Goal: Task Accomplishment & Management: Complete application form

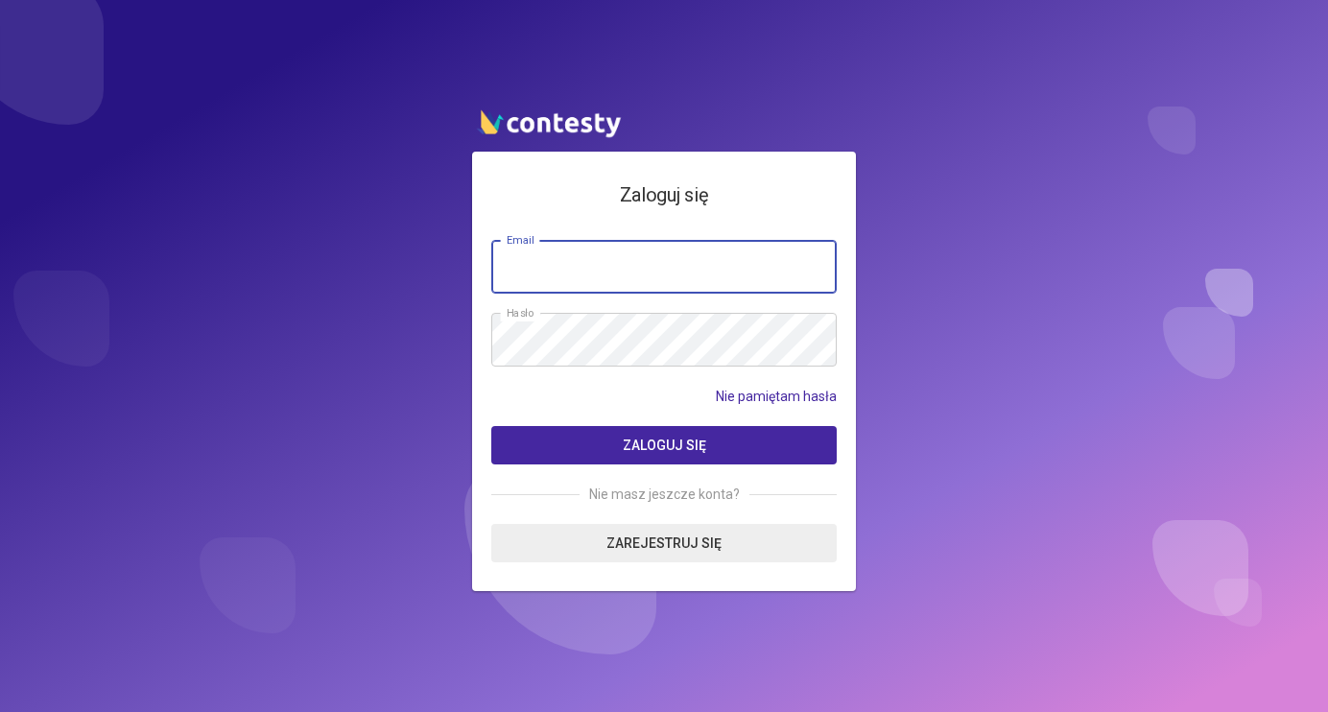
type input "**********"
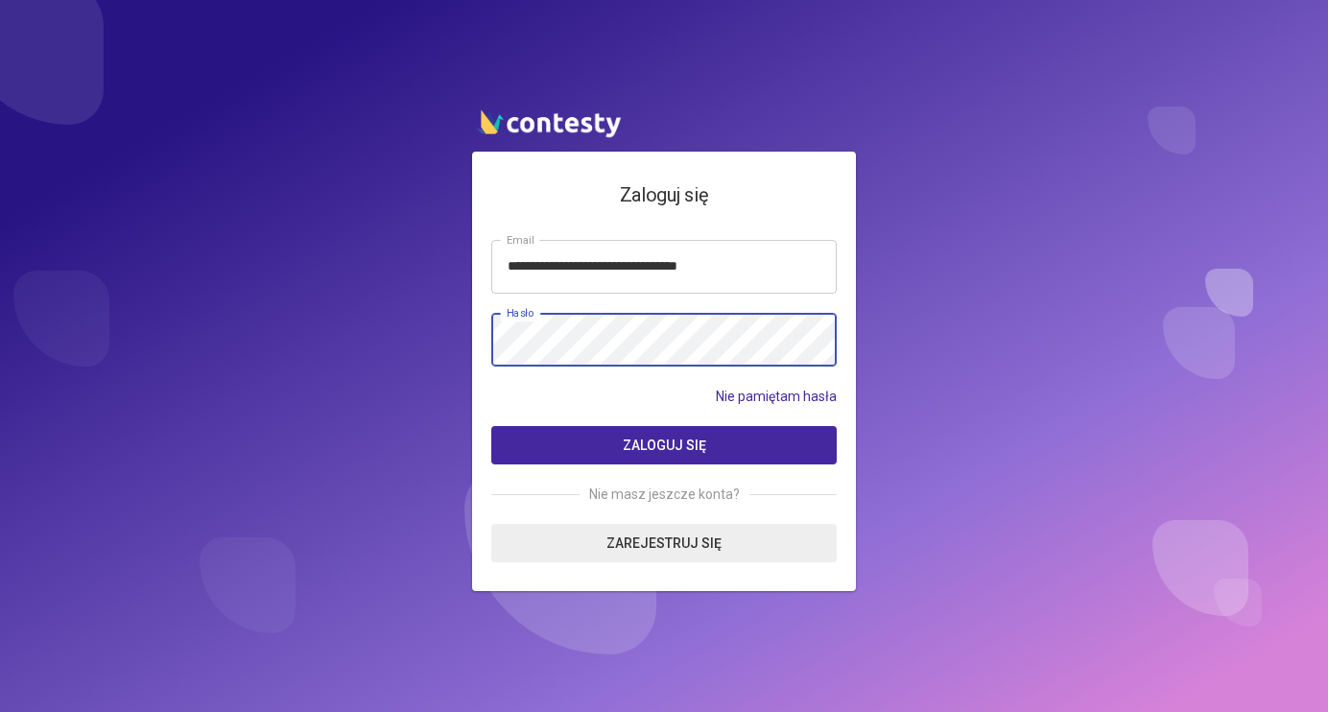
click at [664, 444] on button "Zaloguj się" at bounding box center [663, 445] width 345 height 38
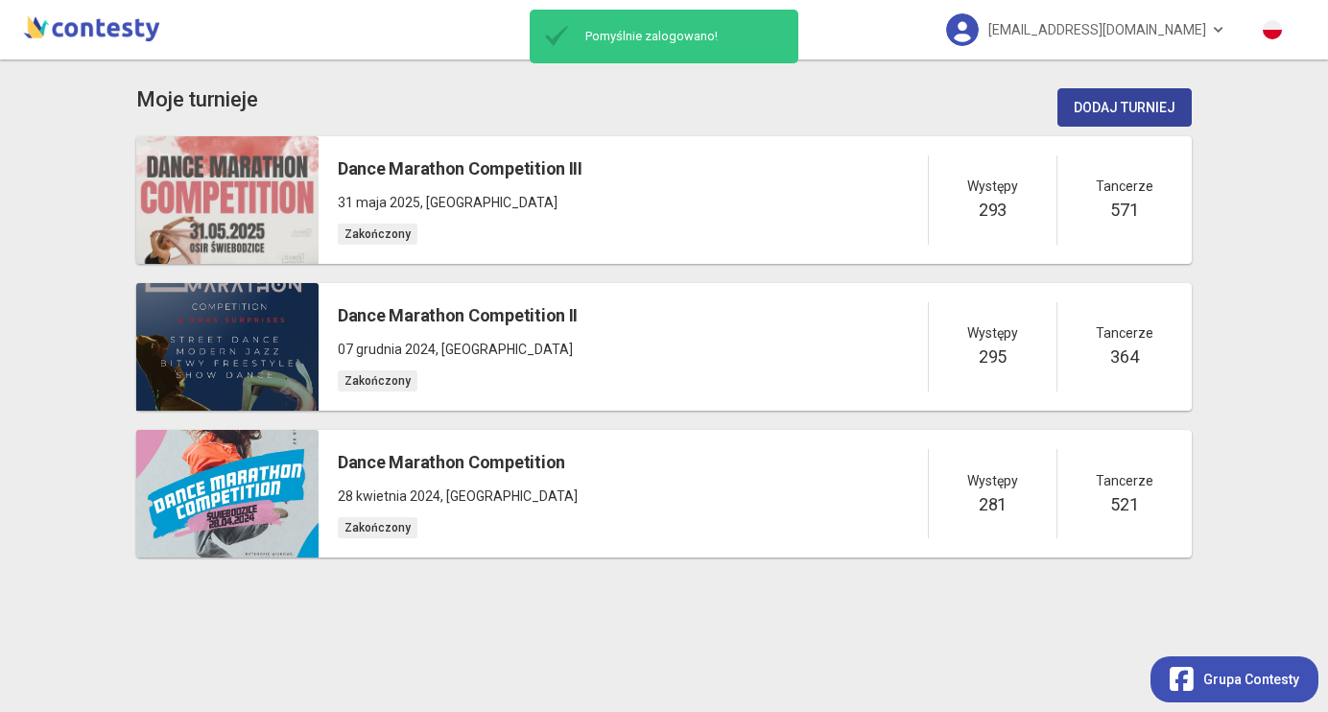
click at [1121, 99] on button "Dodaj turniej" at bounding box center [1125, 107] width 134 height 38
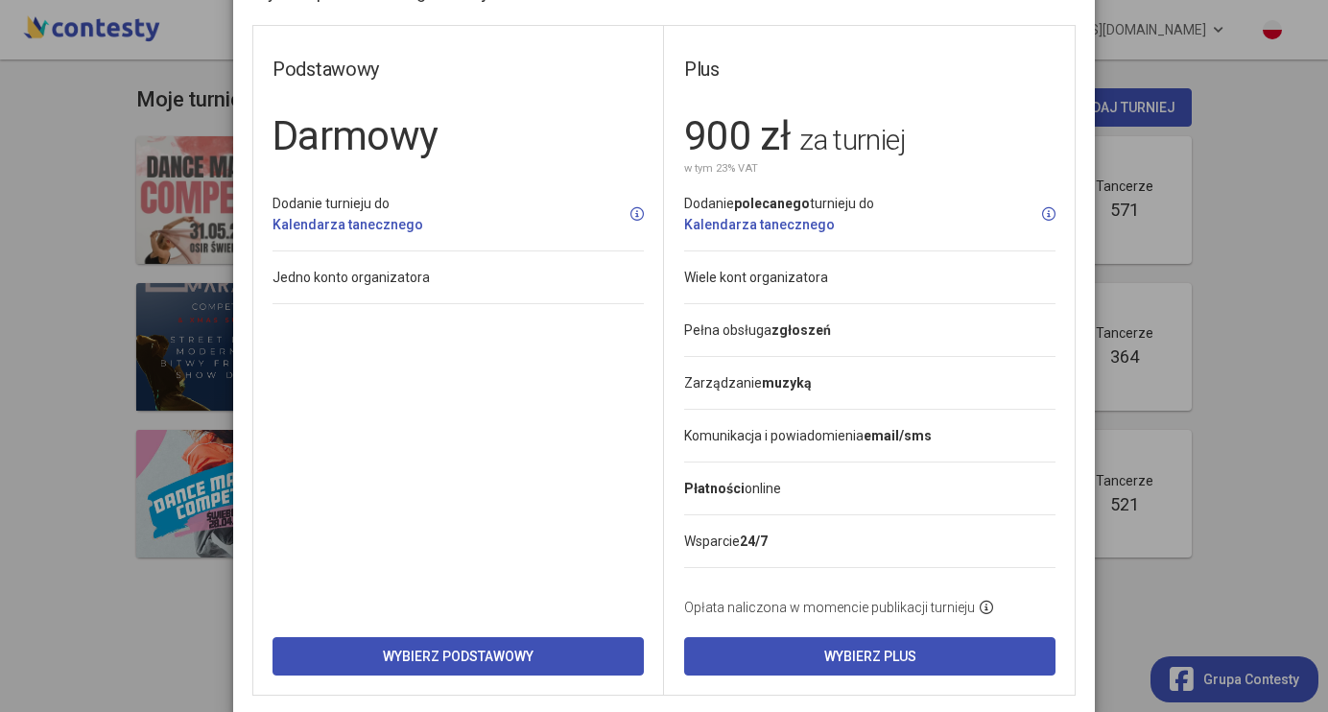
scroll to position [71, 0]
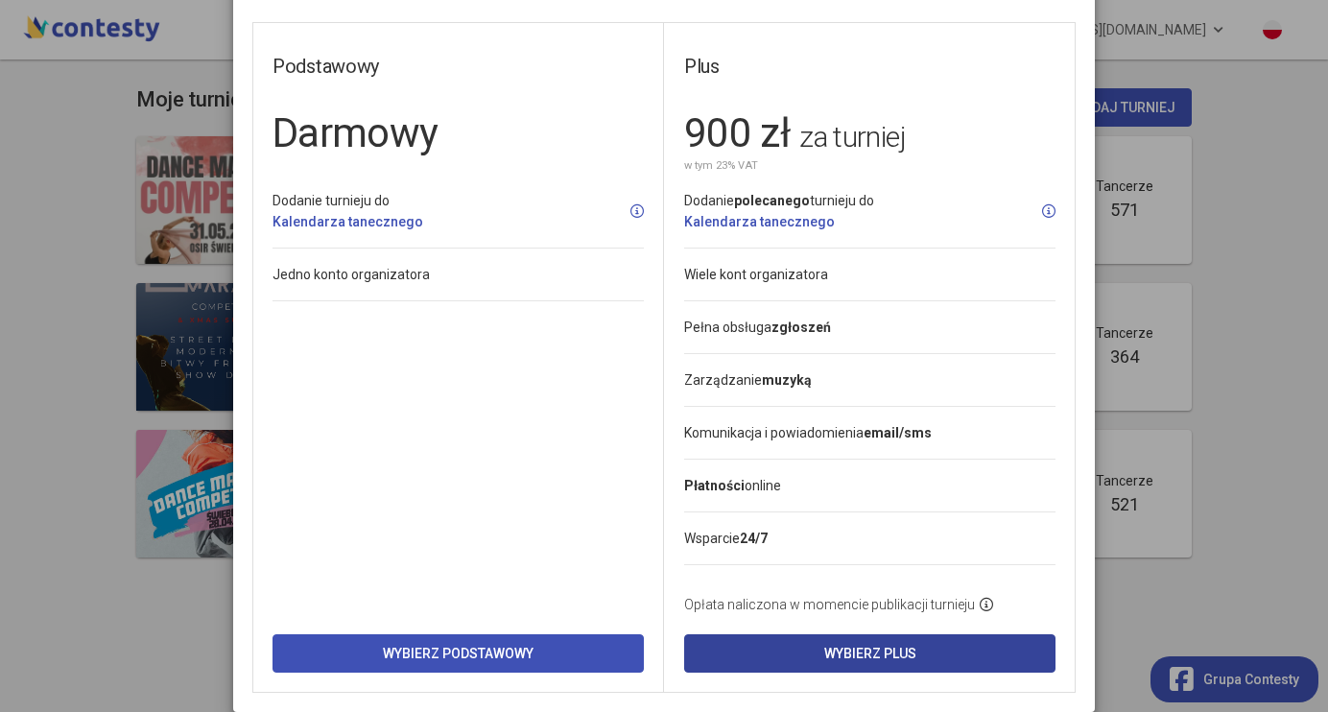
click at [749, 641] on button "Wybierz Plus" at bounding box center [869, 653] width 371 height 38
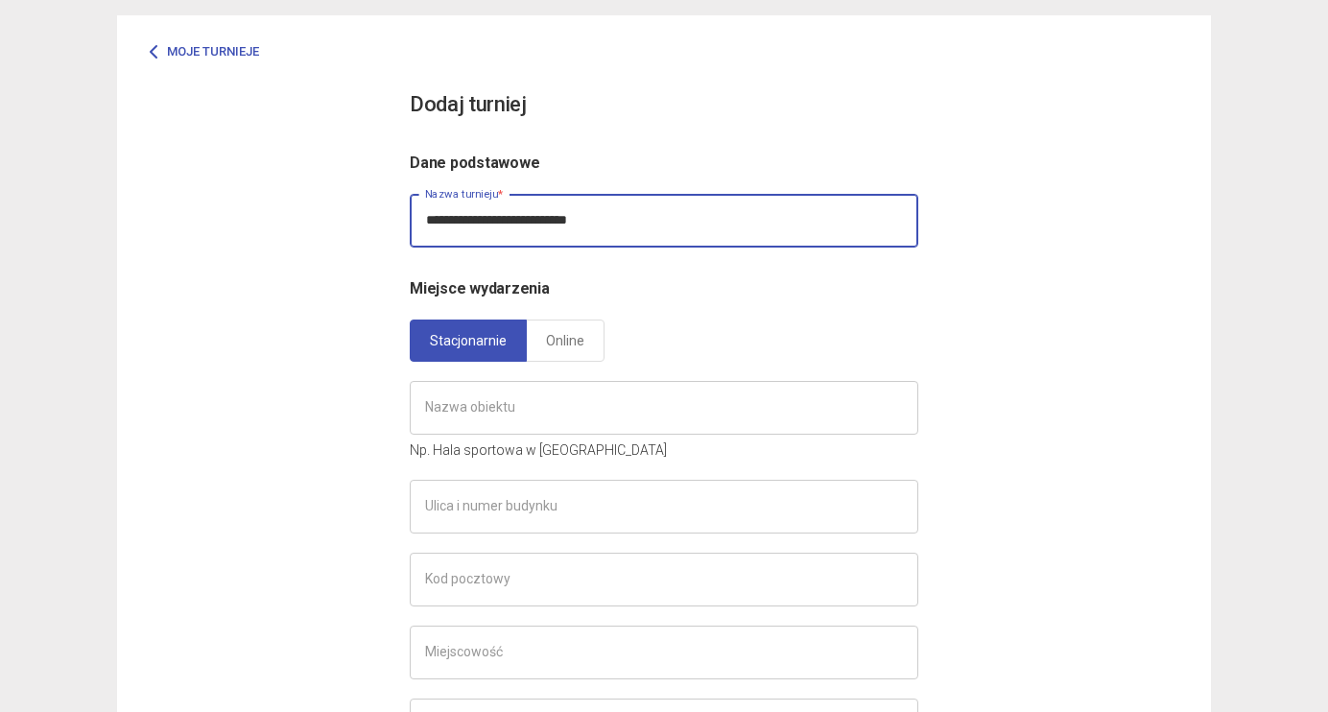
scroll to position [103, 0]
type input "**********"
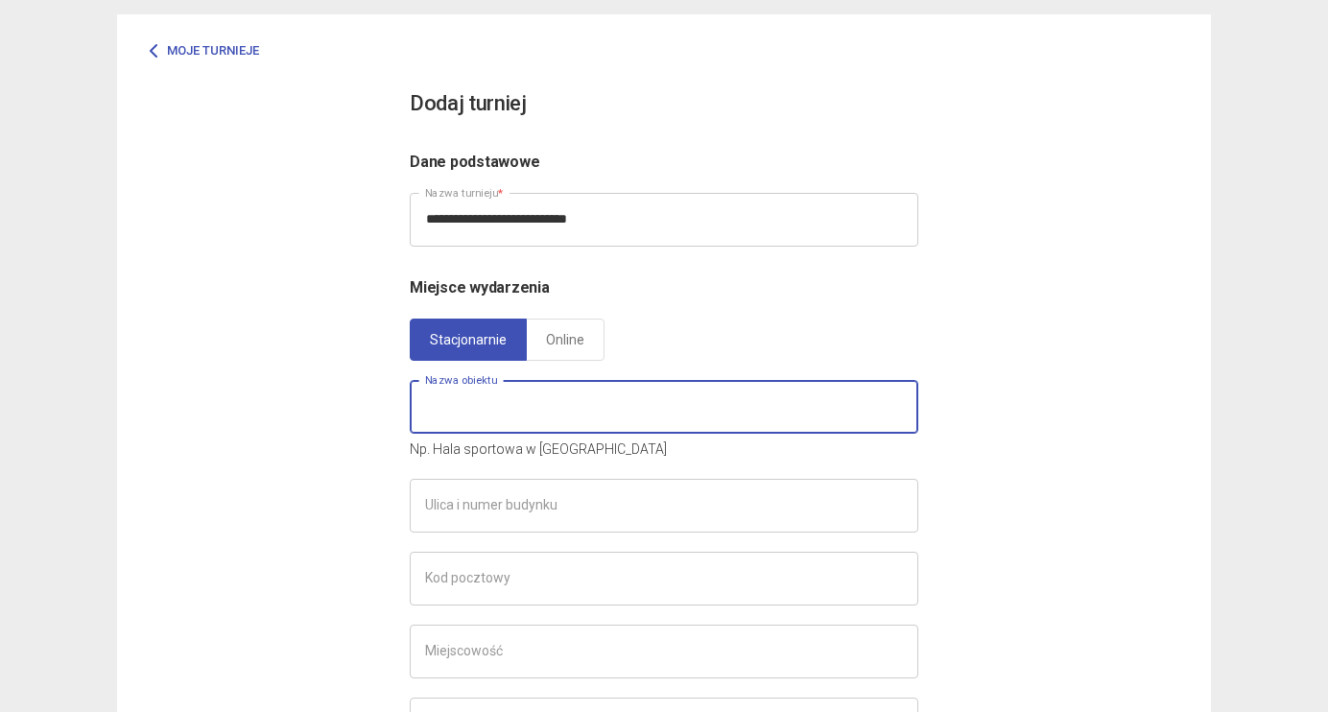
click at [489, 416] on input "text" at bounding box center [664, 407] width 509 height 54
type input "**********"
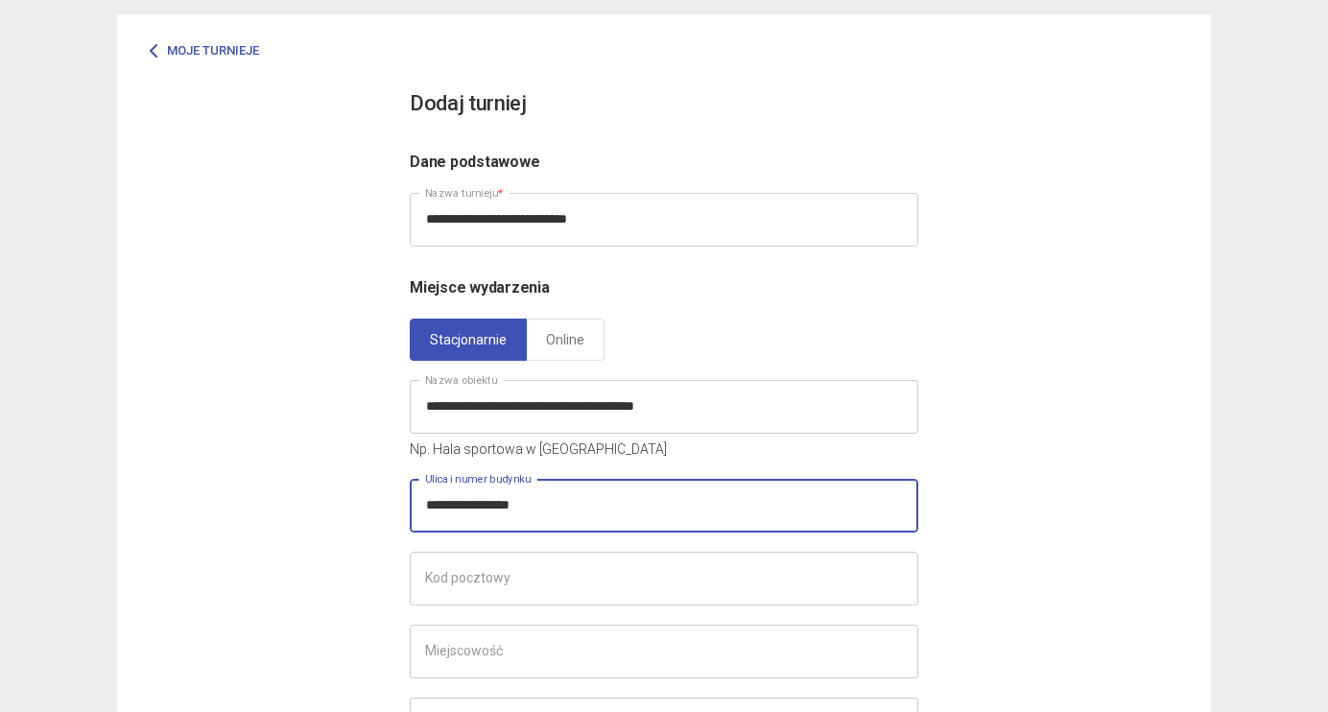
scroll to position [133, 0]
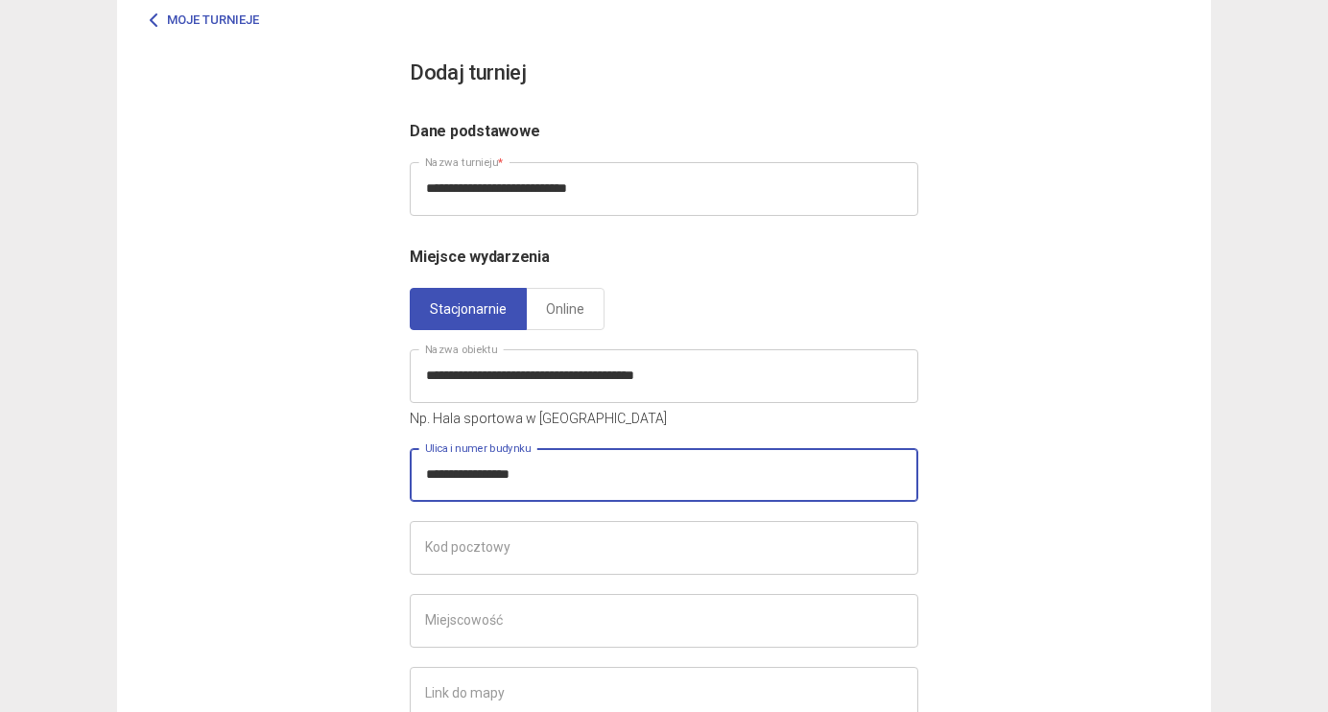
type input "**********"
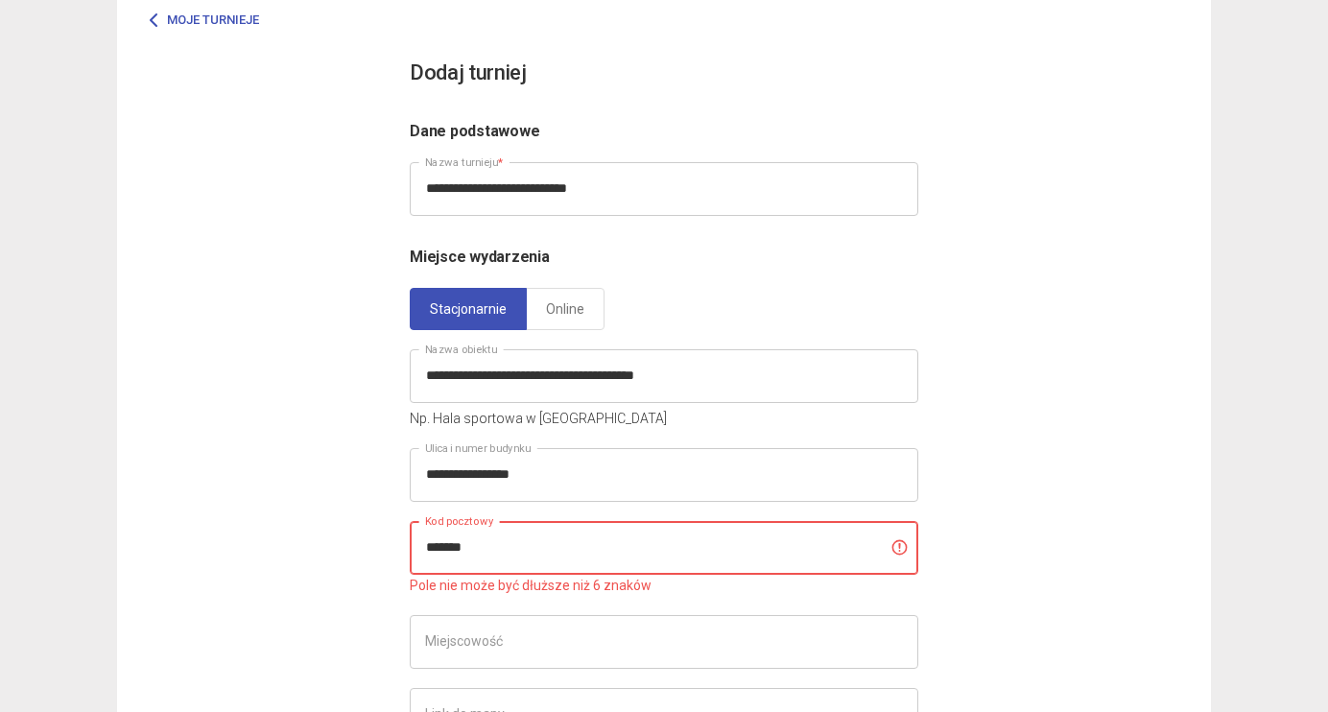
click at [531, 553] on input "******" at bounding box center [664, 548] width 509 height 54
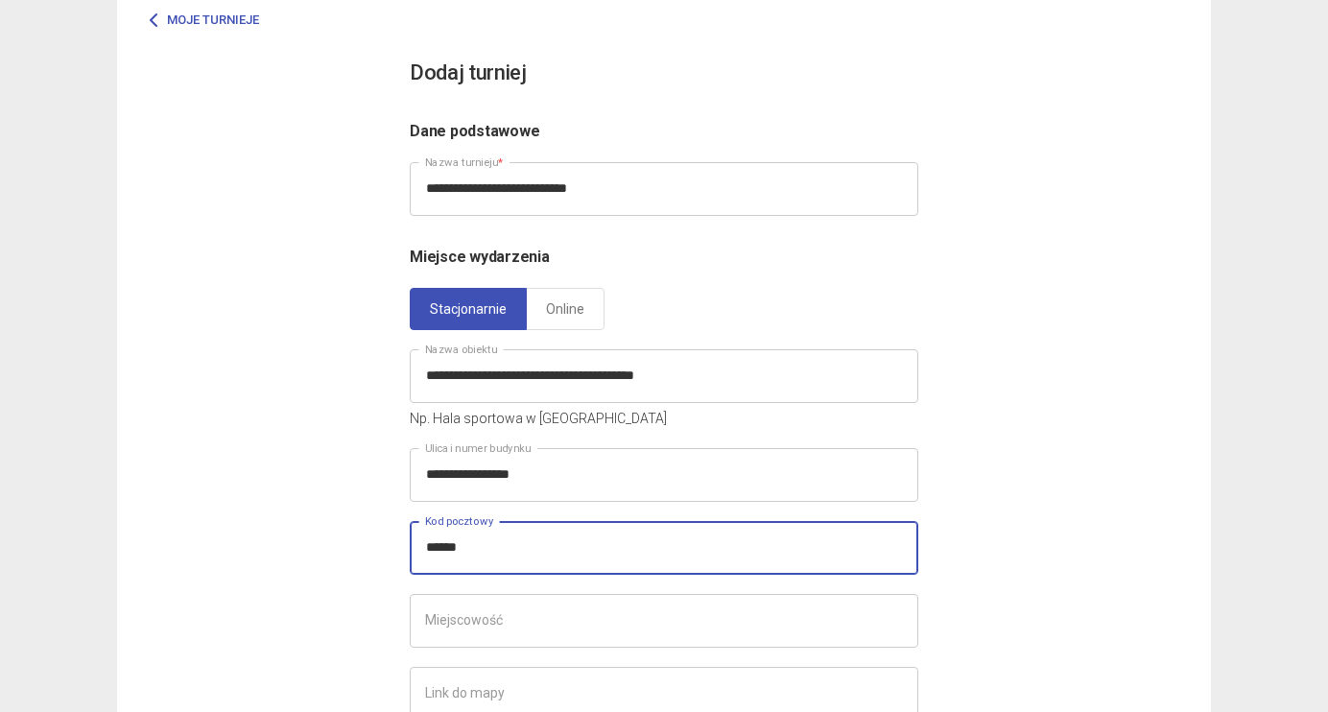
type input "******"
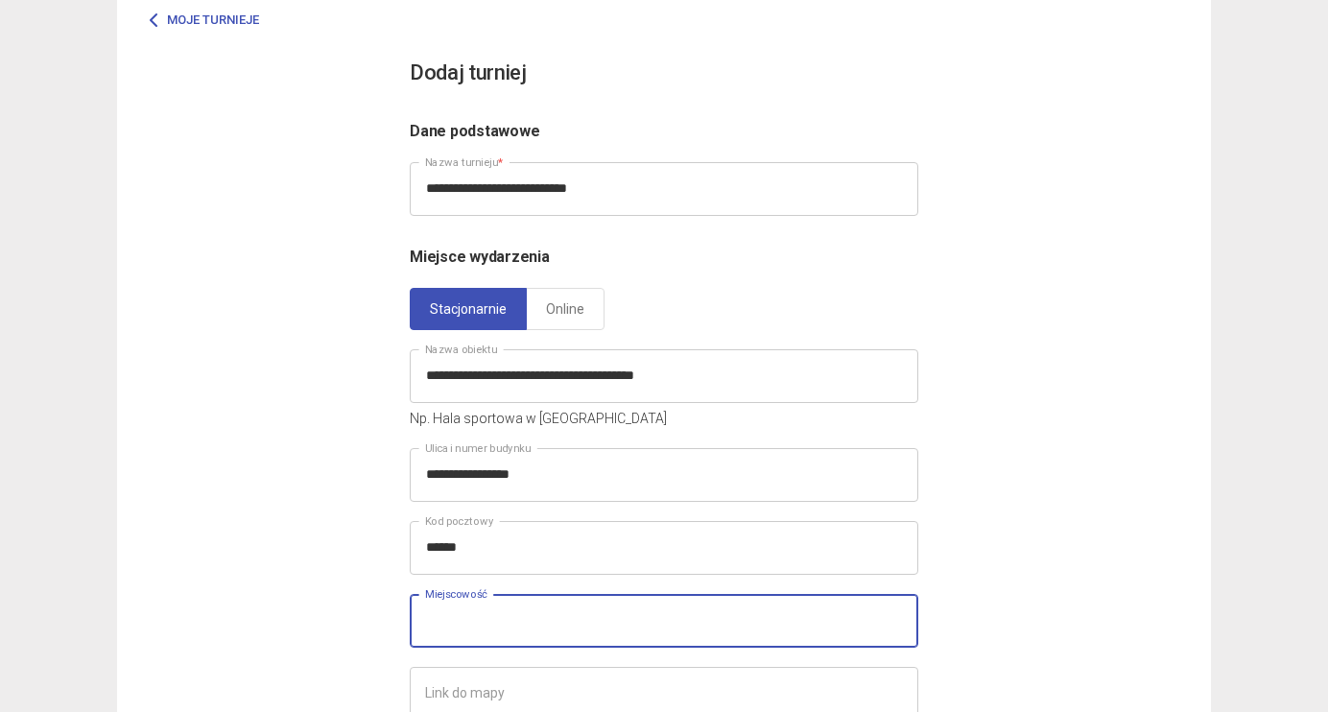
click at [507, 605] on input "text" at bounding box center [664, 621] width 509 height 54
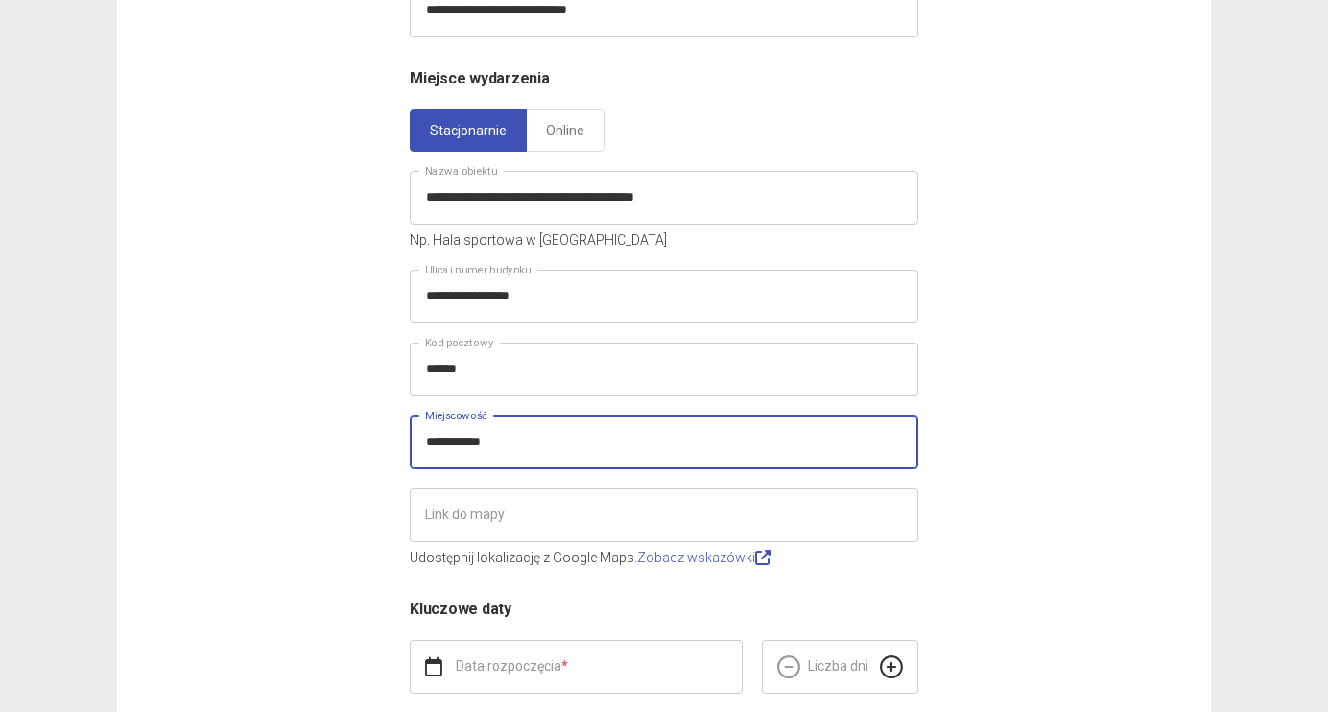
scroll to position [322, 0]
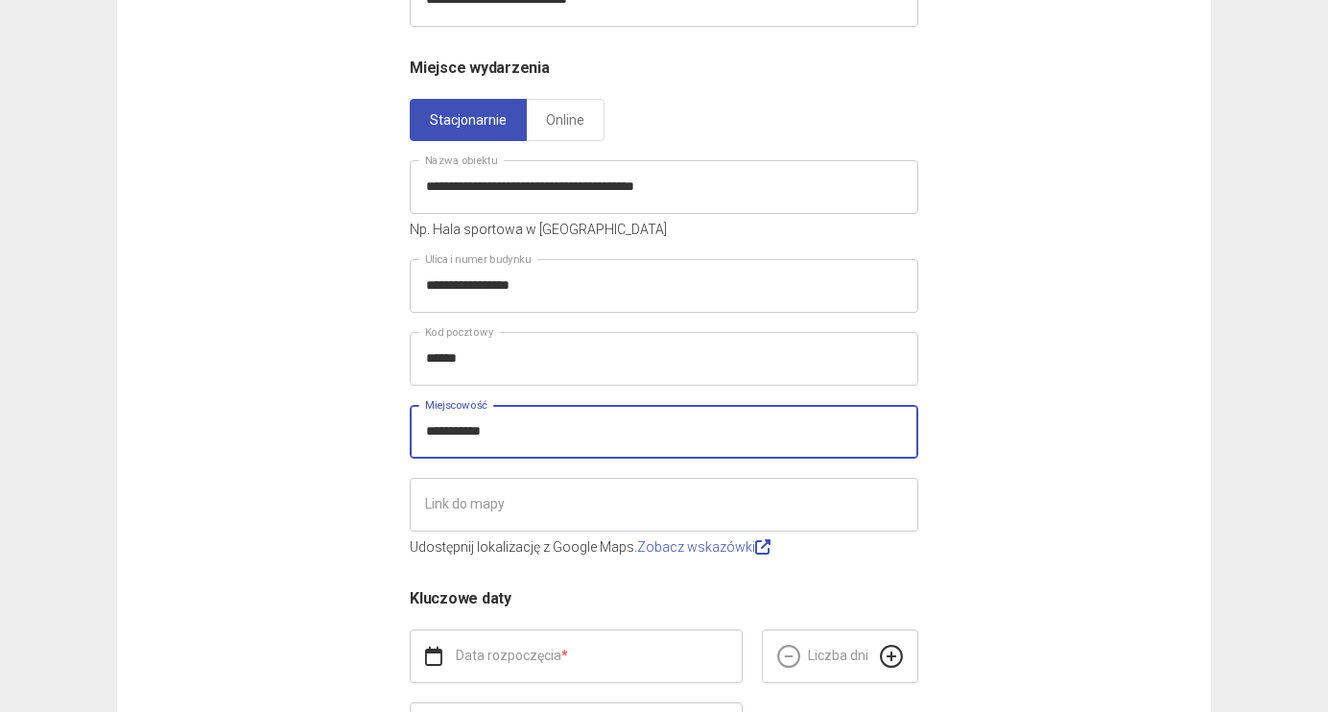
type input "**********"
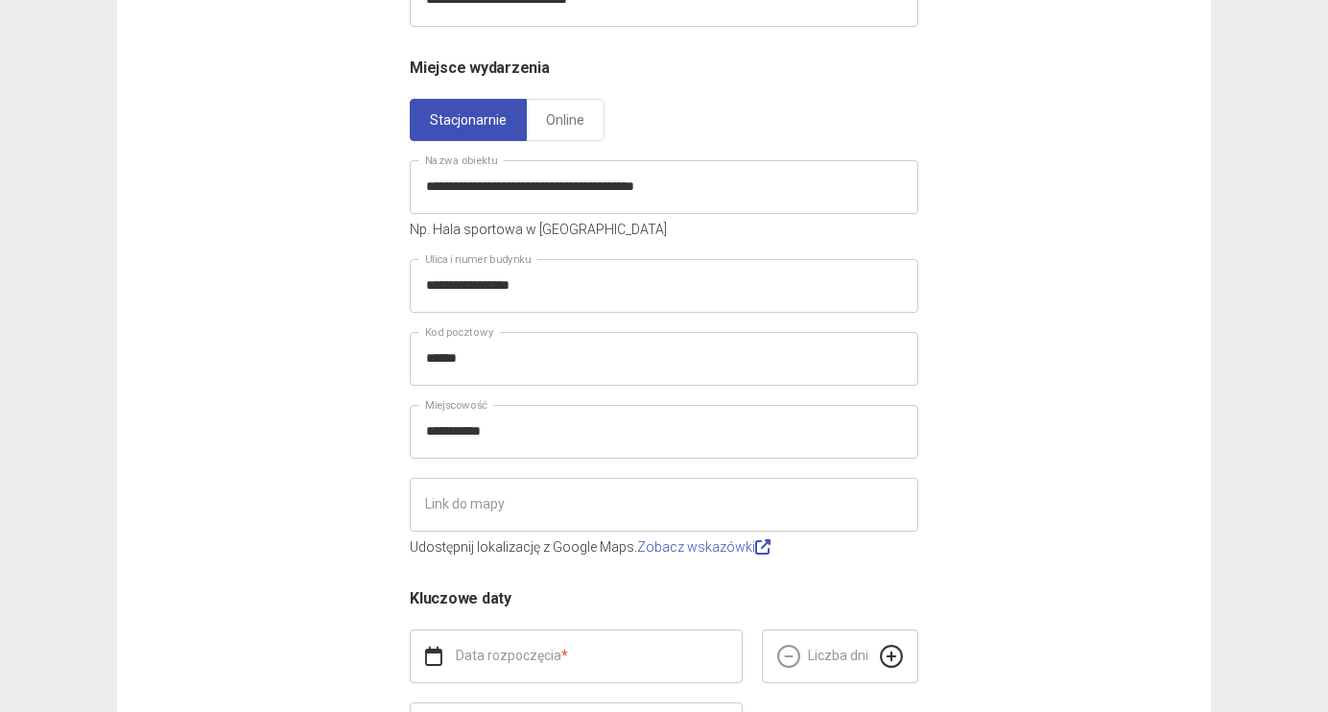
click at [321, 495] on div "**********" at bounding box center [664, 347] width 1094 height 1105
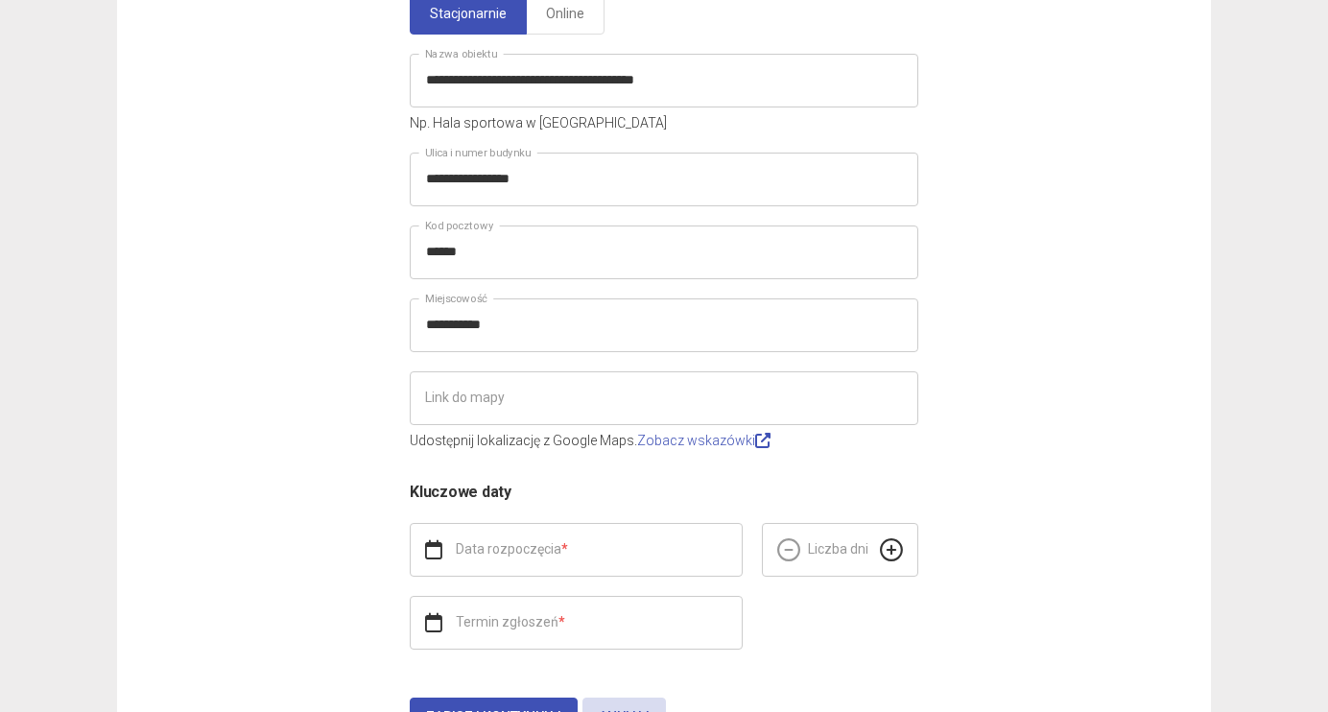
scroll to position [431, 0]
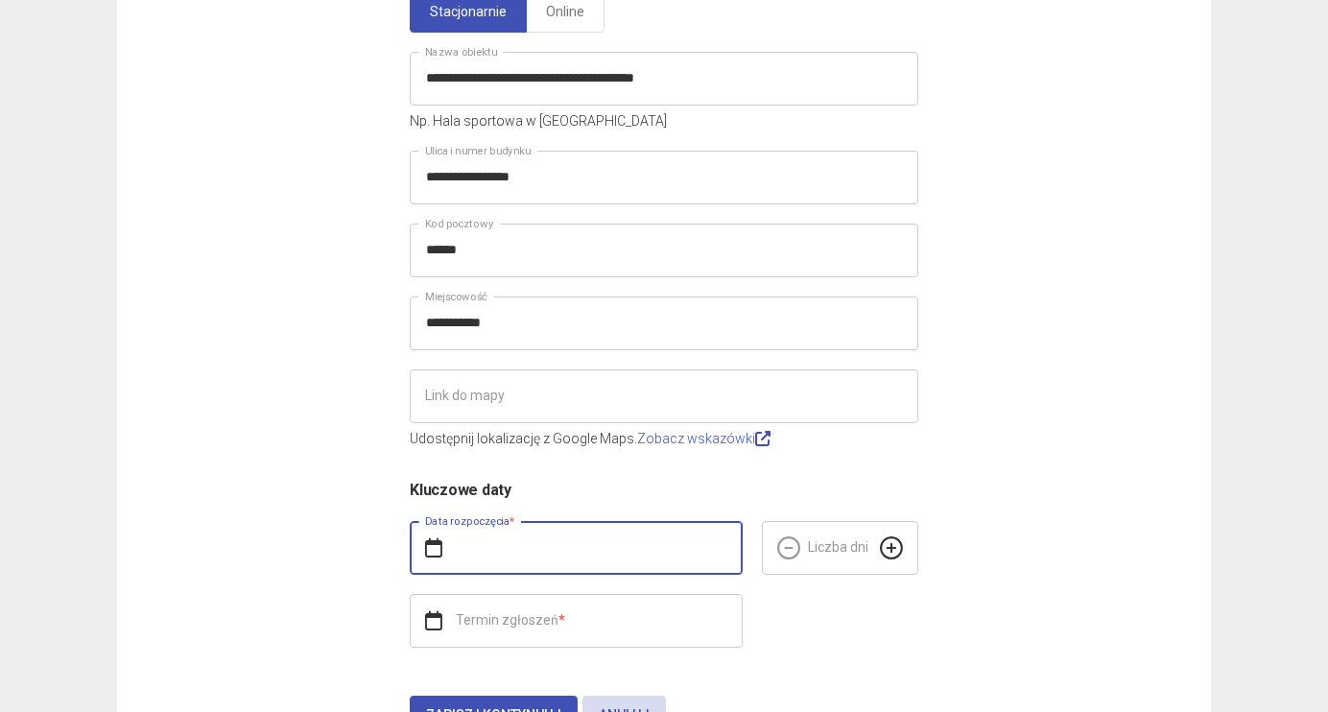
click at [552, 544] on input "text" at bounding box center [576, 548] width 333 height 54
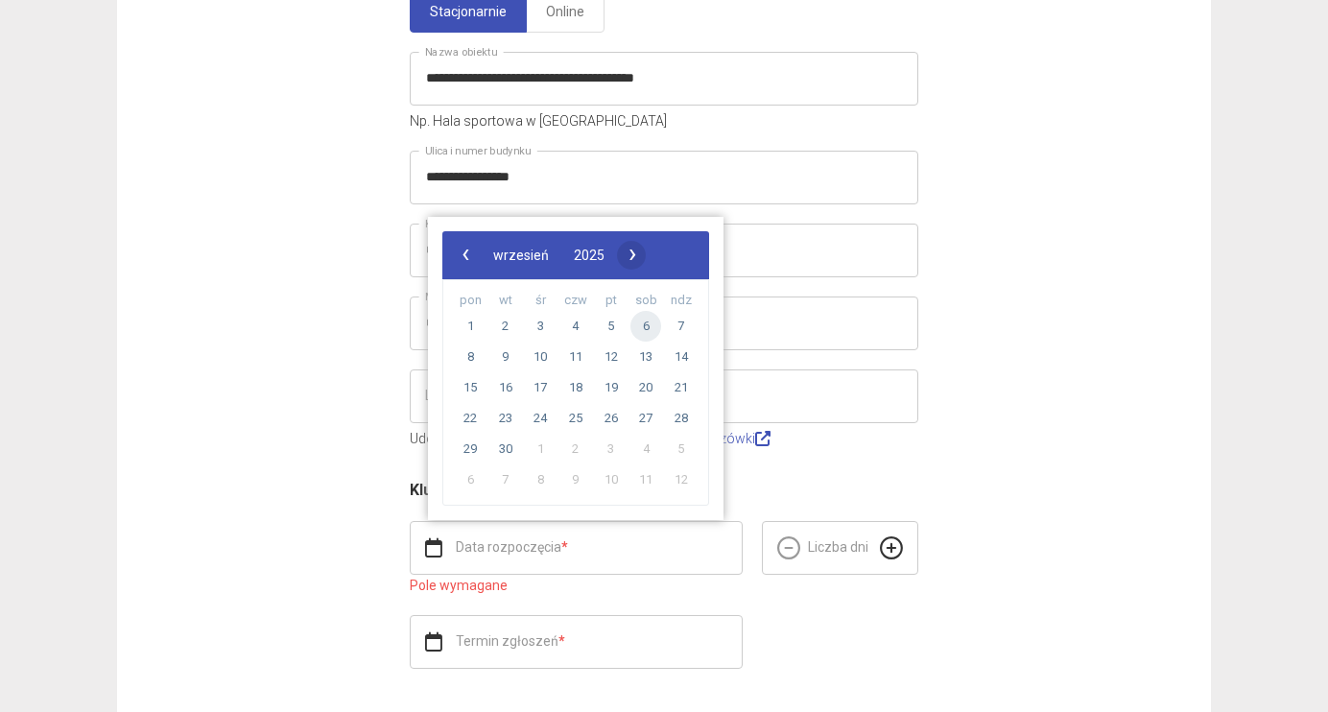
click at [647, 250] on span "›" at bounding box center [632, 254] width 29 height 29
click at [661, 250] on span "›" at bounding box center [646, 254] width 29 height 29
click at [639, 250] on span "›" at bounding box center [624, 254] width 29 height 29
click at [538, 417] on span "24" at bounding box center [540, 418] width 31 height 31
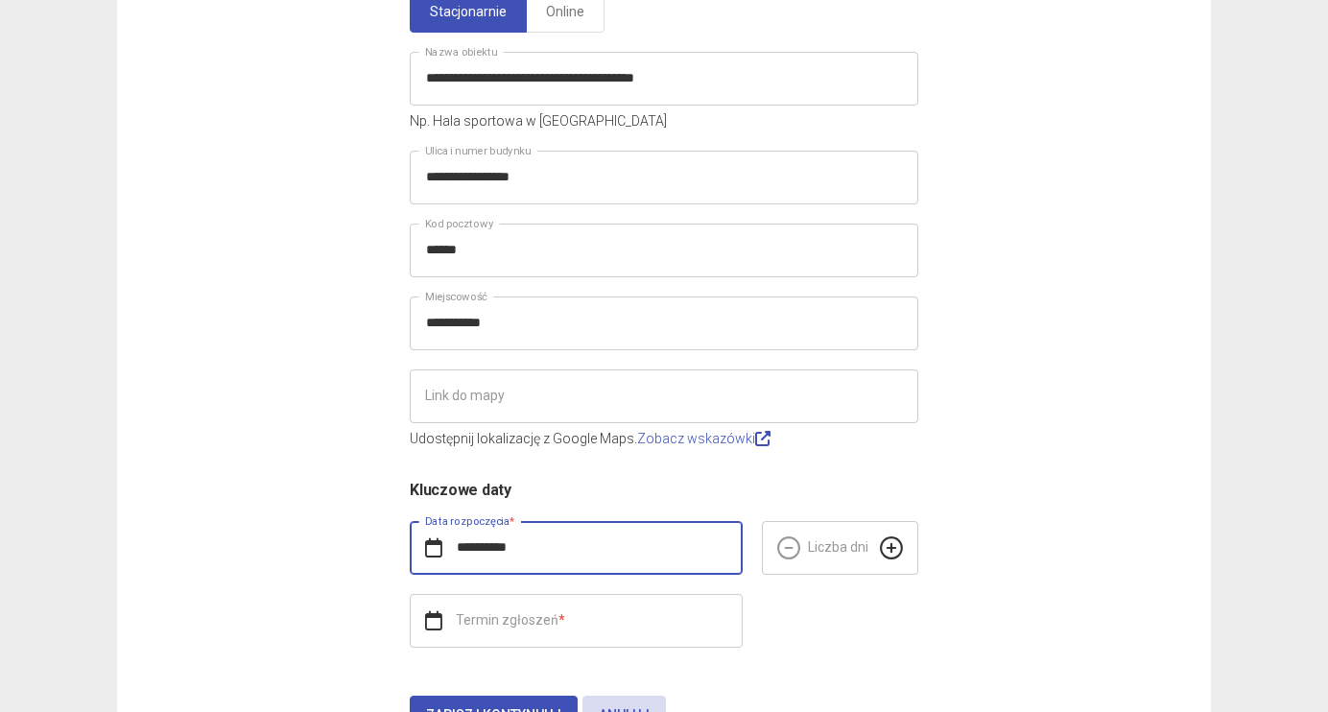
click at [512, 546] on input "**********" at bounding box center [576, 548] width 333 height 54
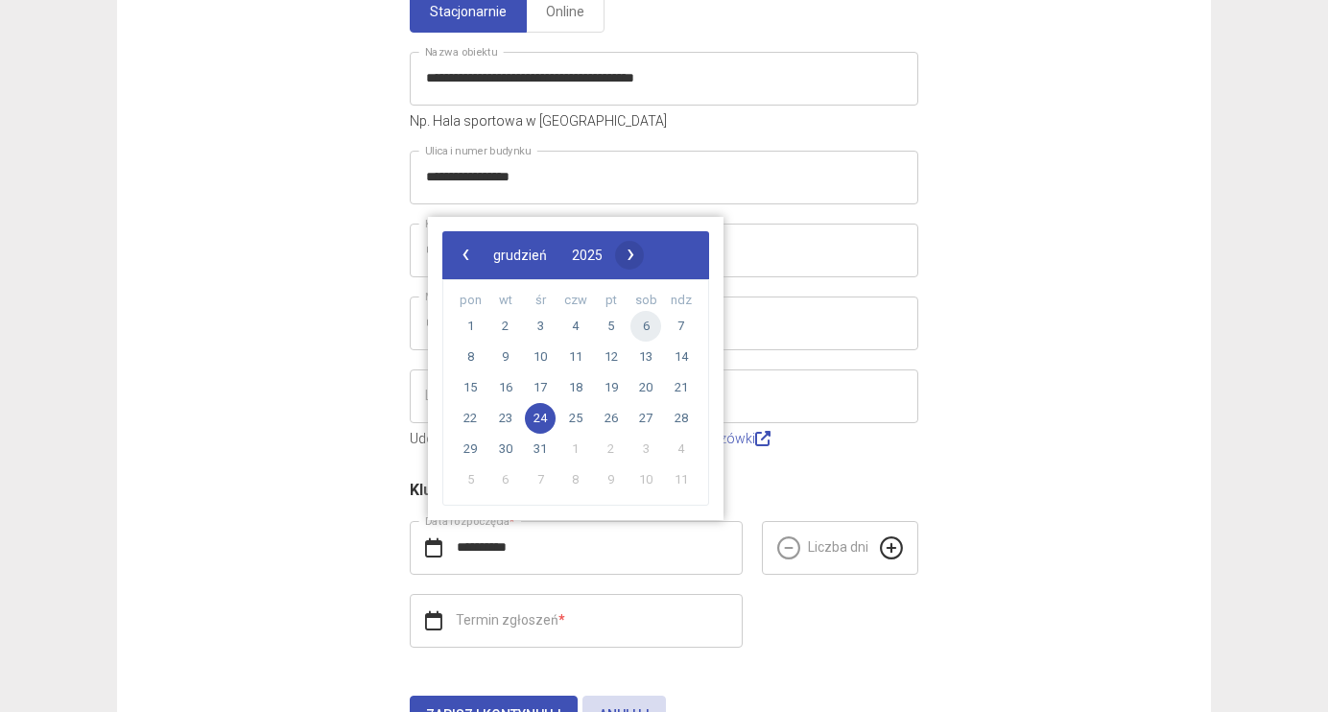
click at [645, 262] on span "›" at bounding box center [630, 254] width 29 height 29
click at [649, 419] on span "24" at bounding box center [645, 418] width 31 height 31
type input "**********"
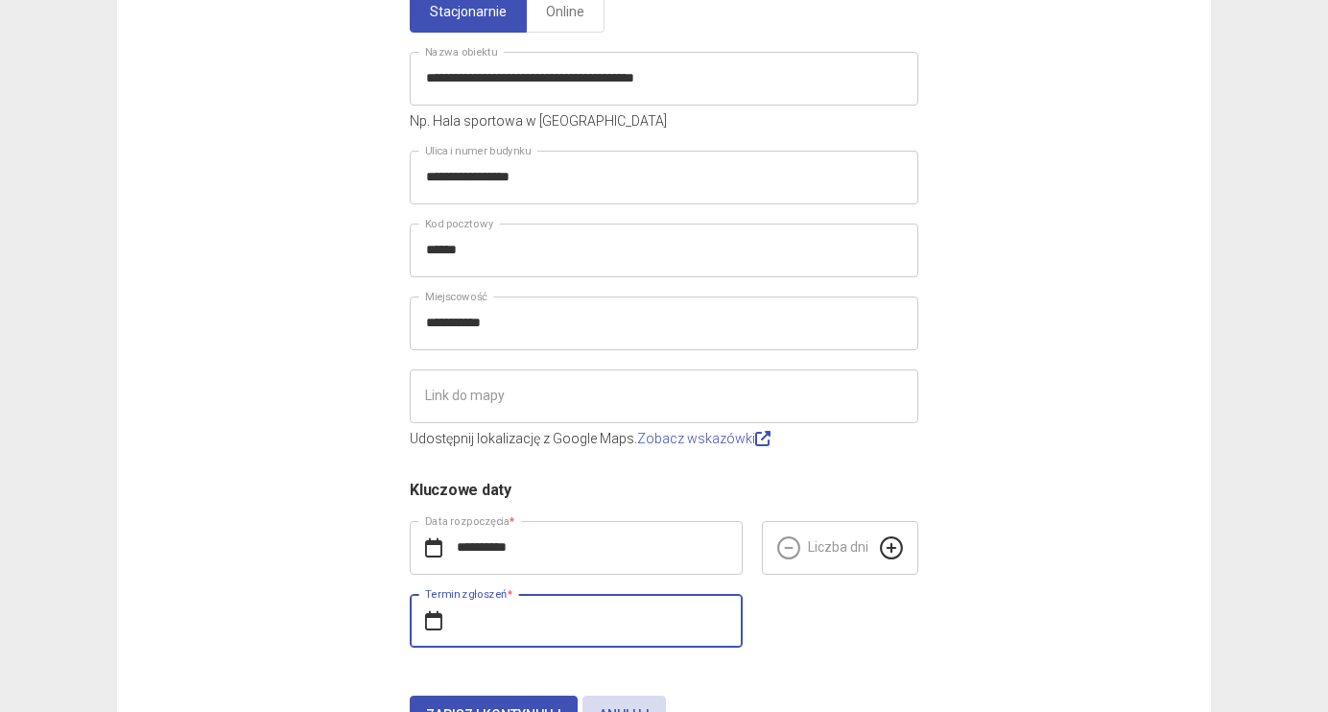
click at [584, 626] on input "text" at bounding box center [576, 621] width 333 height 54
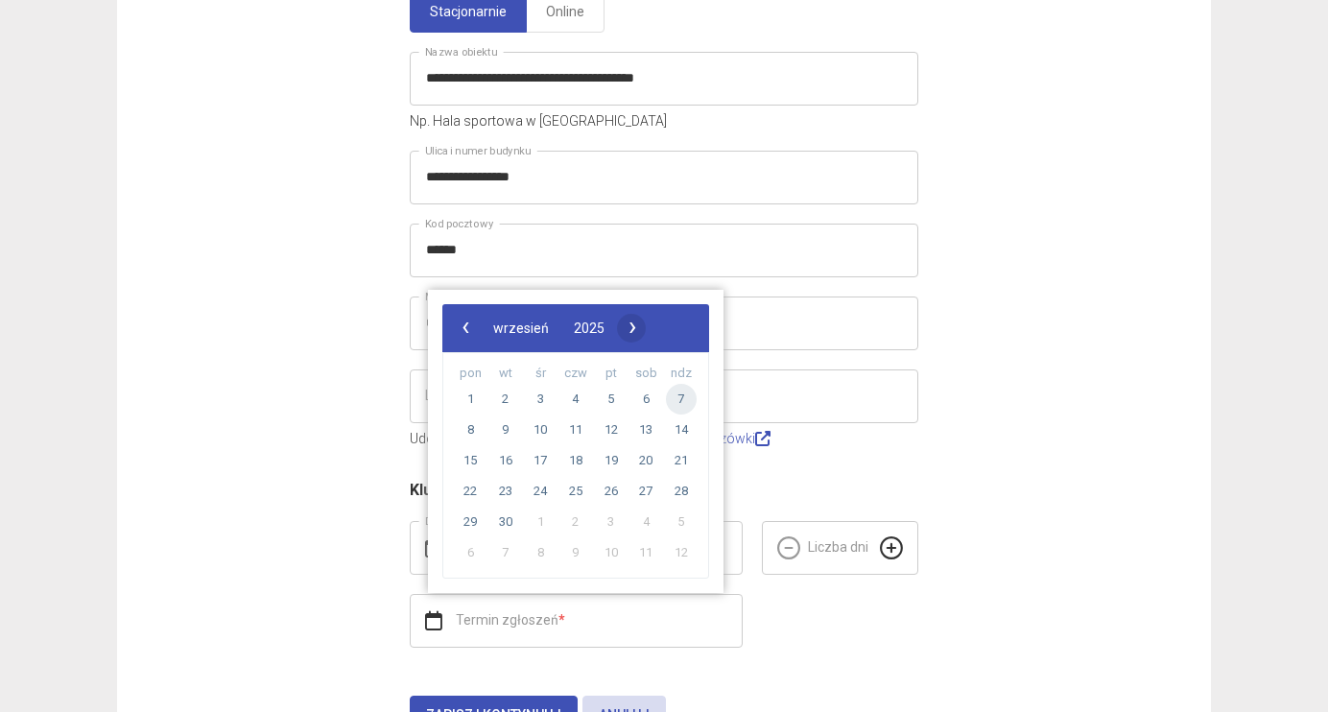
click at [647, 328] on span "›" at bounding box center [632, 327] width 29 height 29
click at [661, 328] on span "›" at bounding box center [646, 327] width 29 height 29
click at [639, 328] on span "›" at bounding box center [624, 327] width 29 height 29
click at [645, 328] on span "›" at bounding box center [630, 327] width 29 height 29
click at [642, 492] on span "24" at bounding box center [645, 491] width 31 height 31
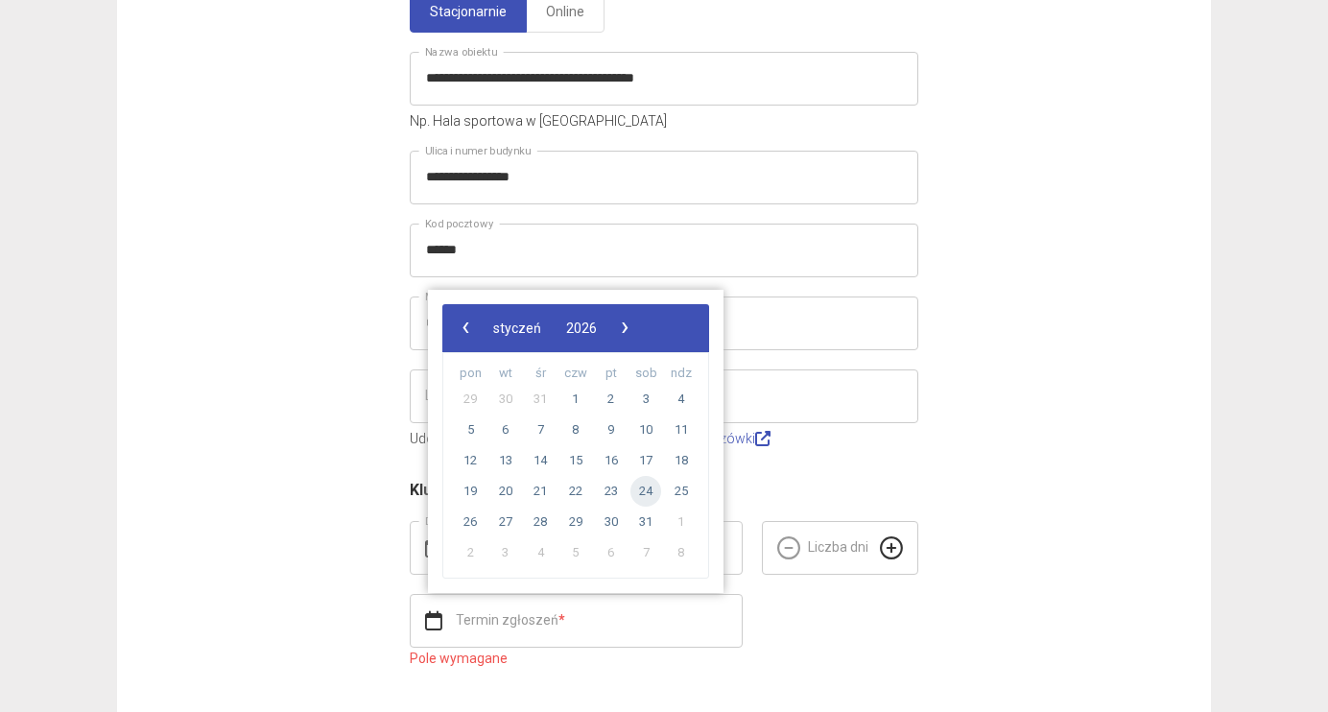
type input "**********"
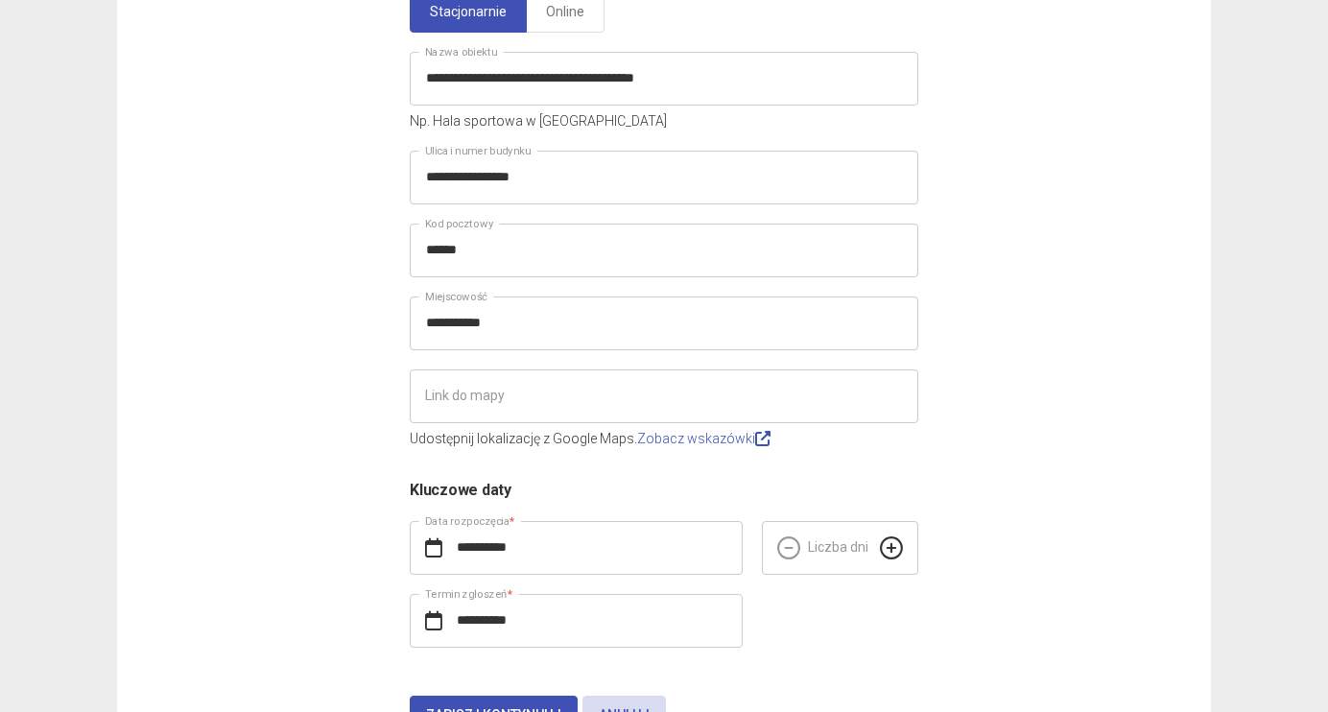
click at [886, 549] on icon at bounding box center [891, 547] width 23 height 23
type input "*"
click at [811, 614] on div "**********" at bounding box center [664, 630] width 528 height 73
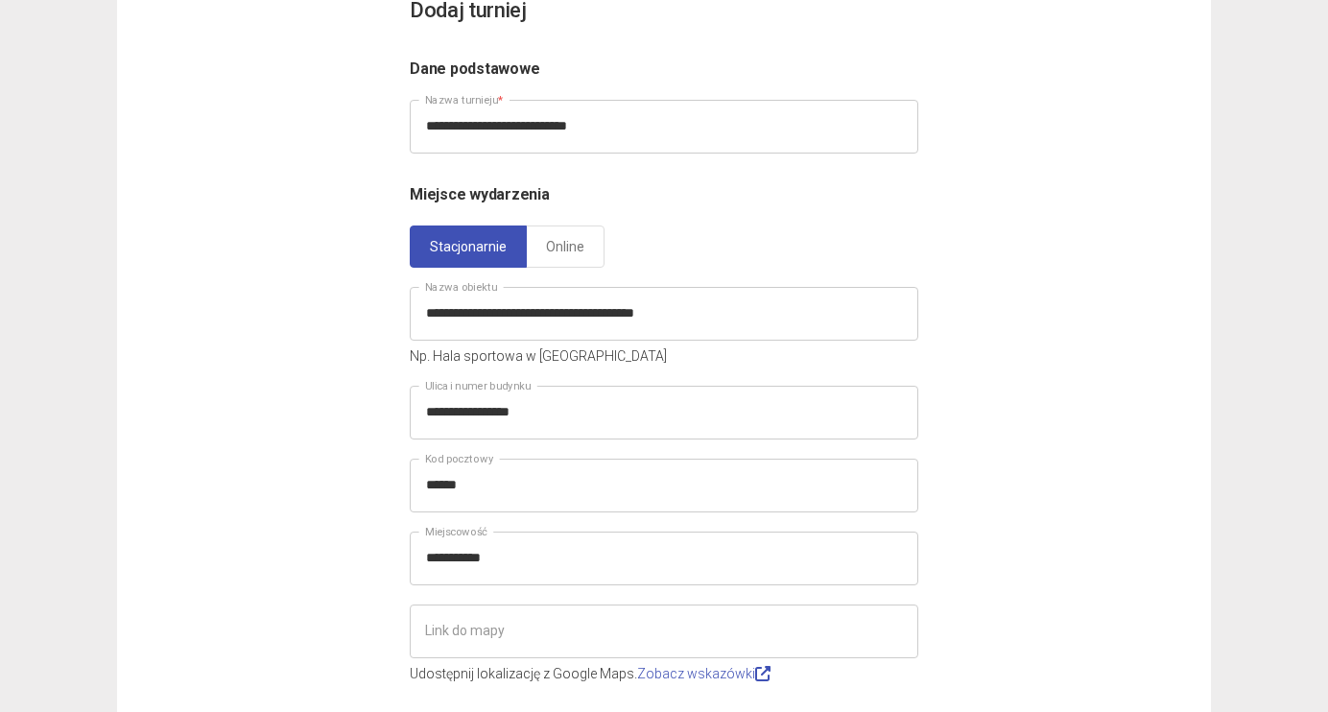
scroll to position [148, 0]
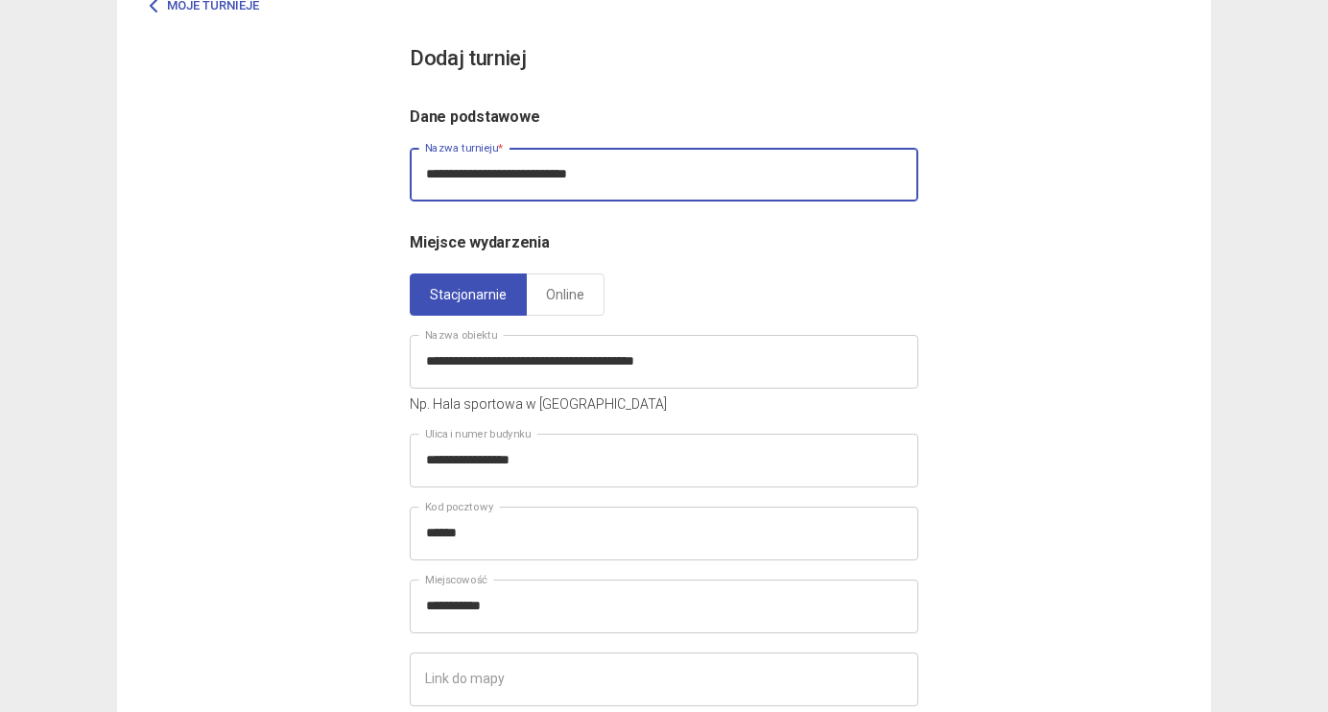
click at [620, 172] on input "**********" at bounding box center [664, 175] width 509 height 54
type input "**********"
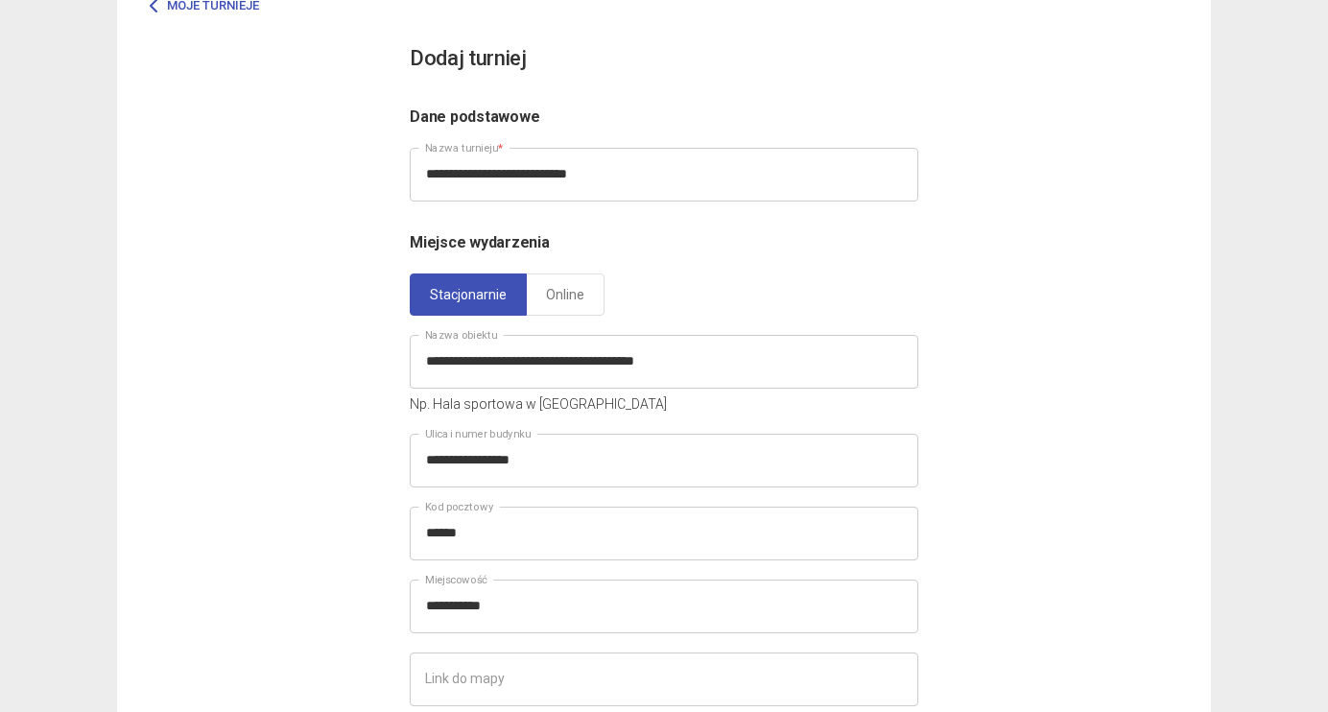
click at [683, 231] on h6 "Miejsce wydarzenia" at bounding box center [664, 242] width 509 height 24
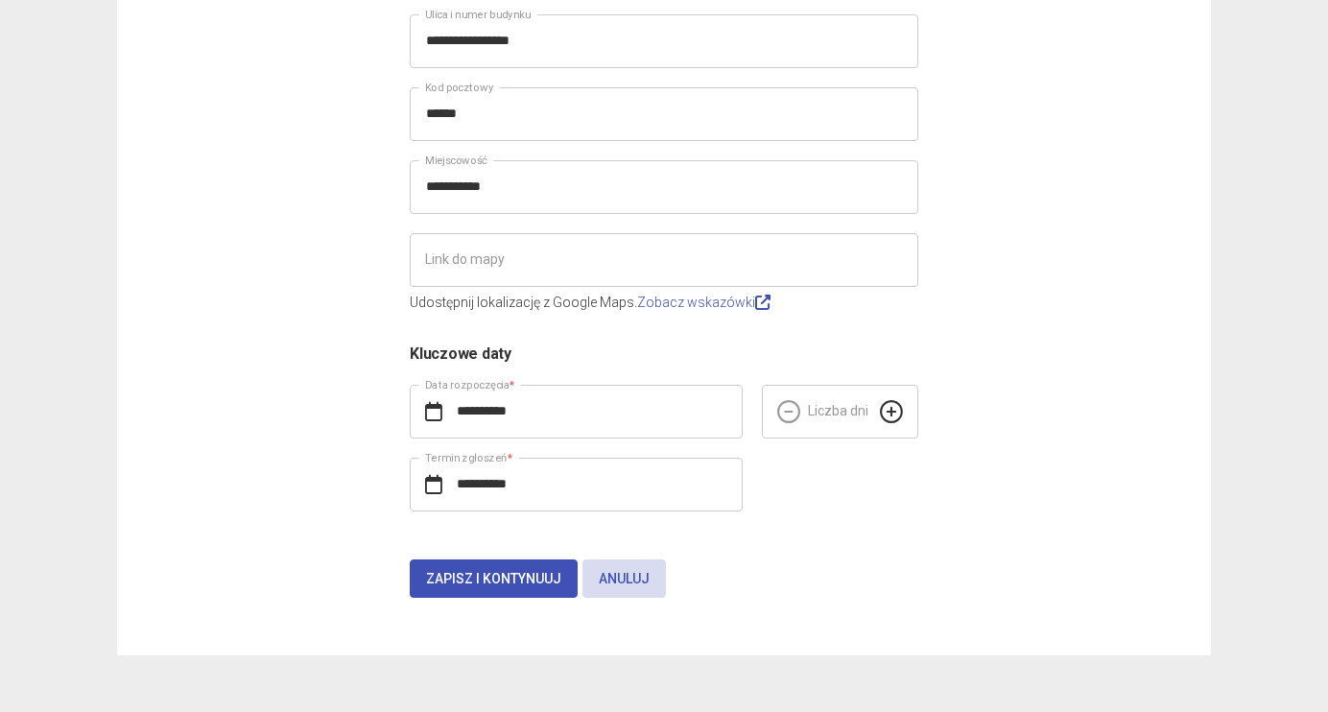
scroll to position [499, 0]
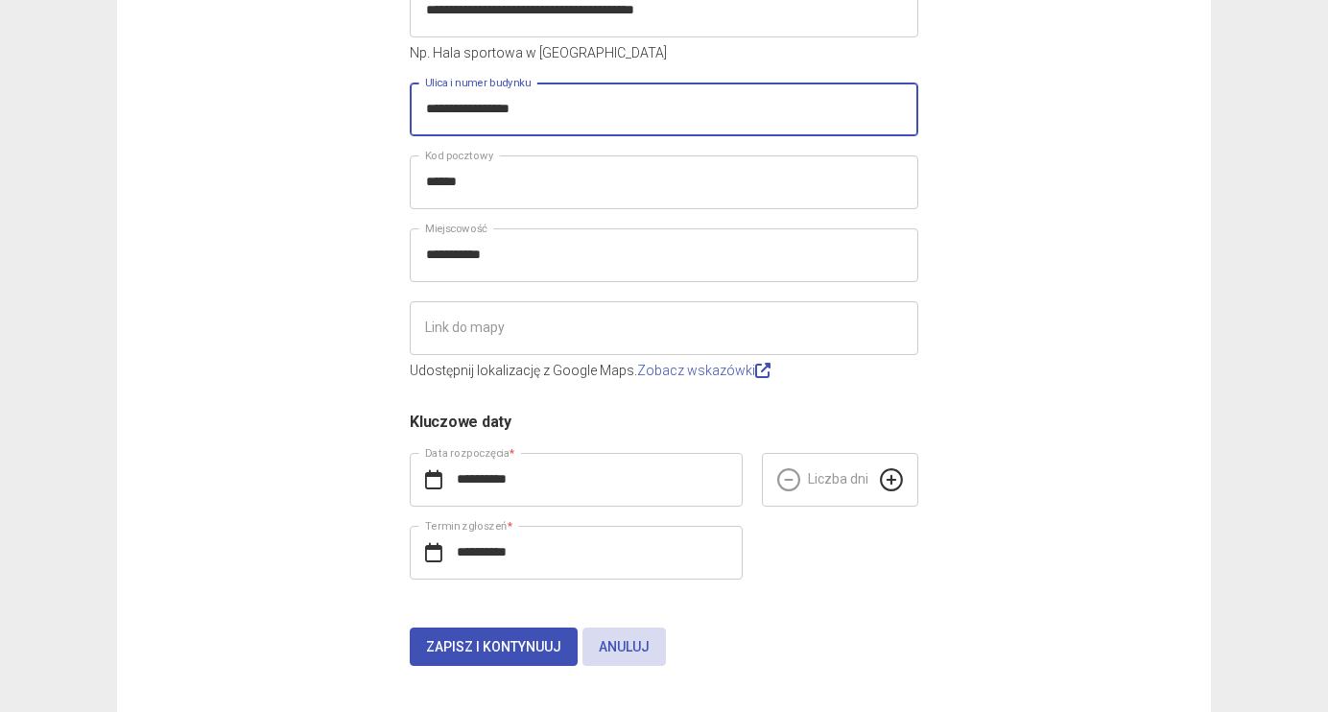
click at [578, 112] on input "**********" at bounding box center [664, 110] width 509 height 54
type input "**********"
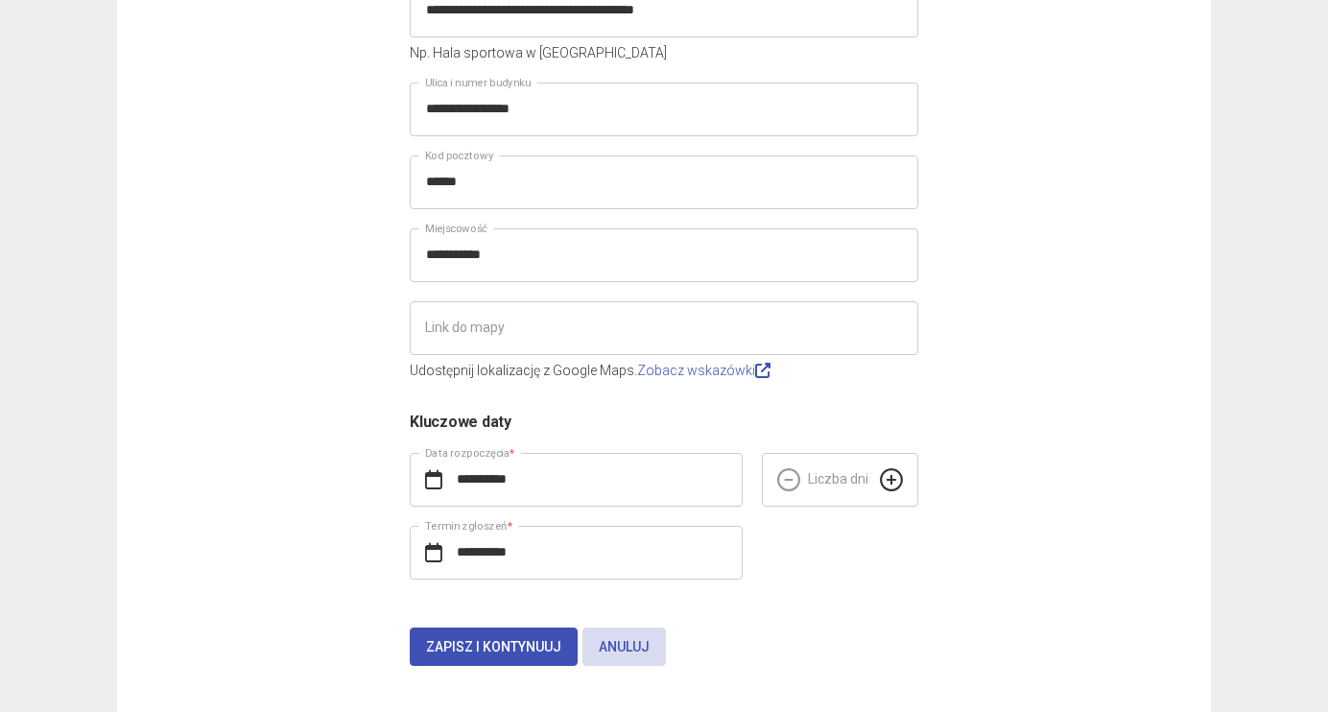
click at [975, 210] on div "**********" at bounding box center [664, 170] width 1094 height 1105
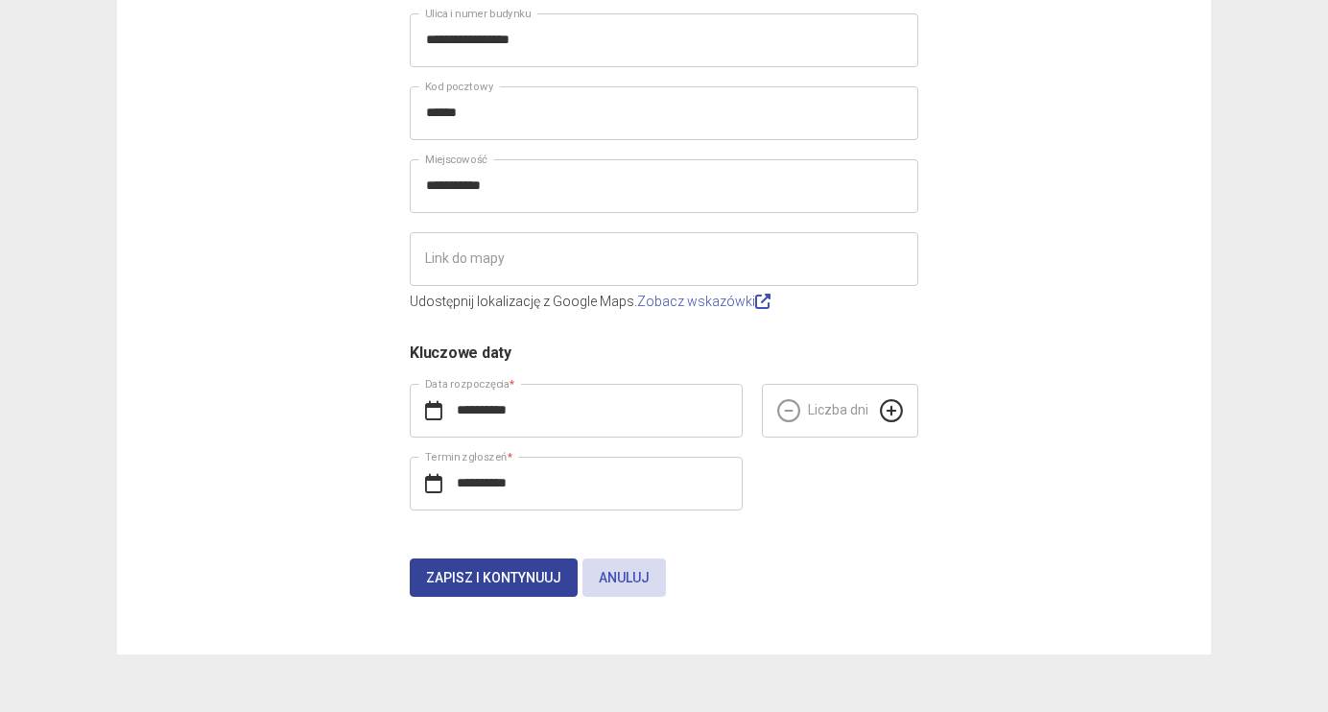
scroll to position [567, 0]
click at [445, 569] on button "Zapisz i kontynuuj" at bounding box center [494, 578] width 168 height 38
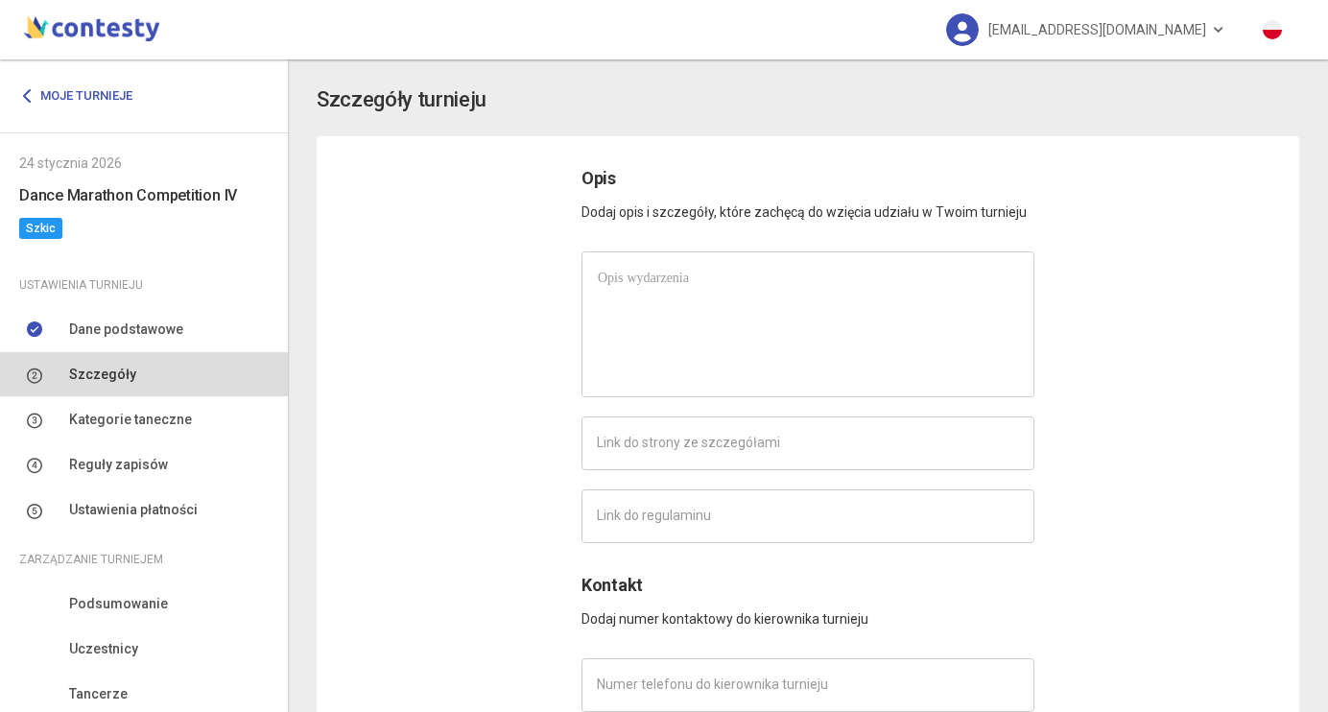
click at [812, 278] on p at bounding box center [808, 278] width 420 height 21
paste div
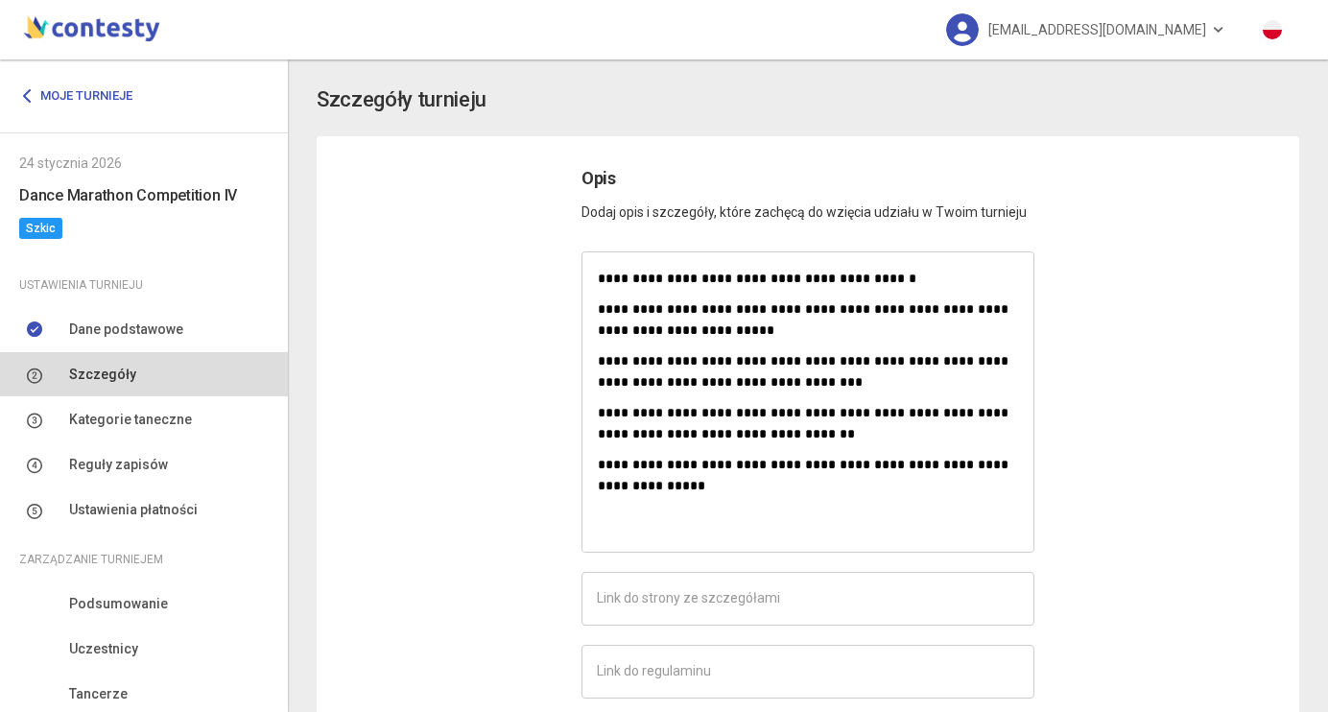
click at [903, 274] on p "**********" at bounding box center [808, 278] width 420 height 21
click at [719, 335] on p "**********" at bounding box center [808, 319] width 420 height 42
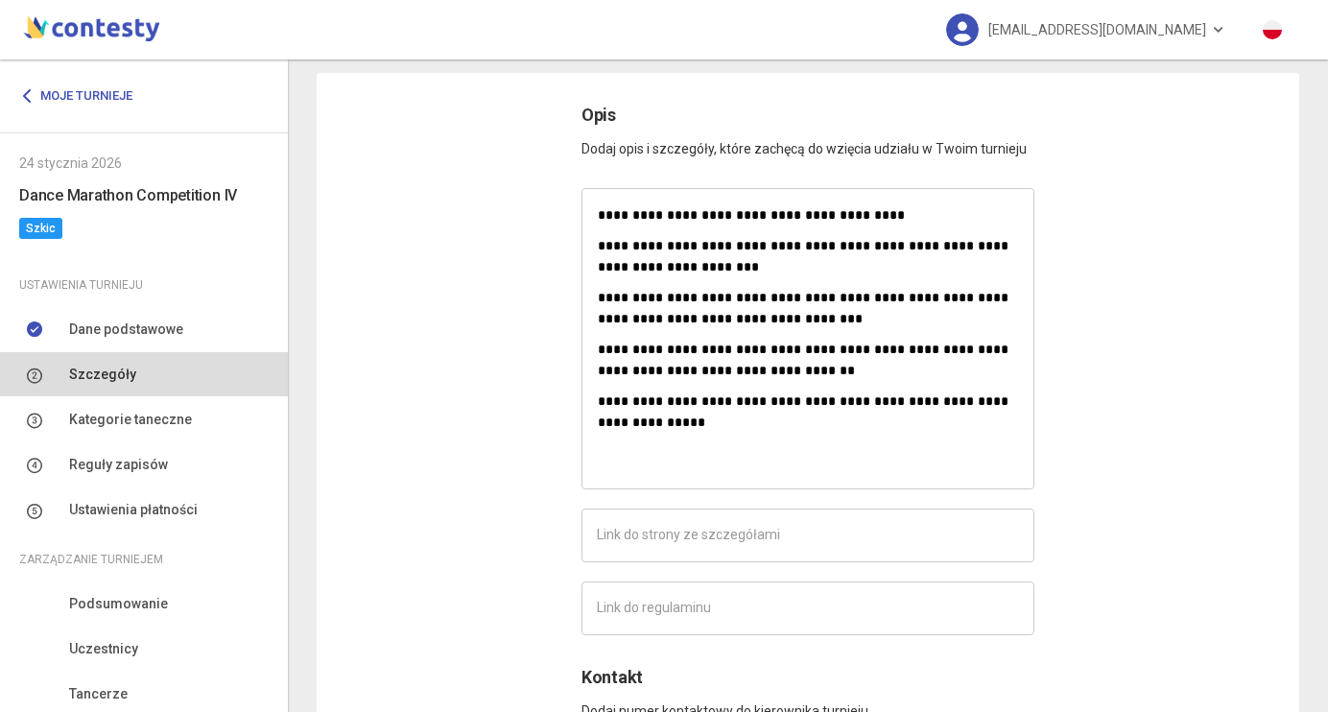
scroll to position [79, 0]
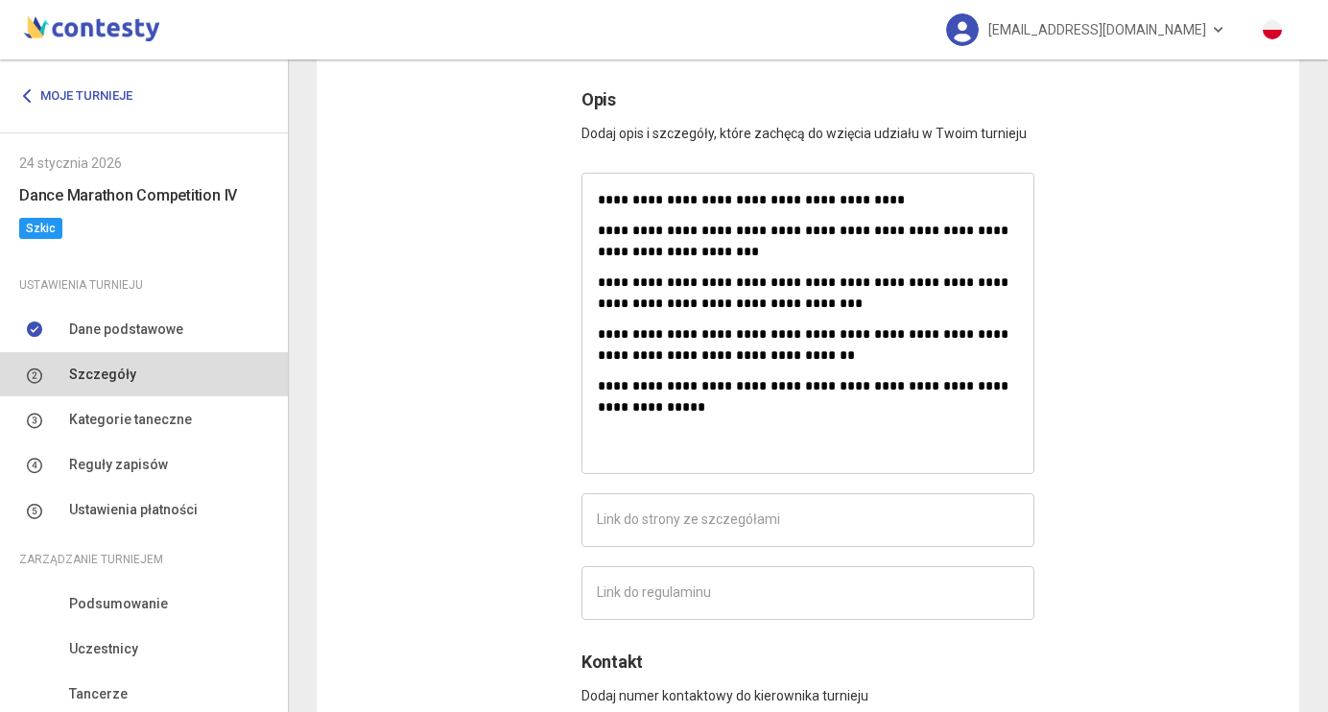
click at [615, 331] on p "**********" at bounding box center [808, 344] width 420 height 42
click at [737, 405] on p "**********" at bounding box center [808, 396] width 420 height 42
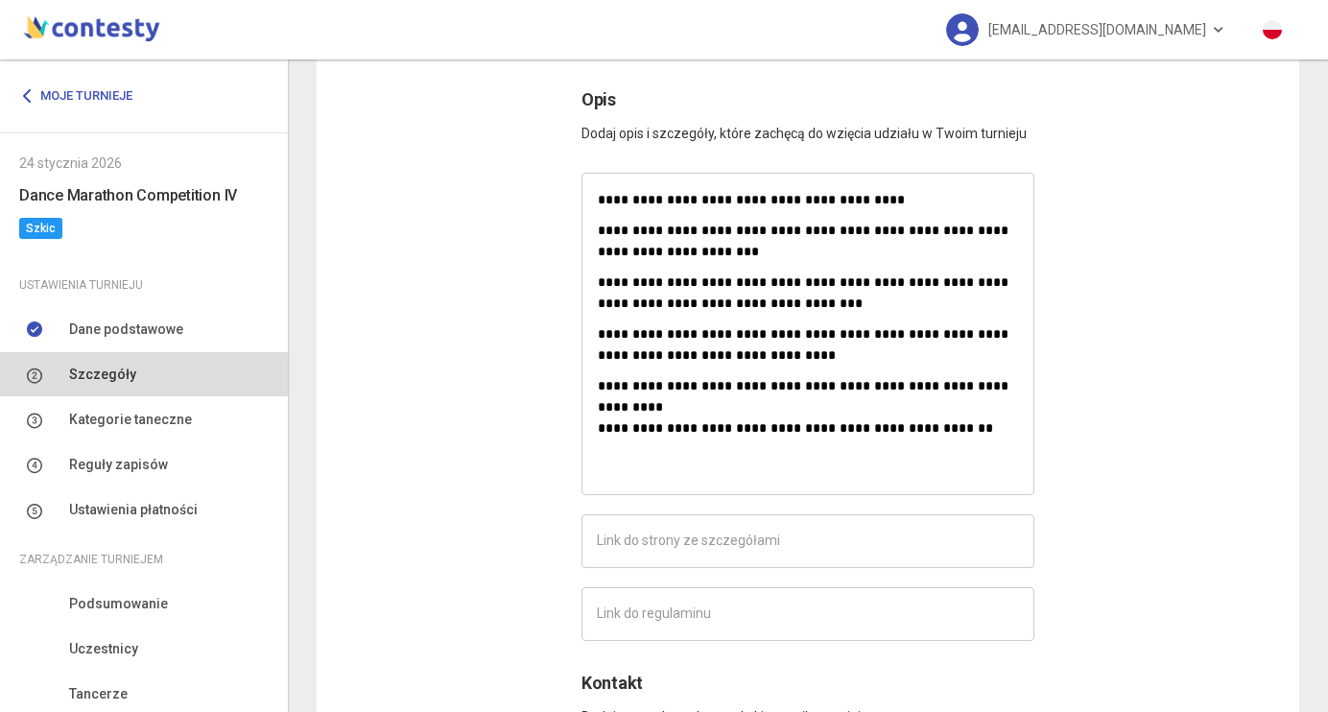
click at [660, 448] on p at bounding box center [808, 458] width 420 height 21
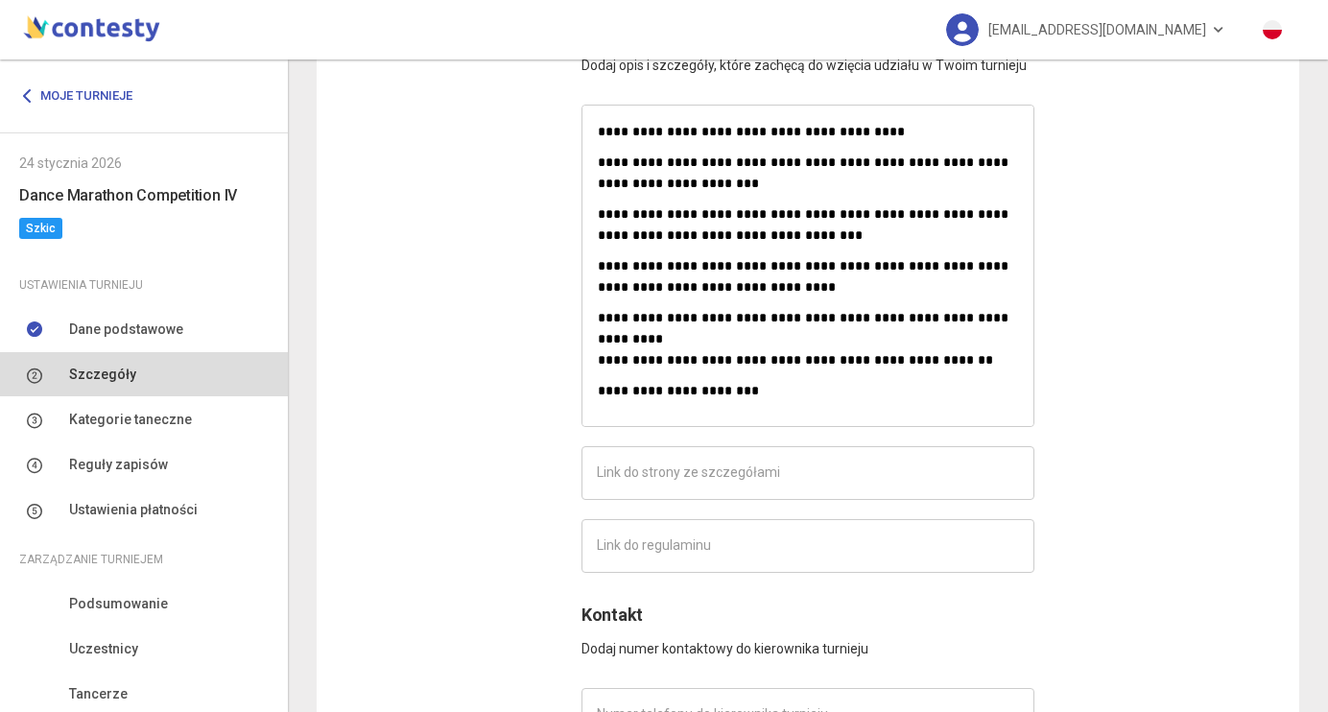
scroll to position [158, 0]
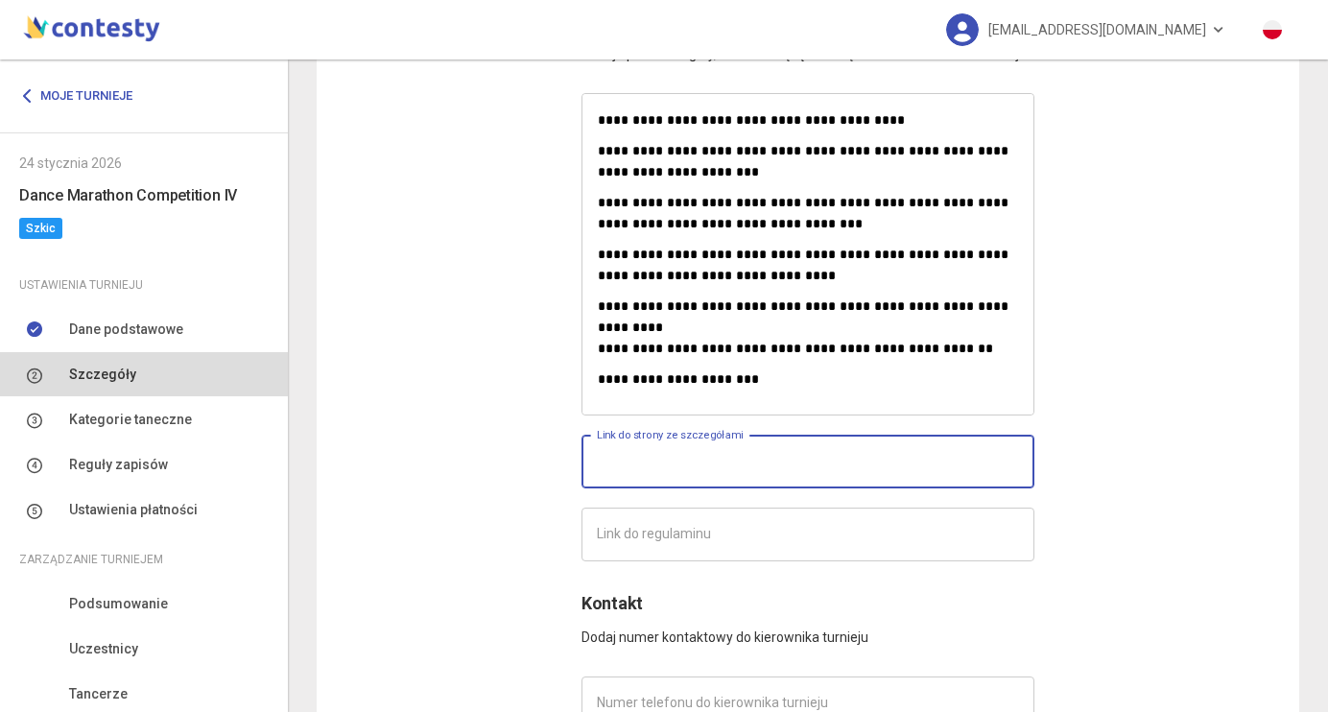
click at [678, 454] on input "text" at bounding box center [808, 462] width 453 height 54
paste input "**********"
click at [733, 469] on input "**********" at bounding box center [808, 462] width 453 height 54
type input "**********"
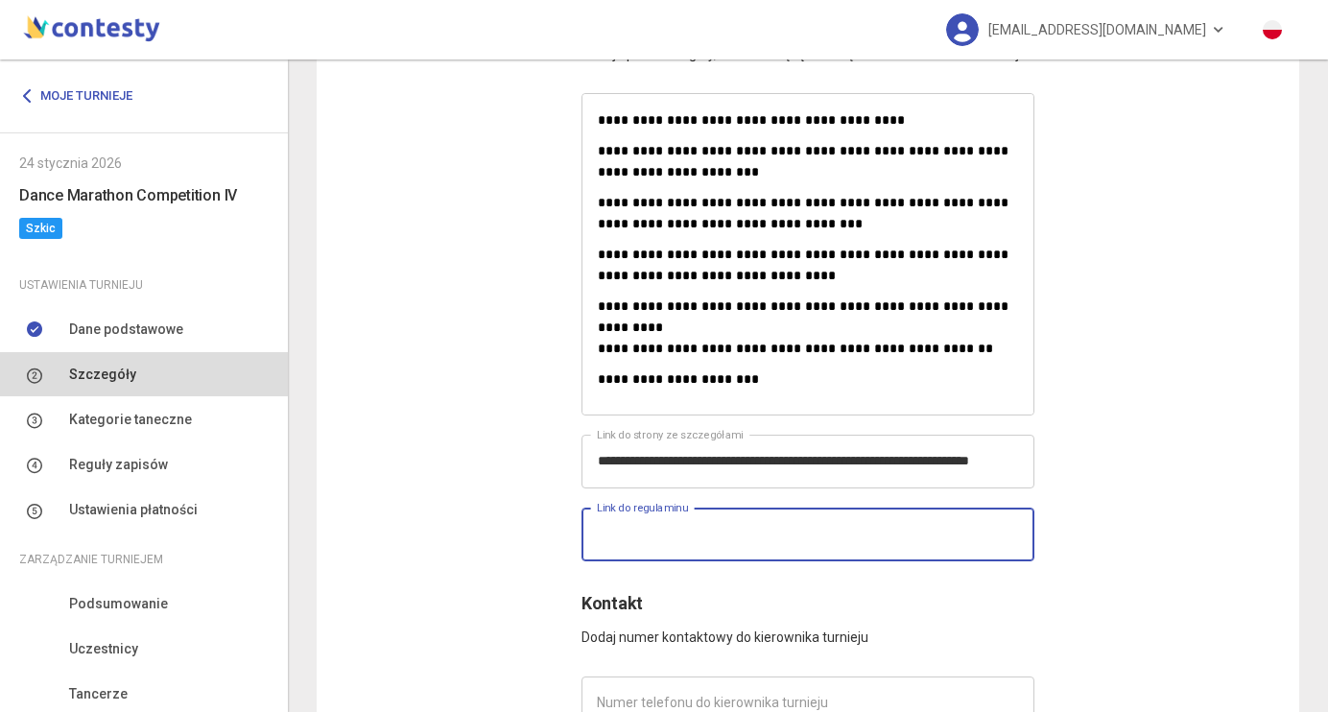
click at [704, 522] on input "text" at bounding box center [808, 535] width 453 height 54
paste input "**********"
click at [628, 557] on input "**********" at bounding box center [808, 535] width 453 height 54
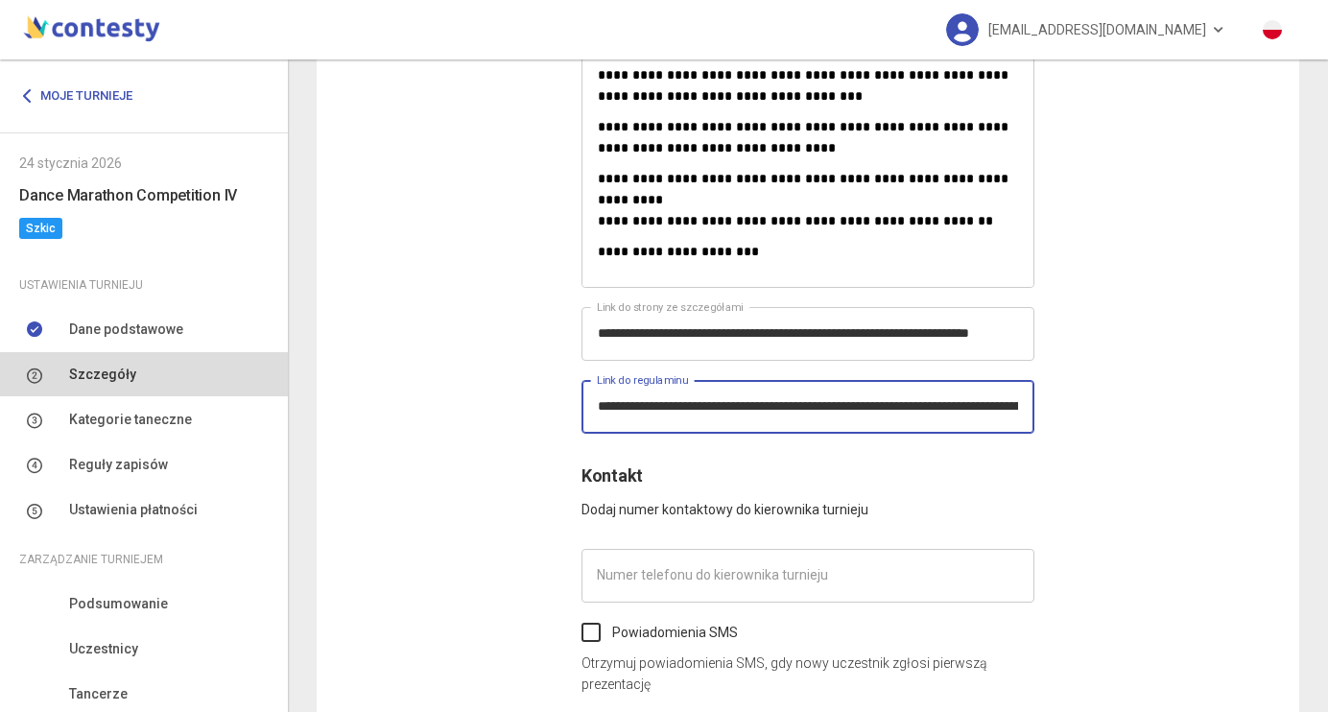
scroll to position [288, 0]
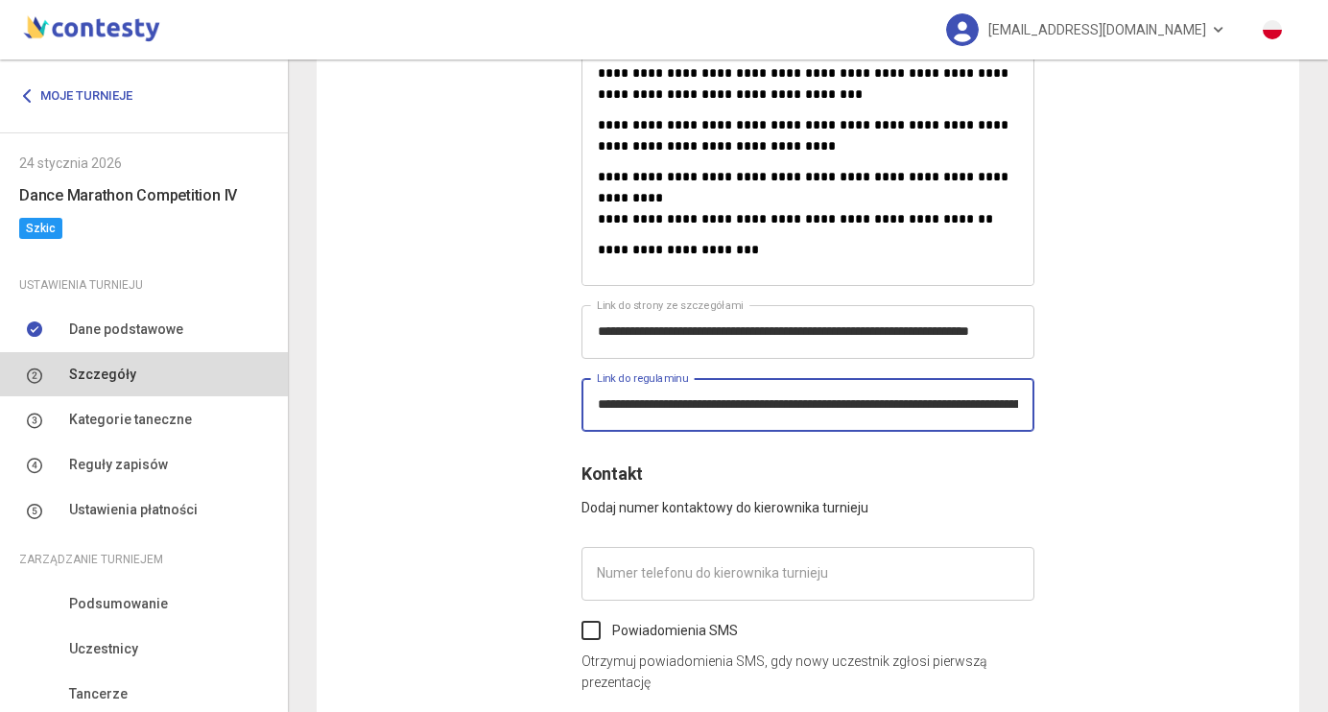
type input "**********"
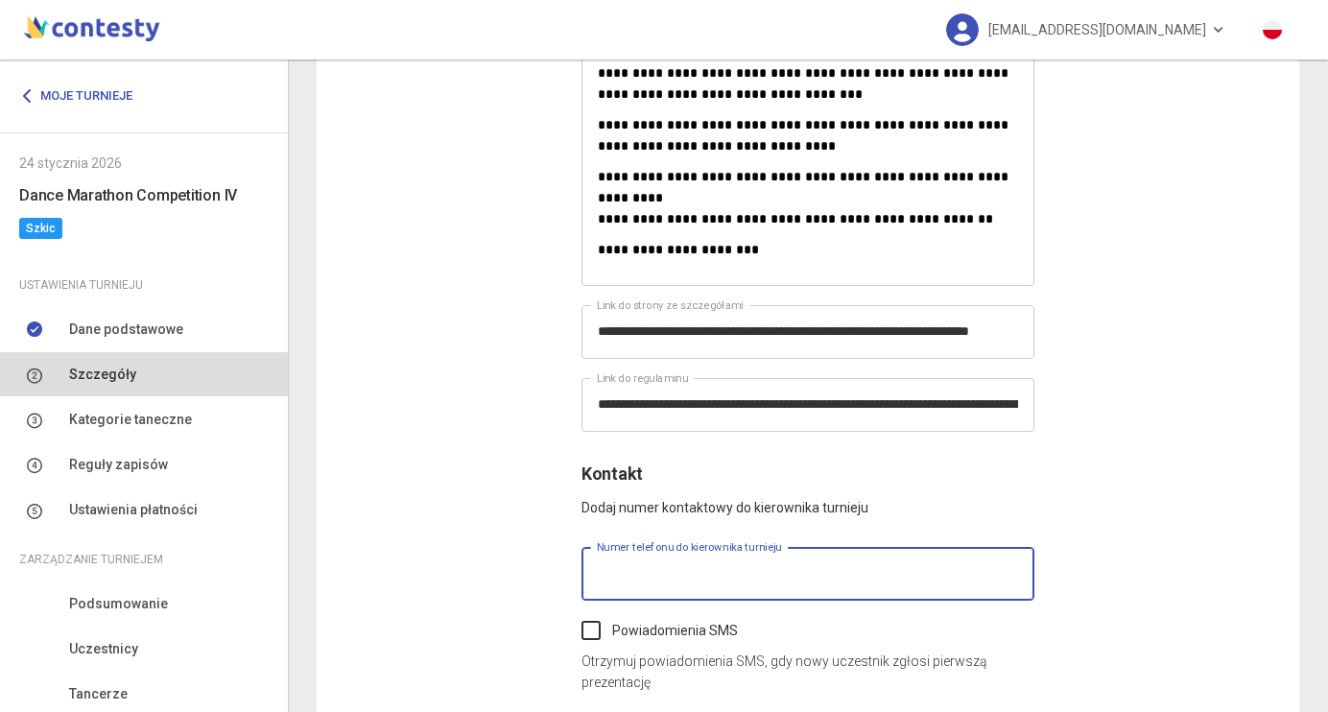
click at [695, 588] on input "text" at bounding box center [808, 574] width 453 height 54
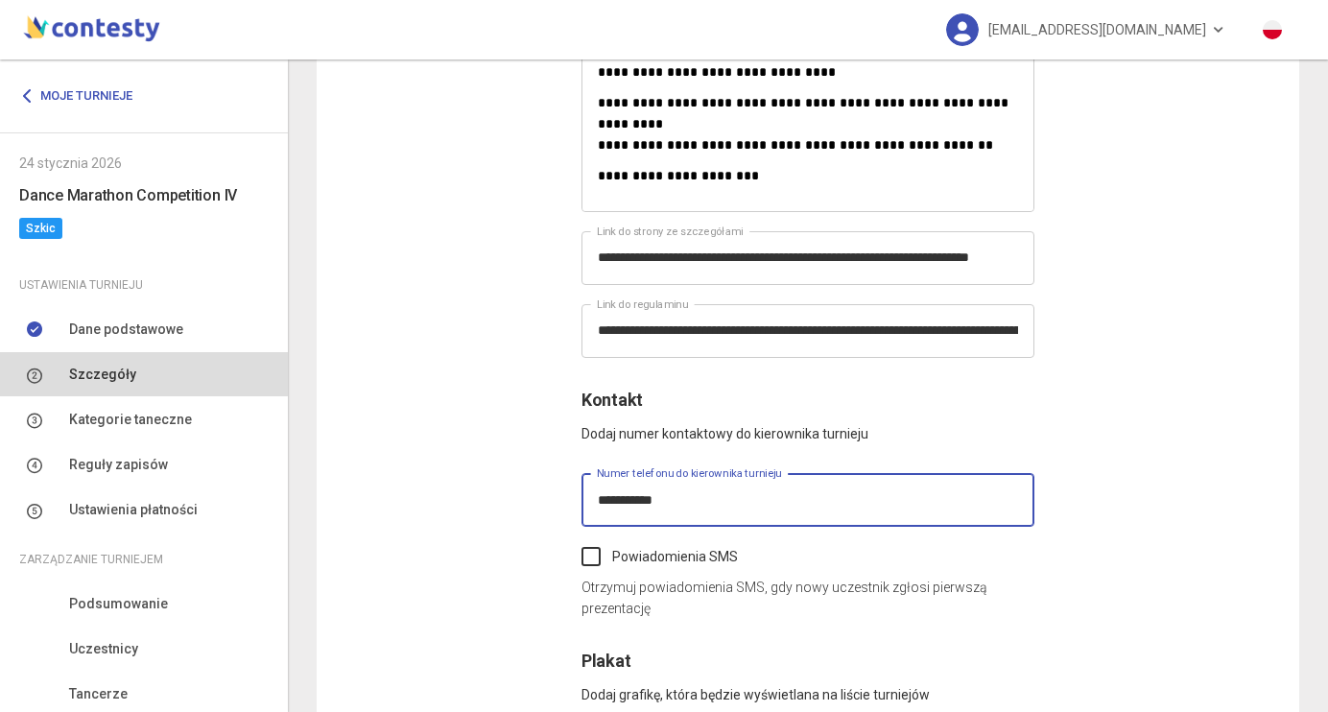
scroll to position [363, 0]
type input "**********"
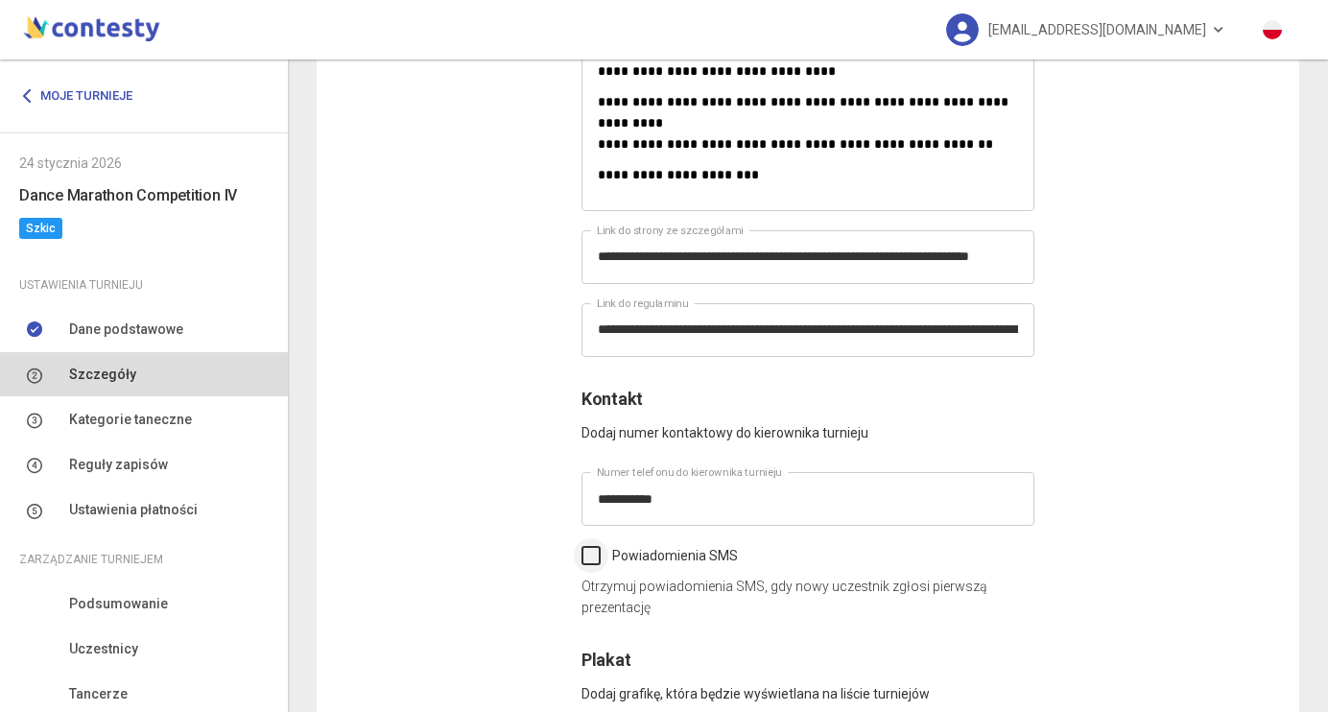
click at [585, 556] on label "Powiadomienia SMS" at bounding box center [660, 555] width 156 height 21
click at [519, 538] on div "**********" at bounding box center [808, 556] width 983 height 1565
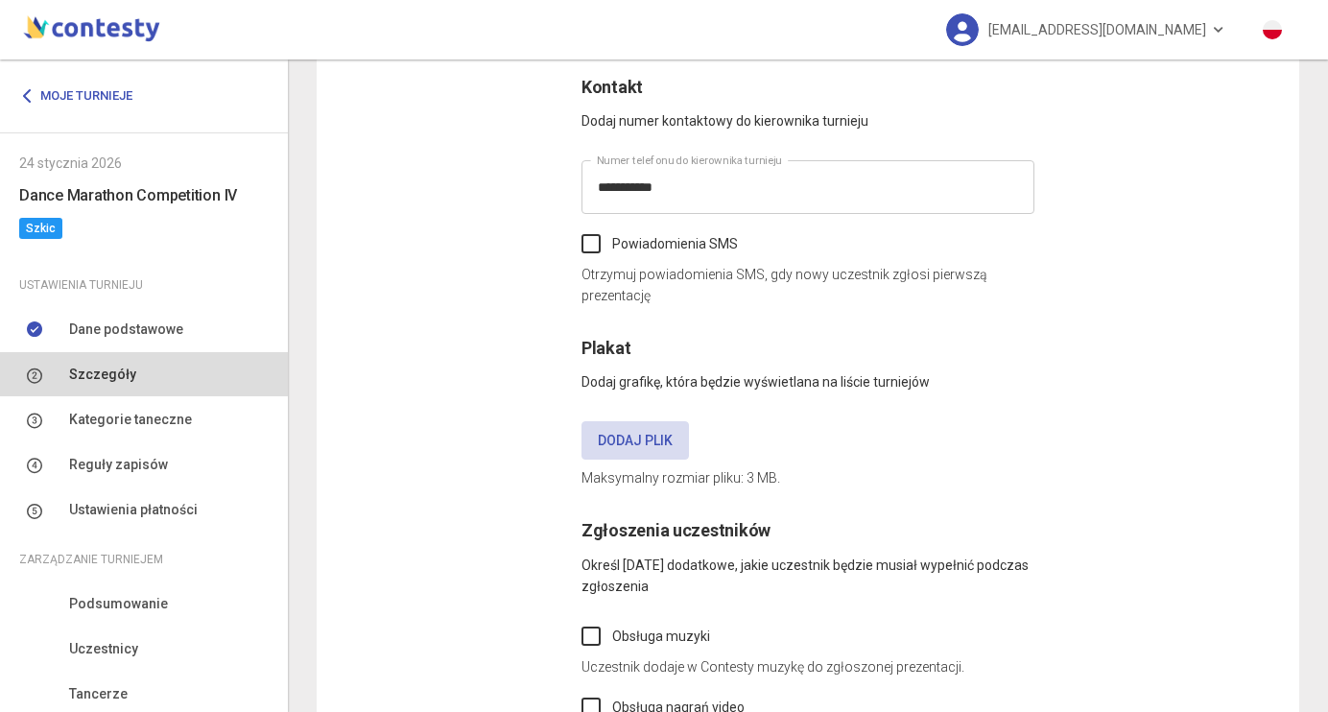
scroll to position [678, 0]
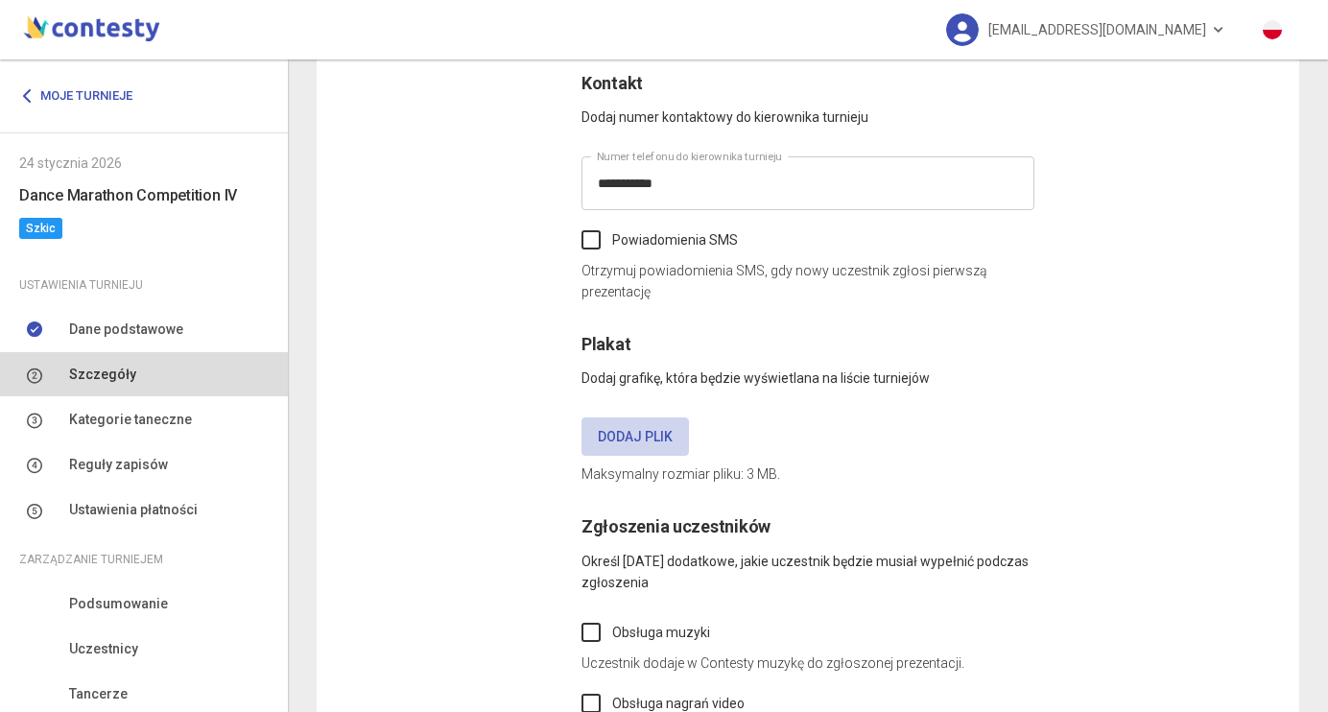
click at [680, 444] on label "Dodaj plik" at bounding box center [635, 436] width 107 height 38
click at [0, 0] on input "Dodaj plik" at bounding box center [0, 0] width 0 height 0
click at [635, 444] on label "Dodaj plik" at bounding box center [635, 436] width 107 height 38
click at [0, 0] on input "Dodaj plik" at bounding box center [0, 0] width 0 height 0
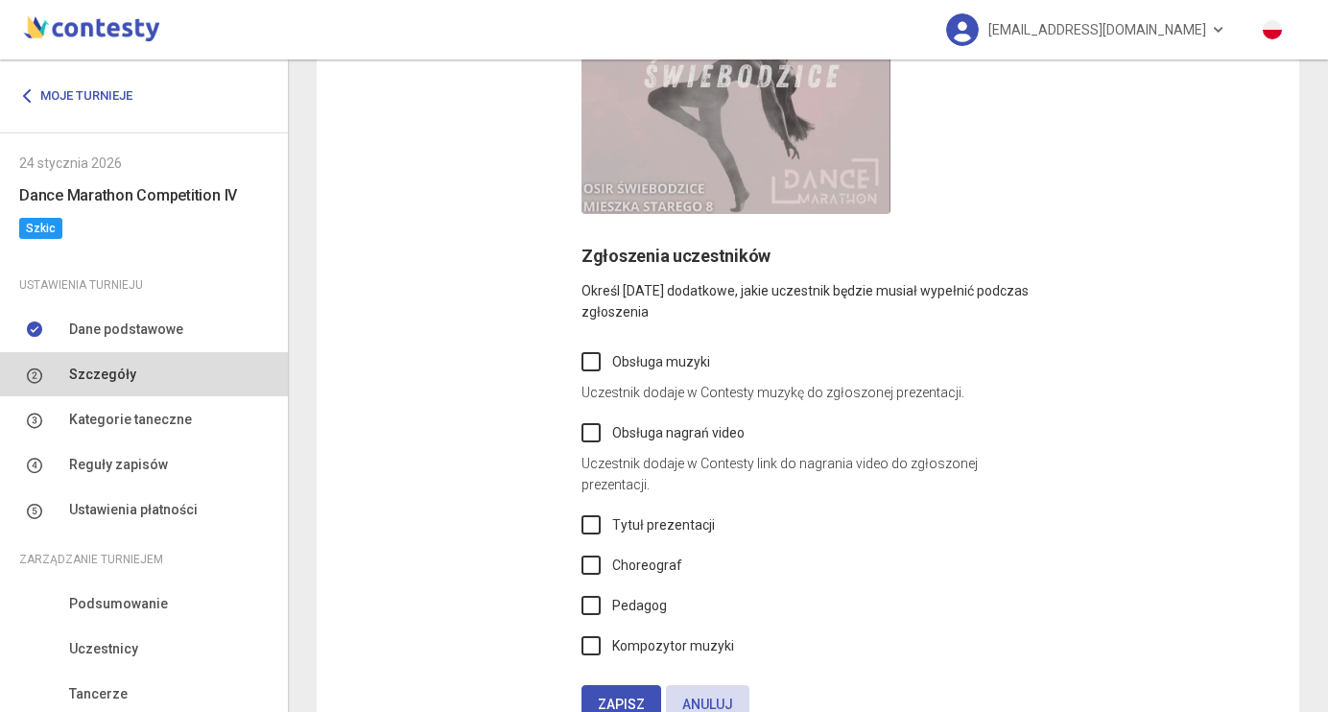
scroll to position [1344, 0]
click at [596, 349] on label "Obsługa muzyki" at bounding box center [646, 359] width 129 height 21
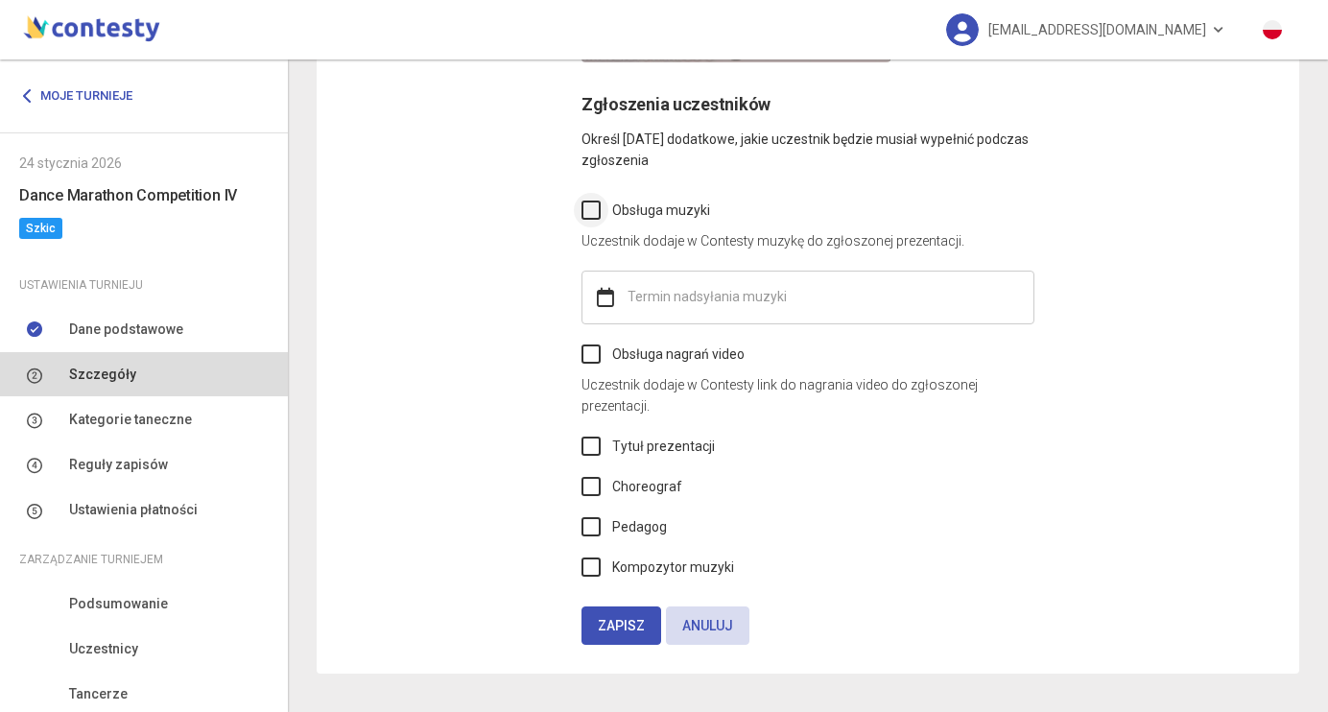
scroll to position [1492, 0]
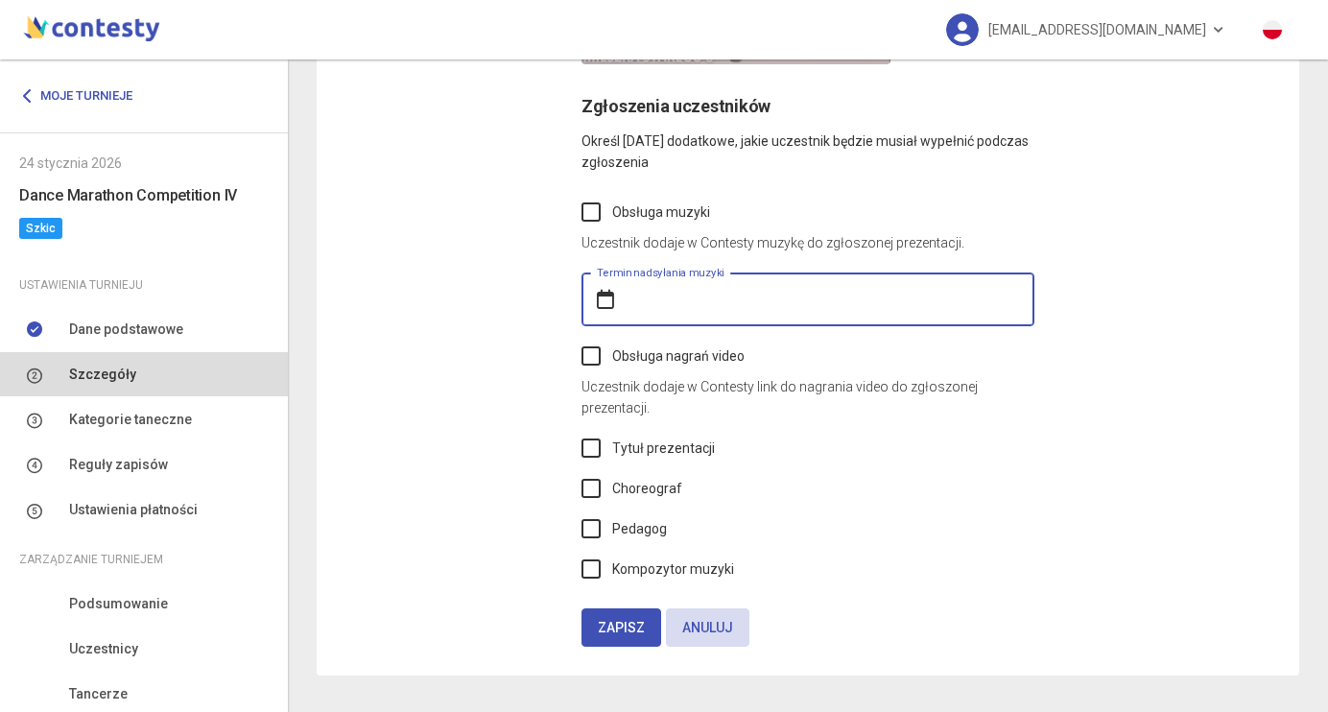
click at [709, 304] on input "text" at bounding box center [808, 300] width 453 height 54
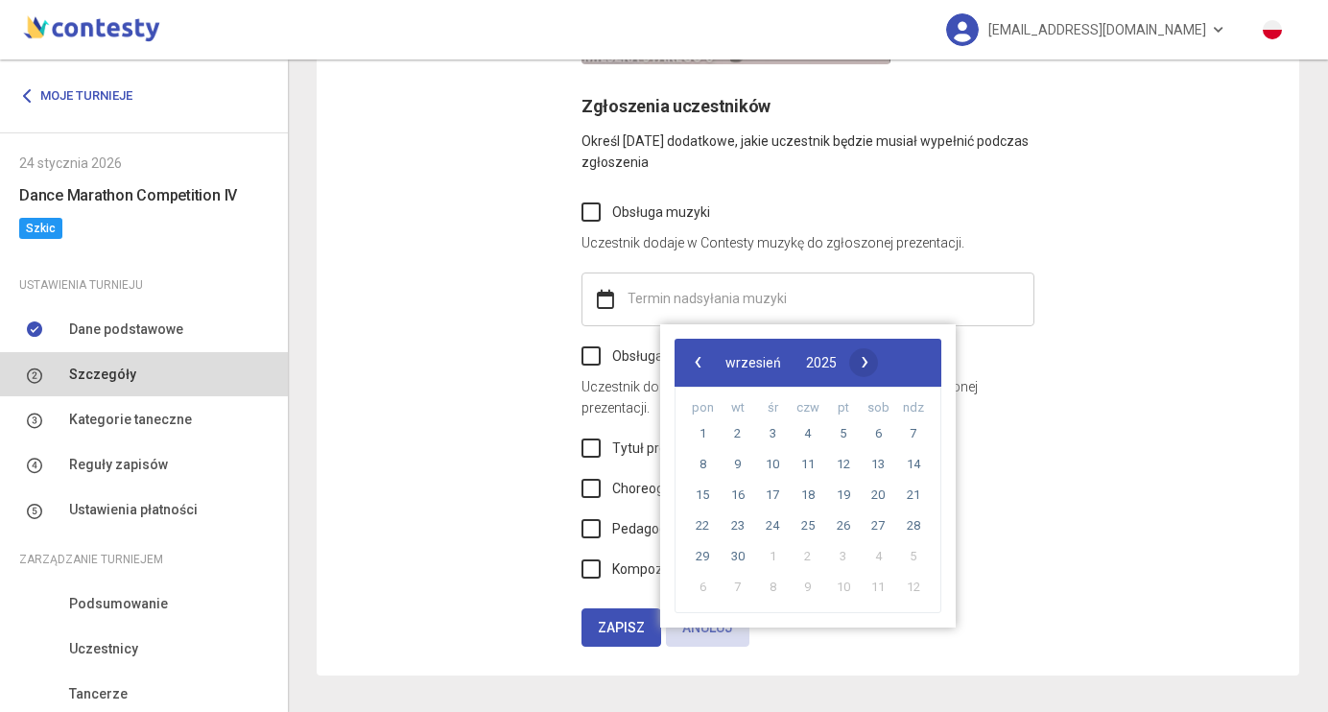
click at [879, 369] on span "›" at bounding box center [864, 361] width 29 height 29
click at [871, 369] on span "›" at bounding box center [857, 361] width 29 height 29
click at [777, 466] on span "10" at bounding box center [772, 464] width 31 height 31
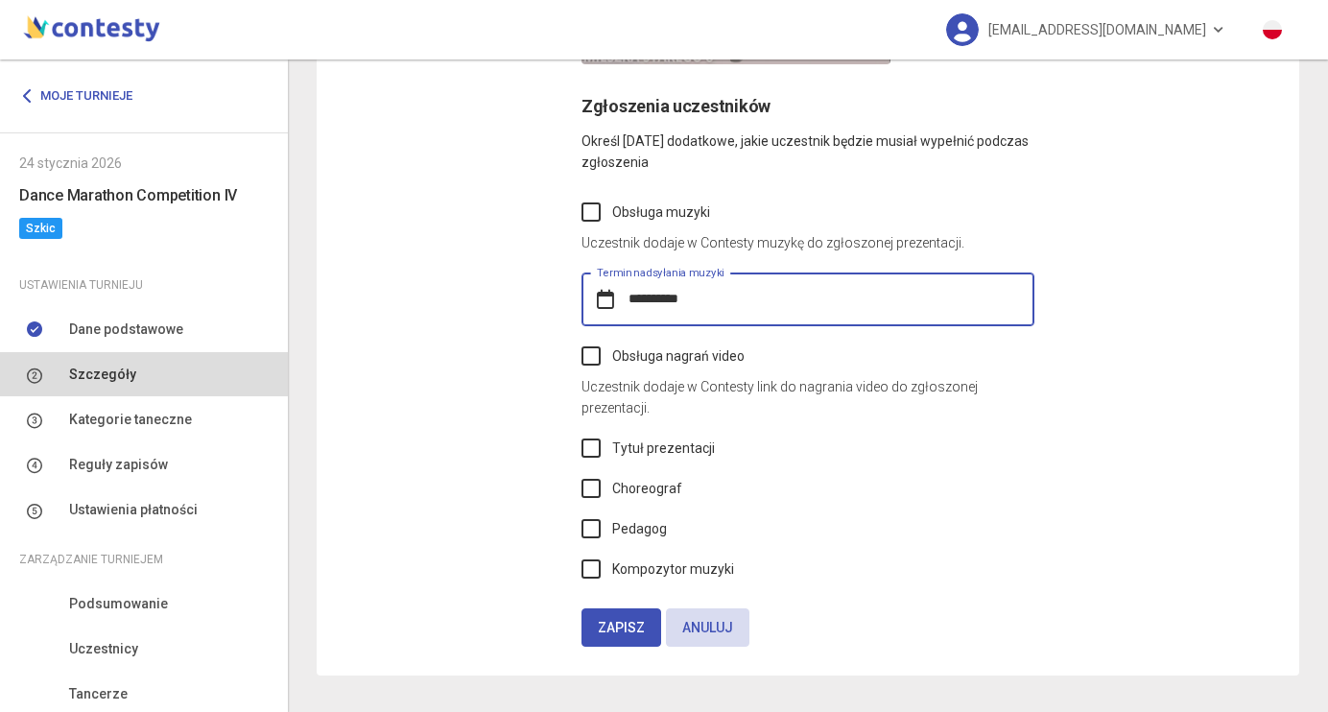
click at [677, 294] on input "**********" at bounding box center [808, 300] width 453 height 54
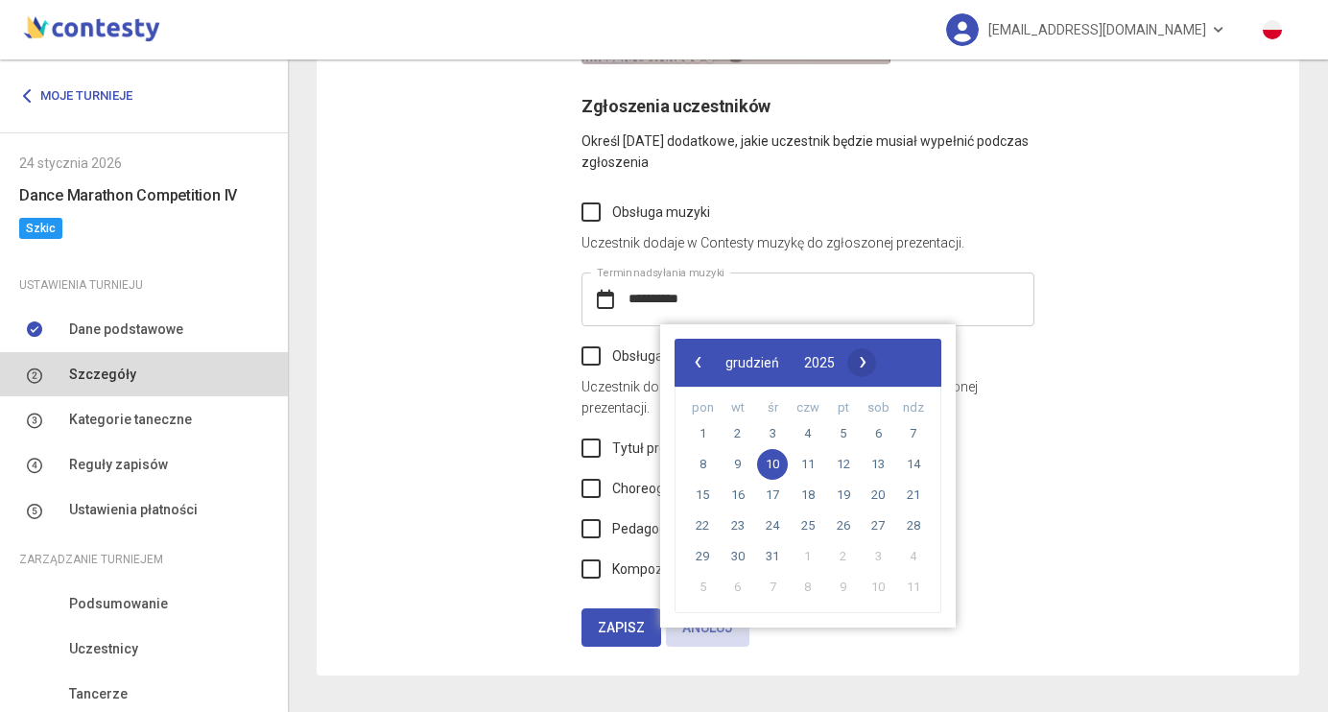
click at [877, 360] on span "›" at bounding box center [862, 361] width 29 height 29
click at [878, 463] on span "10" at bounding box center [878, 464] width 31 height 31
type input "**********"
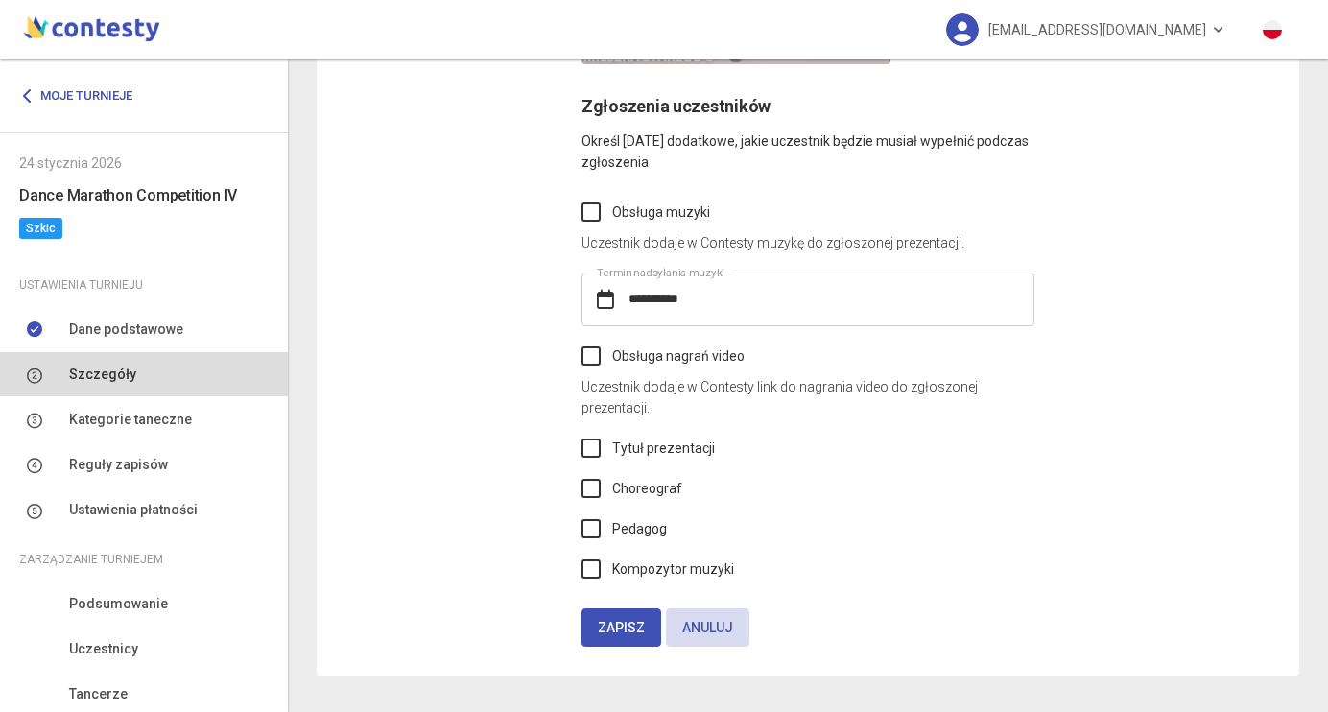
click at [741, 459] on div "**********" at bounding box center [808, 336] width 453 height 486
click at [629, 639] on button "Zapisz" at bounding box center [622, 627] width 80 height 38
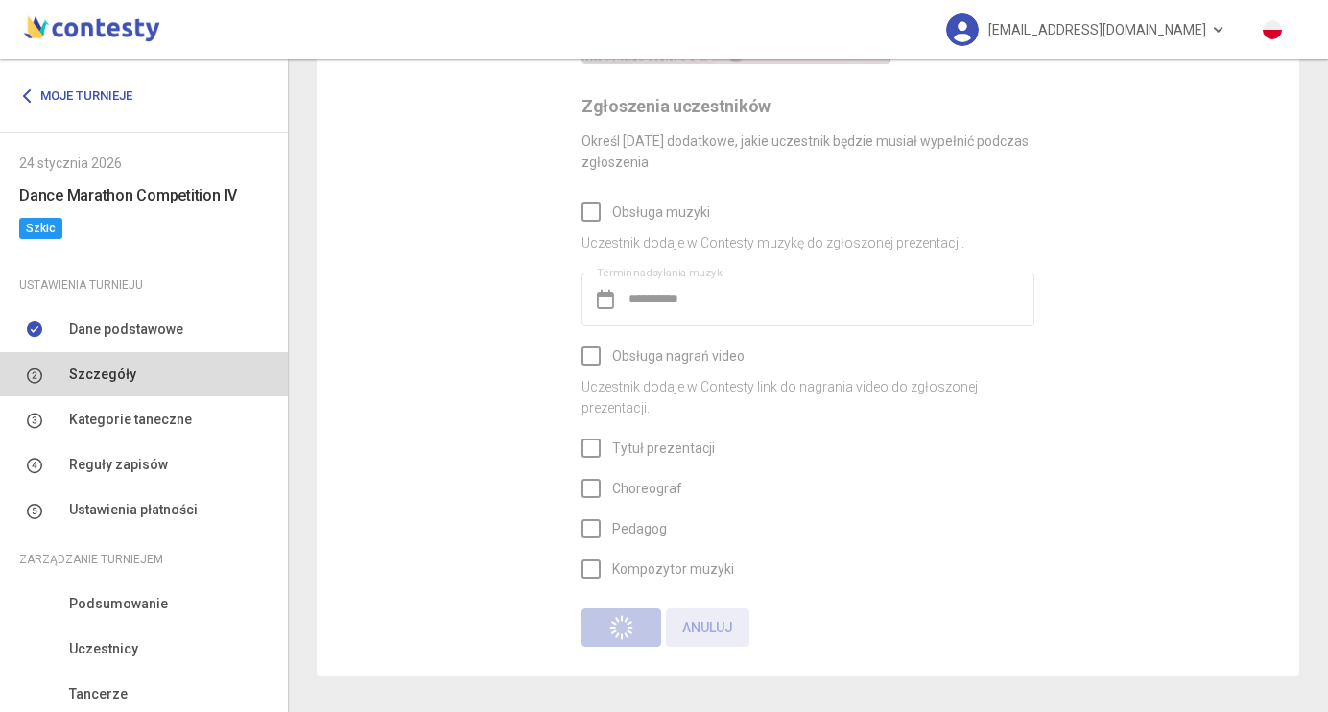
type input "*********"
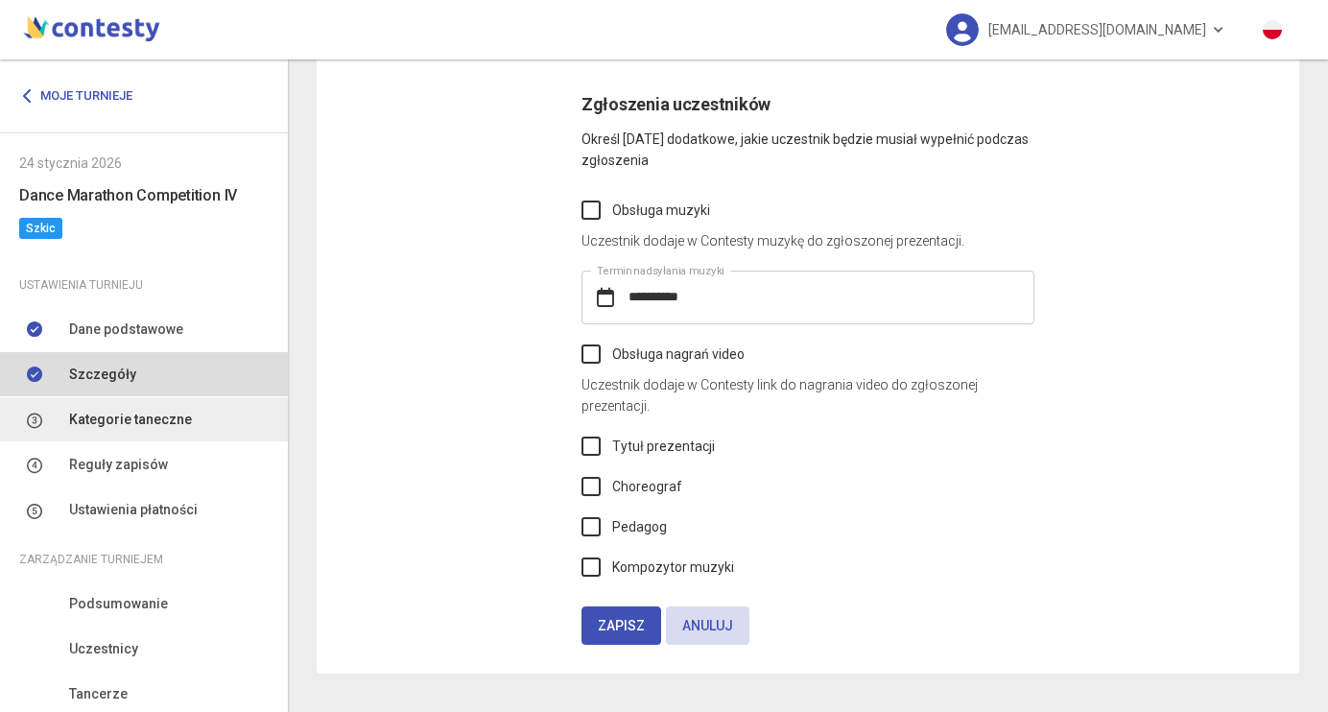
click at [111, 413] on span "Kategorie taneczne" at bounding box center [130, 419] width 123 height 21
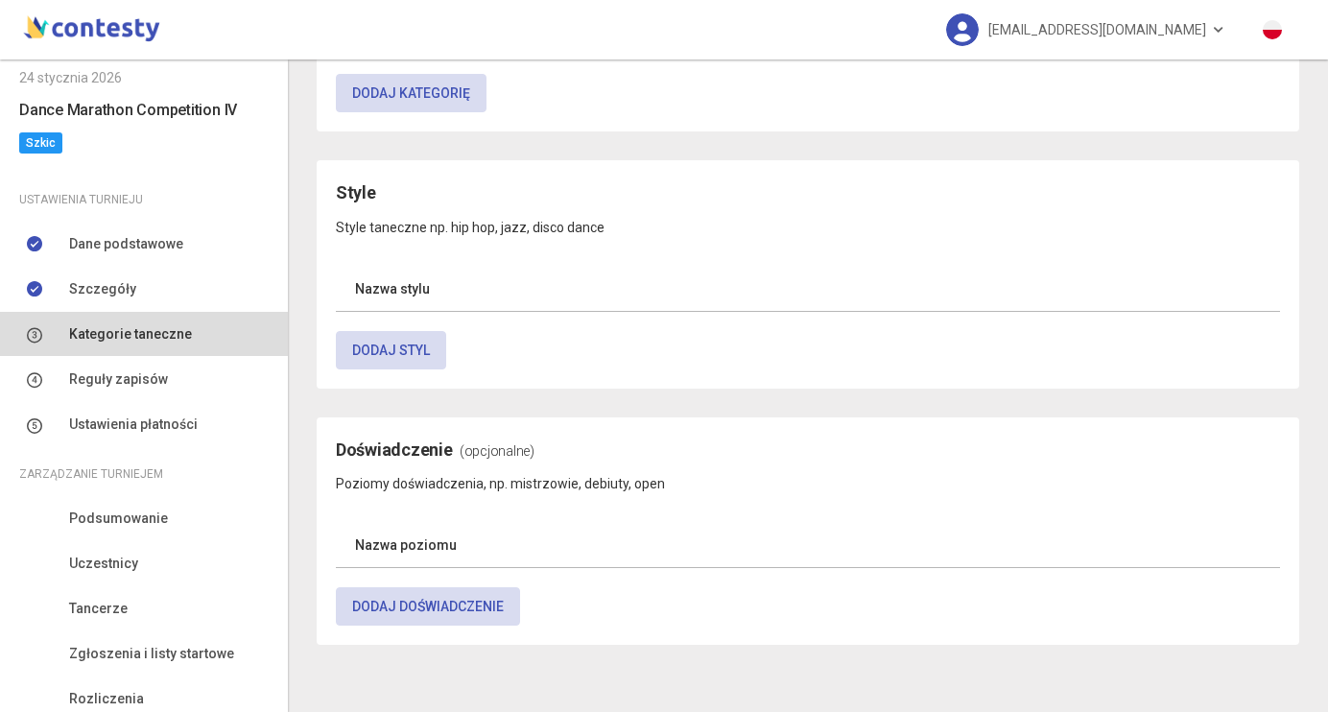
scroll to position [88, 0]
click at [183, 341] on span "Kategorie taneczne" at bounding box center [130, 331] width 123 height 21
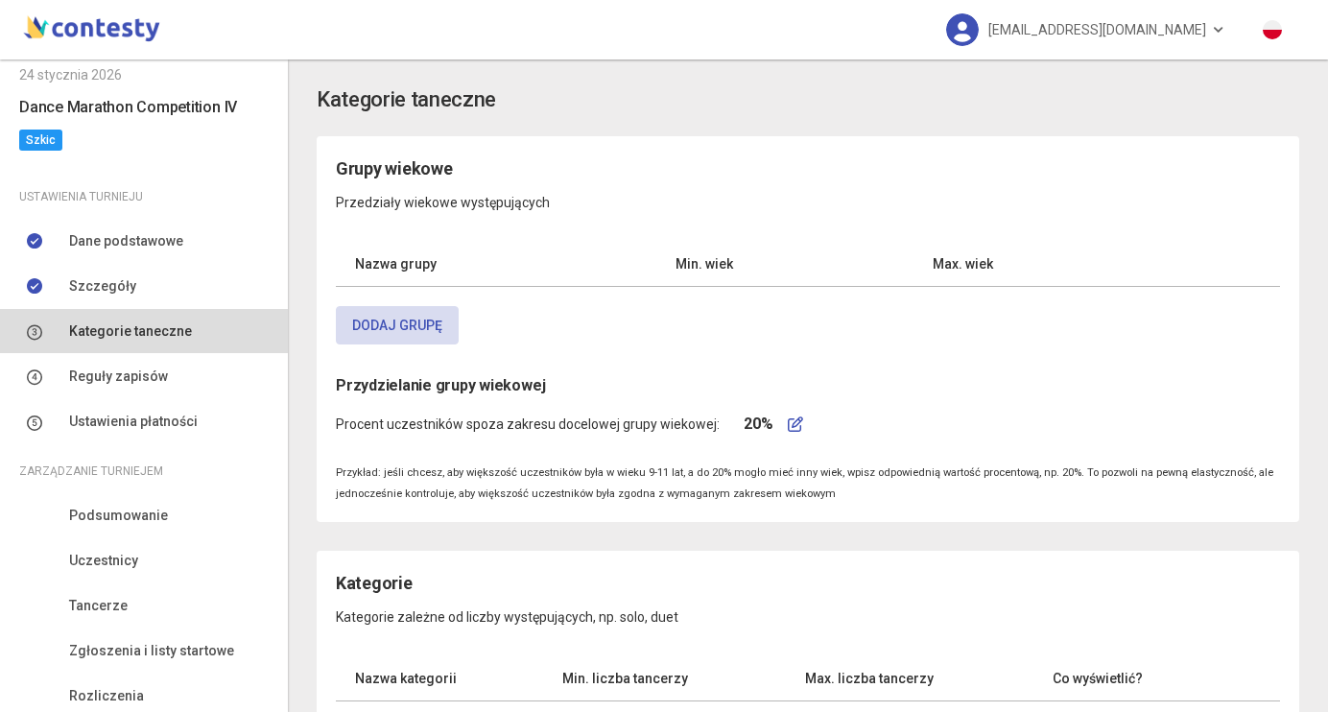
scroll to position [0, 0]
click at [406, 261] on th "Nazwa grupy" at bounding box center [496, 264] width 321 height 45
click at [406, 262] on th "Nazwa grupy" at bounding box center [496, 264] width 321 height 45
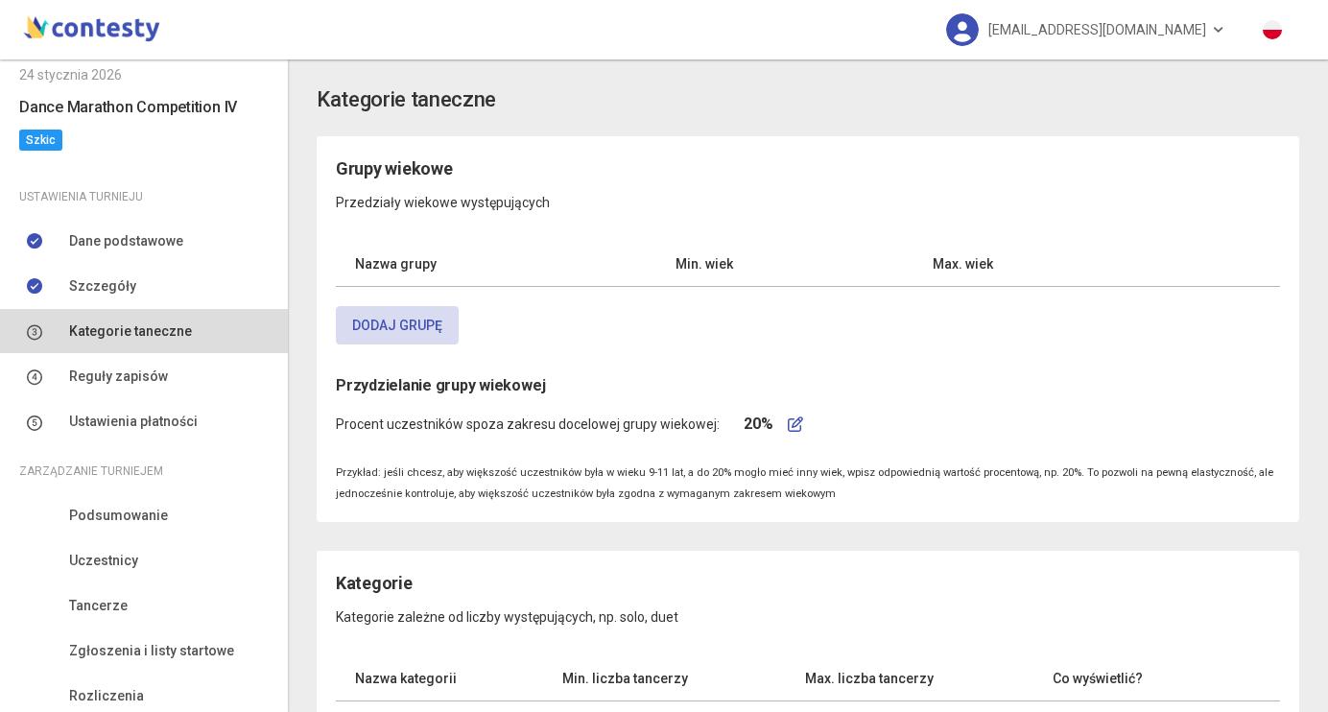
click at [440, 263] on th "Nazwa grupy" at bounding box center [496, 264] width 321 height 45
click at [418, 263] on th "Nazwa grupy" at bounding box center [496, 264] width 321 height 45
click at [416, 316] on button "Dodaj grupę" at bounding box center [397, 325] width 123 height 38
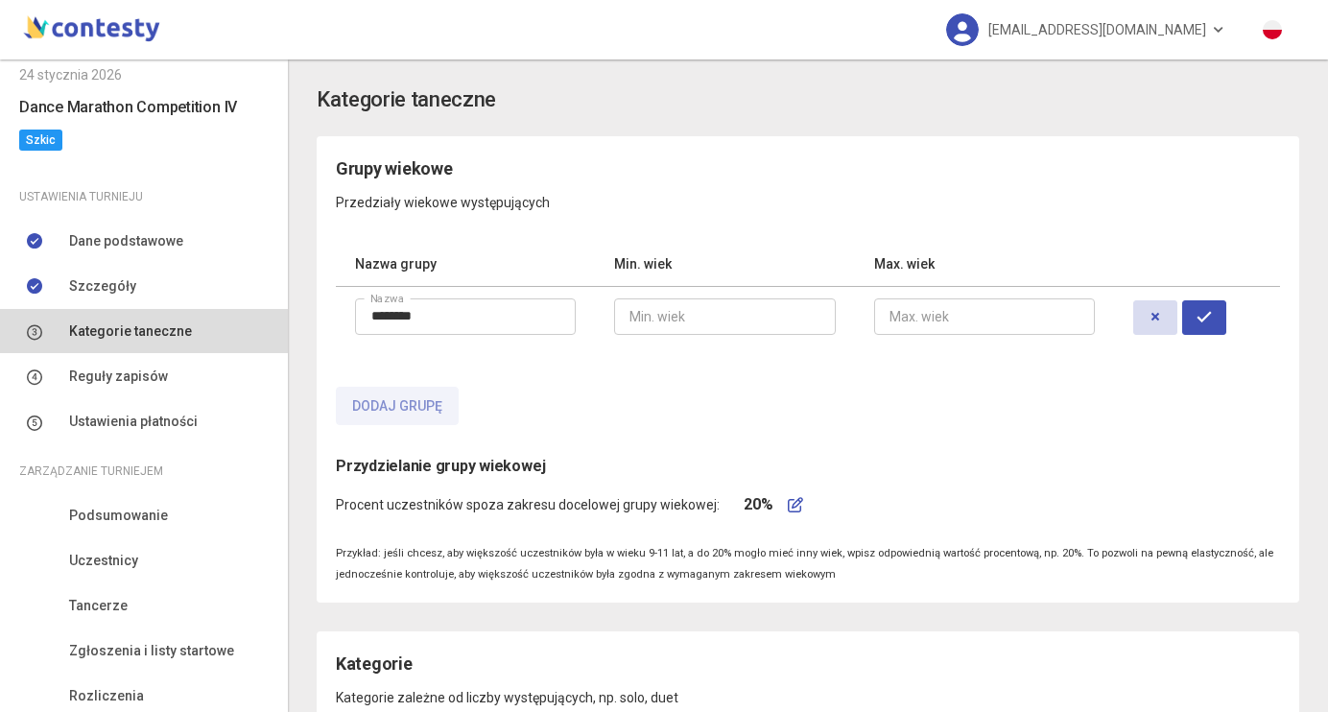
click at [519, 328] on input "********" at bounding box center [465, 316] width 221 height 36
type input "****"
click at [680, 321] on input "number" at bounding box center [724, 316] width 221 height 36
type input "*"
click at [979, 317] on input "number" at bounding box center [984, 316] width 221 height 36
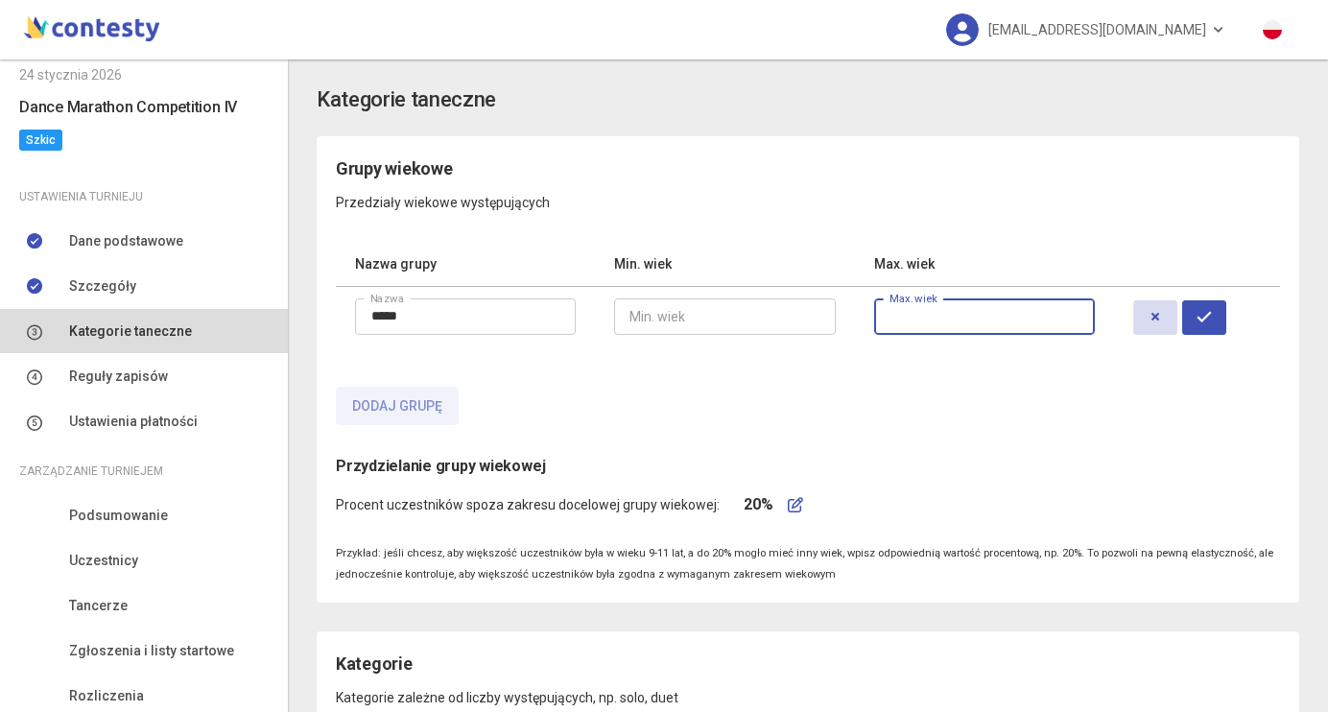
type input "*"
type input "**"
click at [1226, 326] on button "button" at bounding box center [1204, 317] width 44 height 35
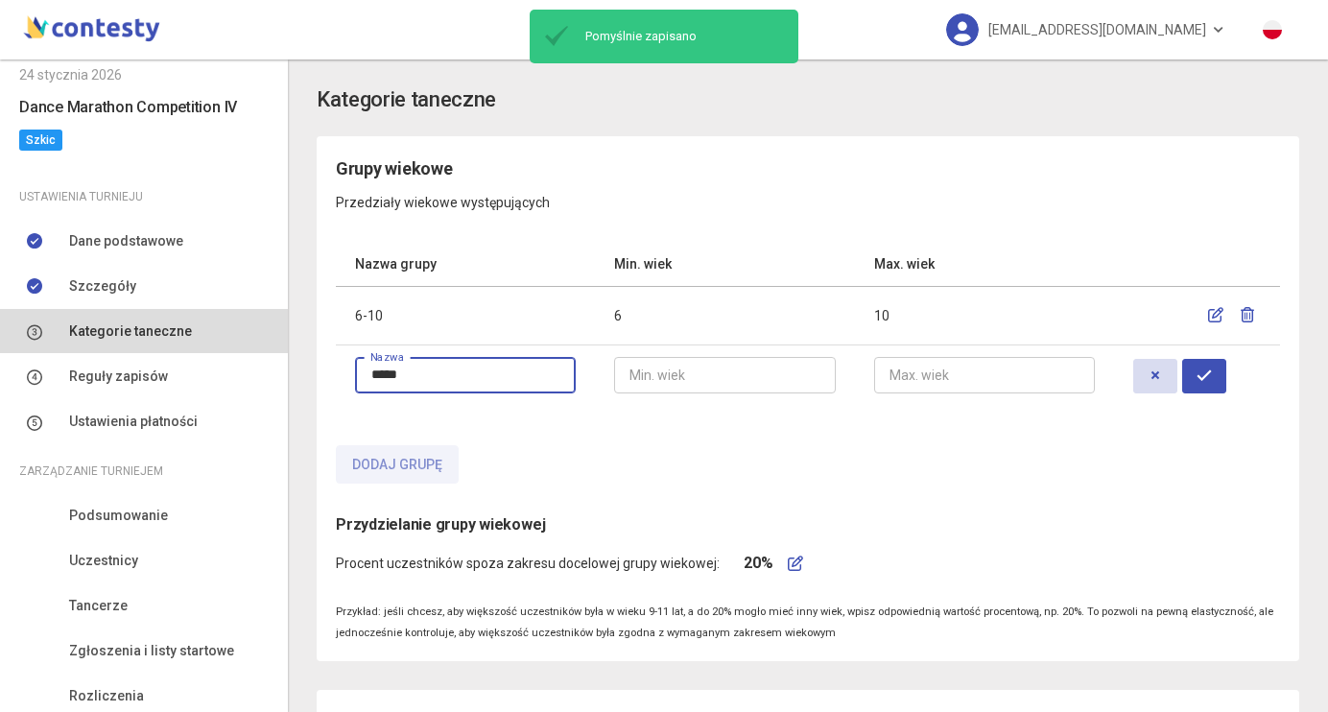
type input "*****"
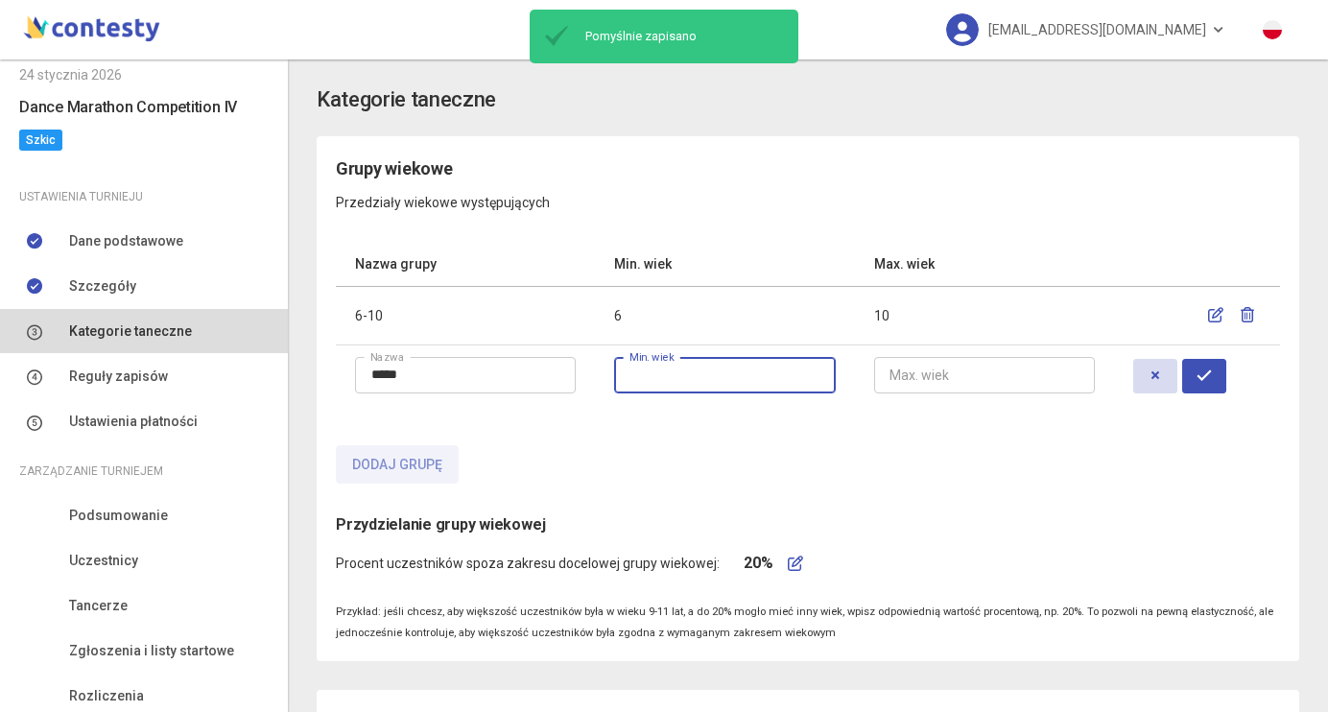
click at [683, 382] on input "number" at bounding box center [724, 375] width 221 height 36
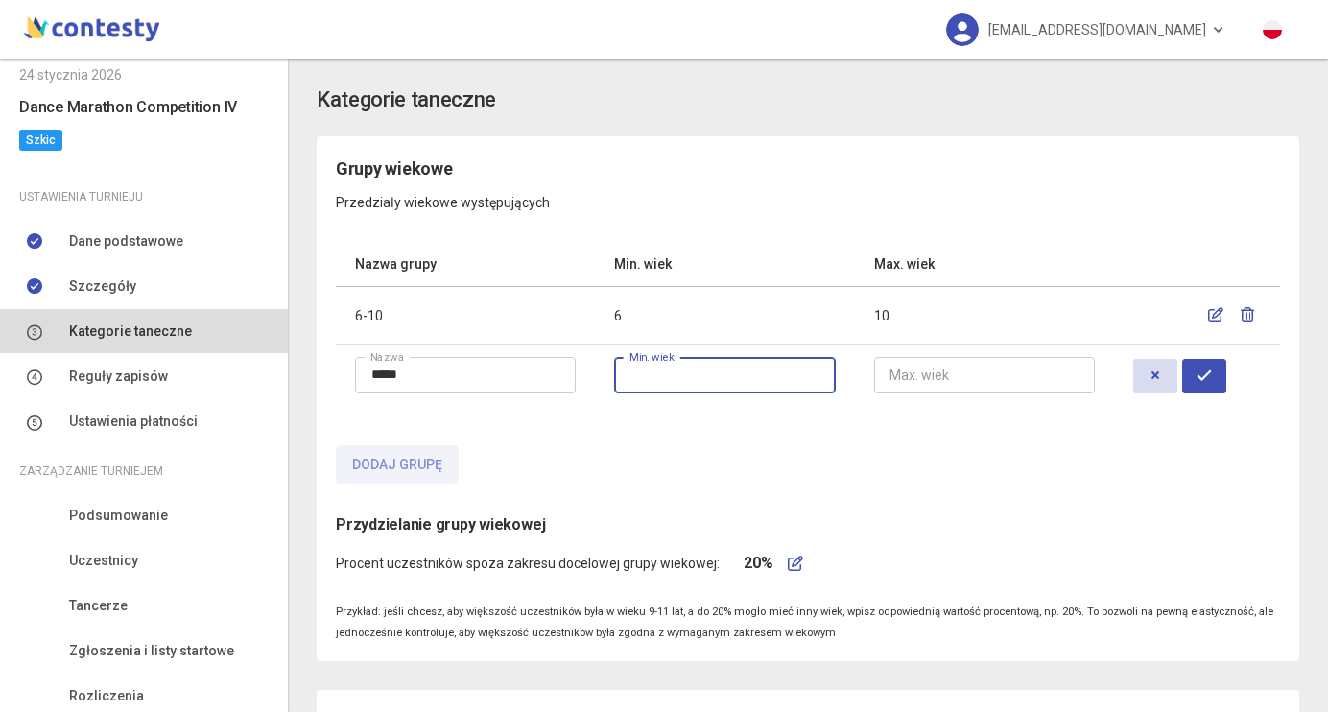
type input "**"
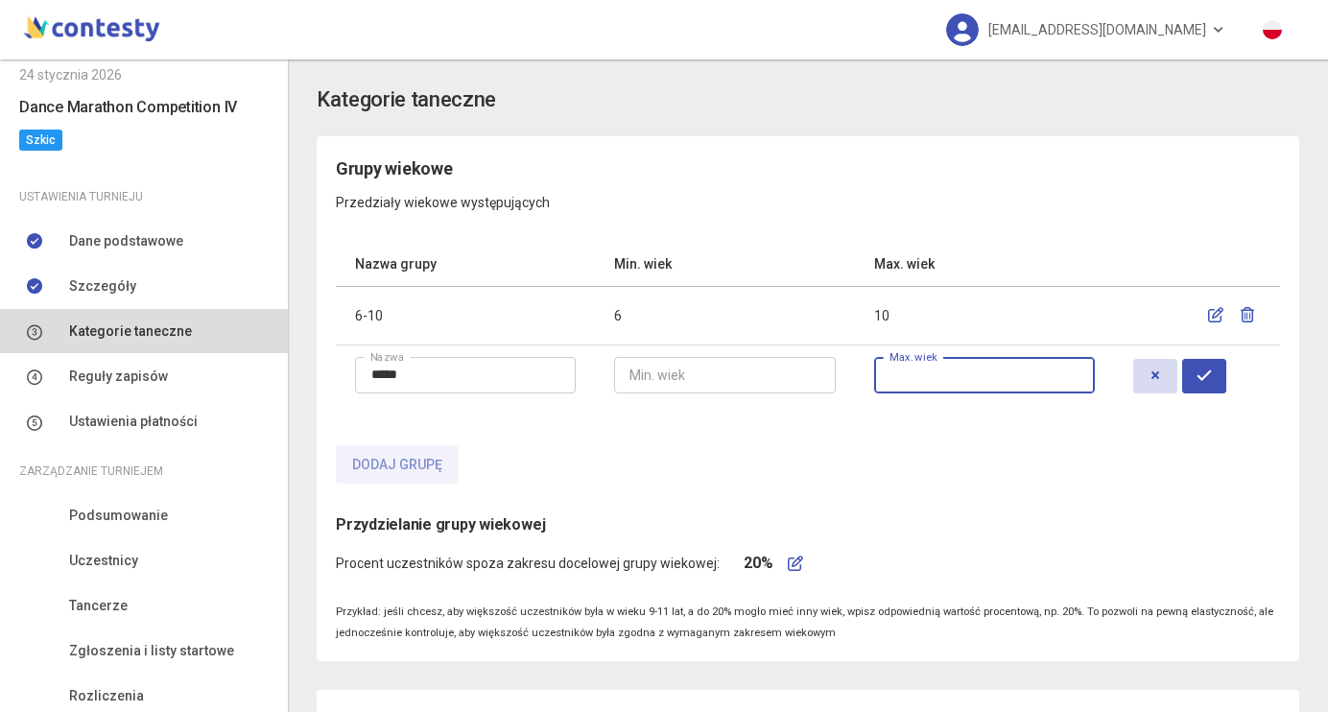
click at [942, 383] on input "number" at bounding box center [984, 375] width 221 height 36
type input "**"
click at [1225, 380] on button "button" at bounding box center [1204, 376] width 44 height 35
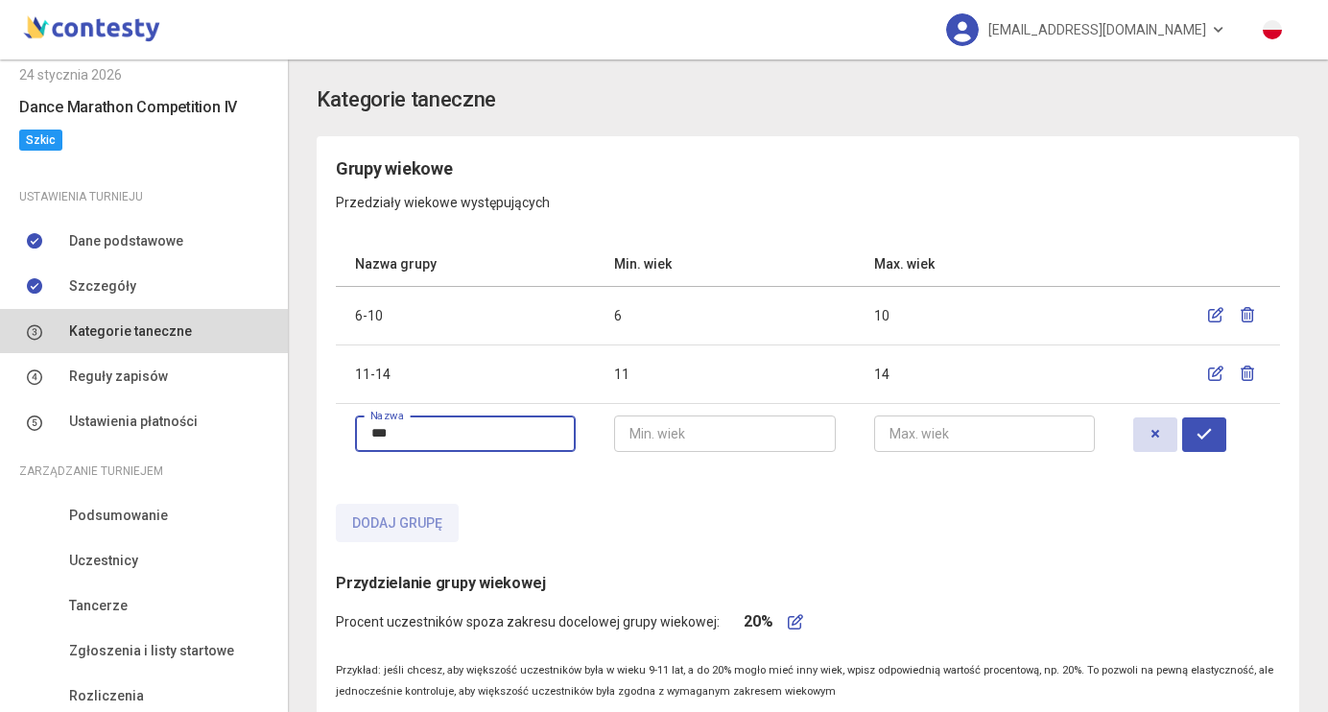
type input "***"
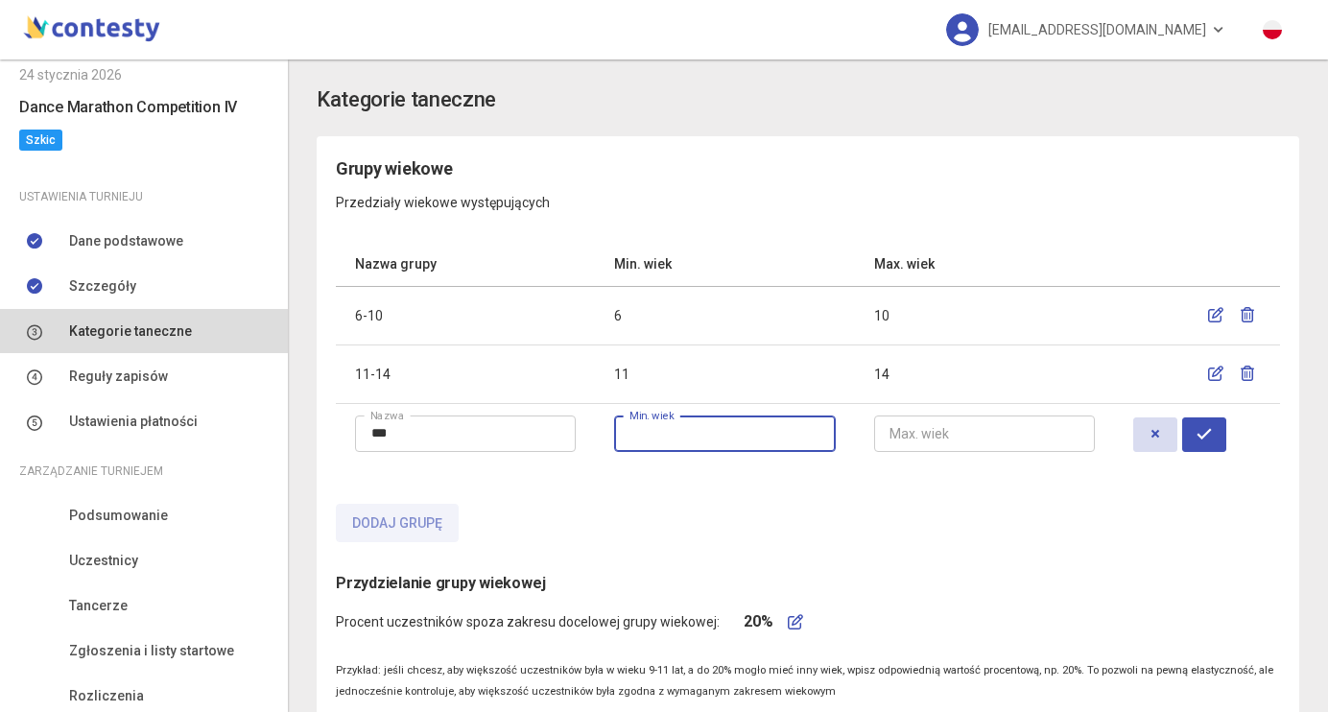
click at [647, 436] on input "number" at bounding box center [724, 434] width 221 height 36
type input "**"
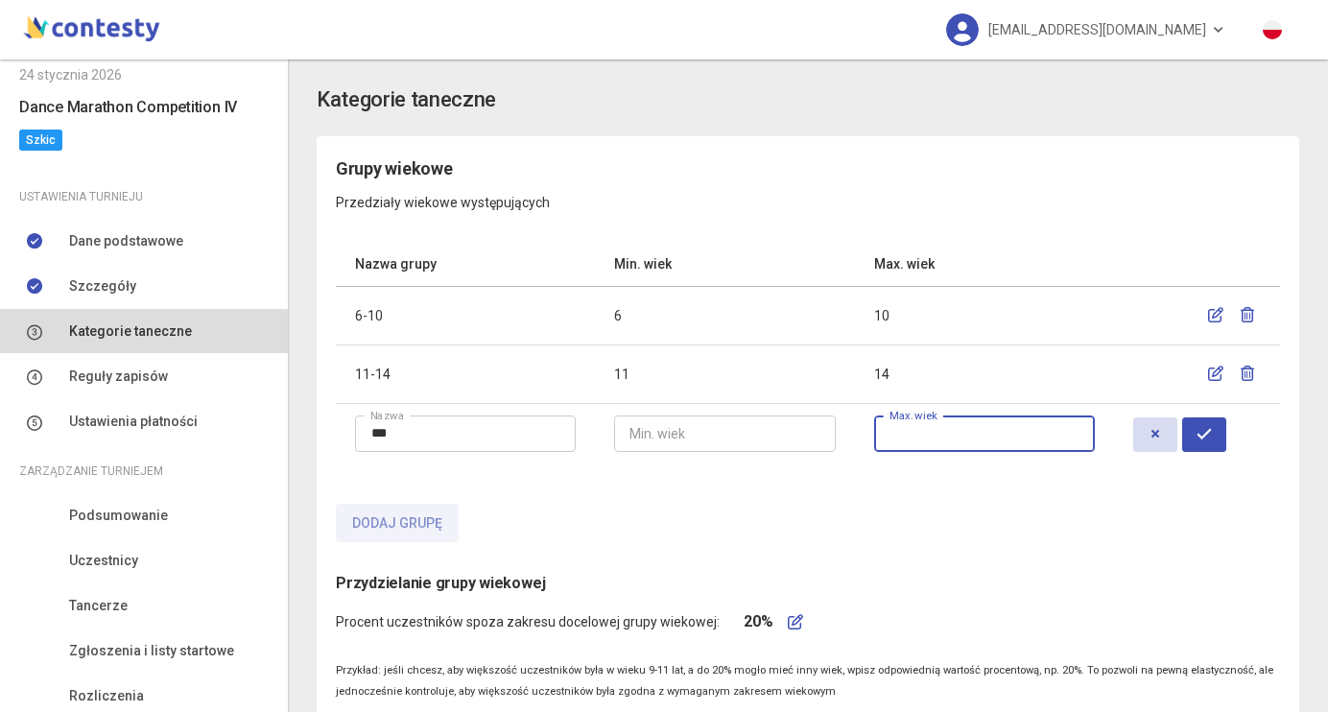
click at [949, 433] on input "number" at bounding box center [984, 434] width 221 height 36
type input "**"
click at [1226, 440] on button "button" at bounding box center [1204, 434] width 44 height 35
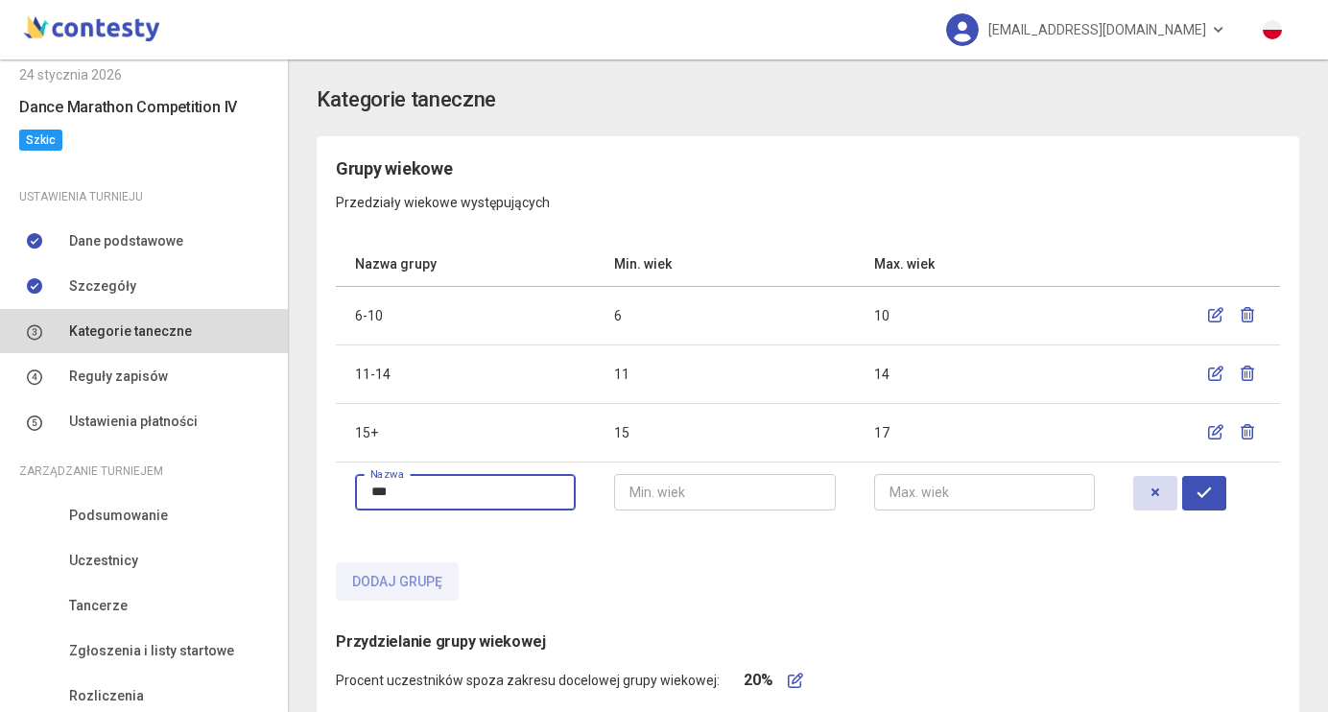
type input "***"
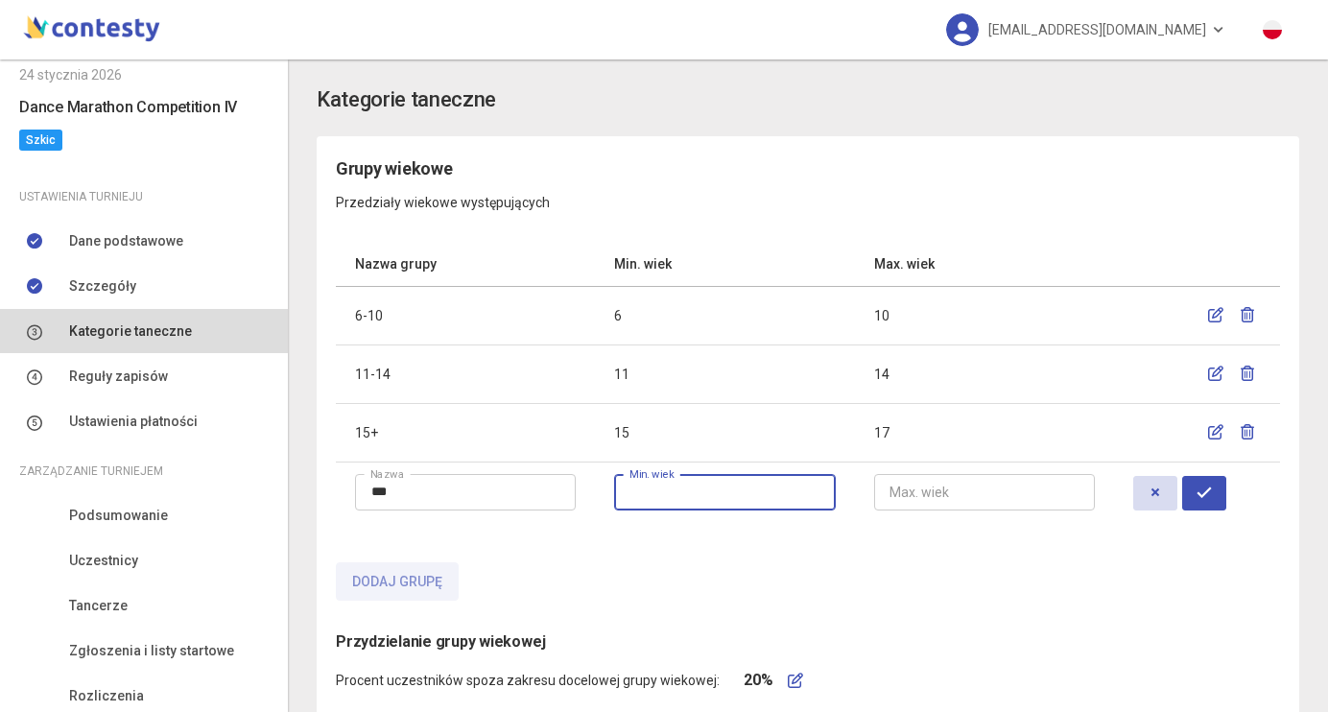
click at [718, 490] on input "number" at bounding box center [724, 492] width 221 height 36
type input "**"
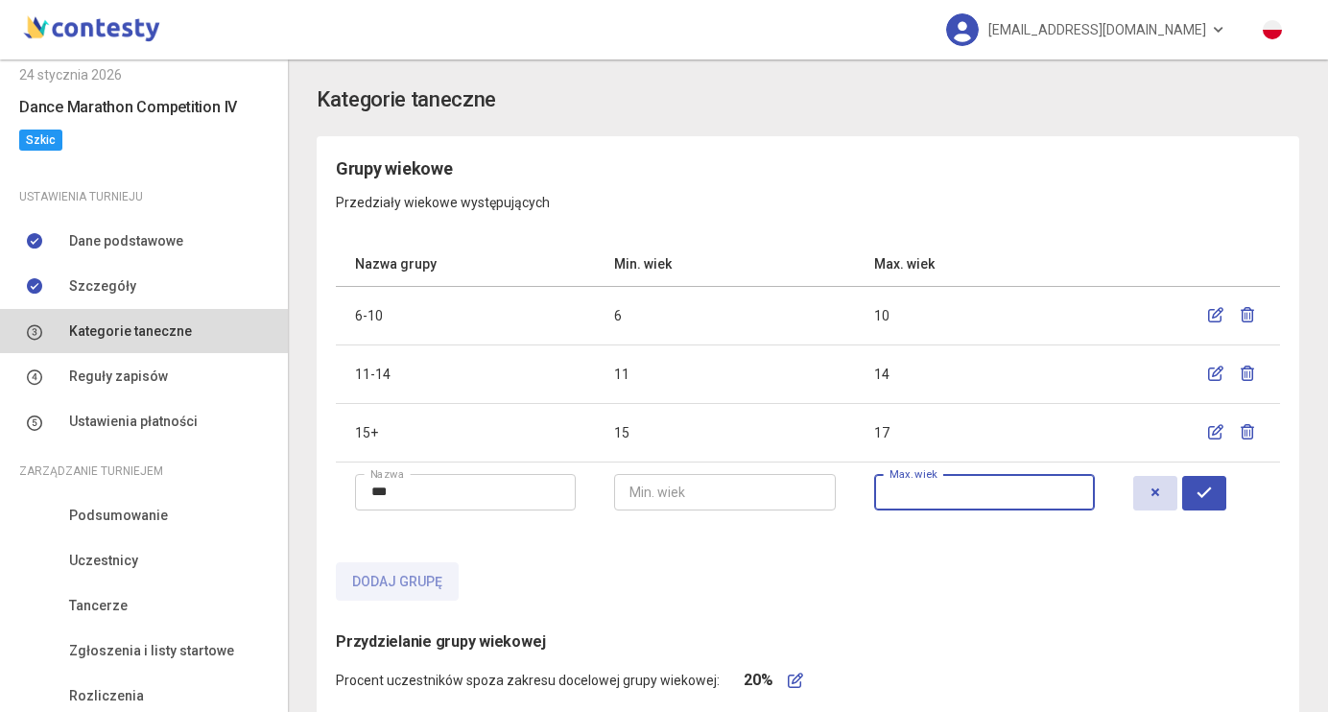
click at [944, 487] on input "number" at bounding box center [984, 492] width 221 height 36
type input "**"
click at [1226, 501] on button "button" at bounding box center [1204, 493] width 44 height 35
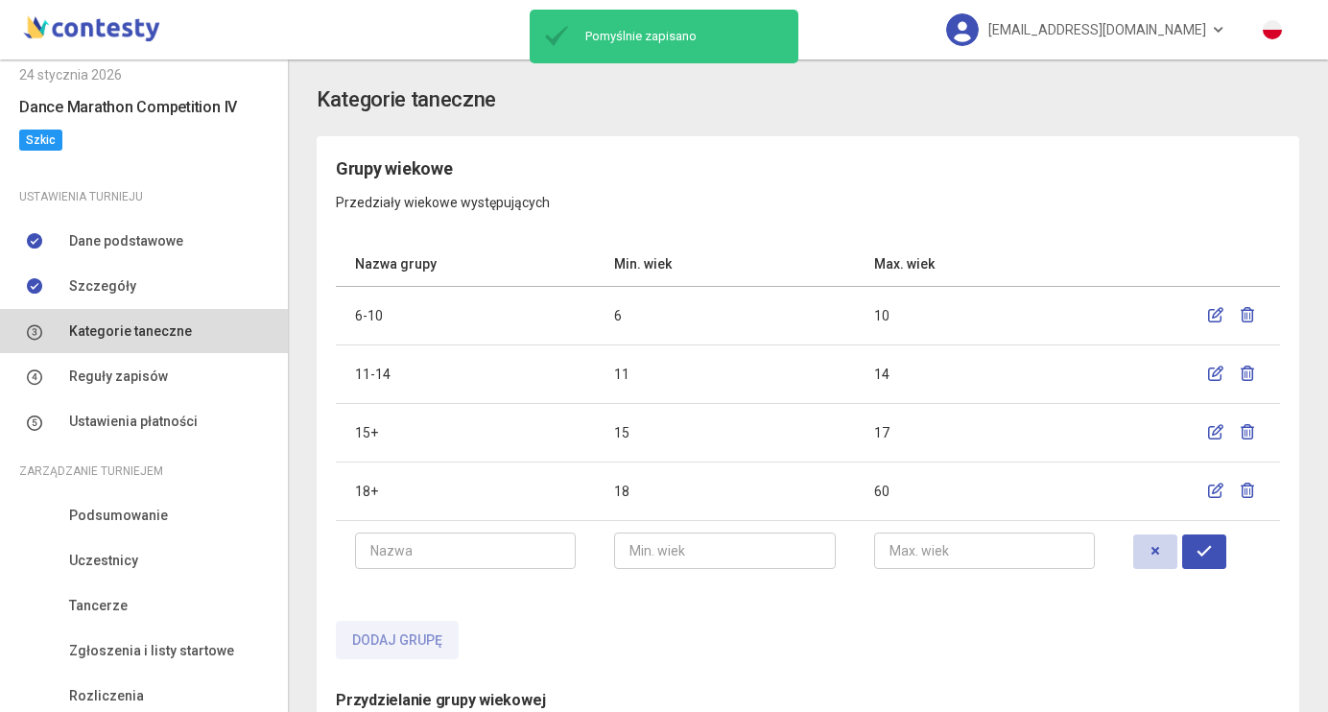
click at [1163, 556] on icon "button" at bounding box center [1155, 550] width 15 height 15
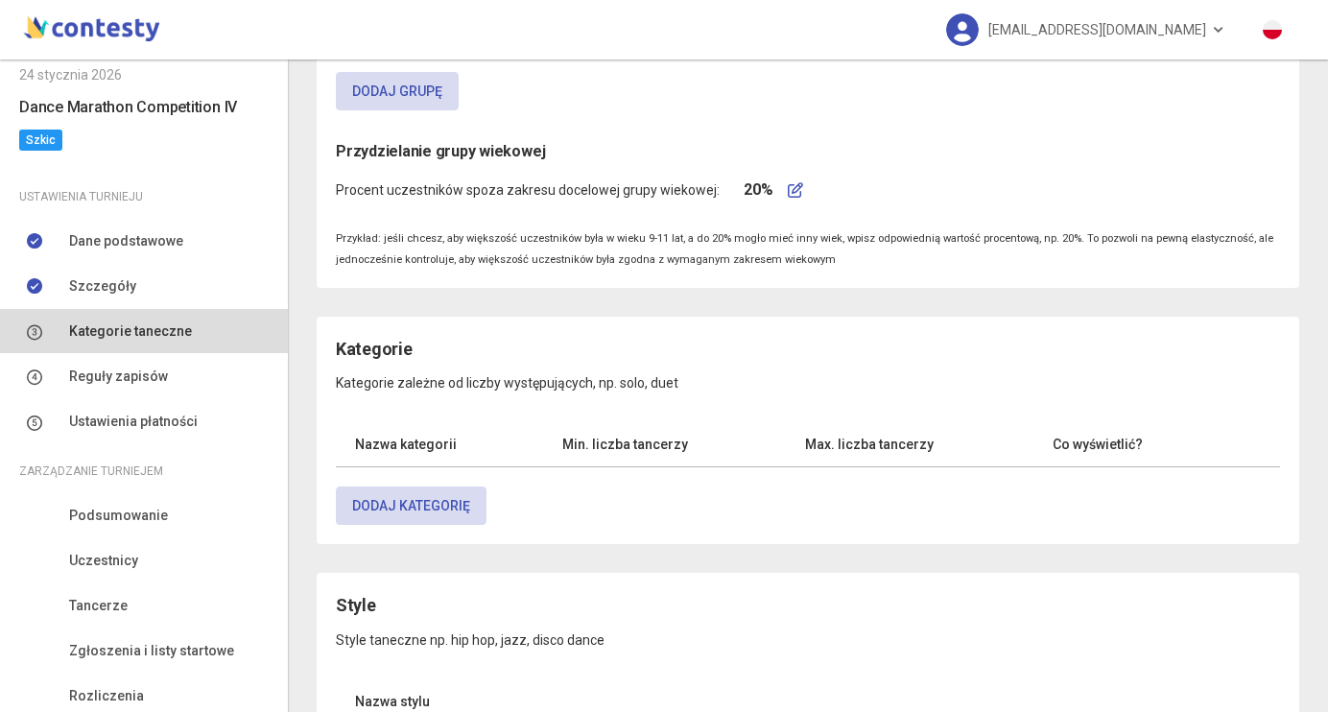
scroll to position [507, 0]
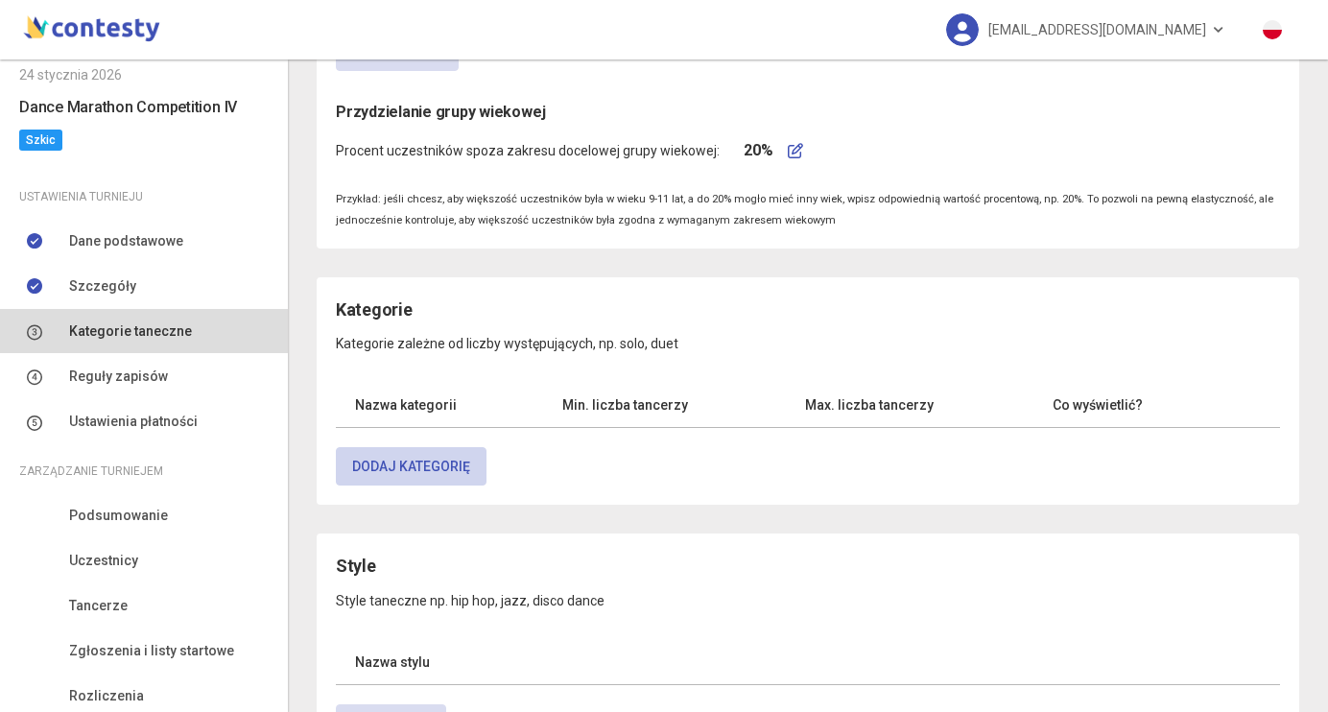
click at [397, 463] on button "Dodaj kategorię" at bounding box center [411, 466] width 151 height 38
select select "****"
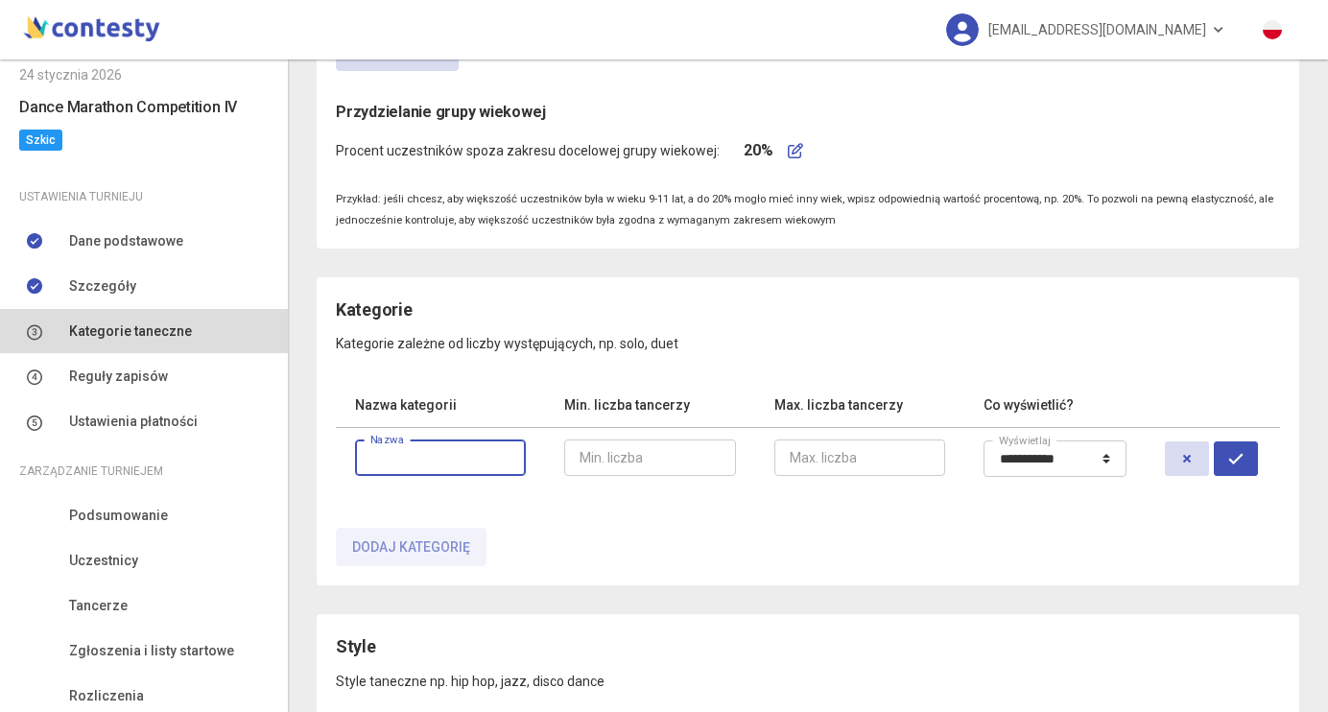
click at [440, 463] on input "text" at bounding box center [440, 458] width 171 height 36
type input "****"
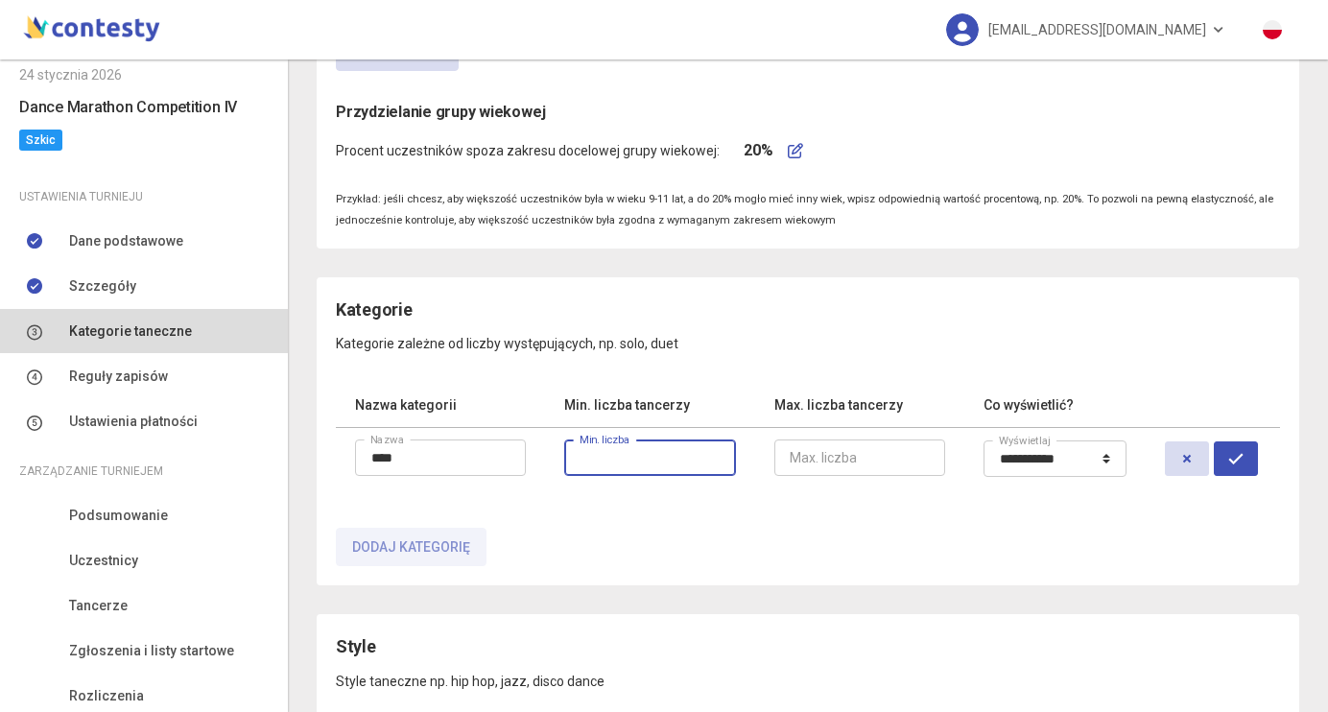
click at [634, 460] on input "number" at bounding box center [649, 458] width 171 height 36
type input "*"
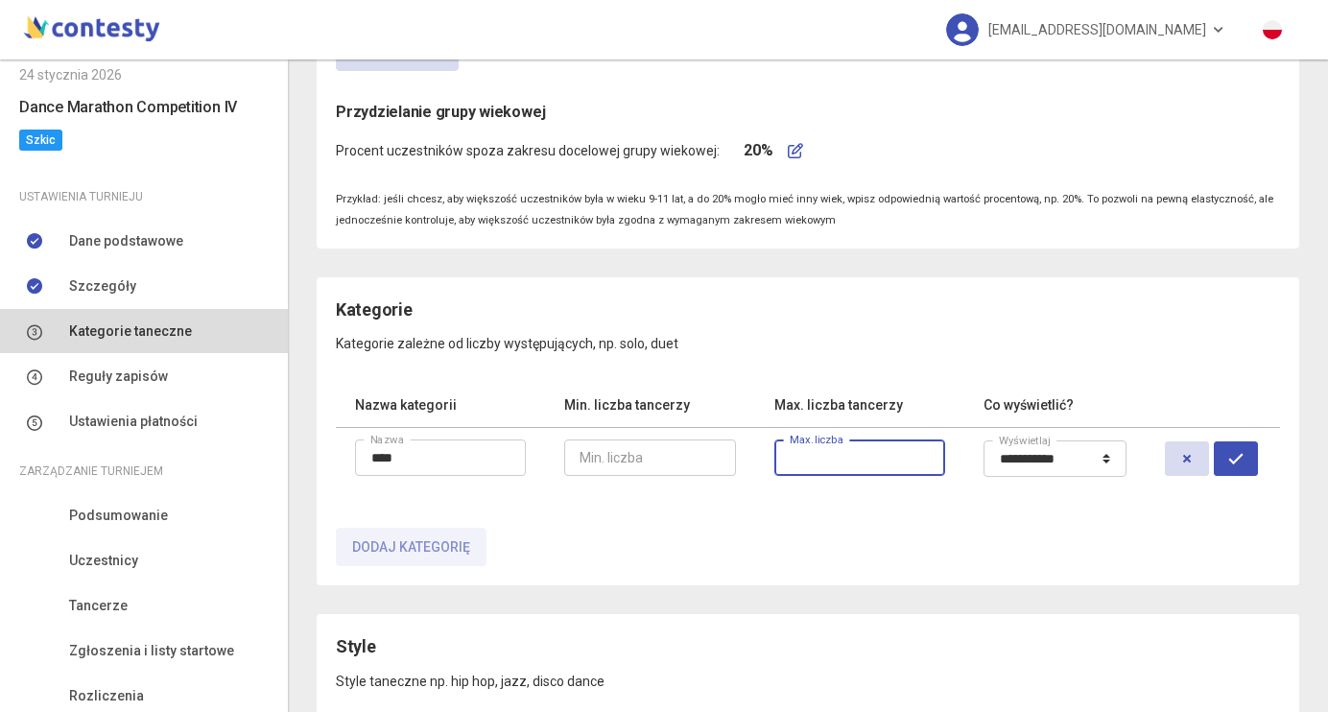
click at [860, 463] on input "number" at bounding box center [859, 458] width 171 height 36
type input "*"
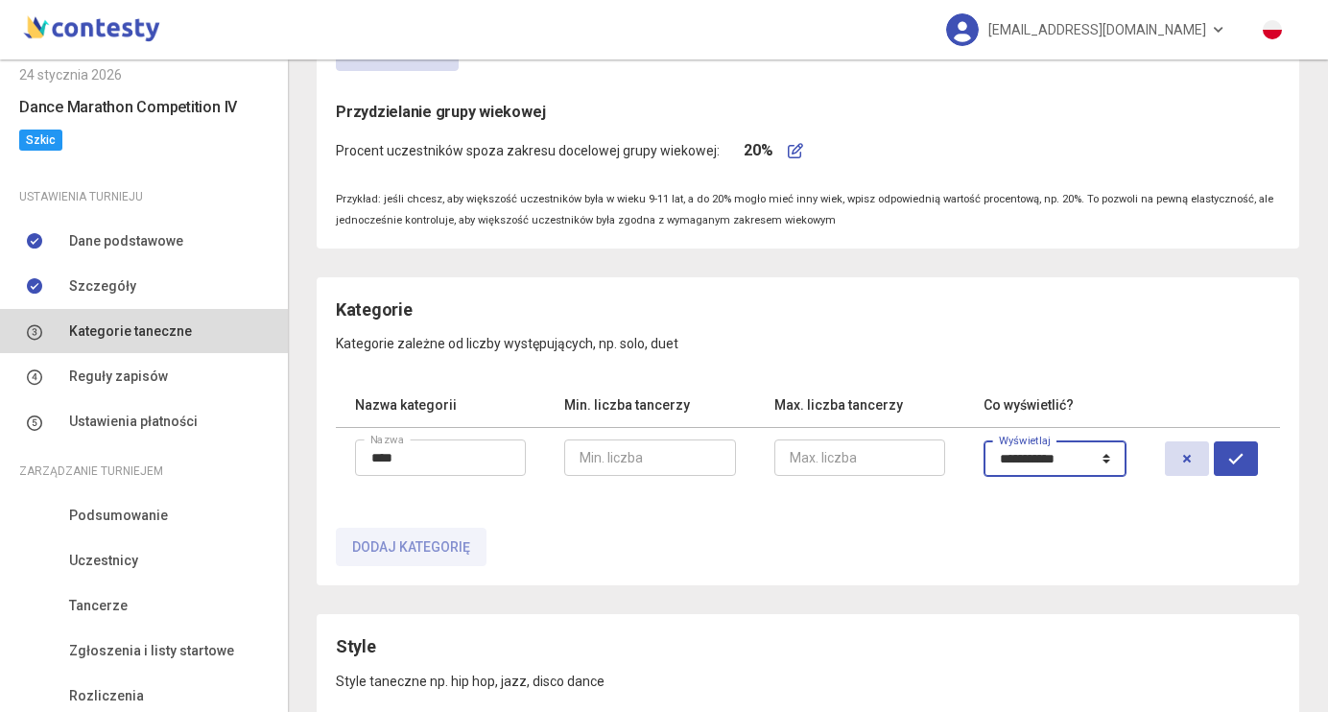
select select "*****"
click at [1239, 463] on icon "submit" at bounding box center [1235, 458] width 15 height 15
select select "****"
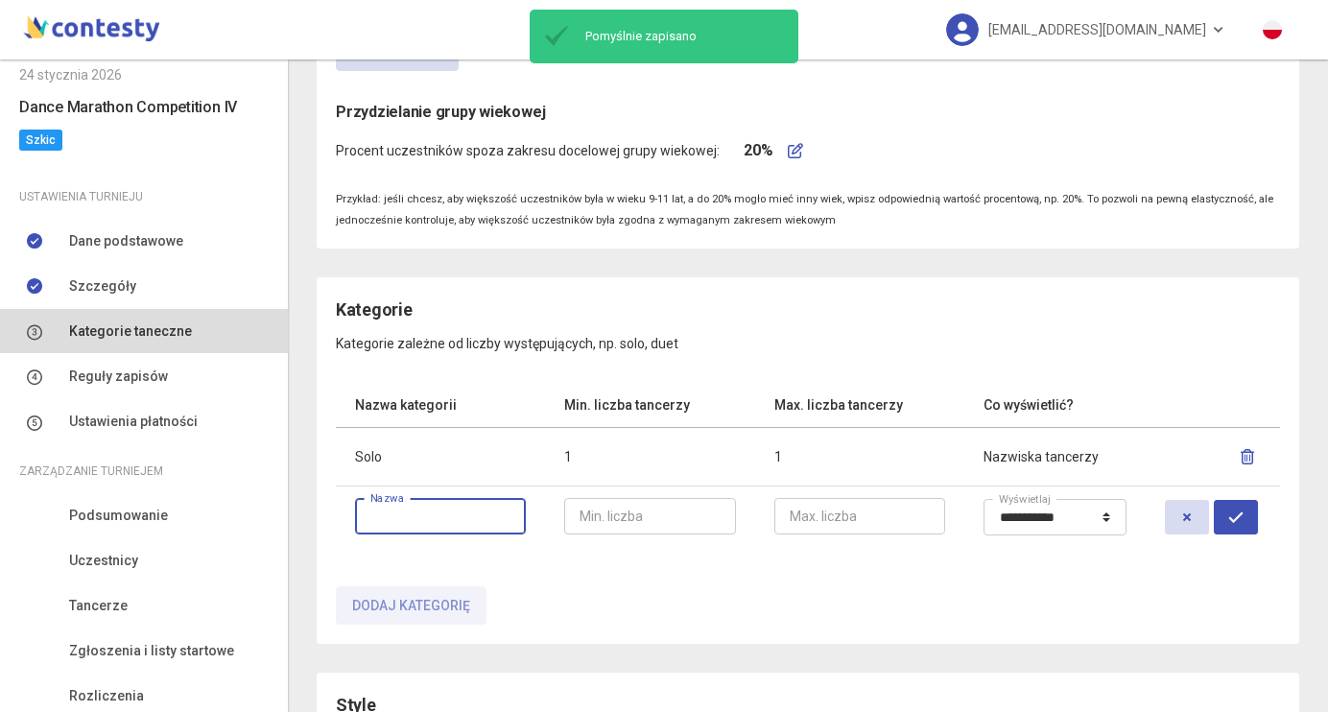
click at [443, 515] on input "text" at bounding box center [440, 516] width 171 height 36
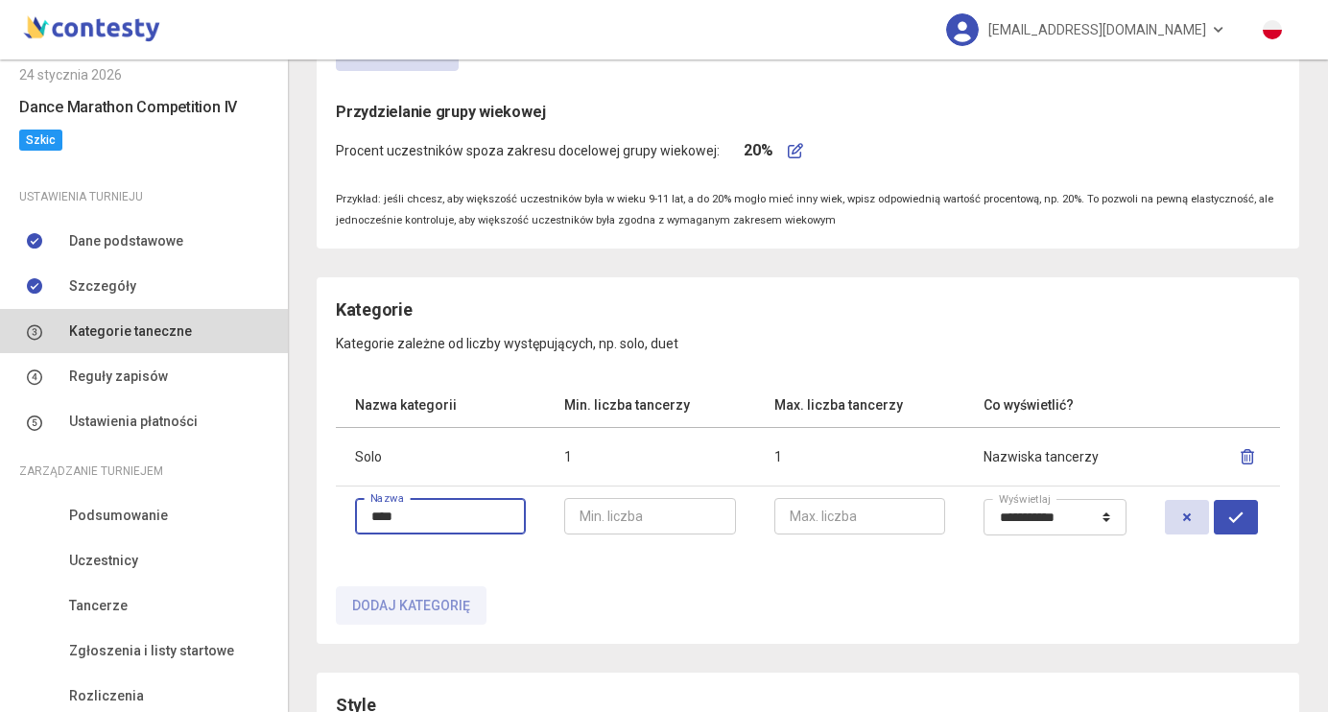
type input "****"
click at [616, 512] on input "number" at bounding box center [649, 516] width 171 height 36
type input "*"
click at [836, 519] on input "number" at bounding box center [859, 516] width 171 height 36
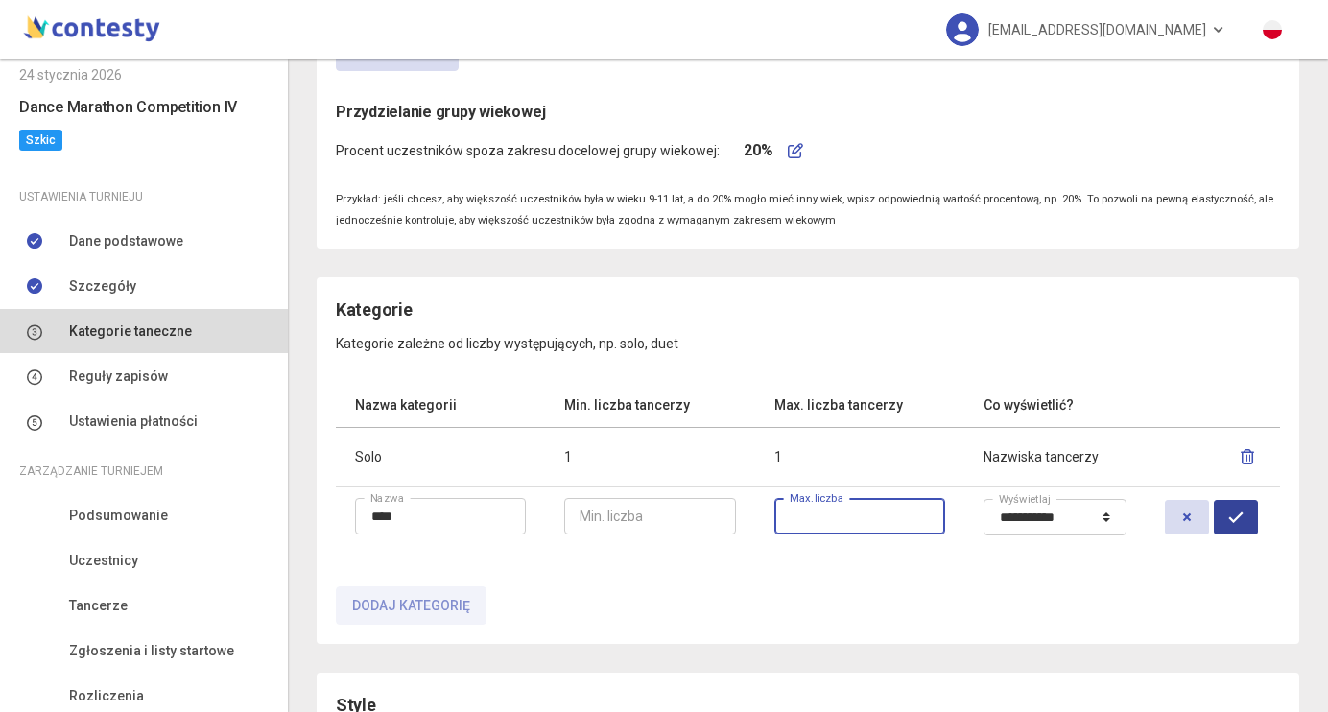
type input "*"
click at [1234, 525] on button "submit" at bounding box center [1236, 517] width 44 height 35
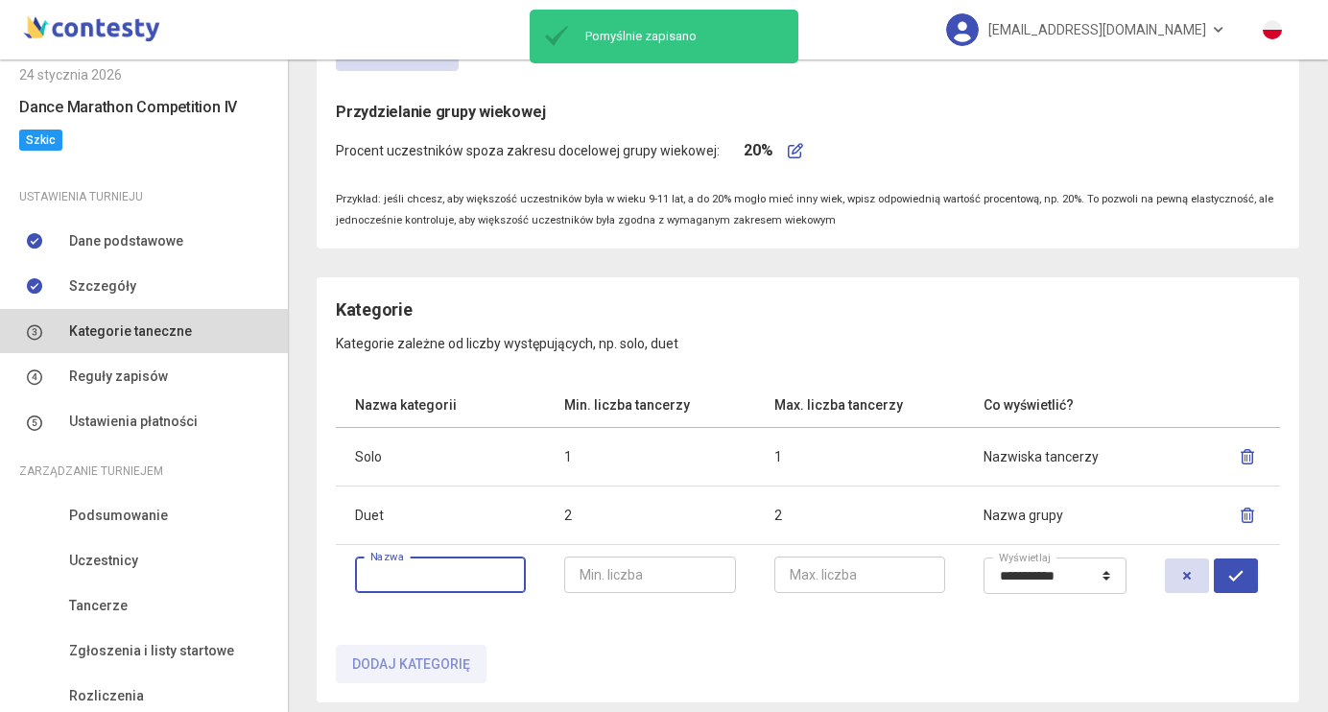
click at [407, 582] on input "text" at bounding box center [440, 575] width 171 height 36
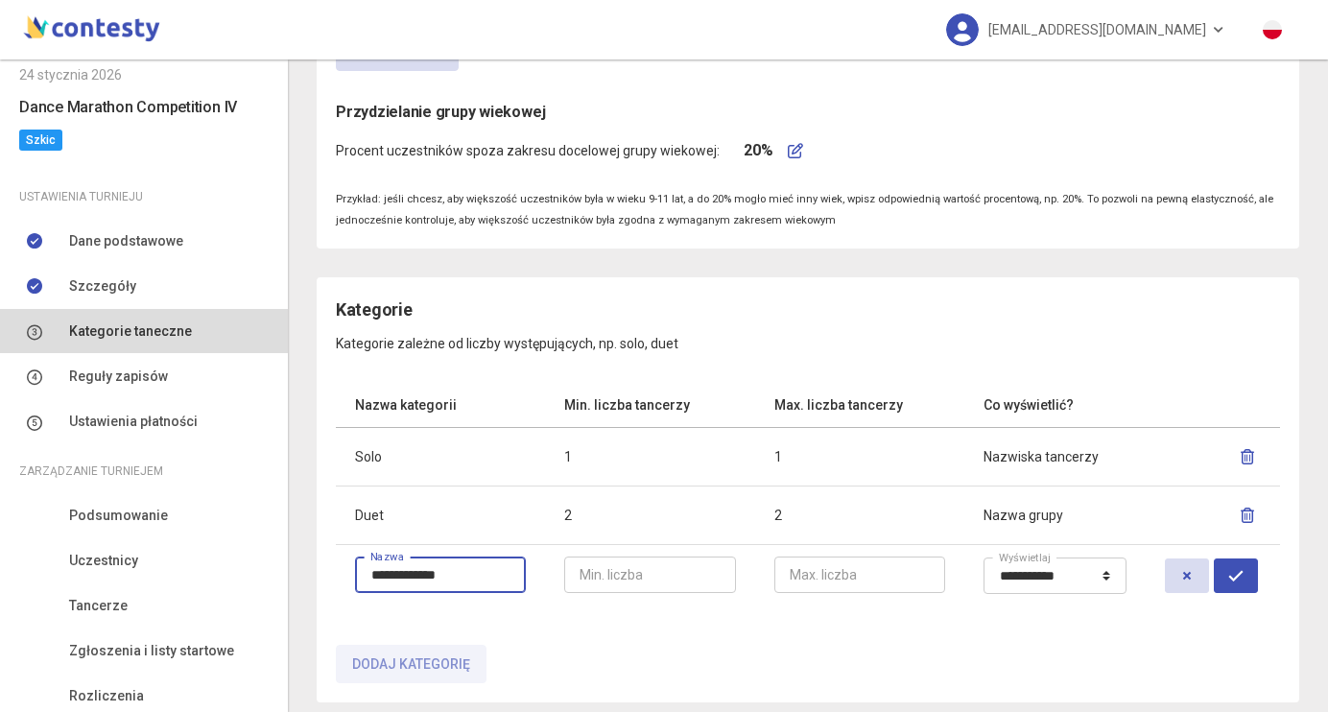
type input "**********"
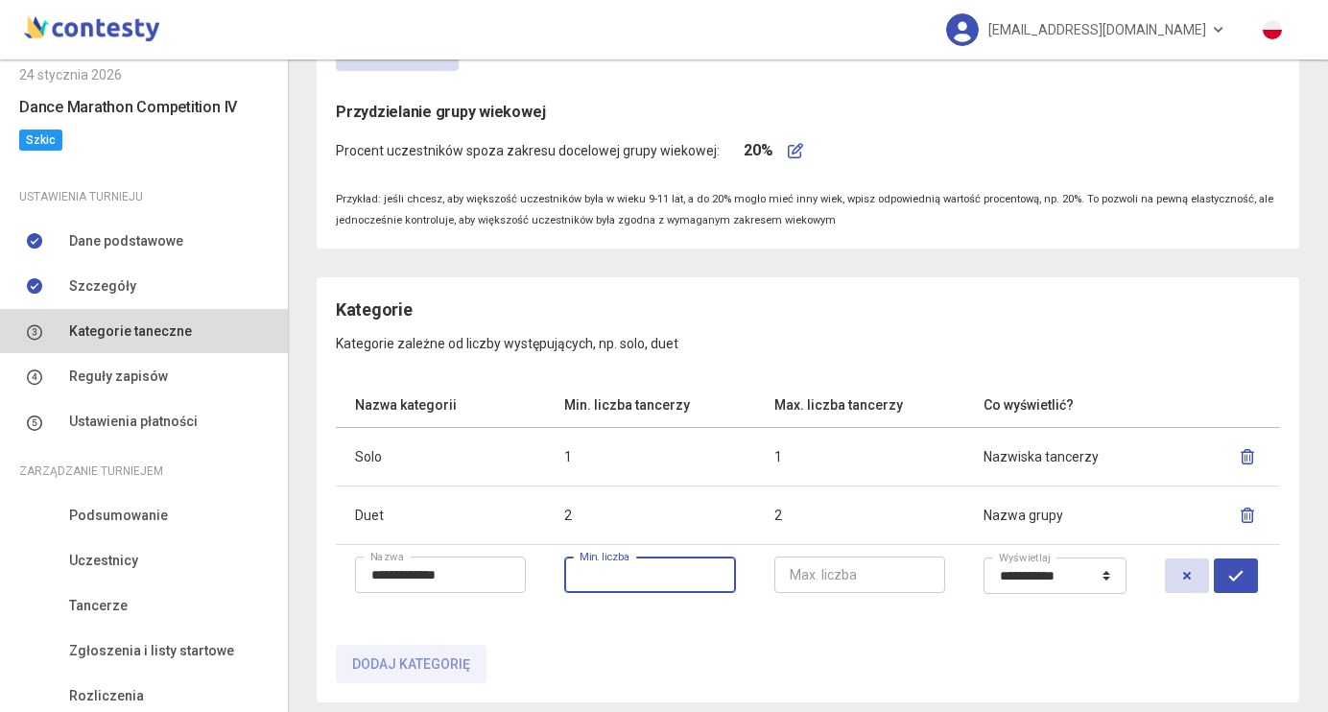
click at [629, 560] on input "number" at bounding box center [649, 575] width 171 height 36
type input "*"
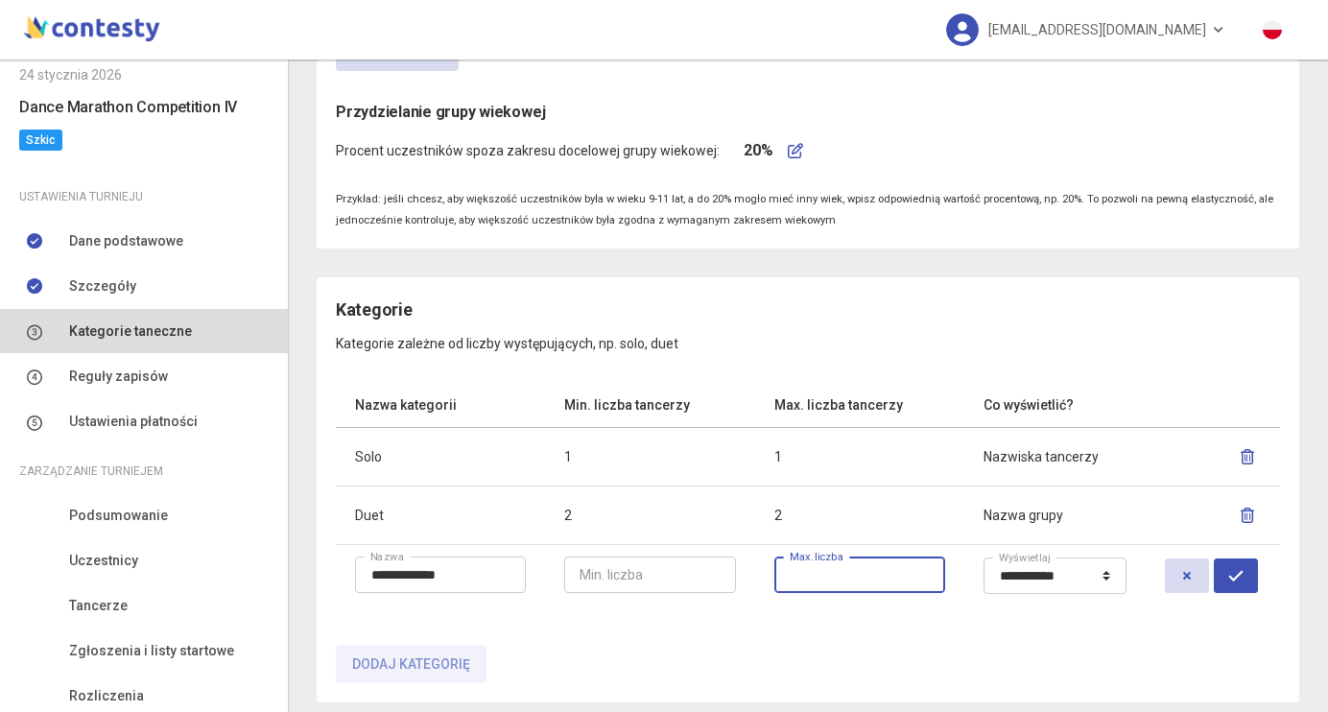
click at [887, 577] on input "number" at bounding box center [859, 575] width 171 height 36
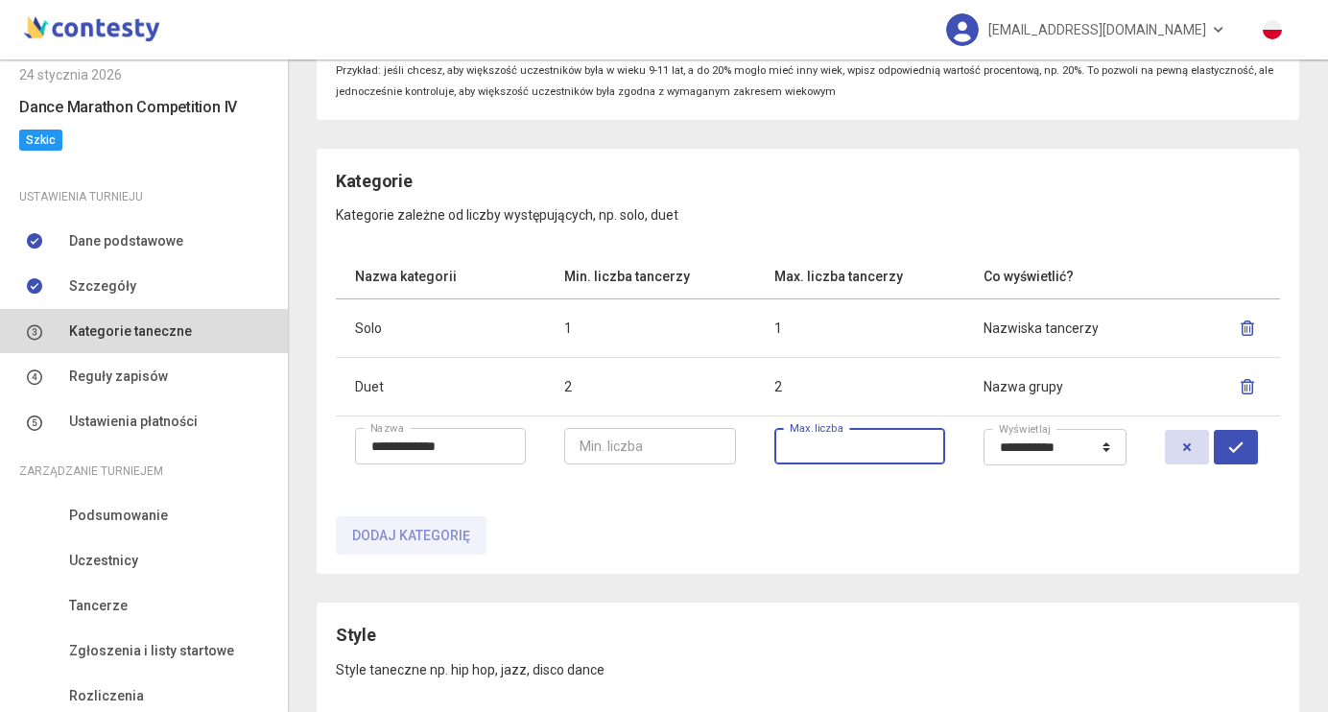
scroll to position [637, 0]
type input "*"
click at [1244, 439] on icon "submit" at bounding box center [1235, 445] width 15 height 15
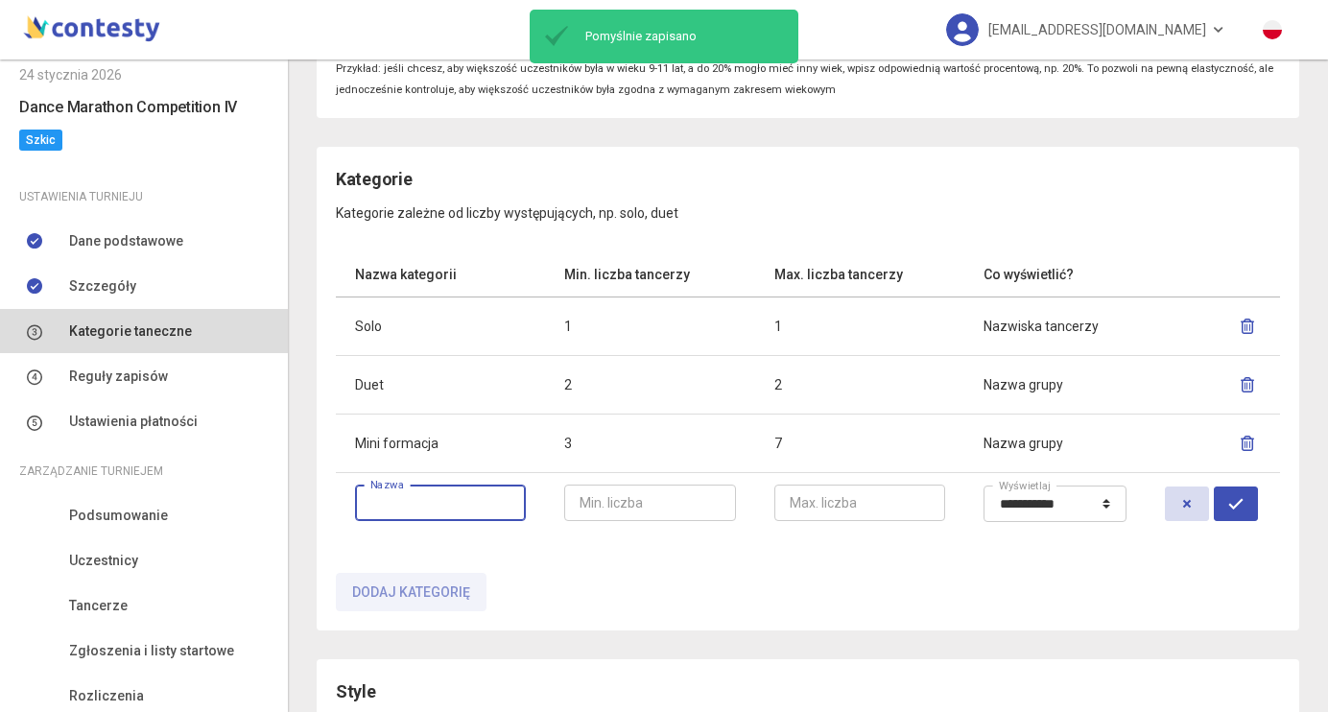
click at [399, 500] on input "text" at bounding box center [440, 503] width 171 height 36
type input "********"
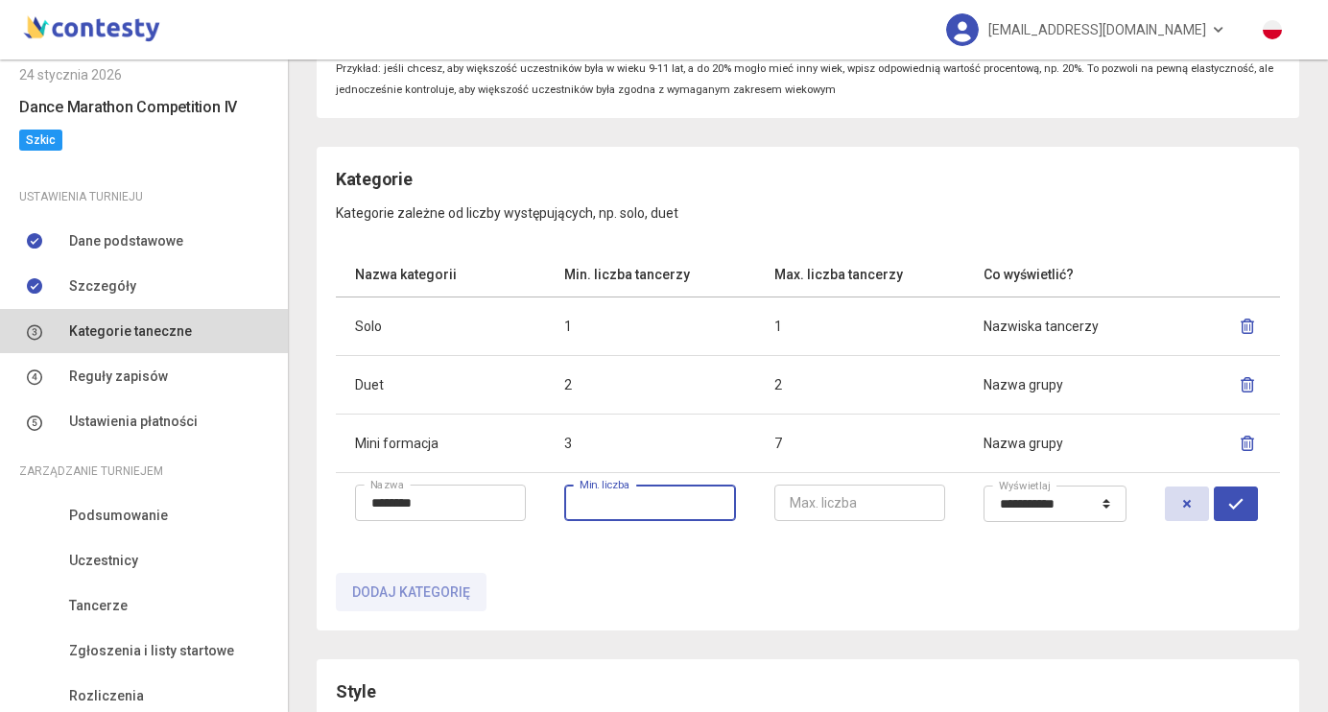
click at [615, 495] on input "number" at bounding box center [649, 503] width 171 height 36
type input "*"
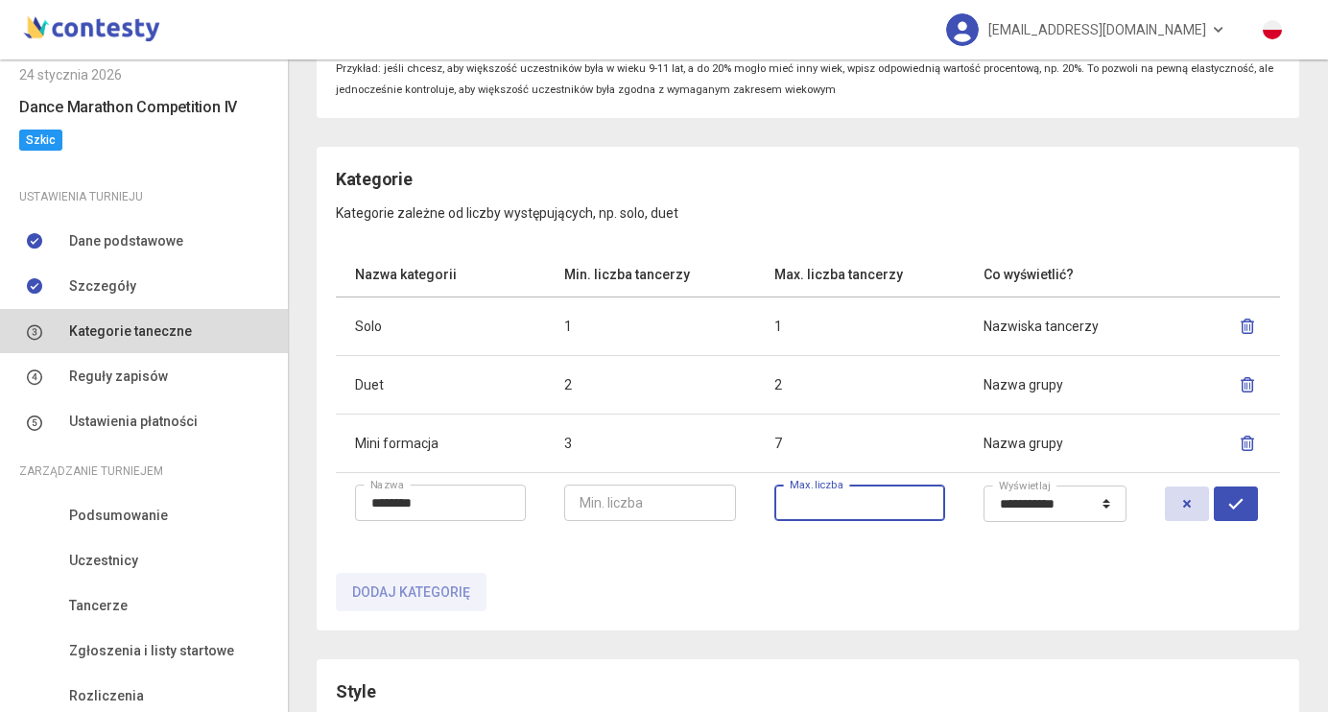
click at [808, 505] on input "number" at bounding box center [859, 503] width 171 height 36
type input "**"
click at [1244, 502] on icon "submit" at bounding box center [1235, 503] width 15 height 15
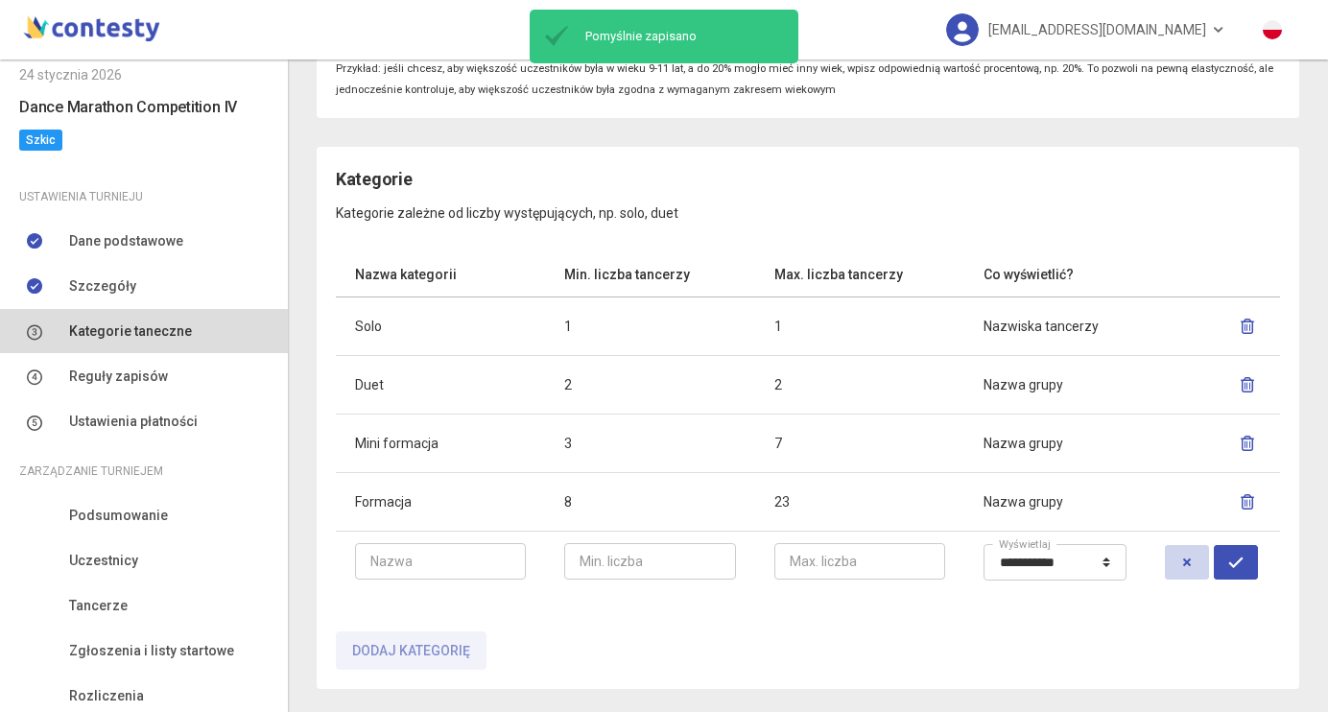
click at [1184, 567] on icon "button" at bounding box center [1186, 562] width 15 height 15
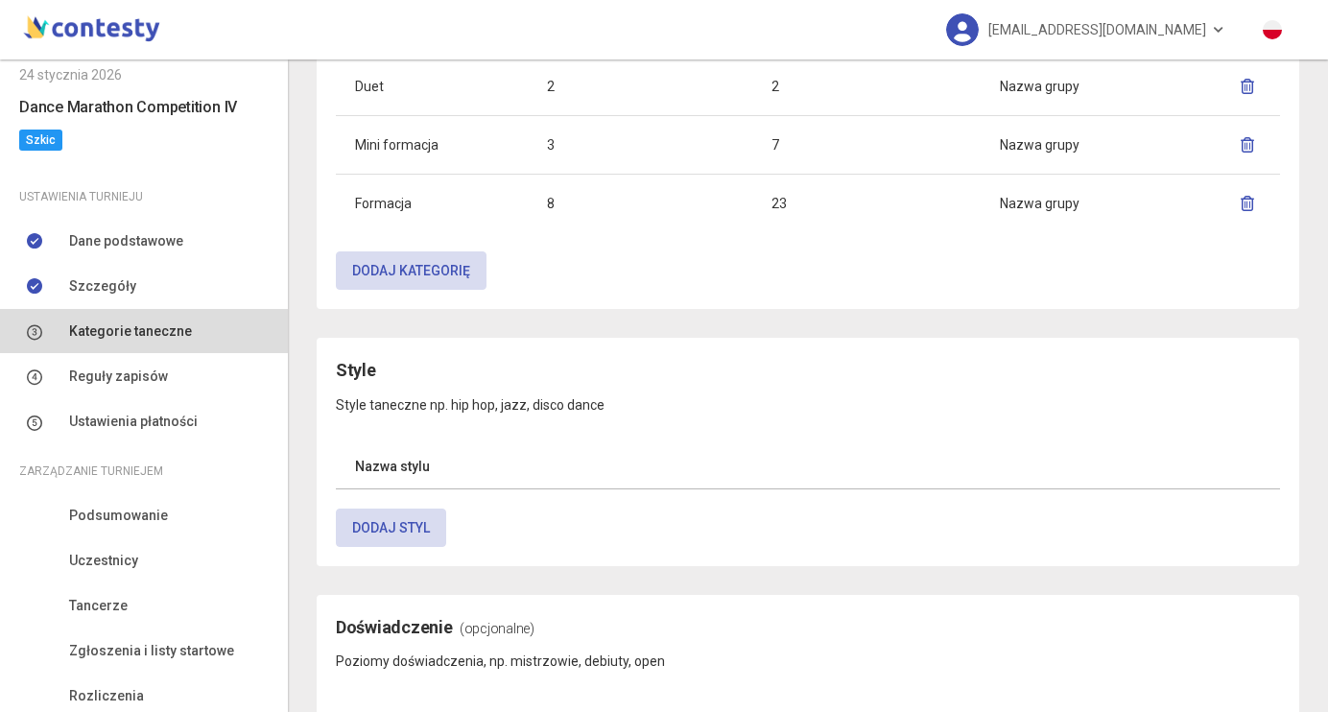
scroll to position [964, 0]
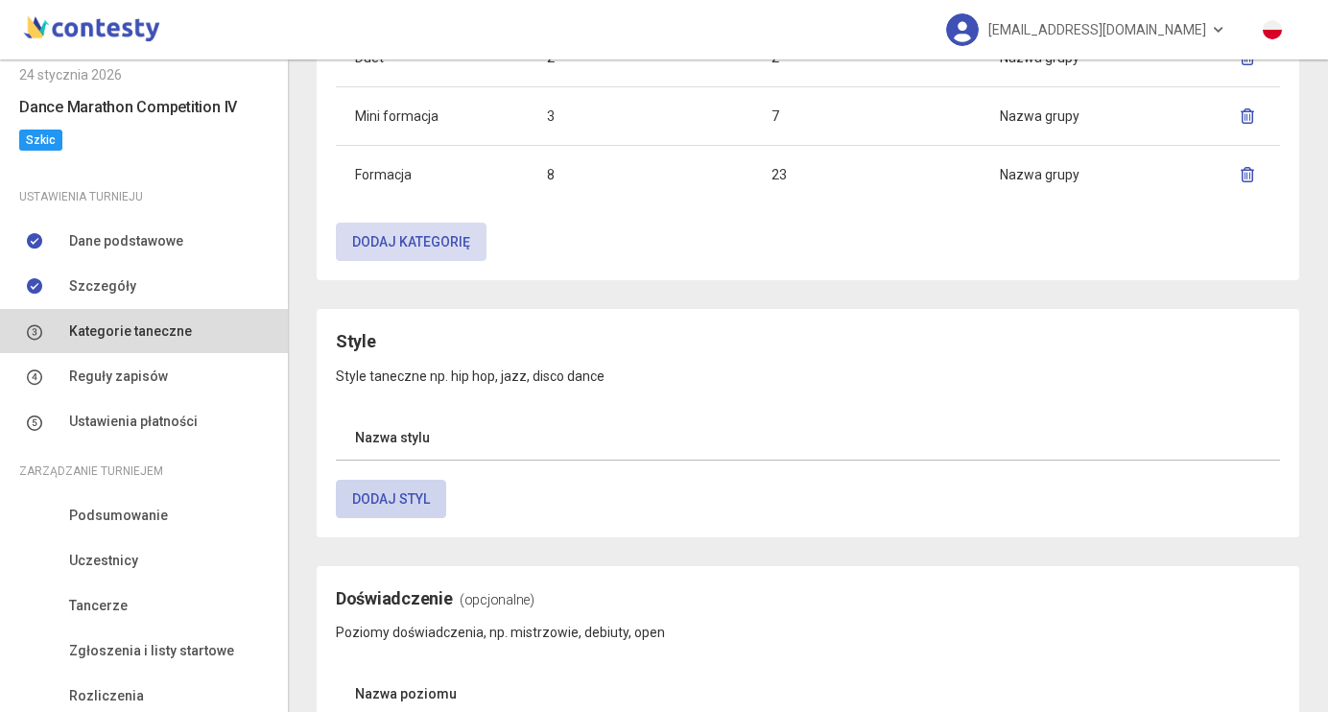
click at [375, 492] on button "Dodaj styl" at bounding box center [391, 499] width 110 height 38
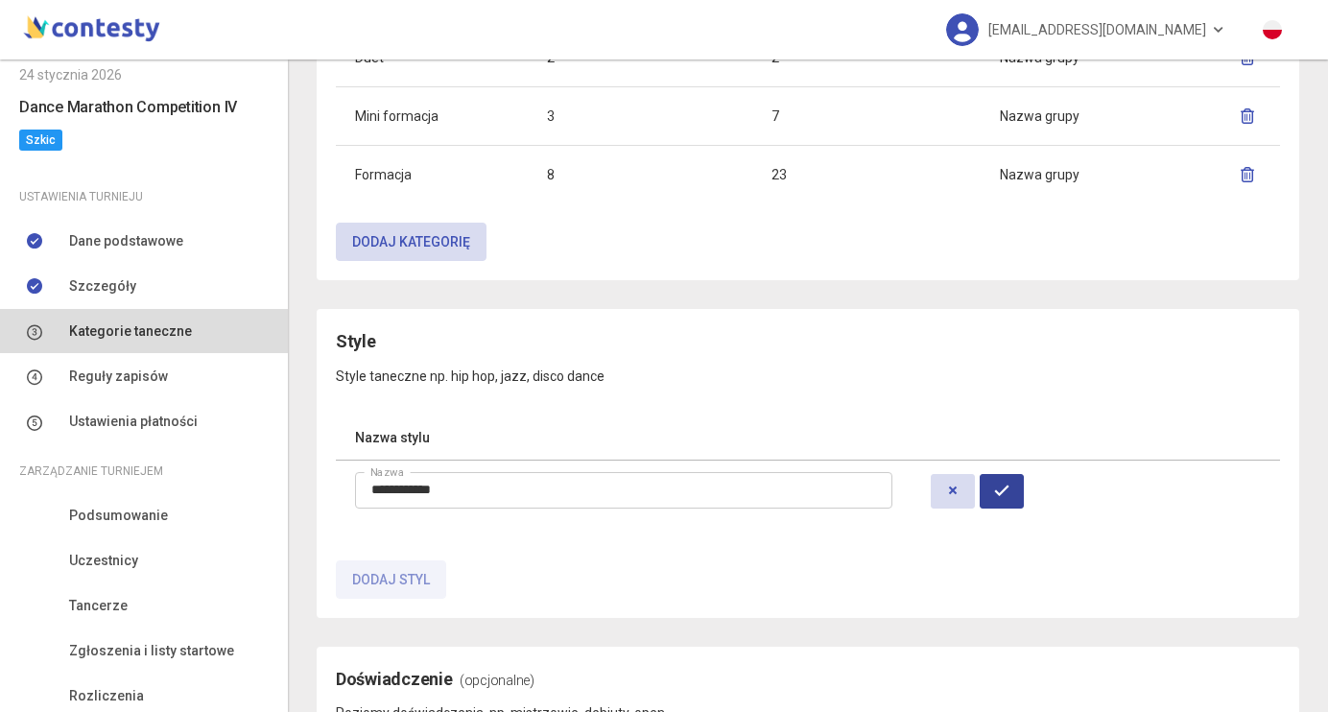
type input "**********"
click at [1014, 499] on button "button" at bounding box center [1002, 491] width 44 height 35
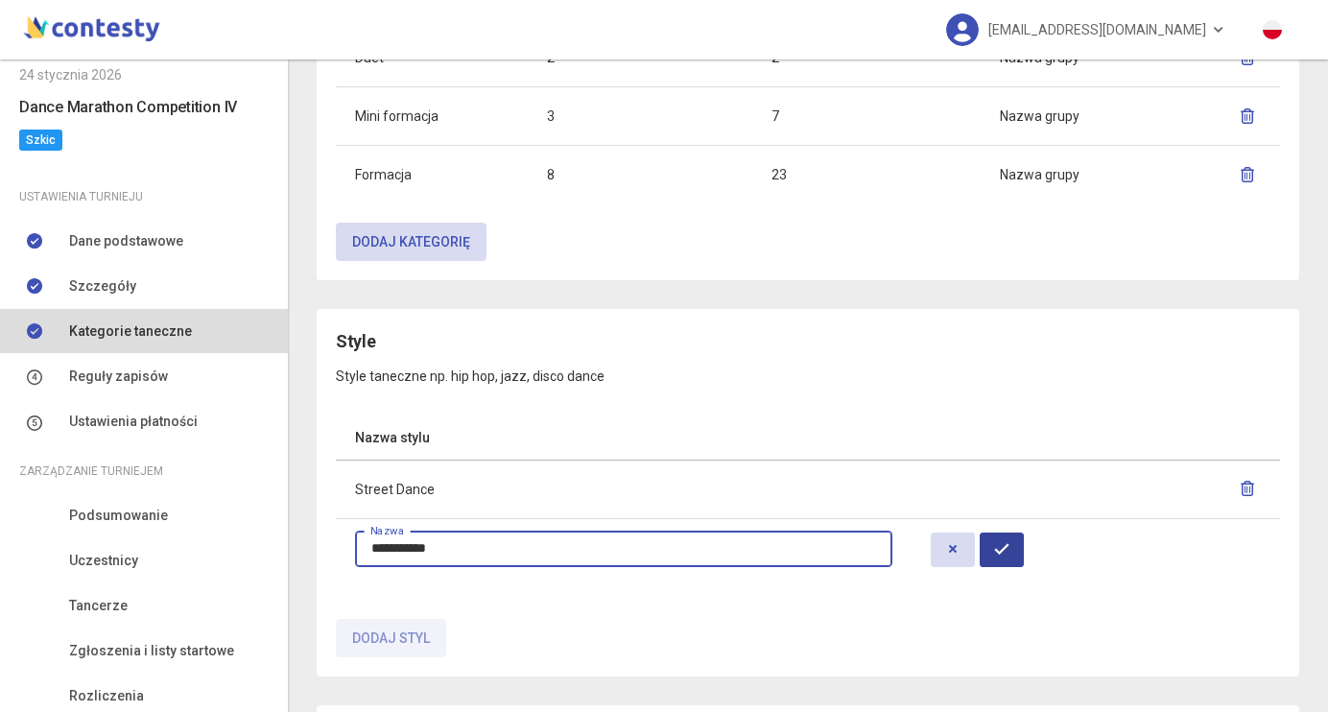
type input "**********"
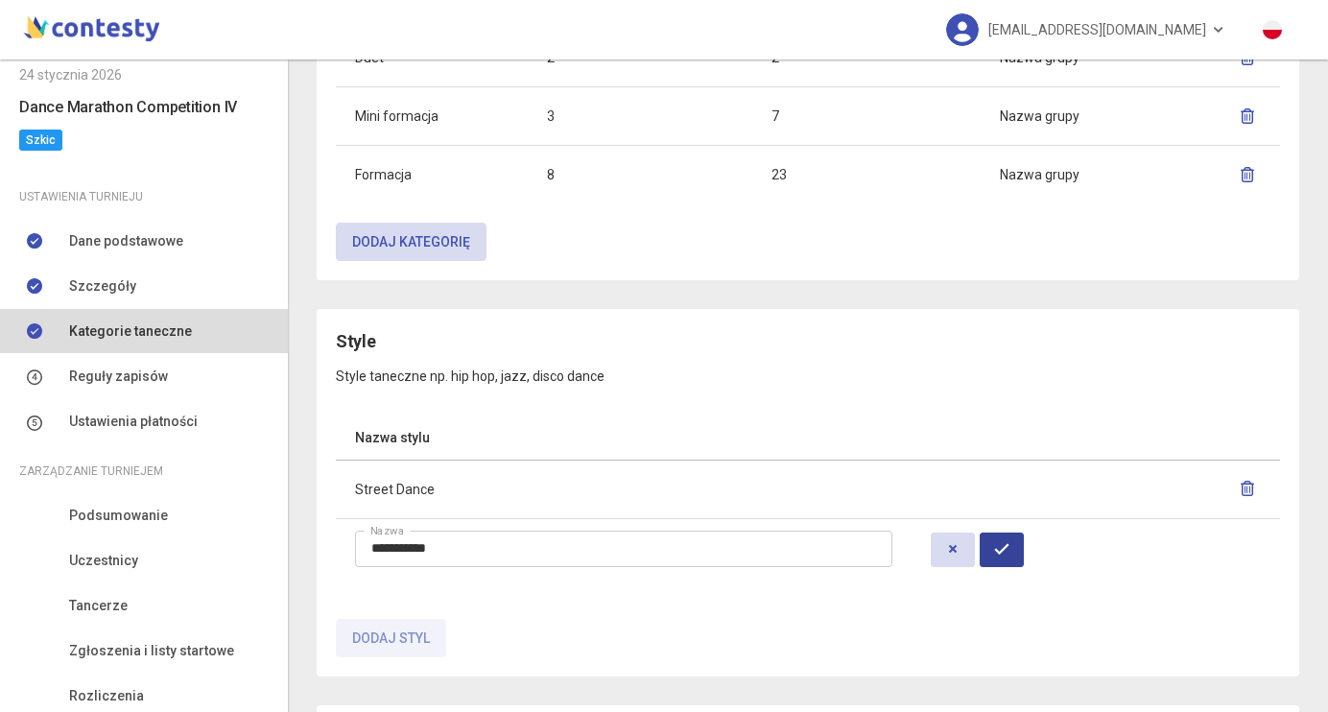
click at [1019, 559] on button "button" at bounding box center [1002, 550] width 44 height 35
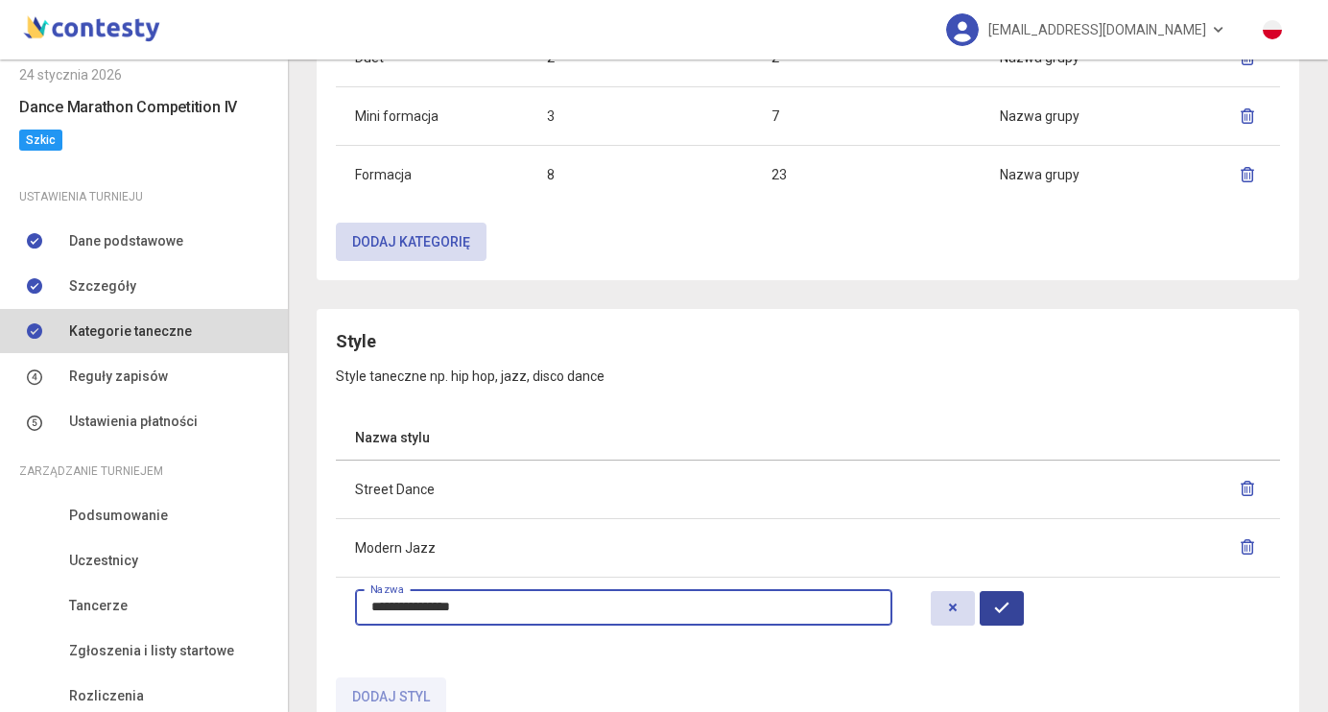
type input "**********"
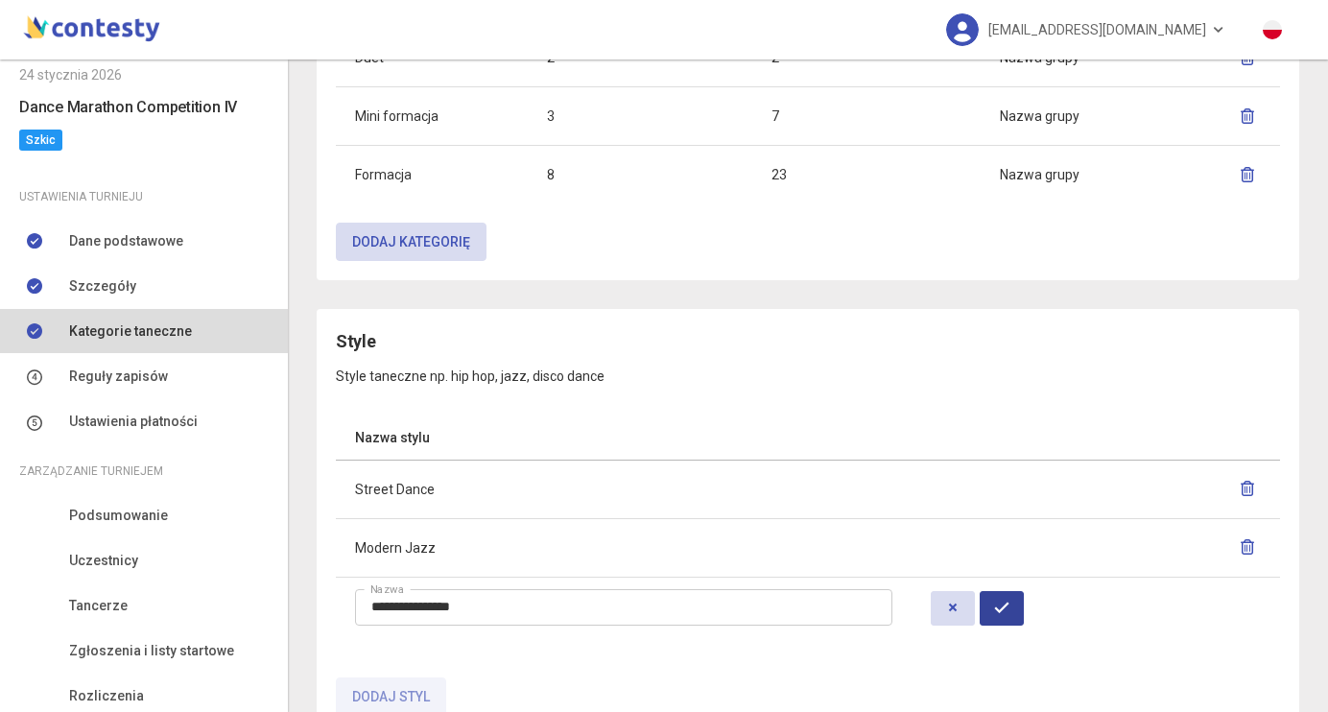
click at [1024, 616] on button "button" at bounding box center [1002, 608] width 44 height 35
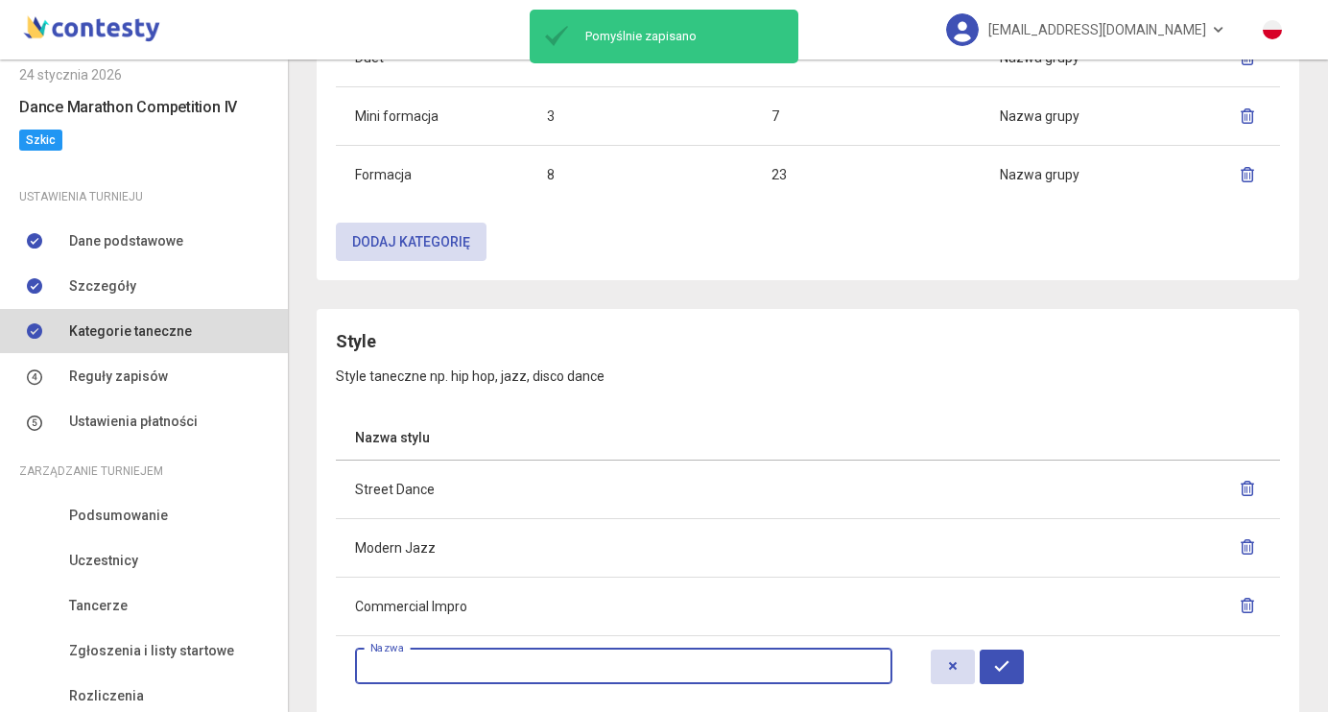
scroll to position [1078, 0]
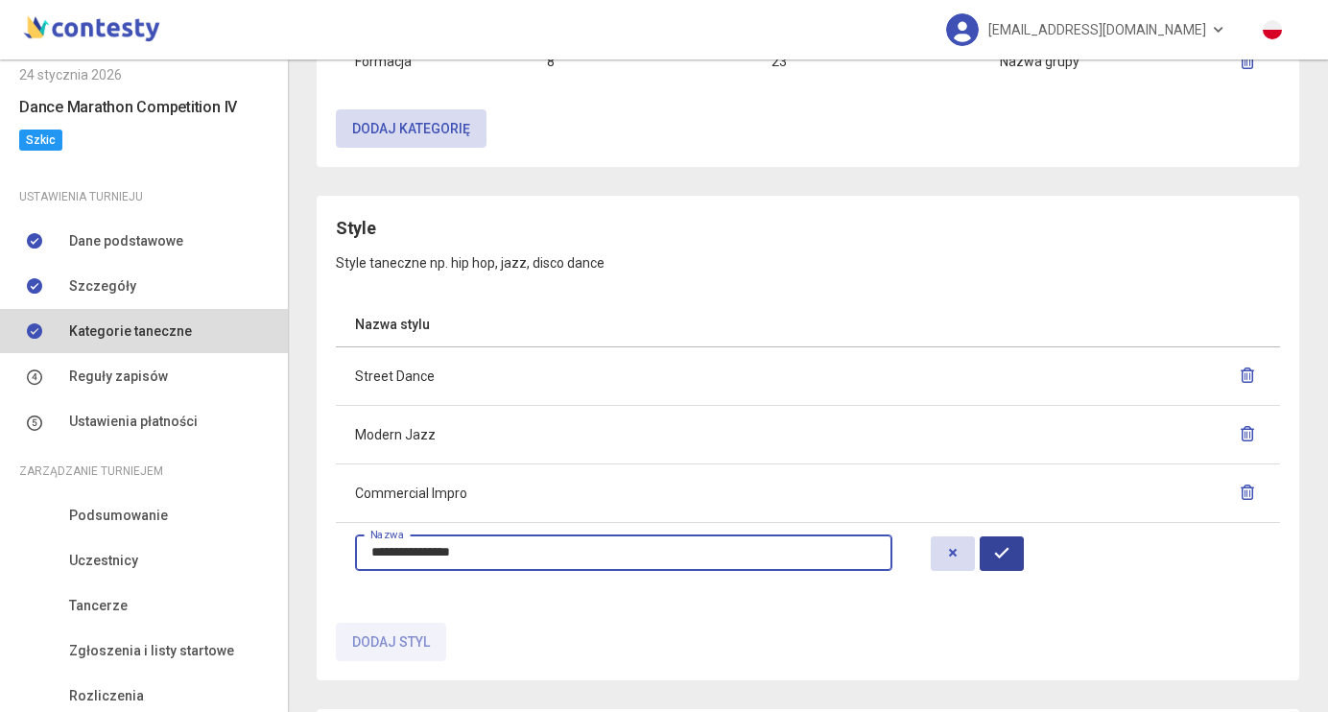
type input "**********"
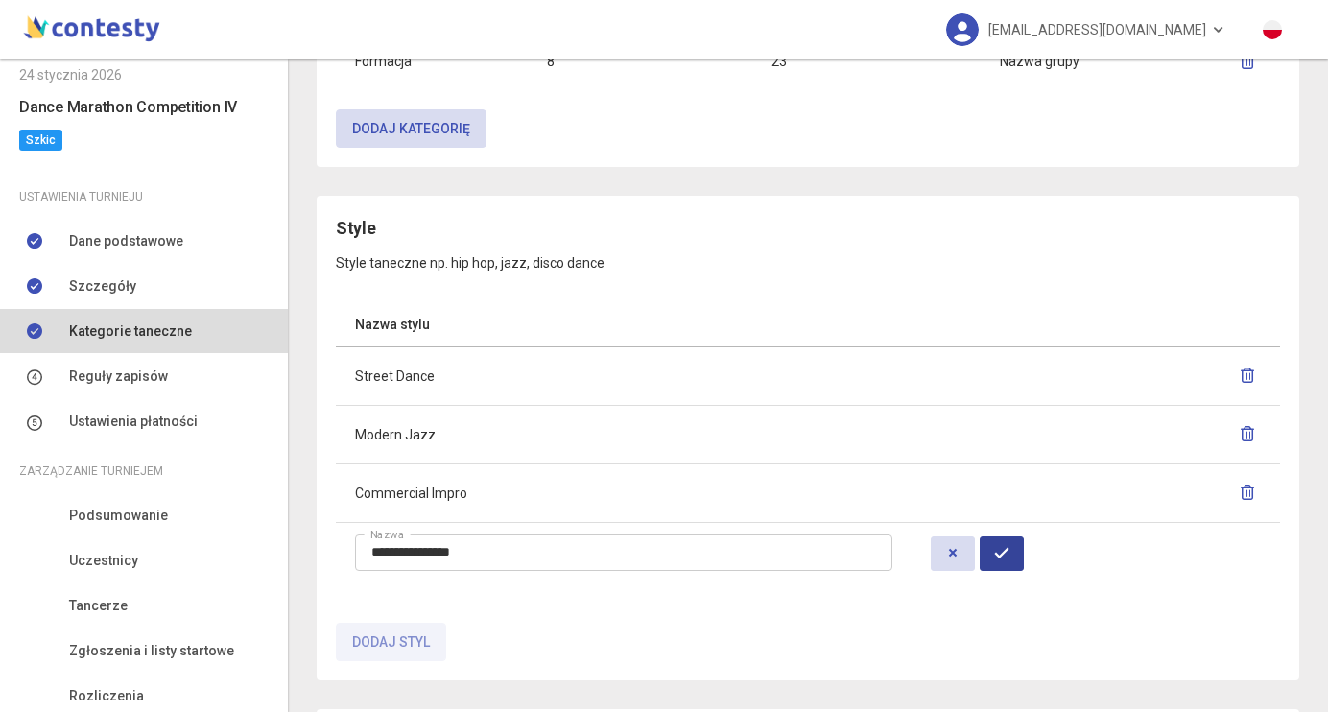
click at [1010, 547] on icon "button" at bounding box center [1001, 552] width 15 height 15
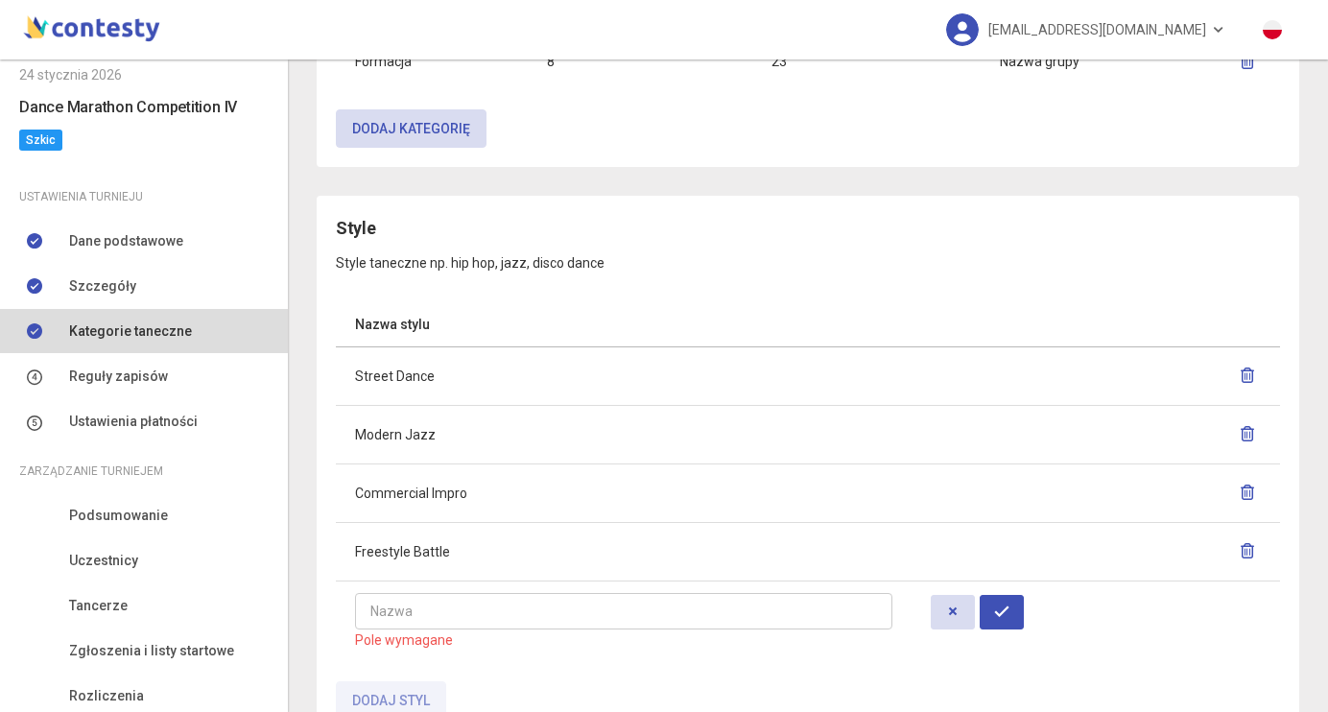
click at [1249, 372] on icon "button" at bounding box center [1247, 375] width 15 height 15
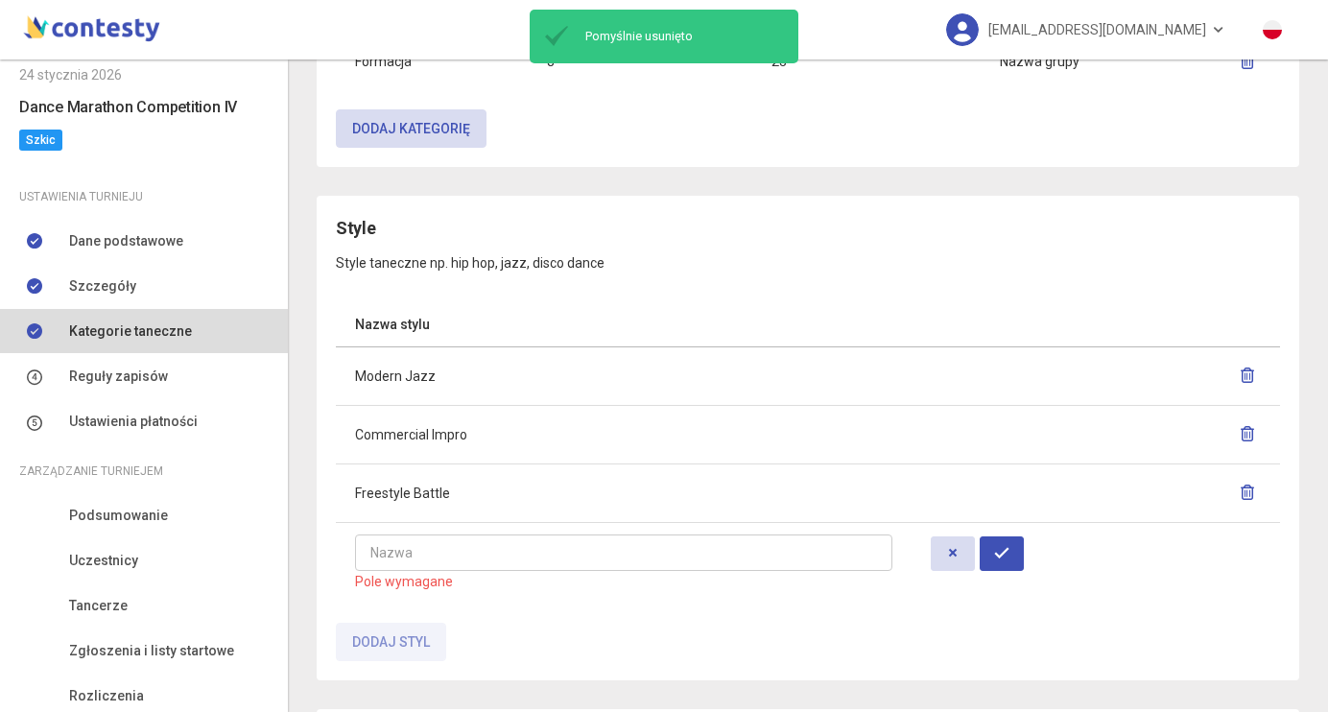
click at [434, 574] on span "Pole wymagane" at bounding box center [404, 581] width 98 height 15
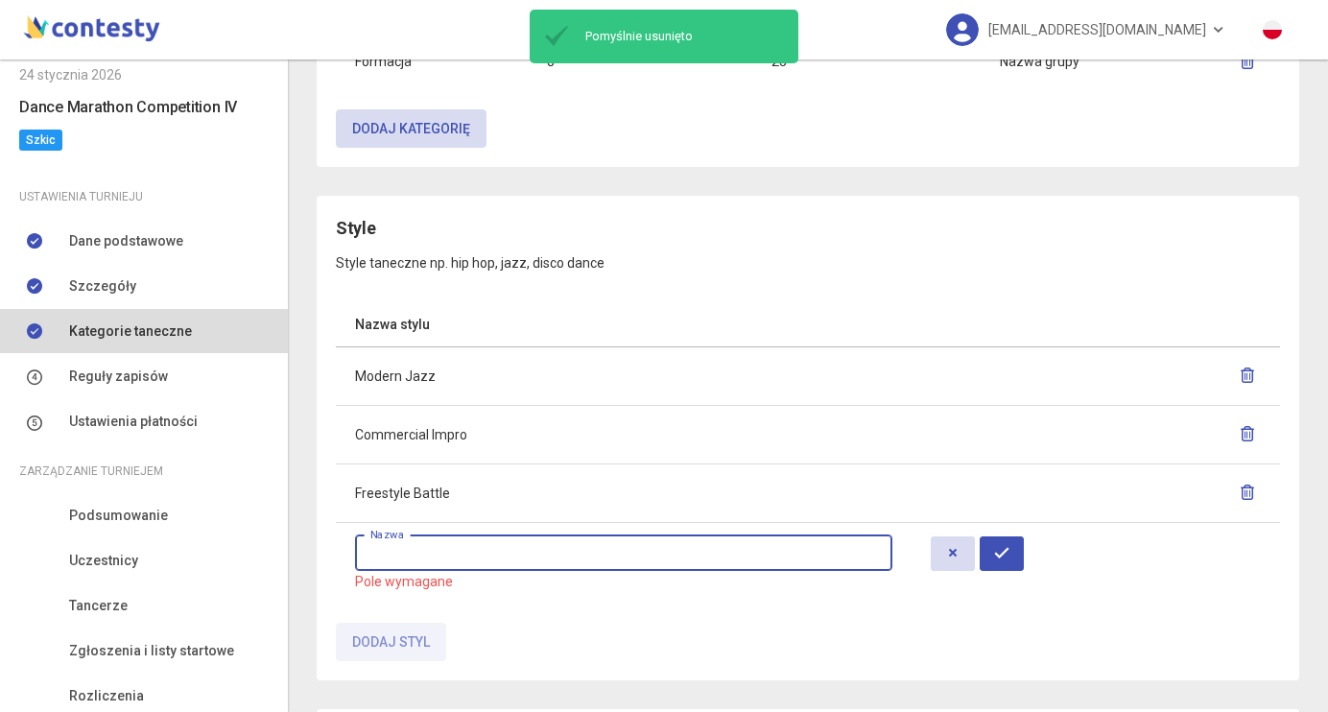
click at [427, 553] on input "text" at bounding box center [623, 553] width 537 height 36
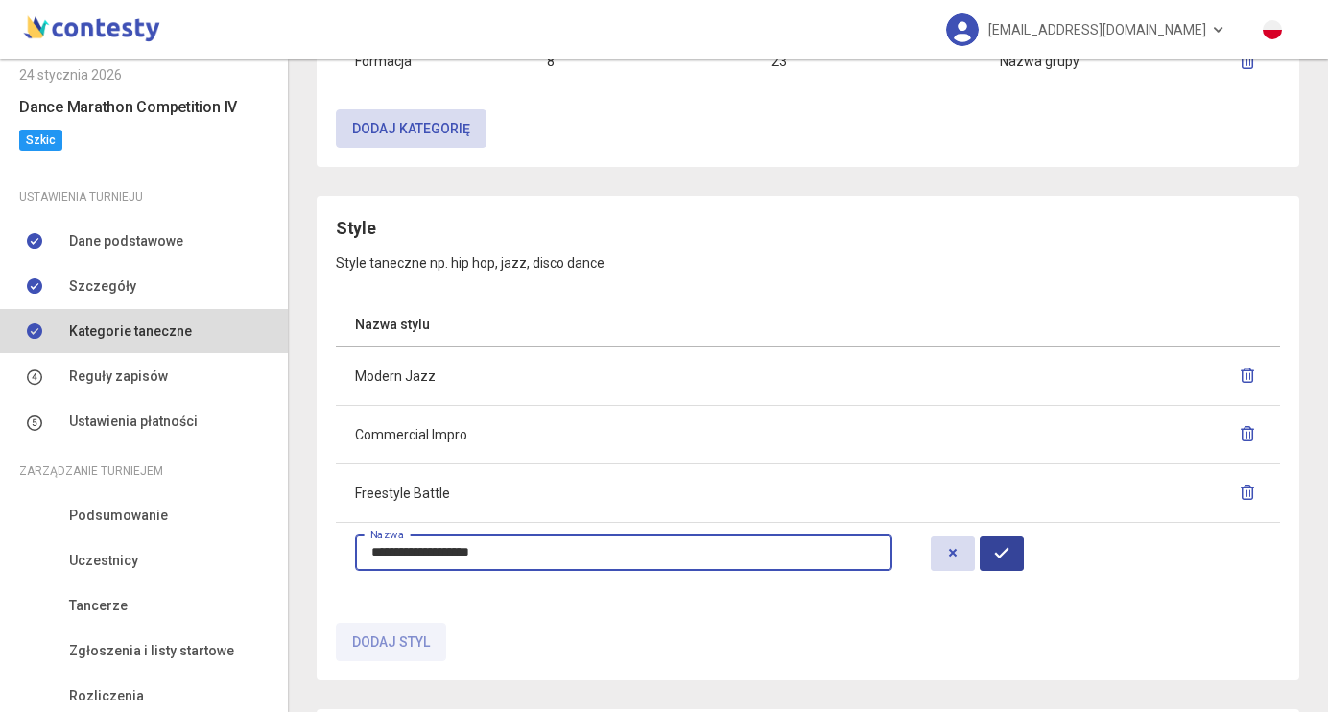
type input "**********"
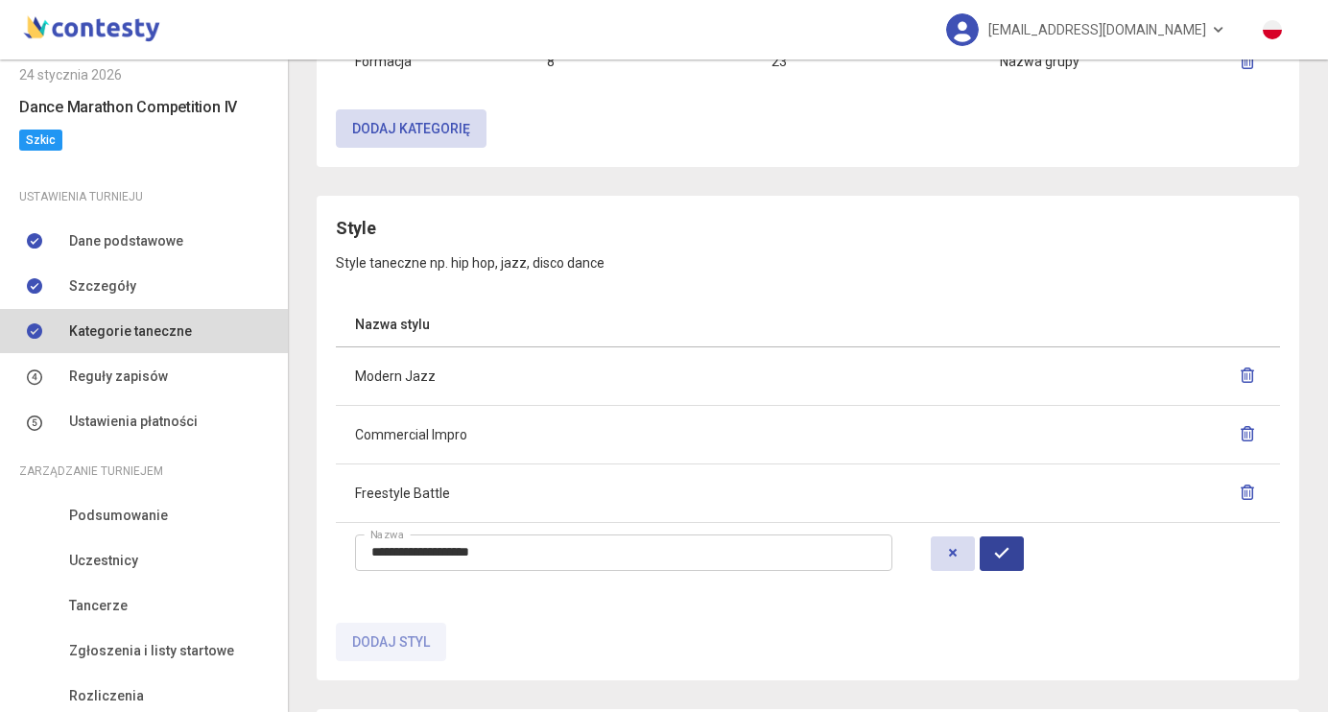
click at [1024, 548] on button "button" at bounding box center [1002, 553] width 44 height 35
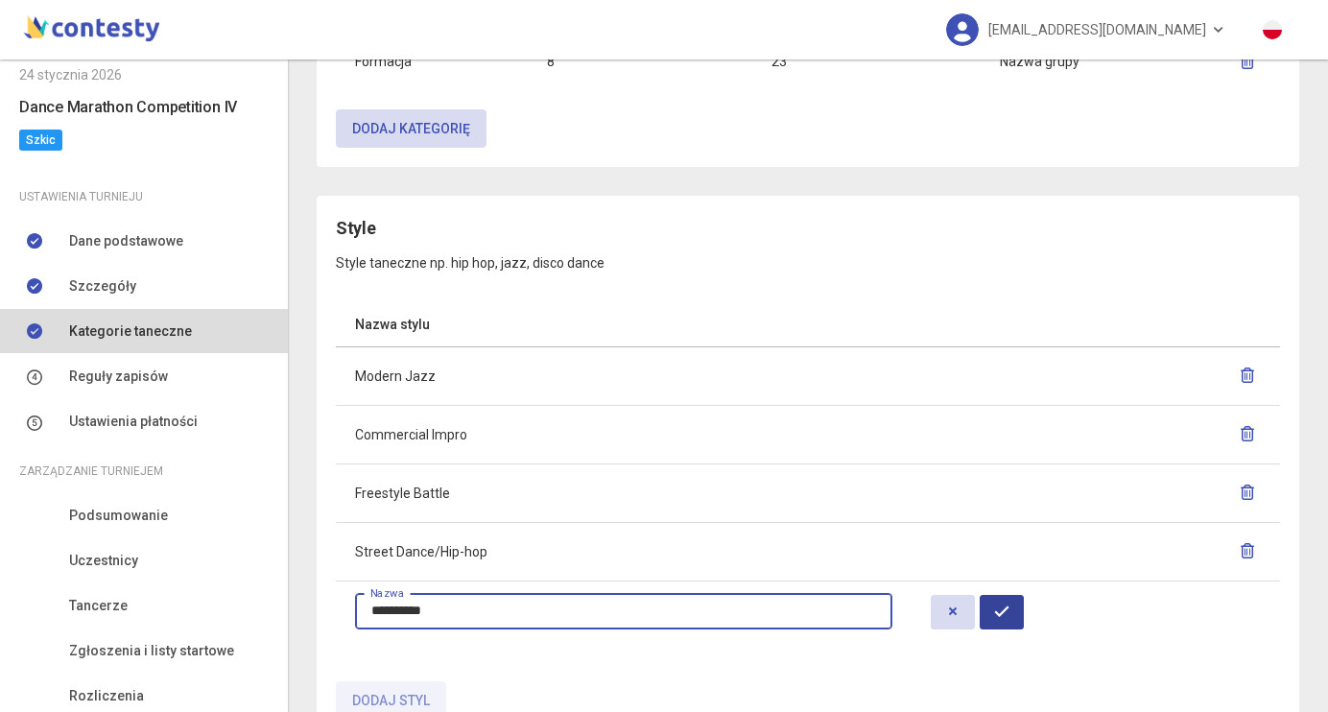
type input "**********"
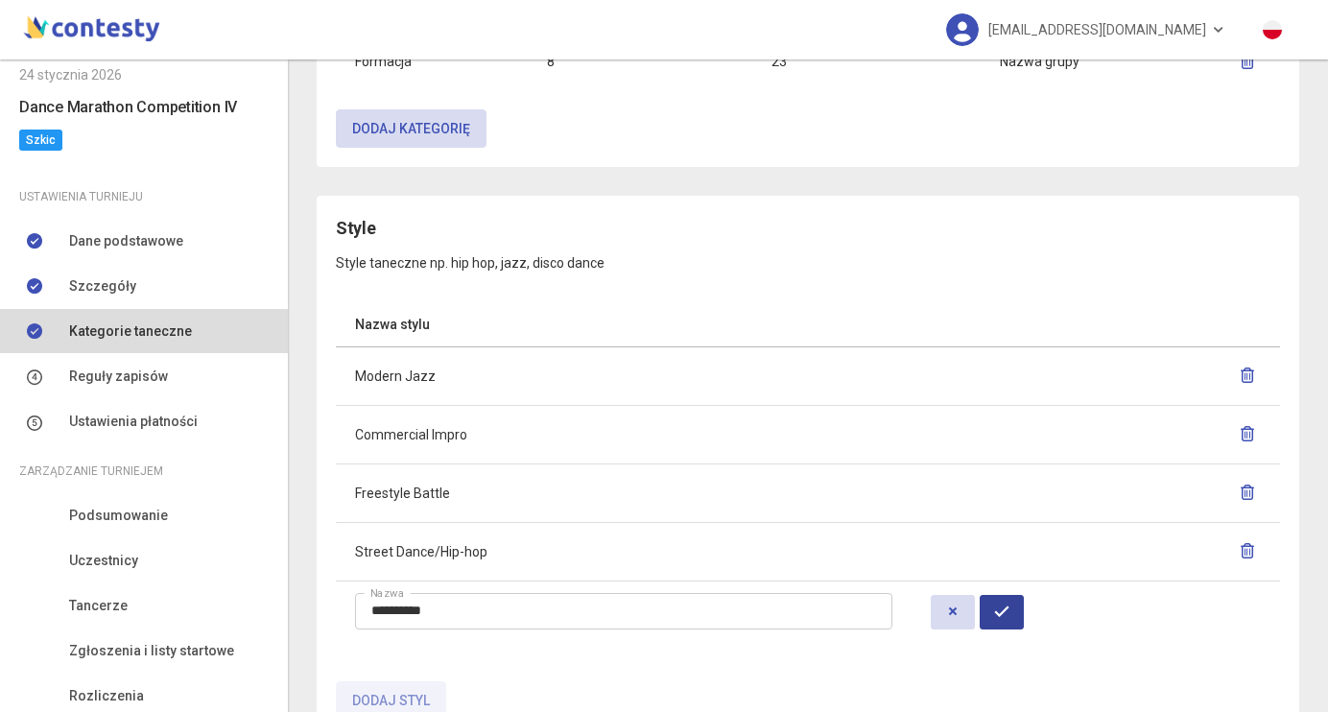
click at [1019, 600] on button "button" at bounding box center [1002, 612] width 44 height 35
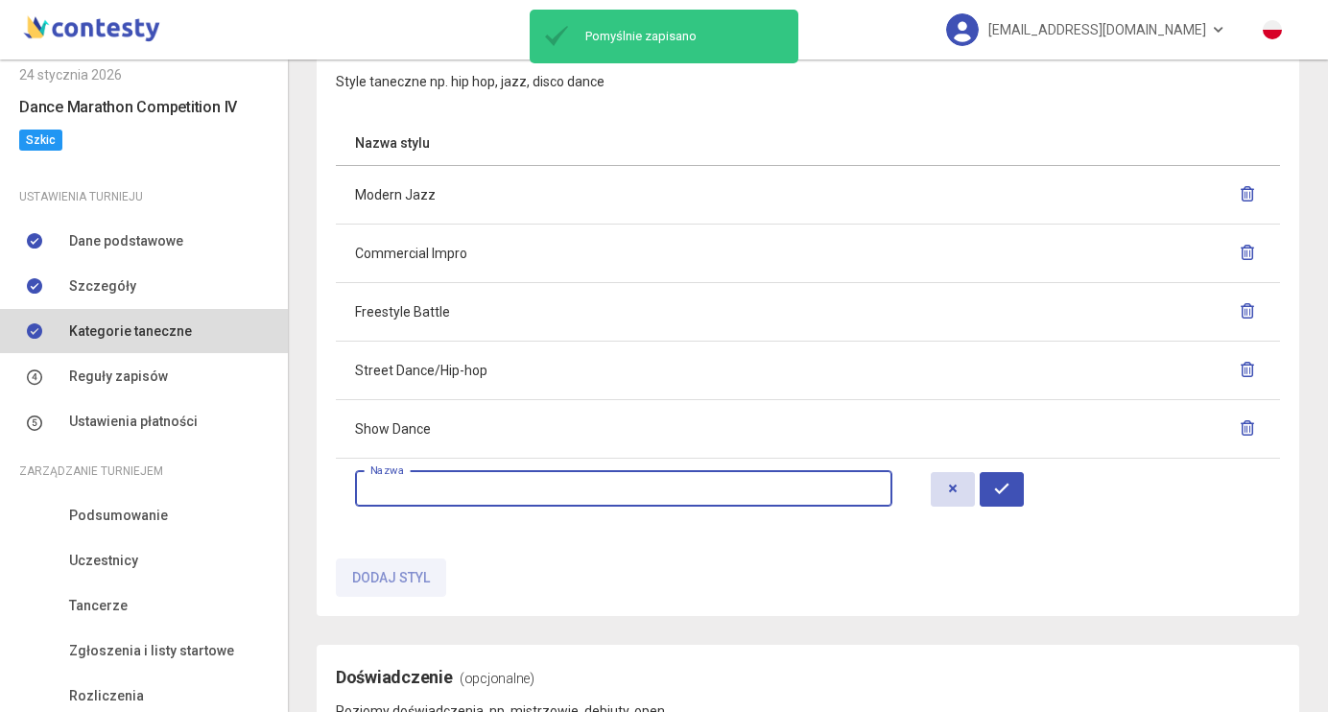
scroll to position [1262, 0]
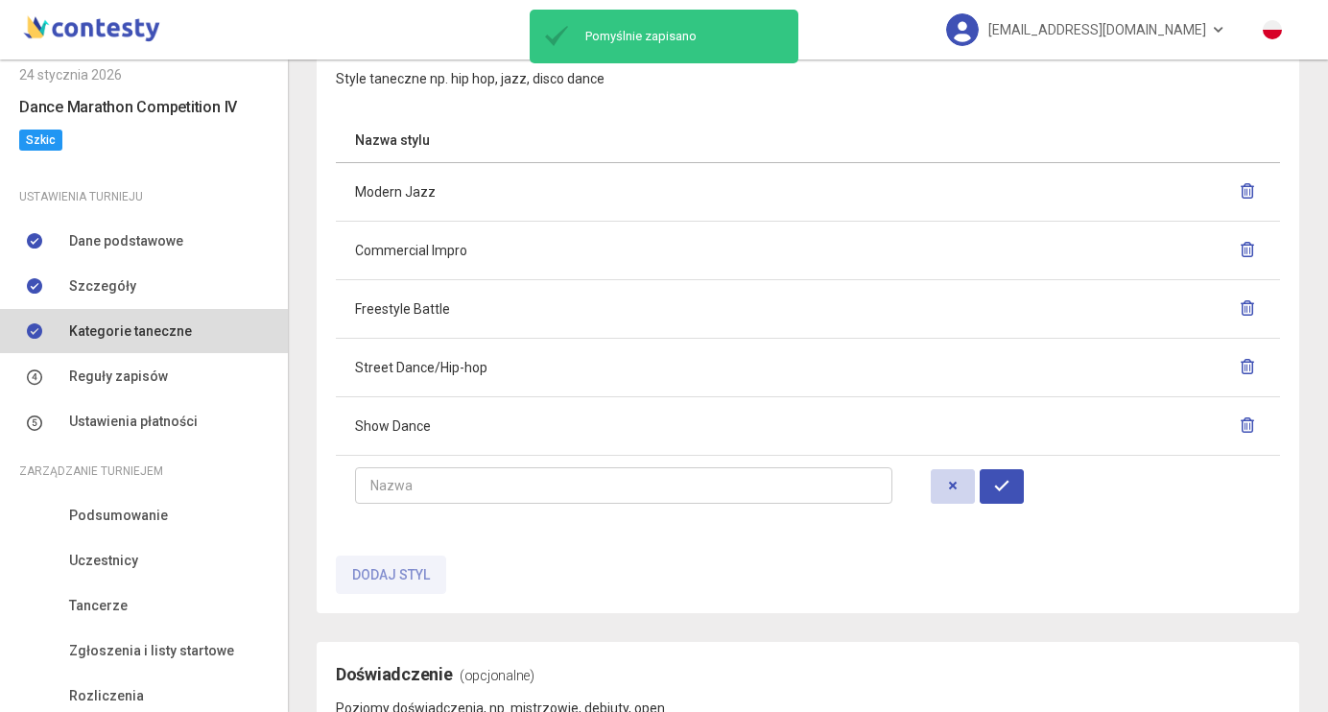
click at [963, 493] on button "button" at bounding box center [953, 486] width 44 height 35
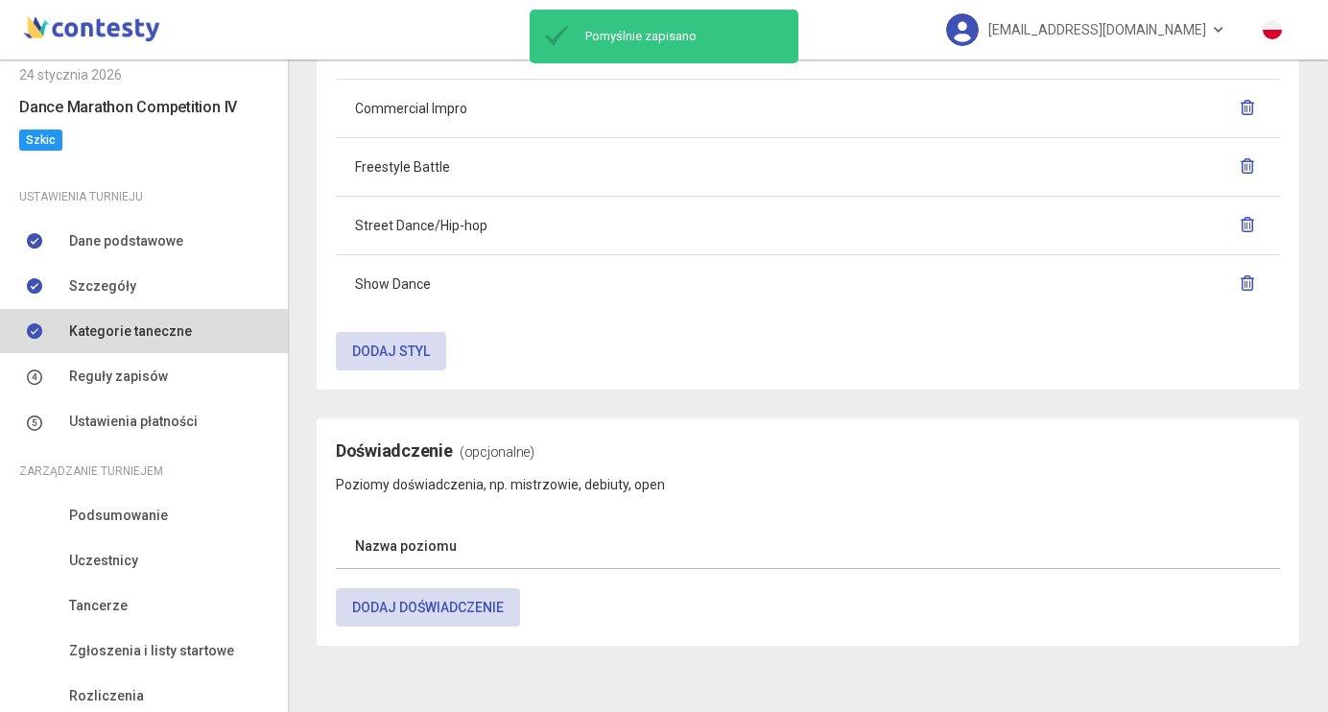
scroll to position [1403, 0]
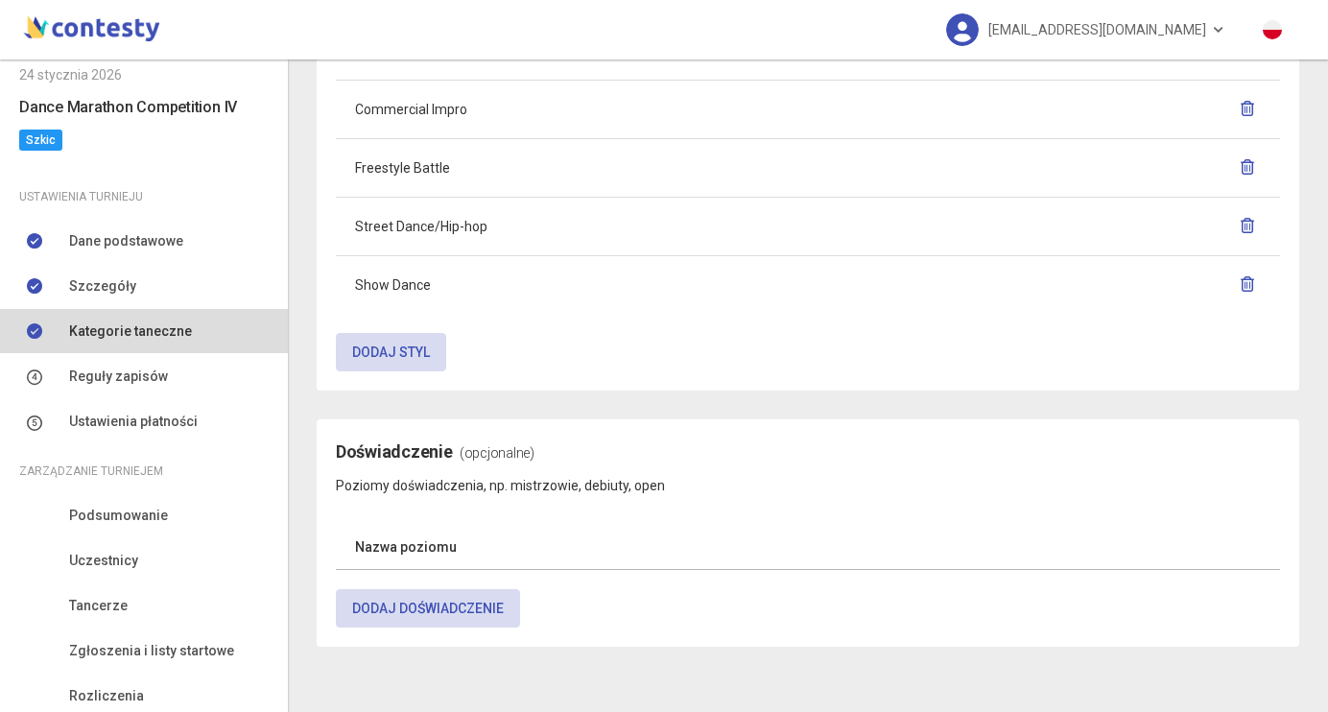
click at [388, 539] on th "Nazwa poziomu" at bounding box center [706, 547] width 741 height 45
click at [418, 605] on button "Dodaj doświadczenie" at bounding box center [428, 608] width 184 height 38
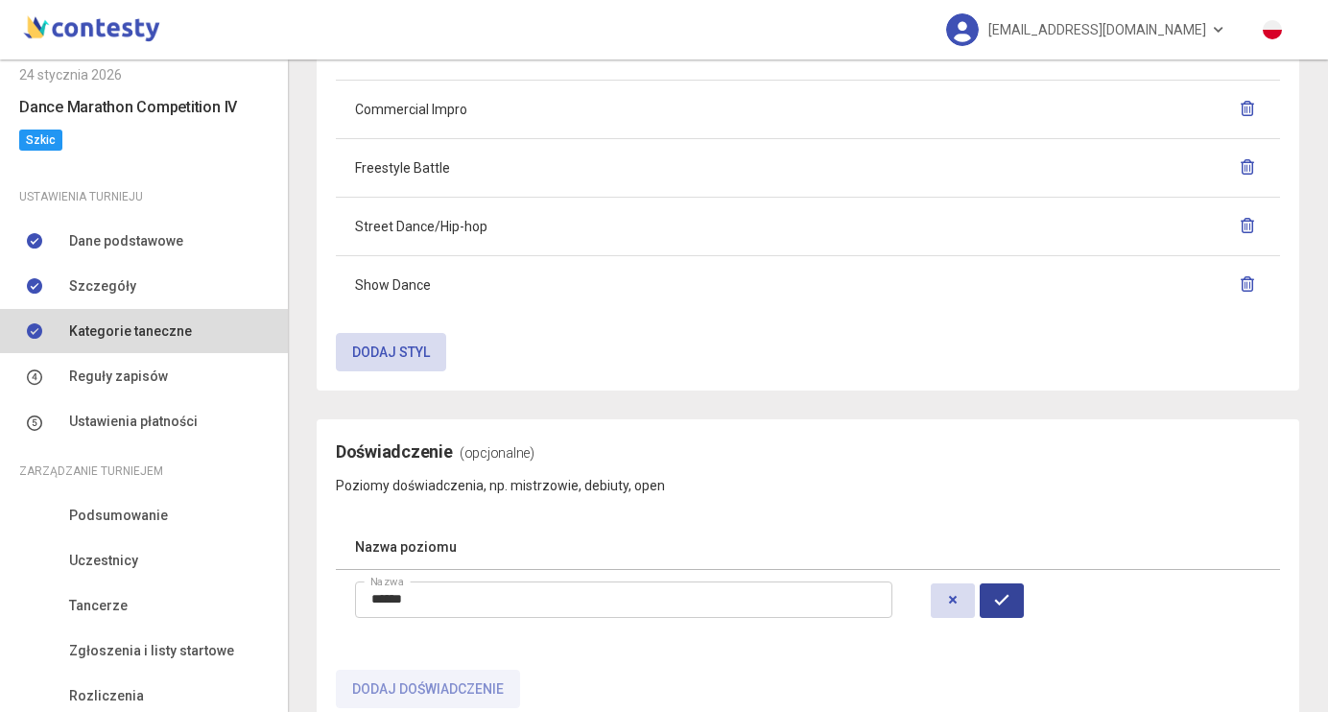
type input "******"
click at [1010, 598] on icon "submit" at bounding box center [1001, 599] width 15 height 15
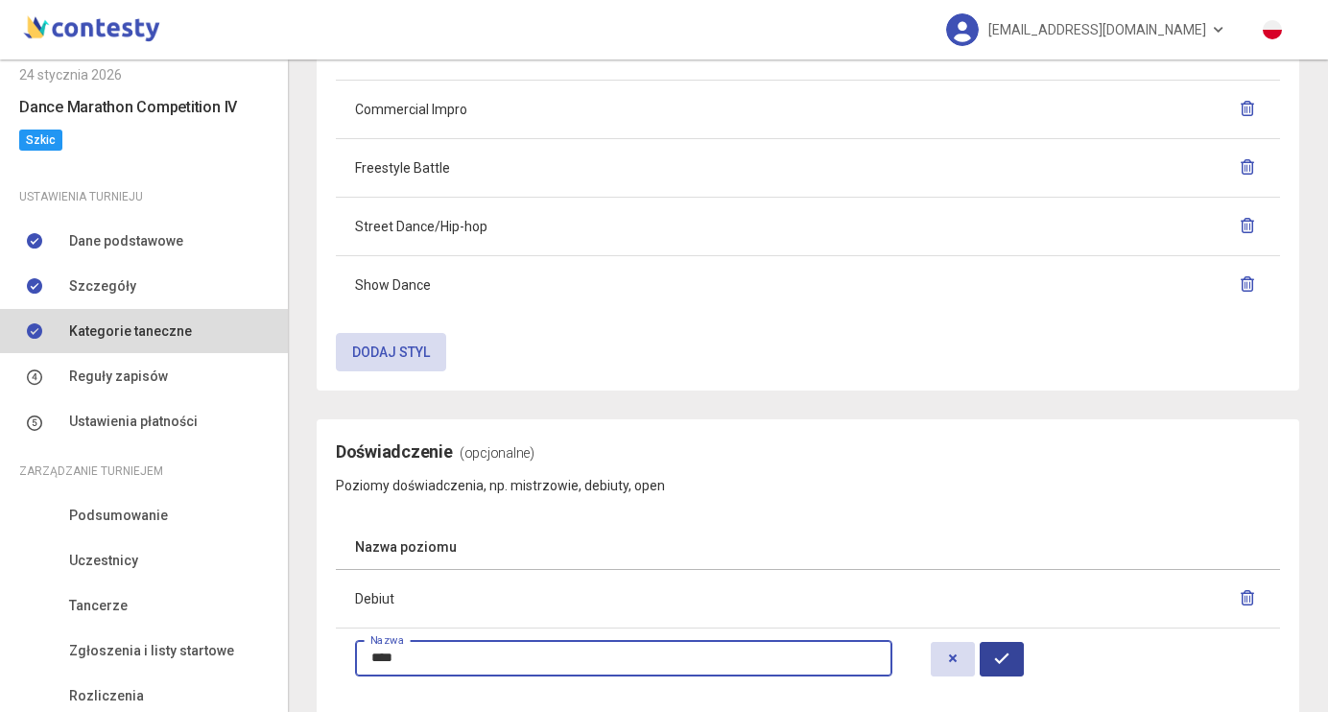
type input "****"
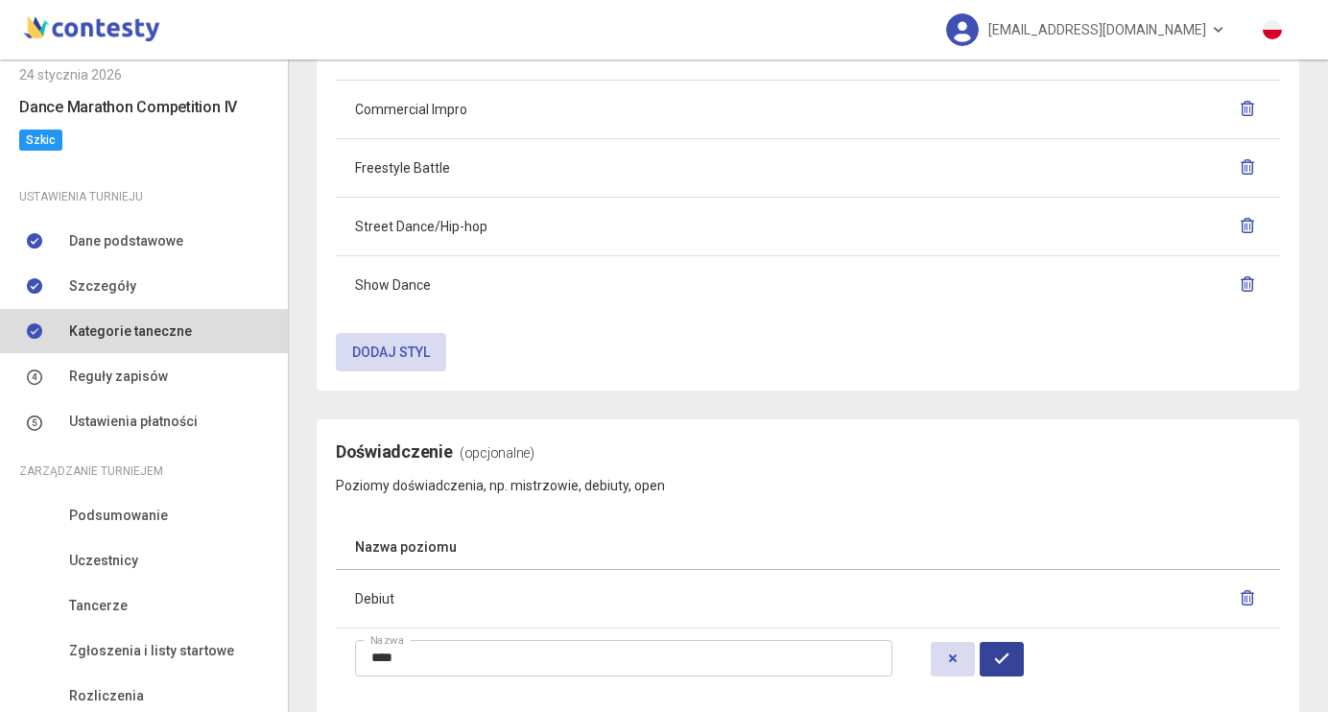
click at [1023, 646] on button "submit" at bounding box center [1002, 659] width 44 height 35
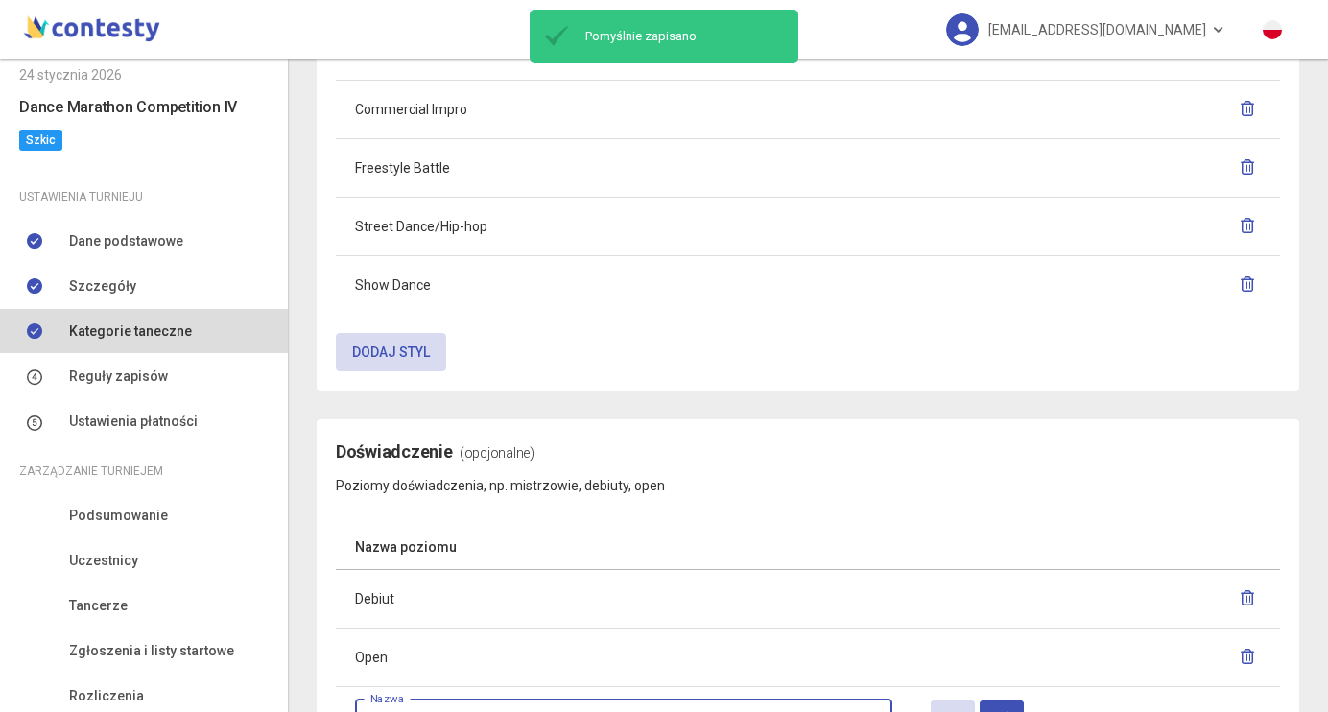
scroll to position [1483, 0]
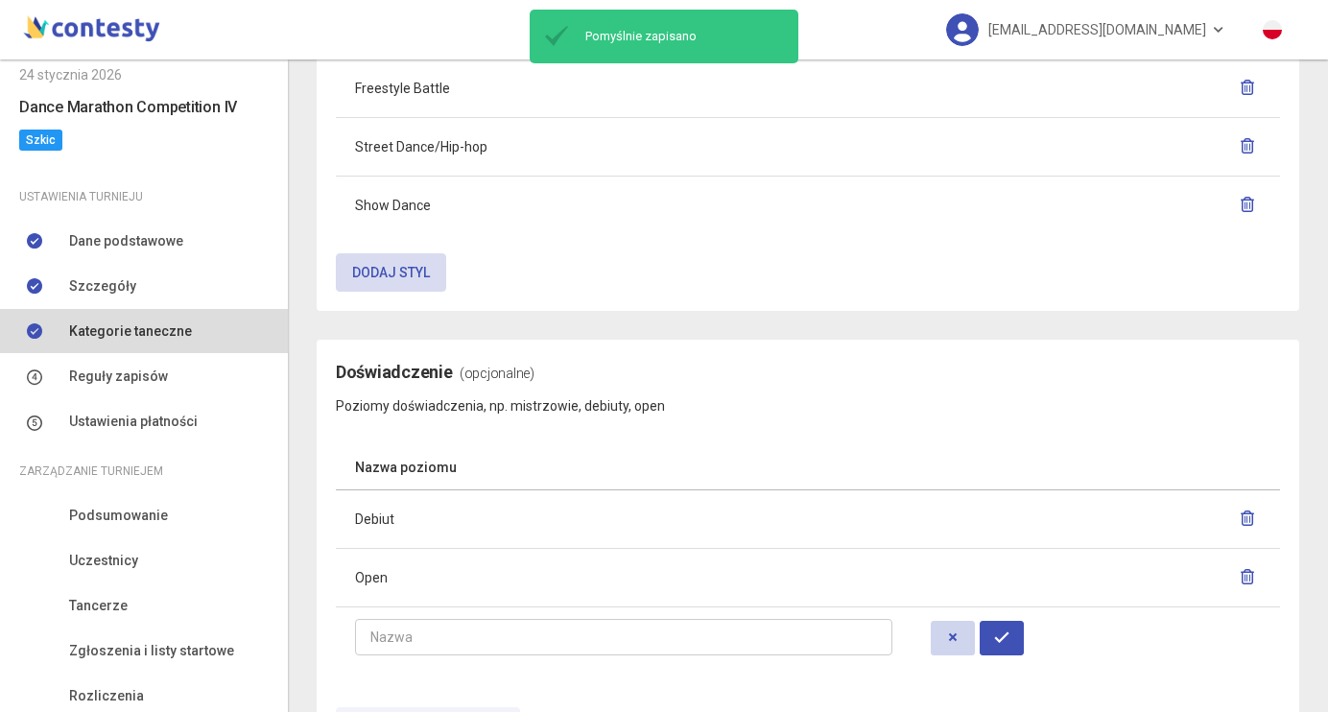
click at [959, 638] on icon "button" at bounding box center [952, 637] width 15 height 15
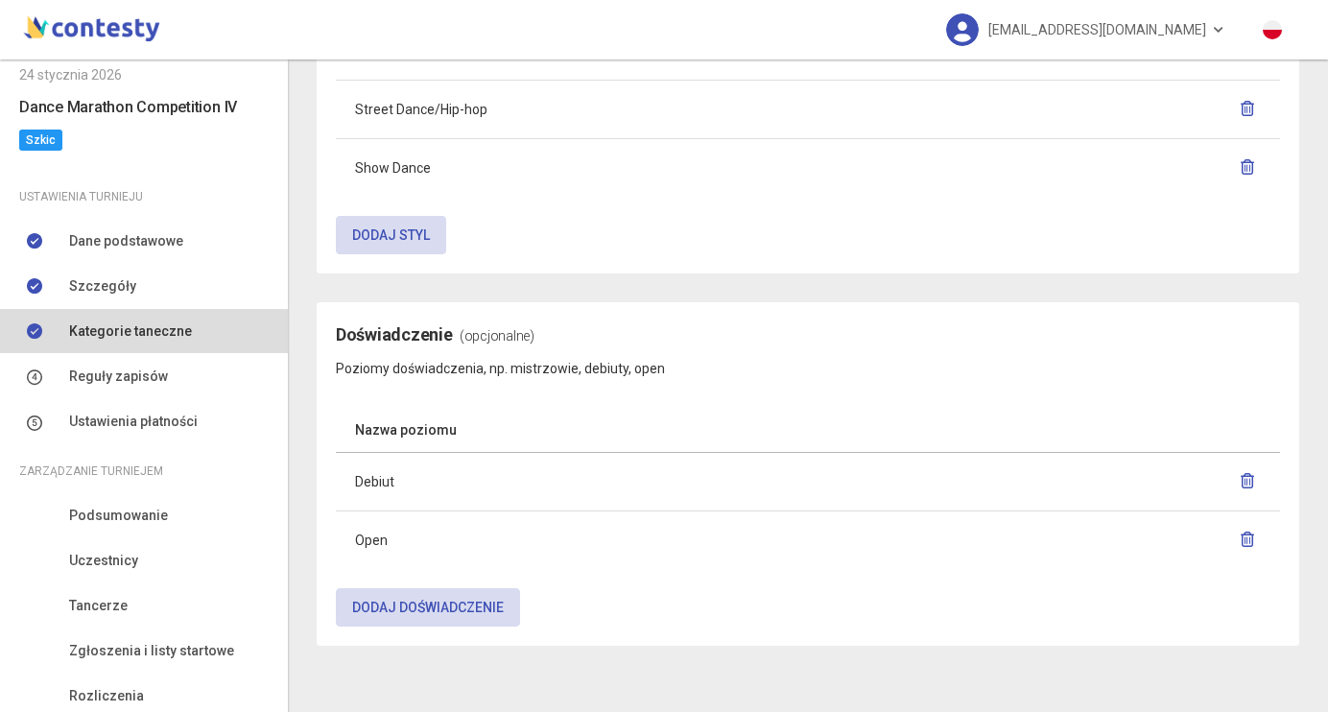
scroll to position [1519, 0]
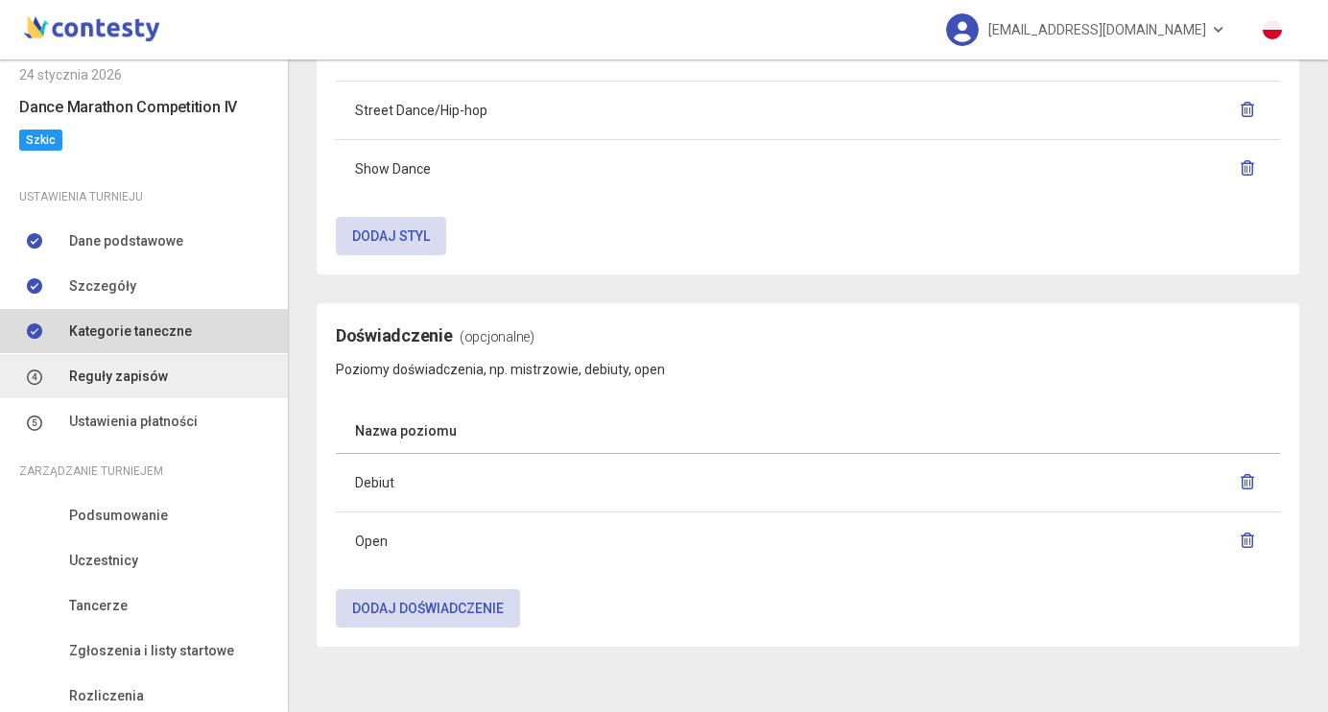
click at [177, 378] on link "Reguły zapisów" at bounding box center [144, 376] width 288 height 44
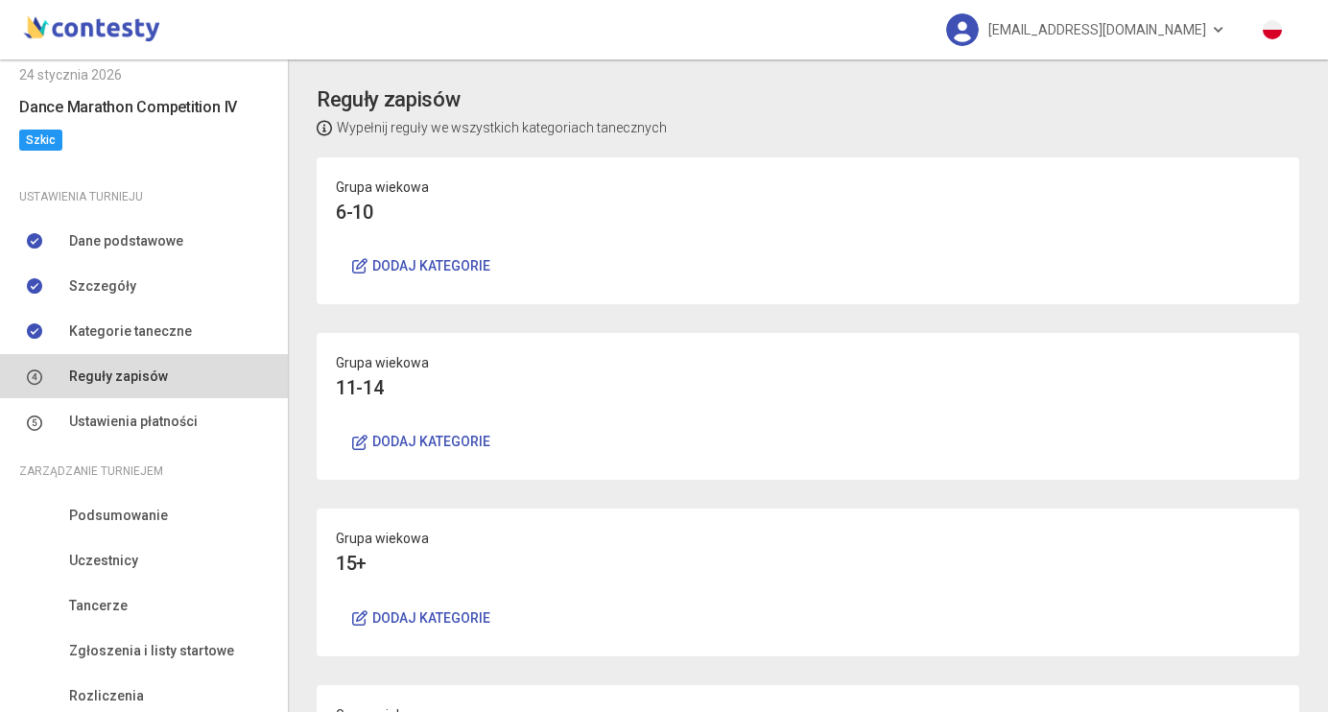
click at [439, 258] on button "Dodaj kategorie" at bounding box center [421, 266] width 171 height 38
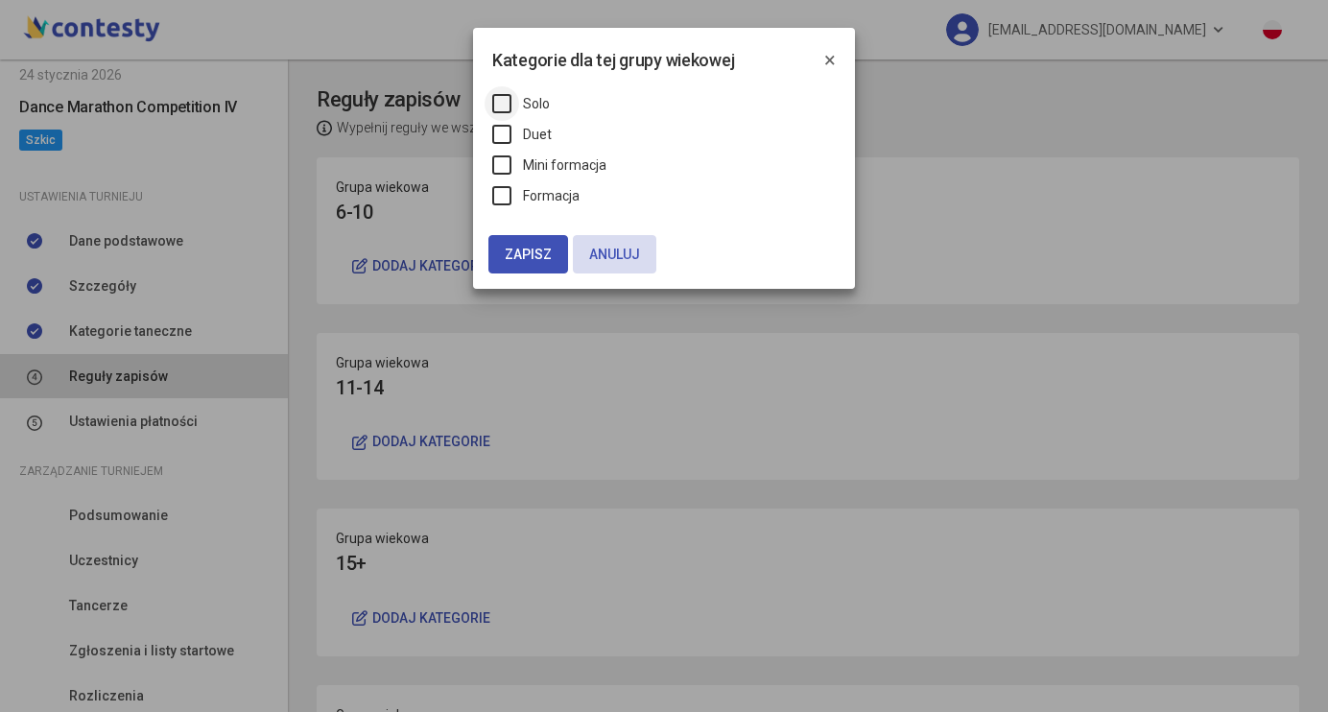
click at [497, 100] on label "Solo" at bounding box center [521, 103] width 58 height 21
click at [497, 136] on label "Duet" at bounding box center [521, 134] width 59 height 21
click at [497, 164] on label "Mini formacja" at bounding box center [549, 164] width 114 height 21
click at [497, 192] on label "Formacja" at bounding box center [535, 195] width 87 height 21
click at [533, 259] on span "Zapisz" at bounding box center [528, 254] width 47 height 15
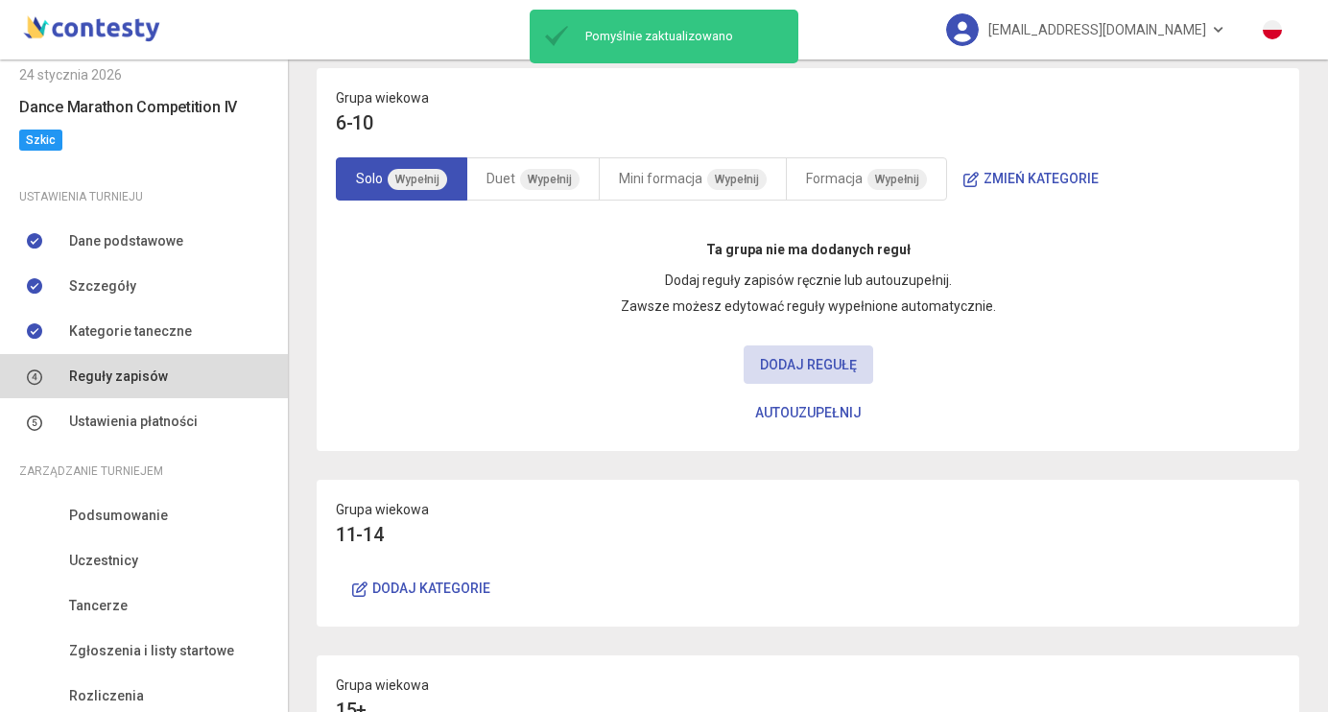
scroll to position [110, 0]
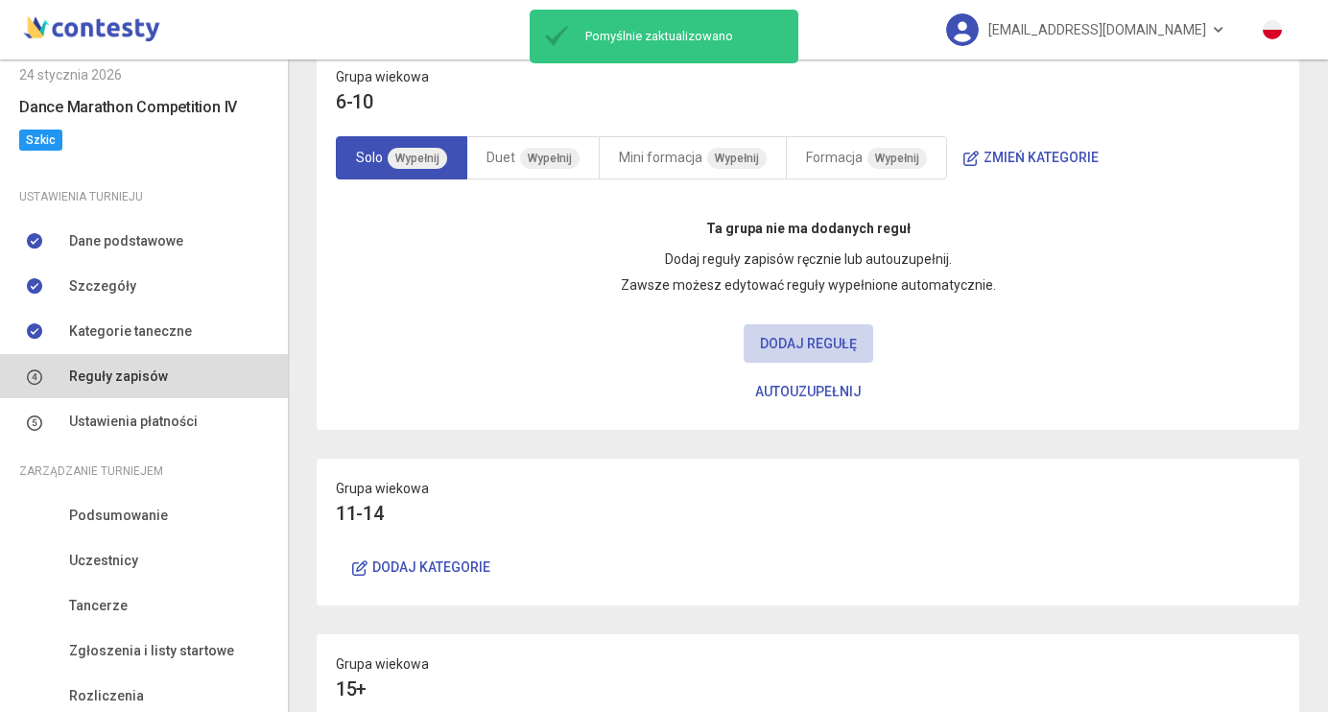
click at [798, 361] on button "Dodaj regułę" at bounding box center [809, 343] width 130 height 38
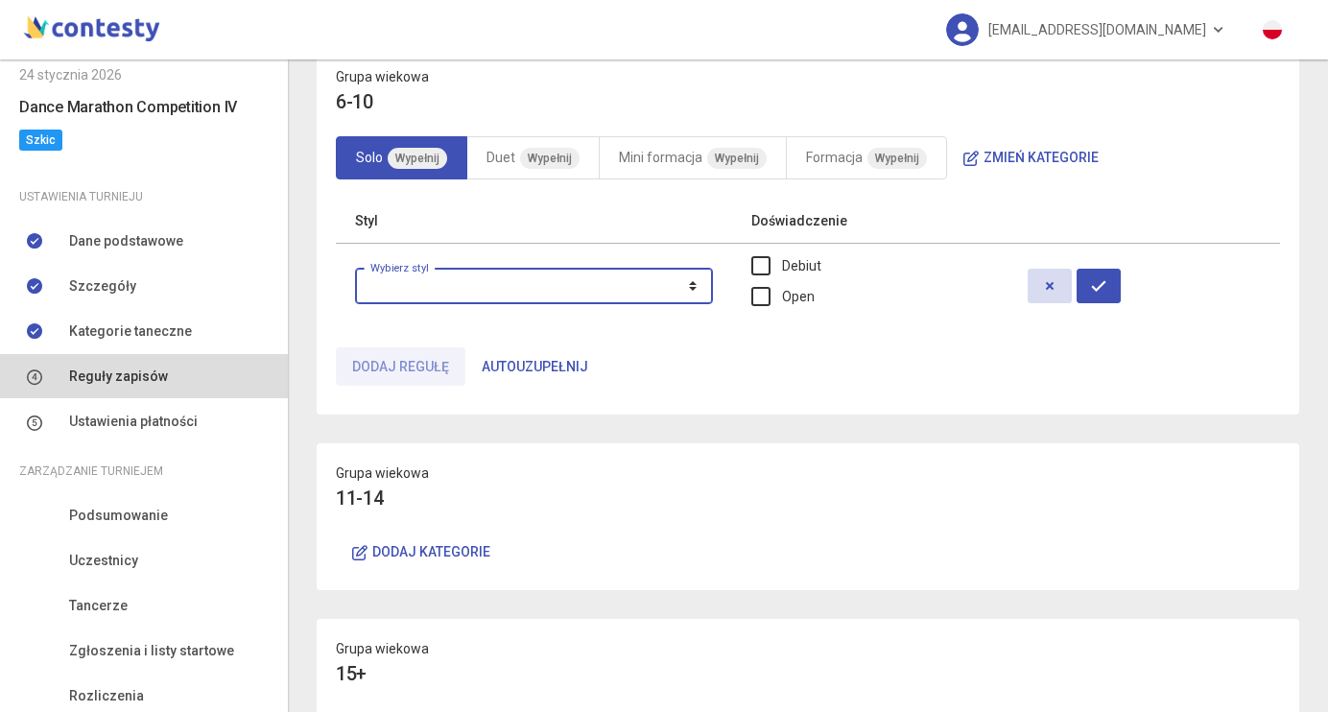
select select "**********"
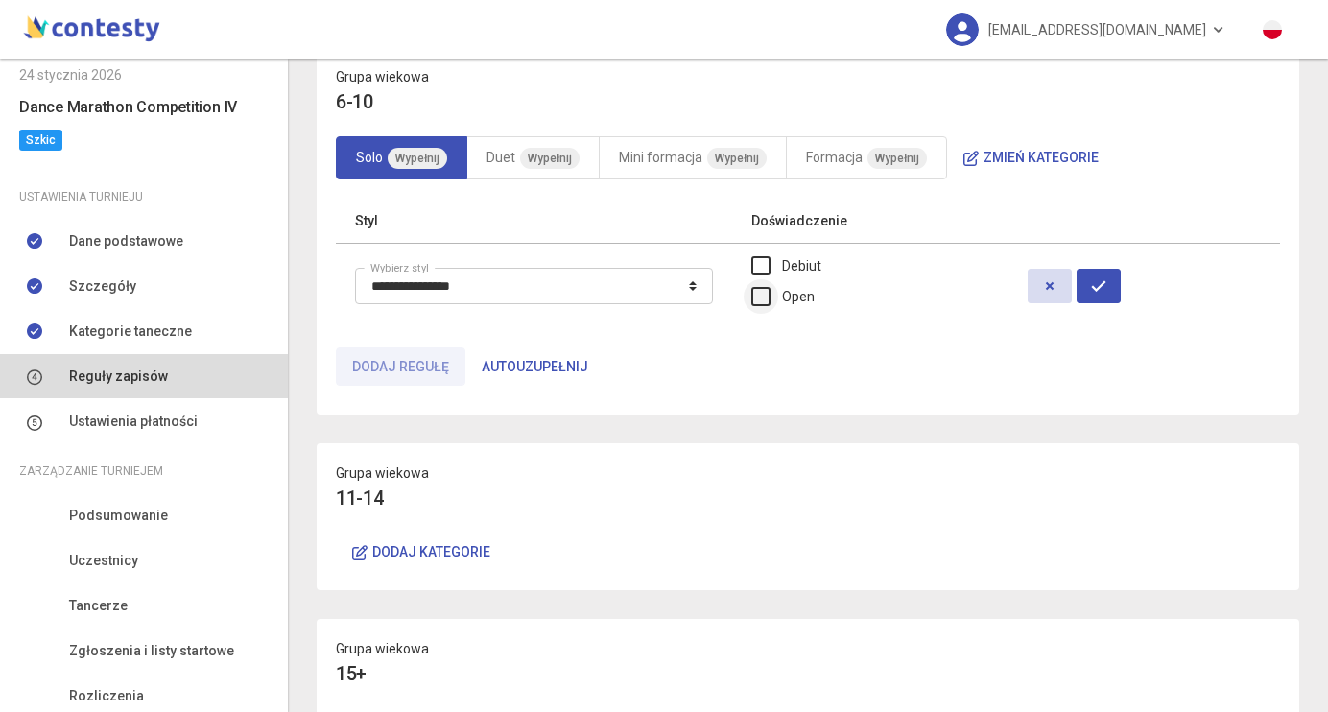
click at [801, 296] on label "Open" at bounding box center [782, 296] width 63 height 21
click at [1105, 289] on button "button" at bounding box center [1099, 286] width 44 height 35
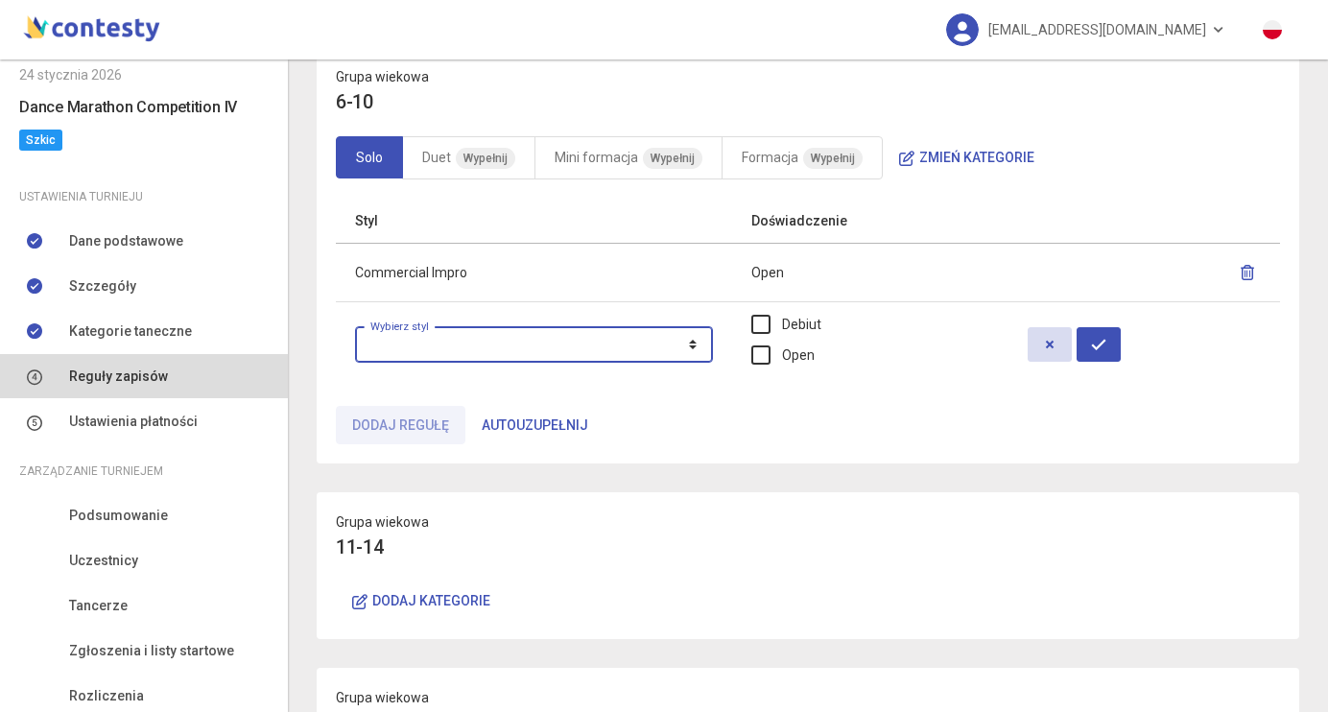
select select "**********"
click at [793, 350] on label "Open" at bounding box center [782, 355] width 63 height 21
click at [1121, 339] on button "button" at bounding box center [1099, 344] width 44 height 35
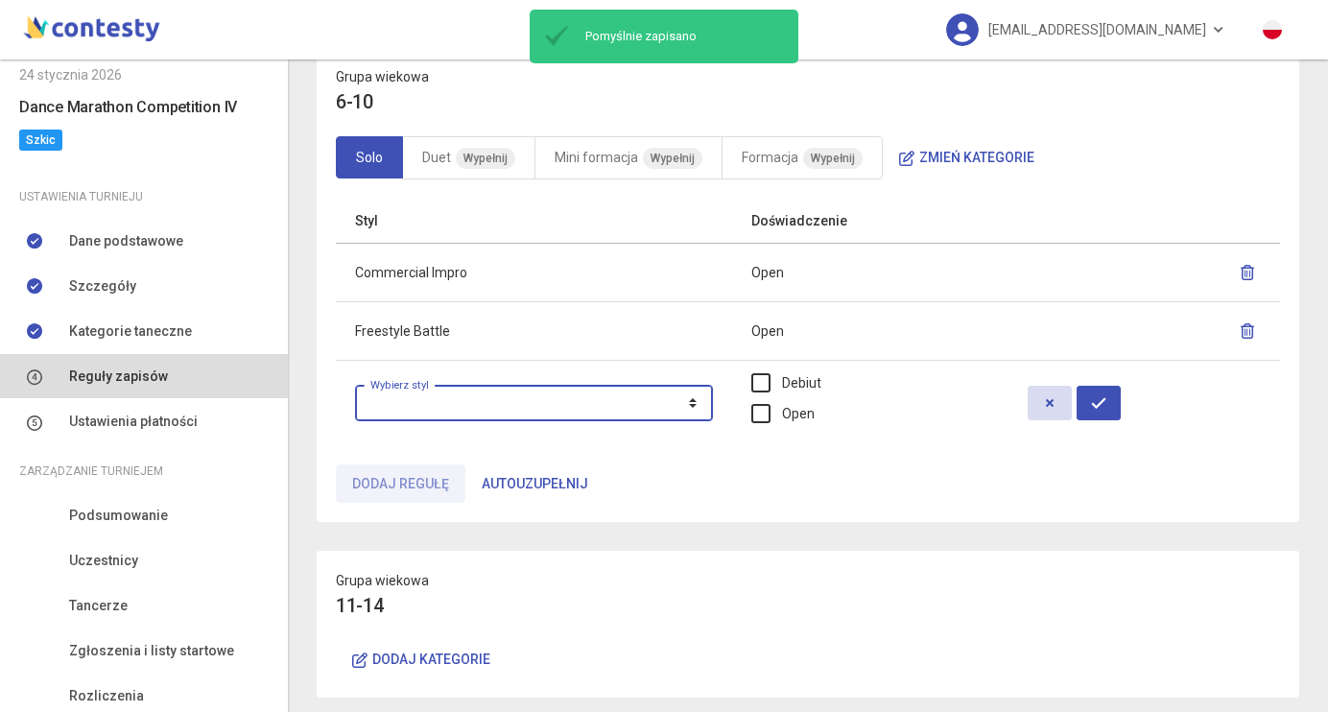
select select "**********"
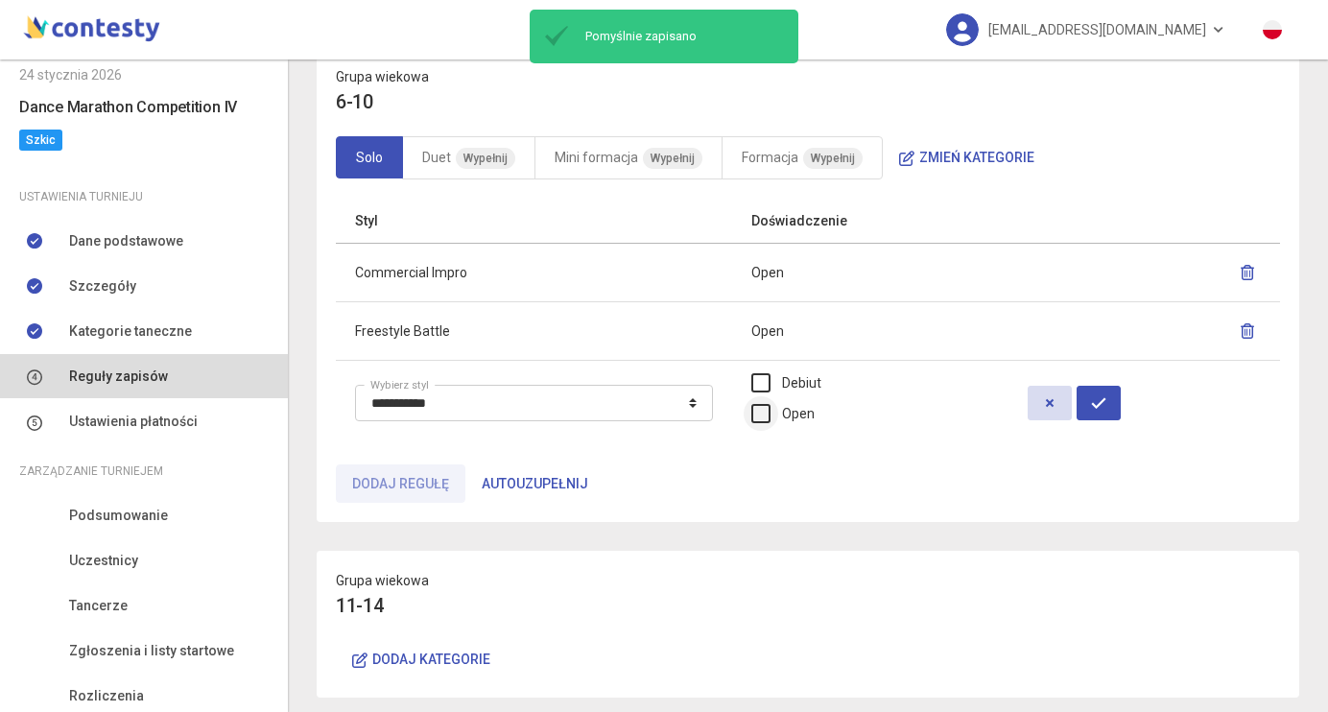
click at [812, 403] on label "Open" at bounding box center [782, 413] width 63 height 21
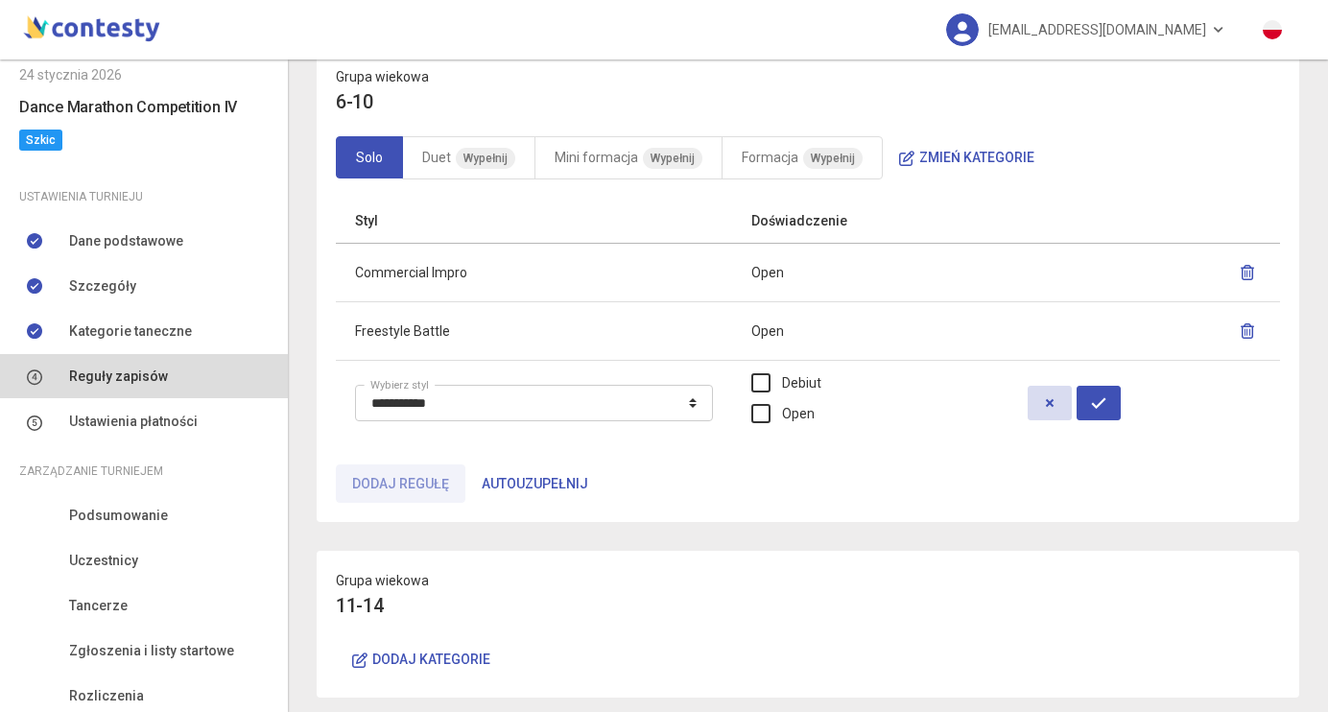
click at [1137, 393] on div at bounding box center [1144, 403] width 233 height 35
click at [1106, 396] on icon "button" at bounding box center [1098, 402] width 15 height 15
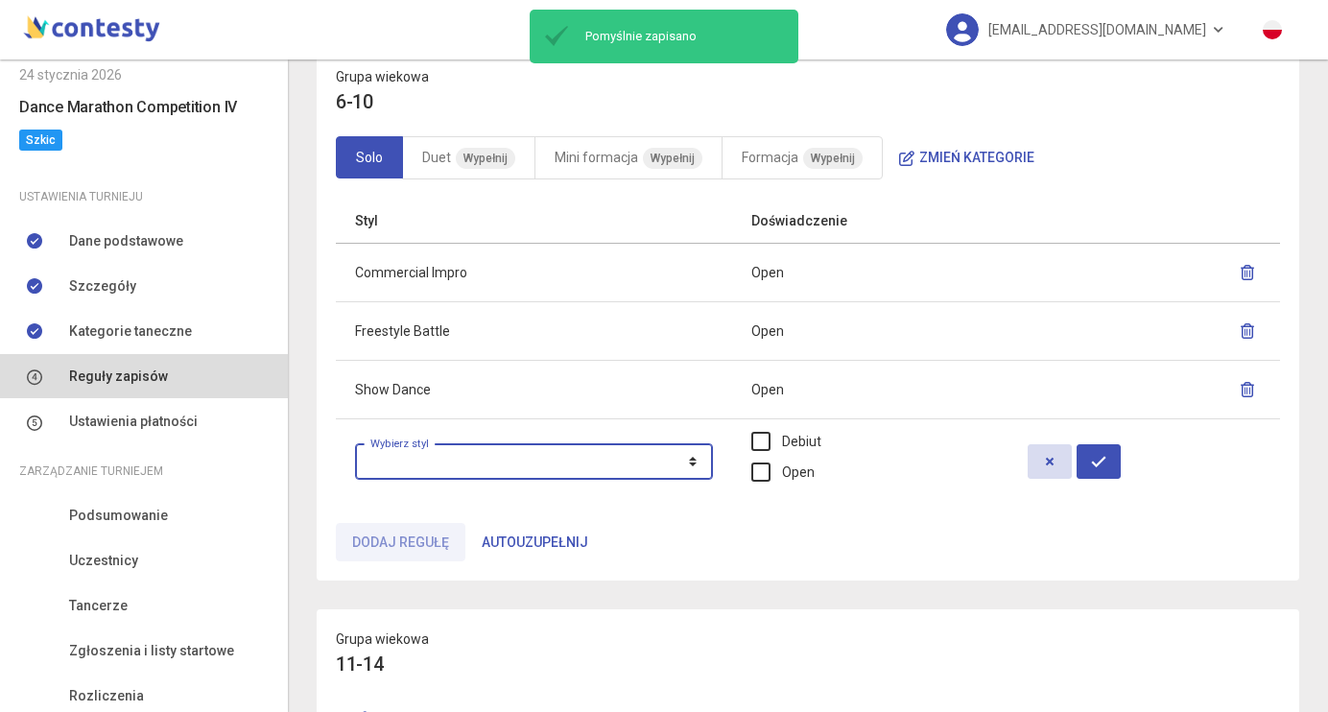
select select "**********"
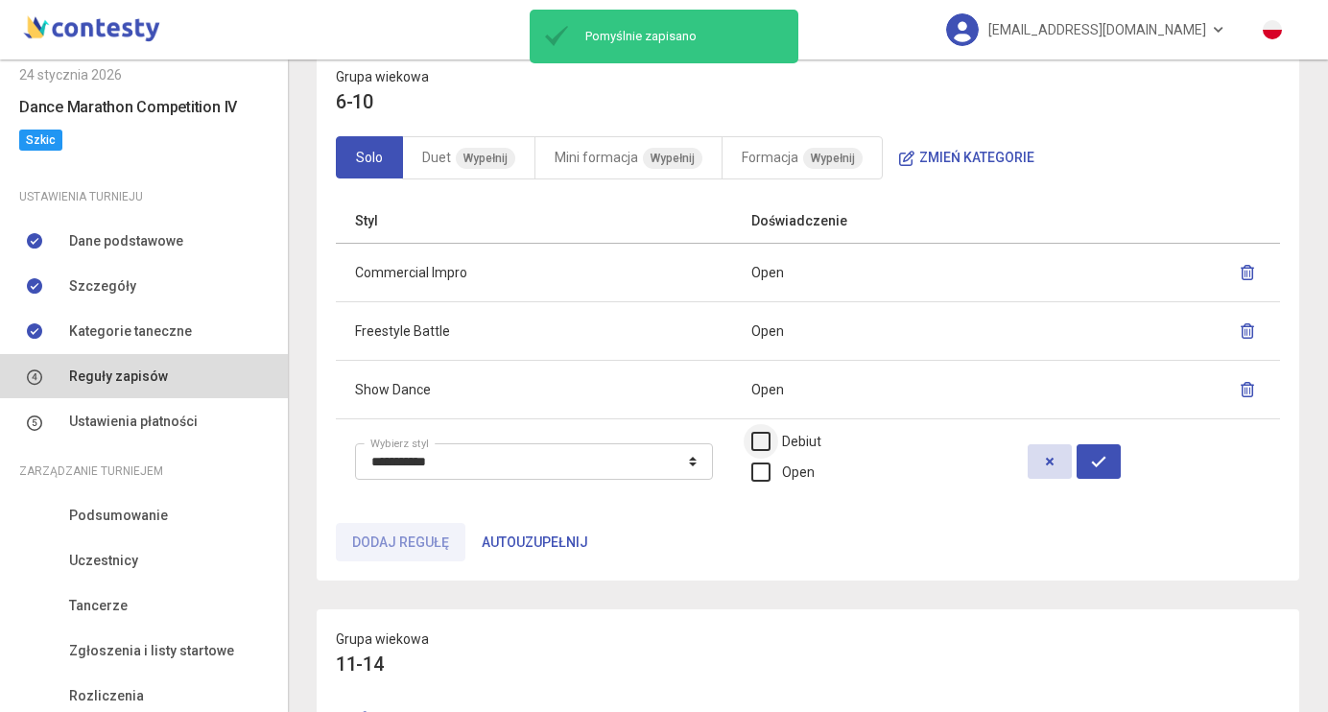
click at [795, 433] on label "Debiut" at bounding box center [786, 441] width 70 height 21
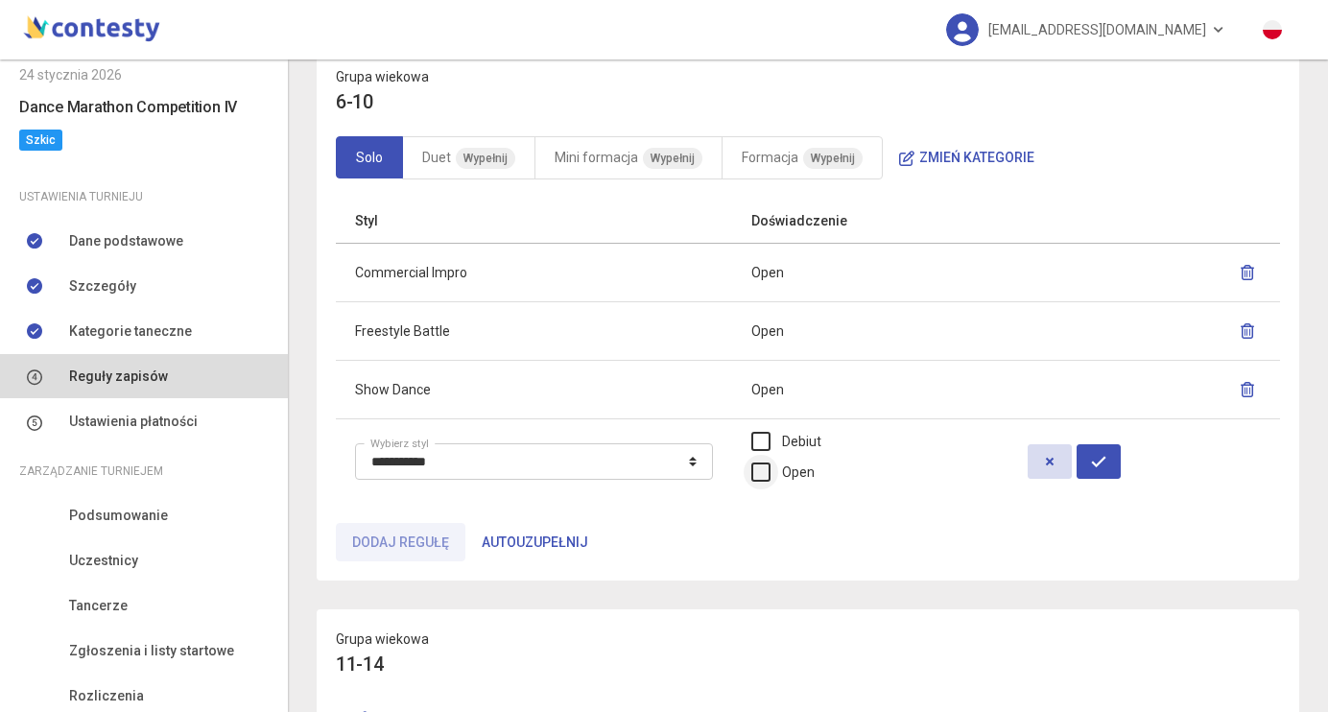
click at [796, 466] on label "Open" at bounding box center [782, 472] width 63 height 21
click at [1106, 463] on icon "button" at bounding box center [1098, 461] width 15 height 15
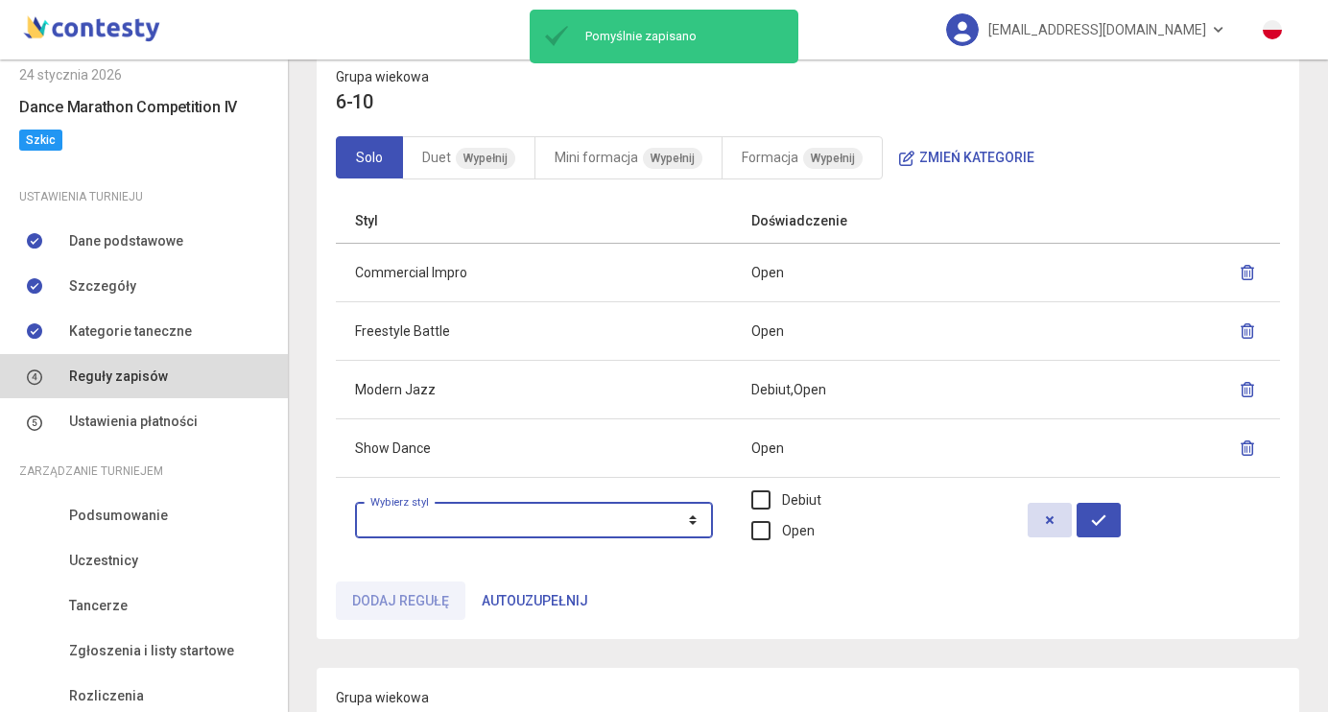
select select "**********"
click at [802, 492] on label "Debiut" at bounding box center [786, 499] width 70 height 21
click at [802, 530] on label "Open" at bounding box center [782, 530] width 63 height 21
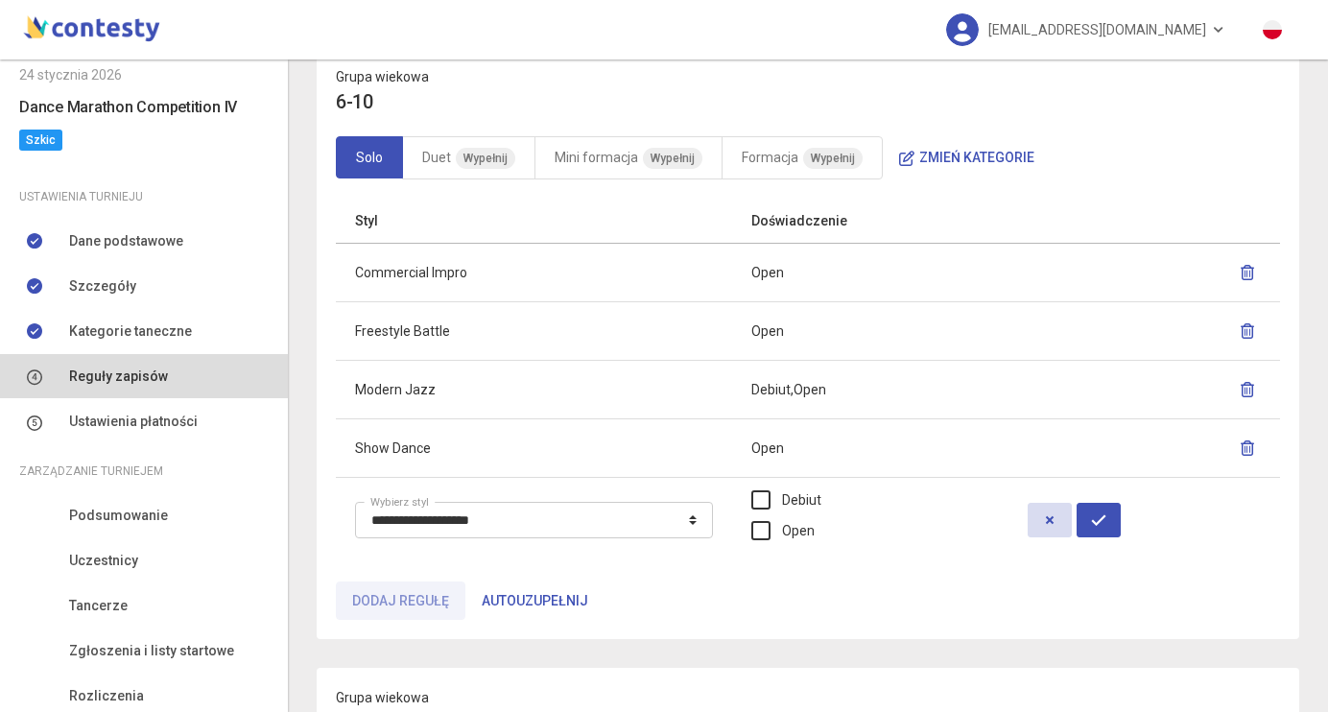
click at [1136, 519] on div at bounding box center [1144, 520] width 233 height 35
click at [1106, 516] on icon "button" at bounding box center [1098, 519] width 15 height 15
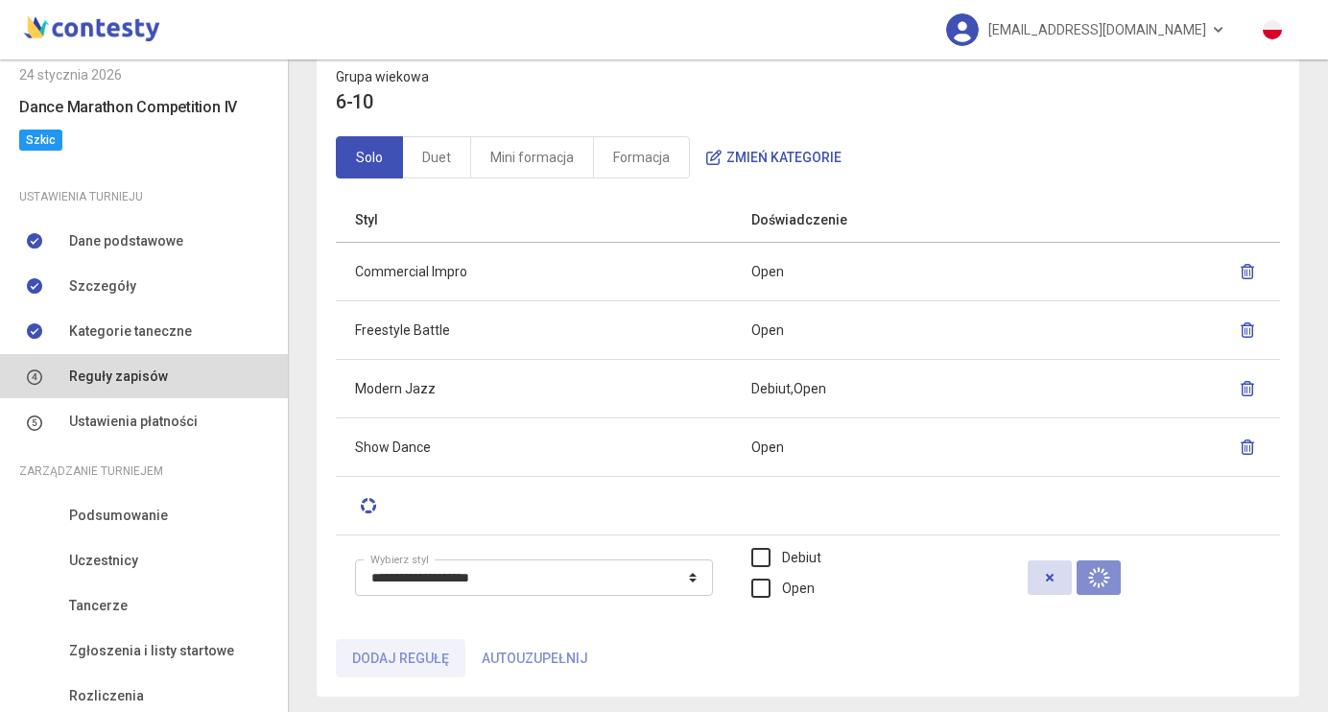
select select
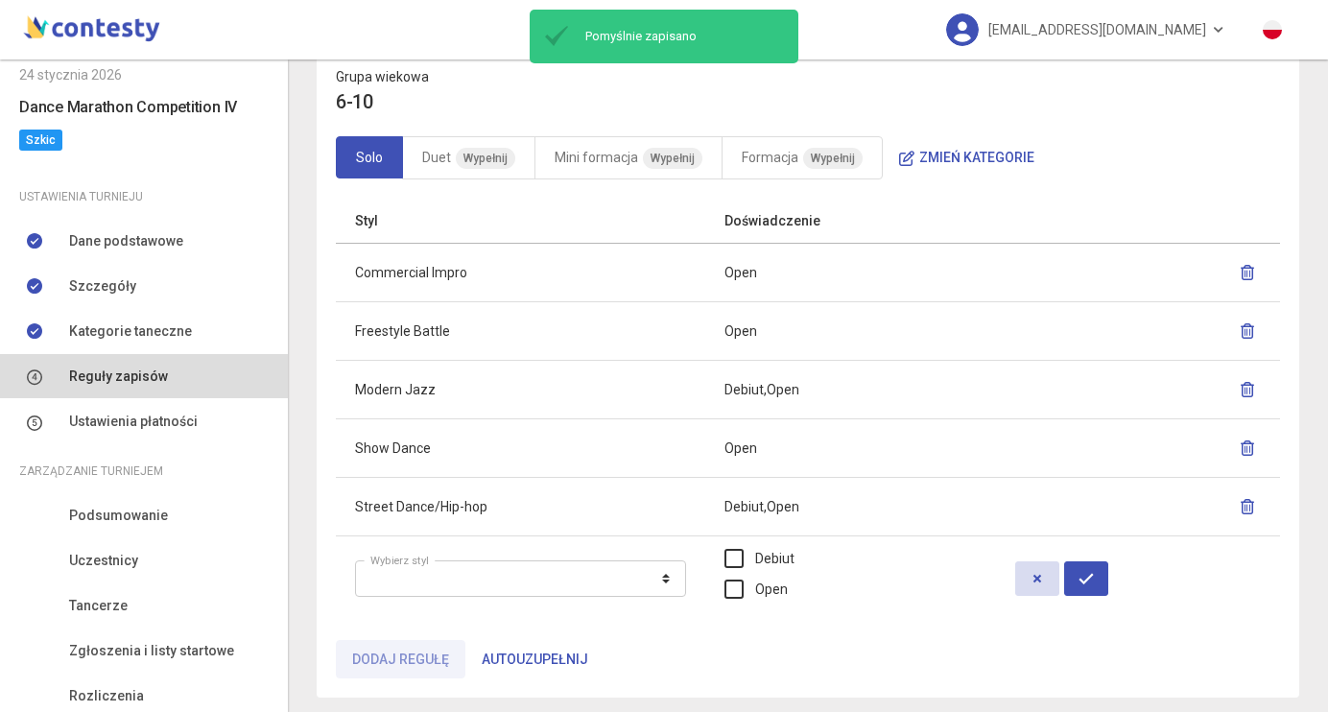
click at [1030, 580] on icon "button" at bounding box center [1037, 578] width 15 height 15
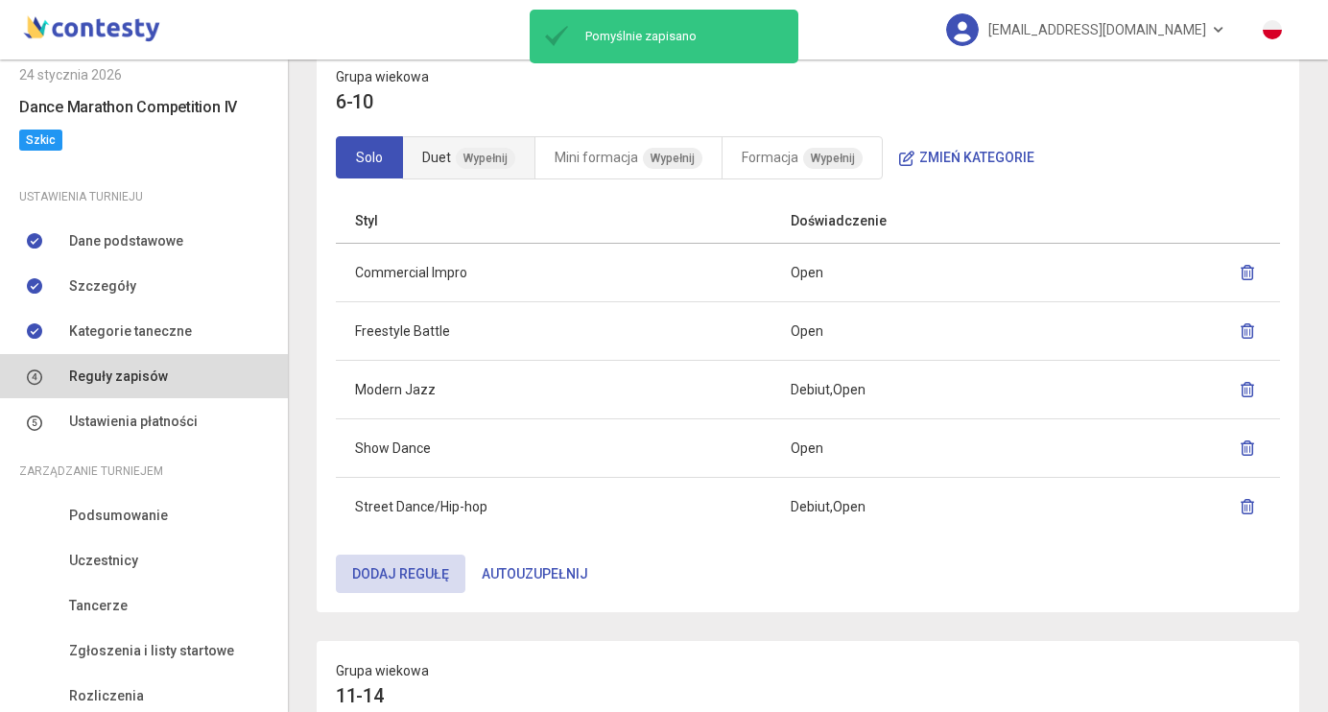
click at [463, 136] on link "Duet Wypełnij" at bounding box center [468, 157] width 133 height 43
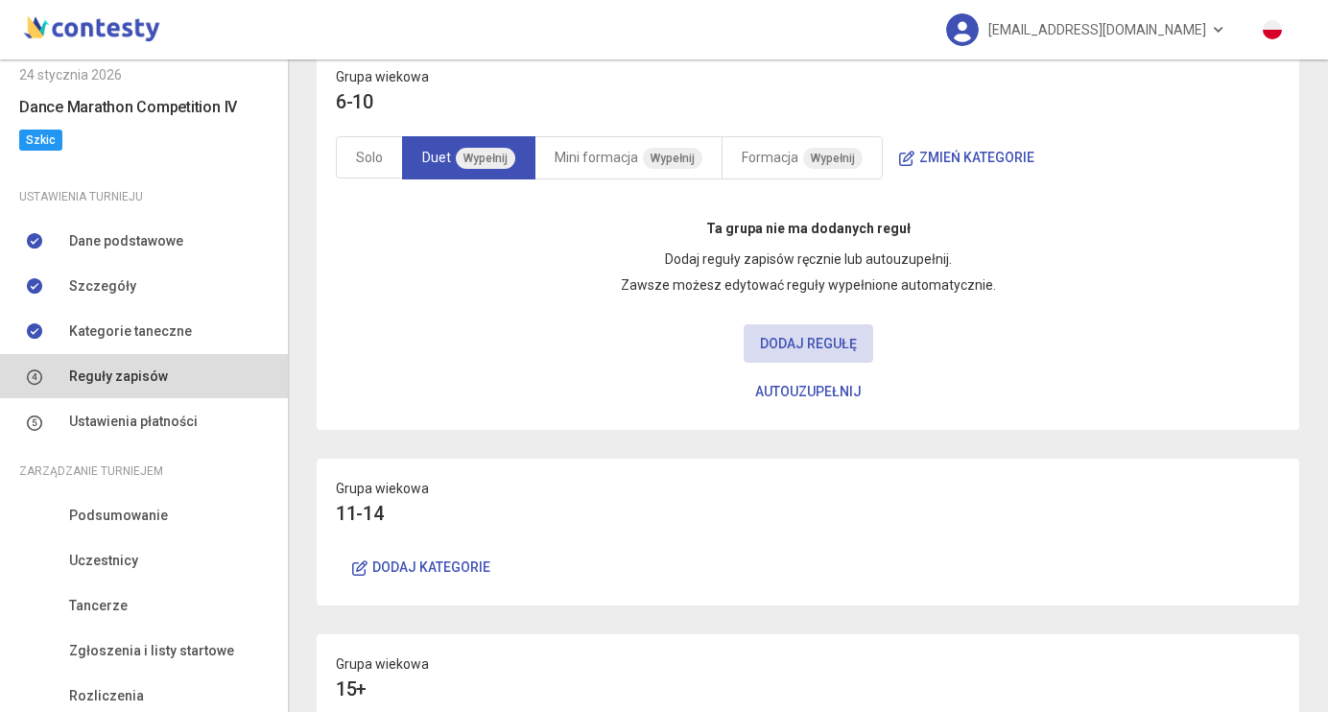
click at [830, 390] on button "Autouzupełnij" at bounding box center [808, 391] width 139 height 38
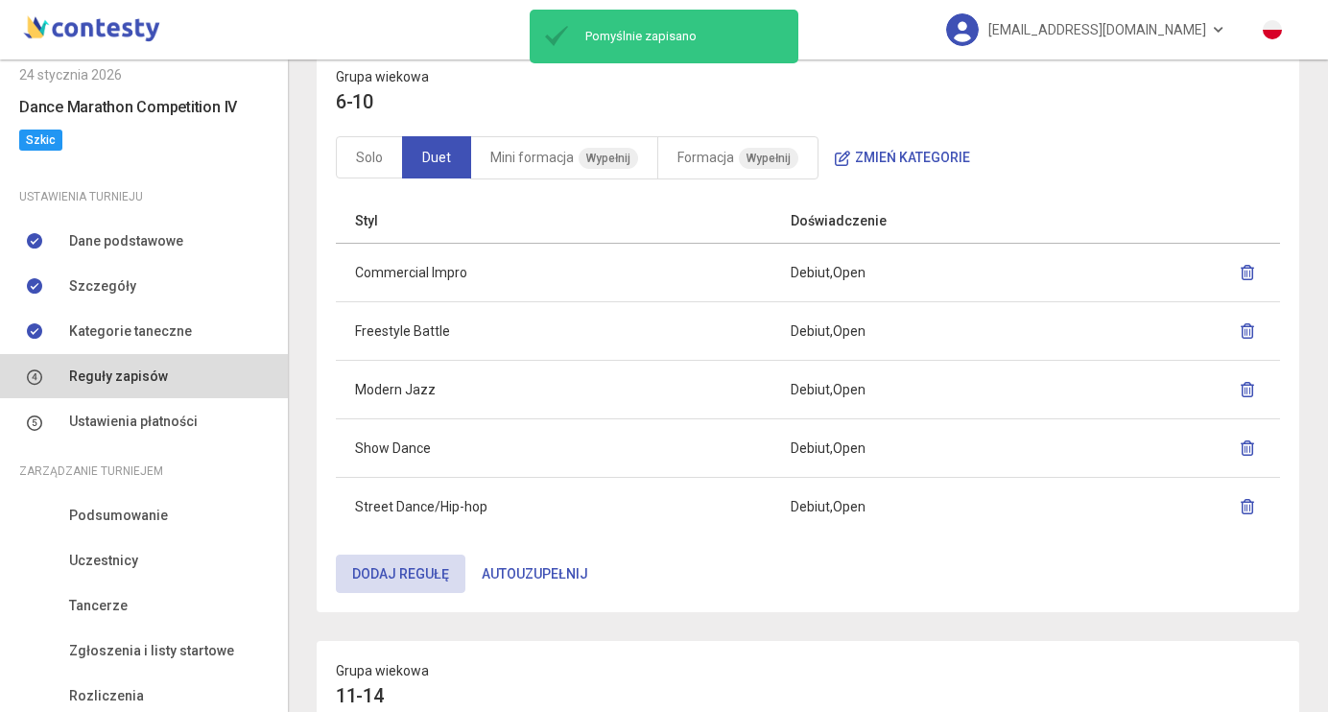
click at [1248, 327] on icon "button" at bounding box center [1247, 330] width 15 height 15
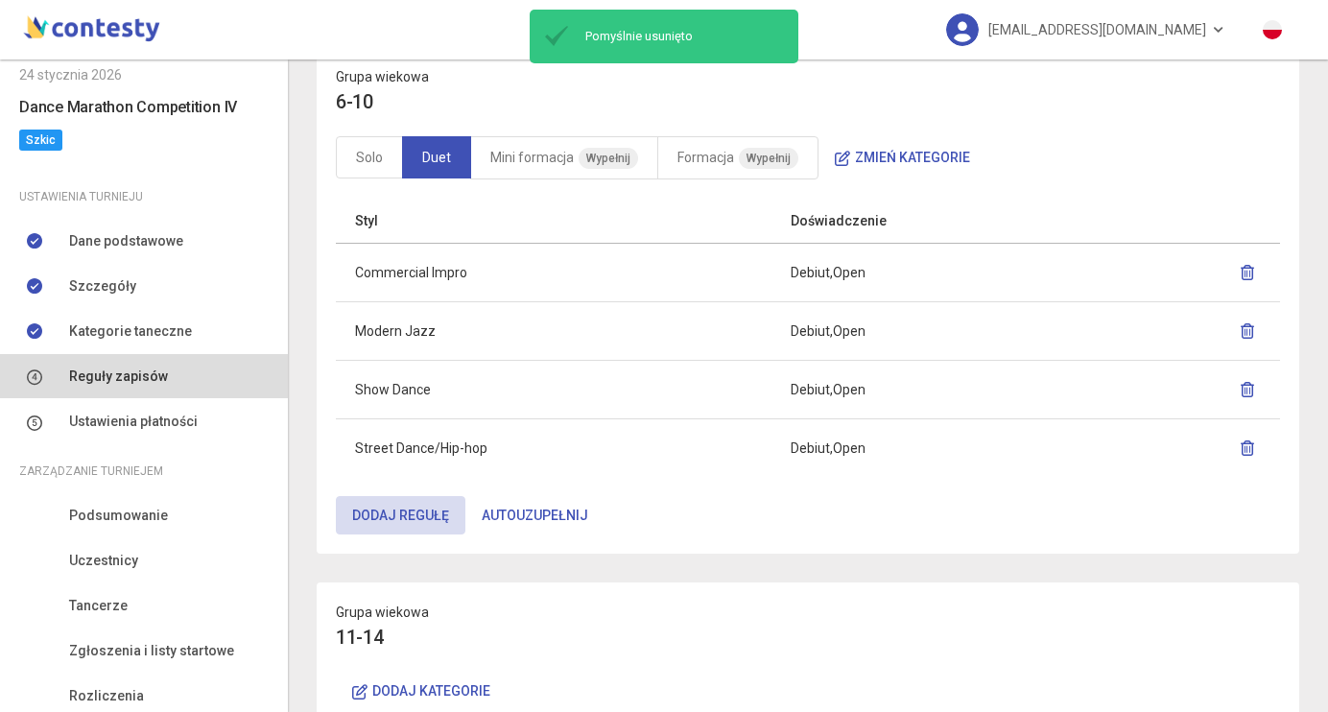
click at [1246, 271] on icon "button" at bounding box center [1247, 272] width 15 height 15
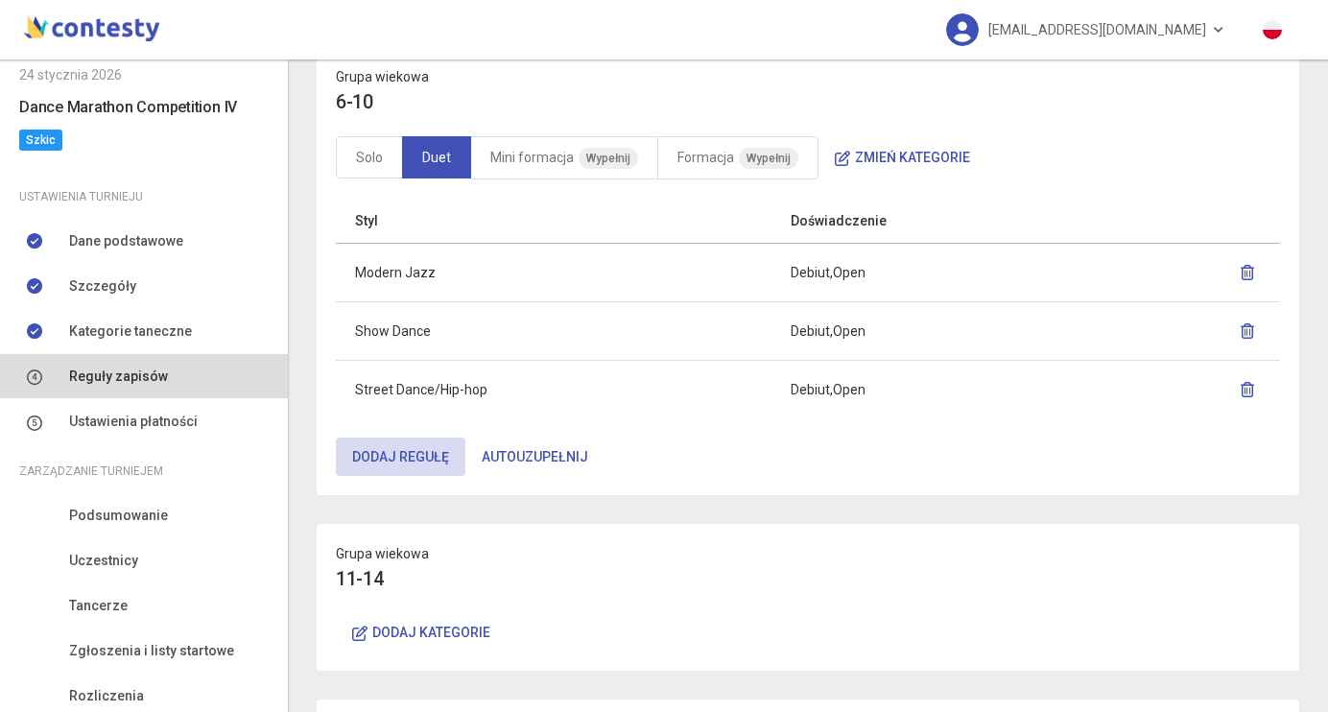
click at [1257, 323] on button "button" at bounding box center [1247, 331] width 27 height 35
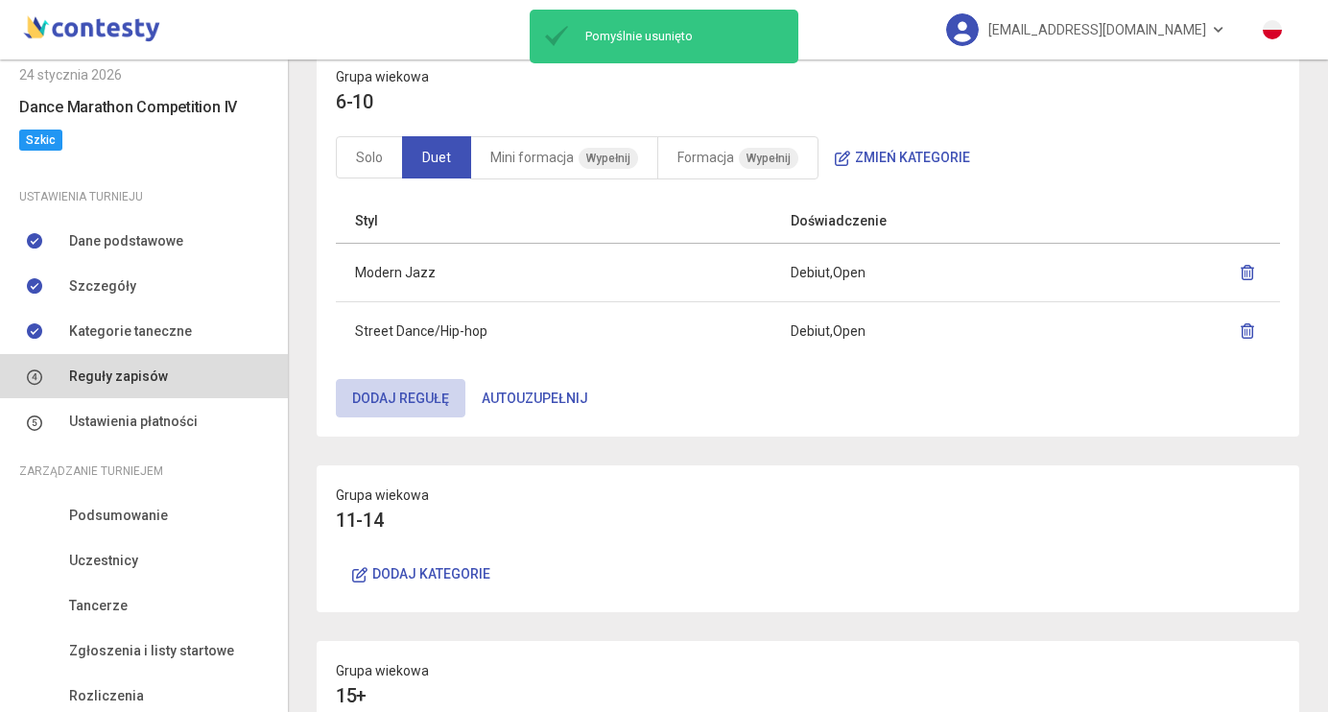
click at [395, 407] on button "Dodaj regułę" at bounding box center [401, 398] width 130 height 38
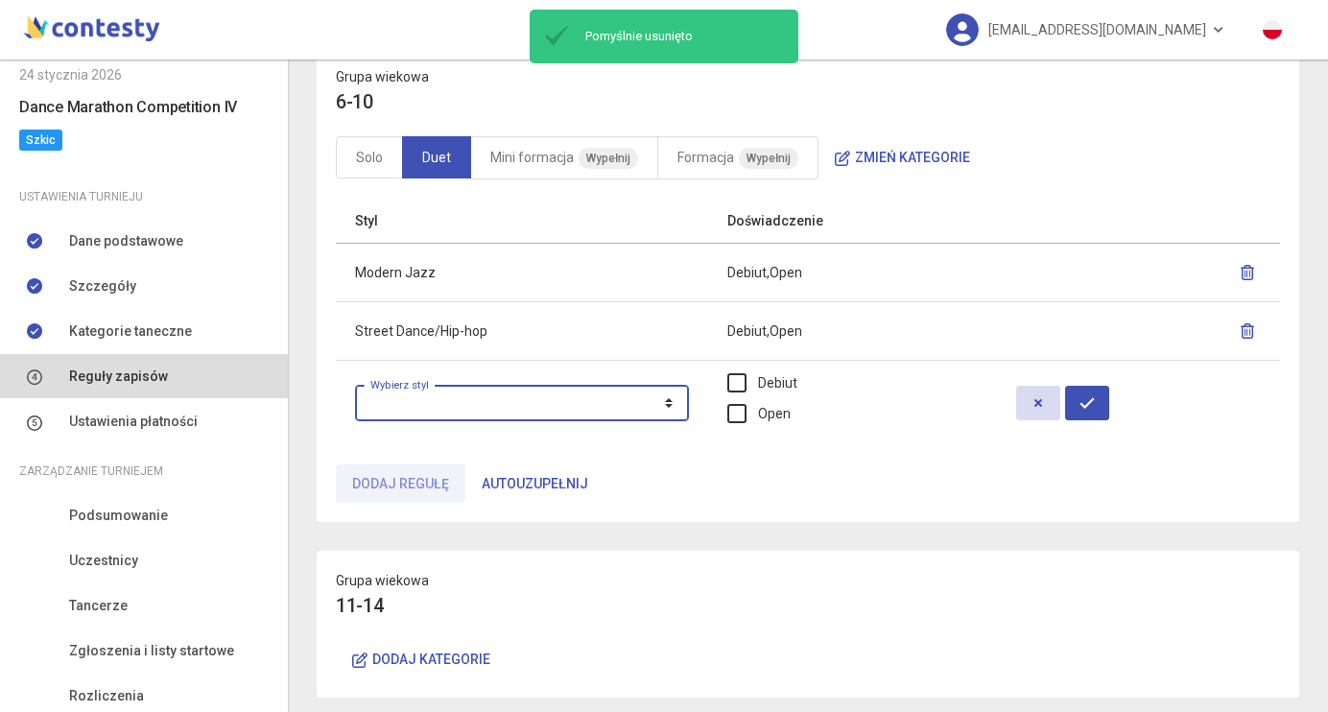
select select "**********"
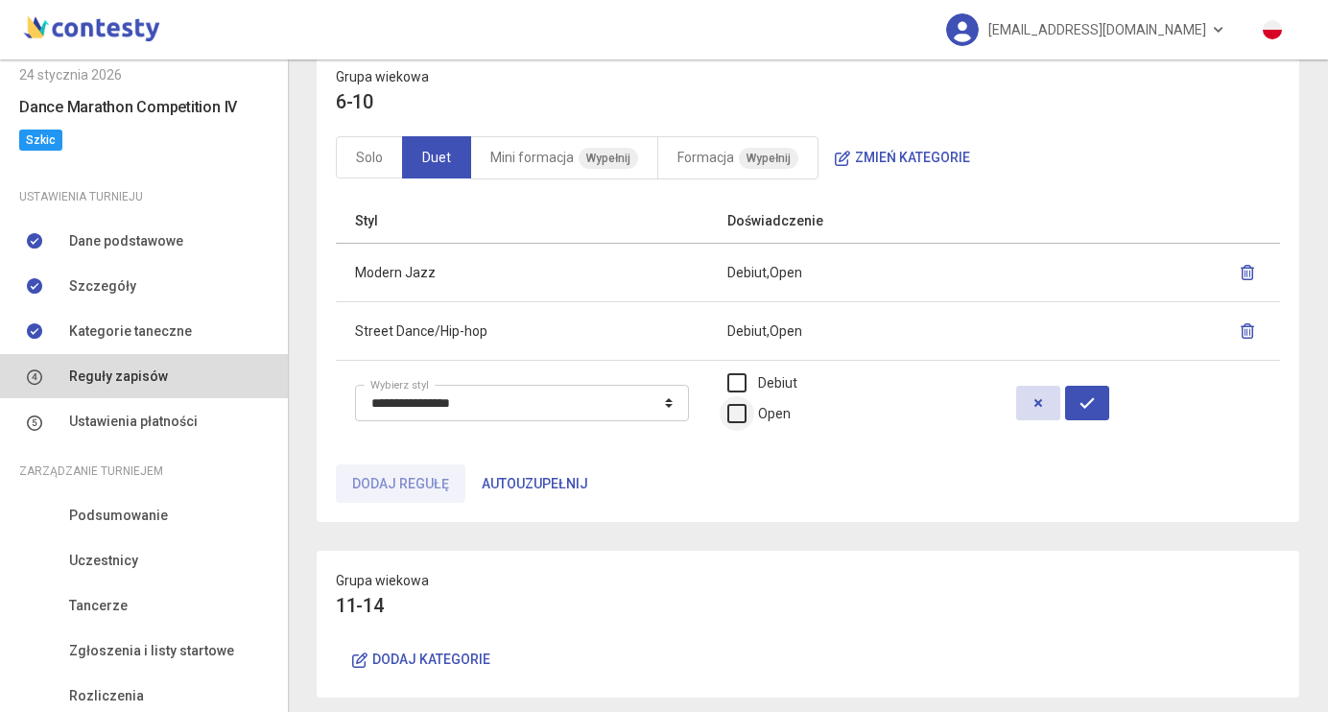
click at [783, 407] on label "Open" at bounding box center [758, 413] width 63 height 21
click at [1095, 398] on icon "button" at bounding box center [1087, 402] width 15 height 15
select select
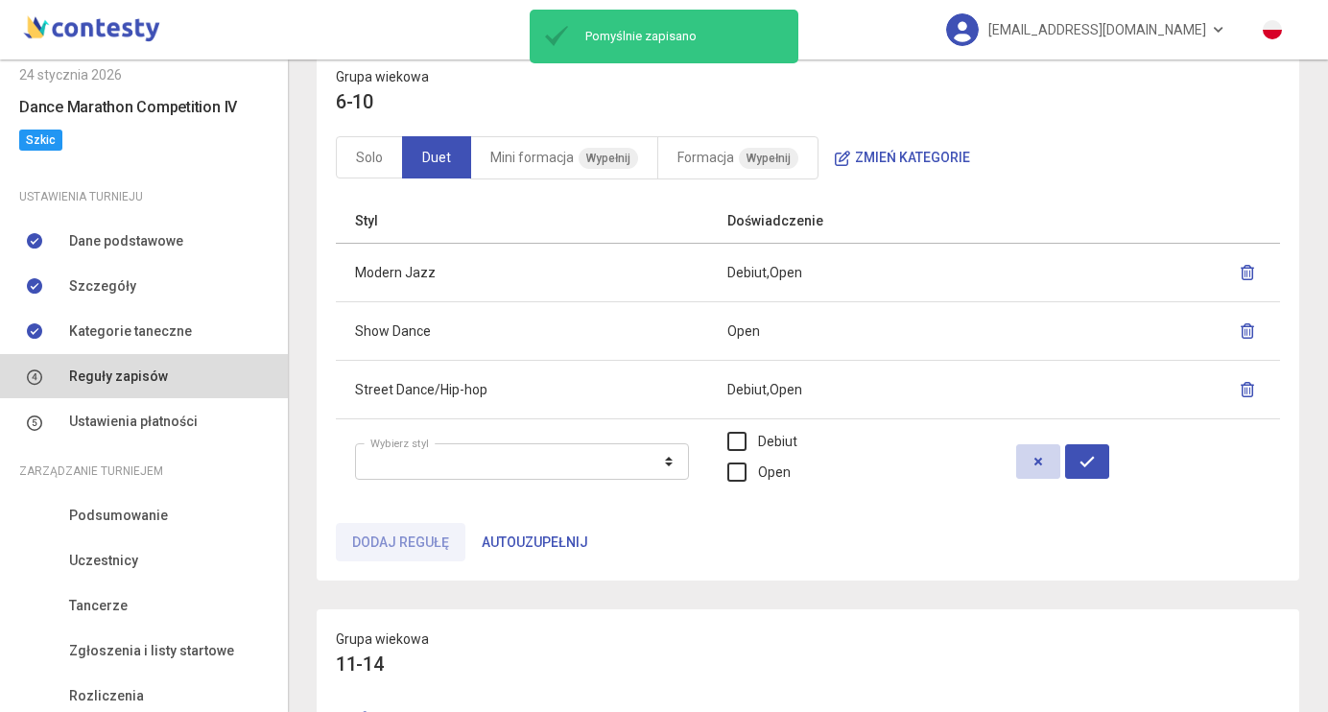
click at [1046, 466] on icon "button" at bounding box center [1038, 461] width 15 height 15
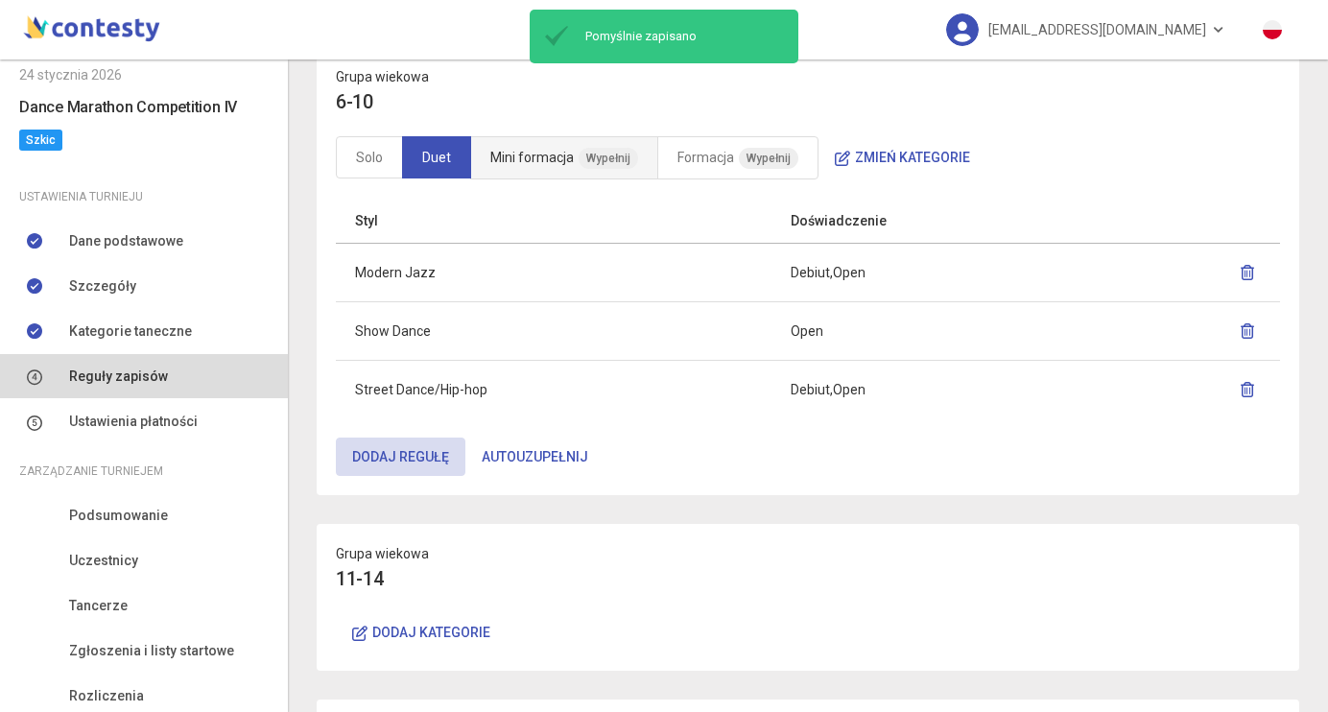
click at [625, 162] on span "Wypełnij" at bounding box center [608, 158] width 59 height 21
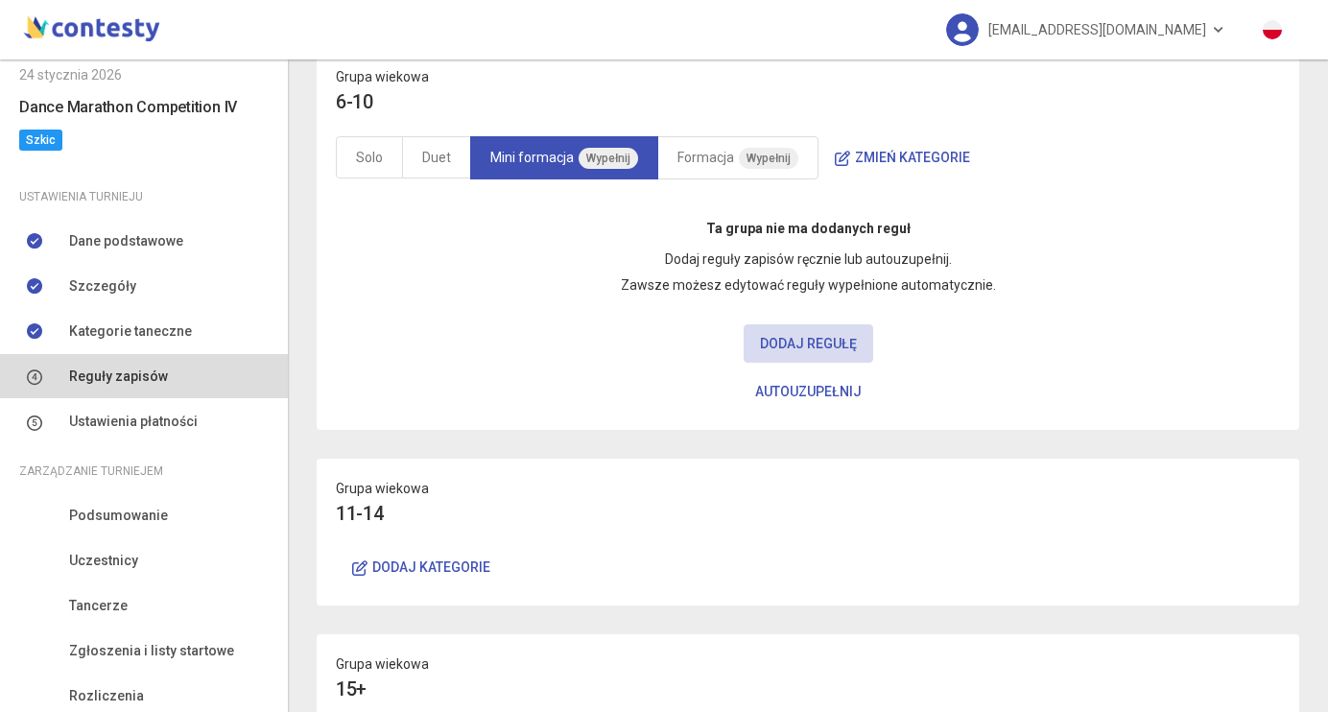
click at [824, 385] on button "Autouzupełnij" at bounding box center [808, 391] width 139 height 38
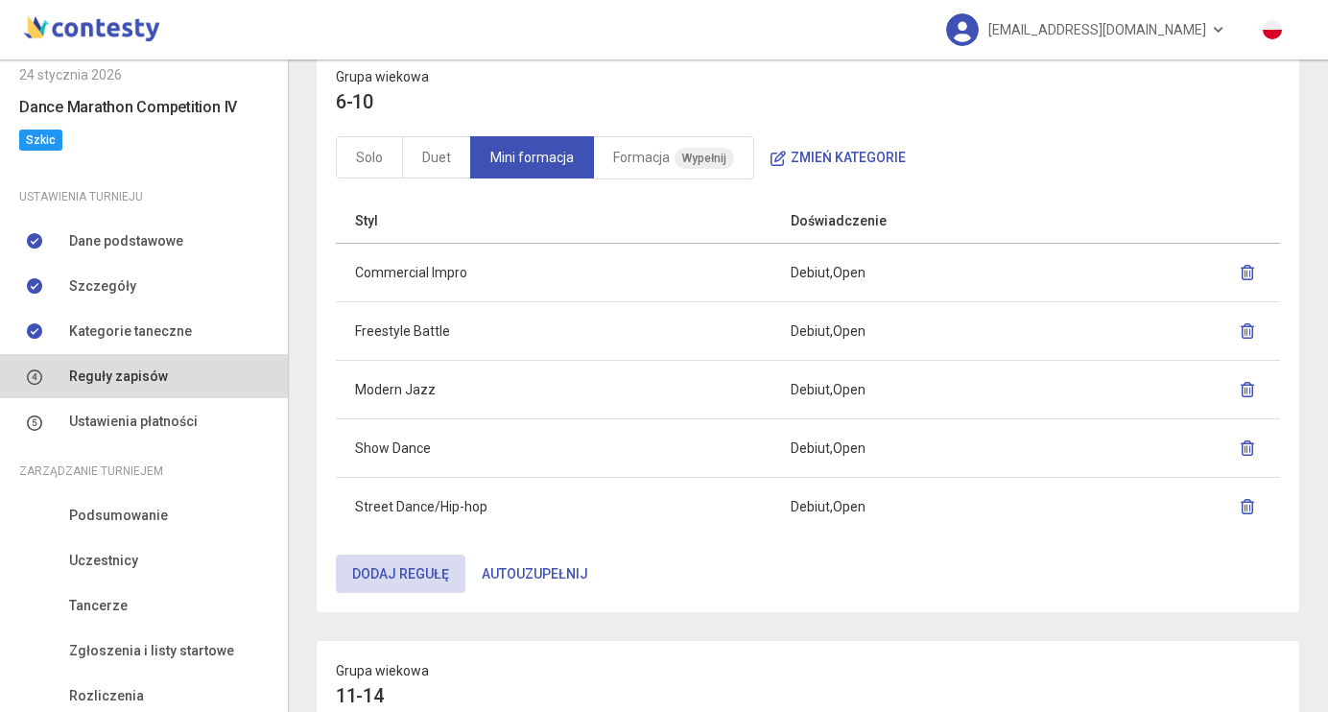
click at [1257, 268] on button "button" at bounding box center [1247, 272] width 27 height 35
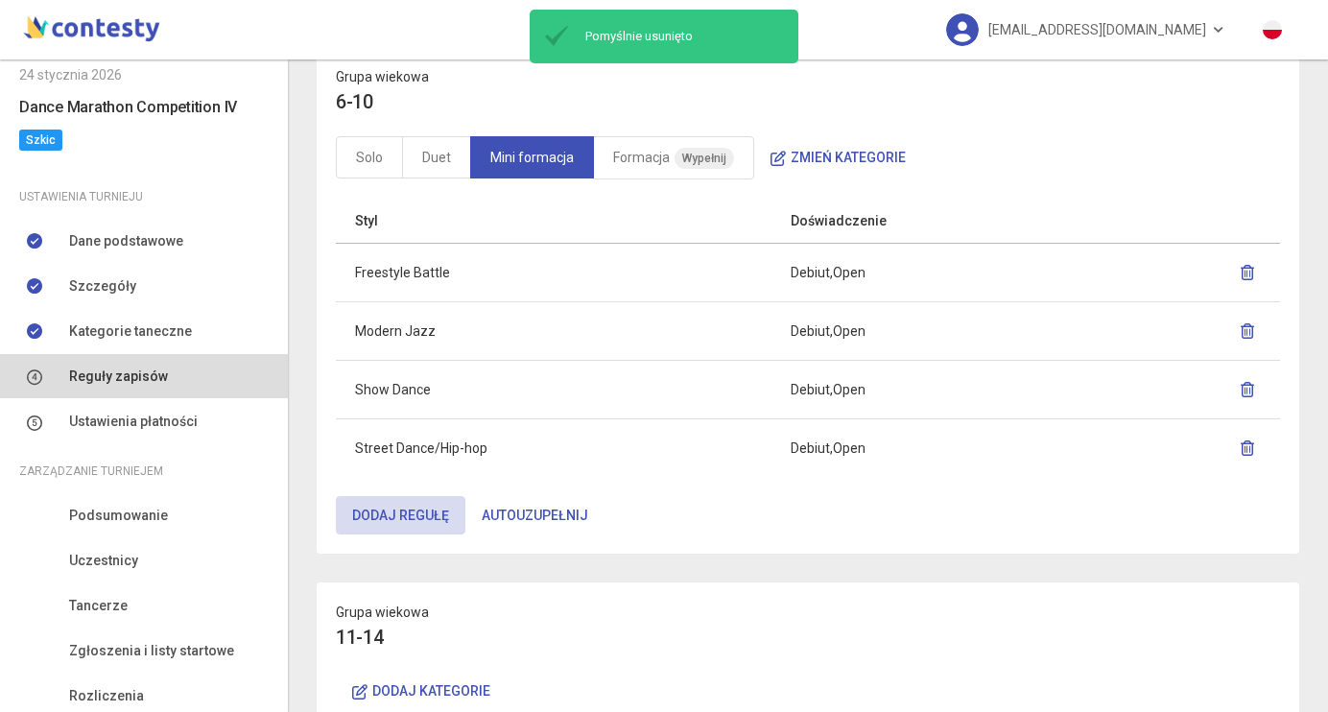
click at [1244, 278] on icon "button" at bounding box center [1247, 272] width 15 height 15
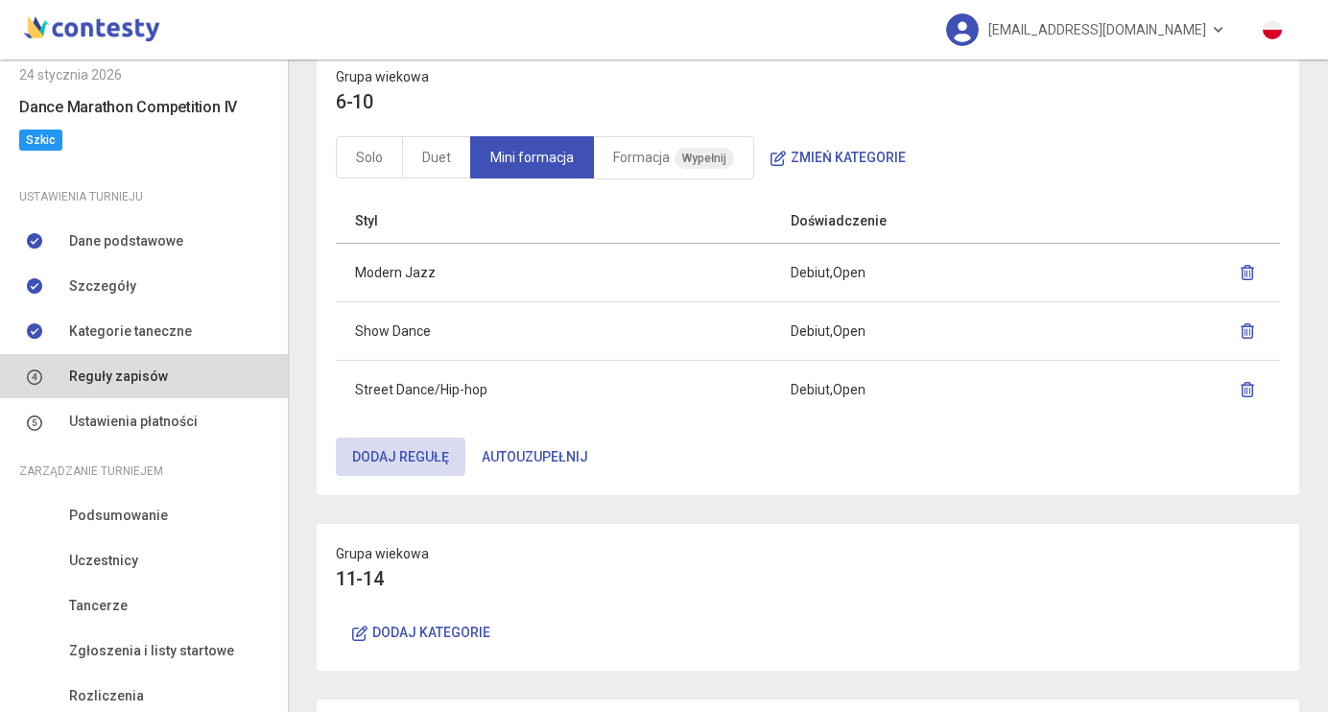
click at [1242, 331] on icon "button" at bounding box center [1247, 330] width 15 height 15
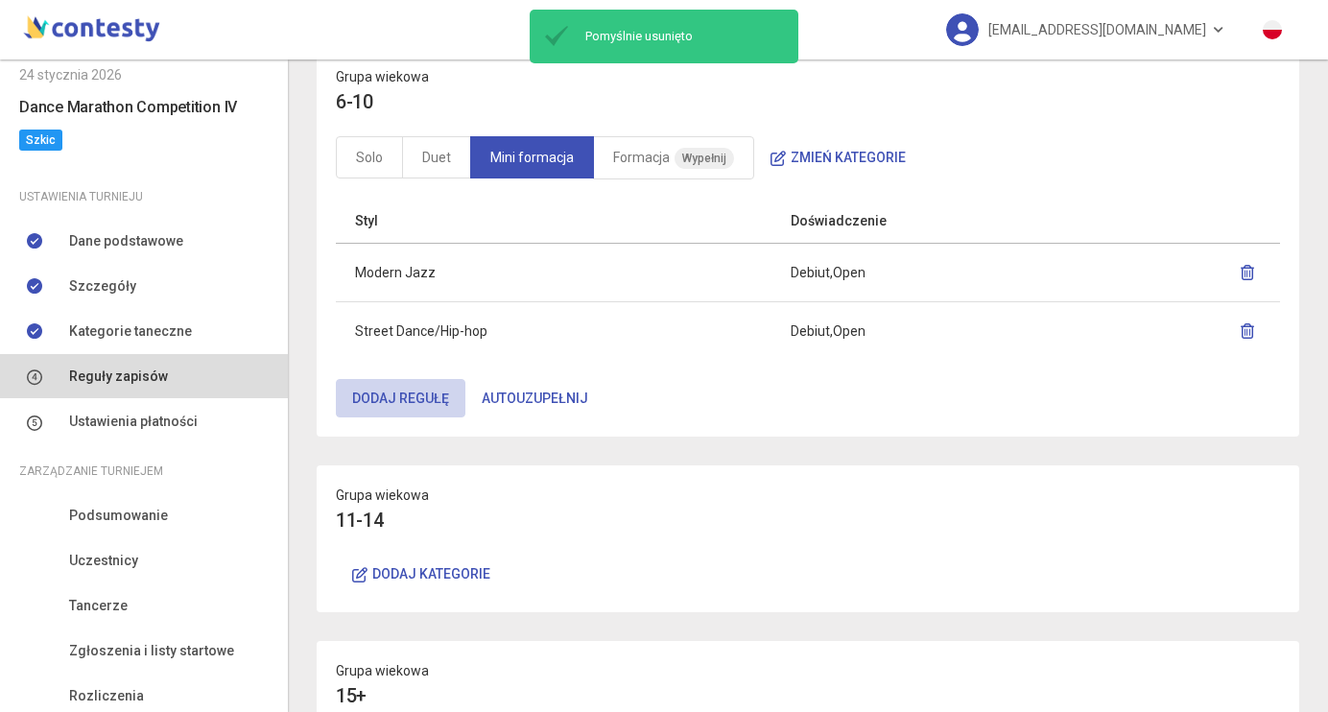
click at [427, 389] on button "Dodaj regułę" at bounding box center [401, 398] width 130 height 38
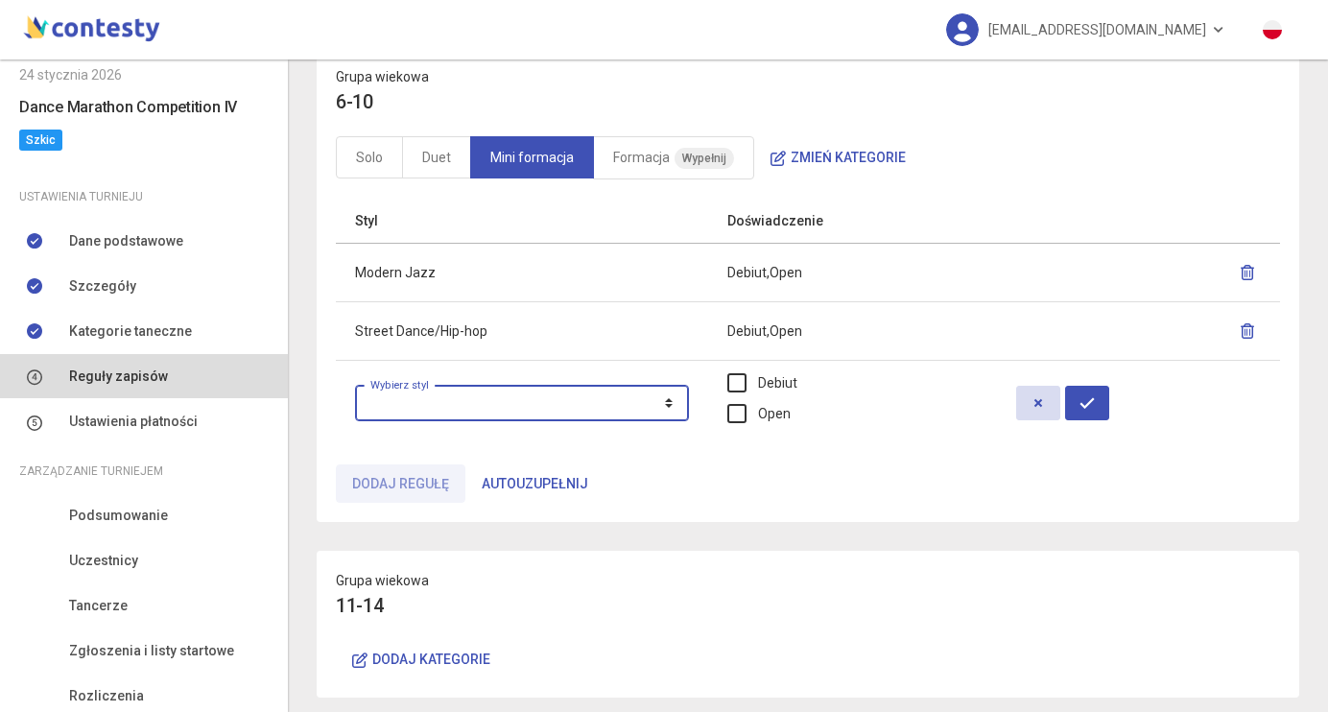
select select "**********"
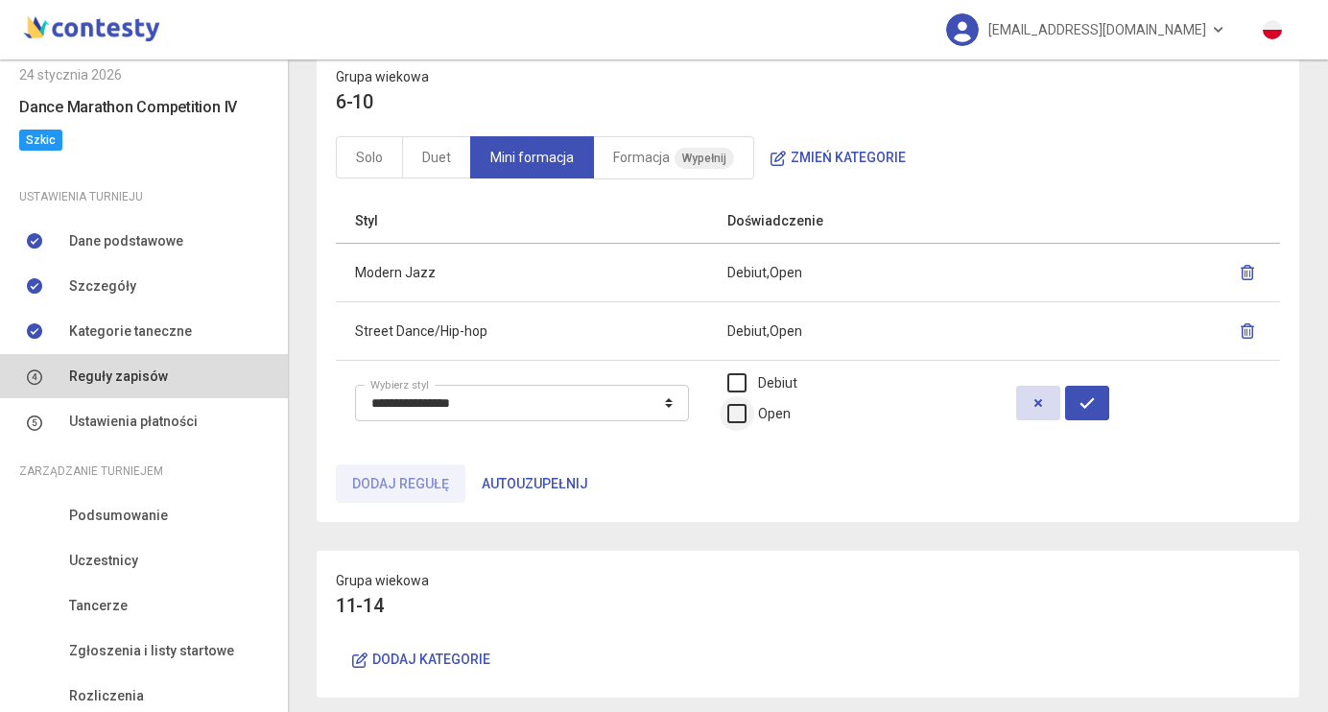
click at [772, 408] on label "Open" at bounding box center [758, 413] width 63 height 21
click at [1094, 406] on button "button" at bounding box center [1087, 403] width 44 height 35
select select
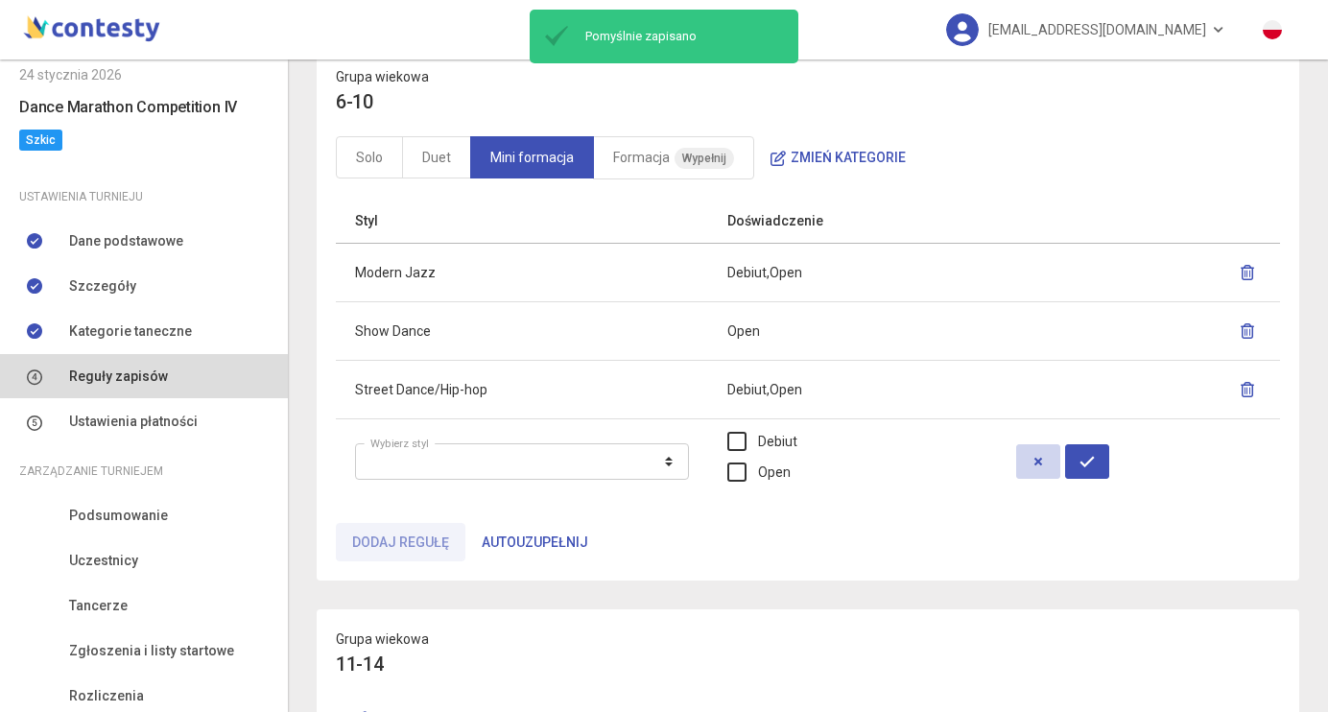
click at [1046, 463] on icon "button" at bounding box center [1038, 461] width 15 height 15
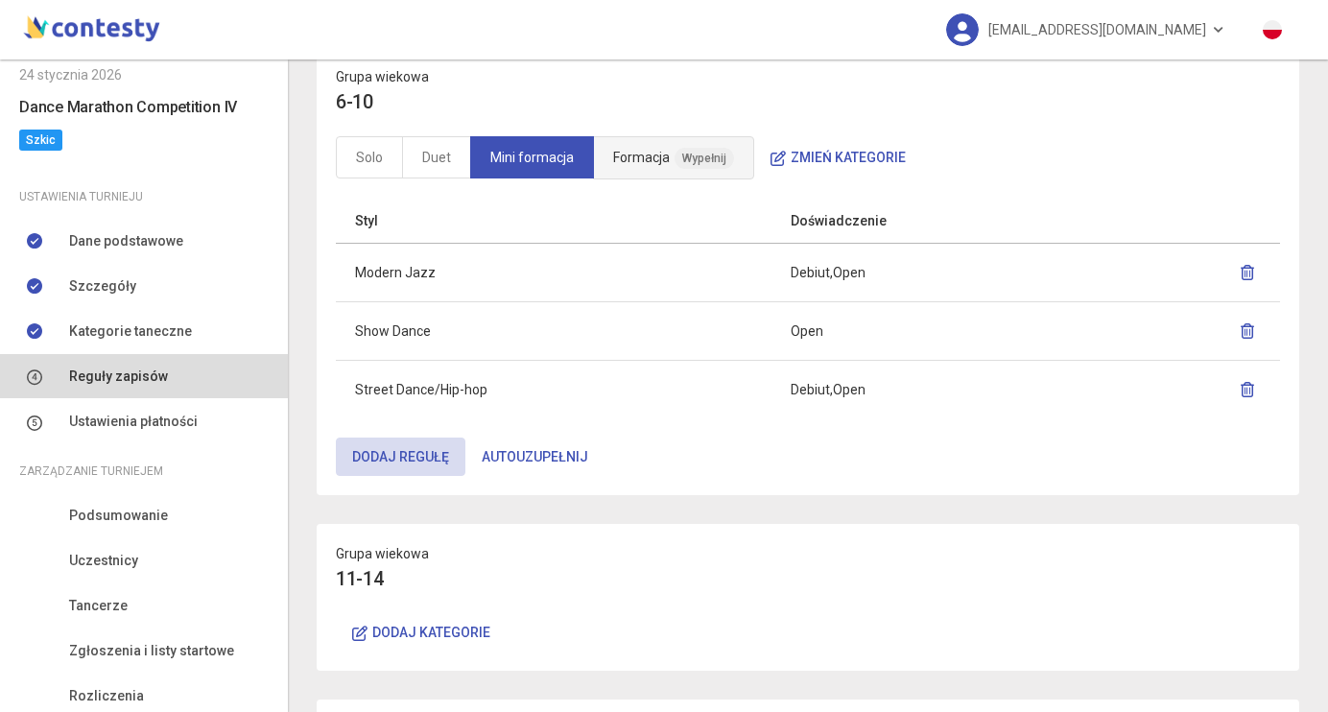
click at [646, 152] on link "Formacja Wypełnij" at bounding box center [673, 157] width 161 height 43
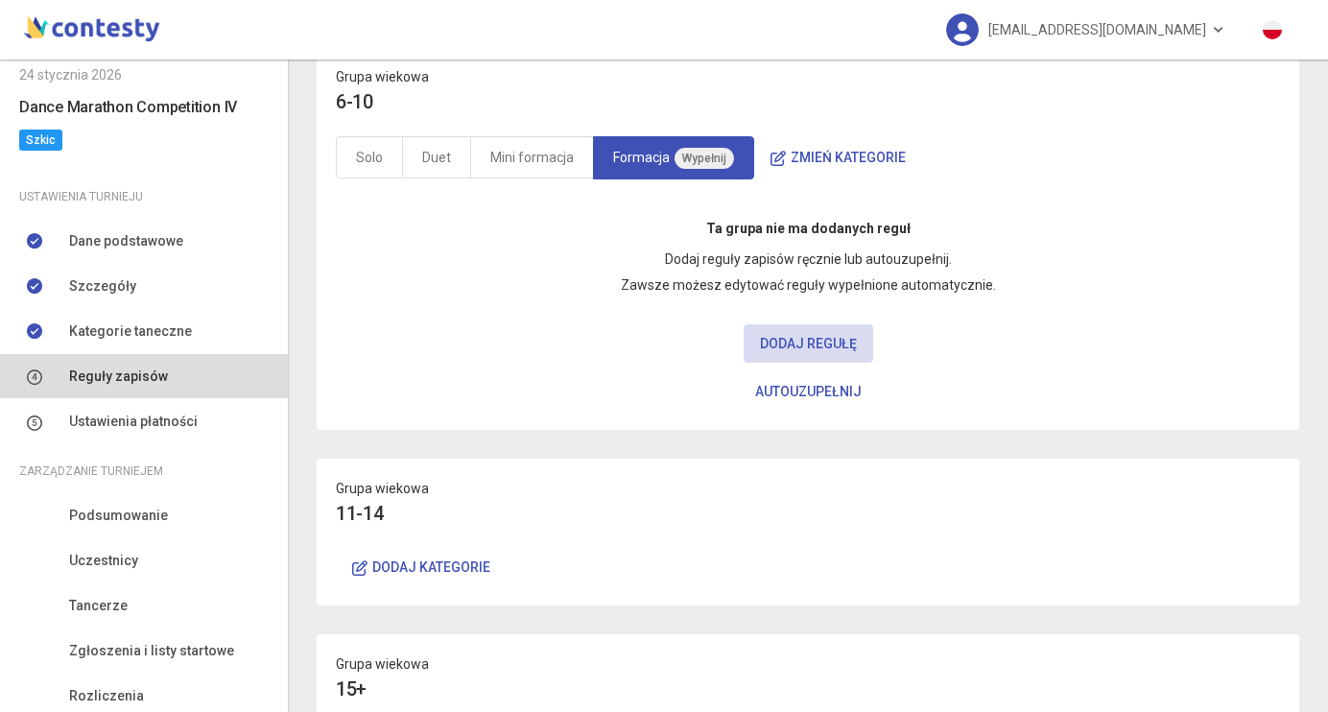
click at [790, 387] on button "Autouzupełnij" at bounding box center [808, 391] width 139 height 38
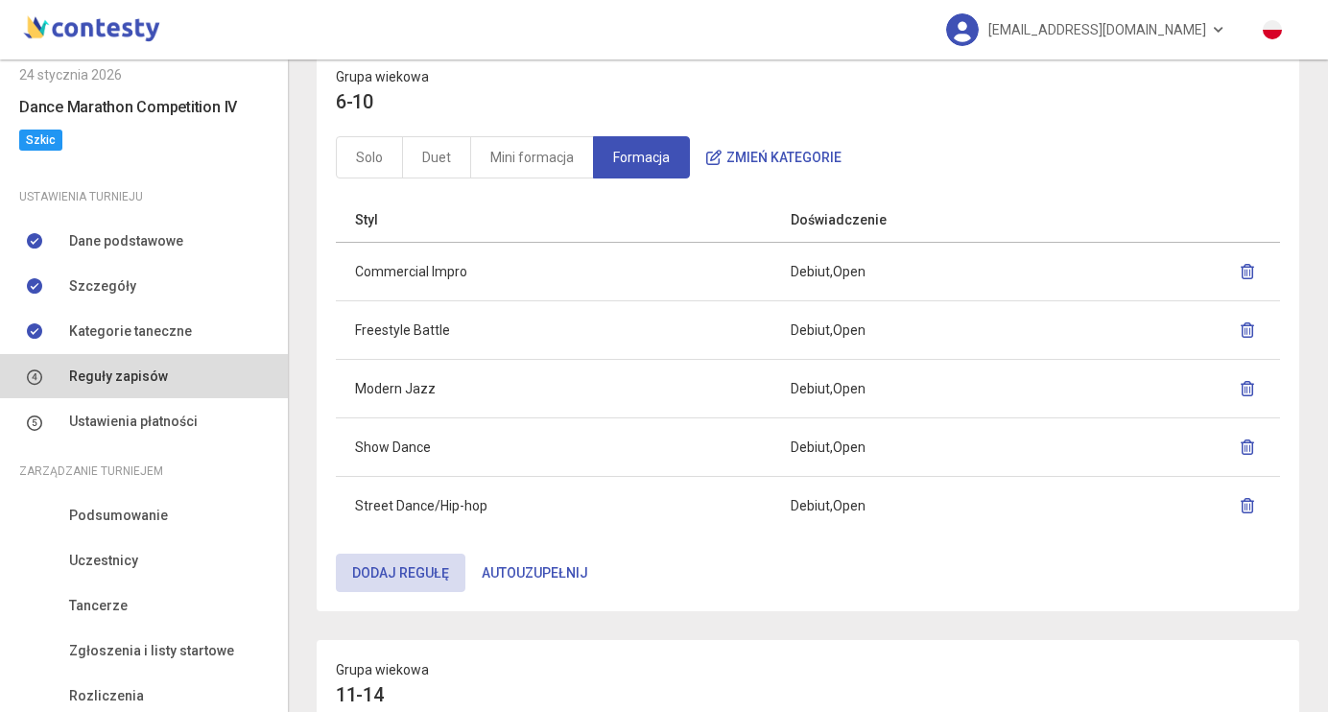
click at [1249, 268] on icon "button" at bounding box center [1247, 271] width 15 height 15
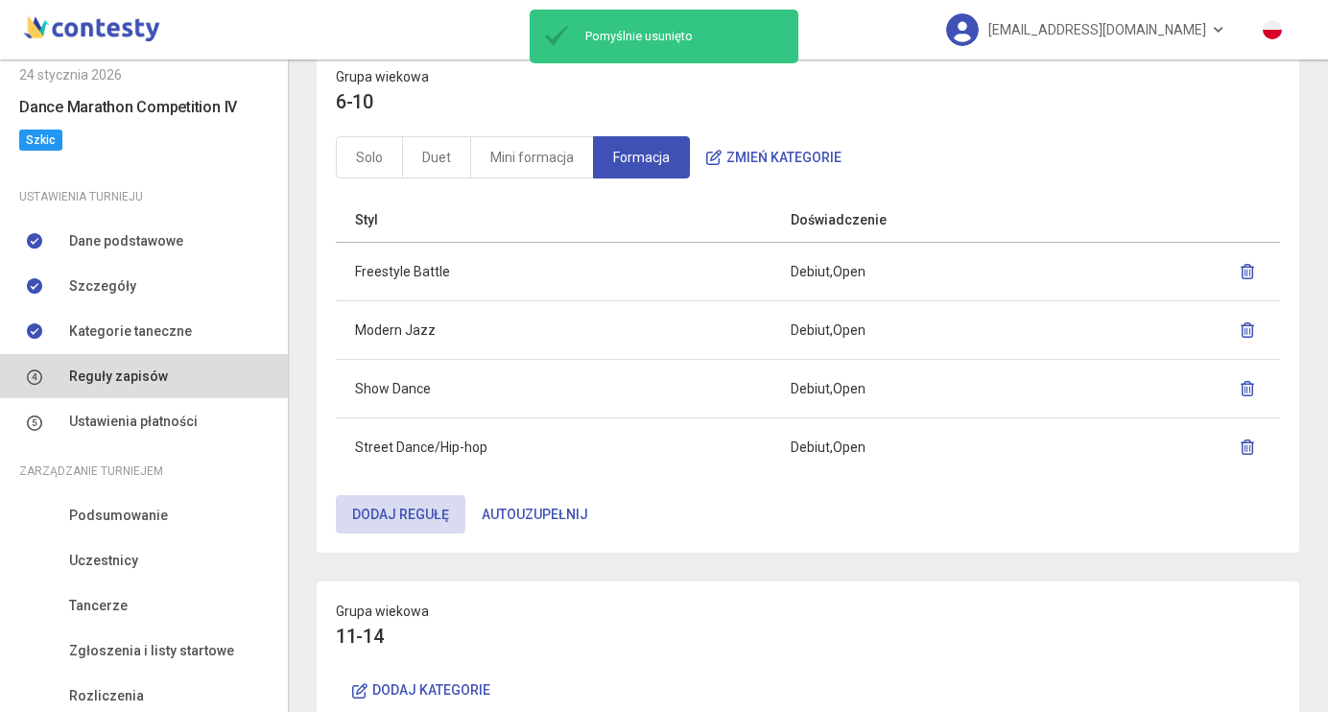
click at [1252, 267] on icon "button" at bounding box center [1247, 271] width 15 height 15
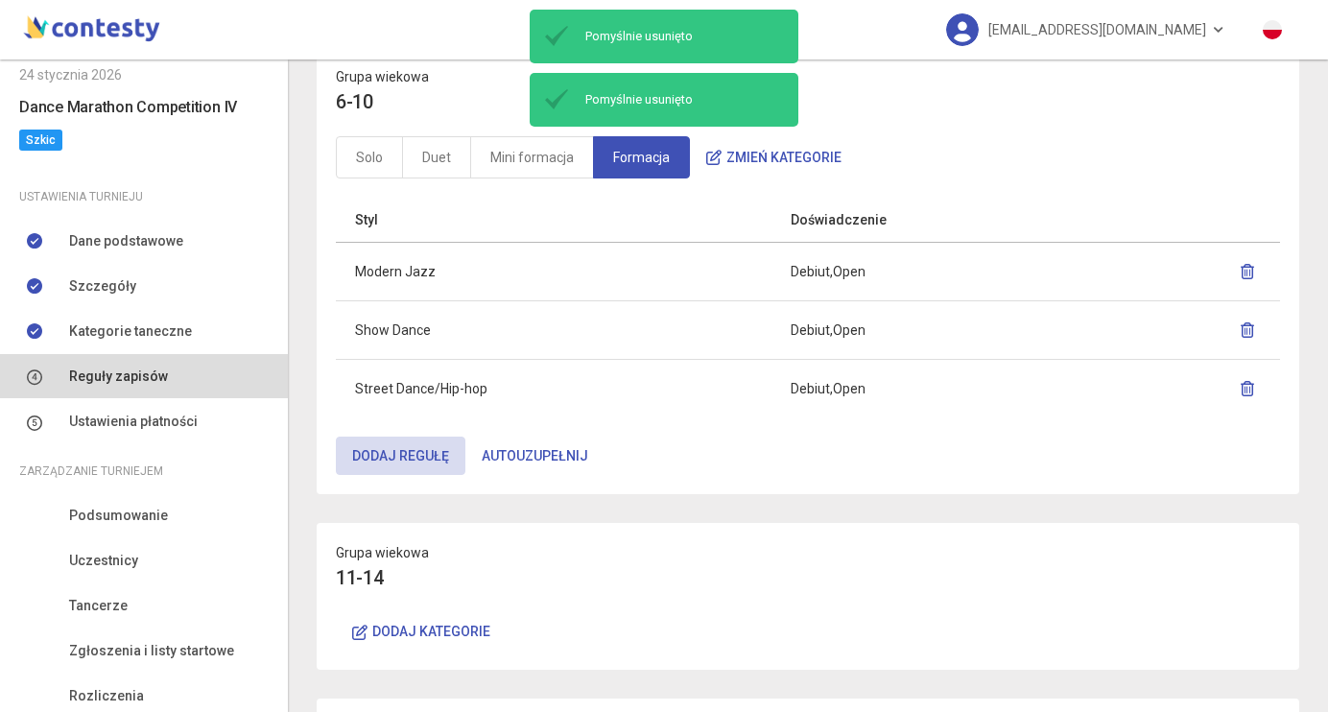
click at [1246, 331] on icon "button" at bounding box center [1247, 329] width 15 height 15
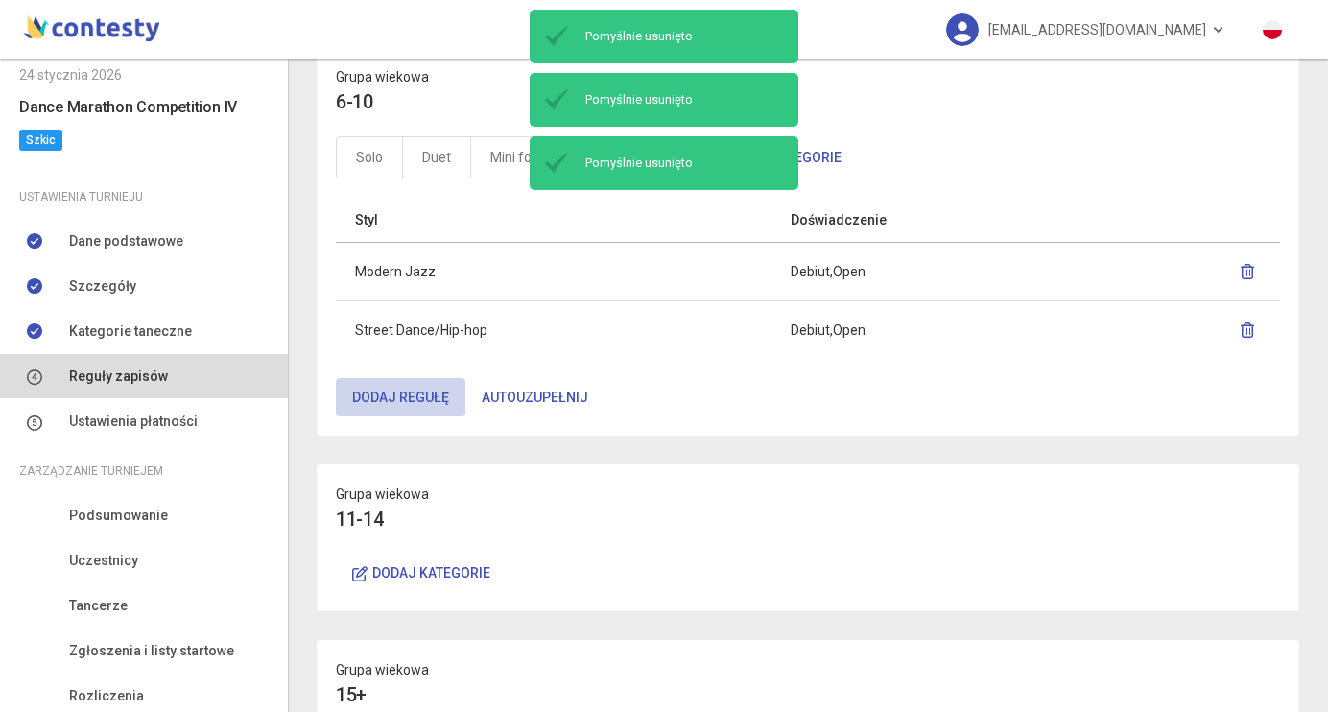
click at [425, 402] on button "Dodaj regułę" at bounding box center [401, 397] width 130 height 38
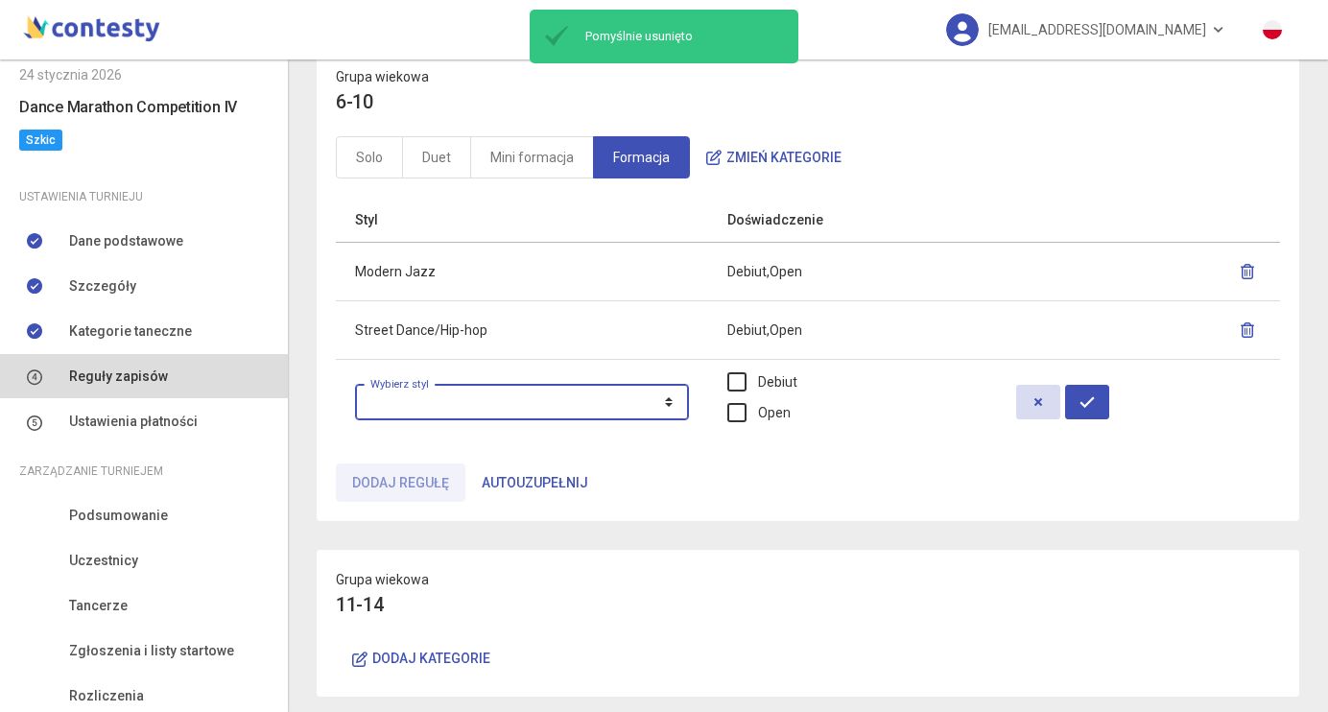
select select "**********"
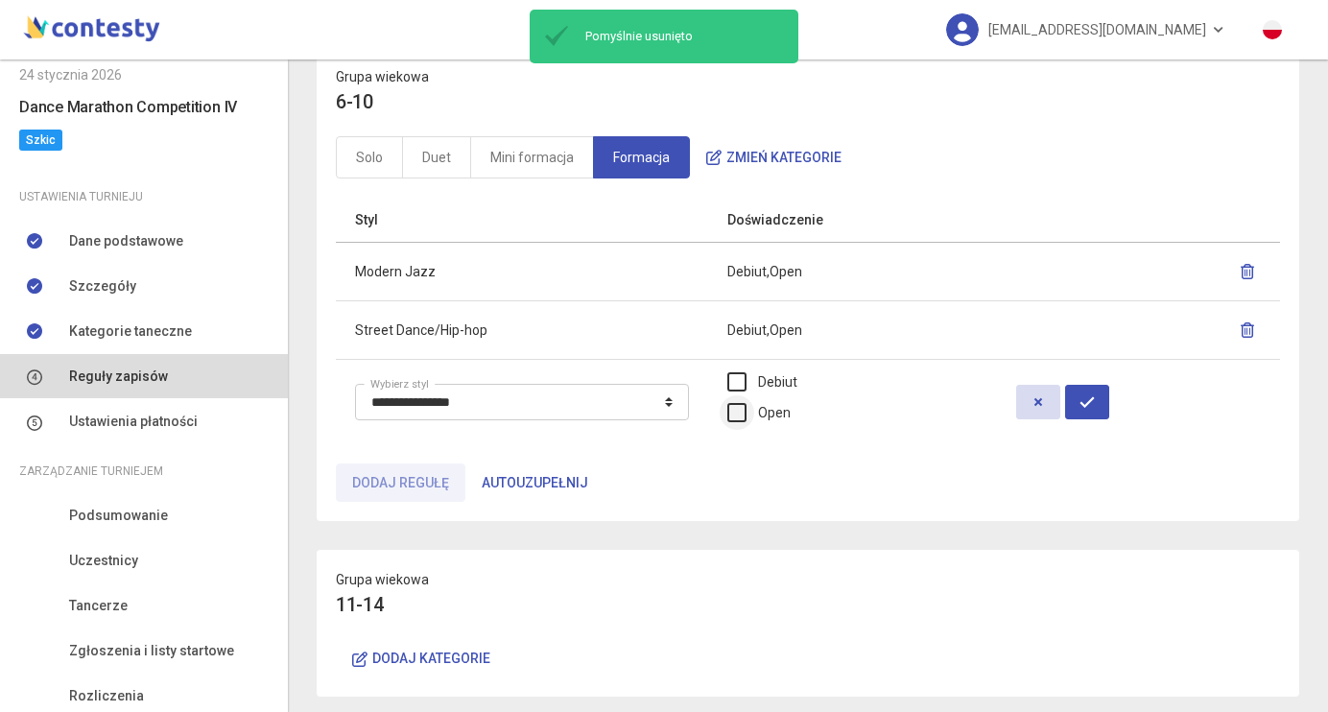
click at [781, 411] on label "Open" at bounding box center [758, 412] width 63 height 21
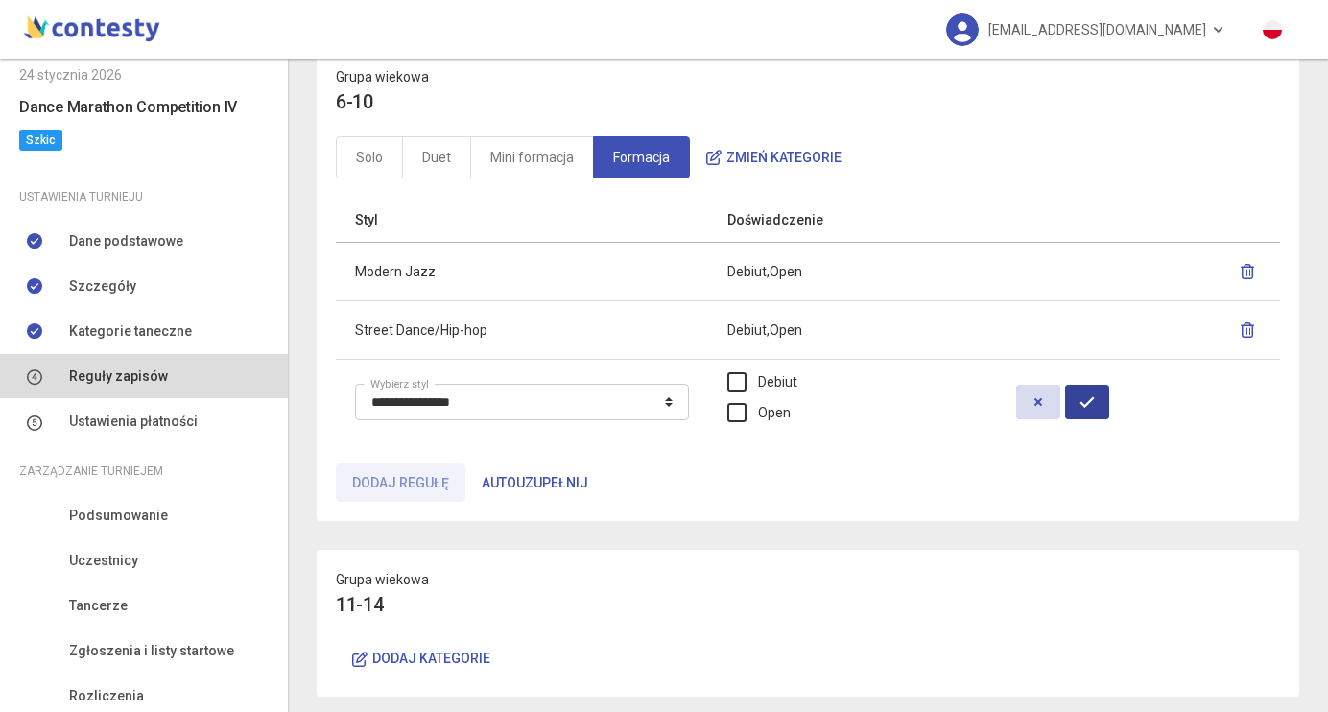
click at [1095, 406] on icon "button" at bounding box center [1087, 401] width 15 height 15
select select
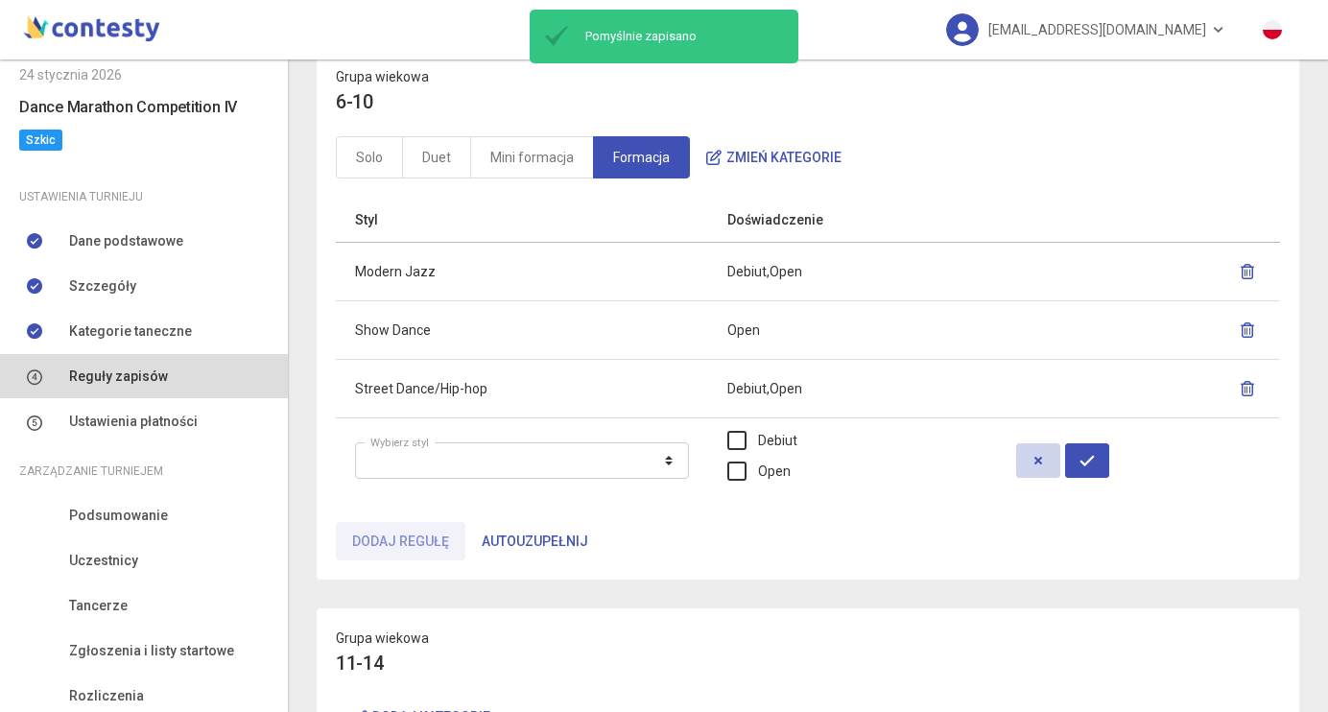
click at [1043, 459] on button "button" at bounding box center [1038, 460] width 44 height 35
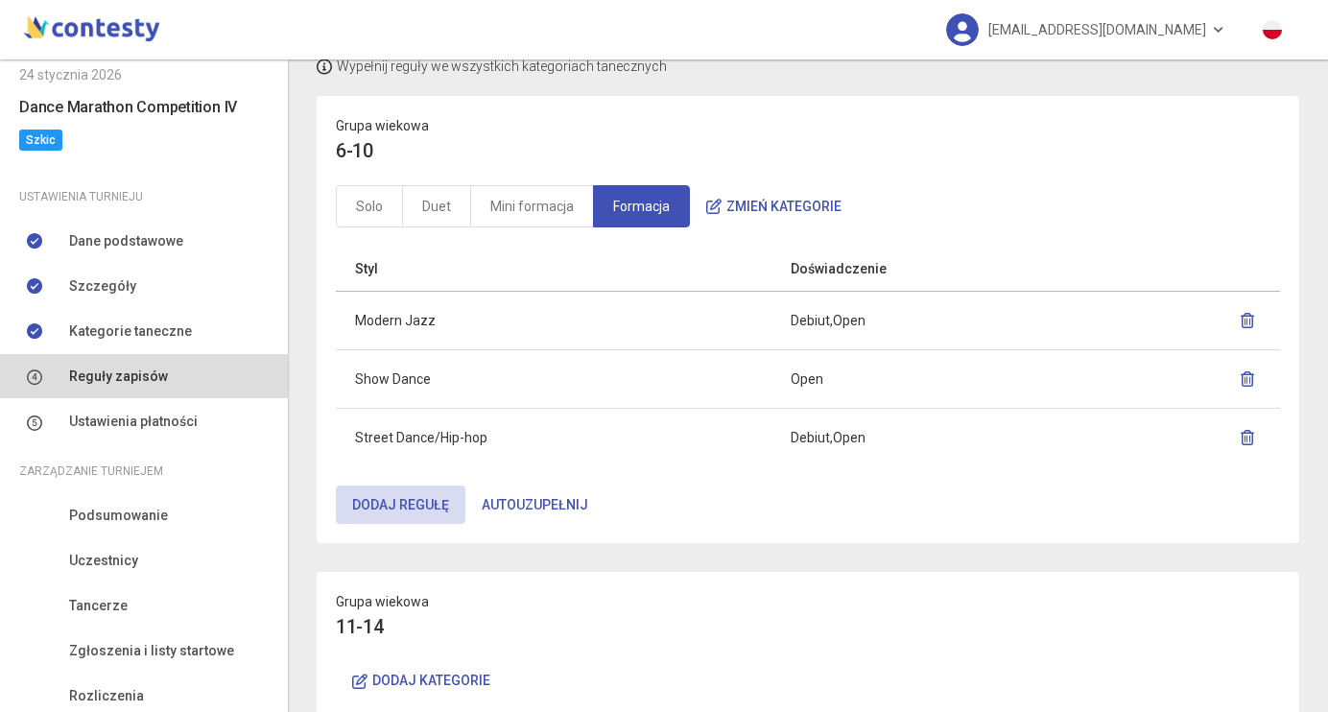
scroll to position [56, 0]
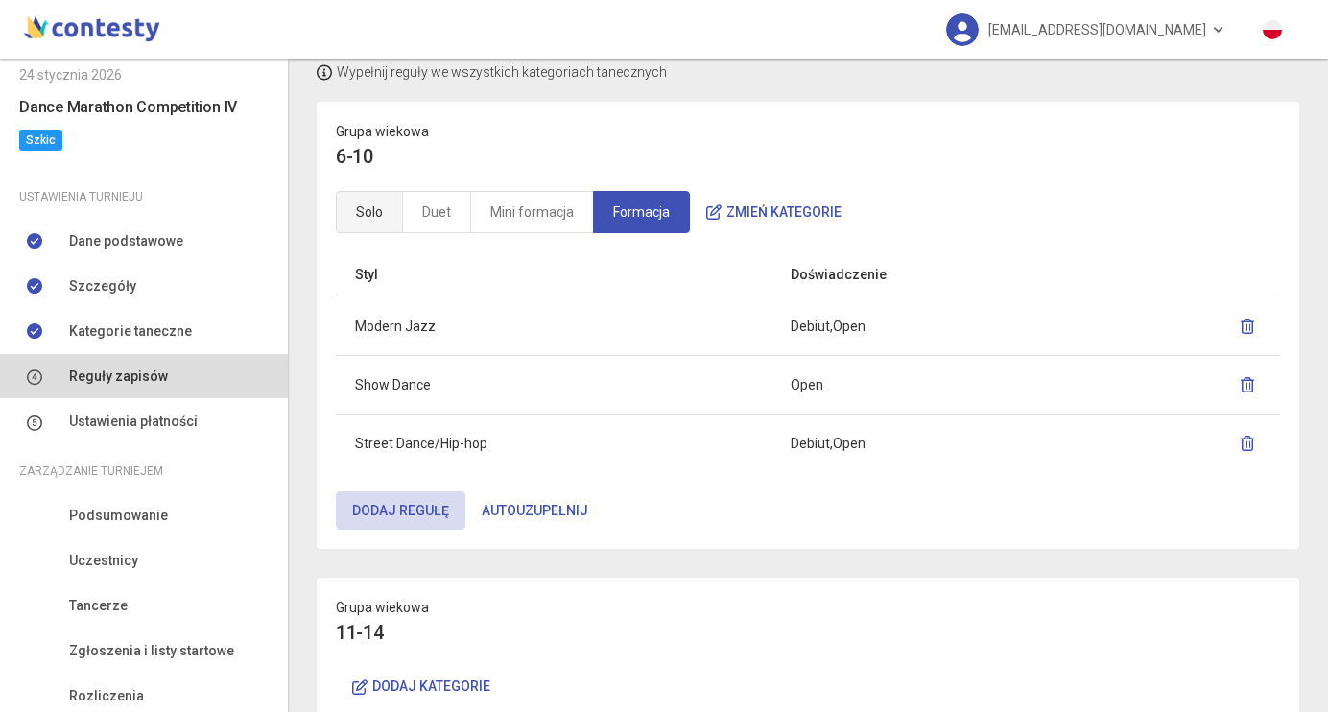
click at [391, 213] on link "Solo" at bounding box center [369, 212] width 67 height 42
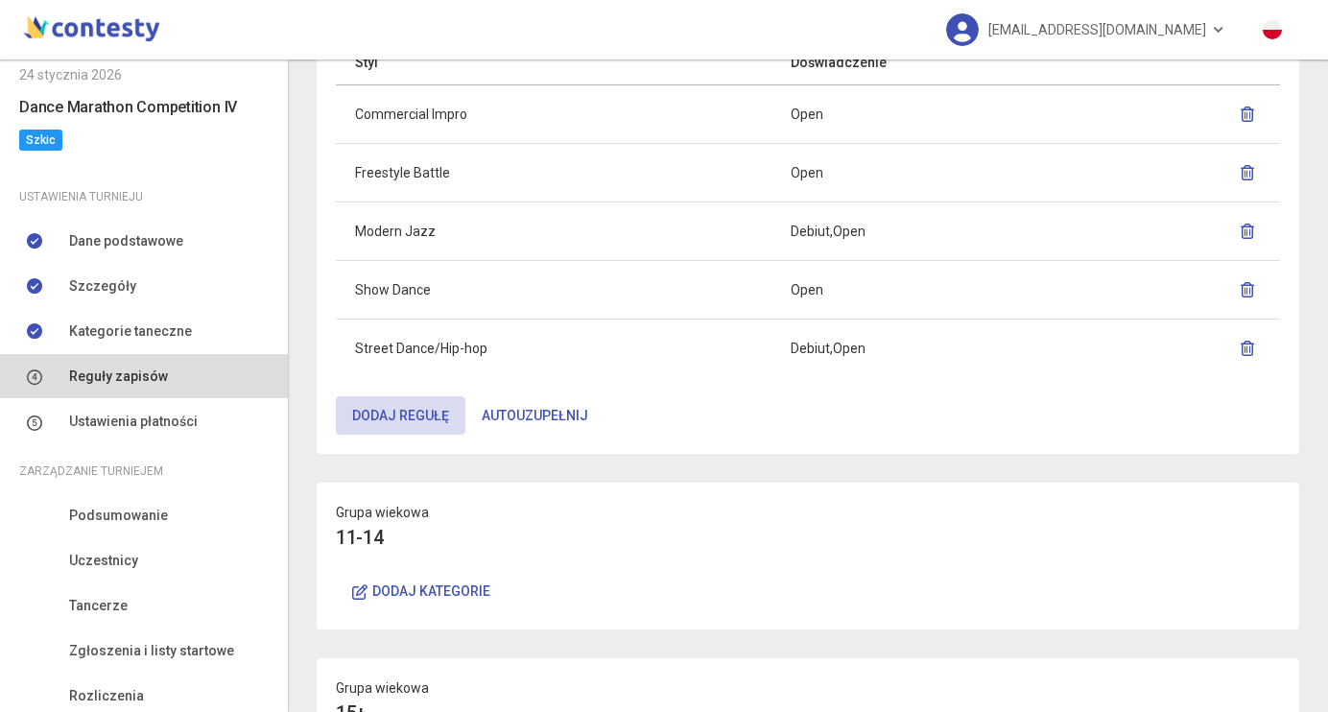
scroll to position [472, 0]
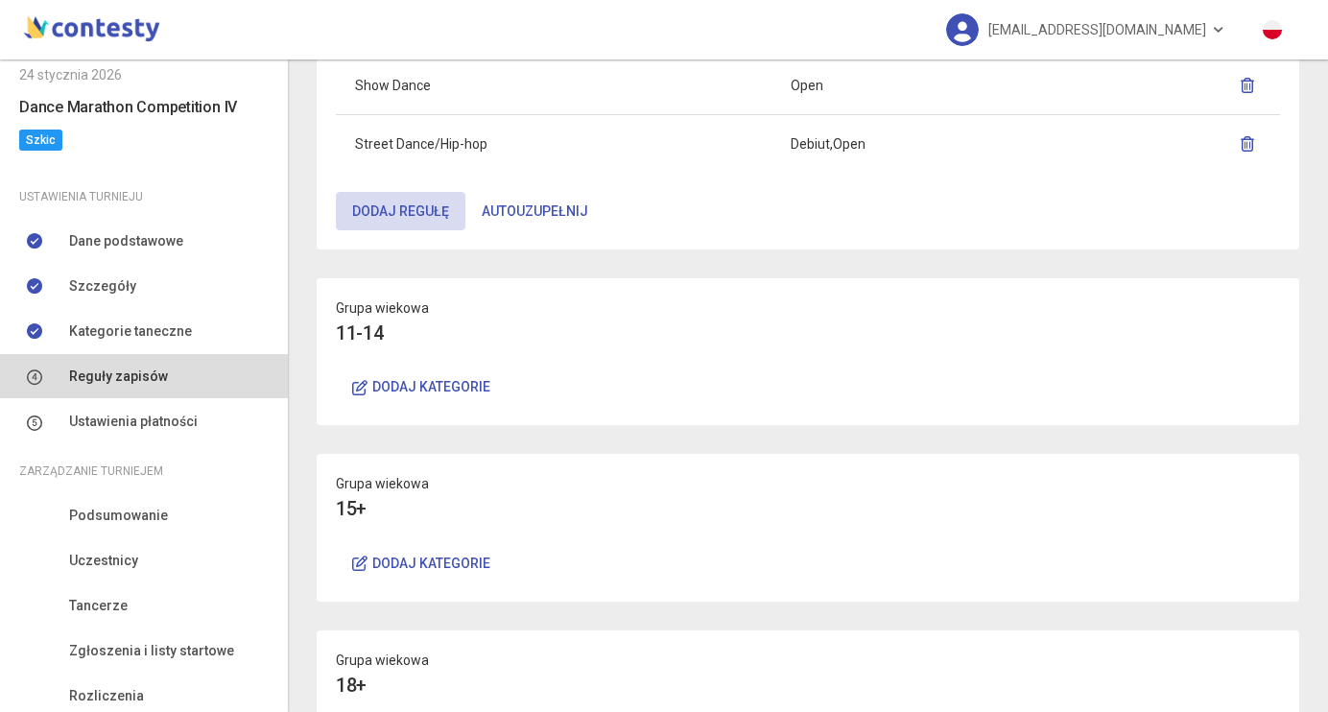
click at [426, 380] on button "Dodaj kategorie" at bounding box center [421, 387] width 171 height 38
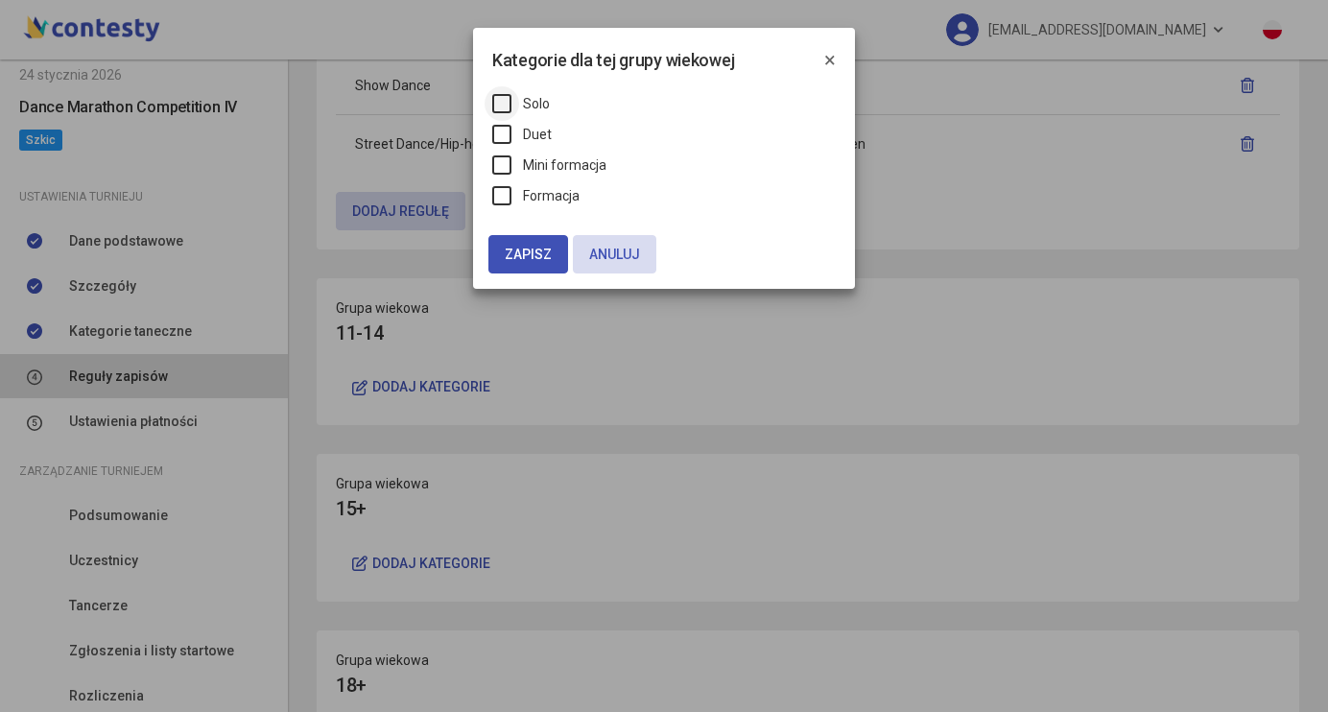
click at [506, 107] on label "Solo" at bounding box center [521, 103] width 58 height 21
click at [506, 123] on div "Solo Duet Mini formacja Formacja" at bounding box center [664, 154] width 382 height 161
click at [505, 126] on label "Duet" at bounding box center [521, 134] width 59 height 21
click at [505, 163] on label "Mini formacja" at bounding box center [549, 164] width 114 height 21
click at [505, 184] on div "Solo Duet Mini formacja Formacja" at bounding box center [664, 154] width 382 height 161
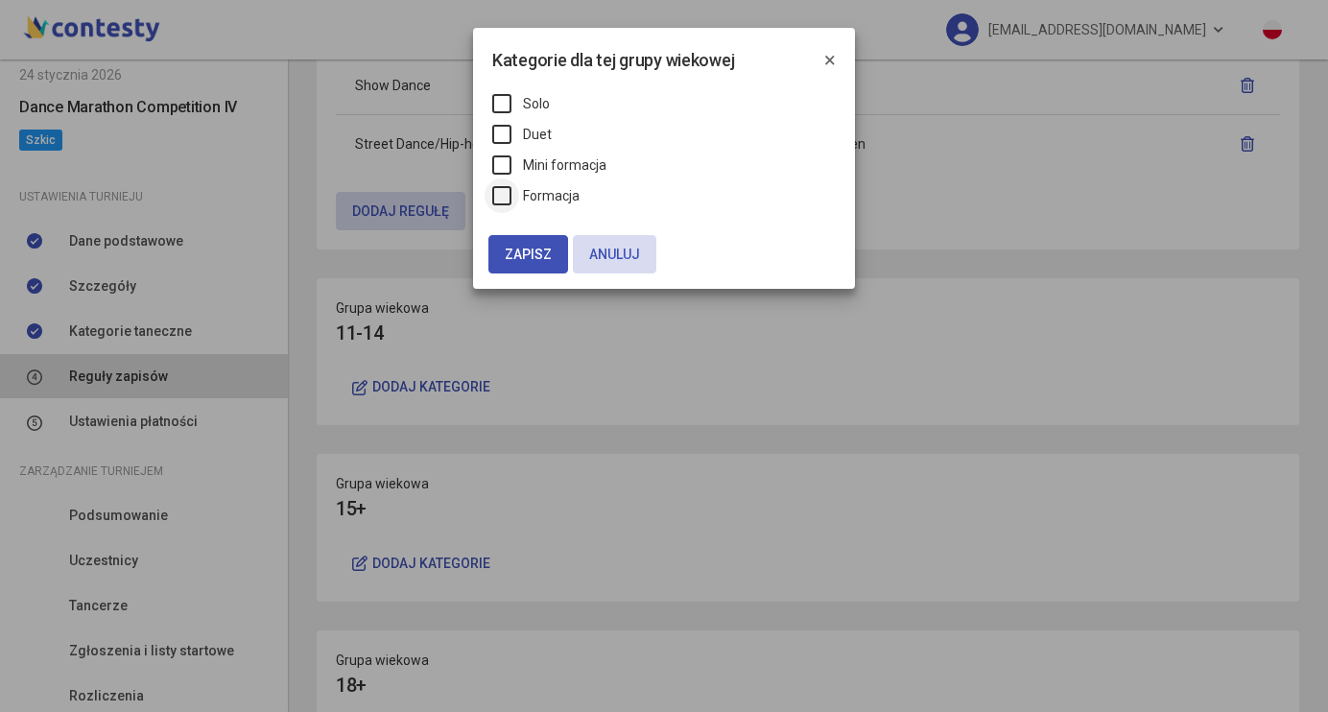
click at [503, 196] on label "Formacja" at bounding box center [535, 195] width 87 height 21
click at [525, 243] on button "Zapisz" at bounding box center [528, 254] width 80 height 38
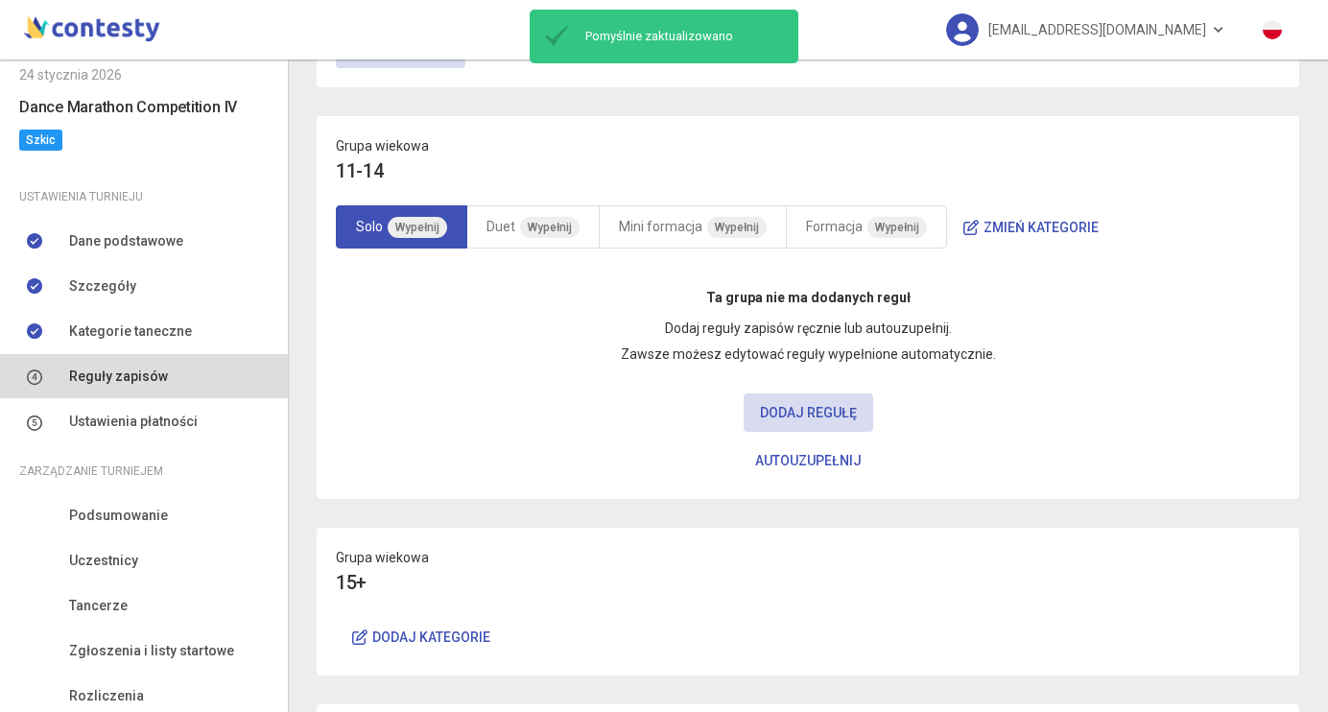
scroll to position [655, 0]
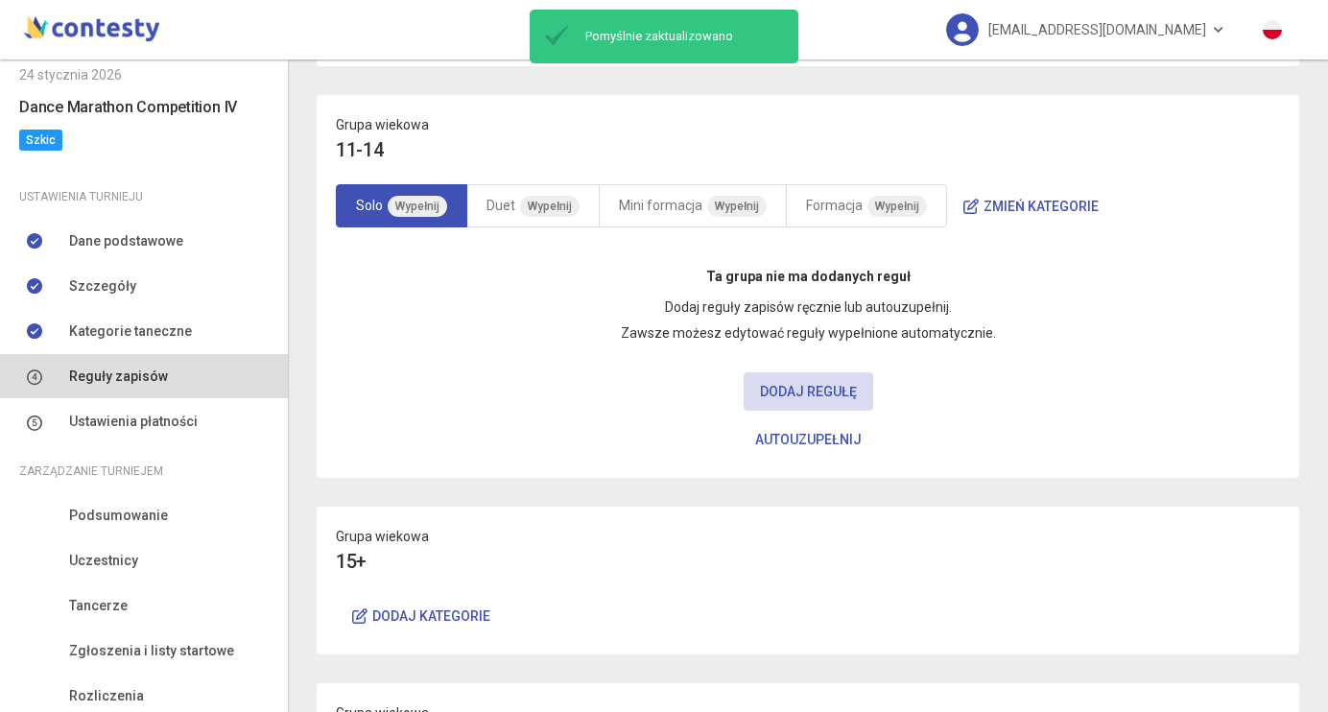
click at [773, 442] on button "Autouzupełnij" at bounding box center [808, 439] width 139 height 38
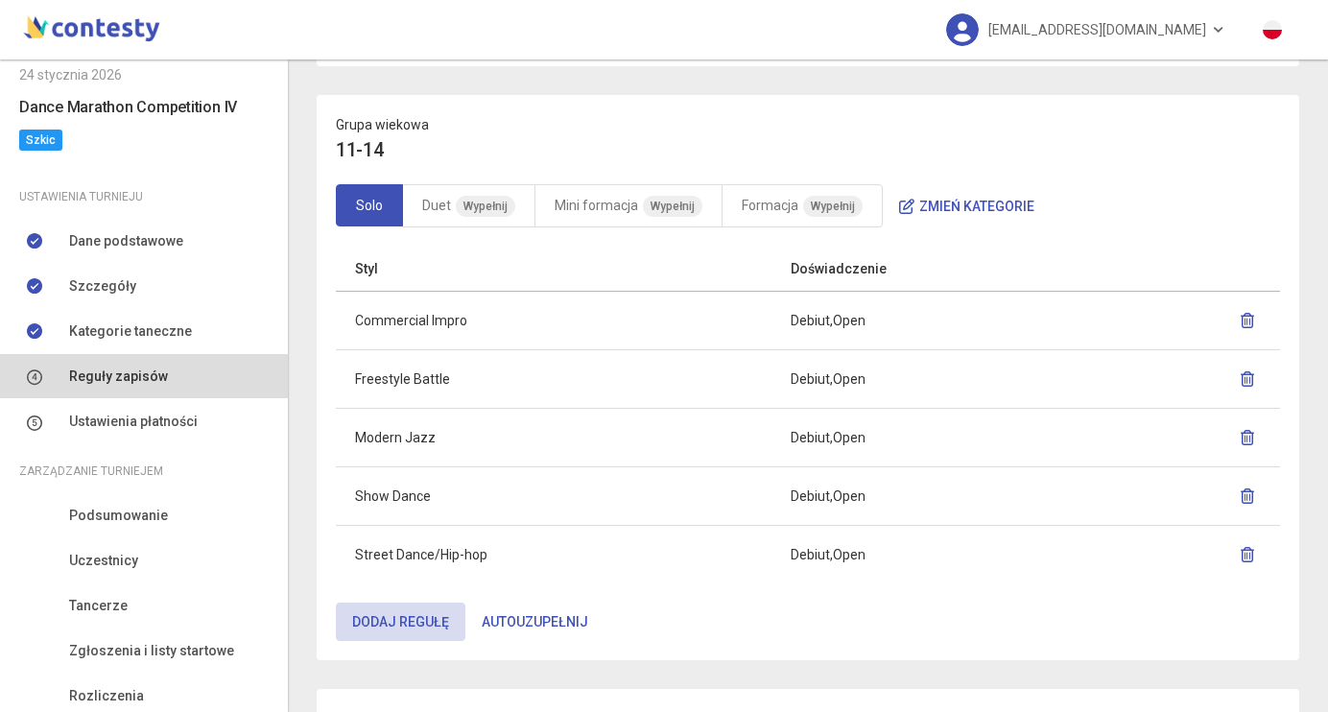
click at [1247, 317] on icon "button" at bounding box center [1247, 320] width 15 height 15
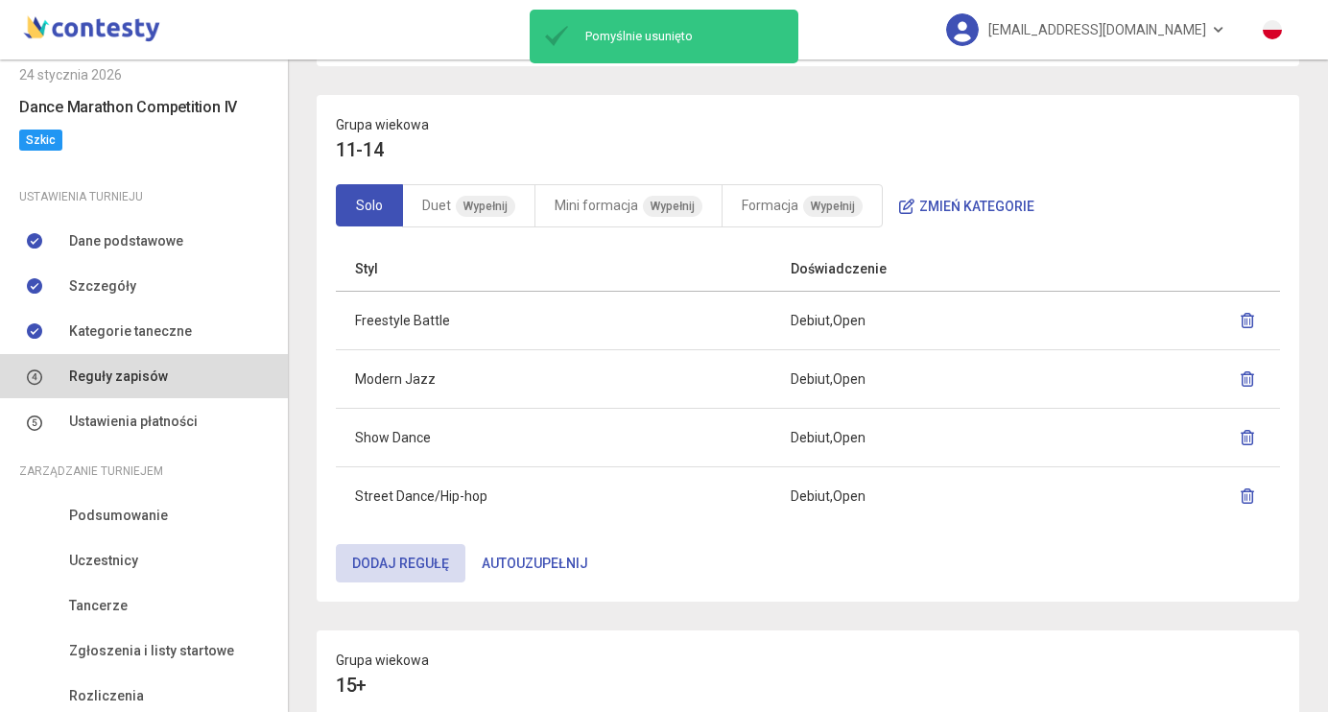
click at [1248, 324] on icon "button" at bounding box center [1247, 320] width 15 height 15
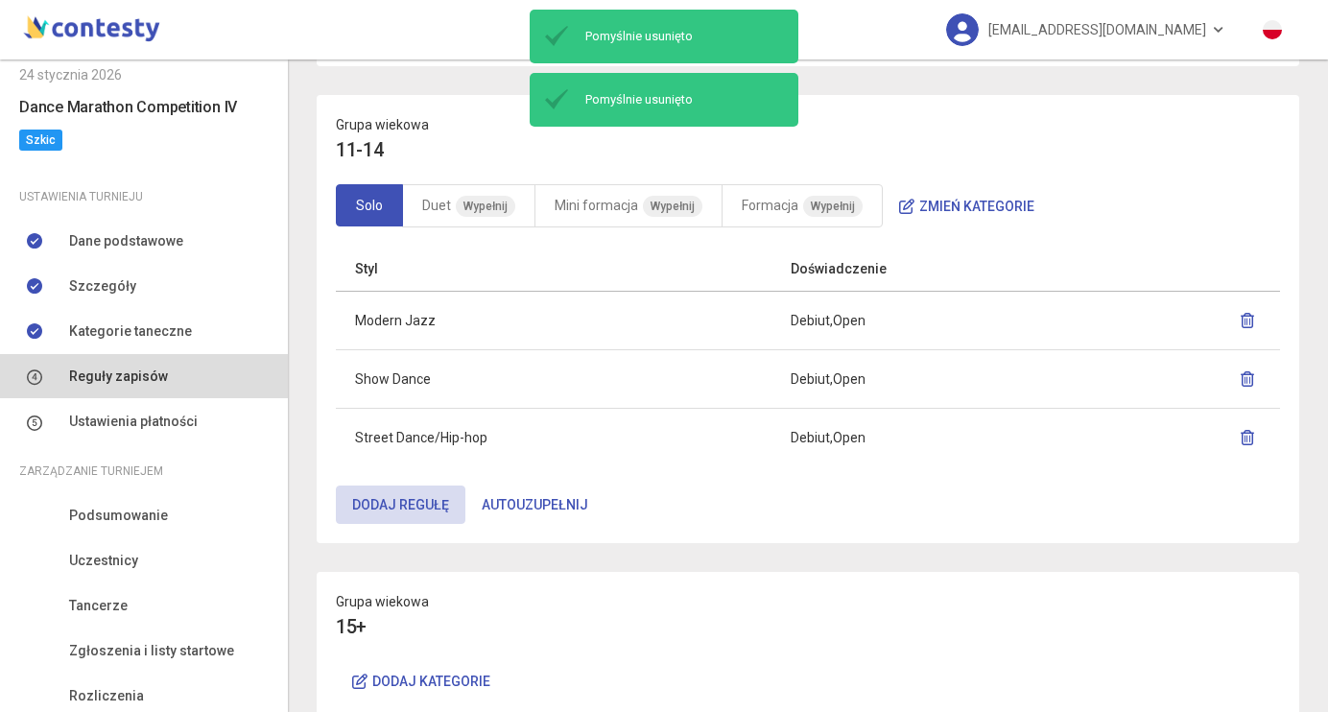
click at [1245, 372] on icon "button" at bounding box center [1247, 378] width 15 height 15
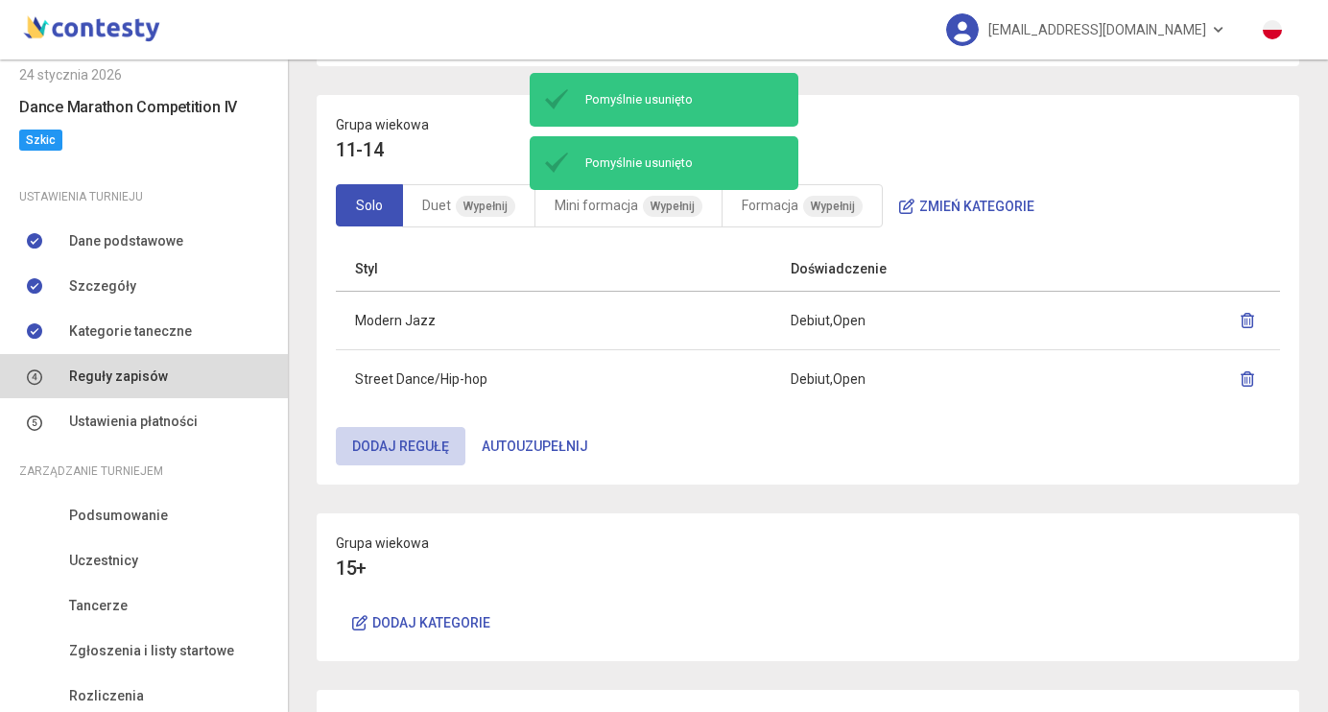
click at [416, 448] on button "Dodaj regułę" at bounding box center [401, 446] width 130 height 38
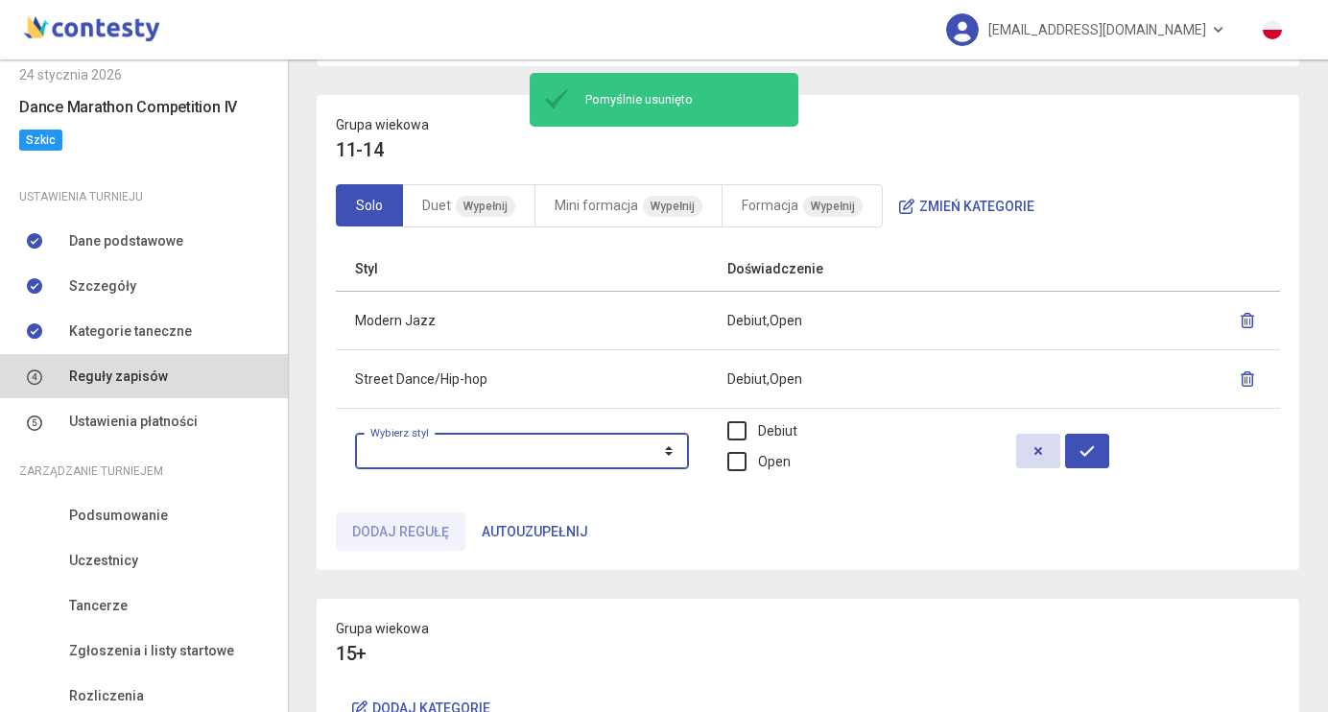
select select "**********"
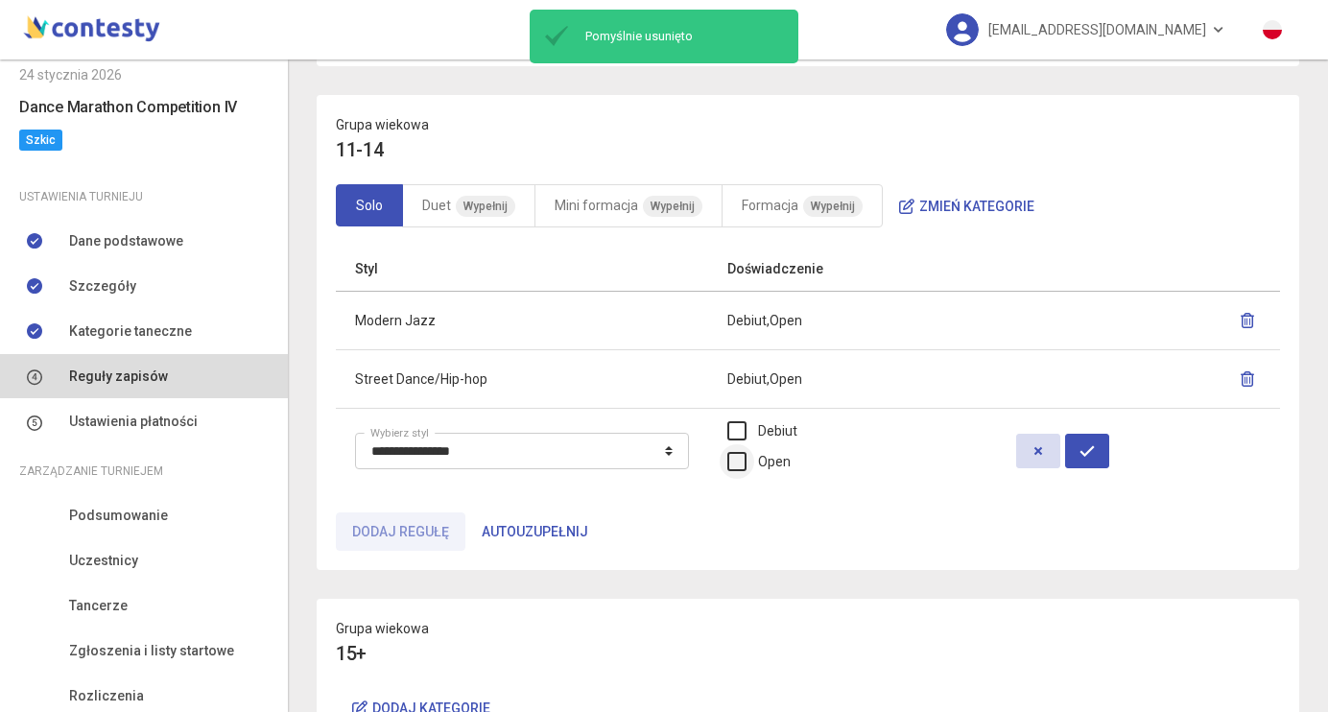
click at [773, 465] on label "Open" at bounding box center [758, 461] width 63 height 21
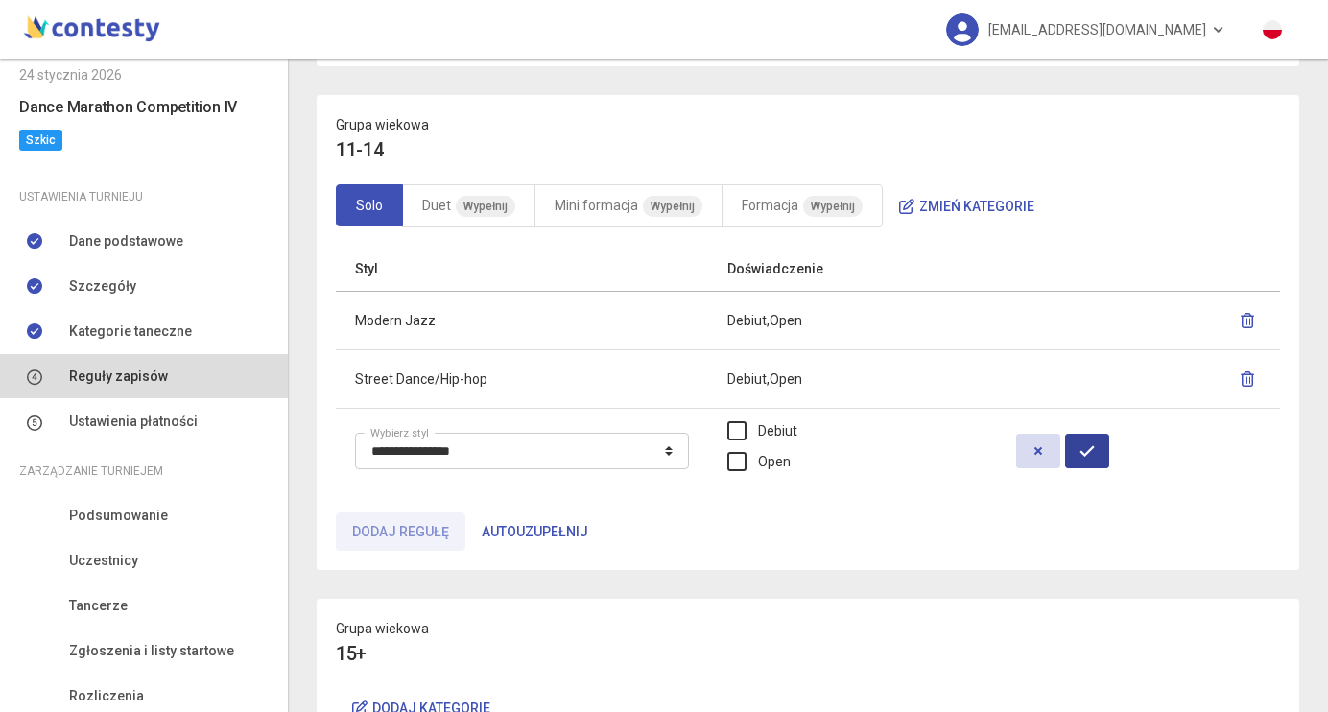
click at [1095, 449] on icon "button" at bounding box center [1087, 450] width 15 height 15
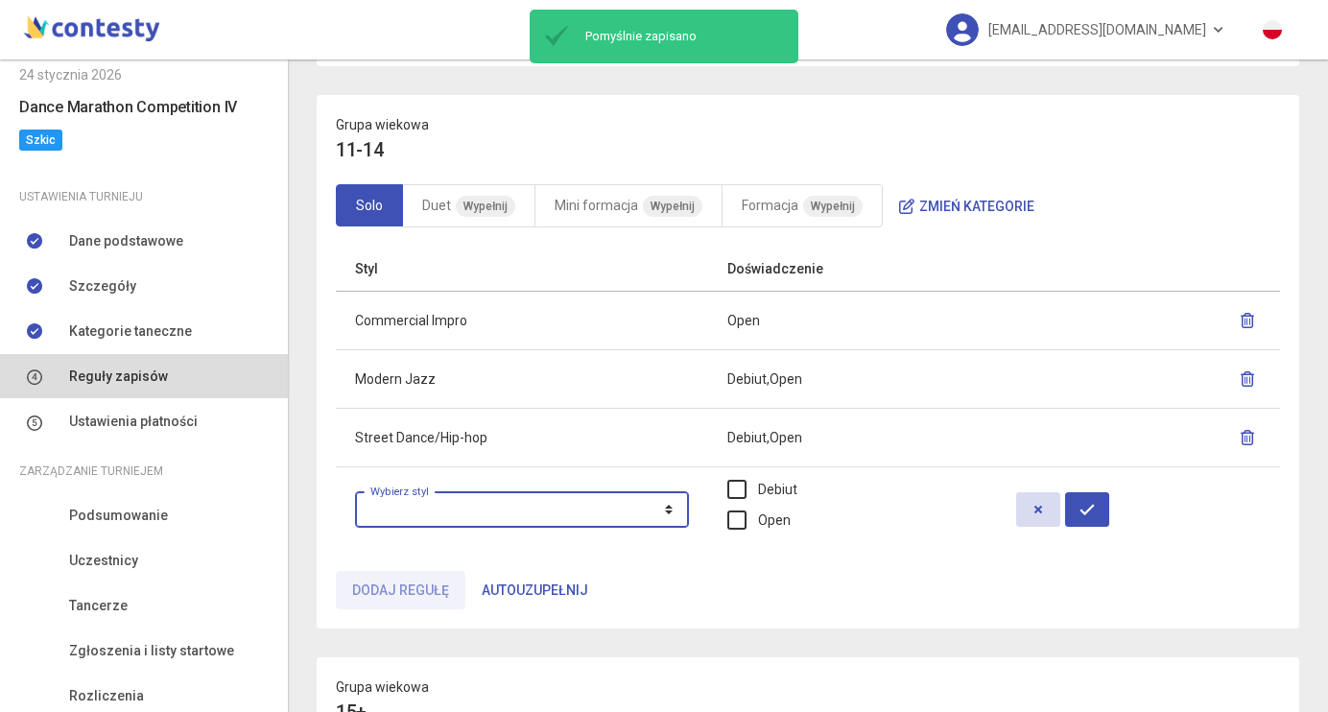
select select "**********"
click at [752, 518] on label "Open" at bounding box center [758, 520] width 63 height 21
click at [1084, 502] on icon "button" at bounding box center [1087, 509] width 15 height 15
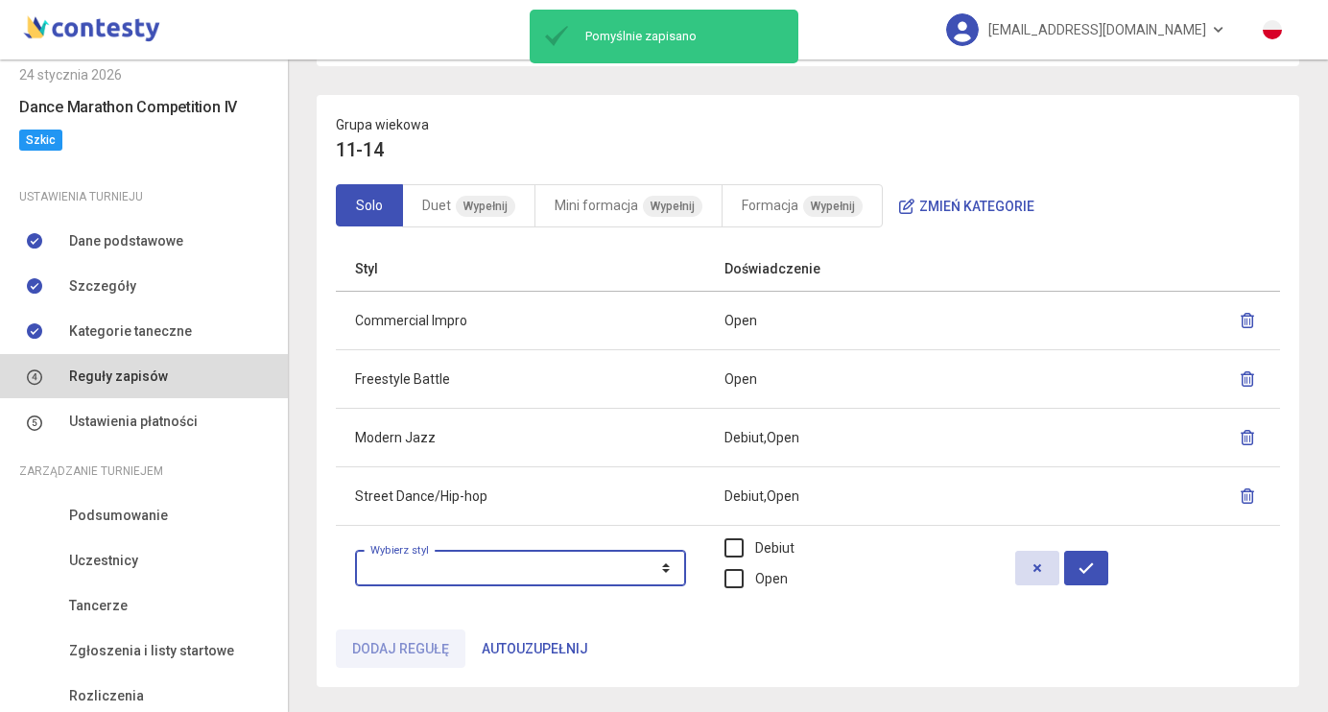
select select "**********"
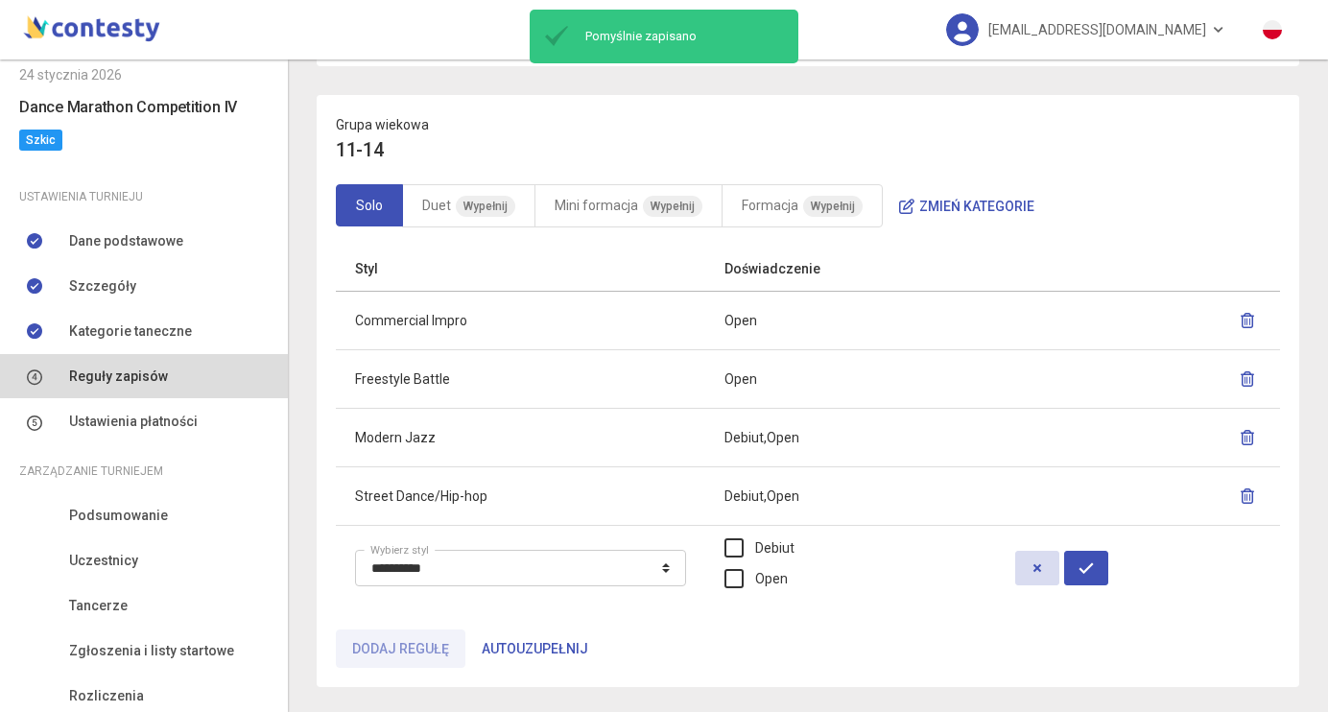
click at [721, 580] on td "Debiut Open" at bounding box center [850, 568] width 291 height 85
click at [740, 579] on label "Open" at bounding box center [756, 578] width 63 height 21
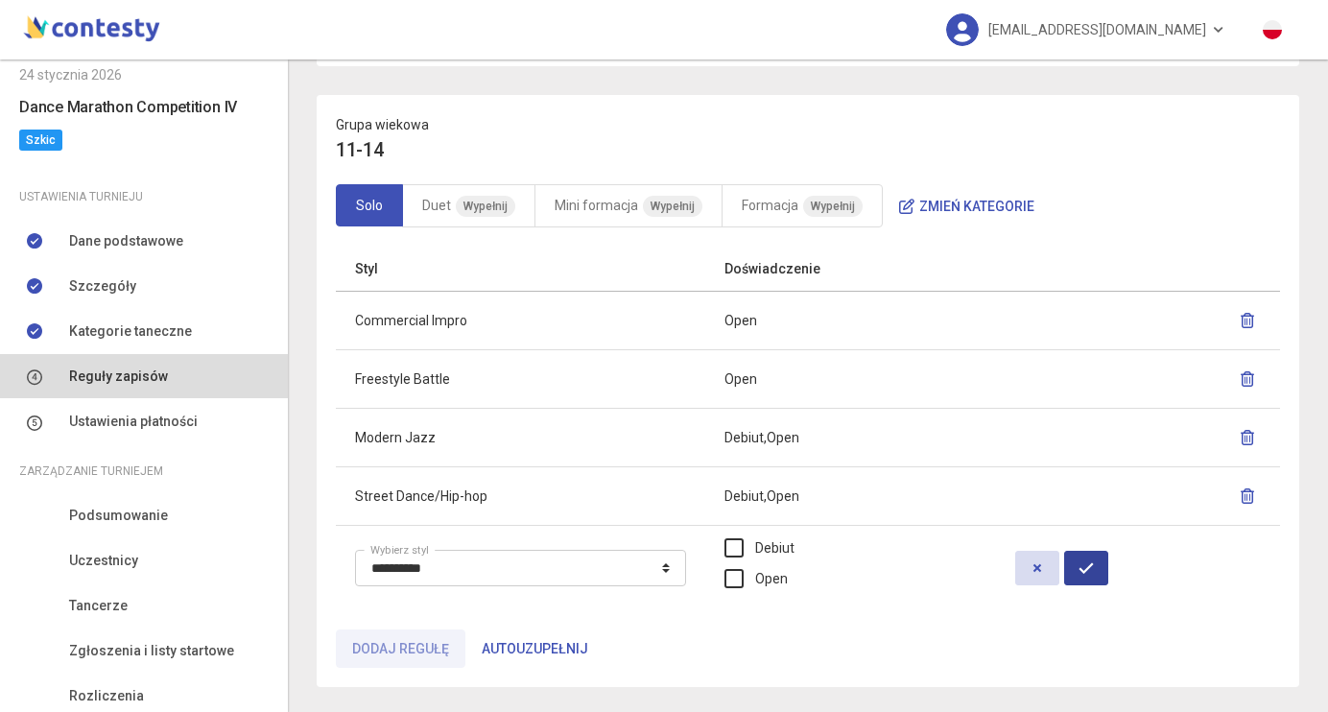
click at [1095, 563] on button "button" at bounding box center [1086, 568] width 44 height 35
select select
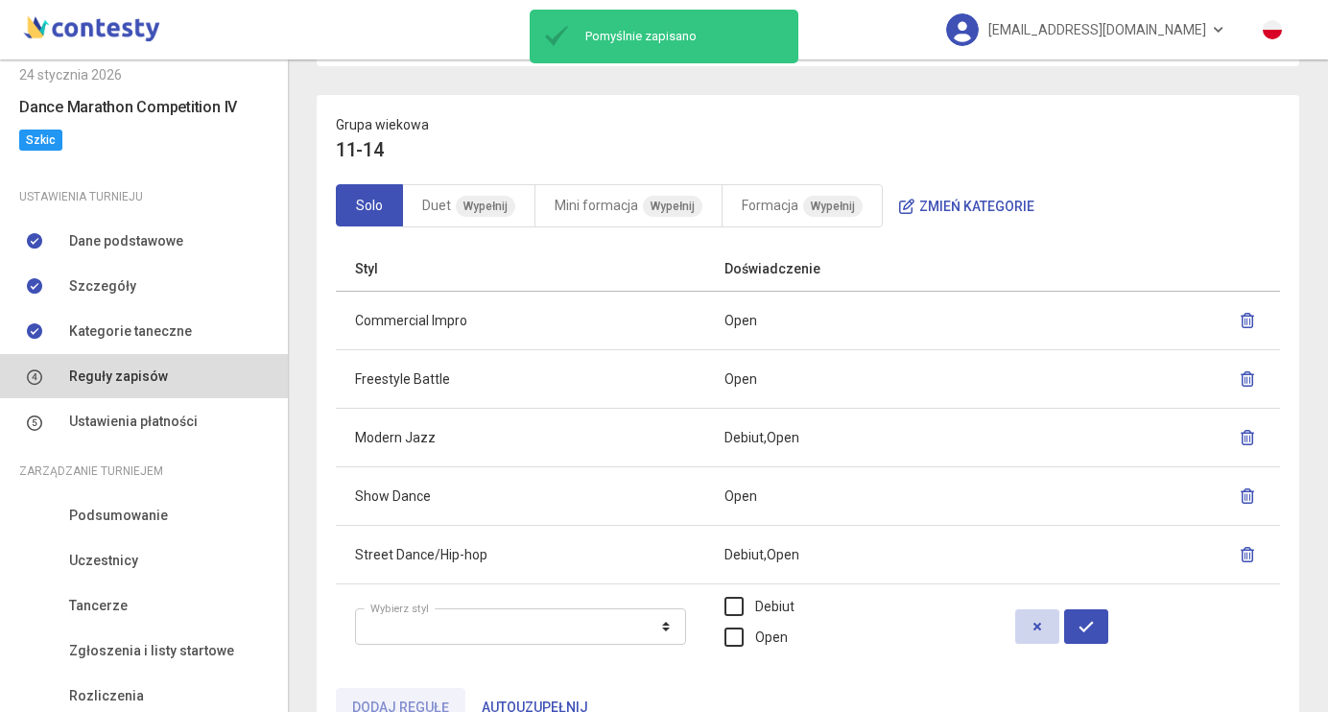
click at [1016, 623] on button "button" at bounding box center [1037, 626] width 44 height 35
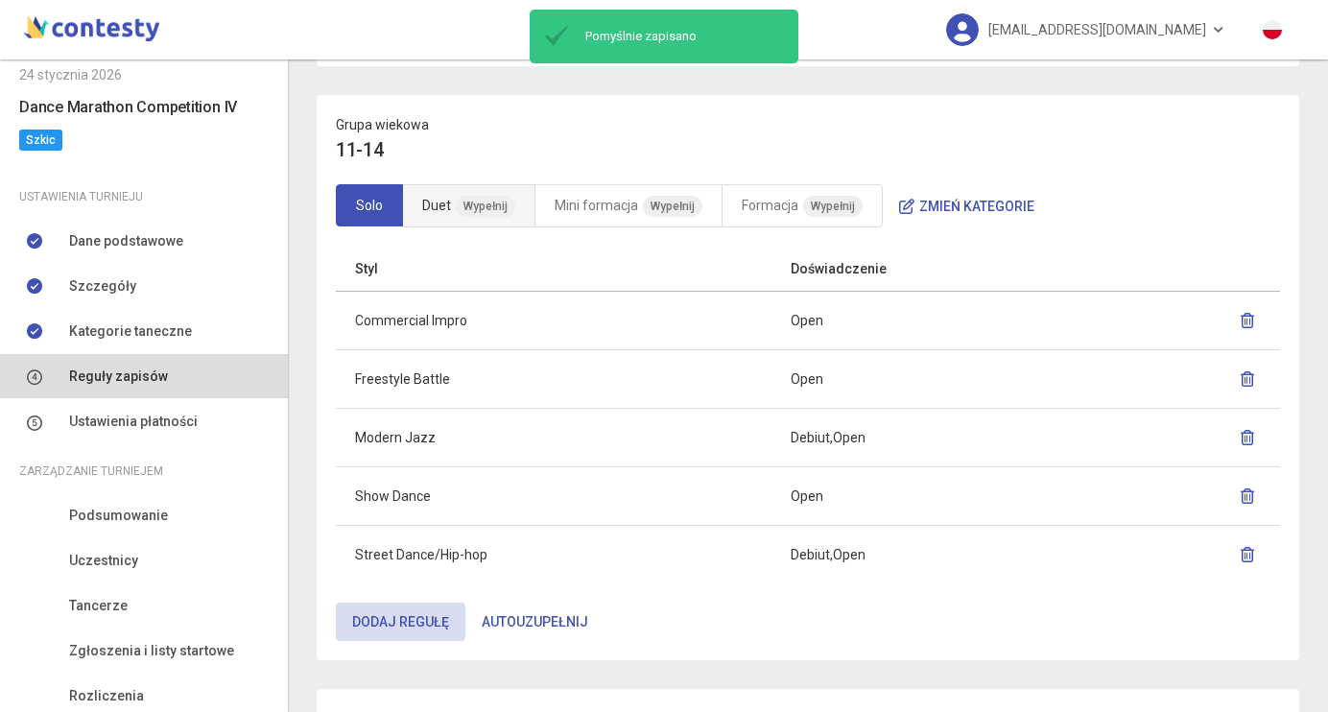
click at [441, 194] on link "Duet Wypełnij" at bounding box center [468, 205] width 133 height 43
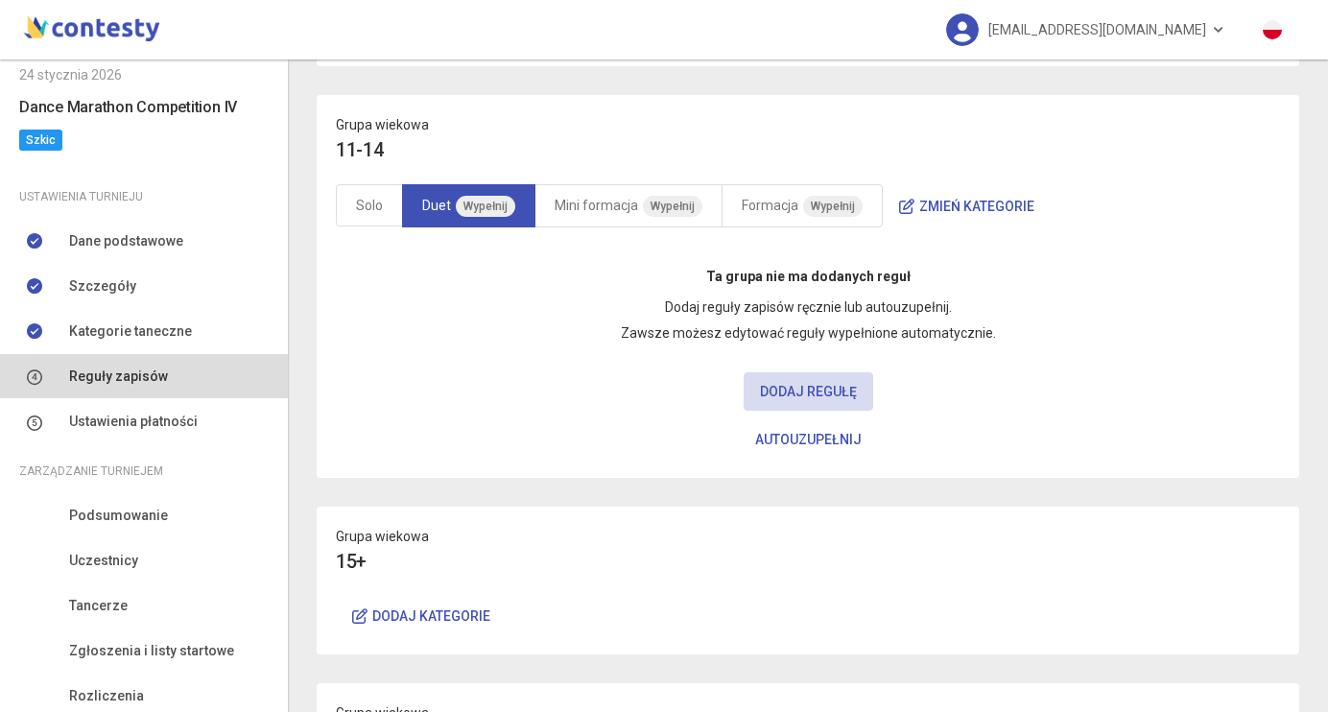
click at [820, 437] on button "Autouzupełnij" at bounding box center [808, 439] width 139 height 38
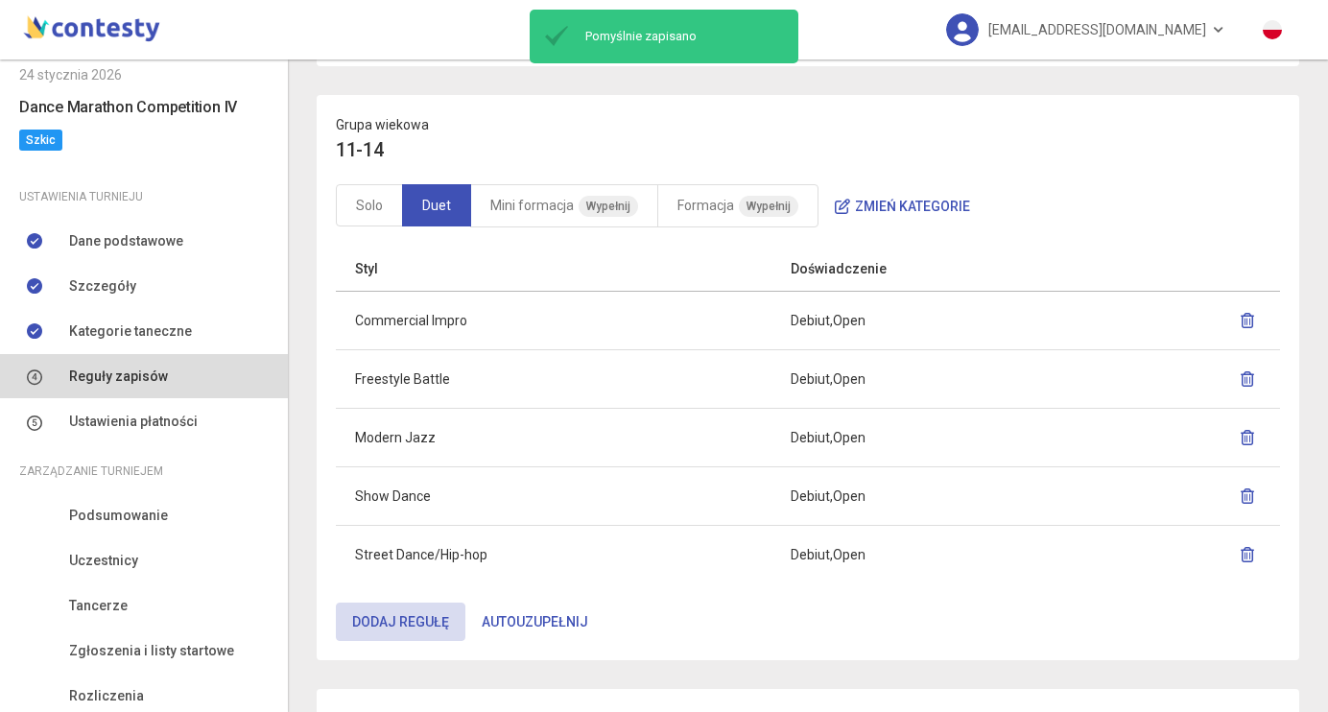
click at [1246, 322] on icon "button" at bounding box center [1247, 320] width 15 height 15
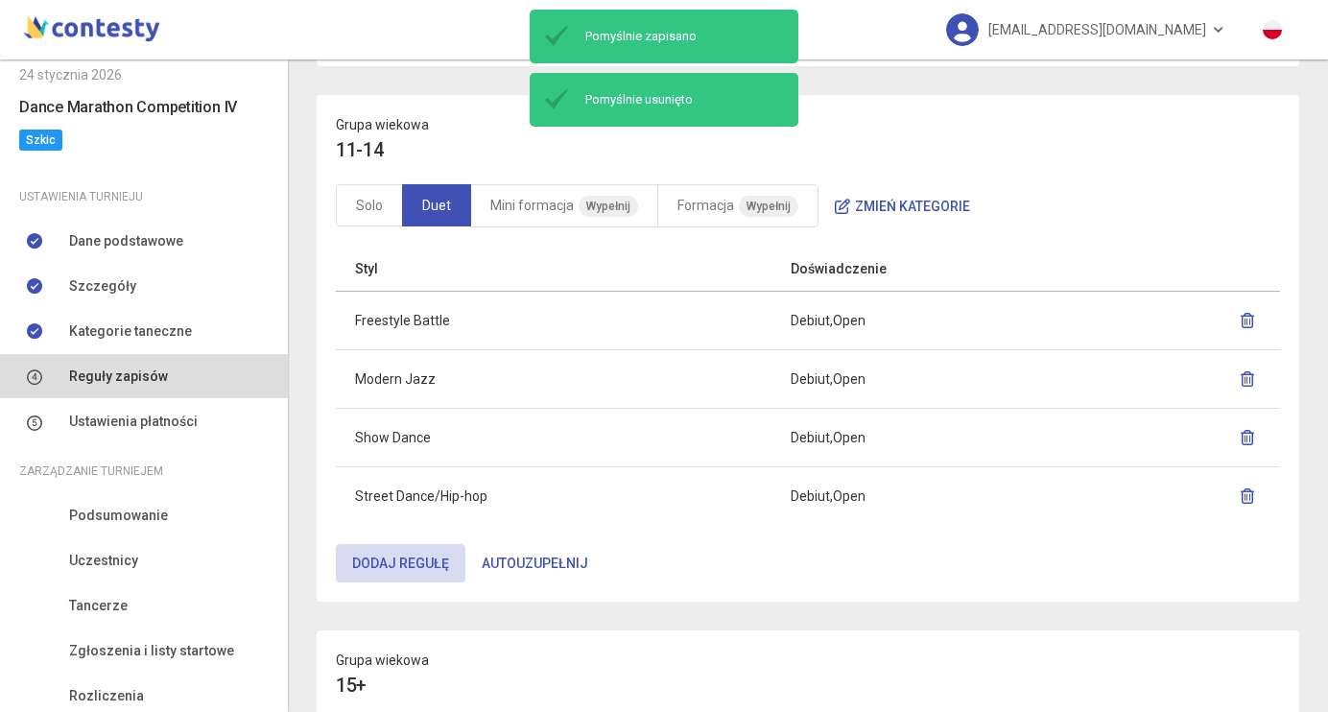
click at [1253, 318] on icon "button" at bounding box center [1247, 320] width 15 height 15
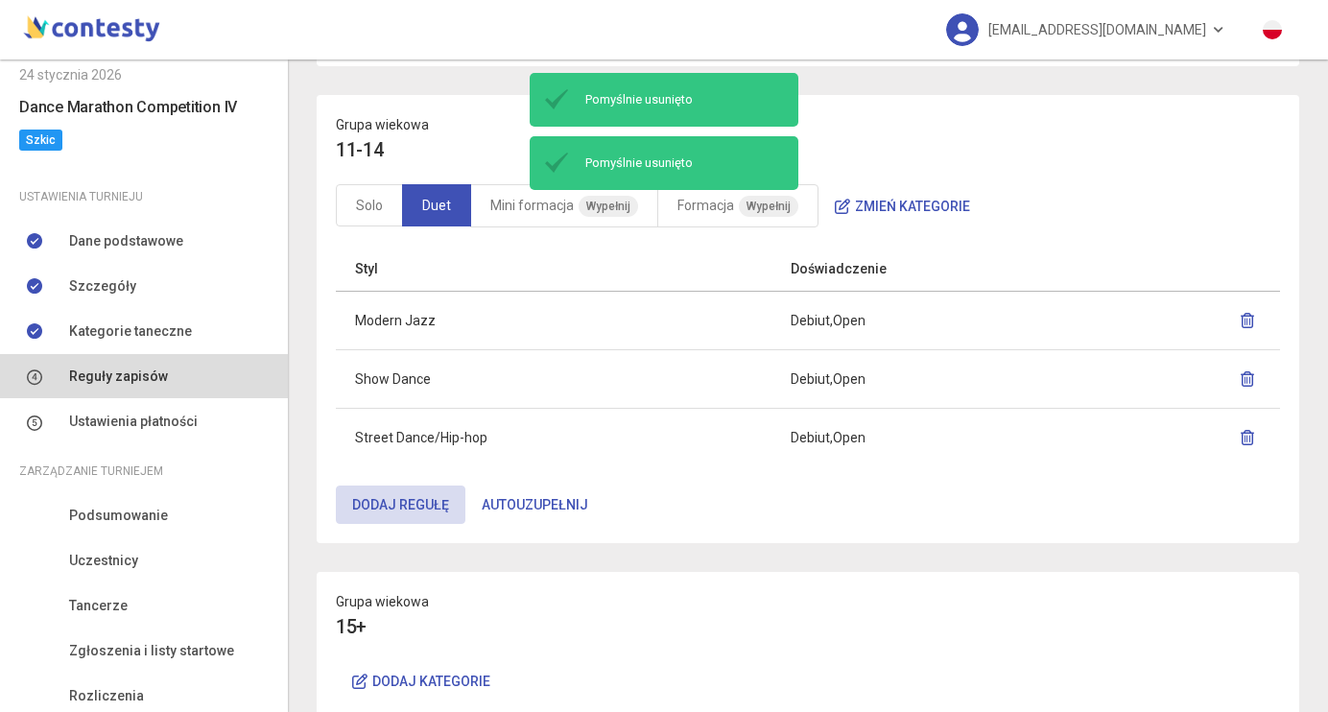
click at [1247, 372] on icon "button" at bounding box center [1247, 378] width 15 height 15
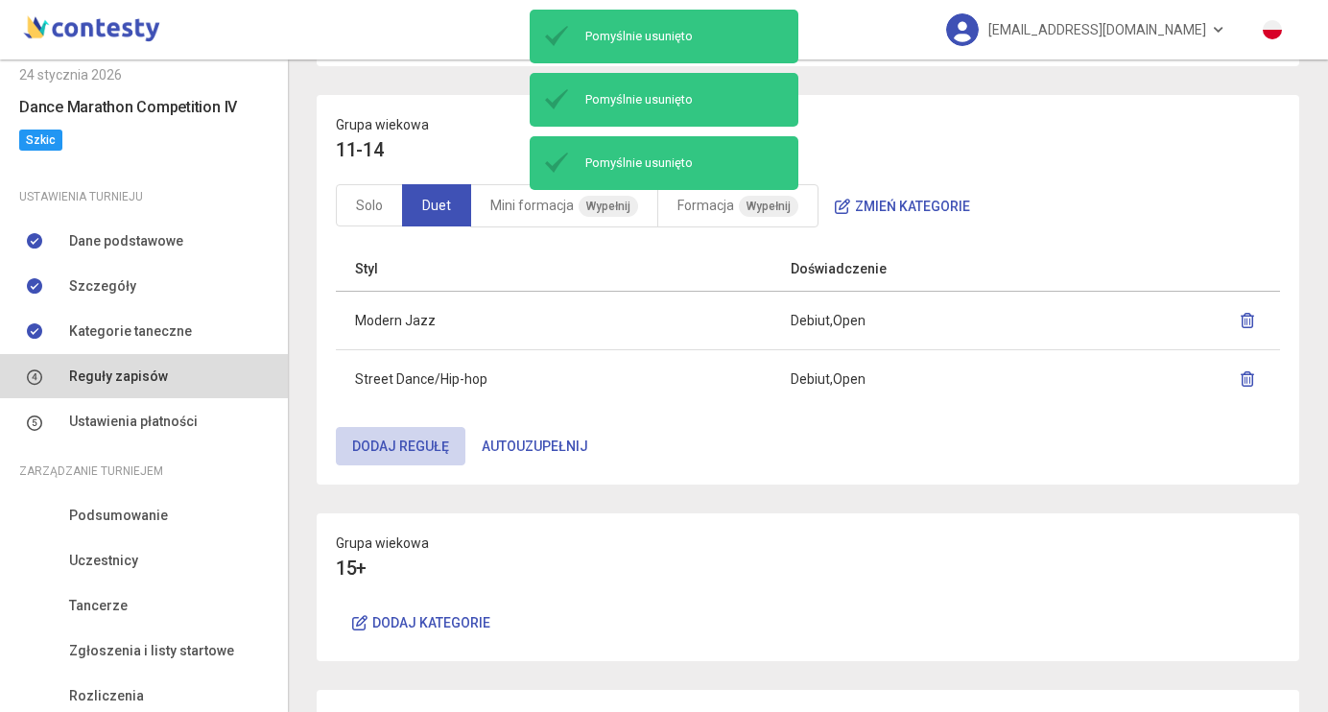
click at [431, 457] on button "Dodaj regułę" at bounding box center [401, 446] width 130 height 38
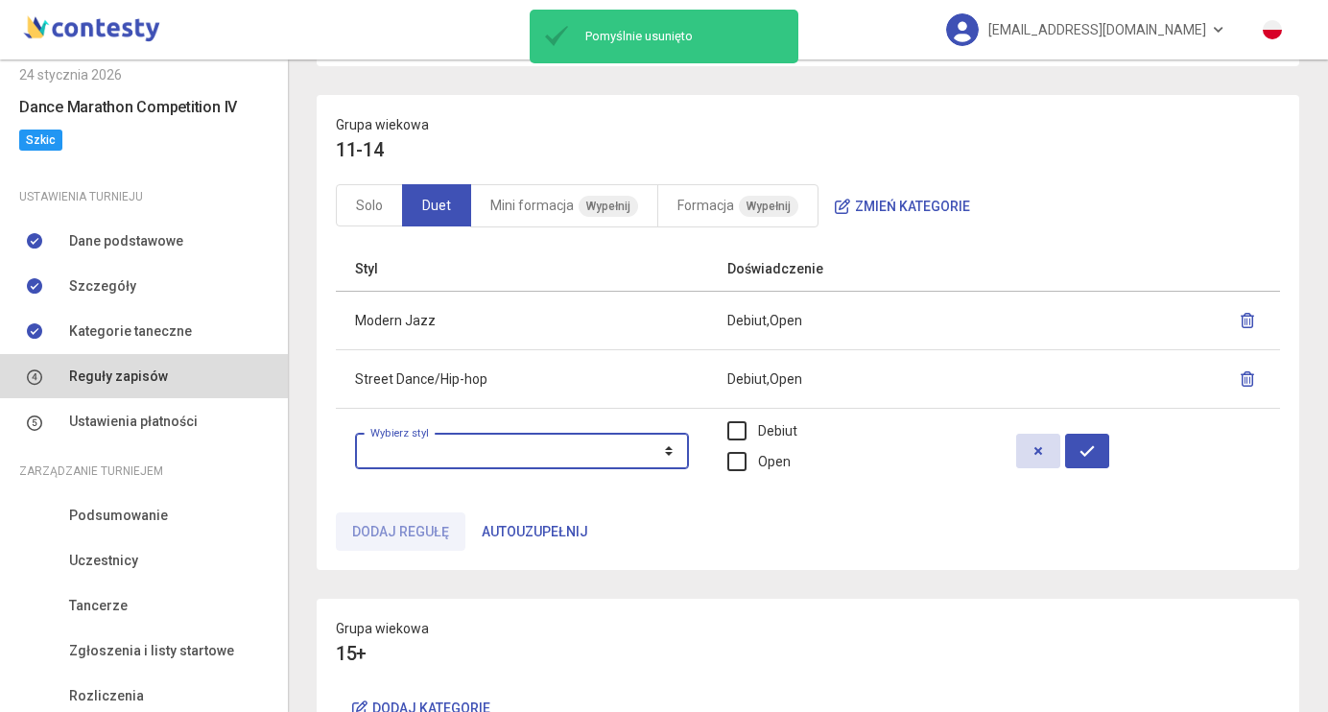
select select "**********"
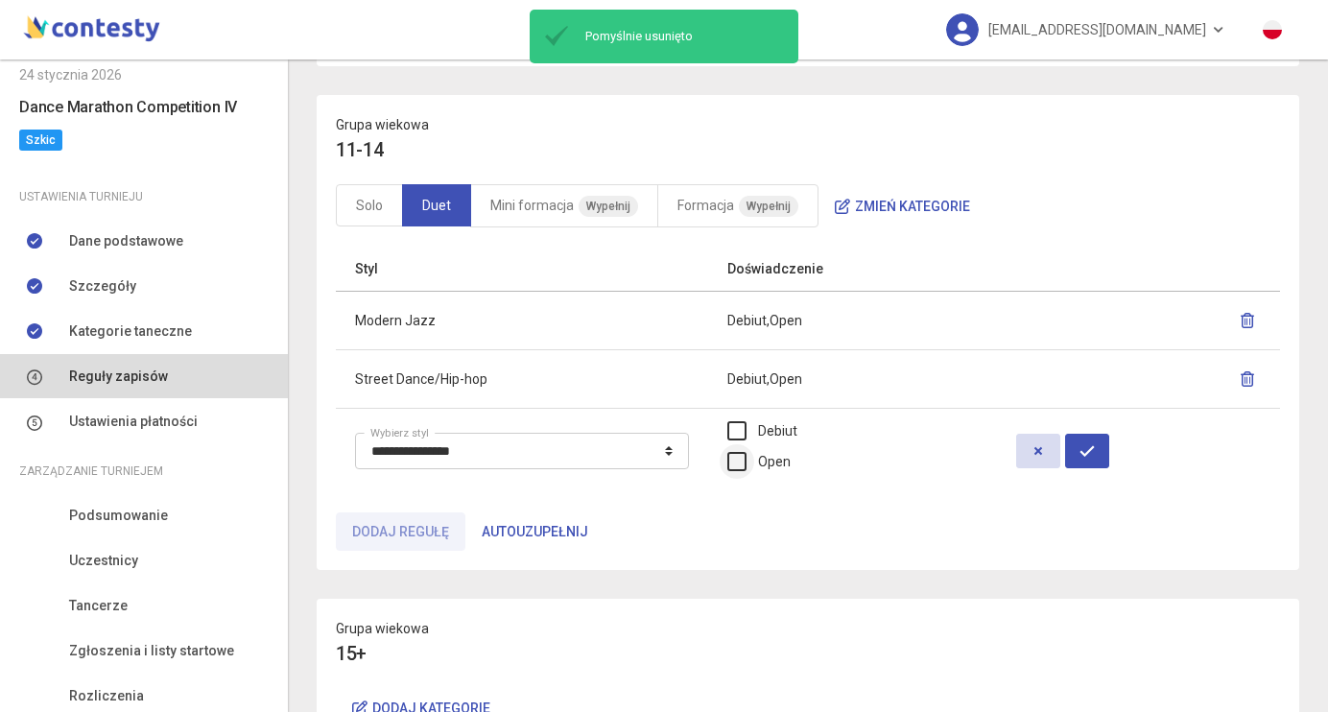
click at [788, 459] on label "Open" at bounding box center [758, 461] width 63 height 21
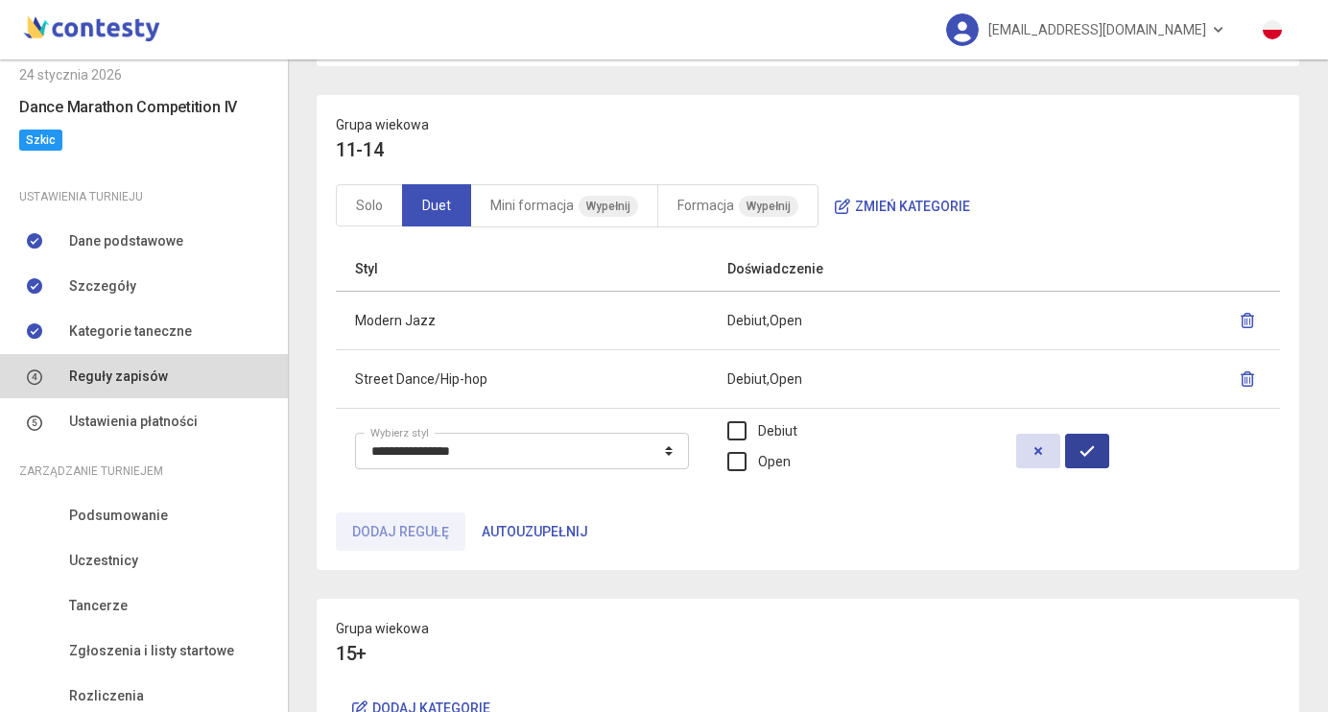
click at [1091, 450] on button "button" at bounding box center [1087, 451] width 44 height 35
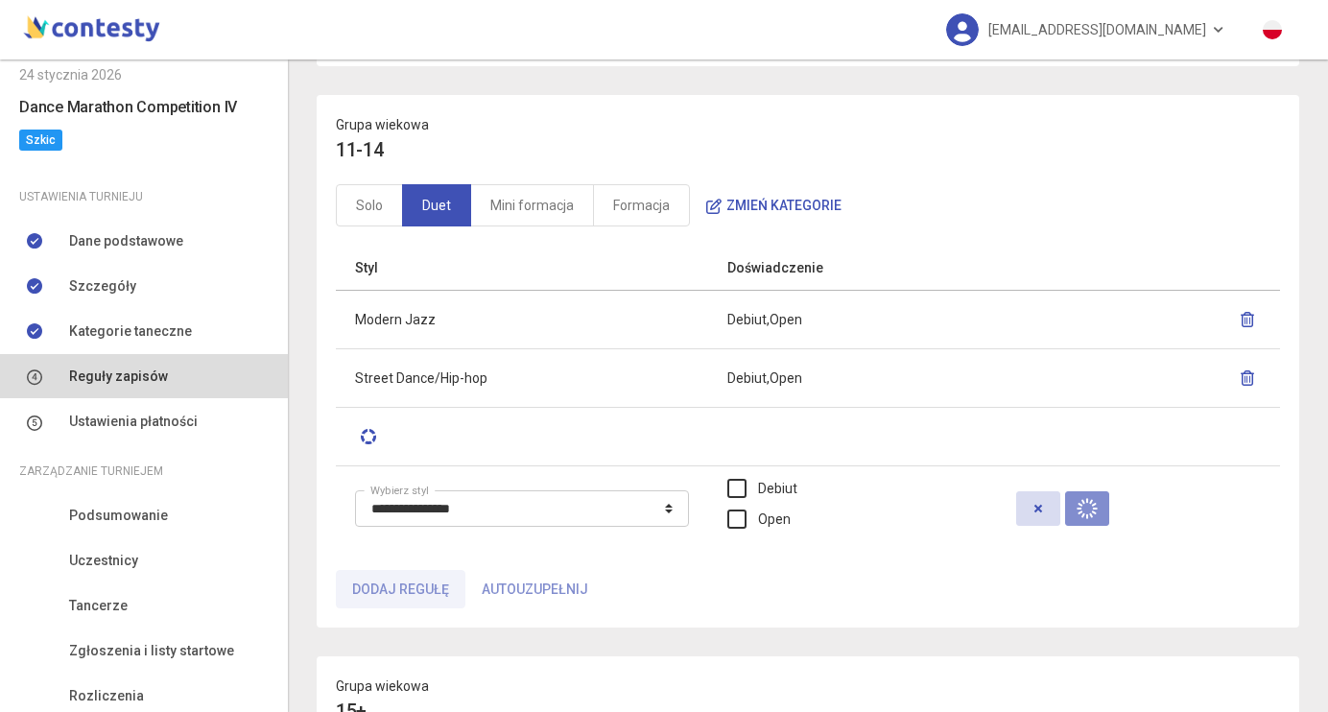
select select
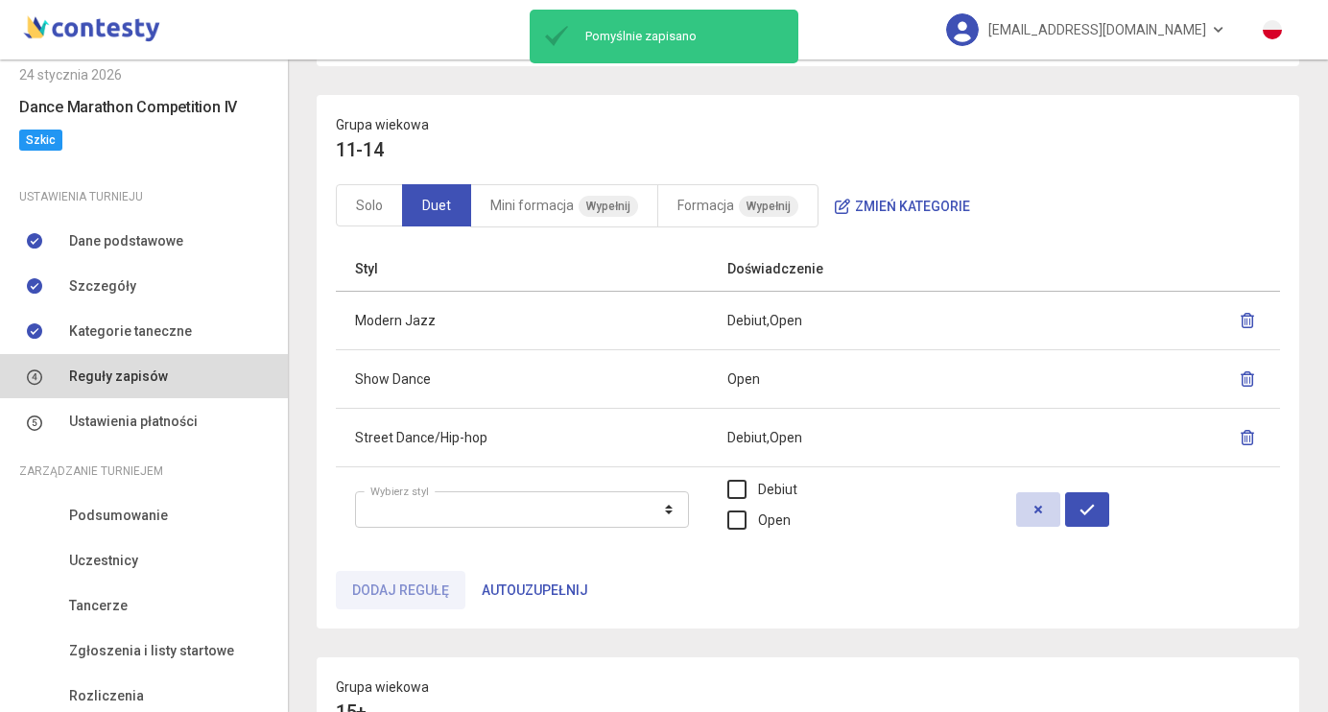
click at [1046, 515] on icon "button" at bounding box center [1038, 509] width 15 height 15
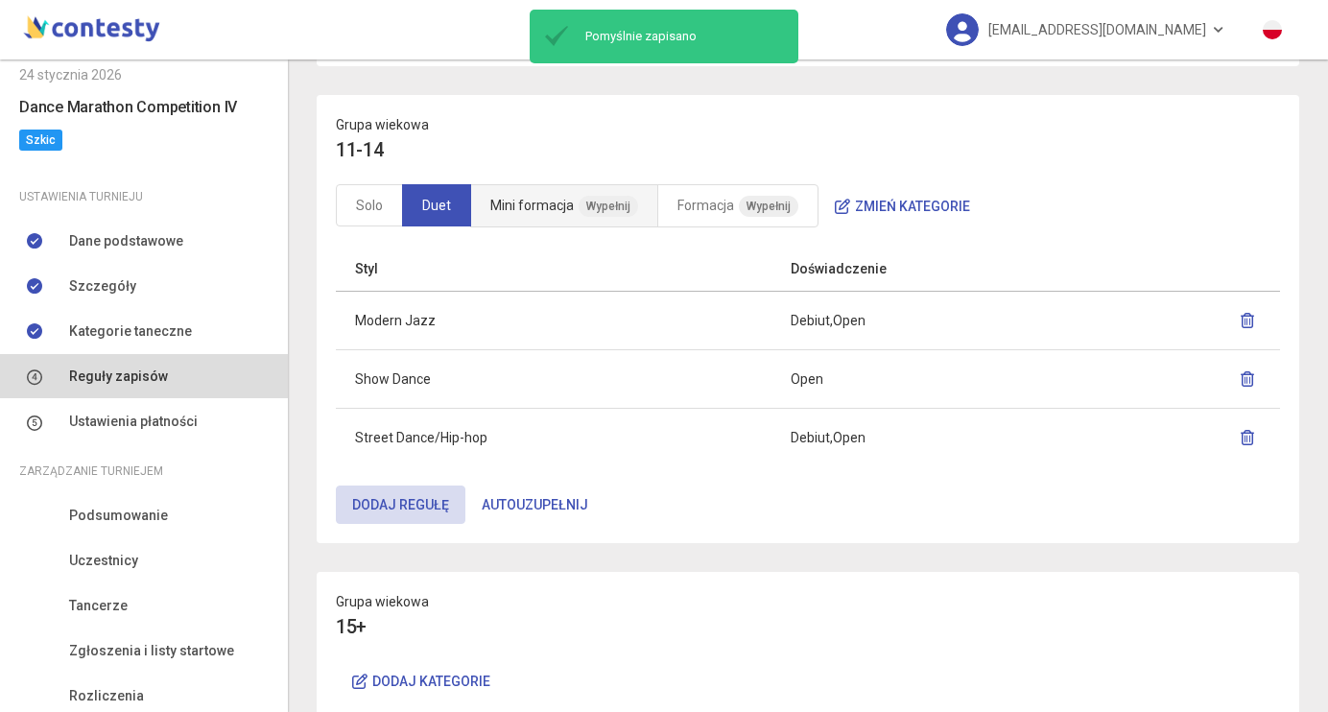
click at [572, 216] on link "Mini formacja Wypełnij" at bounding box center [564, 205] width 188 height 43
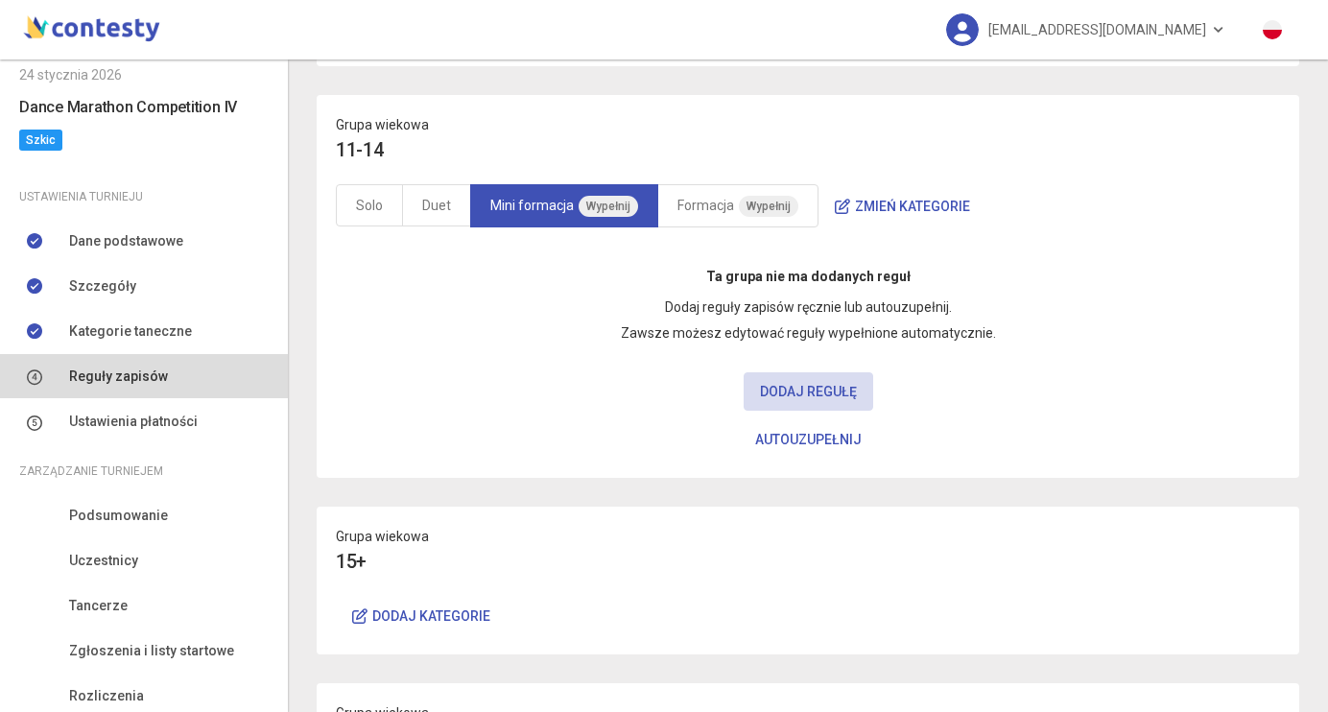
click at [789, 436] on button "Autouzupełnij" at bounding box center [808, 439] width 139 height 38
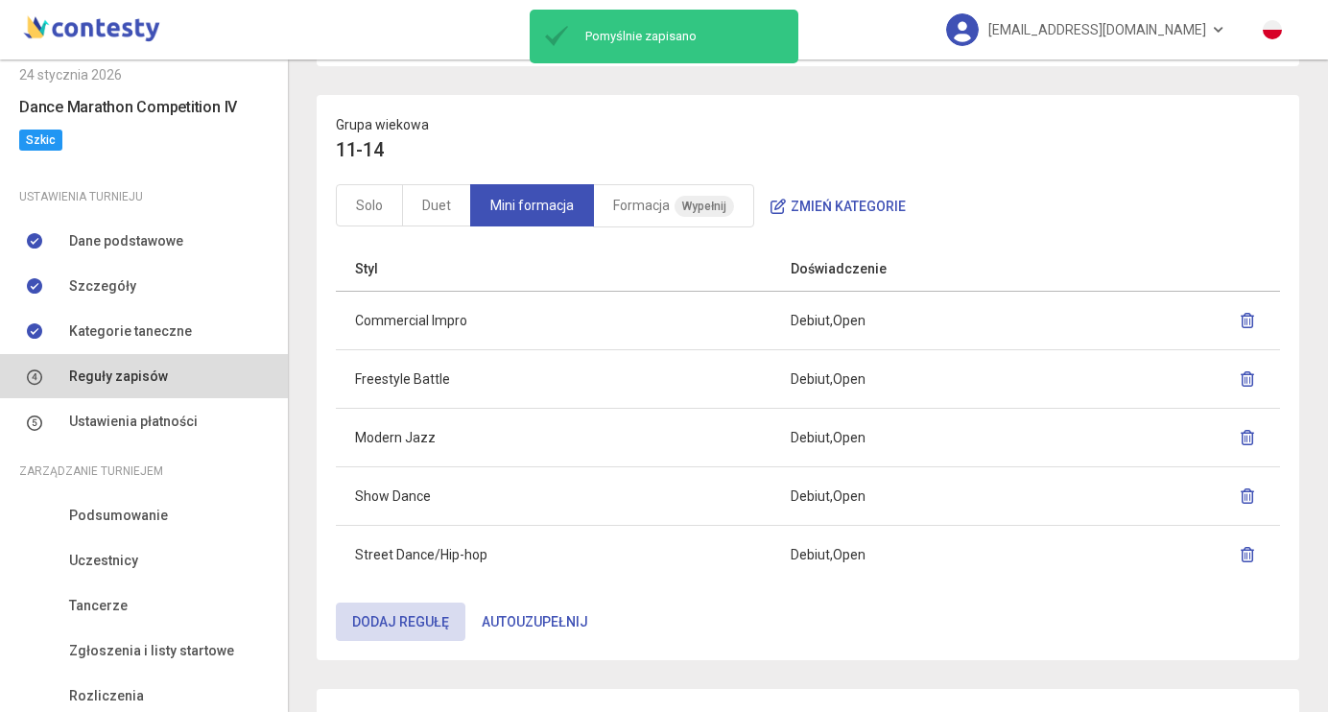
click at [1254, 319] on icon "button" at bounding box center [1247, 320] width 15 height 15
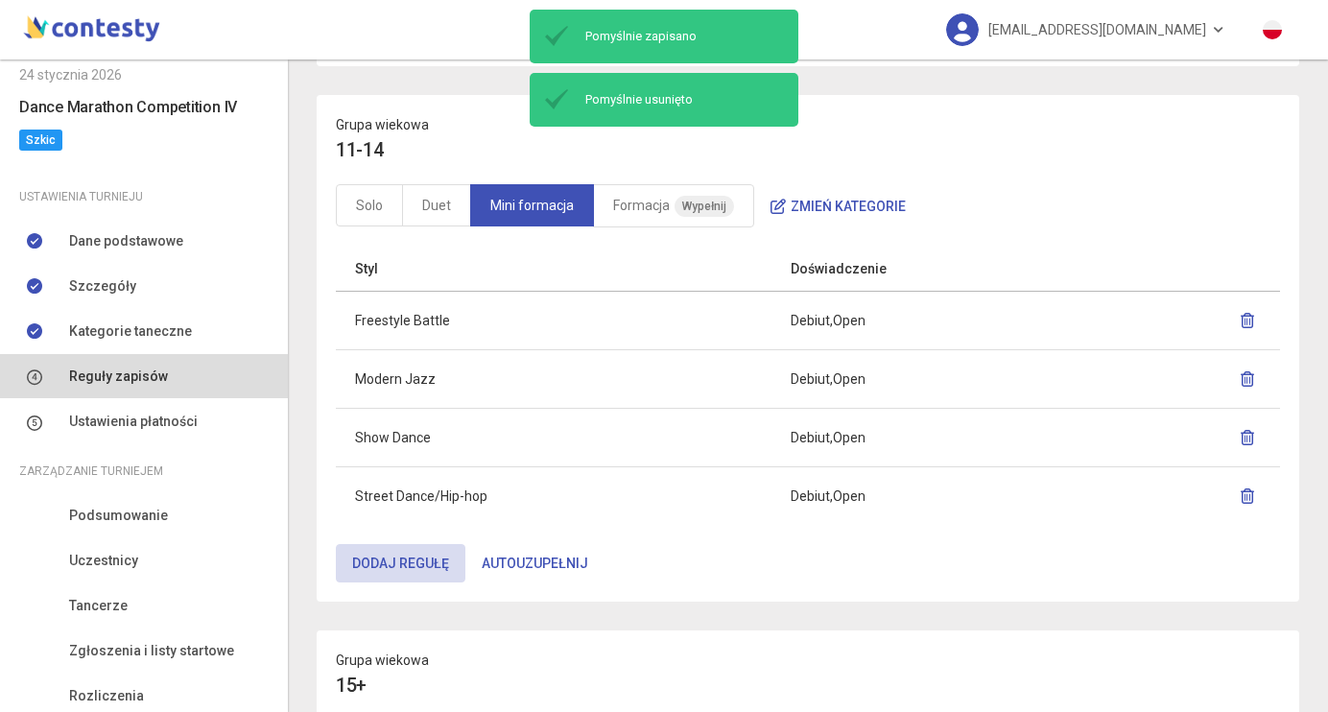
click at [1260, 318] on button "button" at bounding box center [1247, 320] width 27 height 35
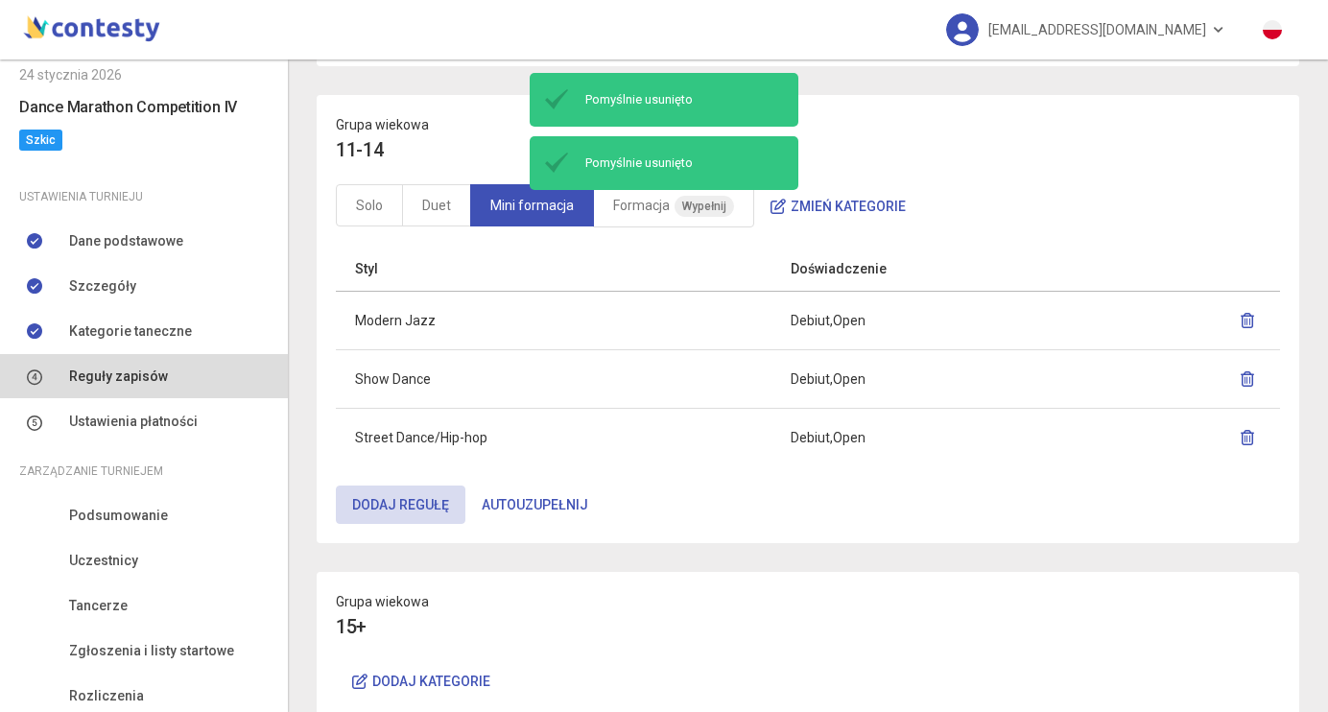
click at [1246, 380] on icon "button" at bounding box center [1247, 378] width 15 height 15
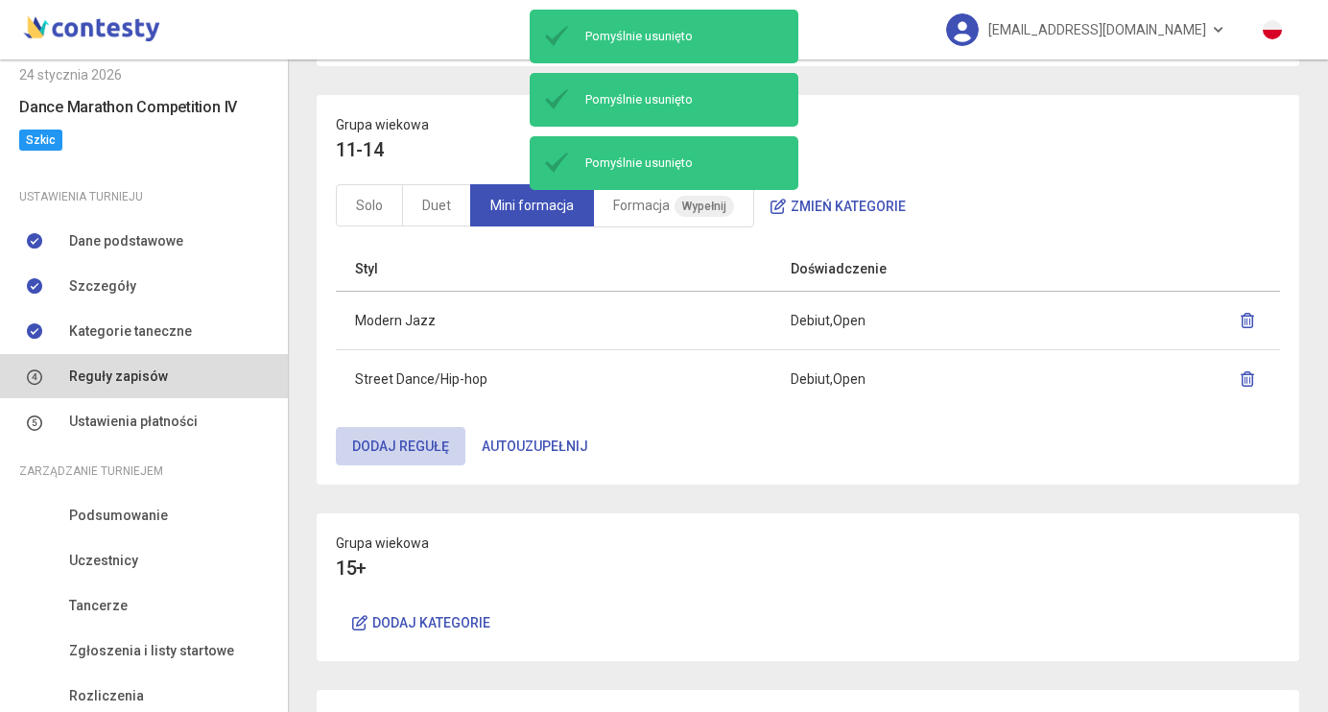
click at [429, 440] on button "Dodaj regułę" at bounding box center [401, 446] width 130 height 38
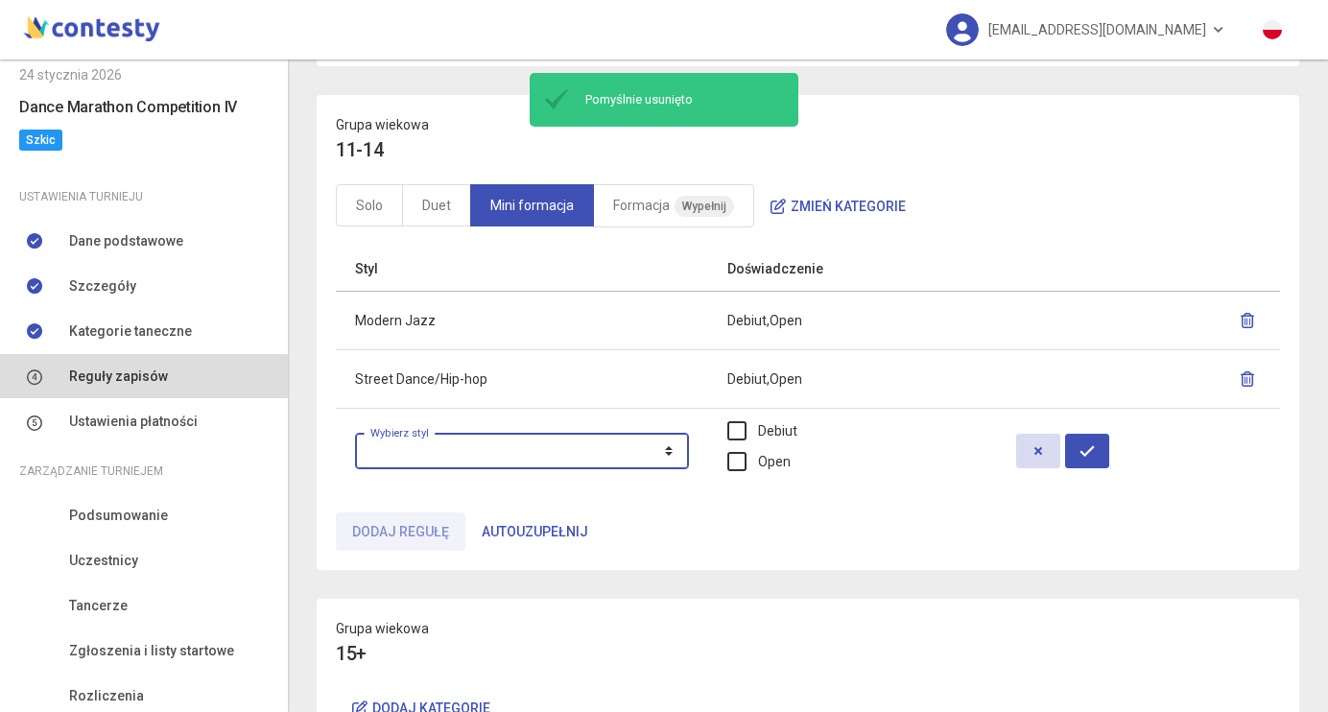
select select "**********"
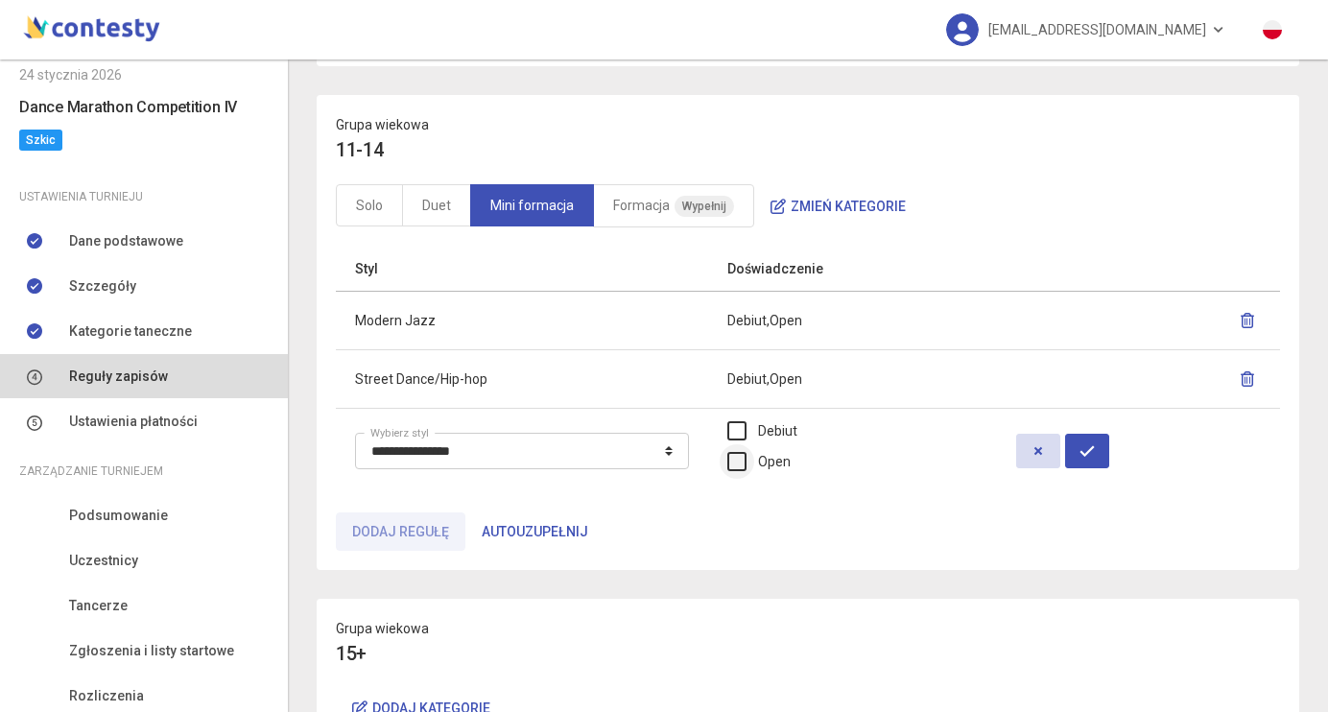
click at [776, 458] on label "Open" at bounding box center [758, 461] width 63 height 21
click at [1105, 439] on button "button" at bounding box center [1087, 451] width 44 height 35
select select
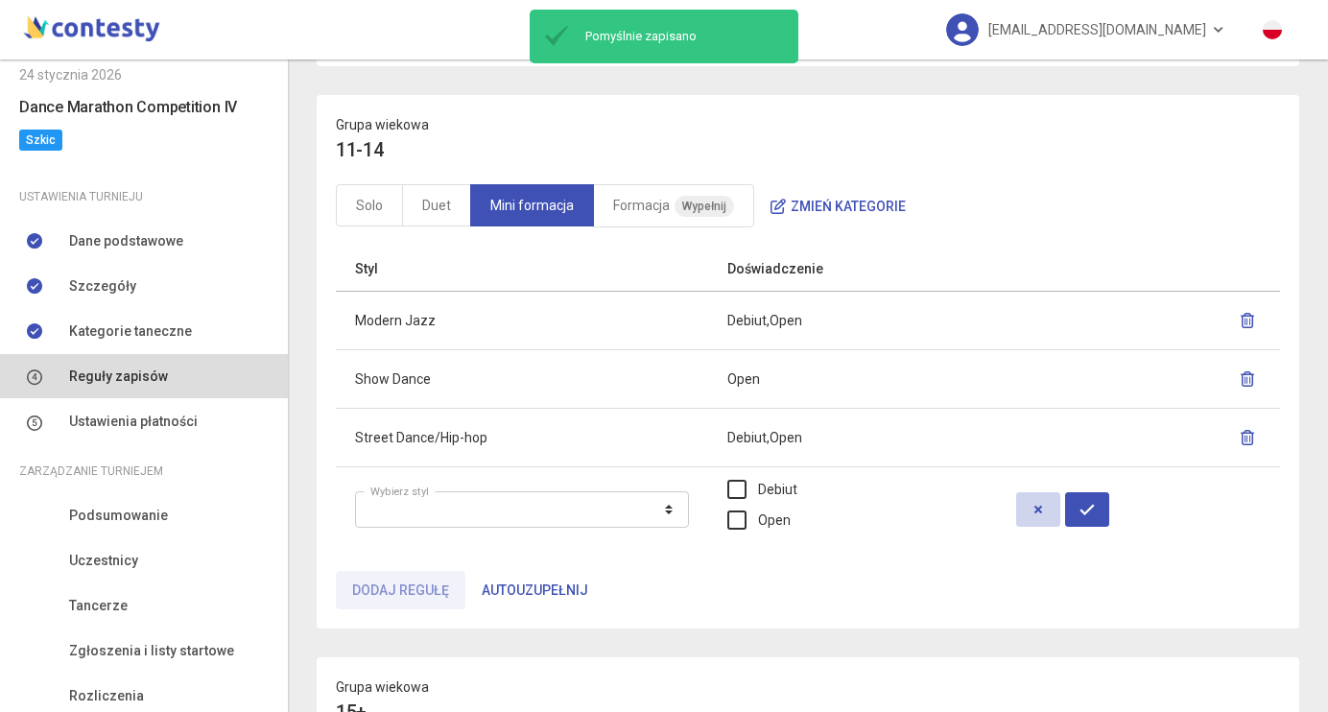
click at [1060, 512] on button "button" at bounding box center [1038, 509] width 44 height 35
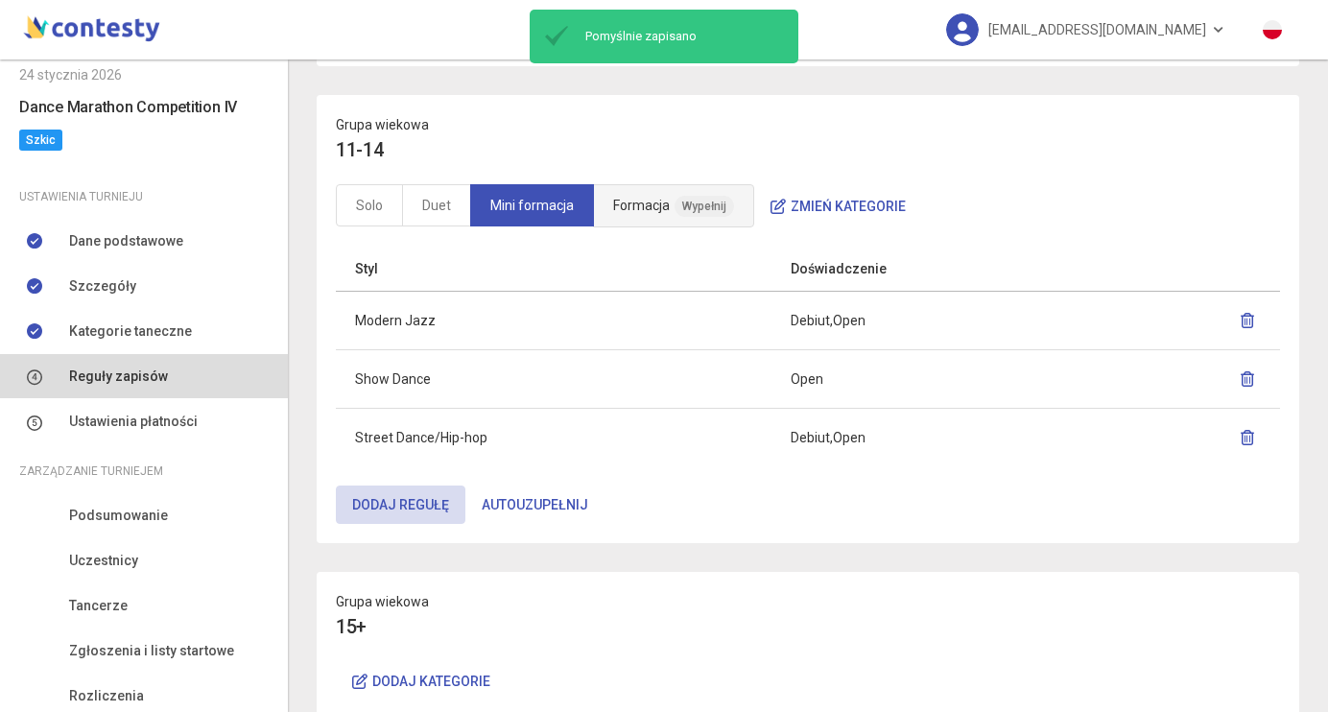
click at [674, 221] on link "Formacja Wypełnij" at bounding box center [673, 205] width 161 height 43
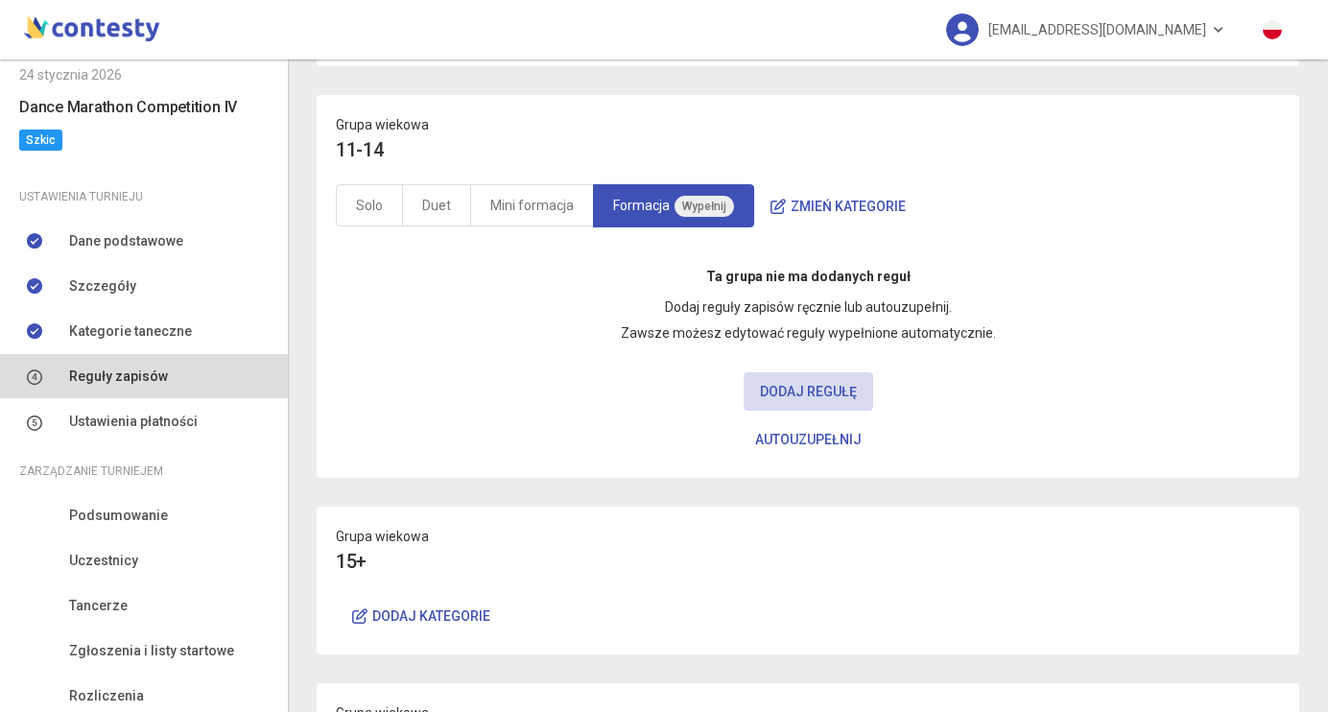
click at [839, 432] on button "Autouzupełnij" at bounding box center [808, 439] width 139 height 38
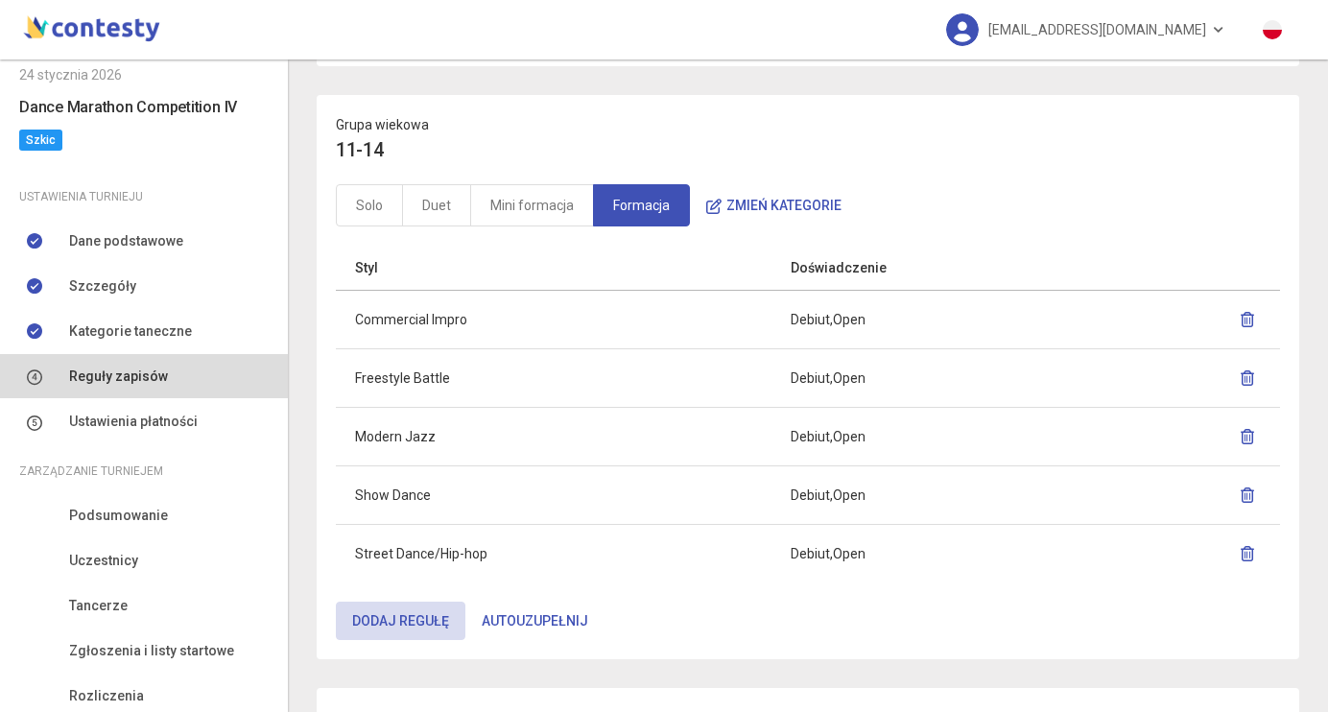
click at [1250, 319] on icon "button" at bounding box center [1247, 319] width 15 height 15
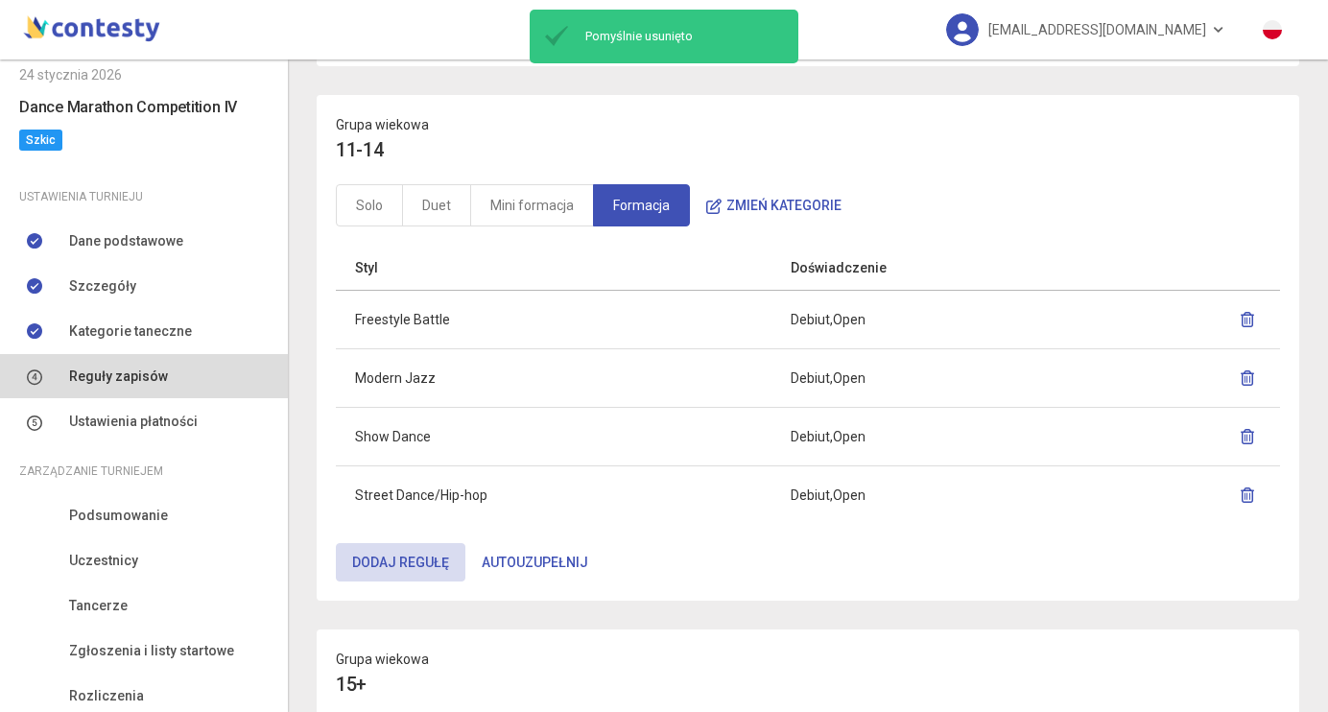
click at [1254, 319] on icon "button" at bounding box center [1247, 319] width 15 height 15
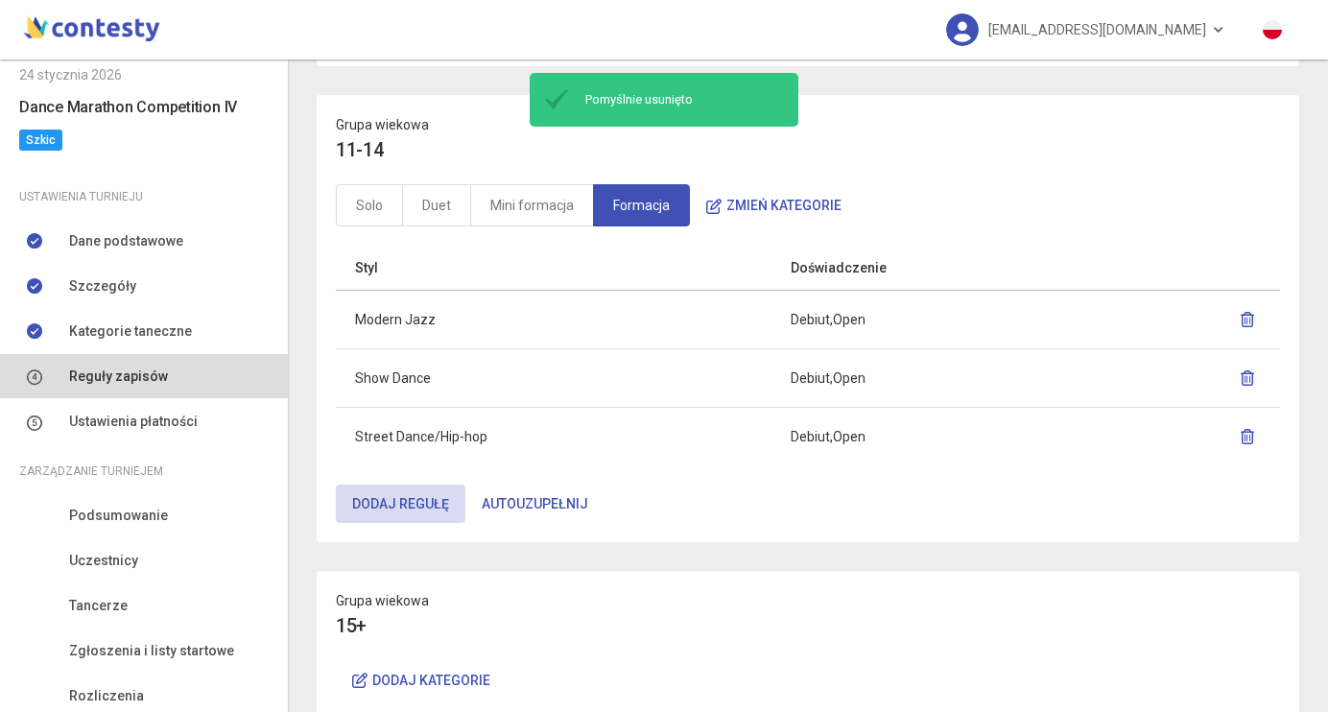
click at [1250, 372] on icon "button" at bounding box center [1247, 377] width 15 height 15
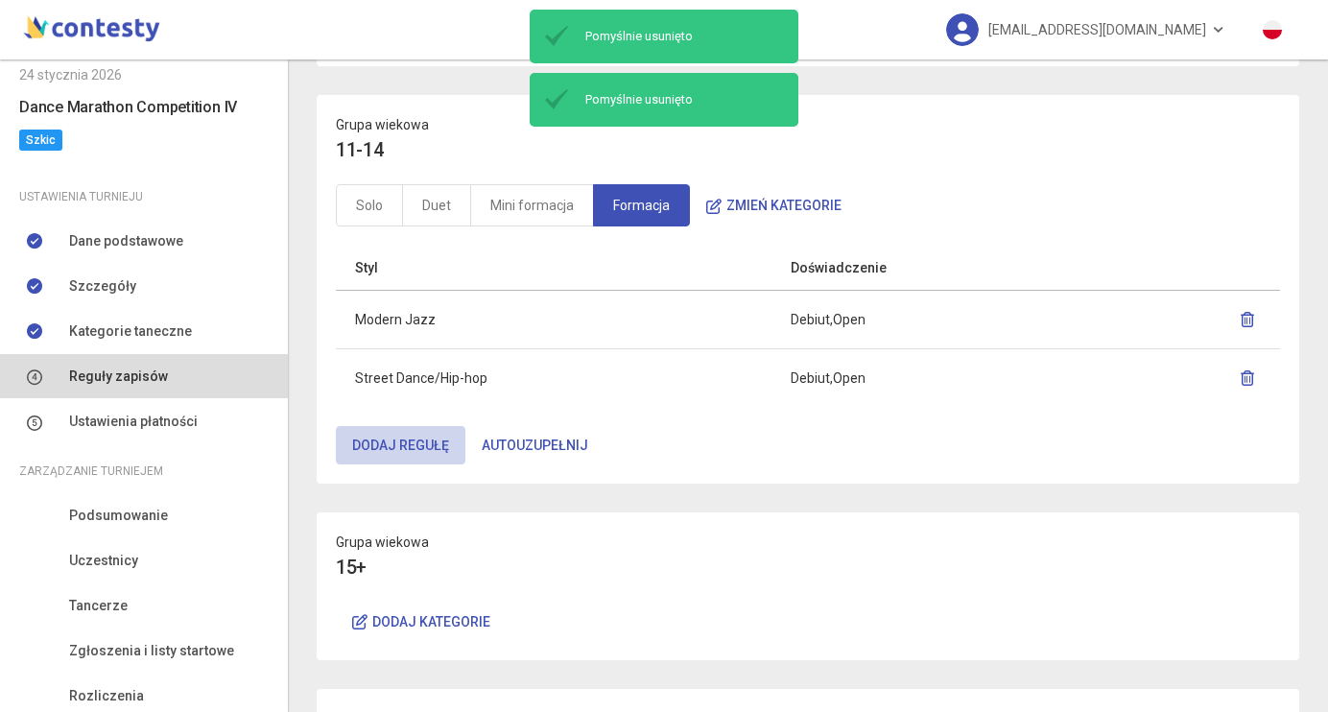
click at [427, 445] on button "Dodaj regułę" at bounding box center [401, 445] width 130 height 38
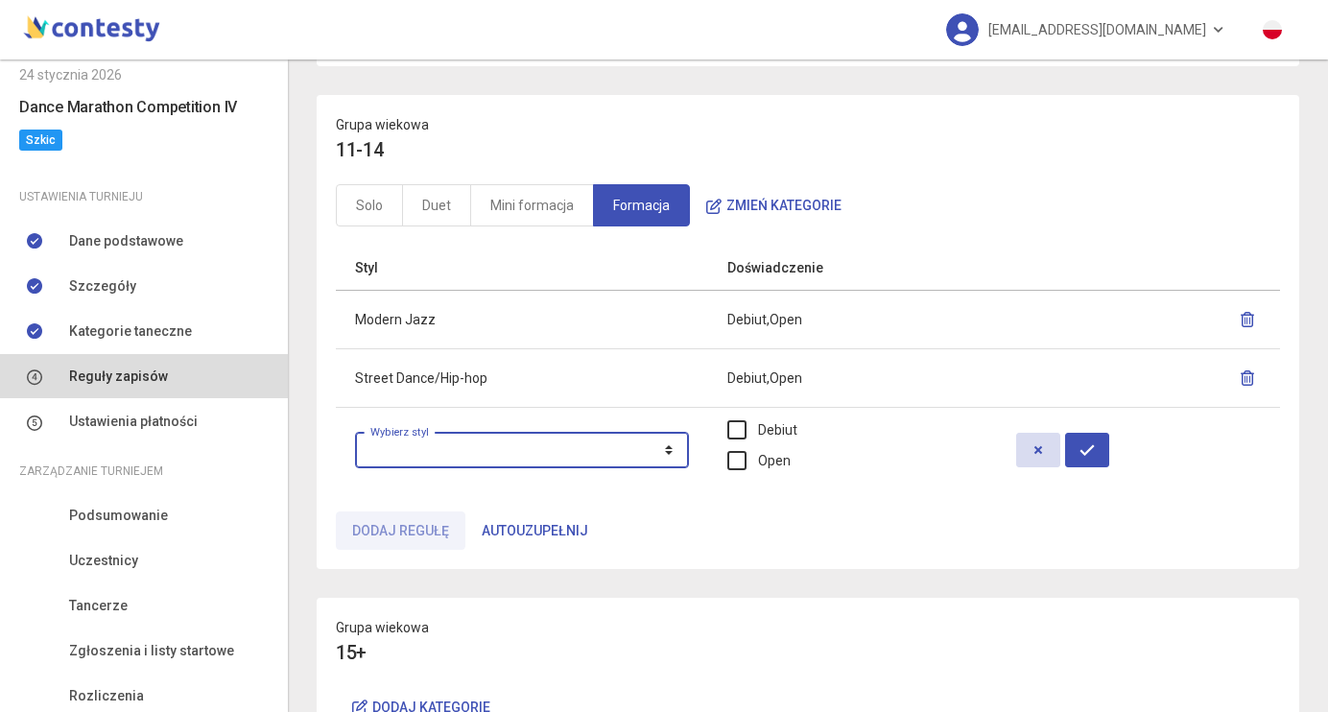
select select "**********"
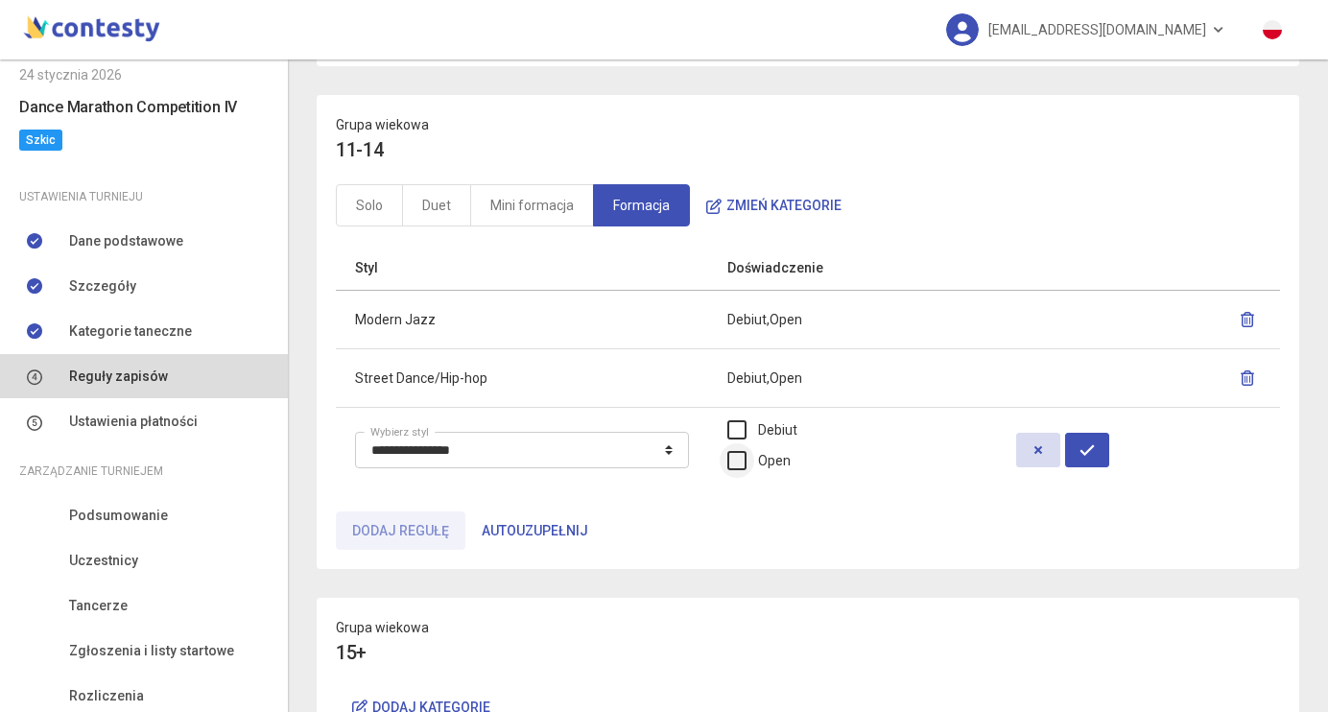
click at [781, 450] on label "Open" at bounding box center [758, 460] width 63 height 21
click at [1095, 449] on icon "button" at bounding box center [1087, 449] width 15 height 15
select select
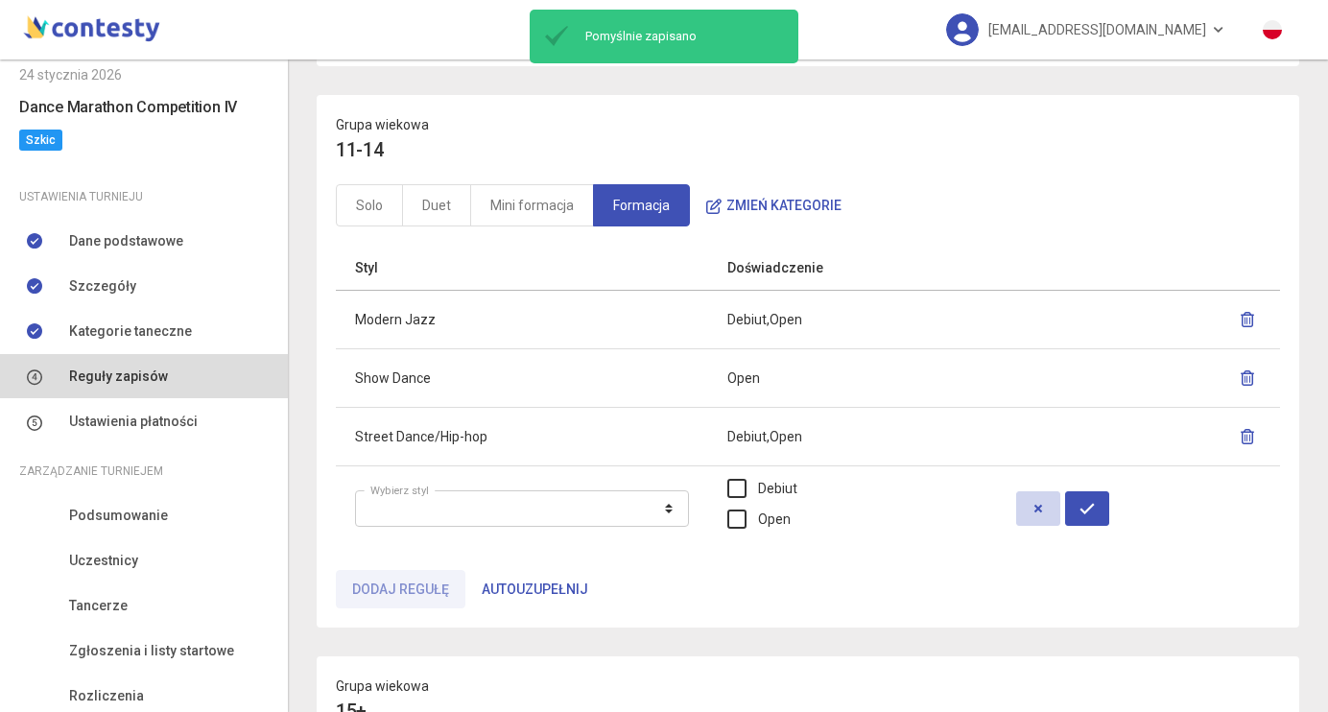
click at [1046, 509] on button "button" at bounding box center [1038, 508] width 44 height 35
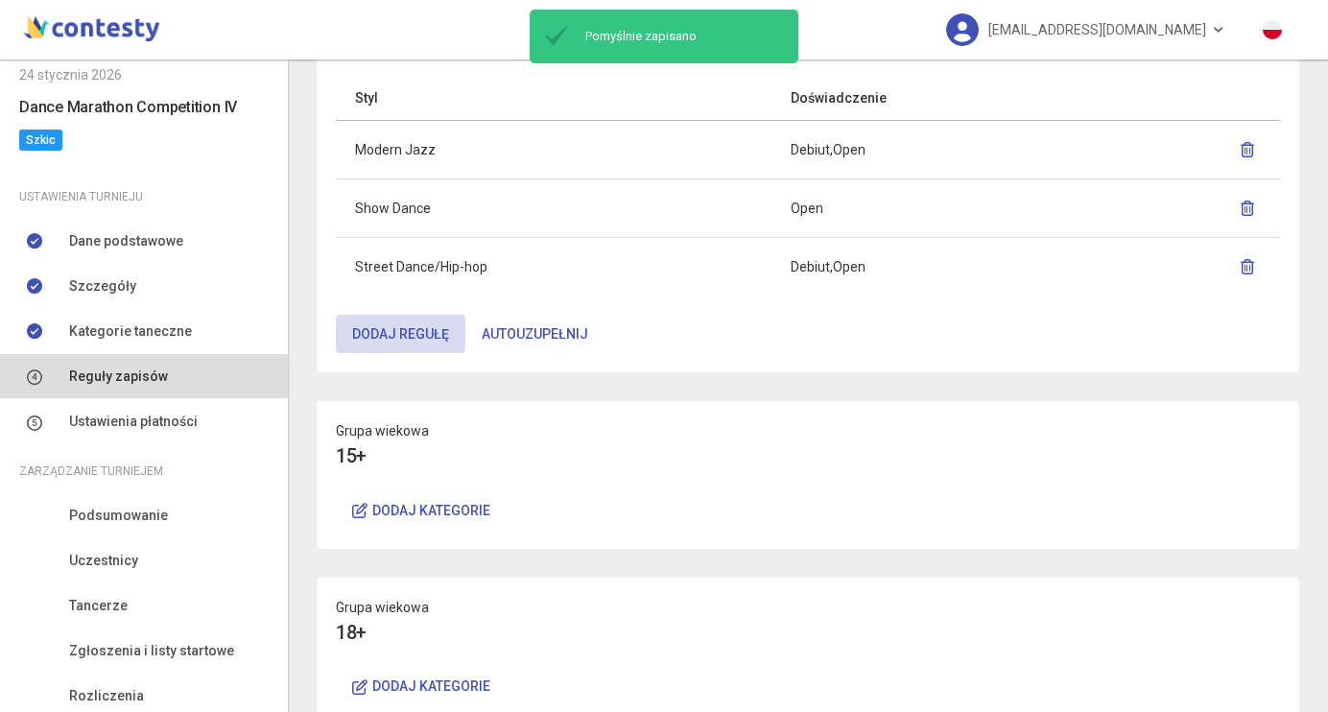
scroll to position [873, 0]
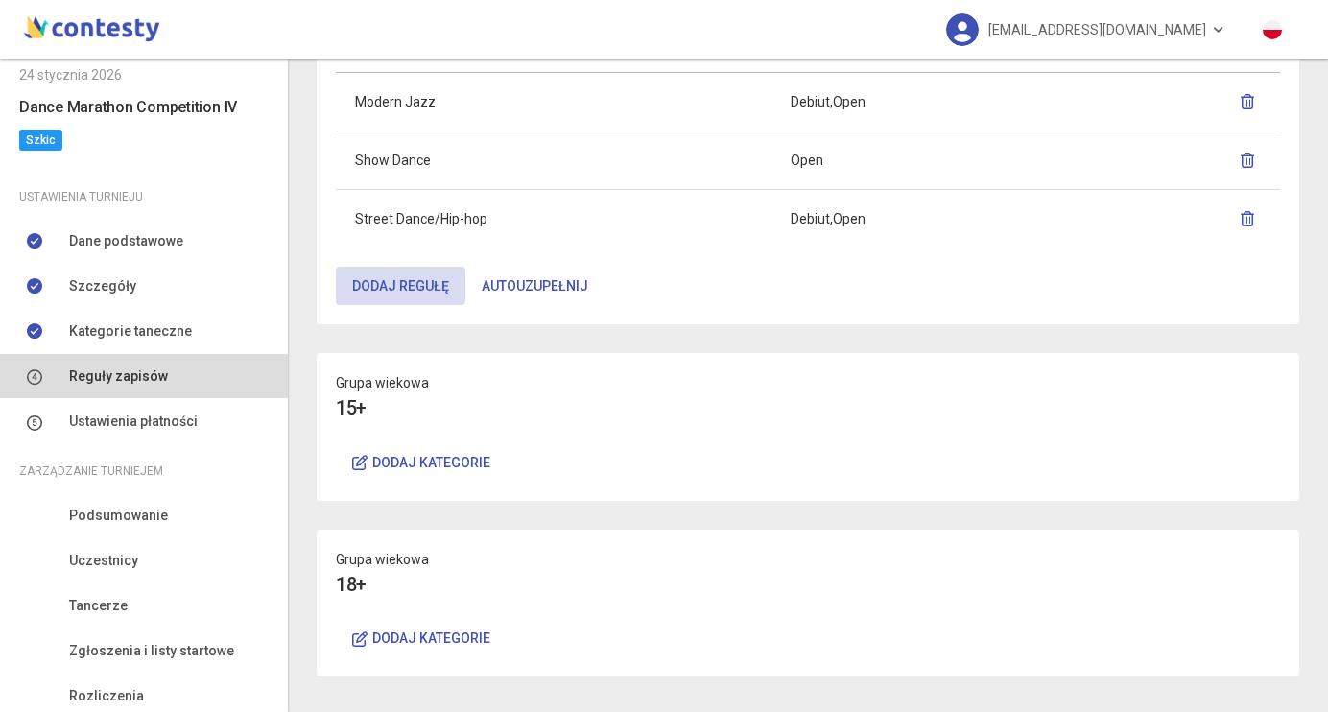
click at [424, 465] on button "Dodaj kategorie" at bounding box center [421, 462] width 171 height 38
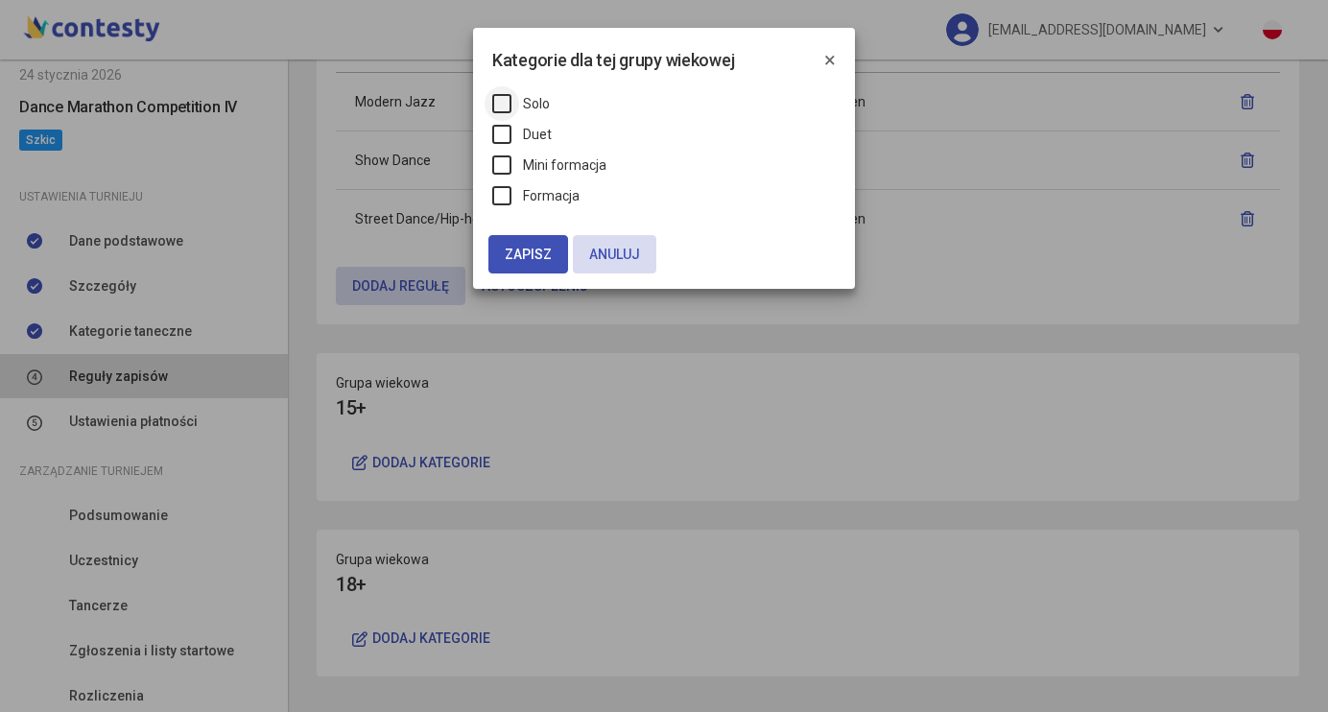
click at [502, 107] on label "Solo" at bounding box center [521, 103] width 58 height 21
click at [503, 117] on div "Solo Duet Mini formacja Formacja" at bounding box center [664, 154] width 382 height 161
click at [503, 126] on label "Duet" at bounding box center [521, 134] width 59 height 21
click at [503, 156] on label "Mini formacja" at bounding box center [549, 164] width 114 height 21
click at [504, 190] on label "Formacja" at bounding box center [535, 195] width 87 height 21
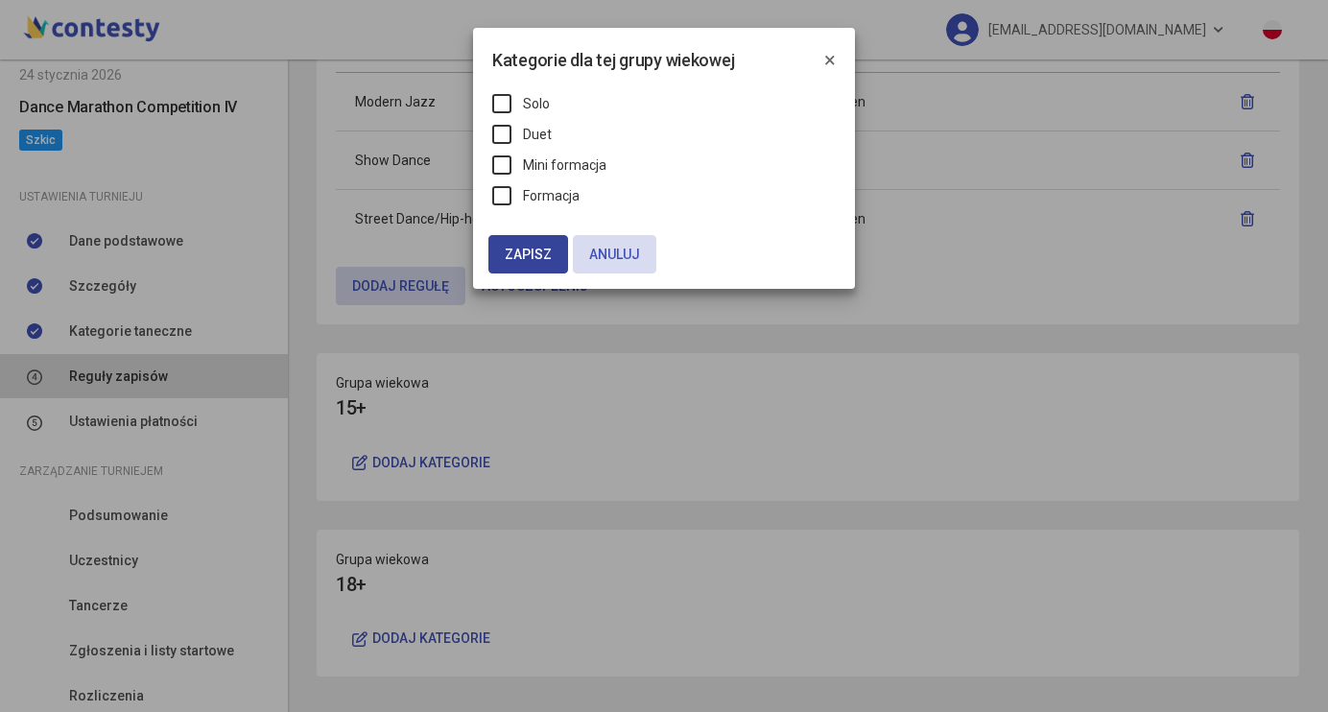
click at [535, 247] on span "Zapisz" at bounding box center [528, 254] width 47 height 15
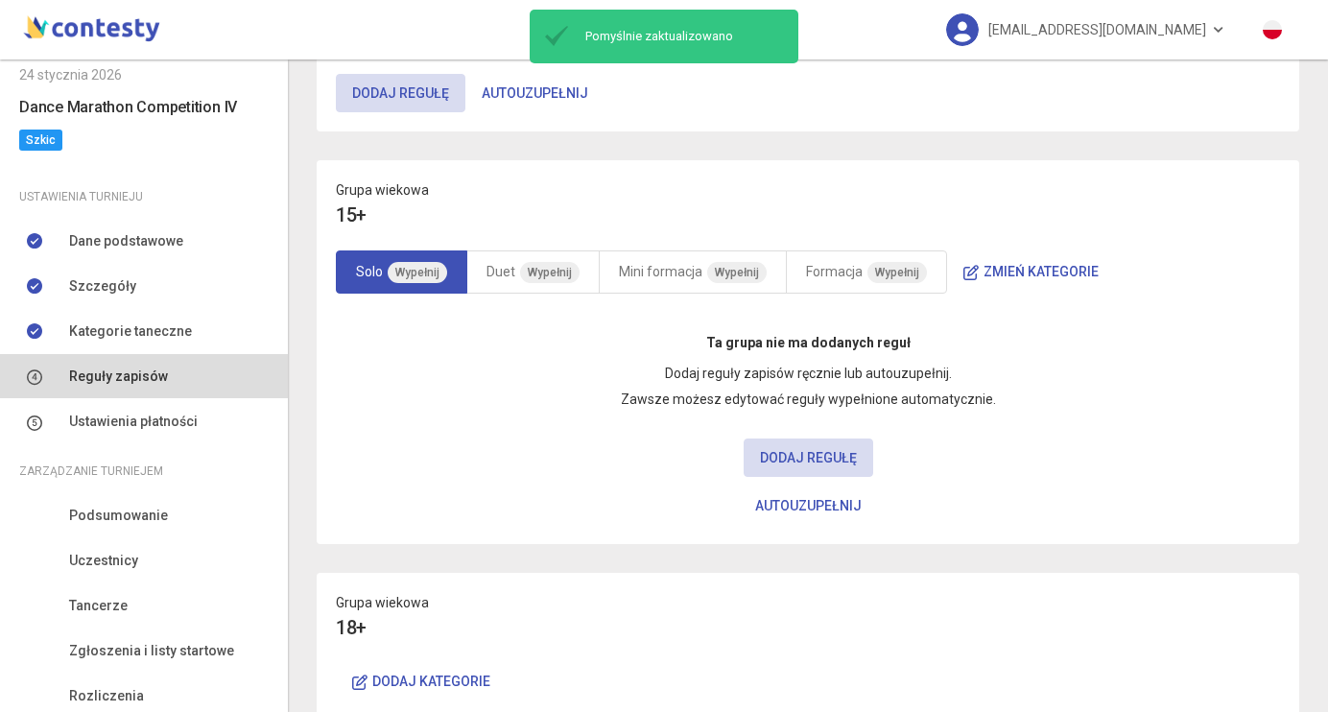
scroll to position [1077, 0]
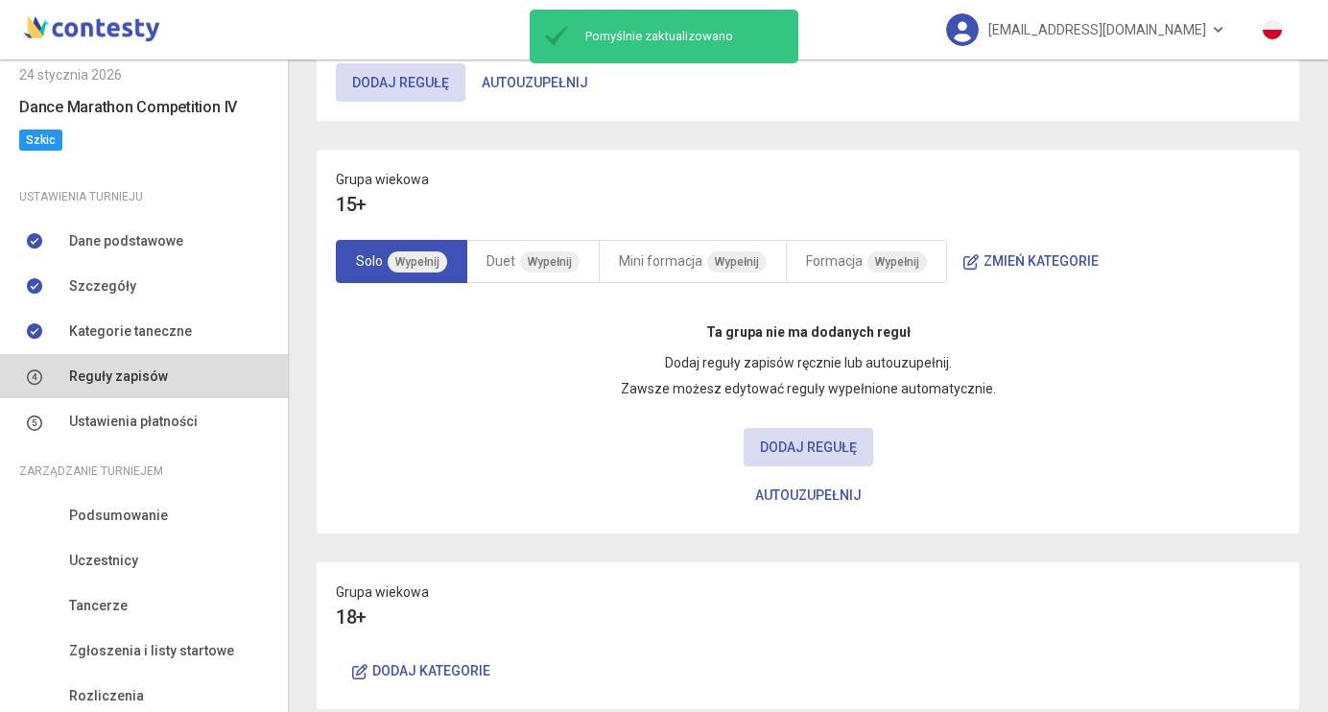
click at [797, 493] on button "Autouzupełnij" at bounding box center [808, 495] width 139 height 38
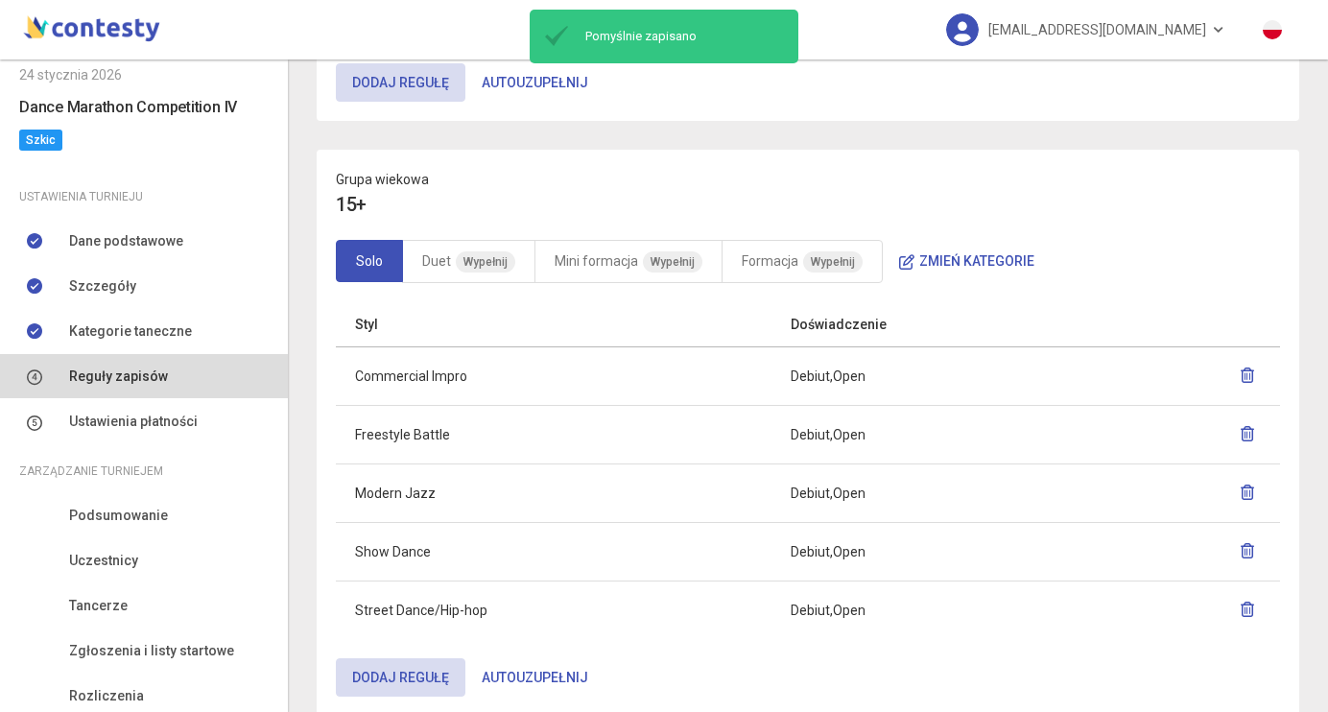
scroll to position [1106, 0]
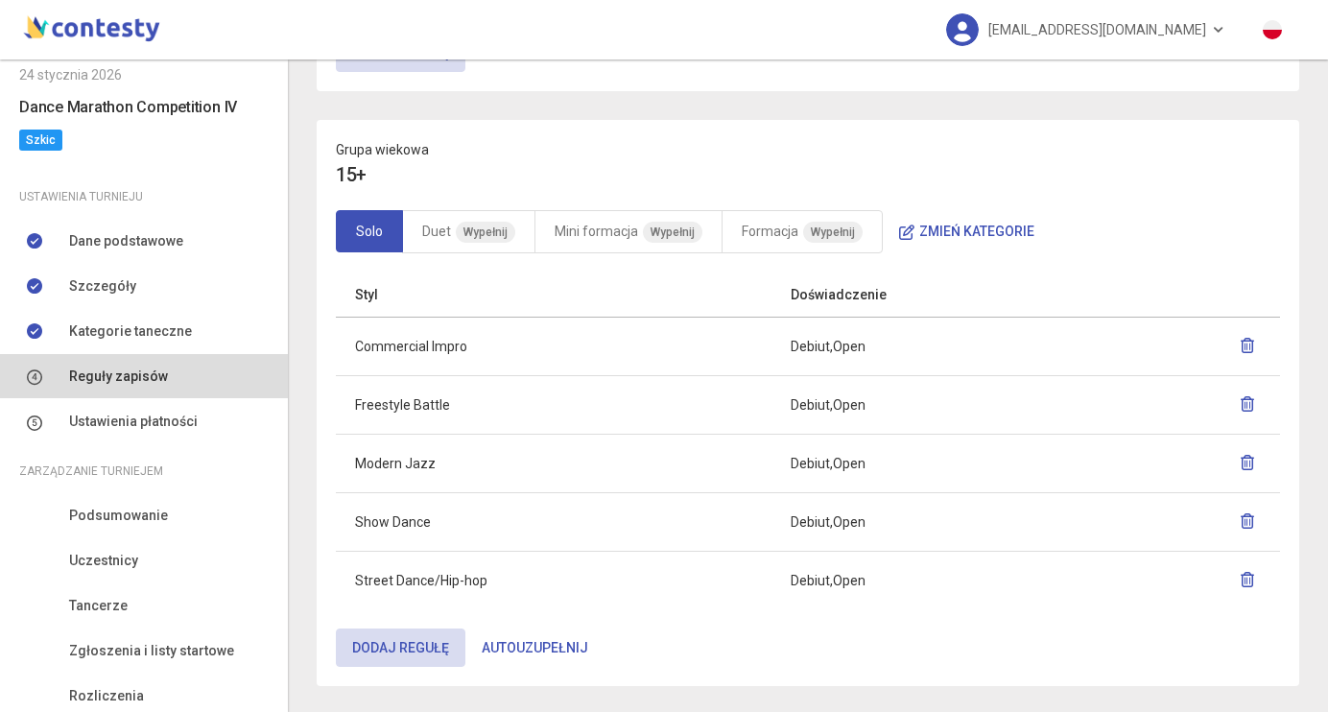
click at [1245, 336] on button "button" at bounding box center [1247, 346] width 27 height 35
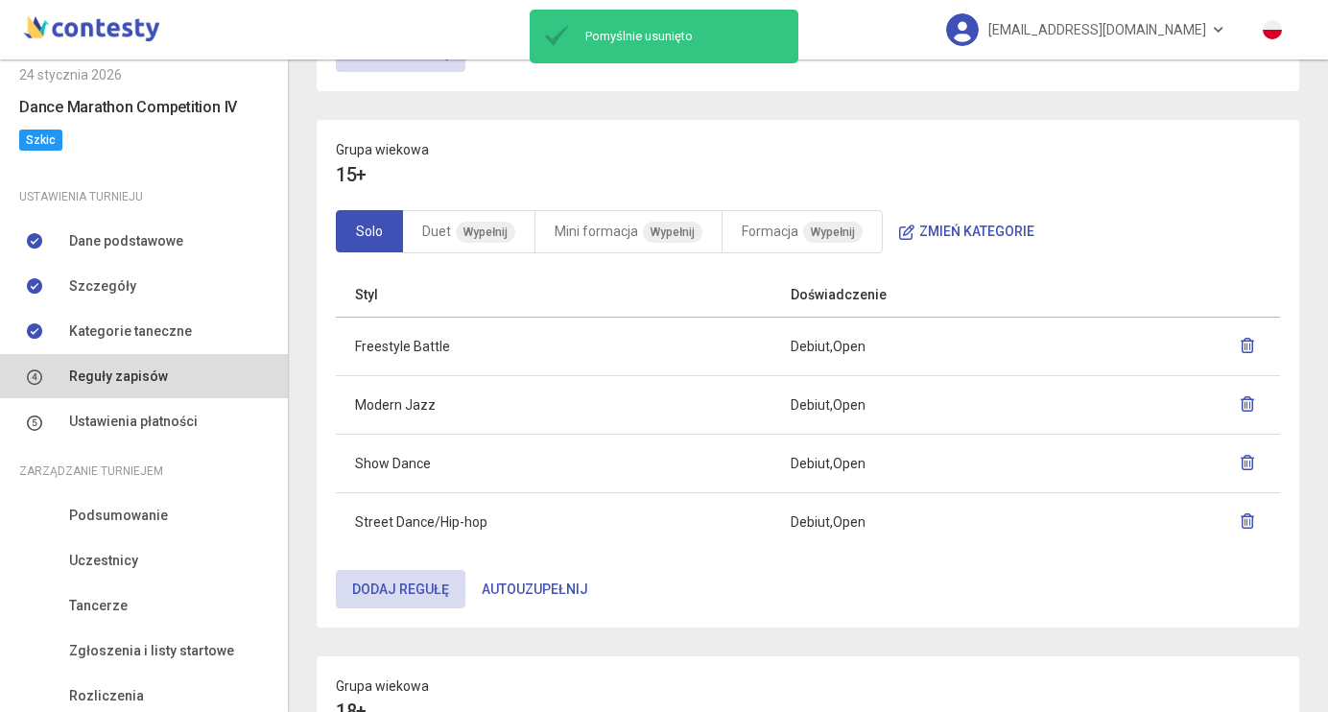
click at [1247, 348] on icon "button" at bounding box center [1247, 345] width 15 height 15
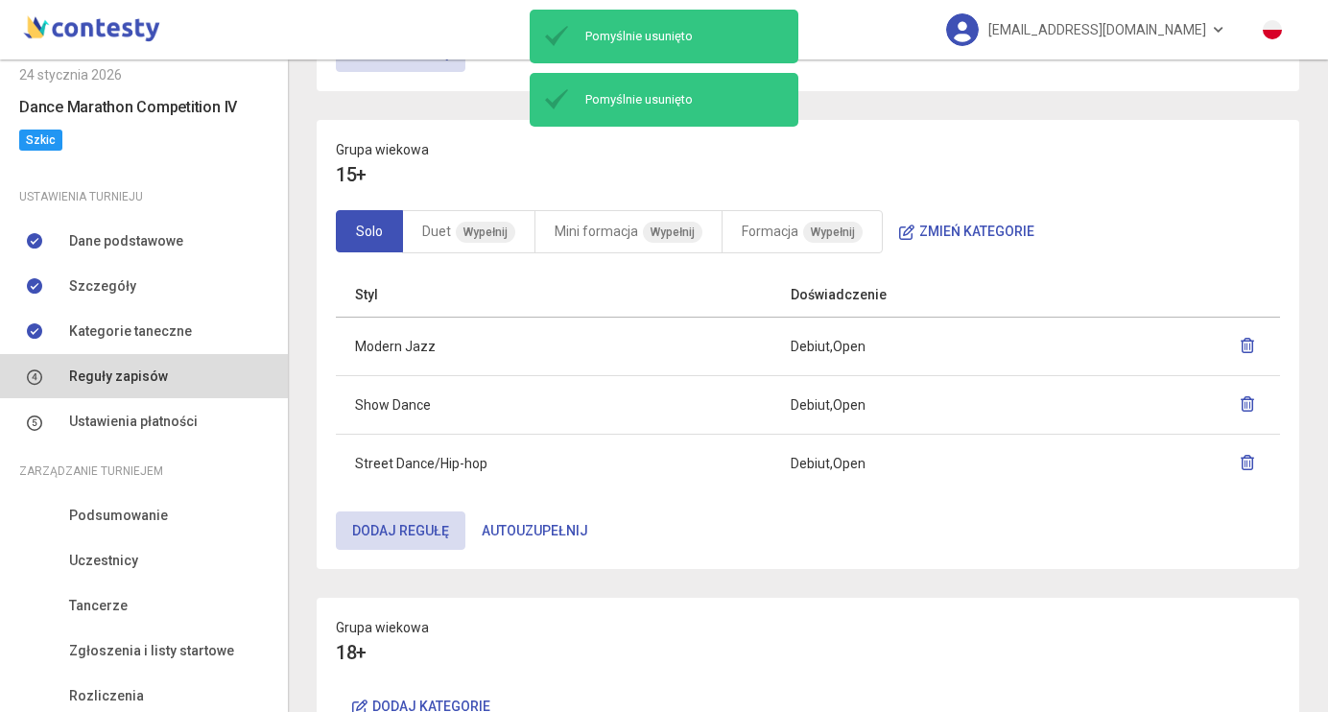
click at [1248, 406] on icon "button" at bounding box center [1247, 403] width 15 height 15
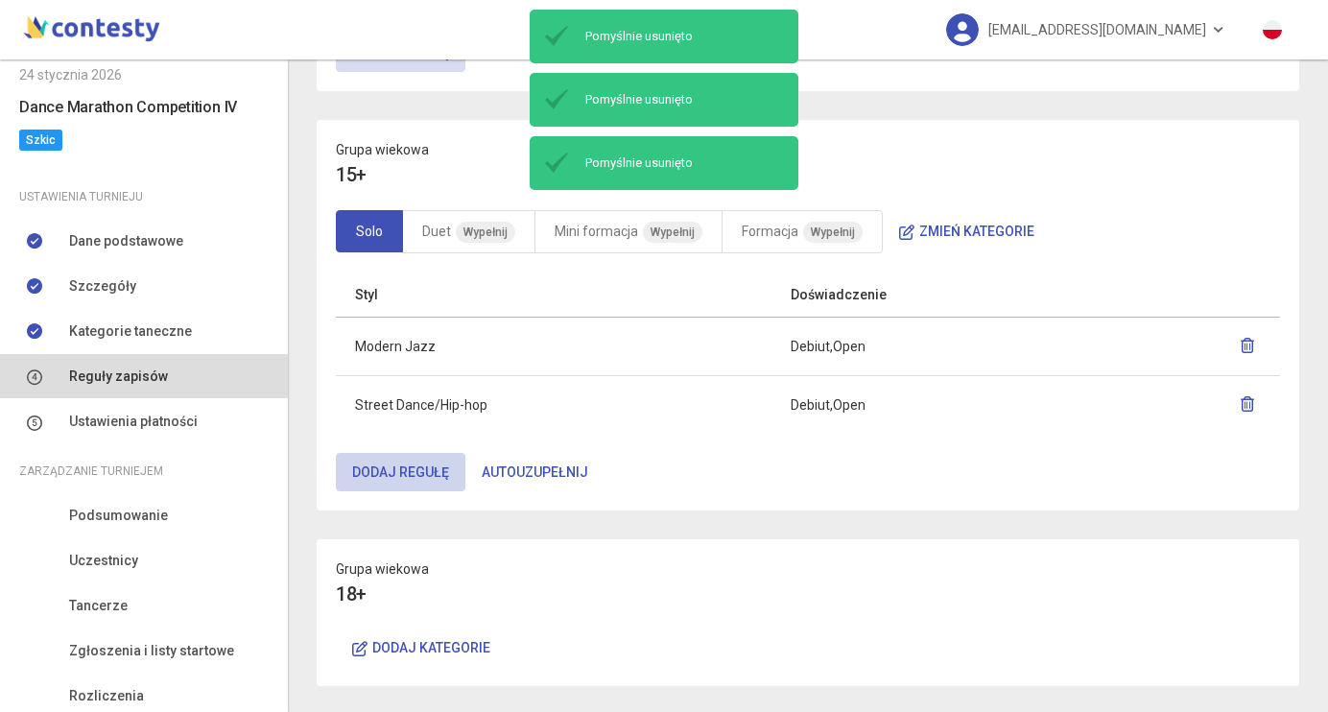
click at [432, 471] on button "Dodaj regułę" at bounding box center [401, 472] width 130 height 38
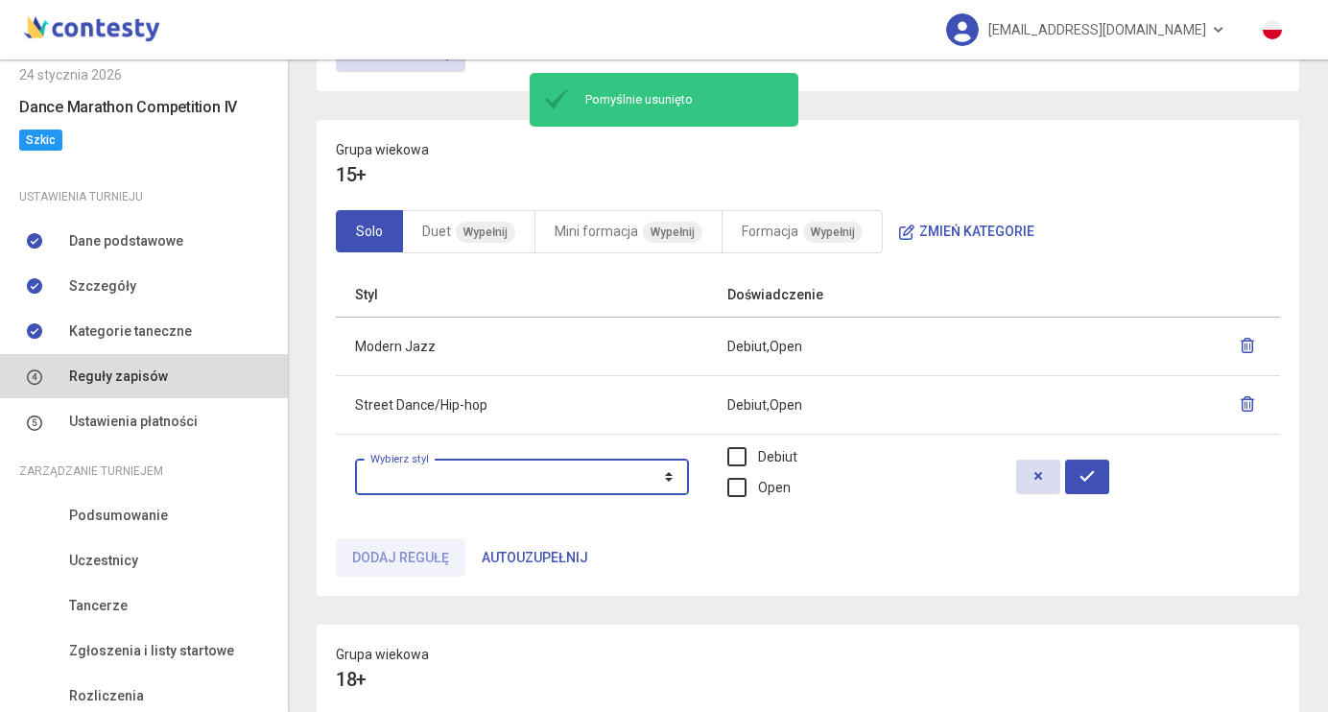
select select "**********"
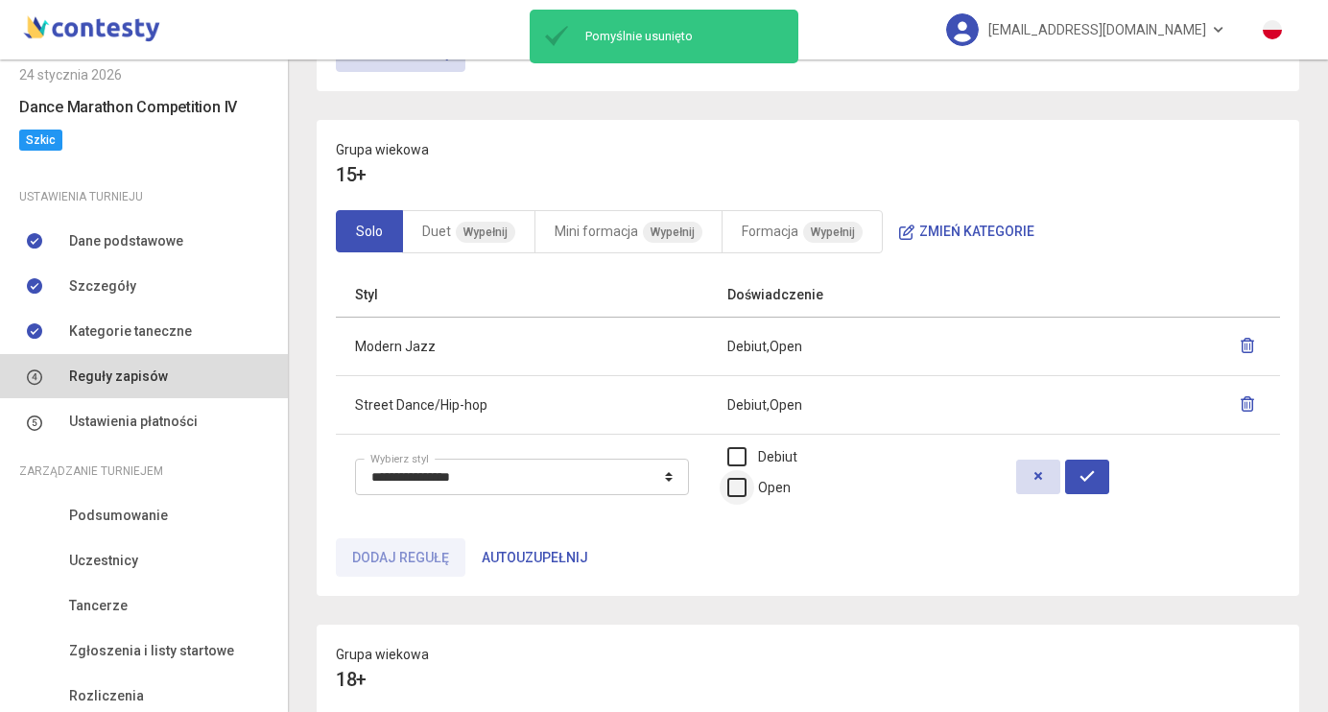
click at [779, 479] on label "Open" at bounding box center [758, 487] width 63 height 21
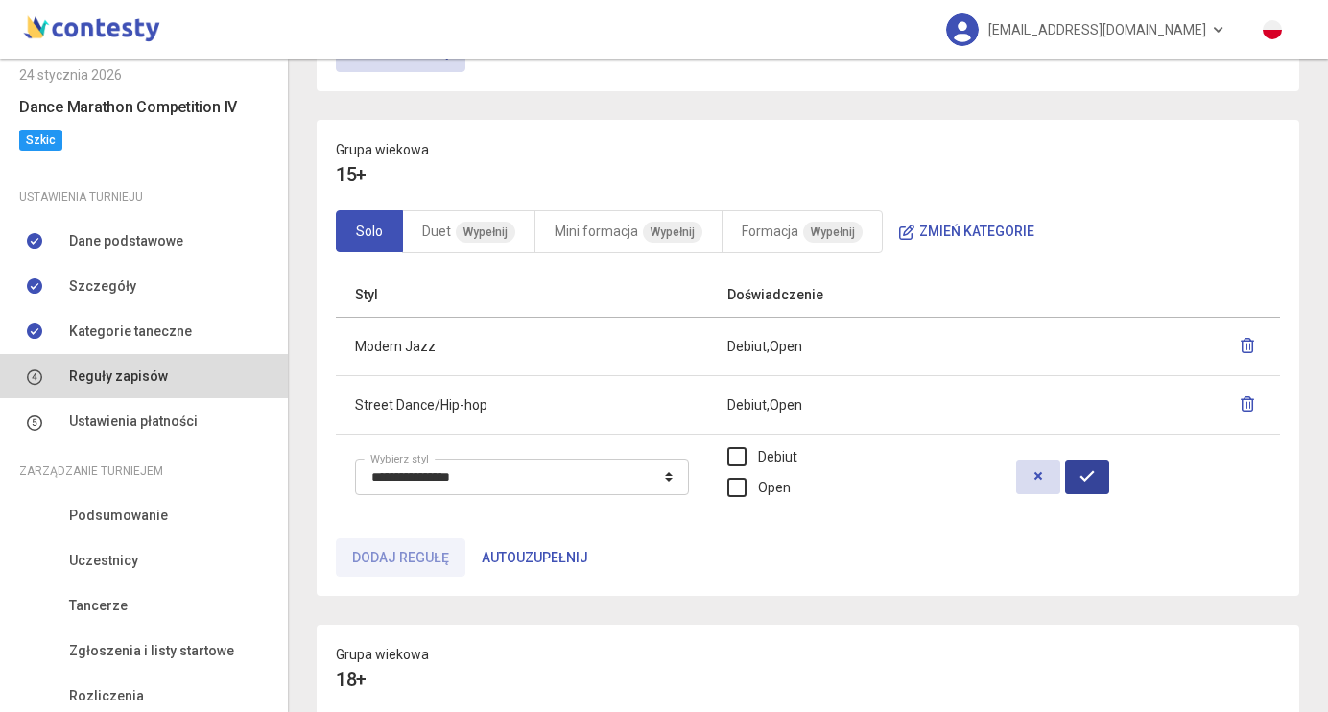
click at [1095, 470] on icon "button" at bounding box center [1087, 475] width 15 height 15
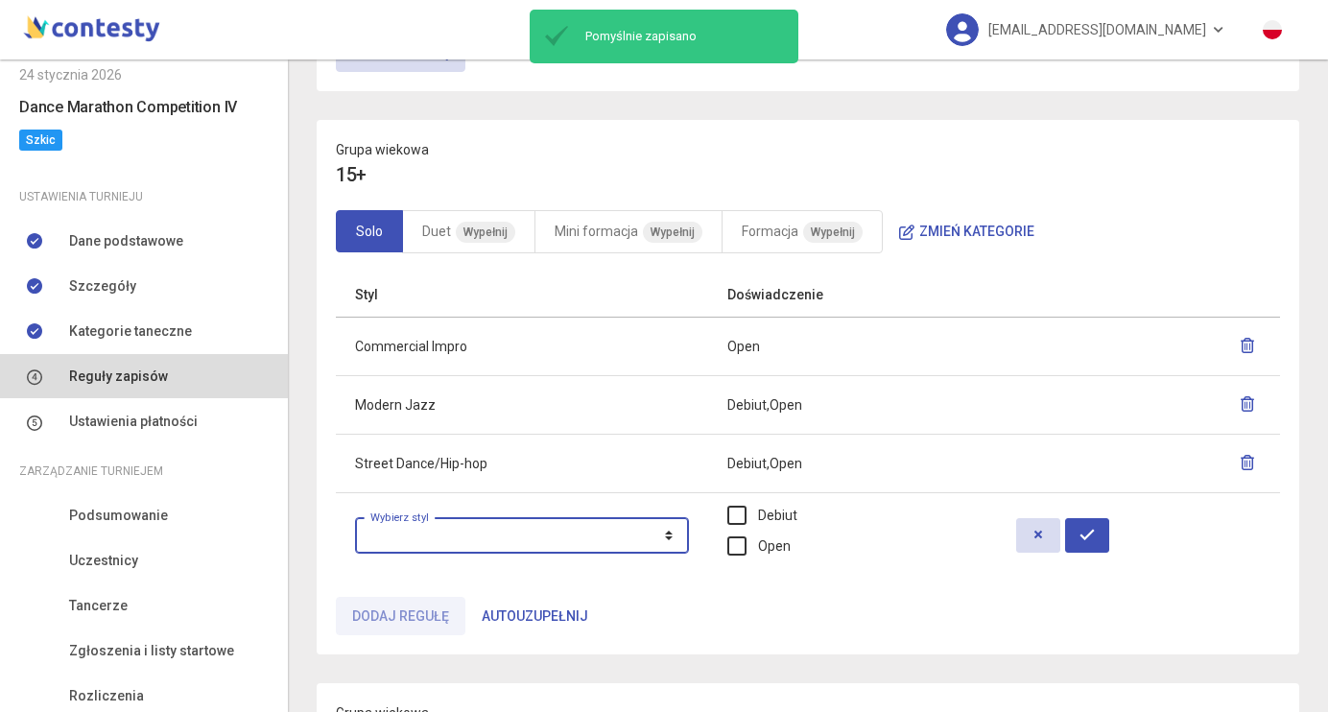
select select "**********"
click at [763, 540] on label "Open" at bounding box center [758, 545] width 63 height 21
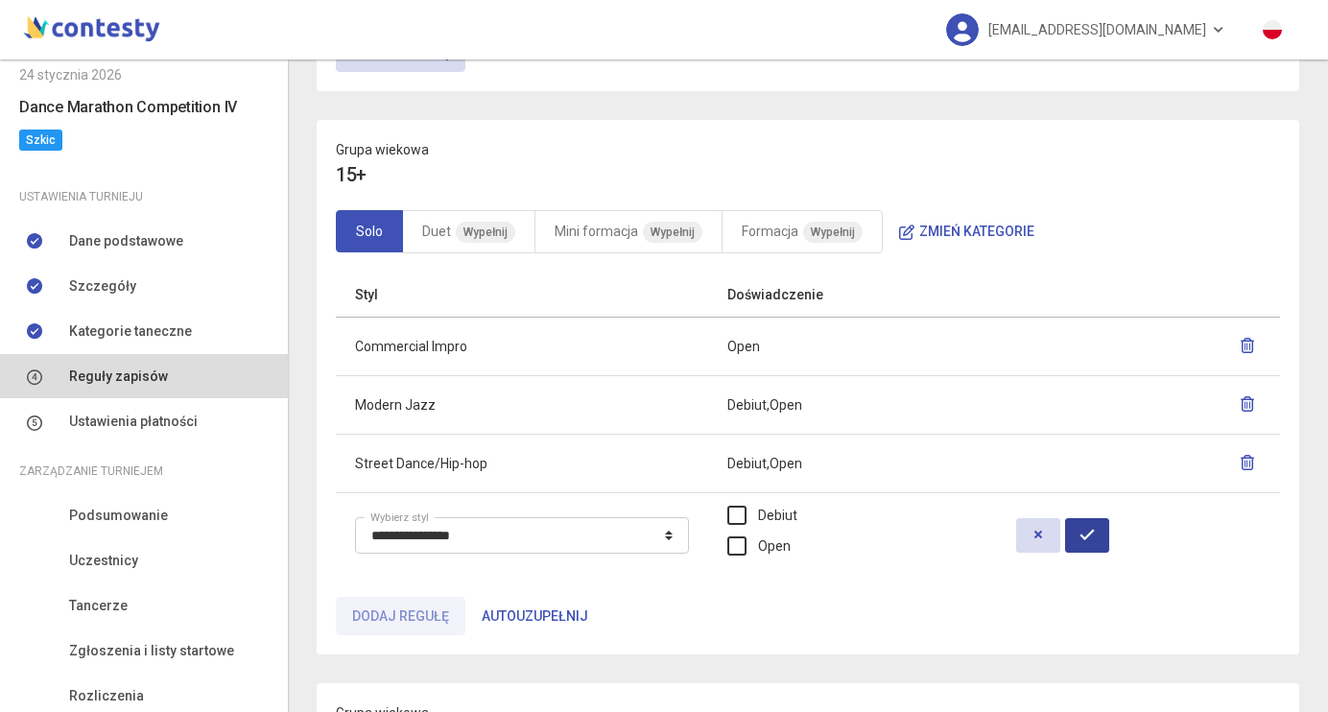
click at [1095, 532] on icon "button" at bounding box center [1087, 534] width 15 height 15
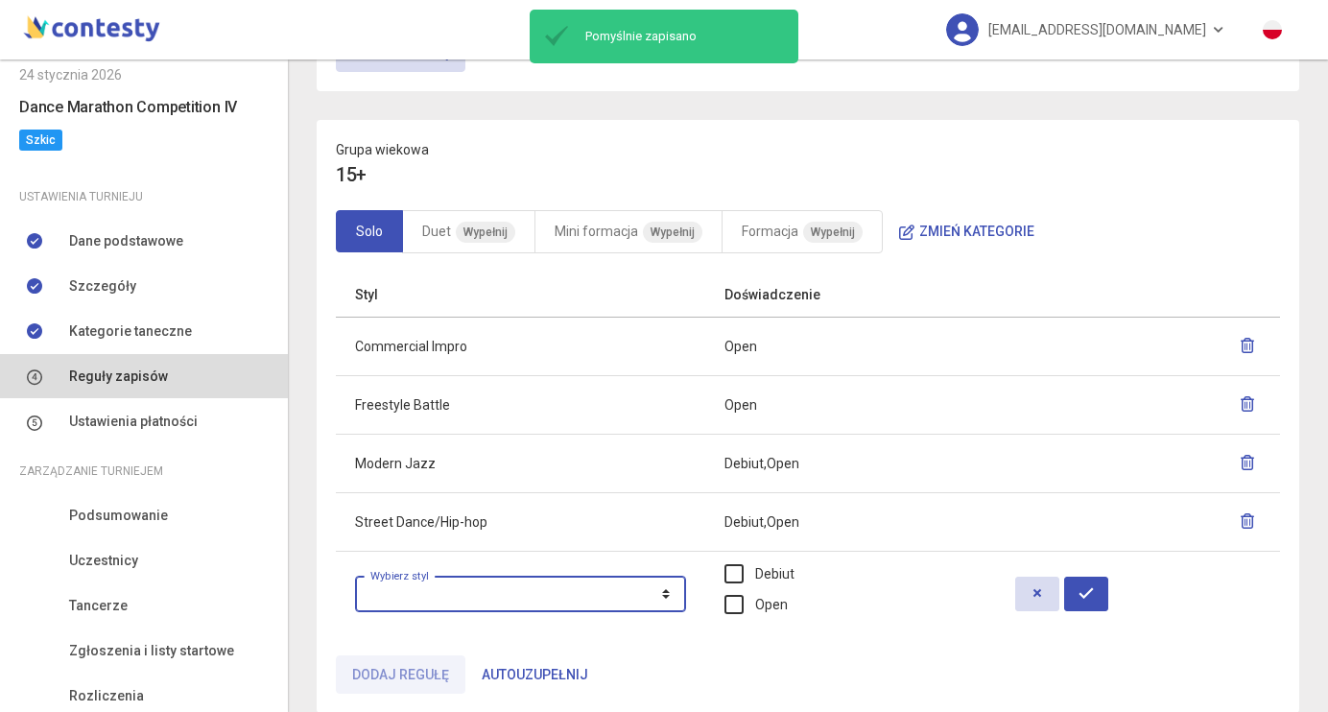
select select "**********"
click at [742, 606] on label "Open" at bounding box center [756, 604] width 63 height 21
click at [1089, 591] on button "button" at bounding box center [1086, 594] width 44 height 35
select select
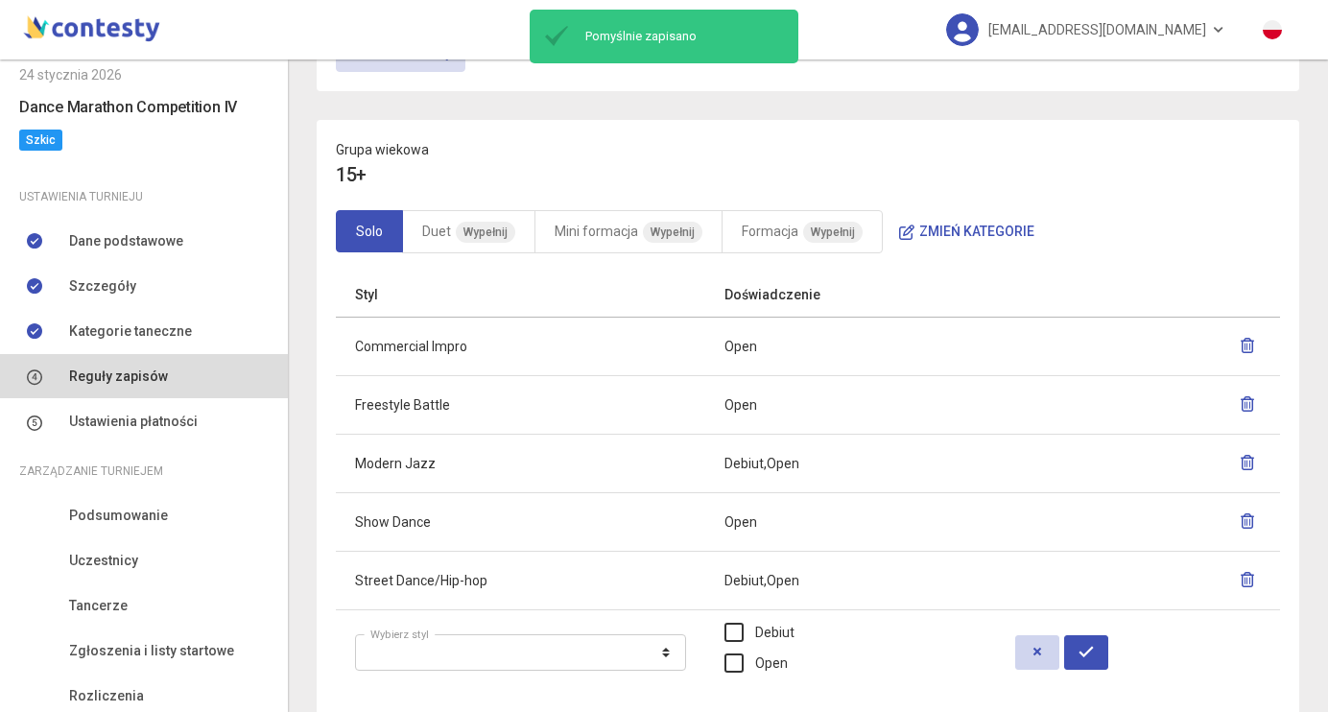
click at [1030, 654] on icon "button" at bounding box center [1037, 651] width 15 height 15
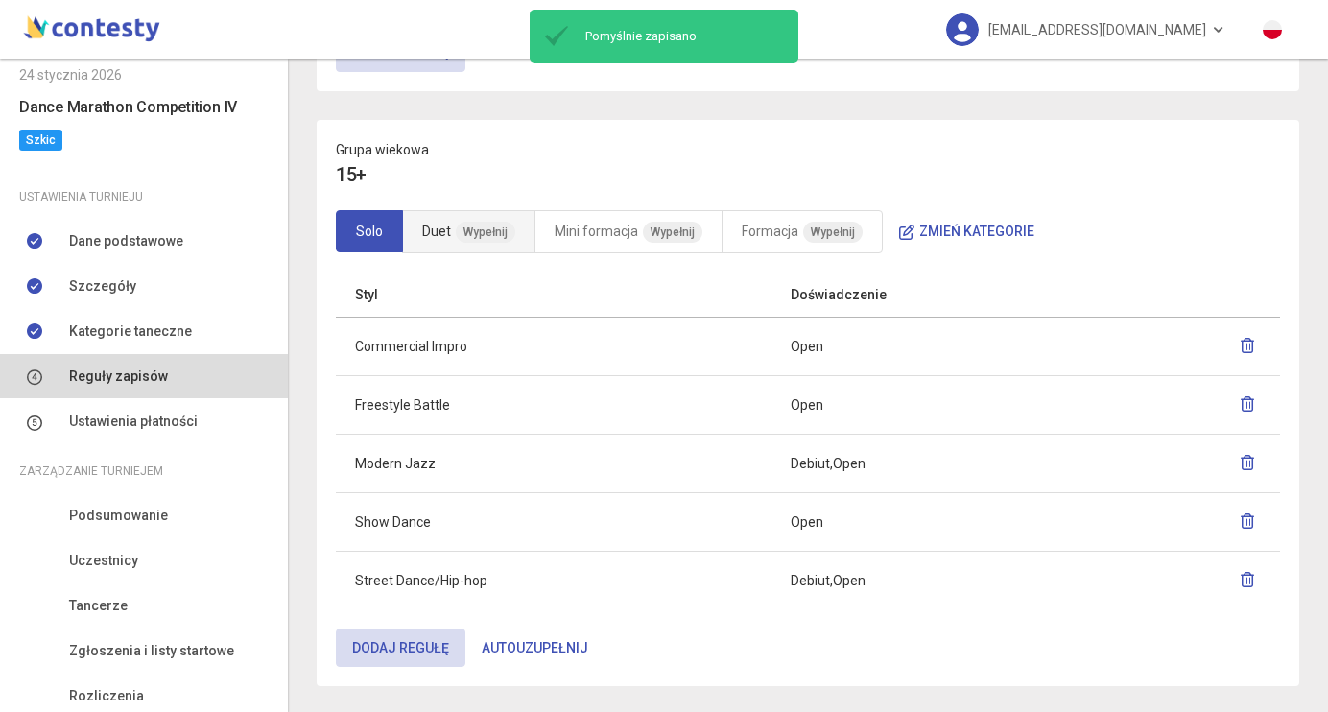
click at [482, 217] on link "Duet Wypełnij" at bounding box center [468, 231] width 133 height 43
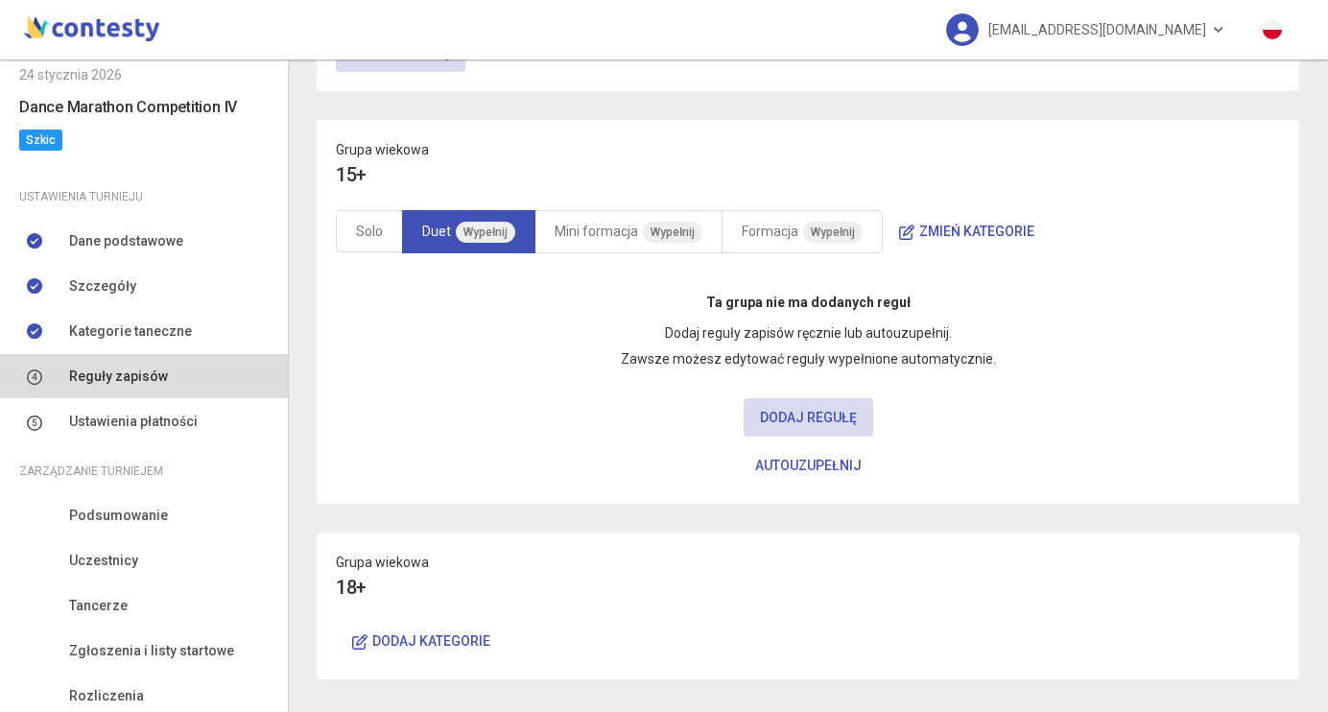
click at [834, 451] on button "Autouzupełnij" at bounding box center [808, 465] width 139 height 38
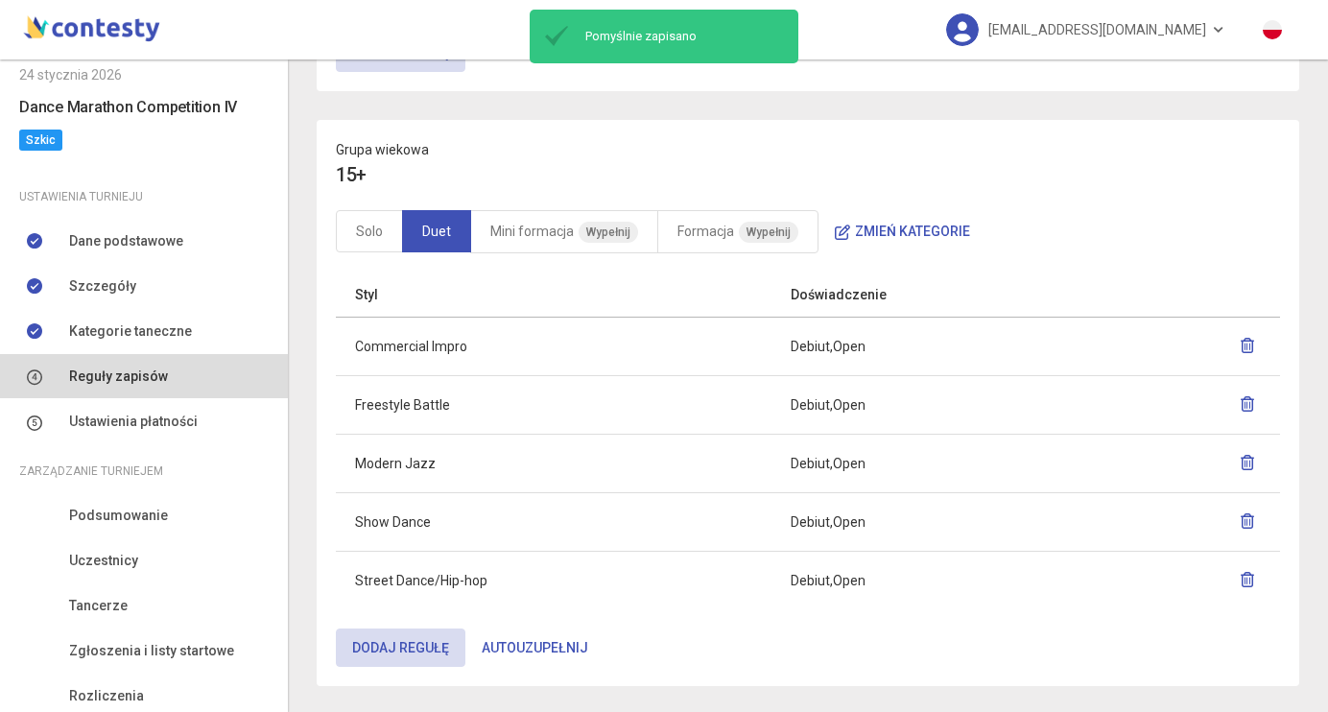
click at [1244, 351] on icon "button" at bounding box center [1247, 345] width 15 height 15
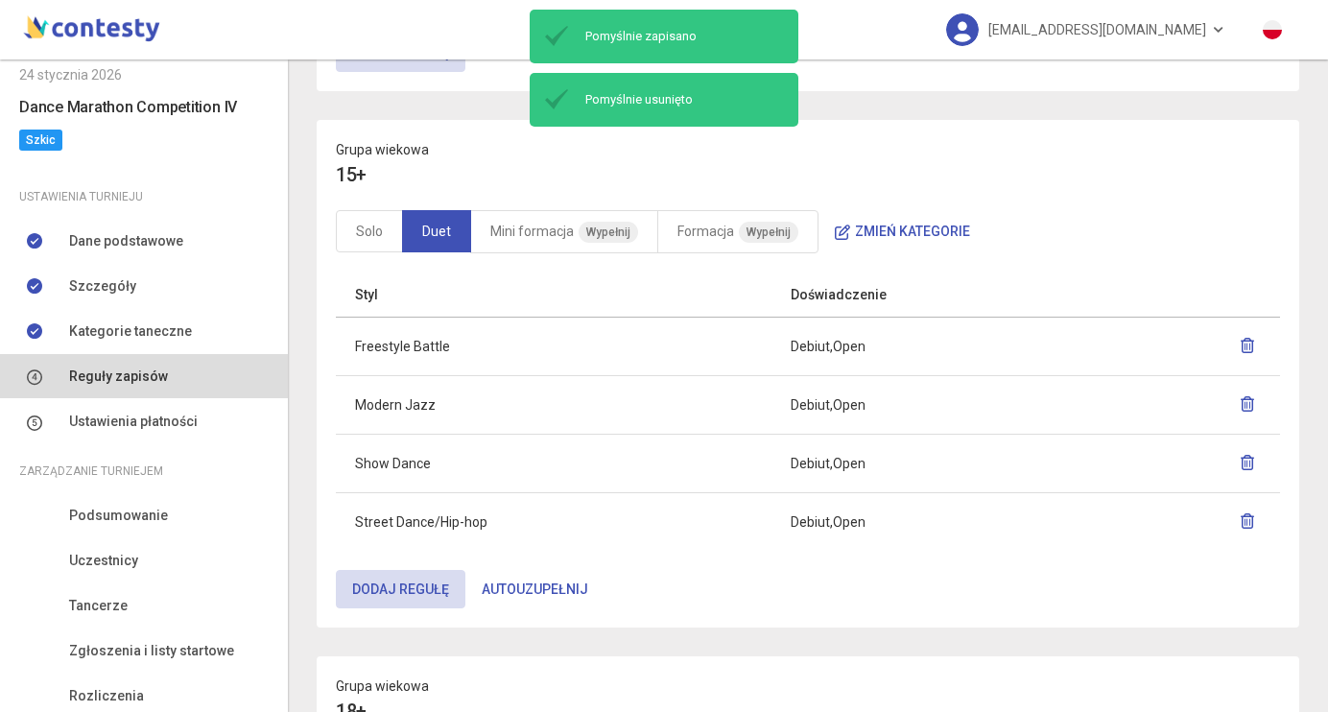
click at [1241, 347] on icon "button" at bounding box center [1247, 345] width 15 height 15
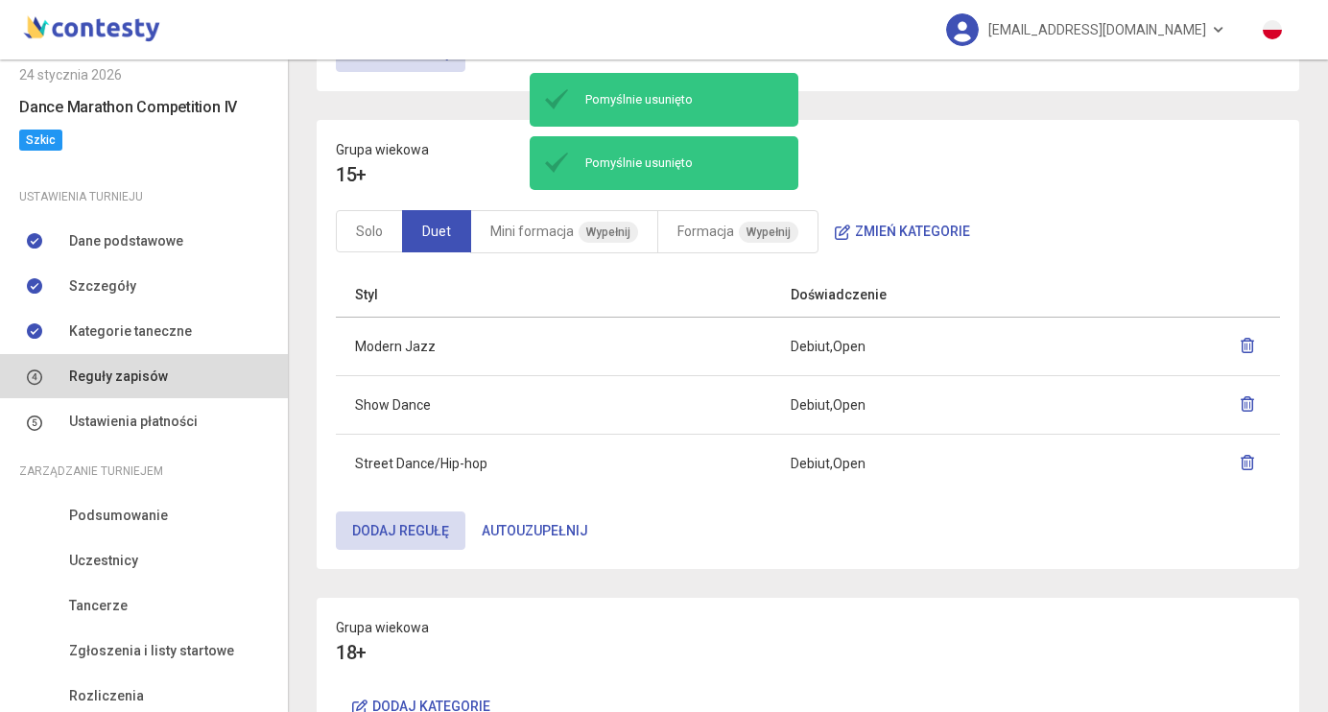
click at [1241, 403] on icon "button" at bounding box center [1247, 403] width 15 height 15
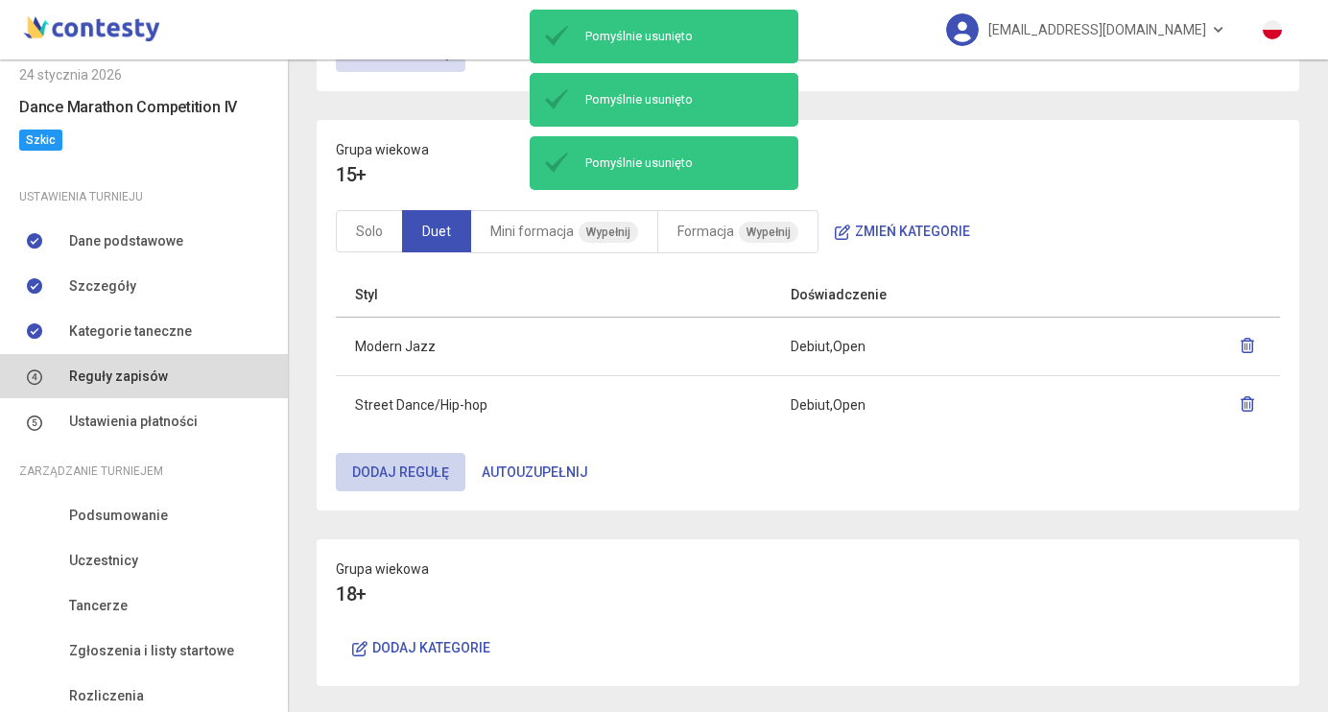
click at [442, 480] on button "Dodaj regułę" at bounding box center [401, 472] width 130 height 38
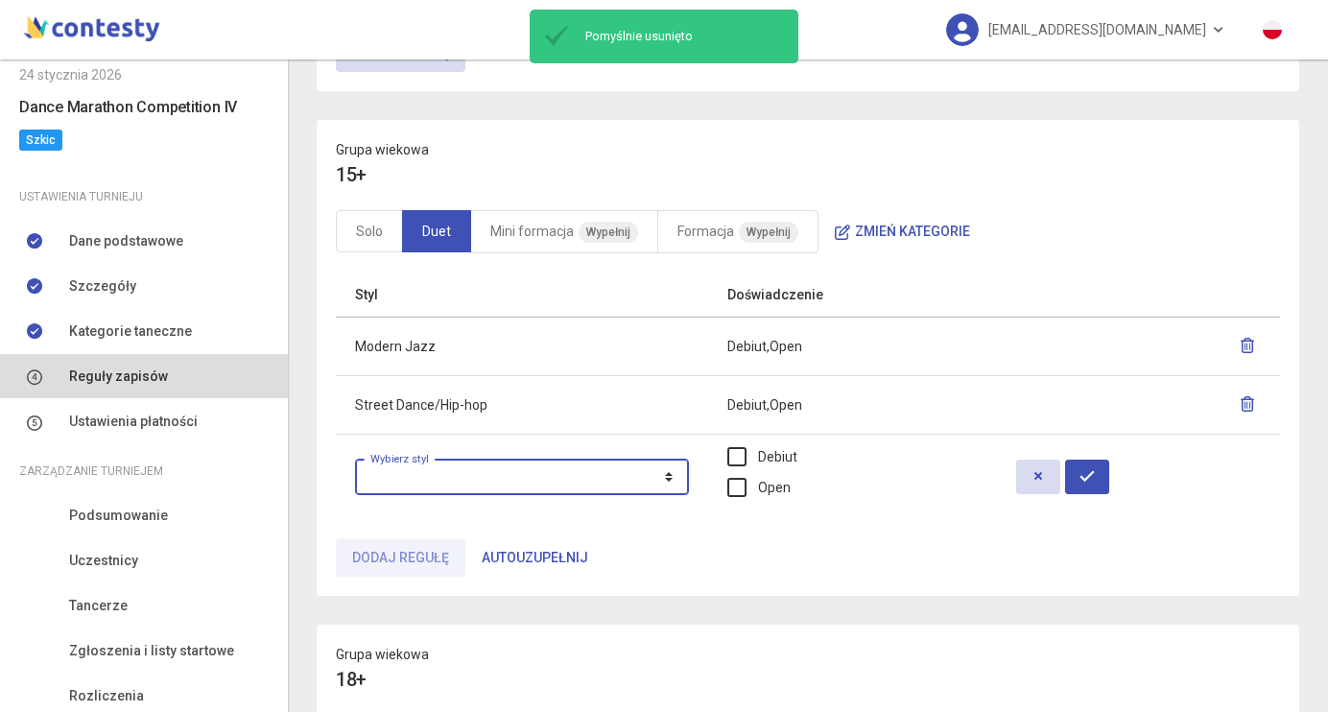
select select "**********"
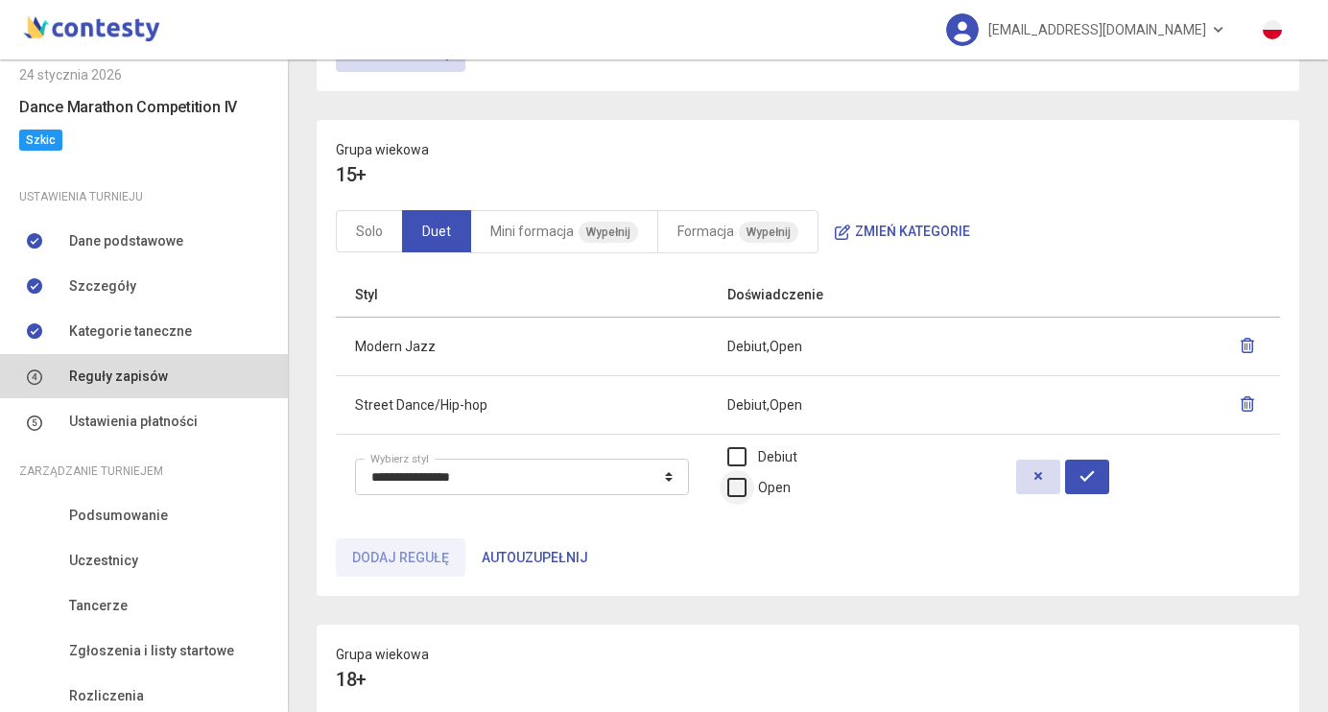
click at [772, 483] on label "Open" at bounding box center [758, 487] width 63 height 21
click at [1104, 465] on button "button" at bounding box center [1087, 477] width 44 height 35
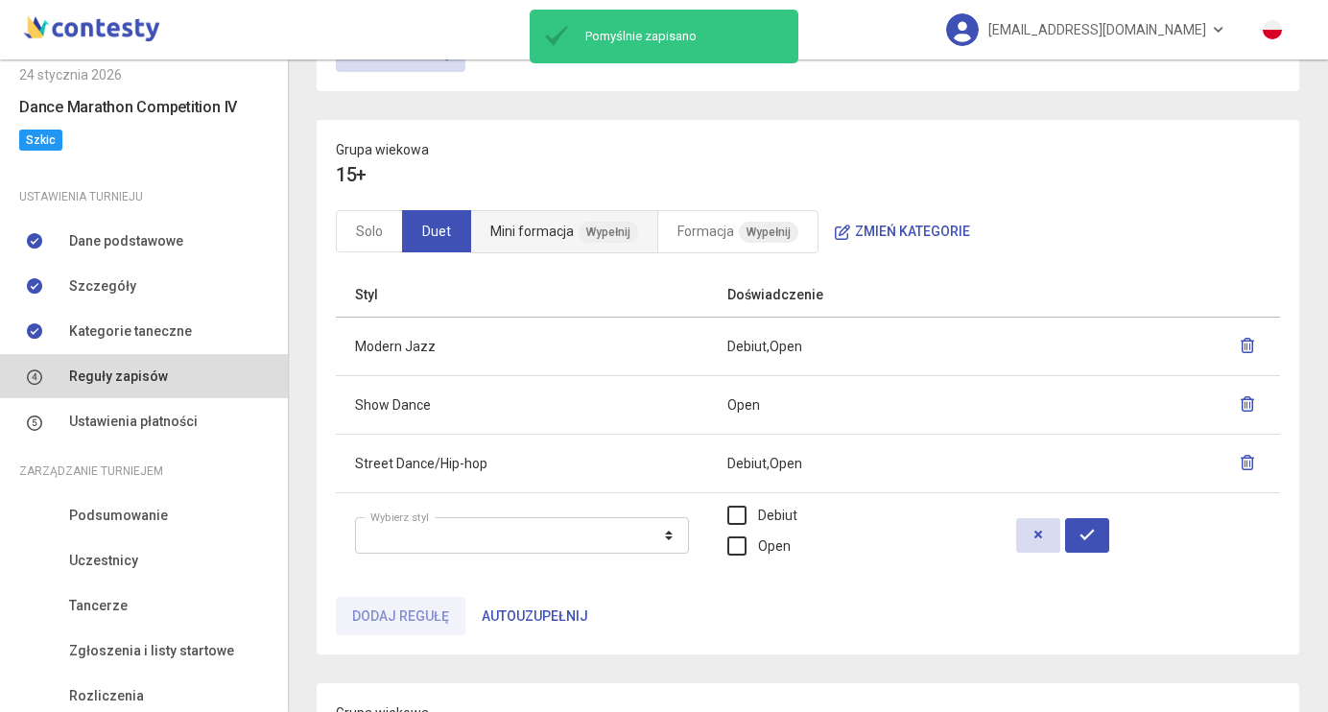
click at [531, 243] on link "Mini formacja Wypełnij" at bounding box center [564, 231] width 188 height 43
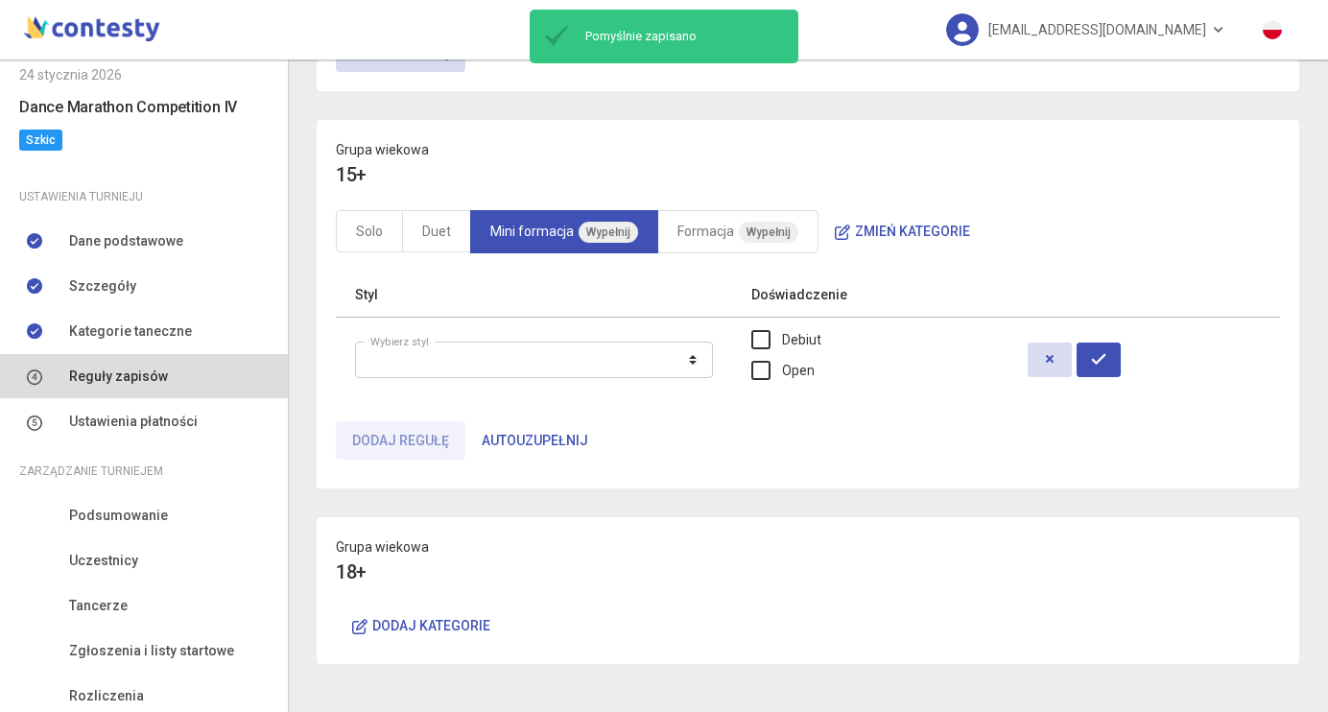
scroll to position [1105, 0]
click at [547, 434] on button "Autouzupełnij" at bounding box center [534, 442] width 139 height 38
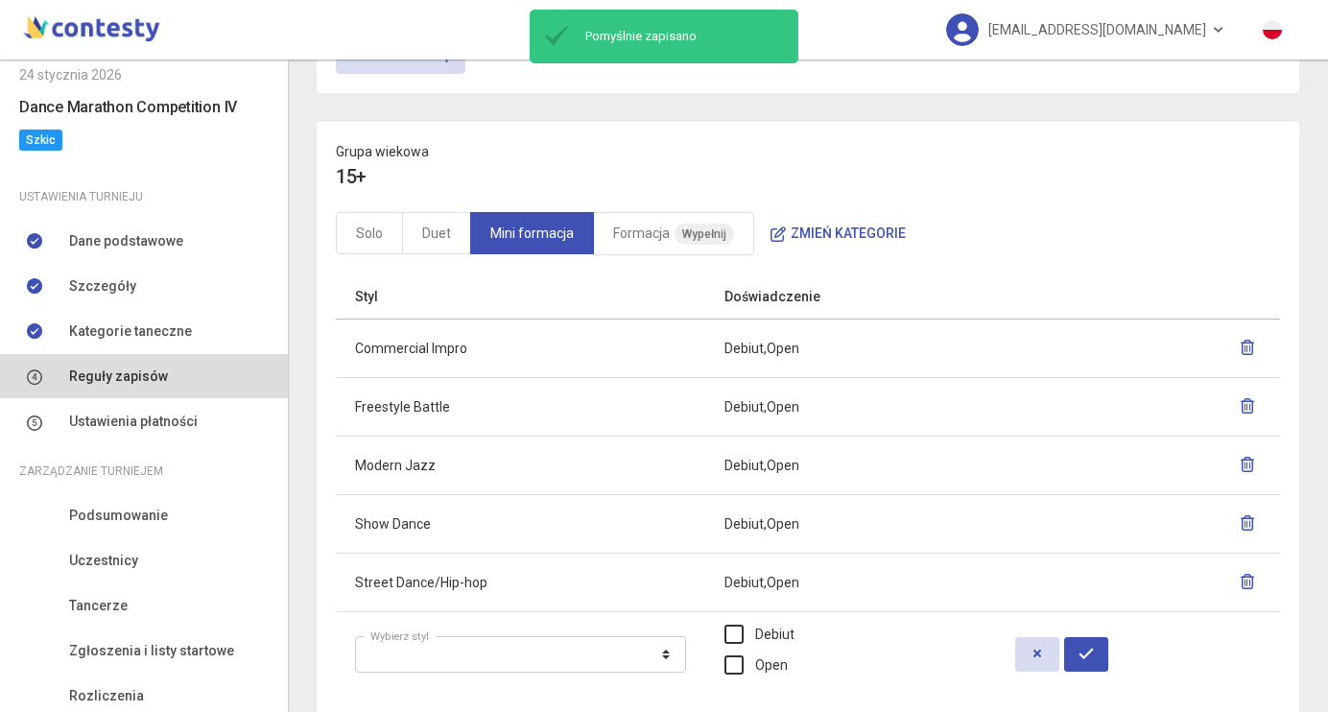
click at [1258, 341] on button "button" at bounding box center [1247, 348] width 27 height 35
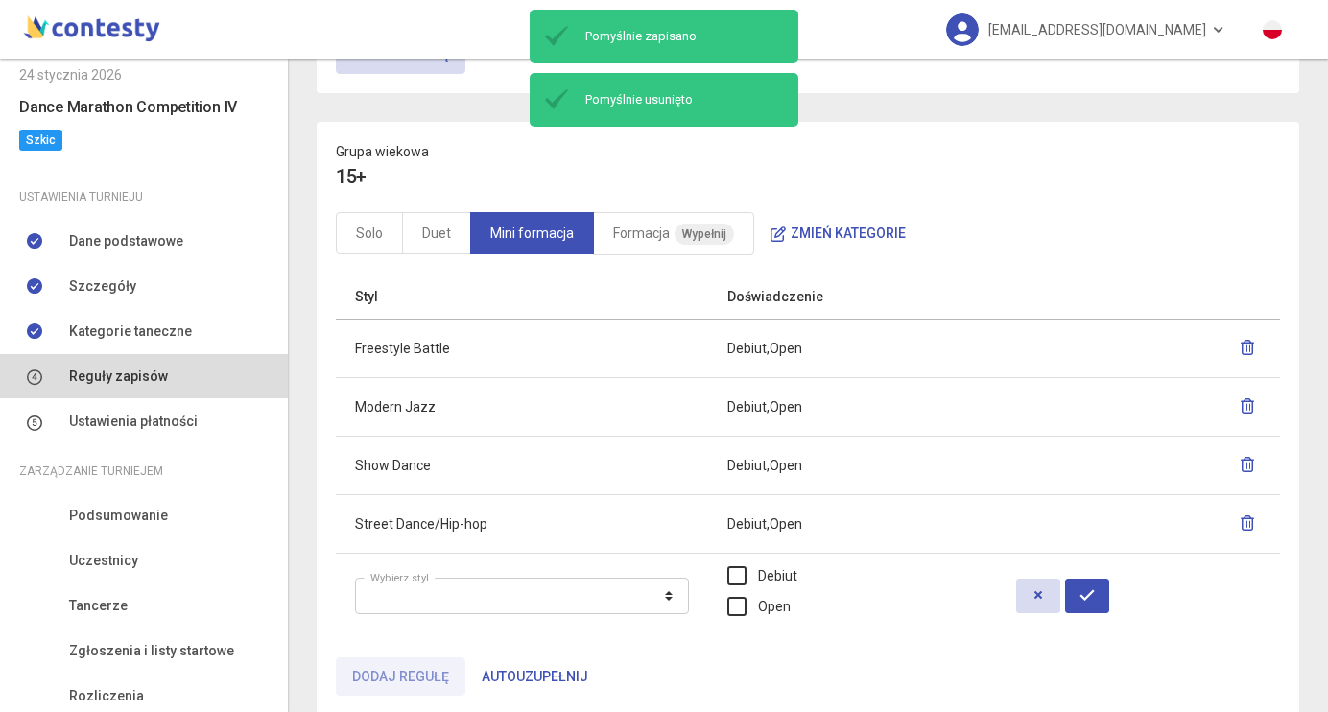
click at [1254, 349] on icon "button" at bounding box center [1247, 347] width 15 height 15
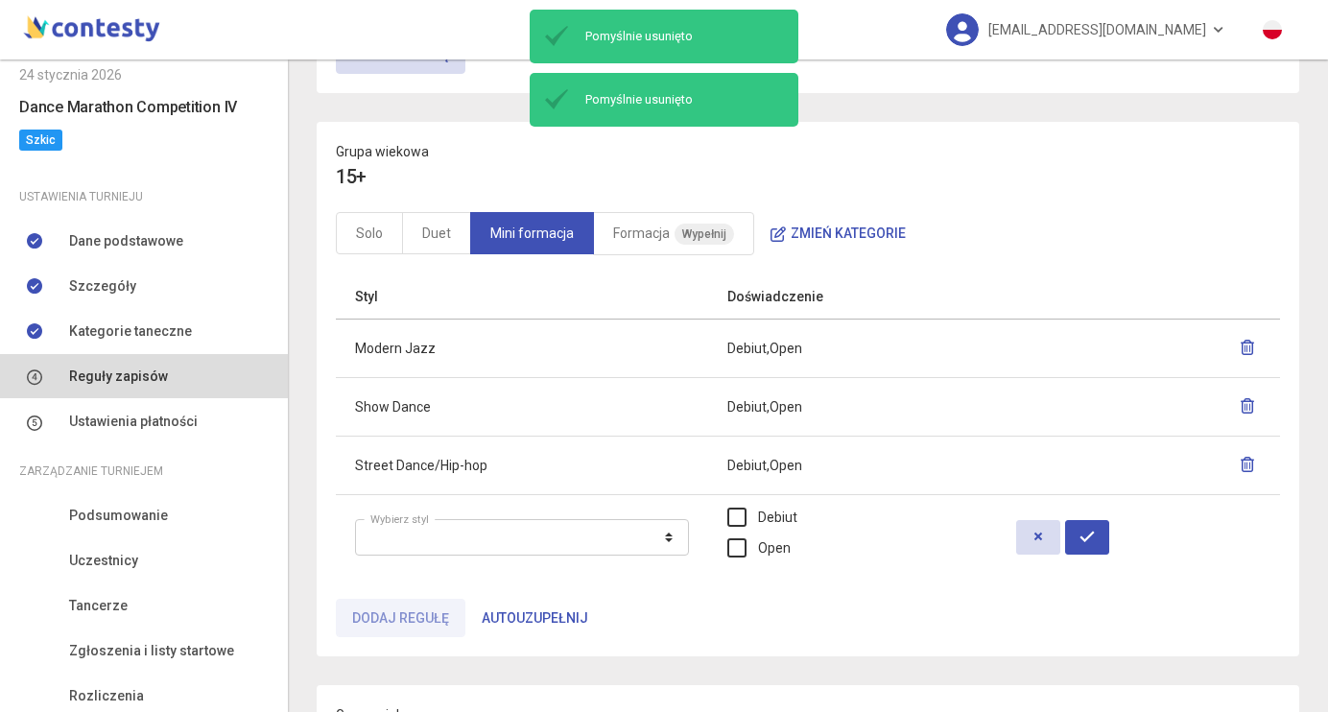
click at [1249, 405] on icon "button" at bounding box center [1247, 405] width 15 height 15
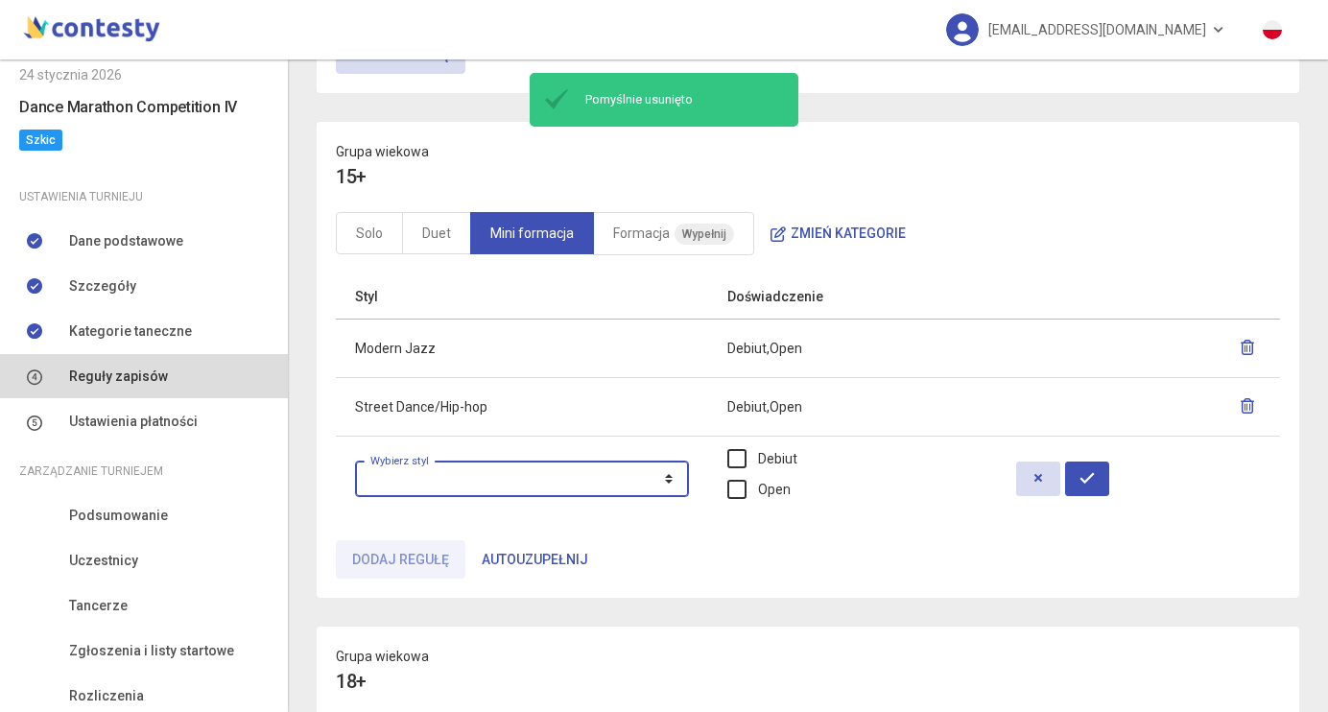
select select "**********"
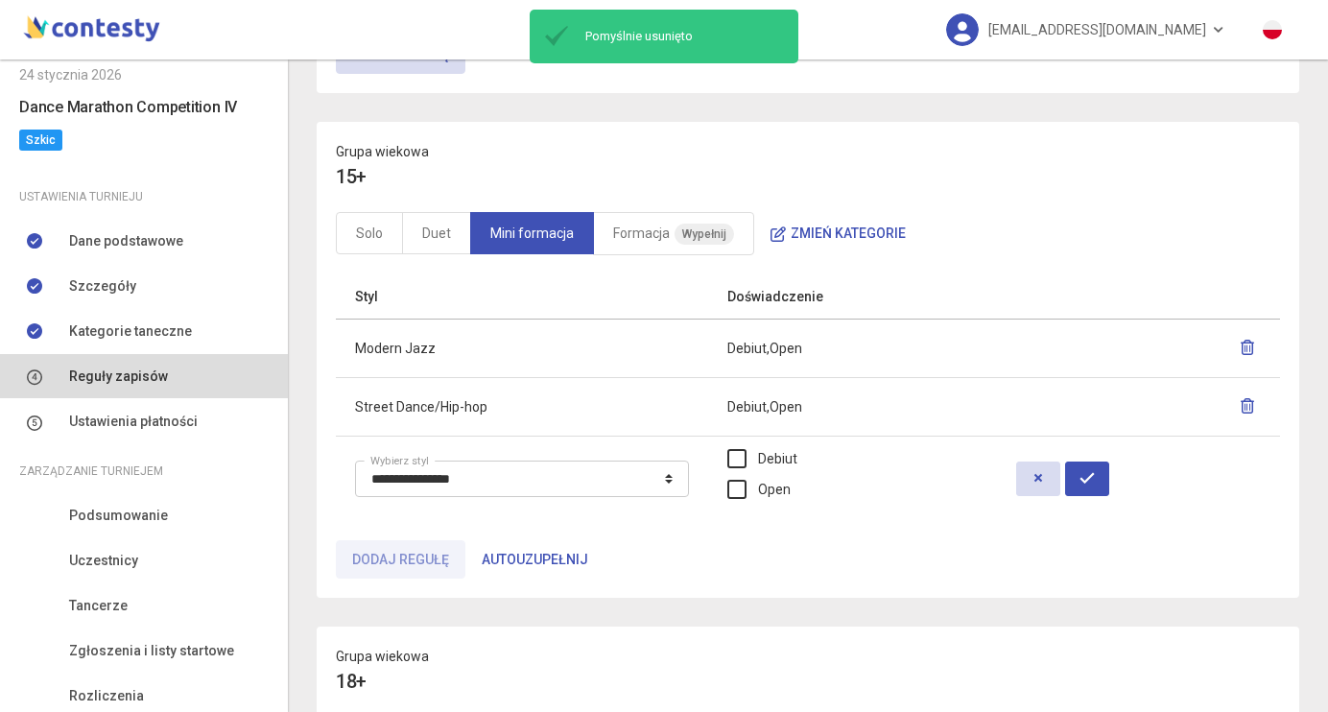
click at [769, 491] on td "Debiut Open" at bounding box center [852, 478] width 289 height 85
click at [770, 491] on td "Debiut Open" at bounding box center [852, 478] width 289 height 85
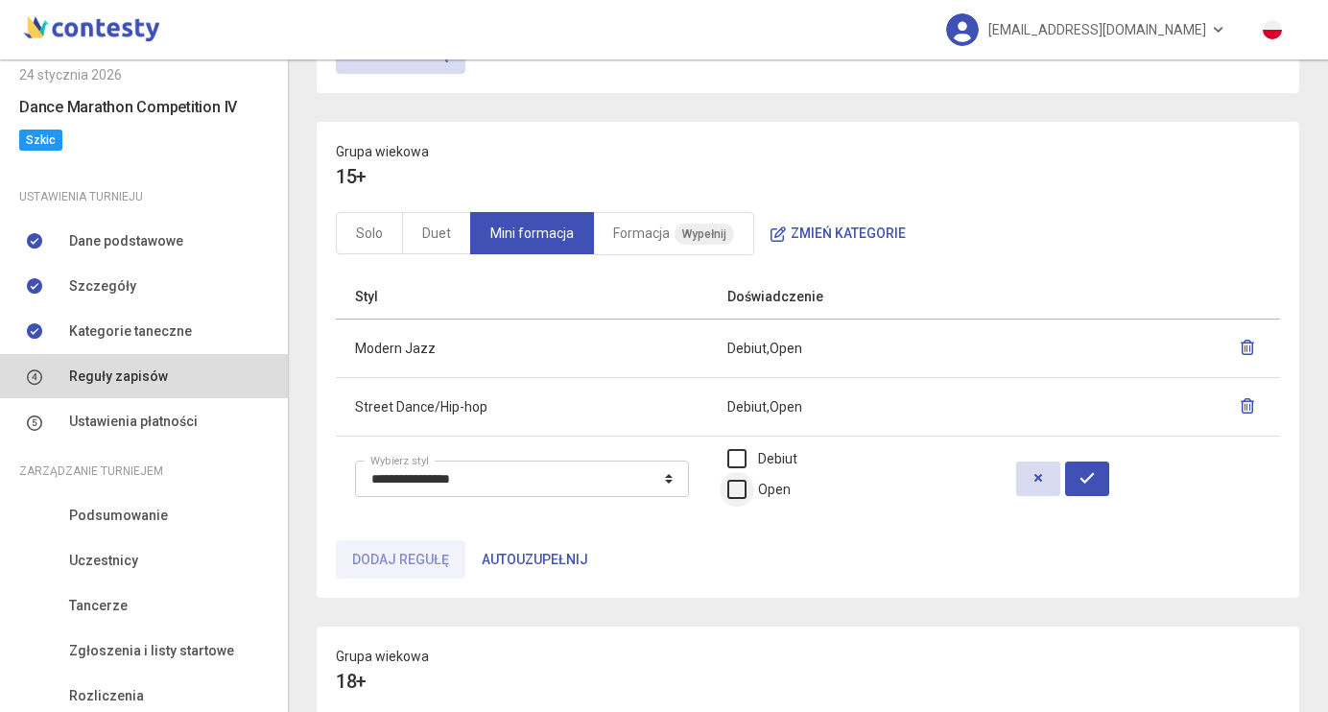
click at [778, 491] on label "Open" at bounding box center [758, 489] width 63 height 21
click at [1109, 472] on button "button" at bounding box center [1087, 479] width 44 height 35
select select
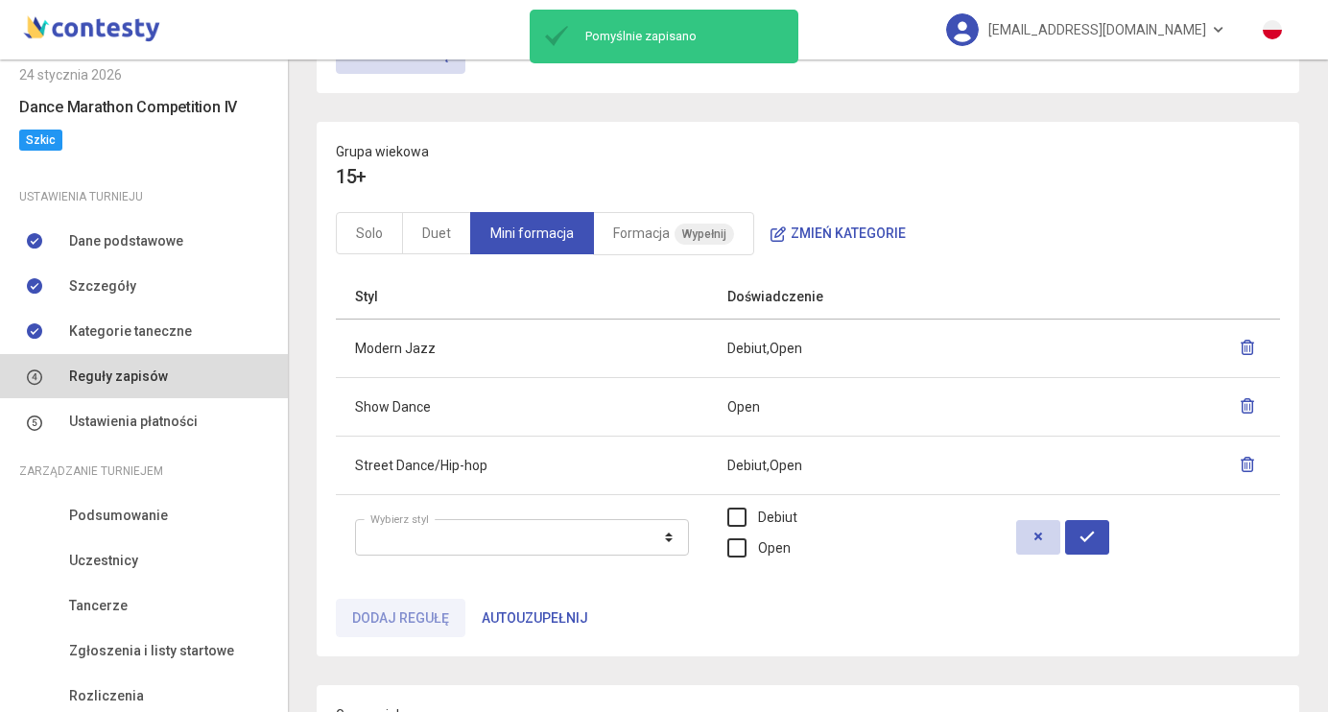
click at [1046, 537] on button "button" at bounding box center [1038, 537] width 44 height 35
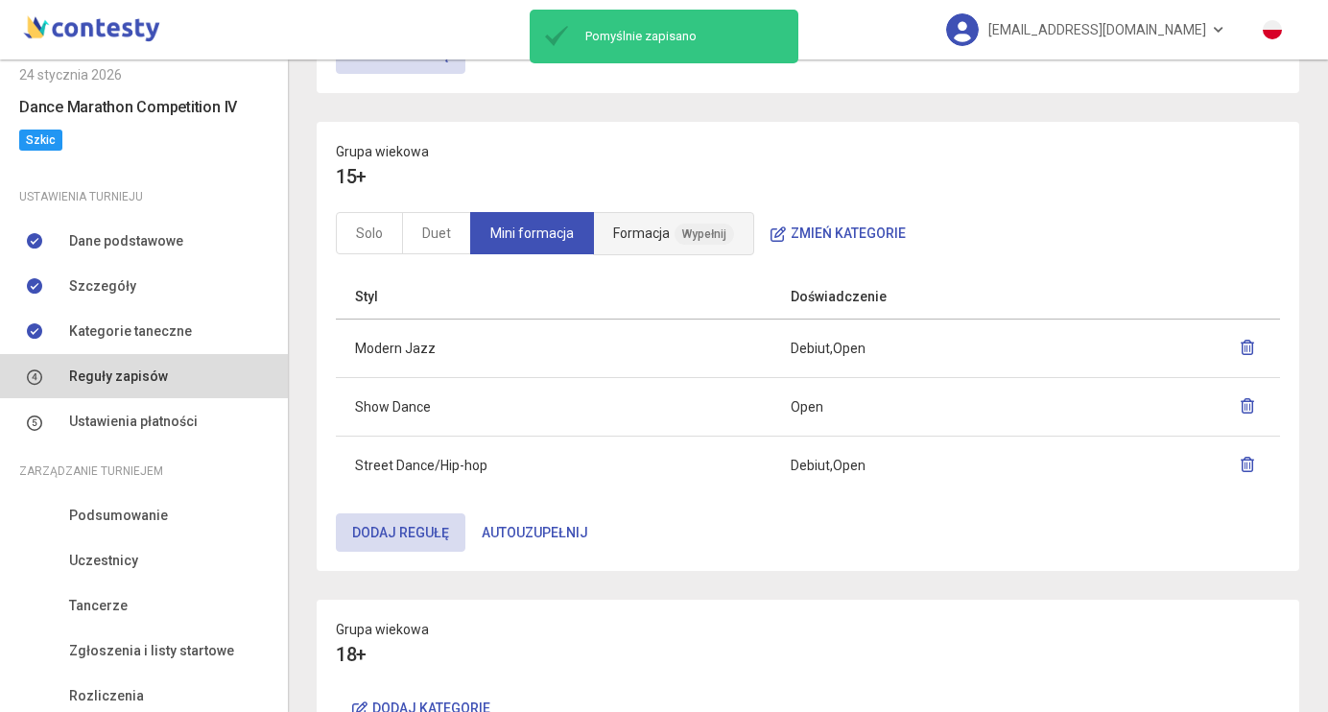
click at [650, 214] on link "Formacja Wypełnij" at bounding box center [673, 233] width 161 height 43
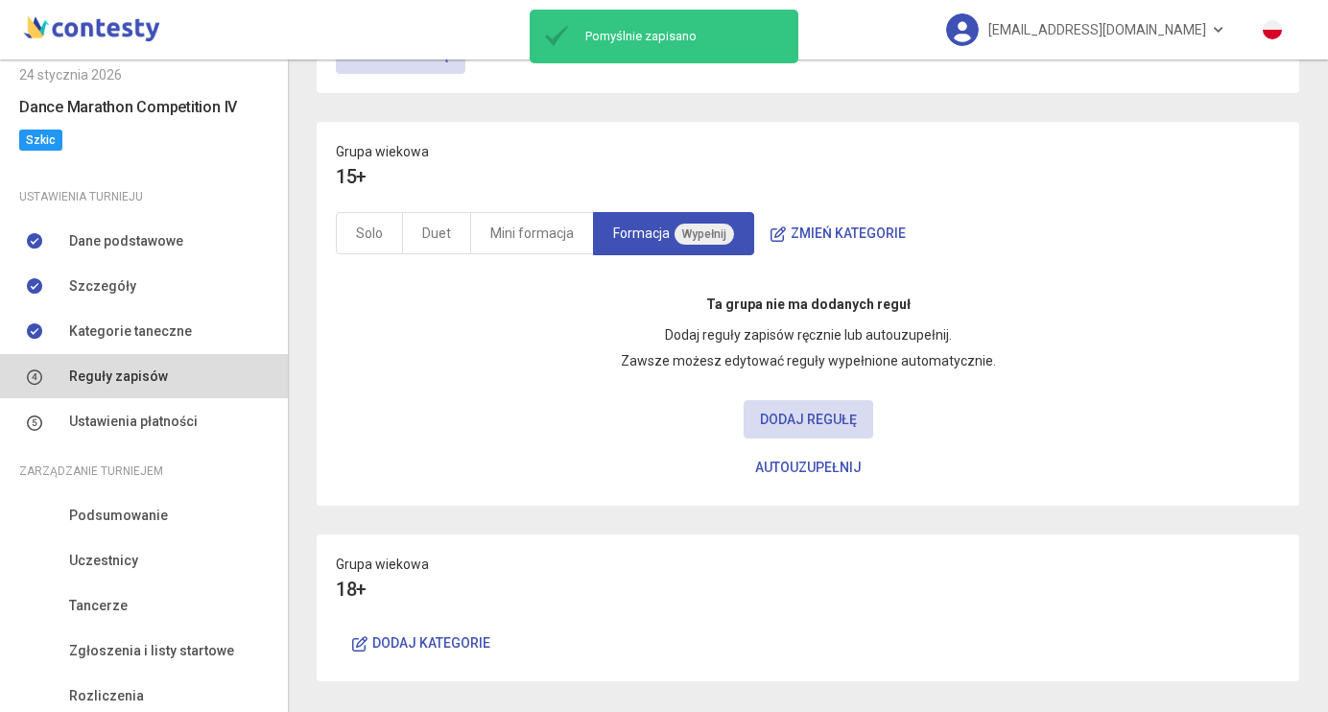
click at [847, 459] on button "Autouzupełnij" at bounding box center [808, 467] width 139 height 38
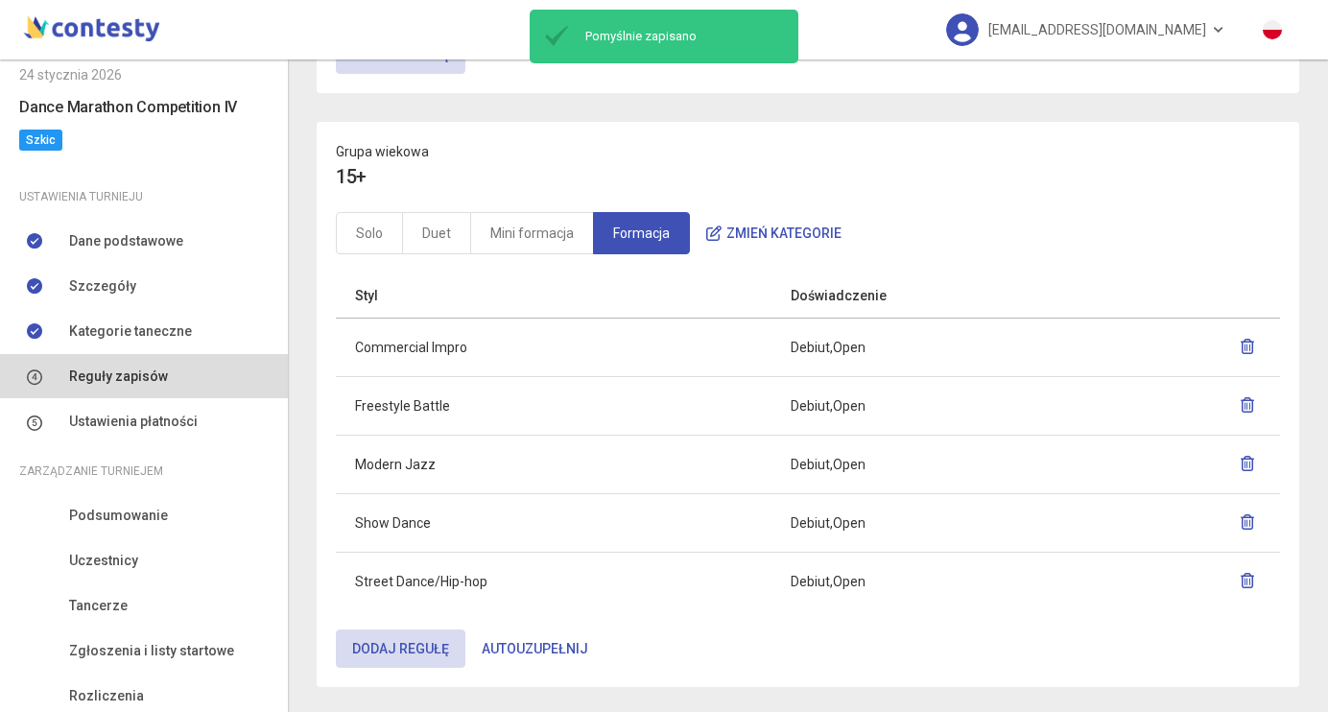
click at [1248, 340] on icon "button" at bounding box center [1247, 346] width 15 height 15
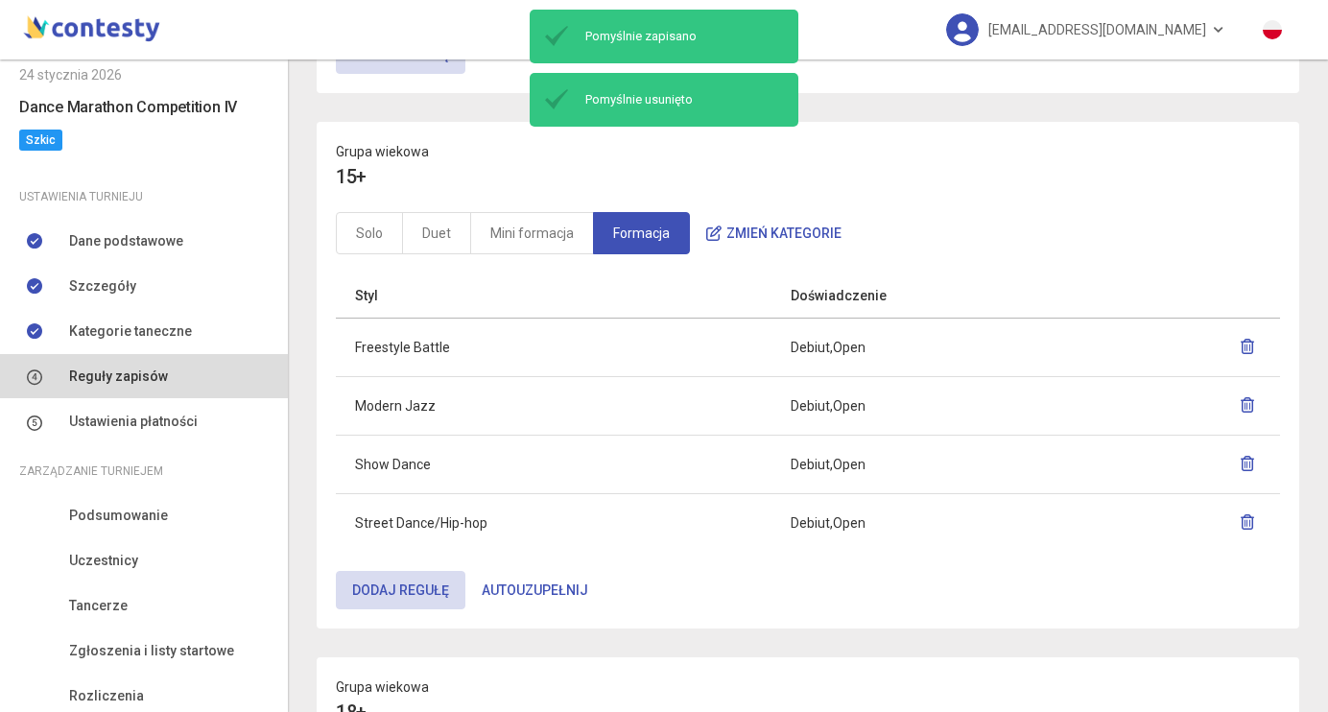
click at [1252, 354] on button "button" at bounding box center [1247, 347] width 27 height 35
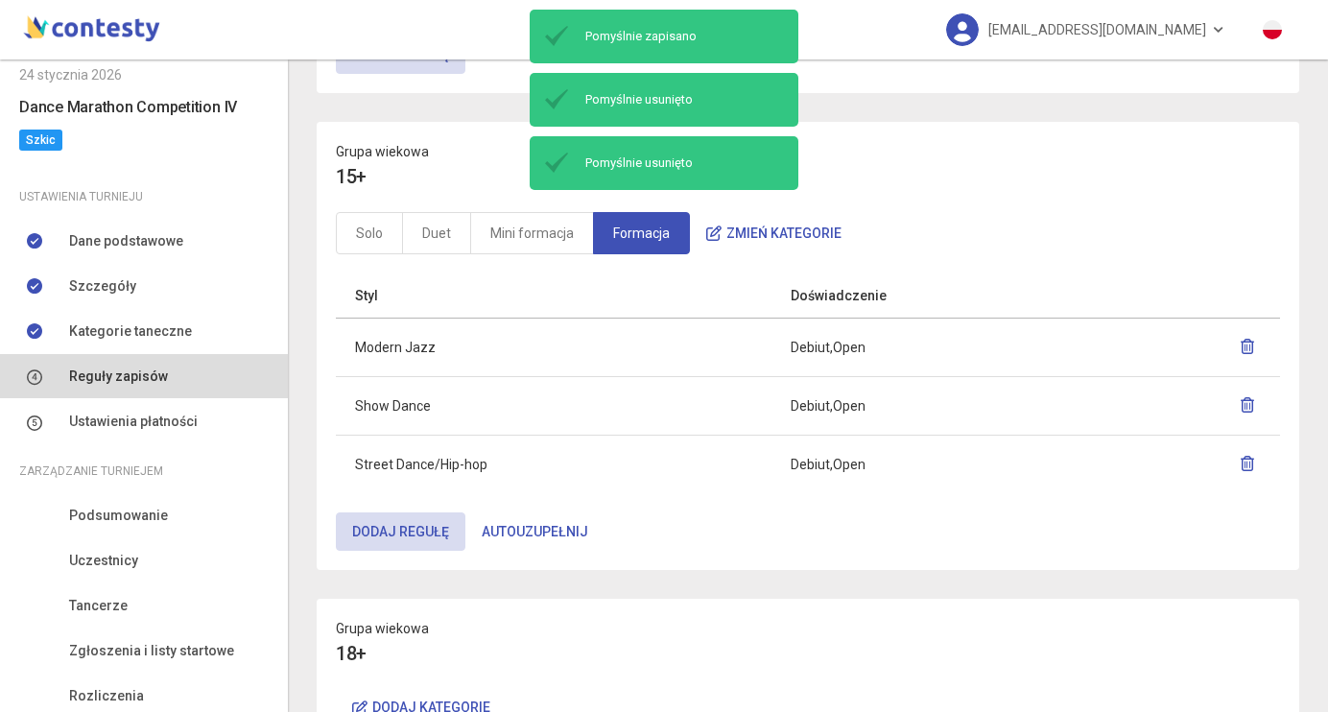
click at [1253, 413] on button "button" at bounding box center [1247, 406] width 27 height 35
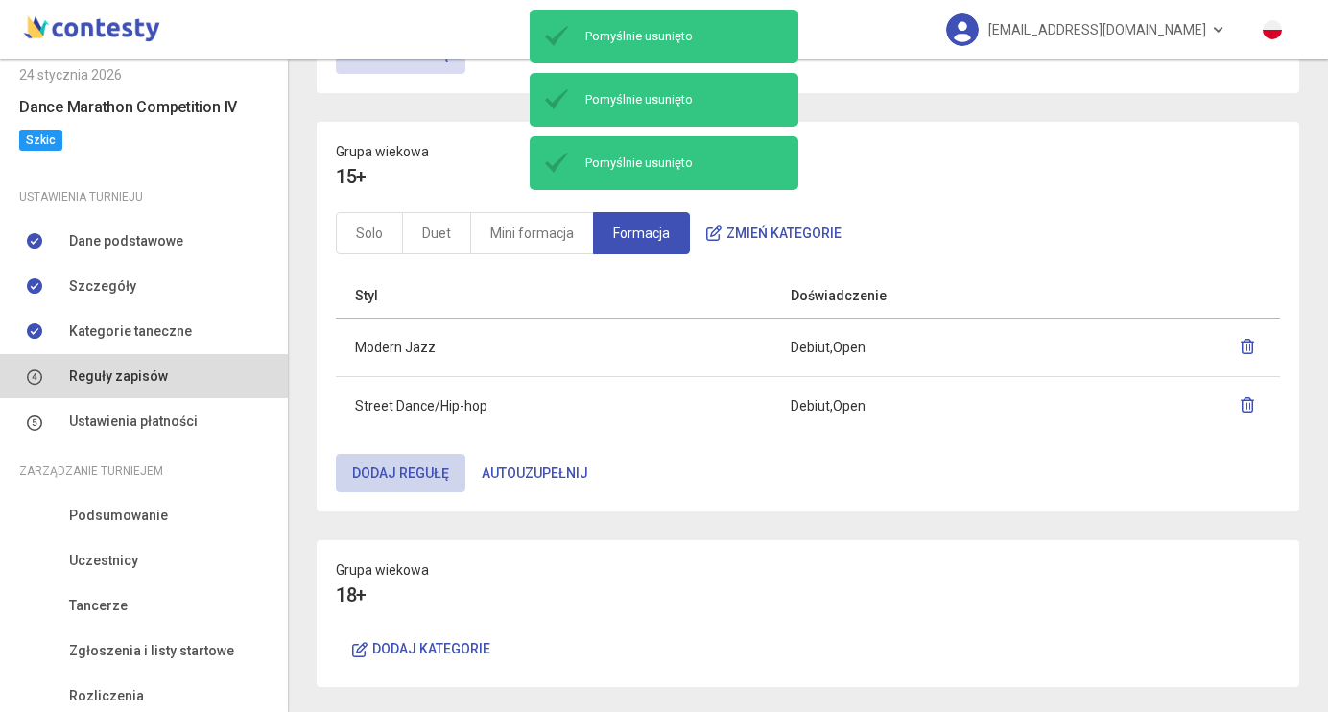
click at [451, 472] on button "Dodaj regułę" at bounding box center [401, 473] width 130 height 38
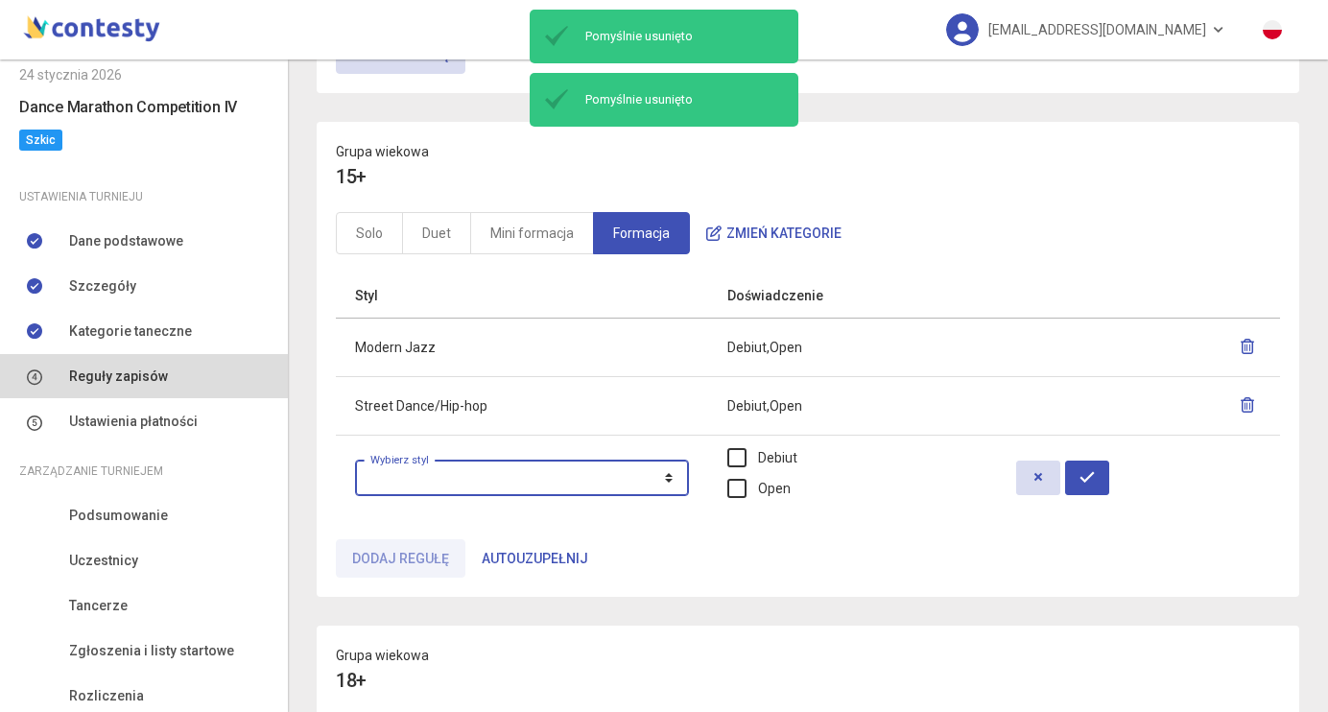
select select "**********"
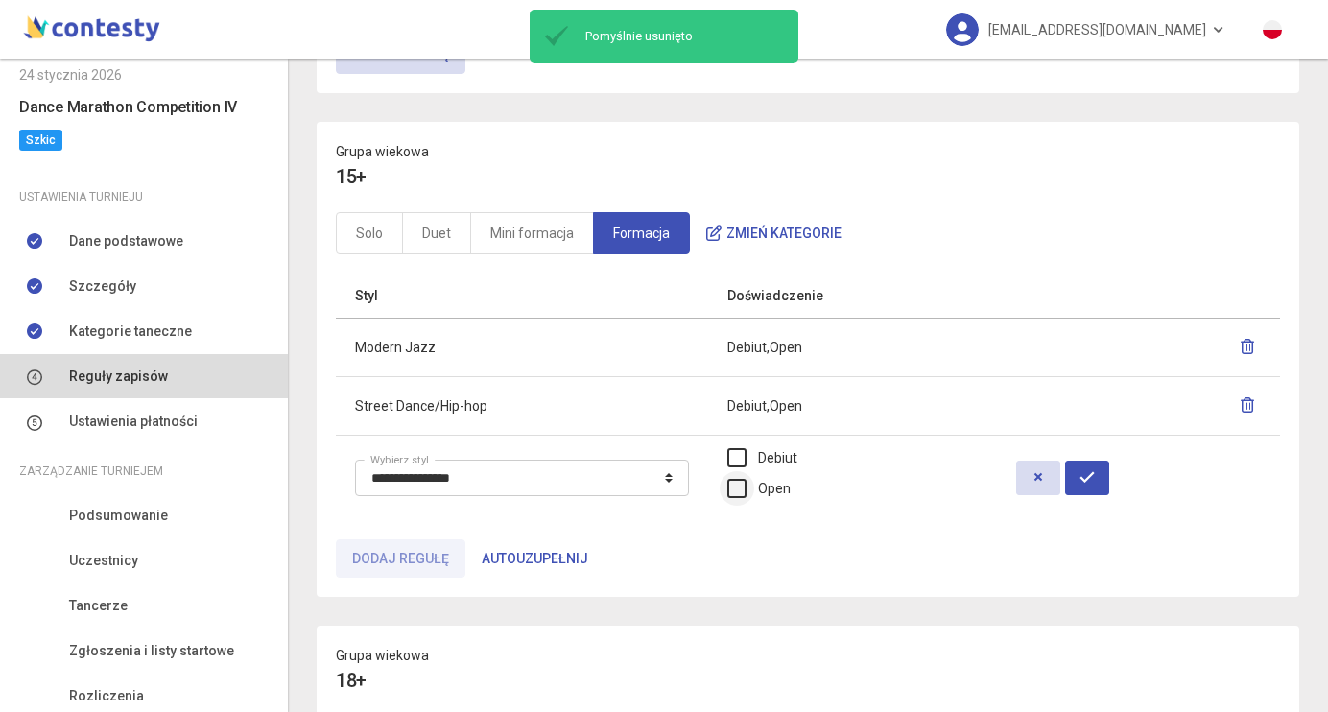
click at [791, 487] on label "Open" at bounding box center [758, 488] width 63 height 21
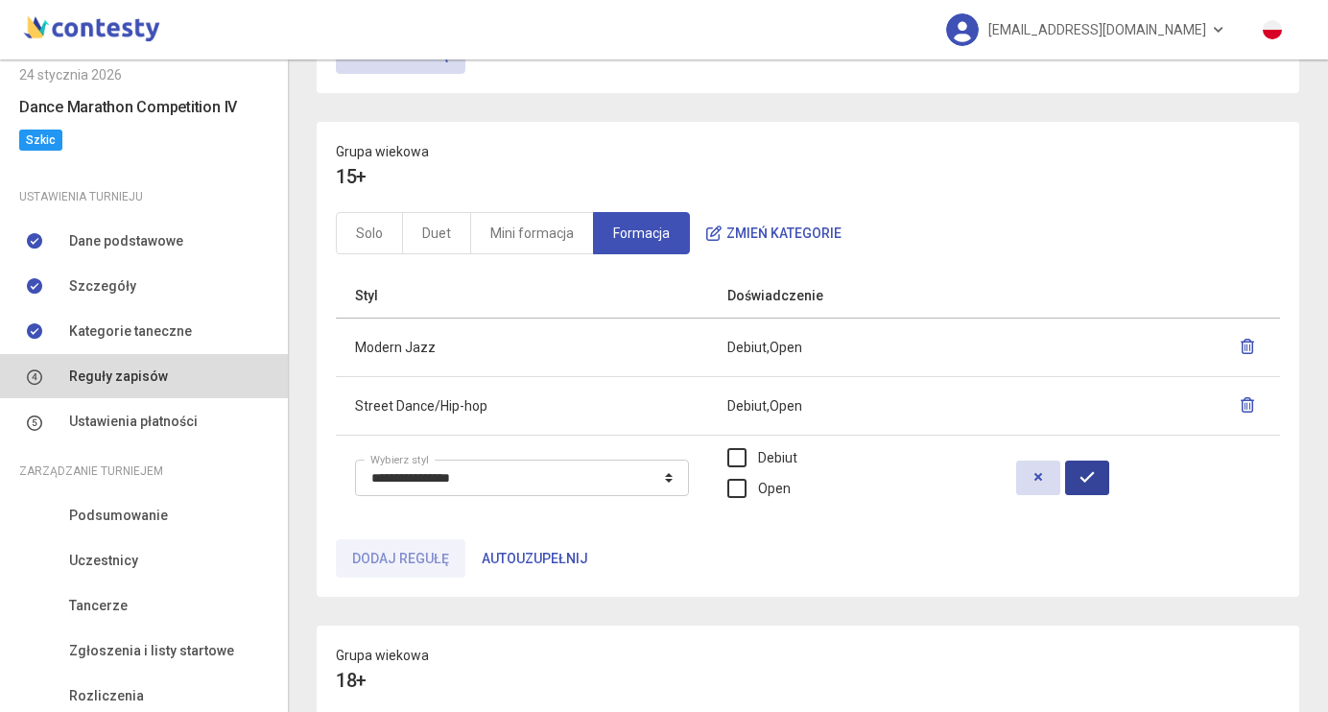
click at [1095, 482] on icon "button" at bounding box center [1087, 476] width 15 height 15
select select
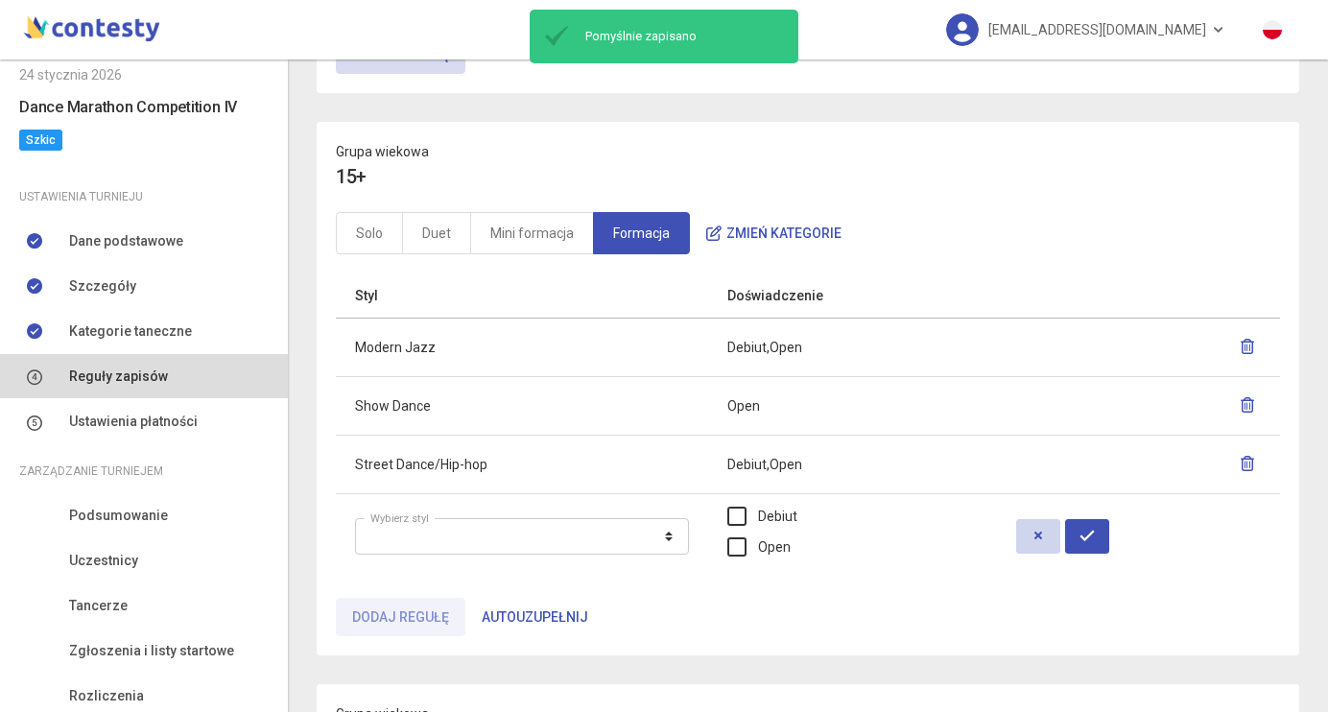
click at [1046, 537] on icon "button" at bounding box center [1038, 535] width 15 height 15
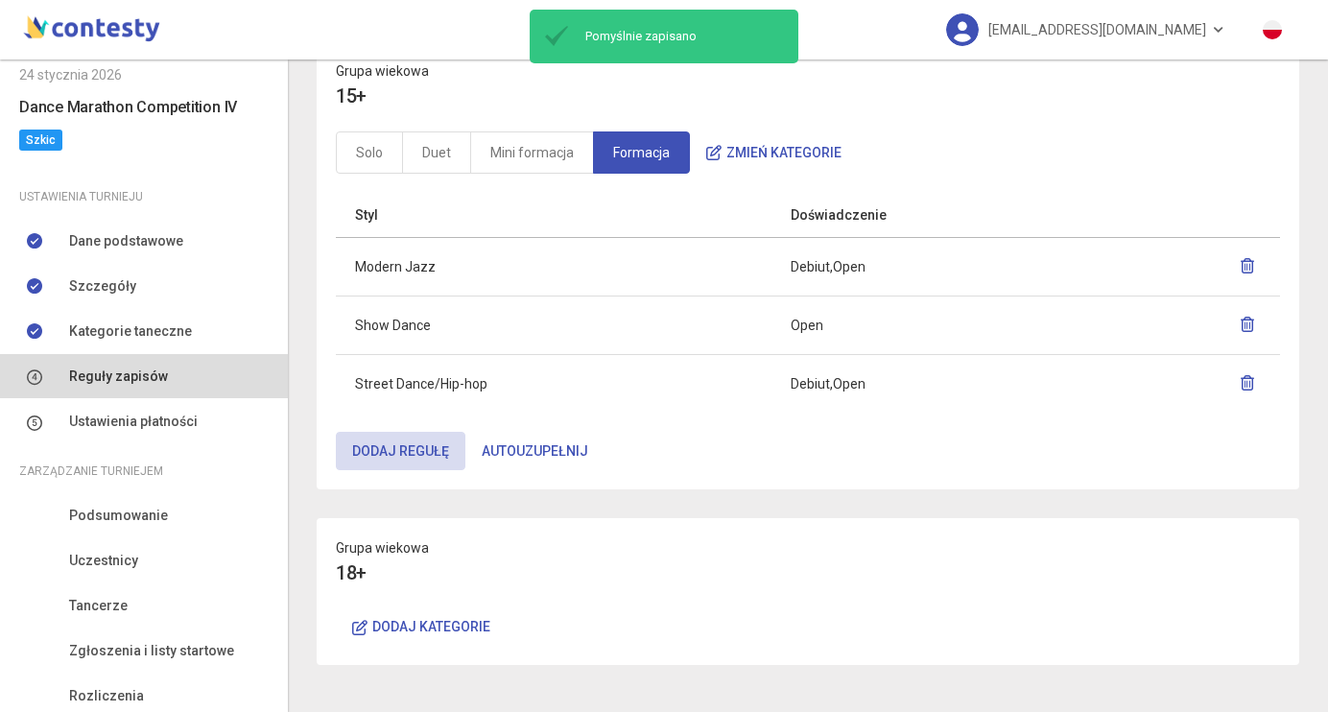
scroll to position [1184, 0]
click at [372, 621] on button "Dodaj kategorie" at bounding box center [421, 627] width 171 height 38
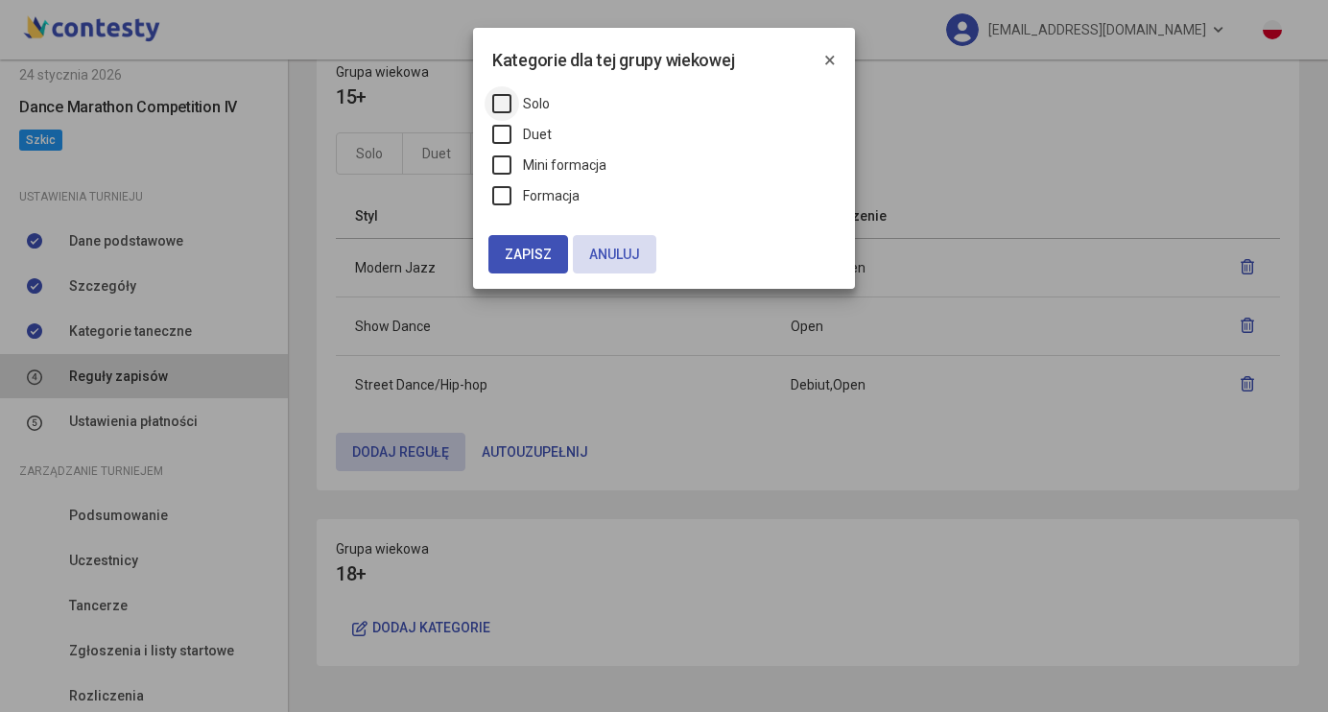
click at [508, 108] on label "Solo" at bounding box center [521, 103] width 58 height 21
click at [508, 132] on label "Duet" at bounding box center [521, 134] width 59 height 21
click at [508, 155] on label "Mini formacja" at bounding box center [549, 164] width 114 height 21
click at [508, 198] on label "Formacja" at bounding box center [535, 195] width 87 height 21
click at [524, 247] on span "Zapisz" at bounding box center [528, 254] width 47 height 15
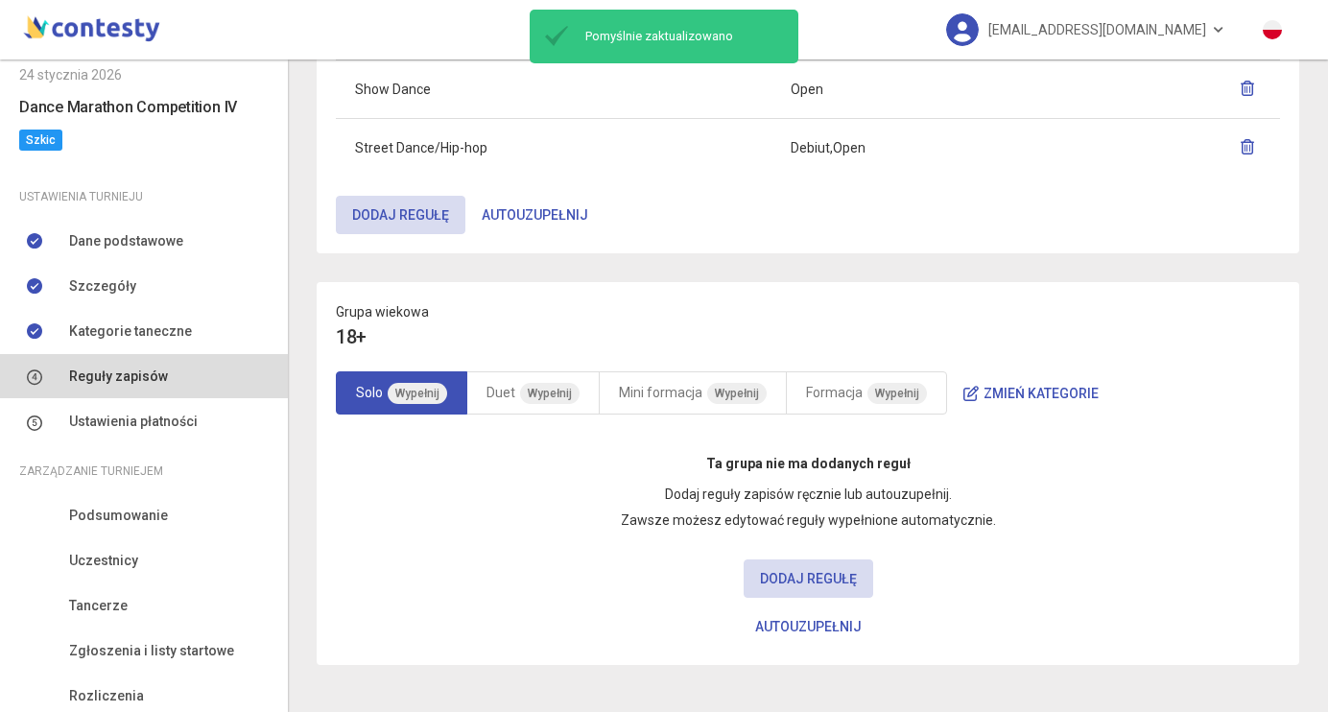
scroll to position [1420, 0]
click at [820, 626] on button "Autouzupełnij" at bounding box center [808, 627] width 139 height 38
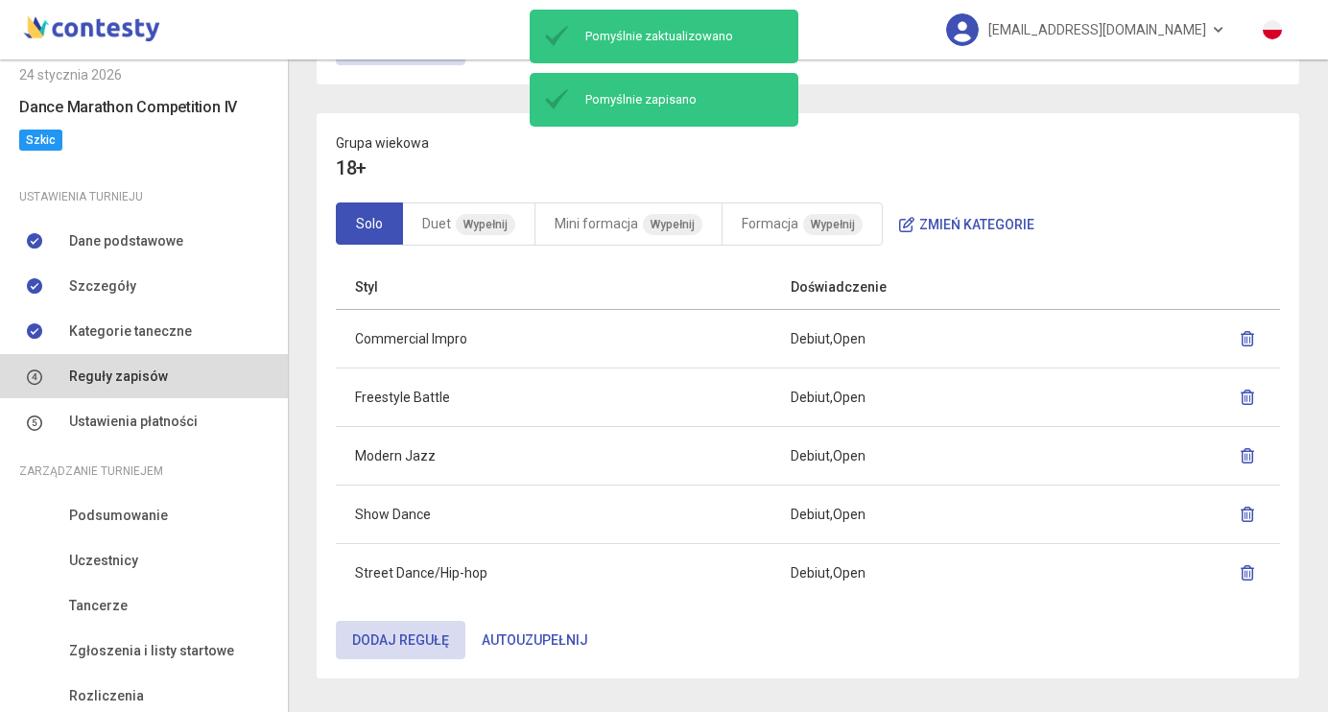
scroll to position [1591, 0]
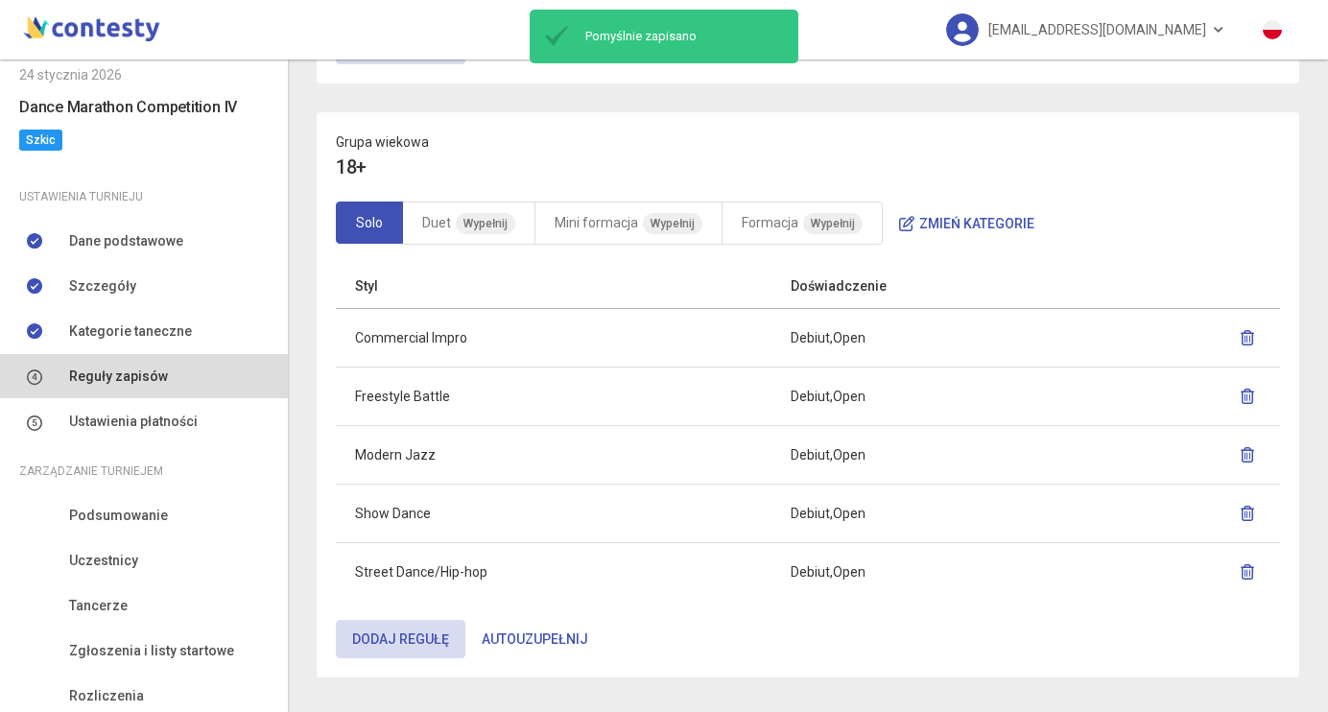
click at [1253, 330] on icon "button" at bounding box center [1247, 337] width 15 height 15
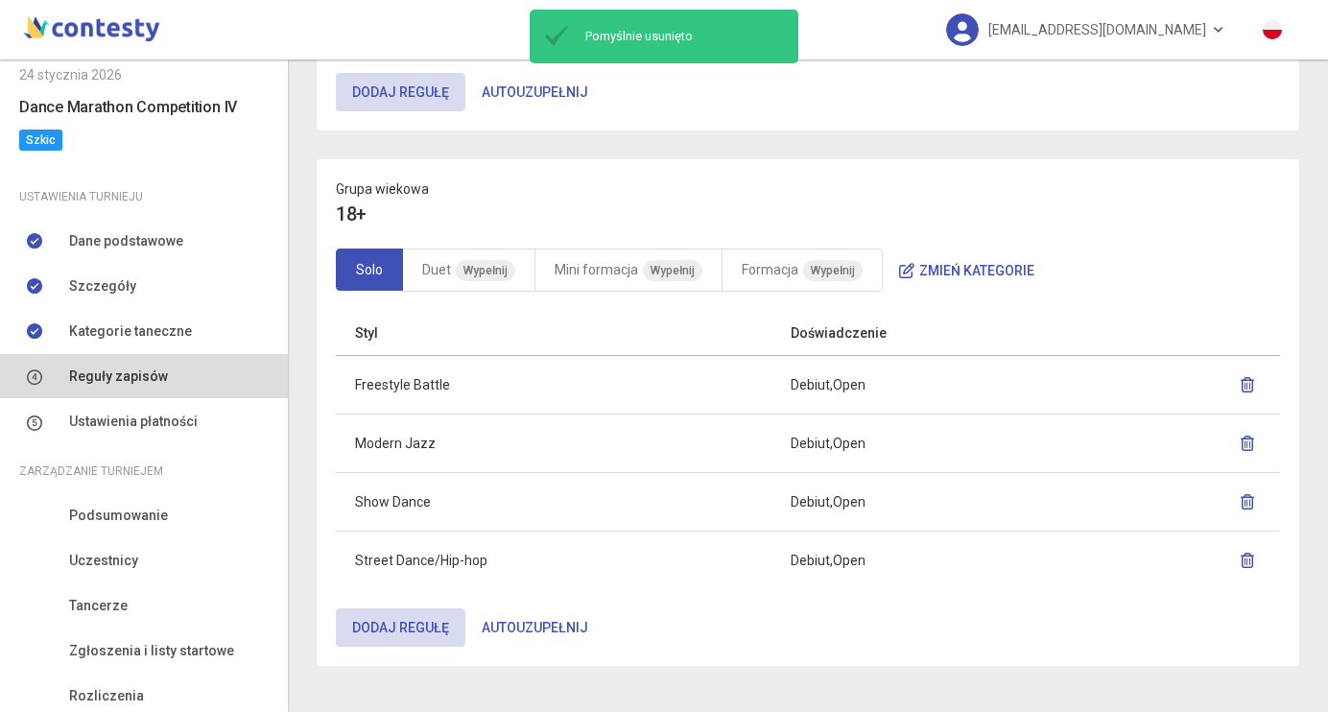
click at [1243, 371] on button "button" at bounding box center [1247, 385] width 27 height 35
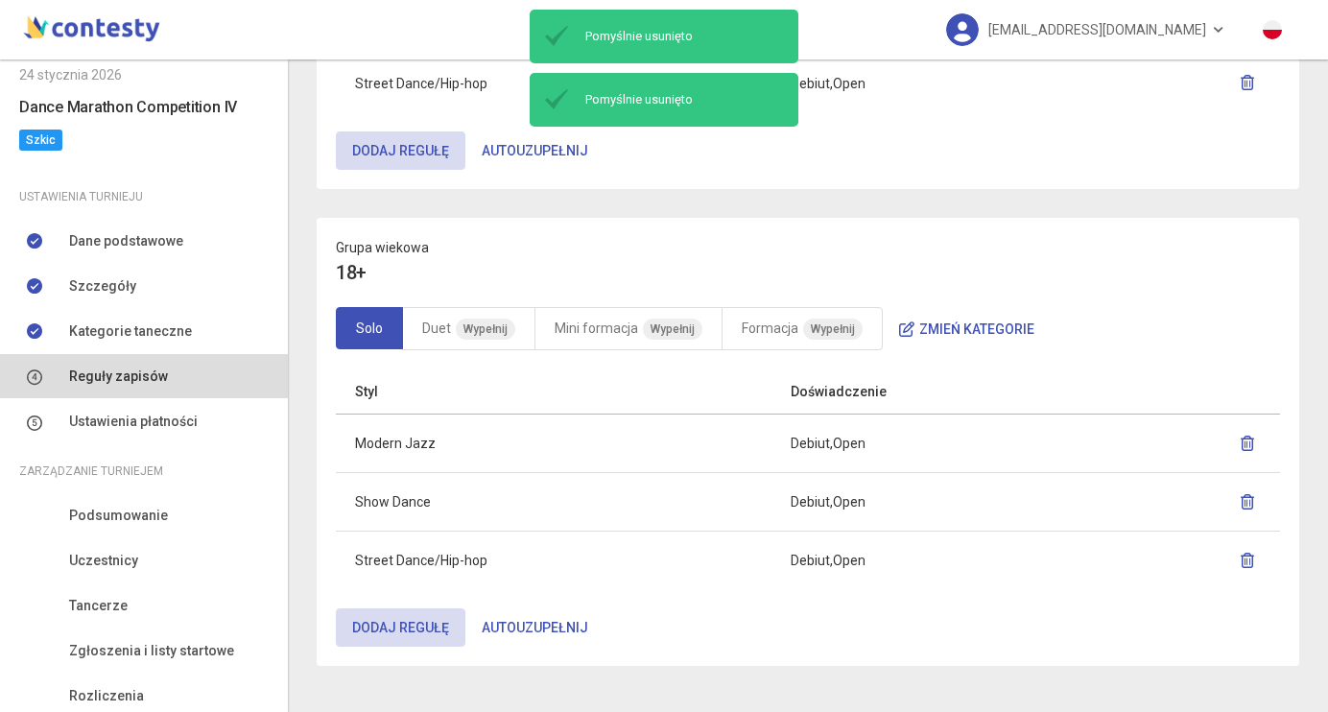
click at [1255, 491] on button "button" at bounding box center [1247, 502] width 27 height 35
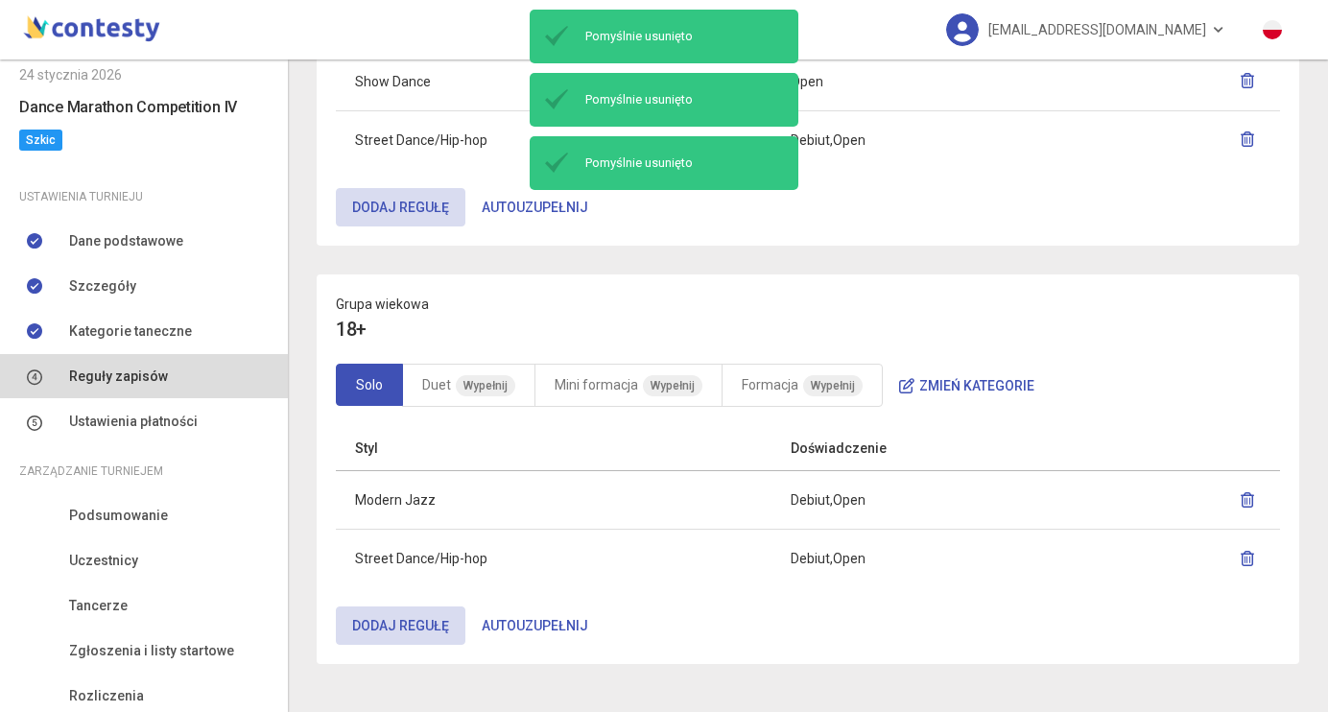
scroll to position [1427, 0]
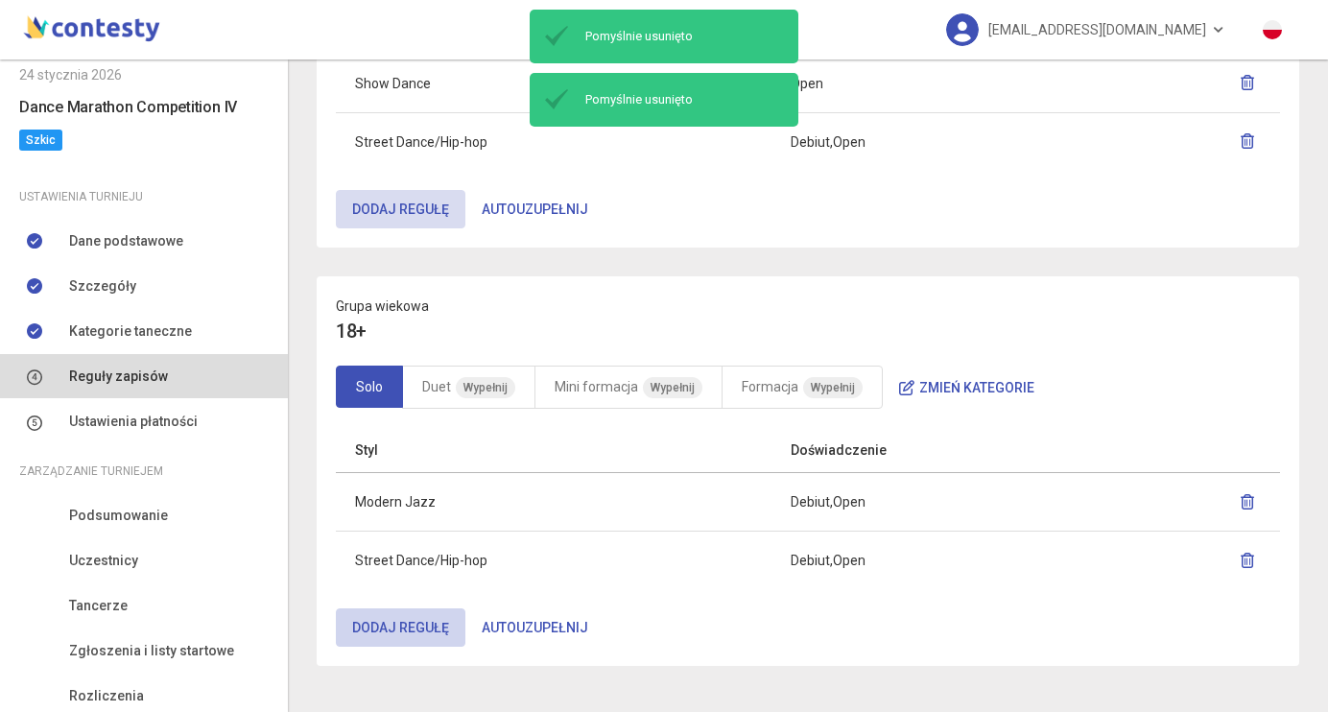
click at [420, 620] on button "Dodaj regułę" at bounding box center [401, 627] width 130 height 38
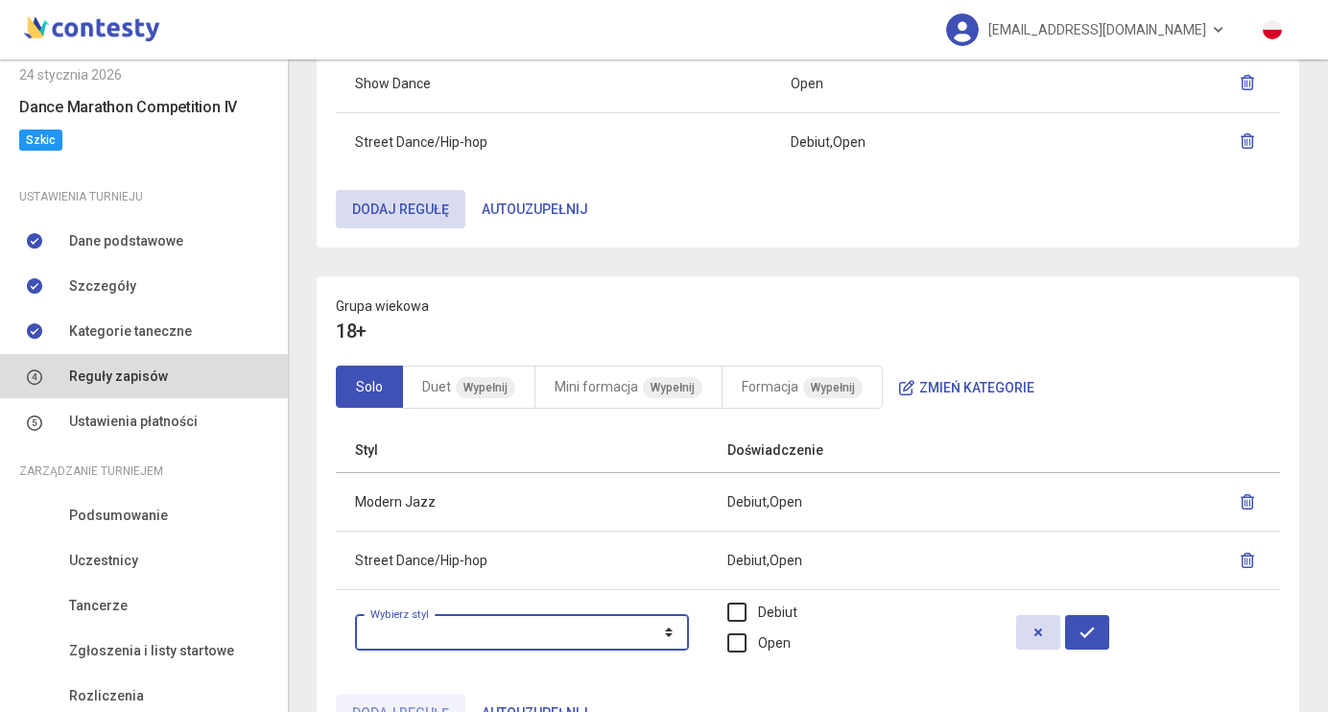
select select "**********"
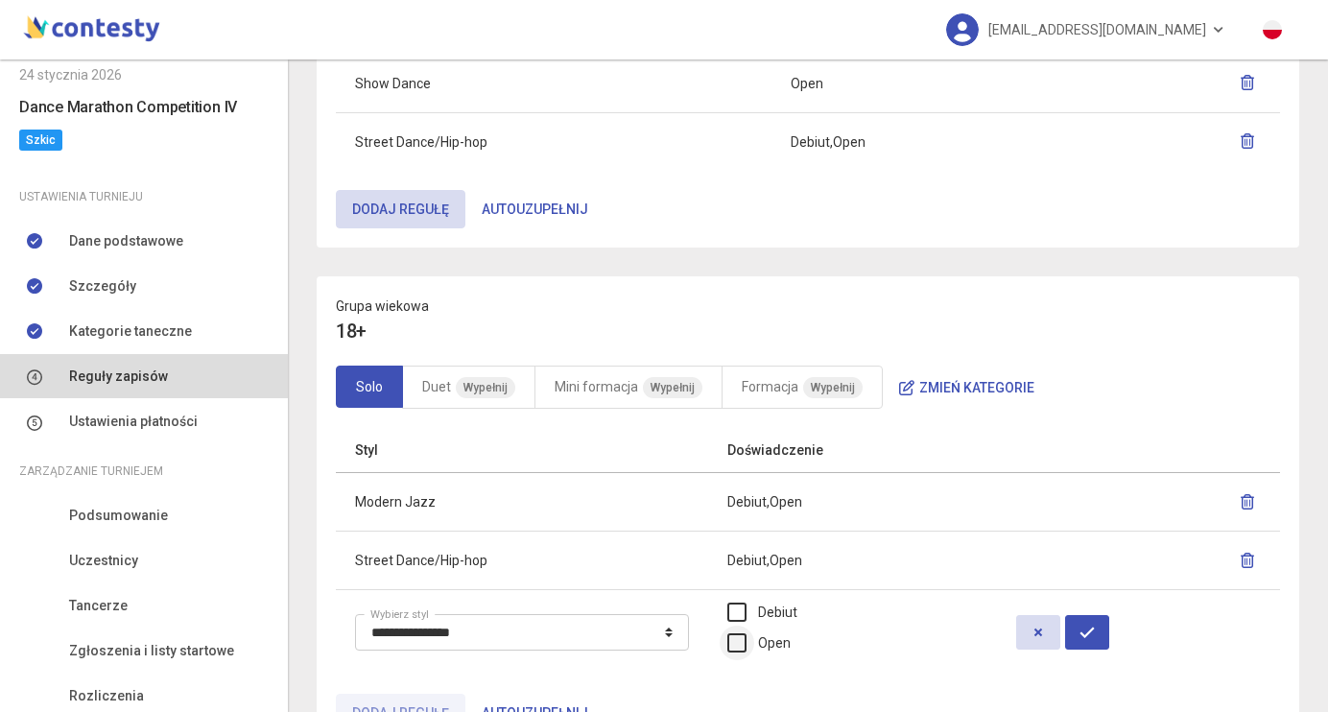
click at [783, 636] on label "Open" at bounding box center [758, 642] width 63 height 21
click at [1095, 632] on icon "button" at bounding box center [1087, 632] width 15 height 15
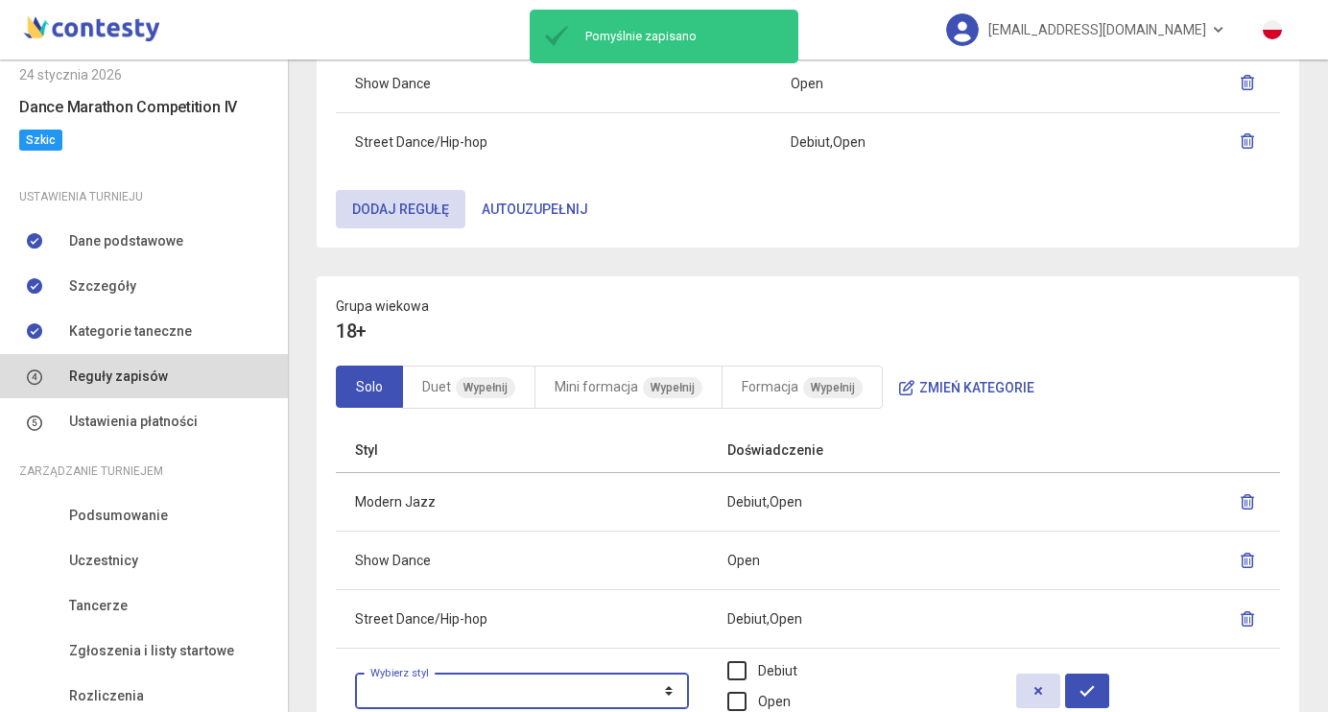
select select "**********"
click at [780, 703] on label "Open" at bounding box center [758, 701] width 63 height 21
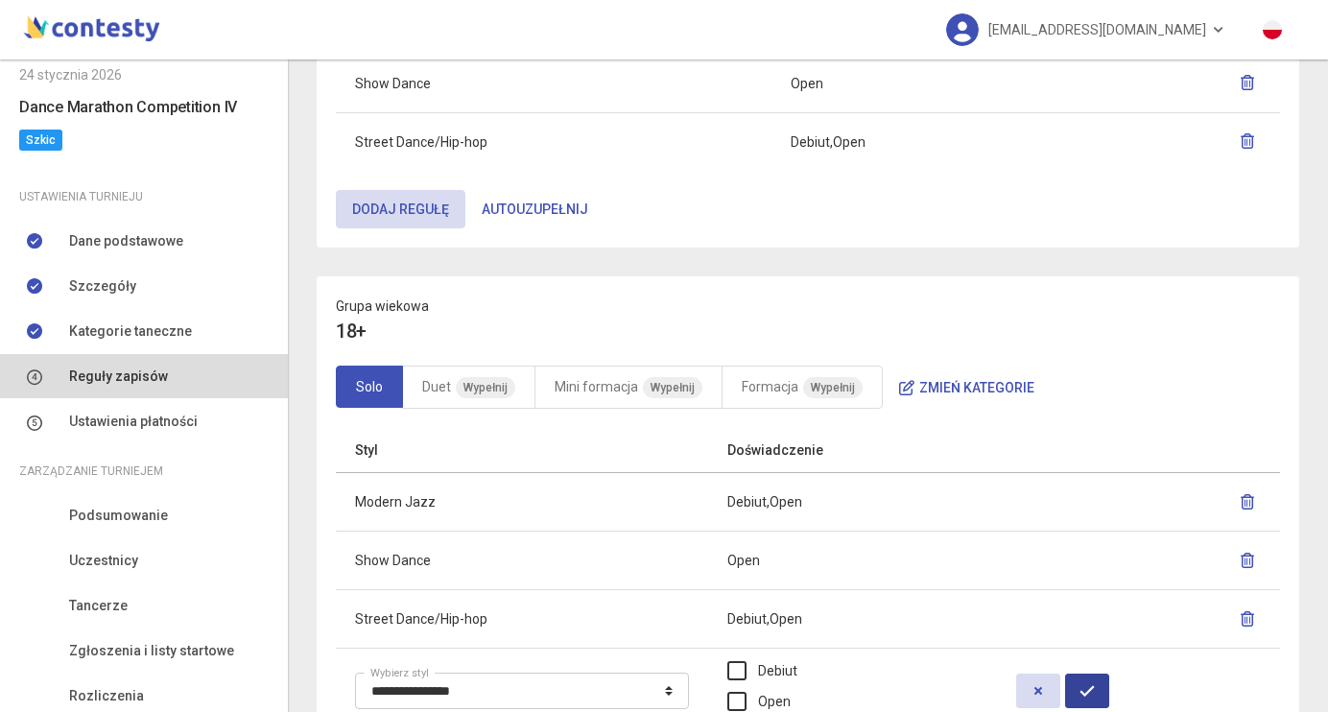
click at [1109, 689] on button "button" at bounding box center [1087, 691] width 44 height 35
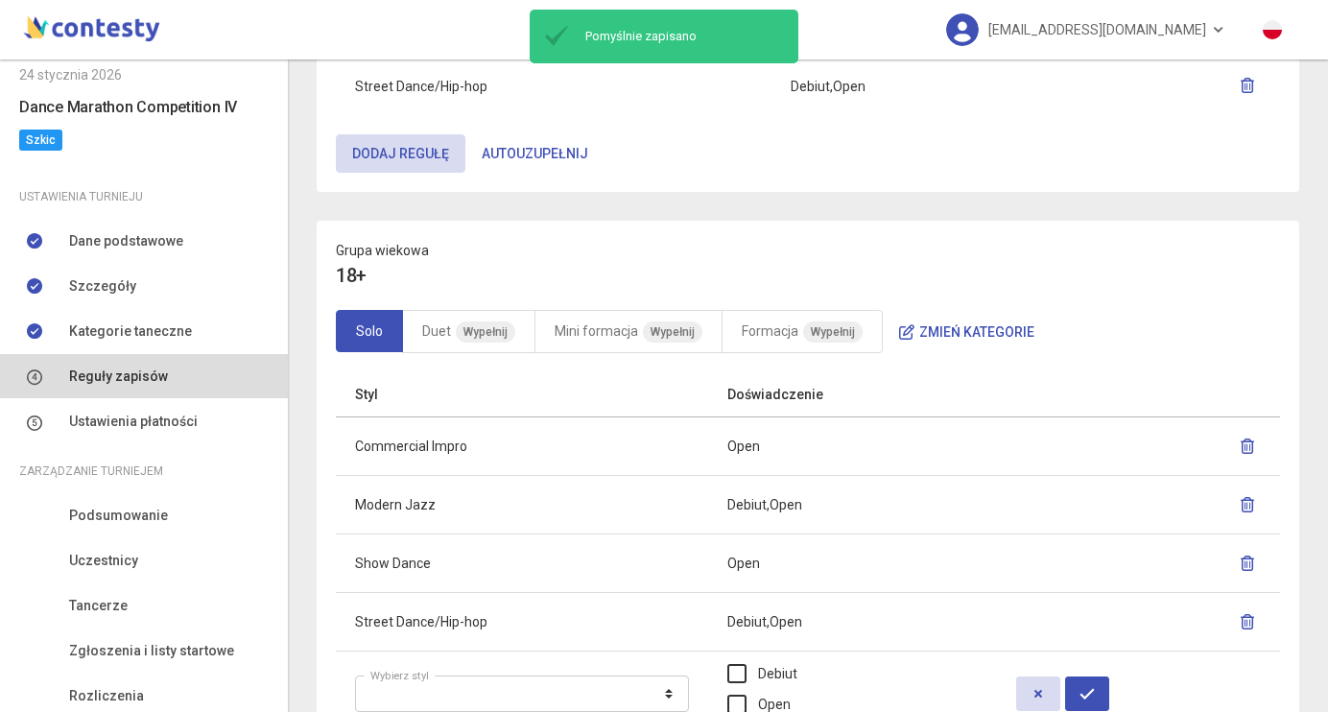
scroll to position [1502, 0]
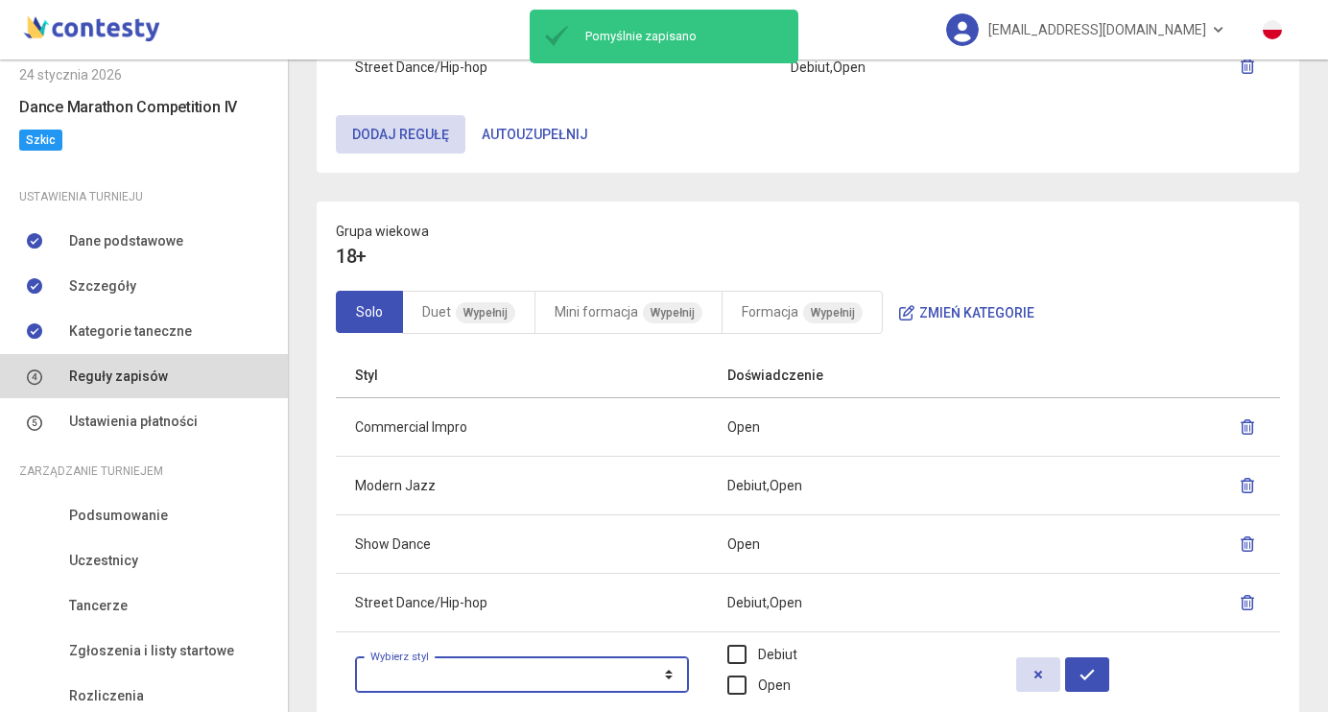
select select "**********"
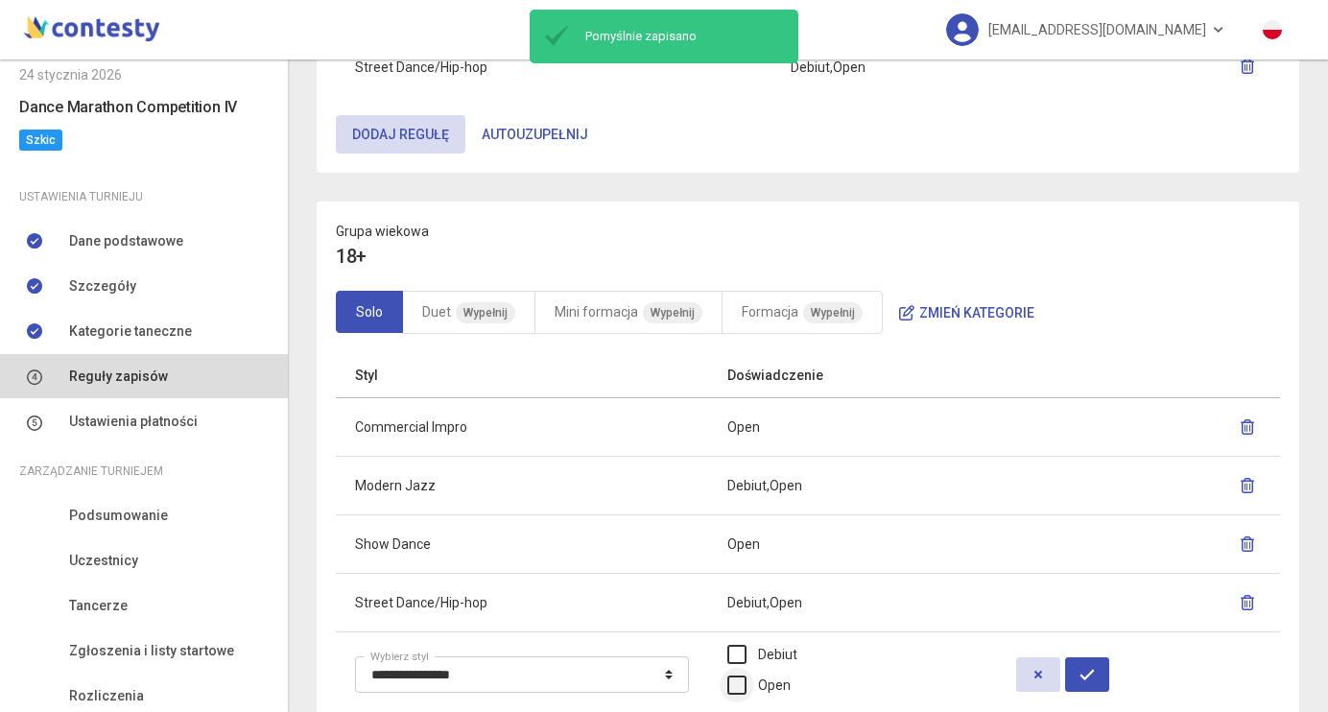
click at [760, 684] on label "Open" at bounding box center [758, 685] width 63 height 21
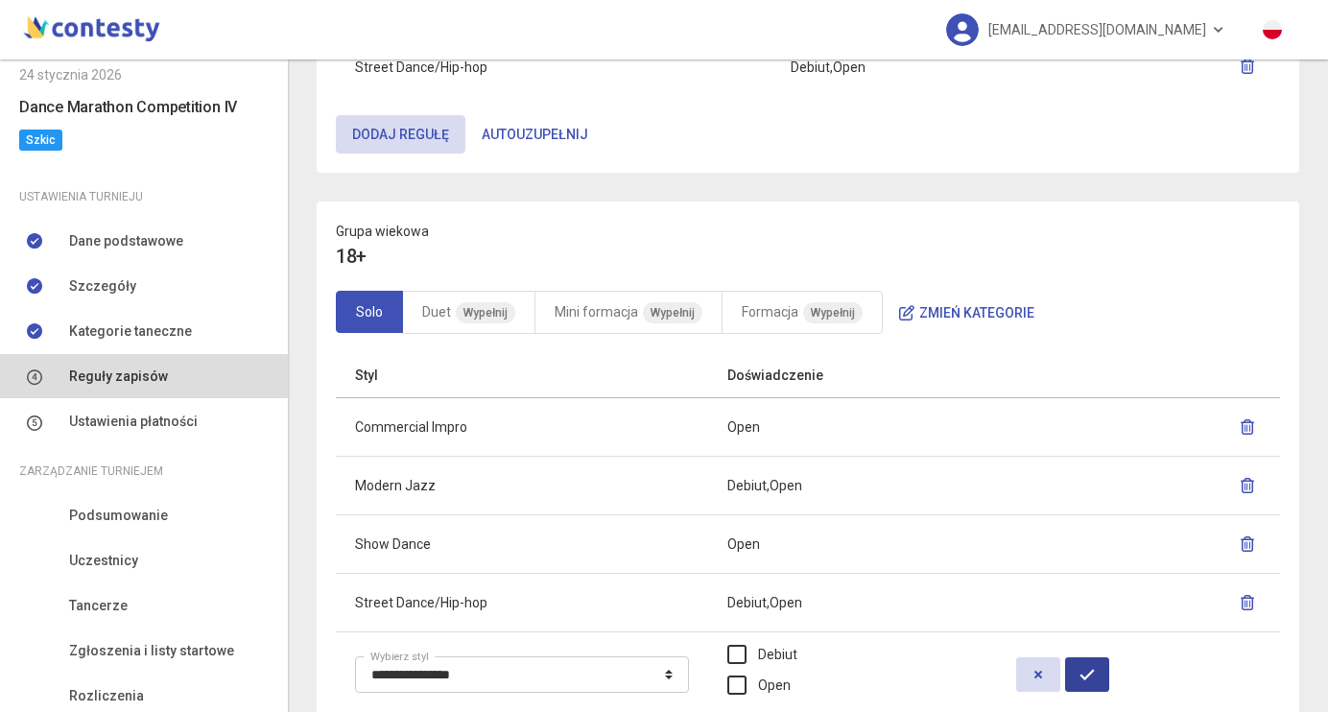
click at [1109, 678] on button "button" at bounding box center [1087, 674] width 44 height 35
select select
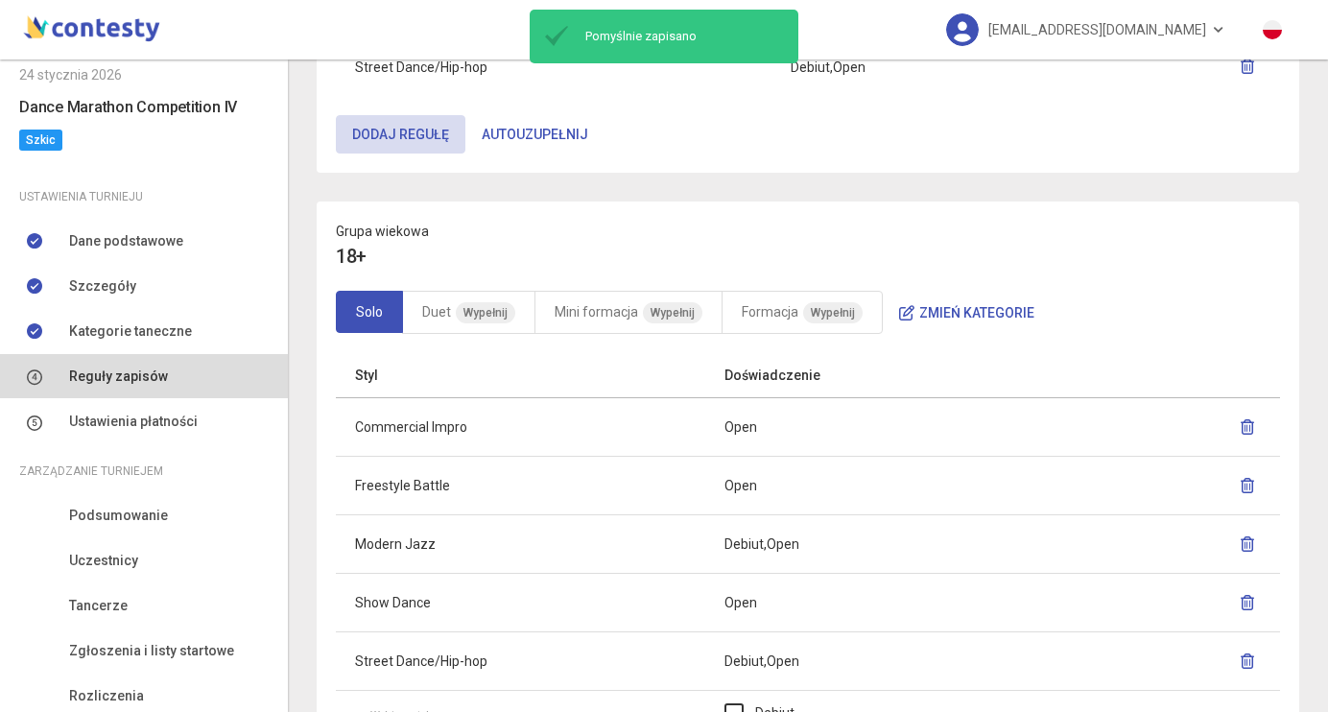
scroll to position [1604, 0]
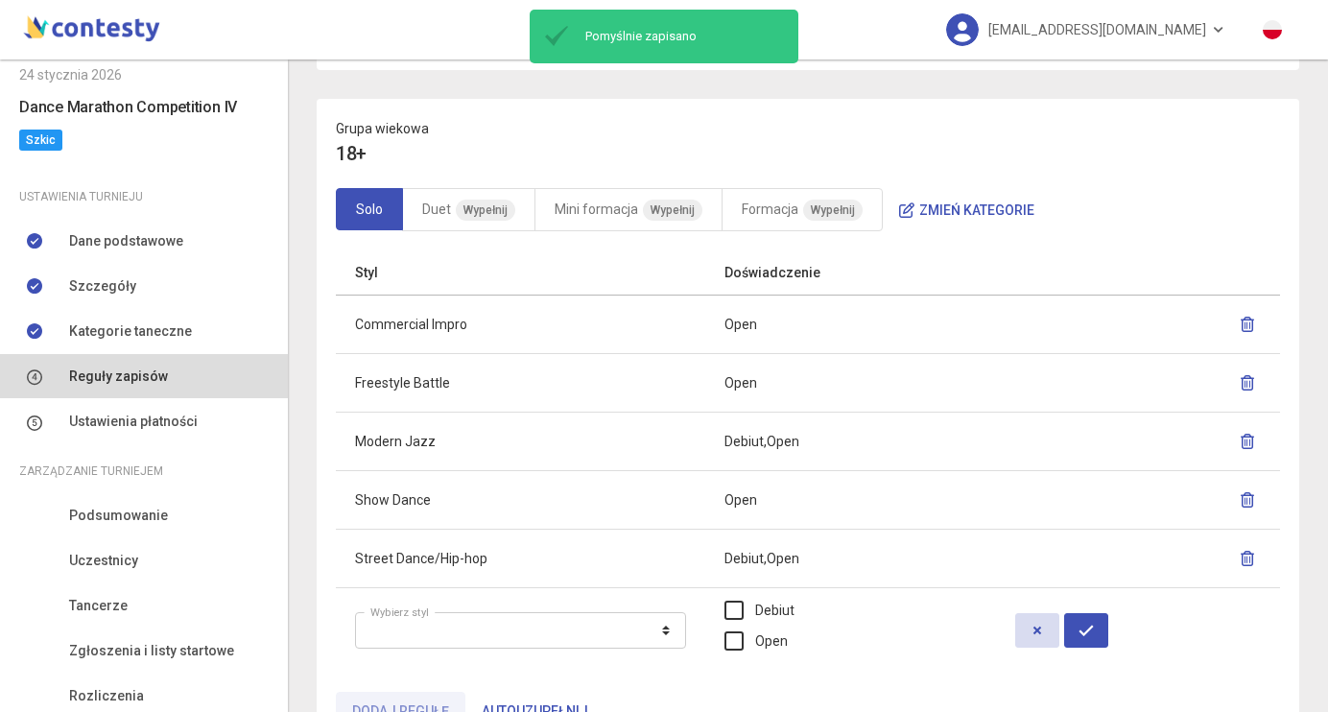
click at [1030, 628] on icon "button" at bounding box center [1037, 630] width 15 height 15
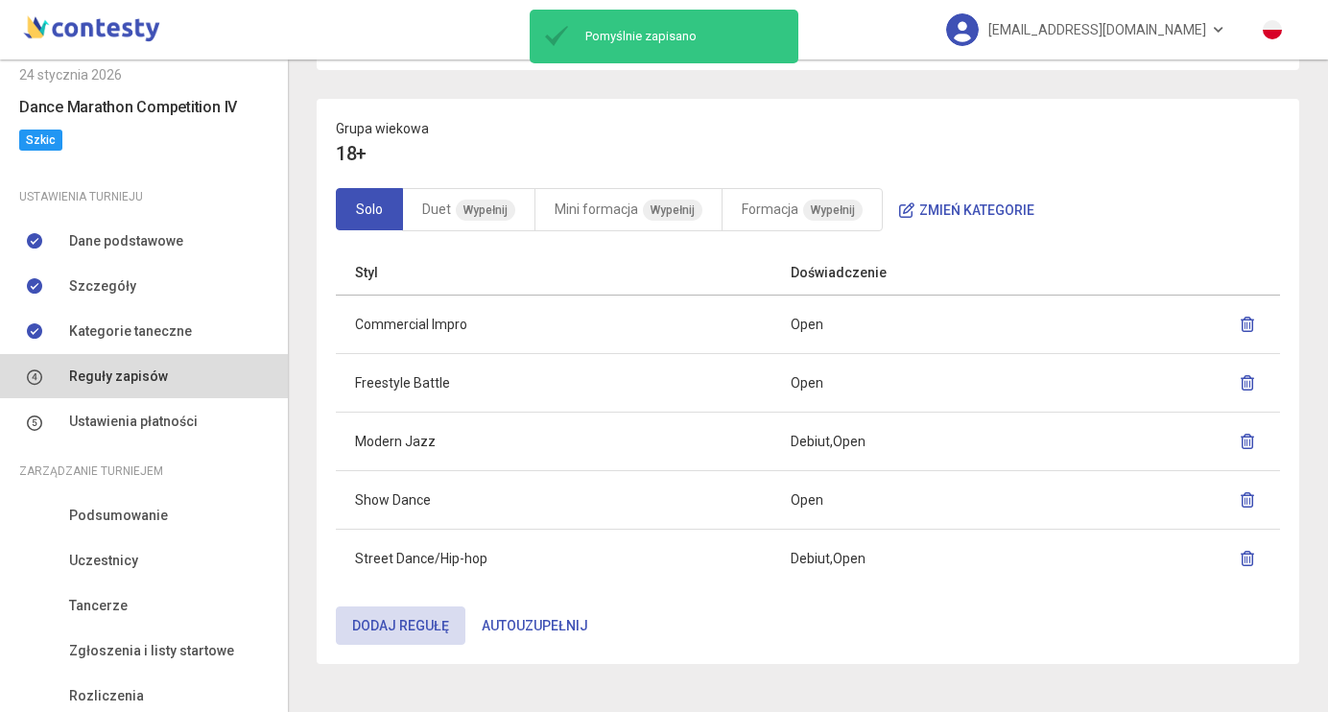
scroll to position [1603, 0]
click at [492, 202] on span "Wypełnij" at bounding box center [485, 212] width 59 height 21
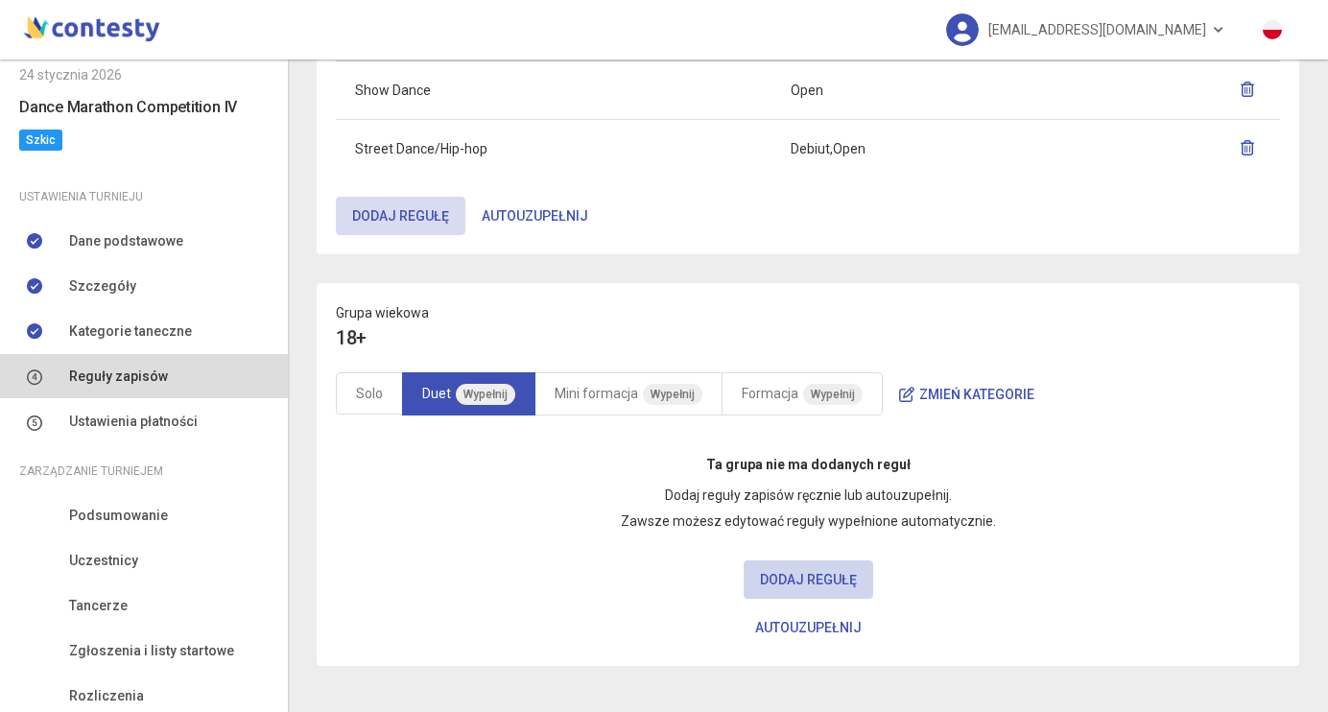
click at [770, 575] on button "Dodaj regułę" at bounding box center [809, 579] width 130 height 38
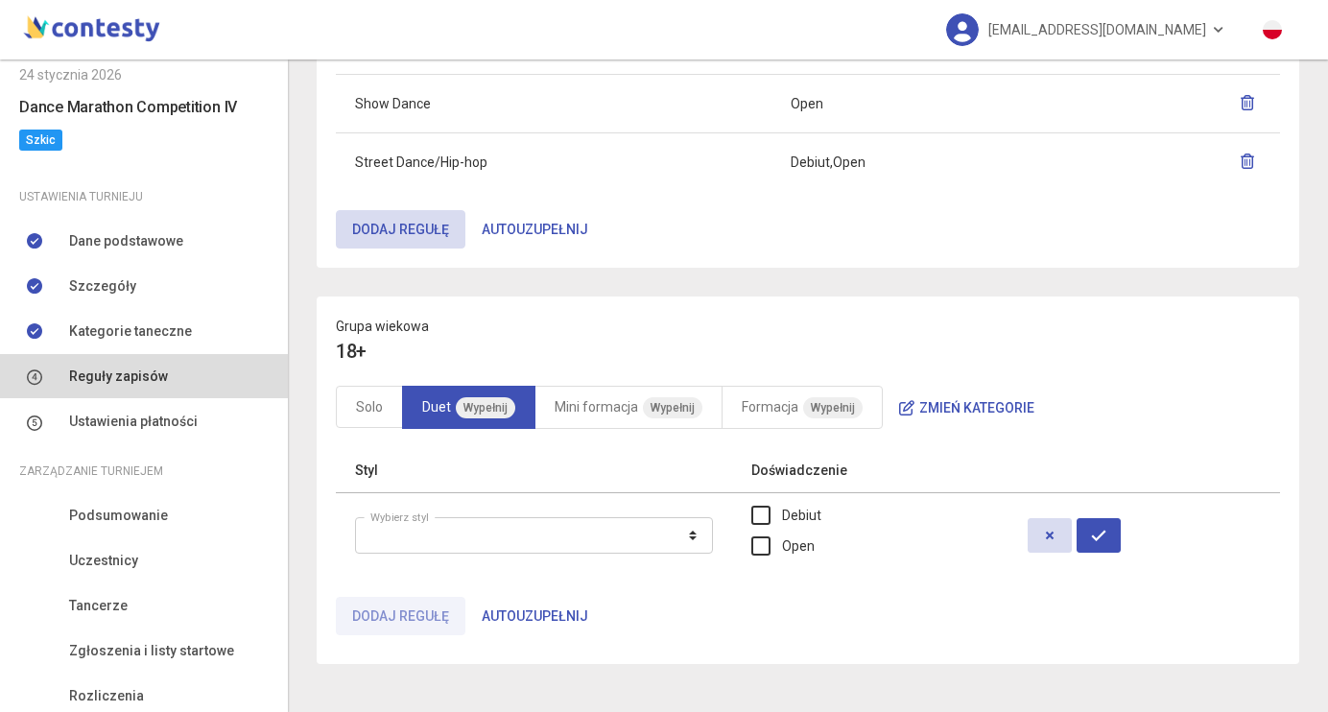
scroll to position [1405, 0]
click at [519, 623] on button "Autouzupełnij" at bounding box center [534, 618] width 139 height 38
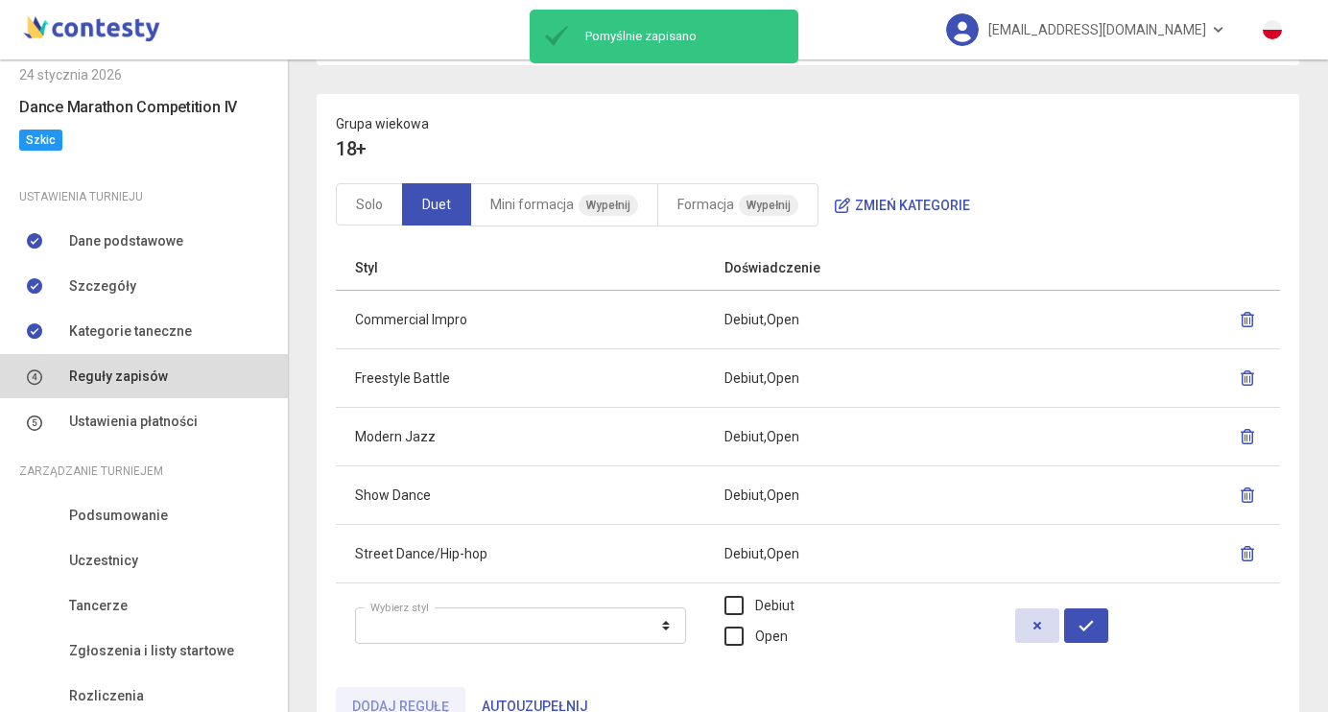
scroll to position [1635, 0]
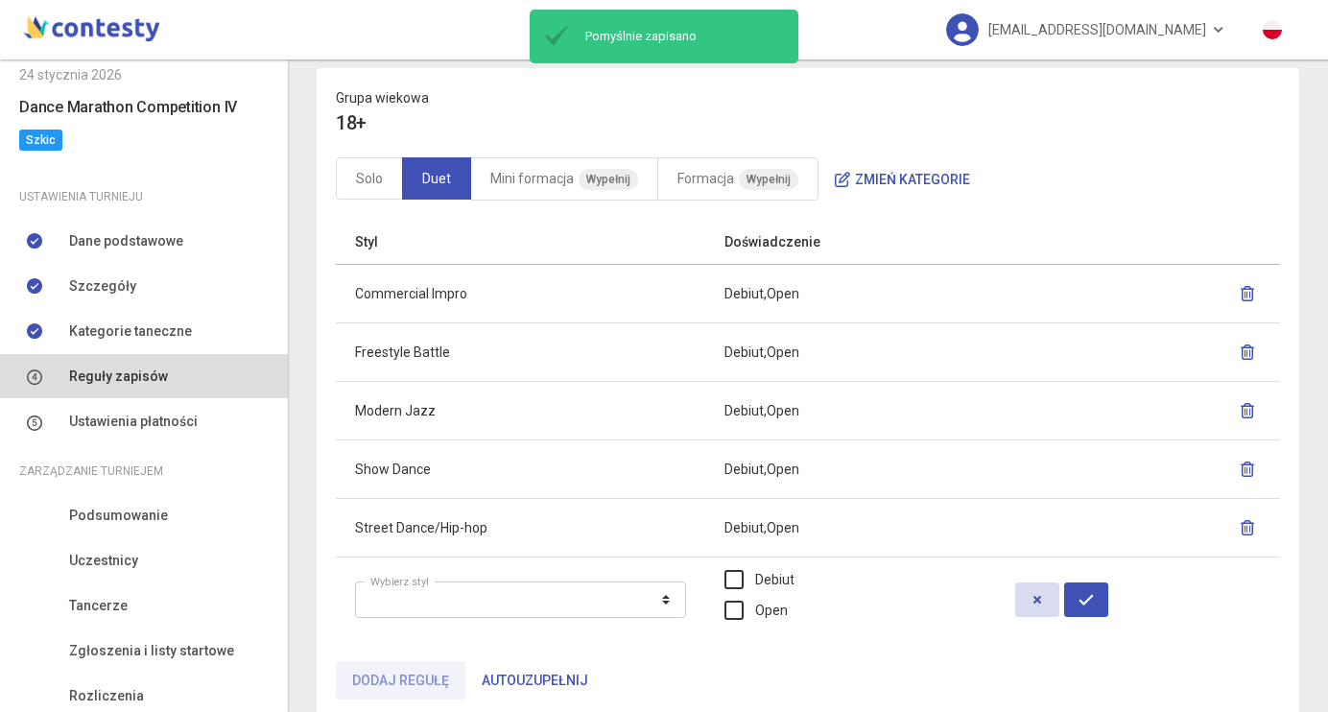
click at [1247, 286] on icon "button" at bounding box center [1247, 293] width 15 height 15
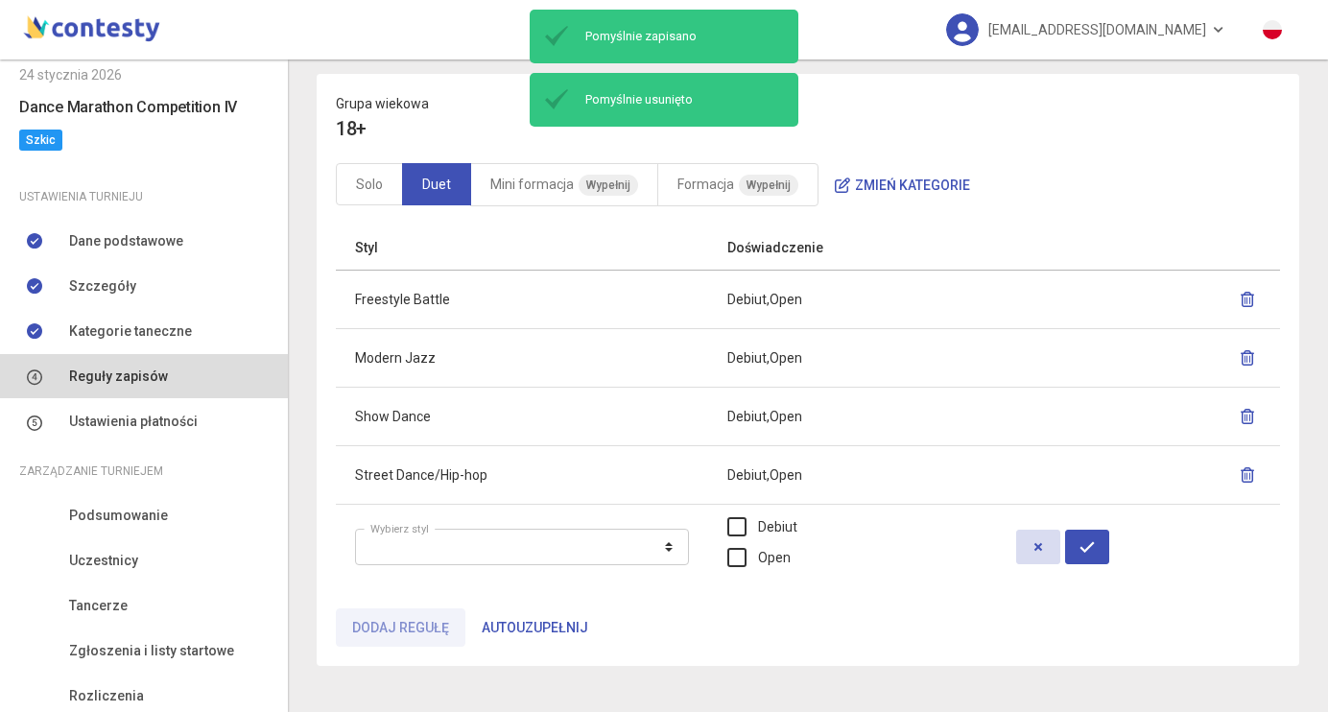
click at [1249, 293] on icon "button" at bounding box center [1247, 299] width 15 height 15
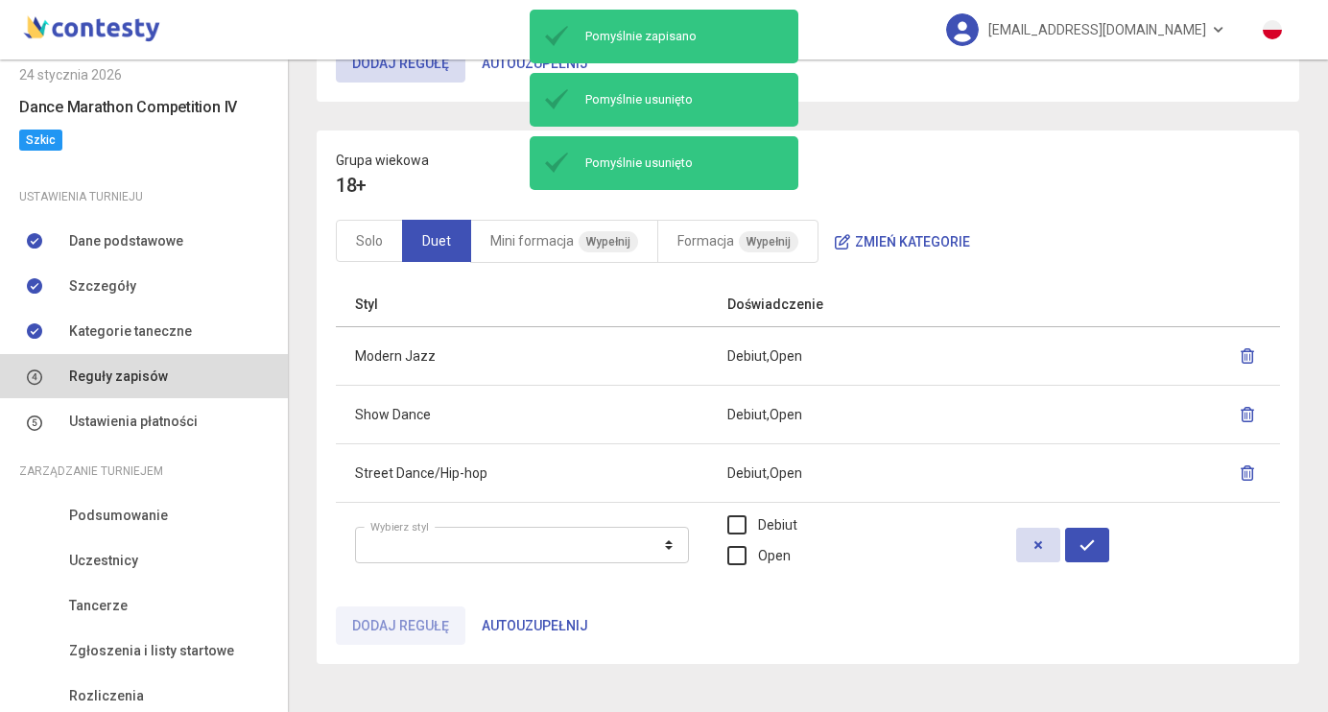
scroll to position [1571, 0]
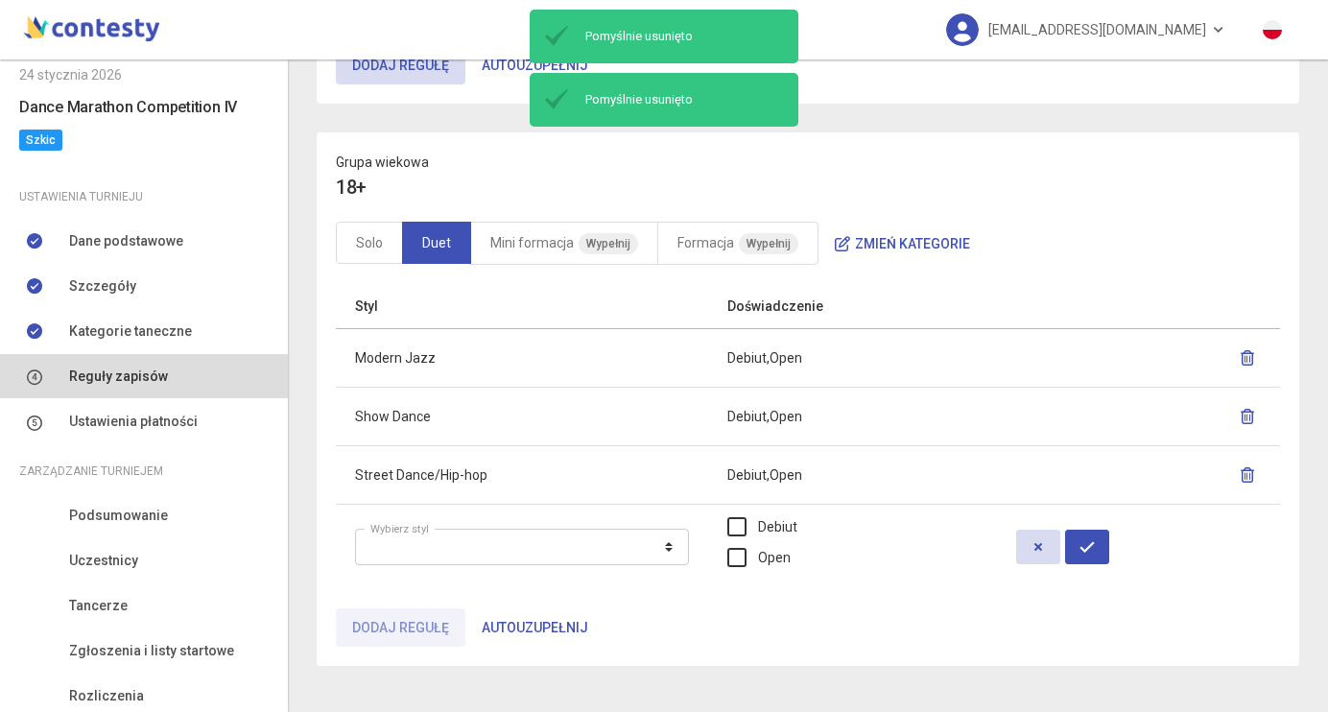
click at [1250, 412] on icon "button" at bounding box center [1247, 416] width 15 height 15
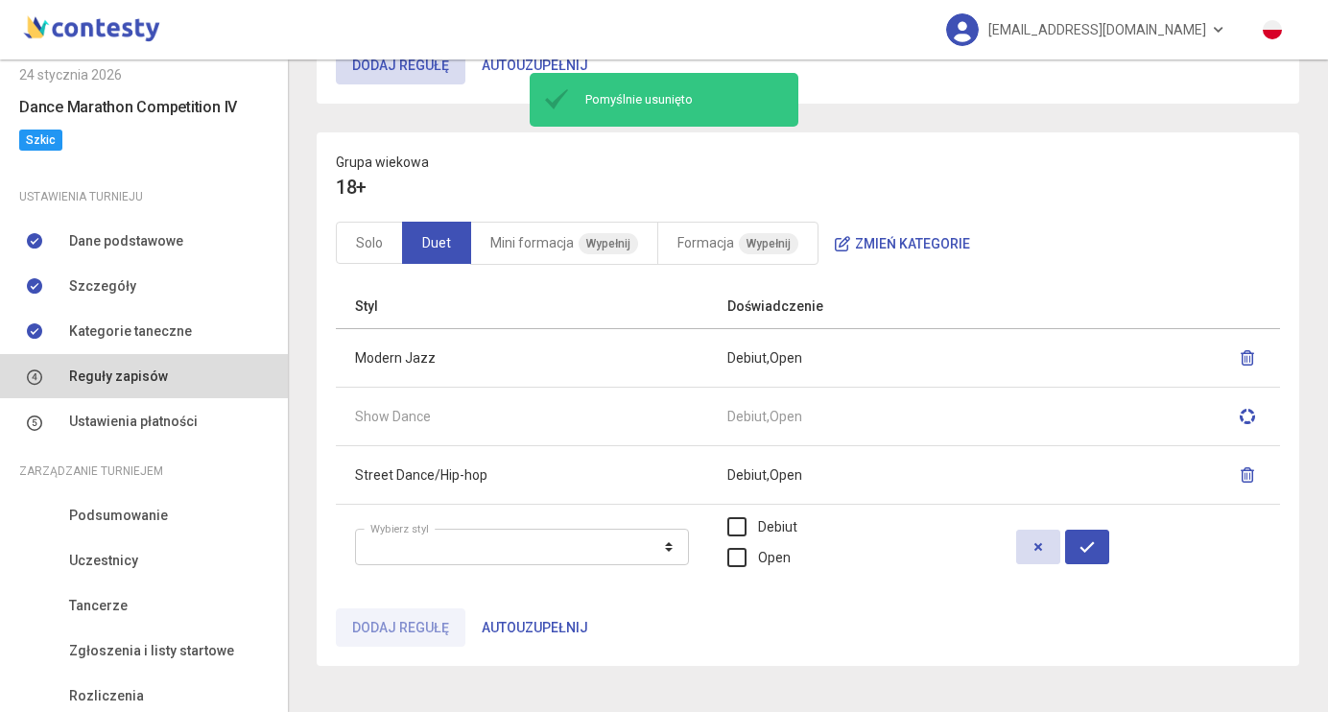
scroll to position [1512, 0]
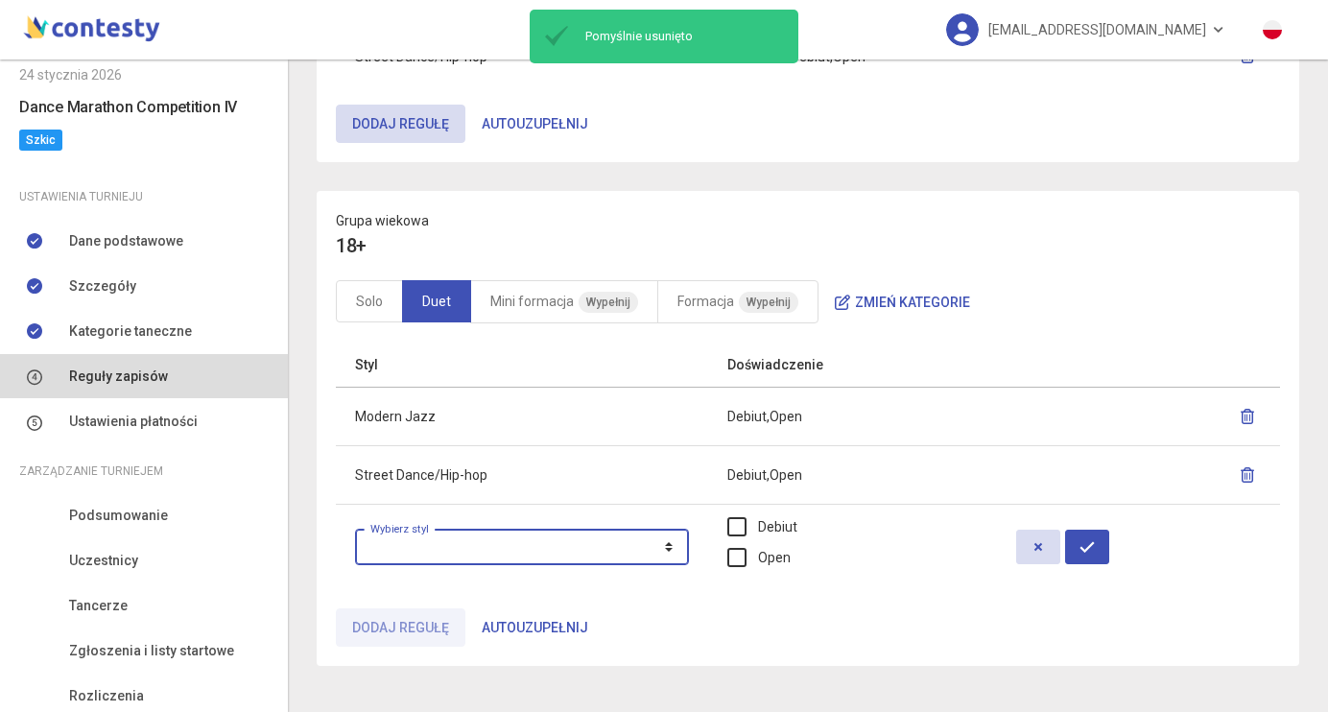
select select "**********"
click at [788, 558] on label "Open" at bounding box center [758, 557] width 63 height 21
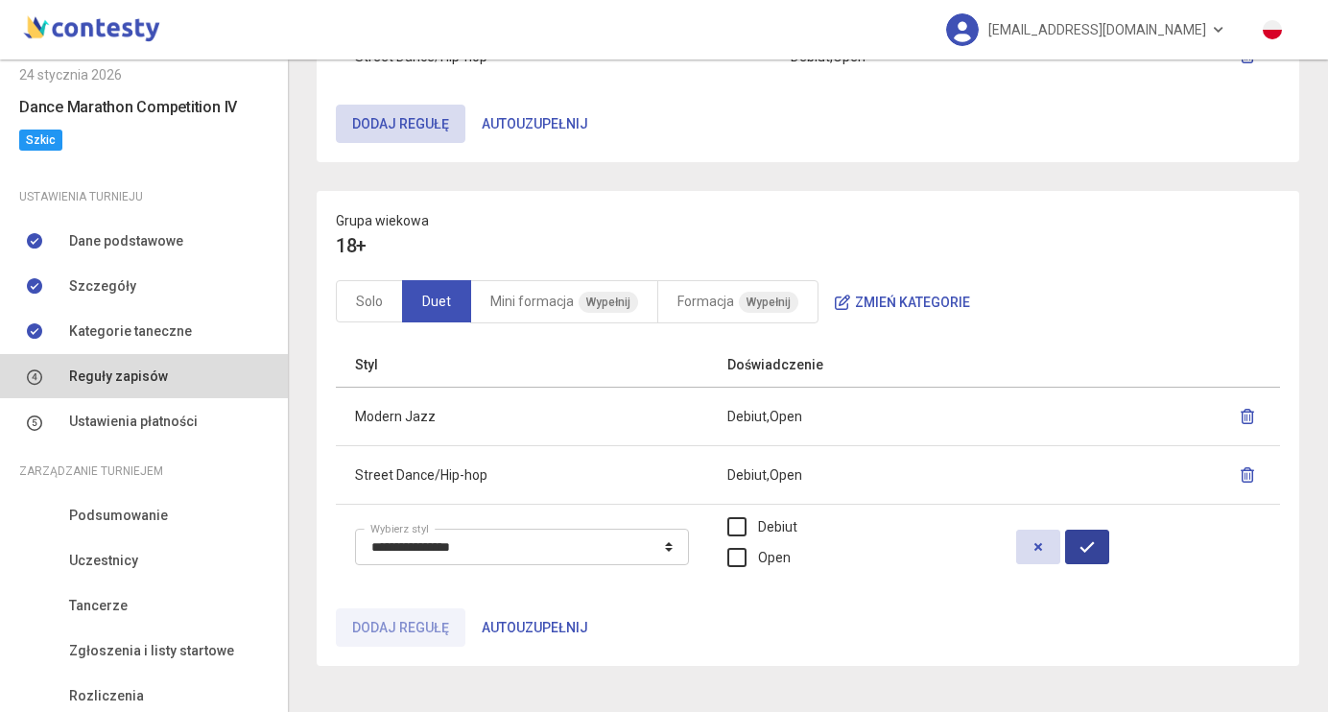
click at [1095, 544] on icon "button" at bounding box center [1087, 546] width 15 height 15
select select
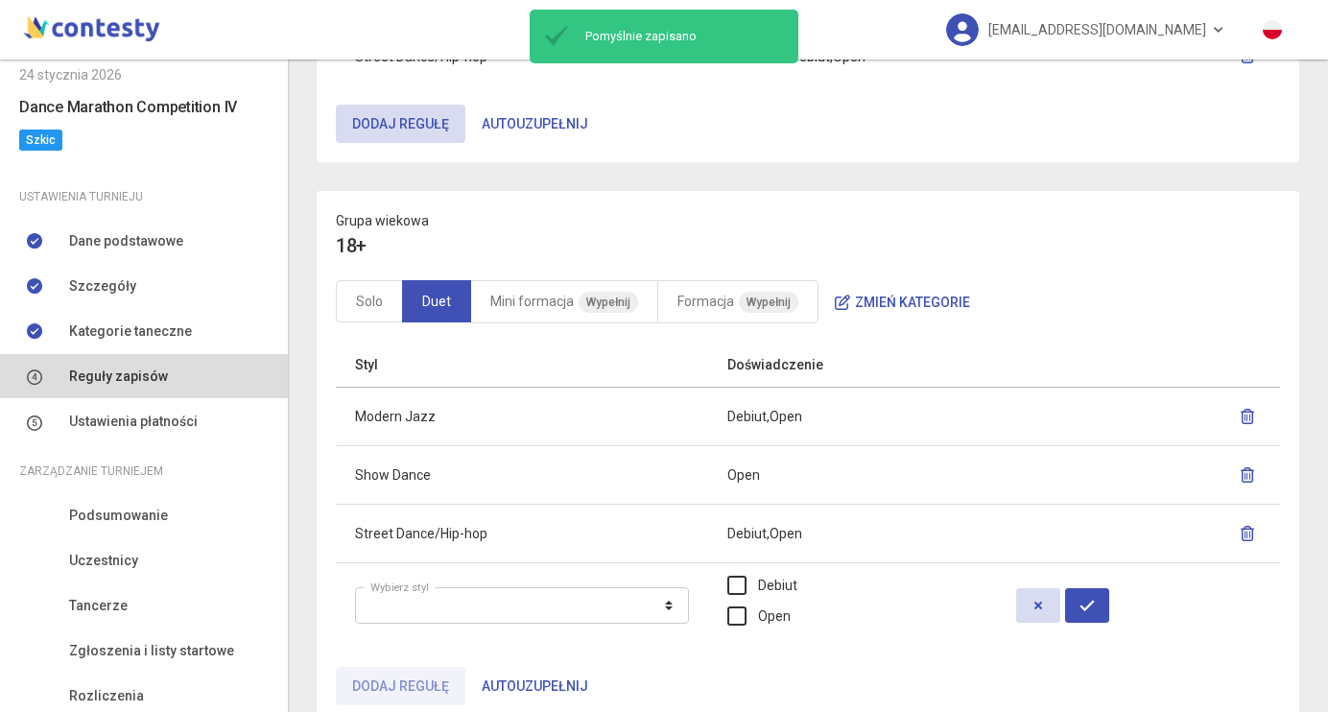
click at [1046, 606] on icon "button" at bounding box center [1038, 605] width 15 height 15
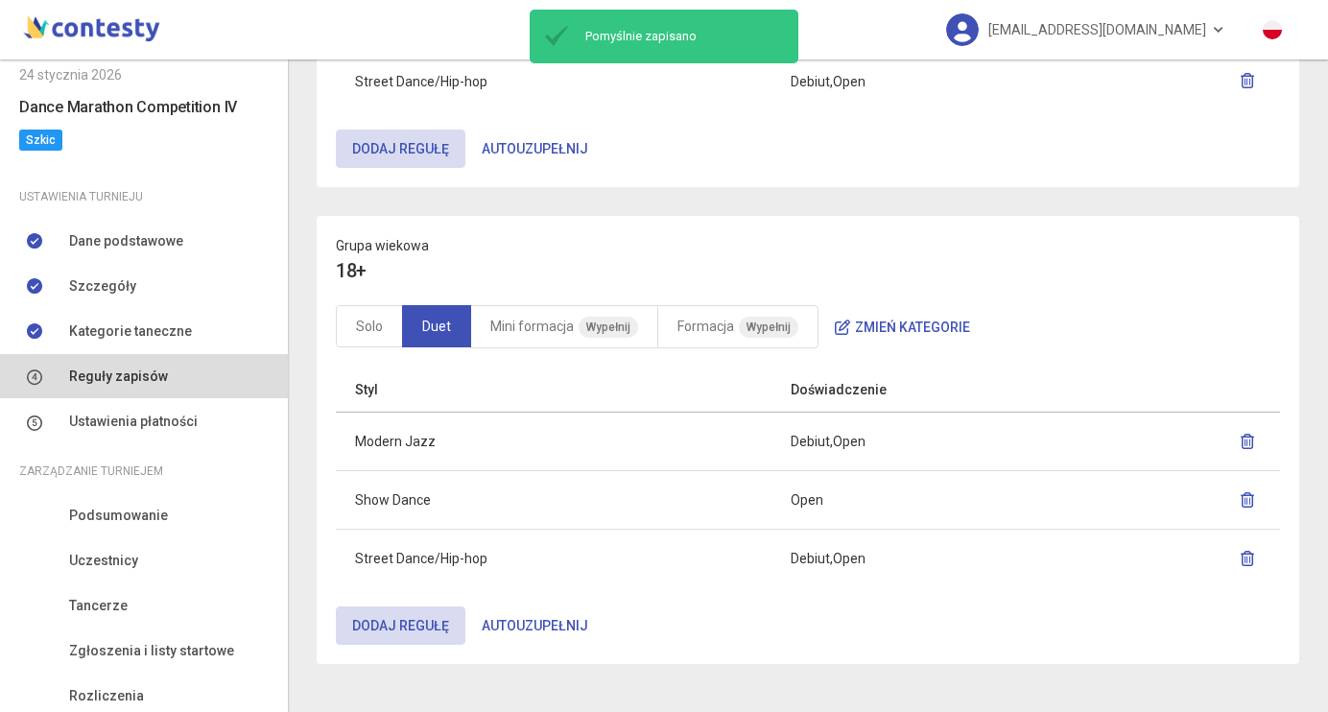
scroll to position [1486, 0]
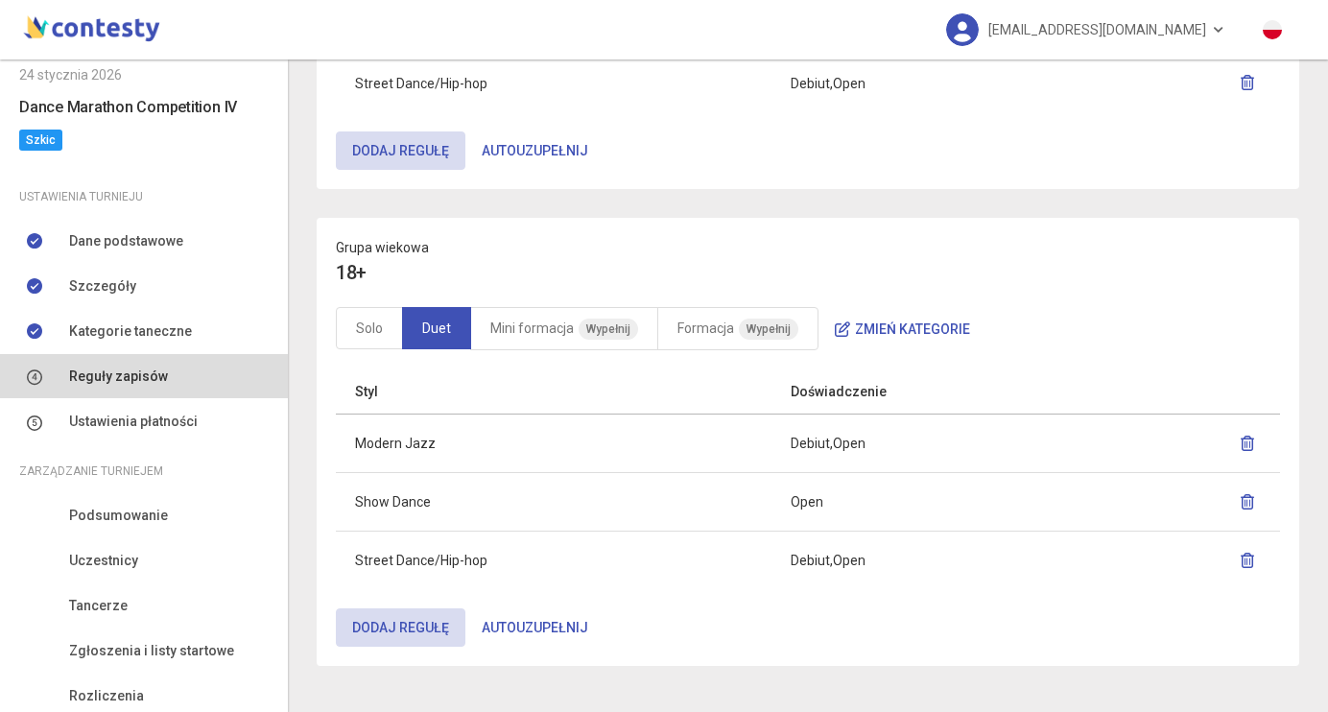
click at [534, 303] on div "Grupa wiekowa 18+ Solo Duet Mini formacja Wypełnij Formacja Wypełnij Zmień kate…" at bounding box center [808, 294] width 983 height 152
click at [545, 315] on link "Mini formacja Wypełnij" at bounding box center [564, 328] width 188 height 43
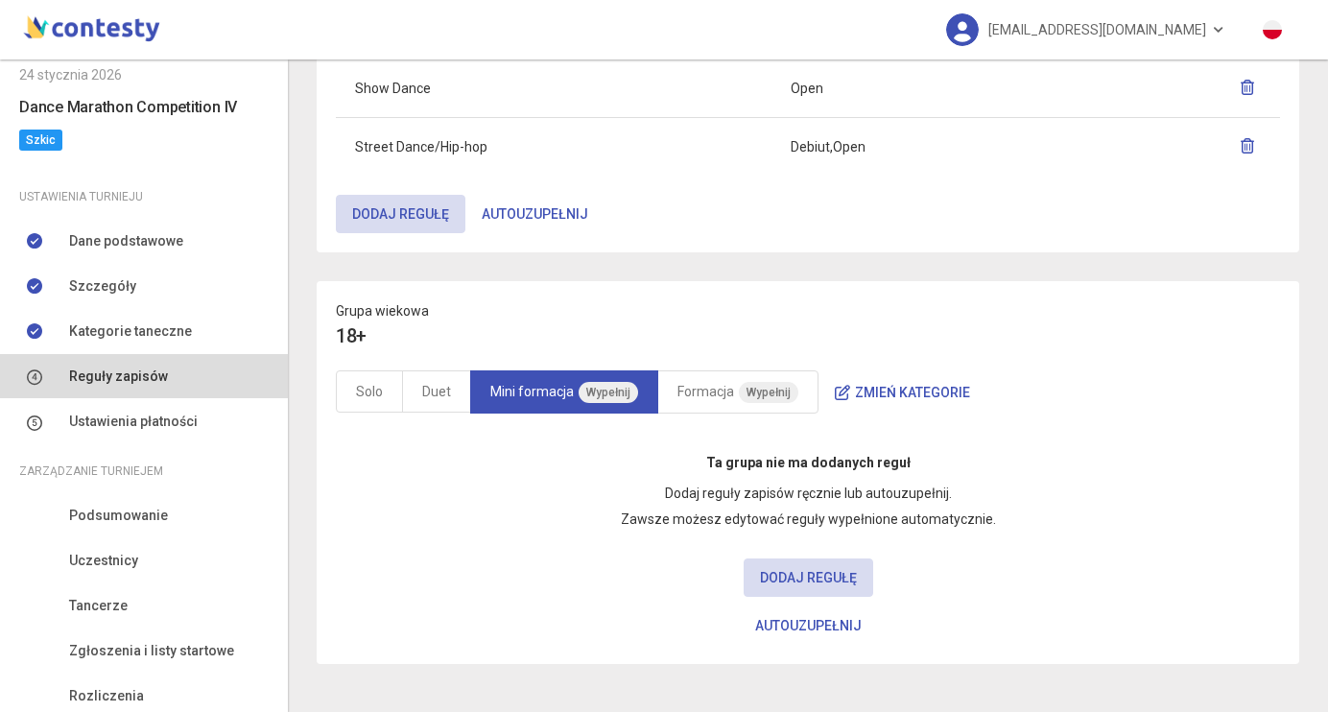
scroll to position [1420, 0]
click at [817, 632] on button "Autouzupełnij" at bounding box center [808, 627] width 139 height 38
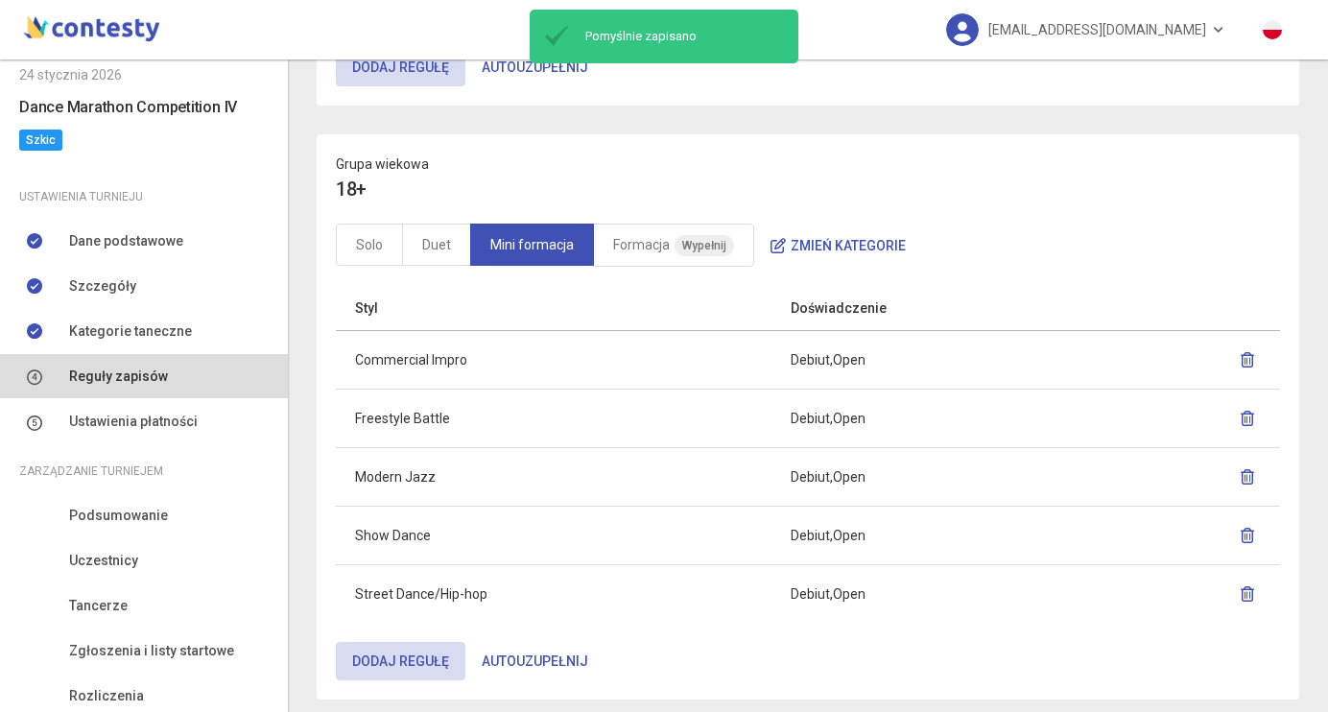
scroll to position [1570, 0]
click at [1247, 362] on icon "button" at bounding box center [1247, 358] width 15 height 15
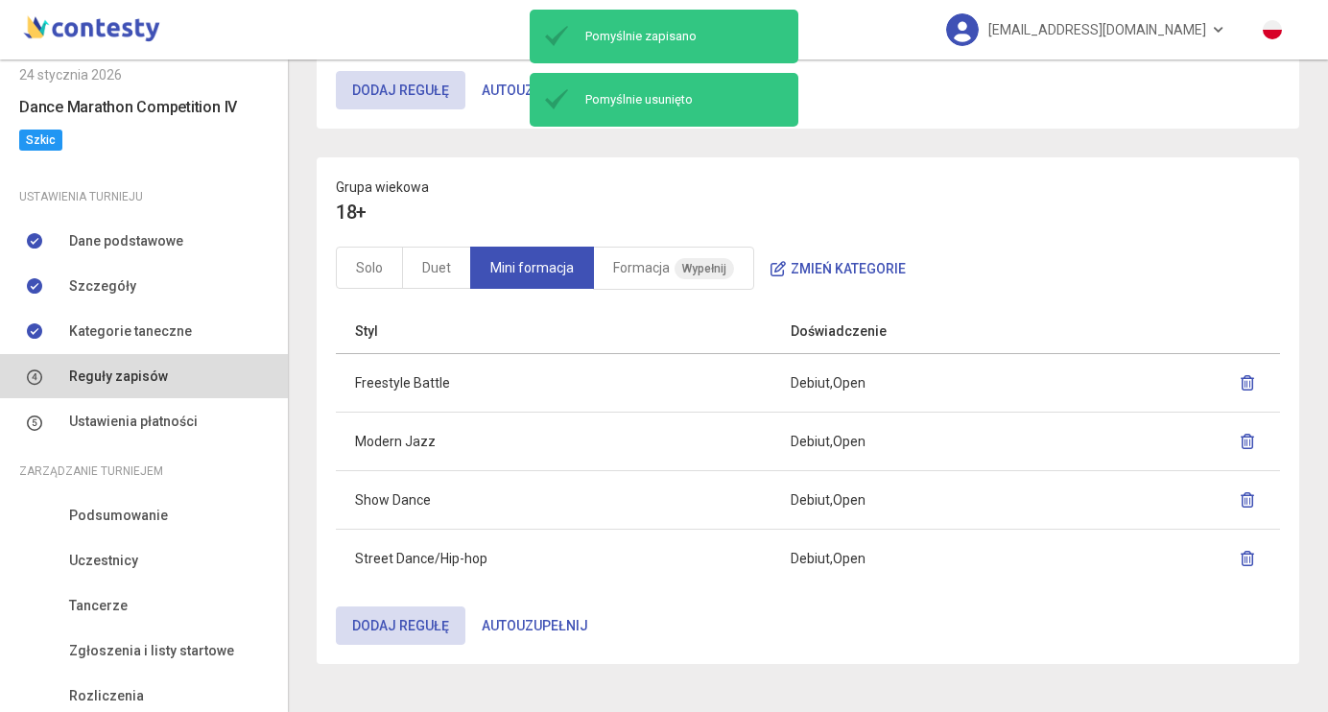
scroll to position [1544, 0]
click at [1244, 380] on icon "button" at bounding box center [1247, 384] width 15 height 15
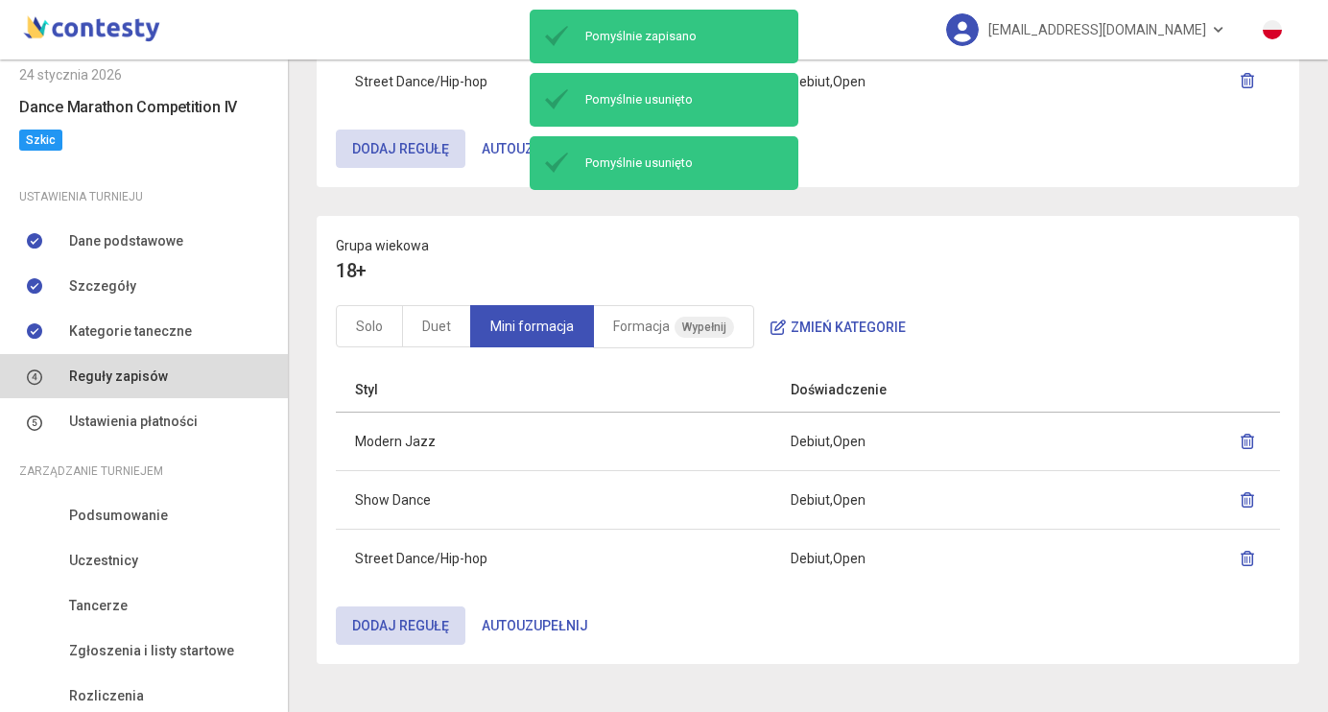
scroll to position [1486, 0]
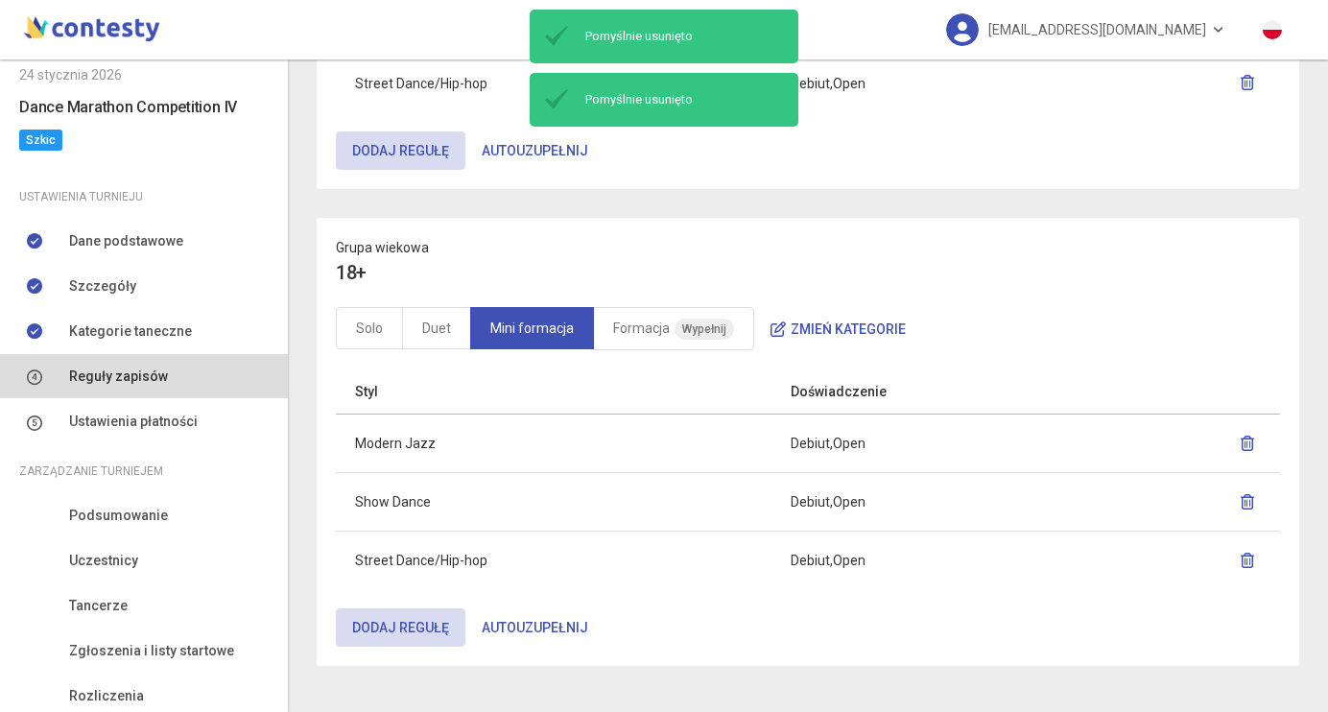
click at [1250, 500] on icon "button" at bounding box center [1247, 501] width 15 height 15
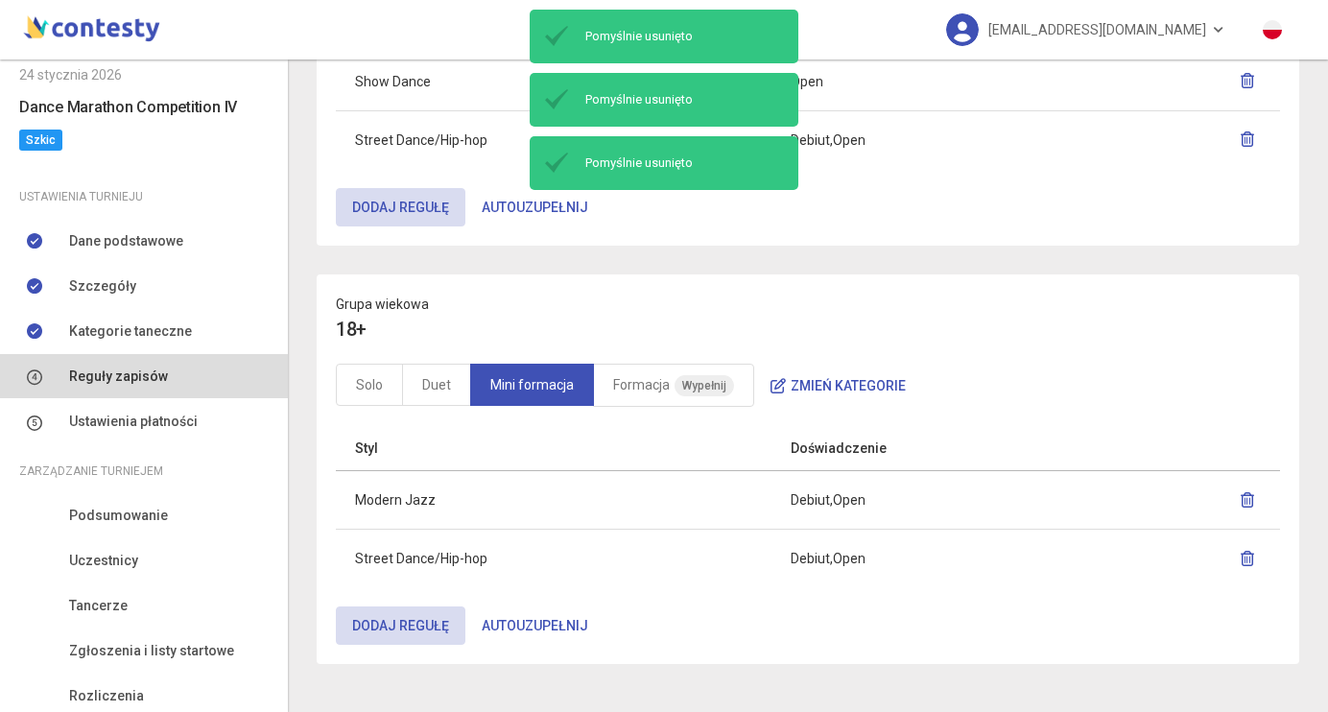
scroll to position [1427, 0]
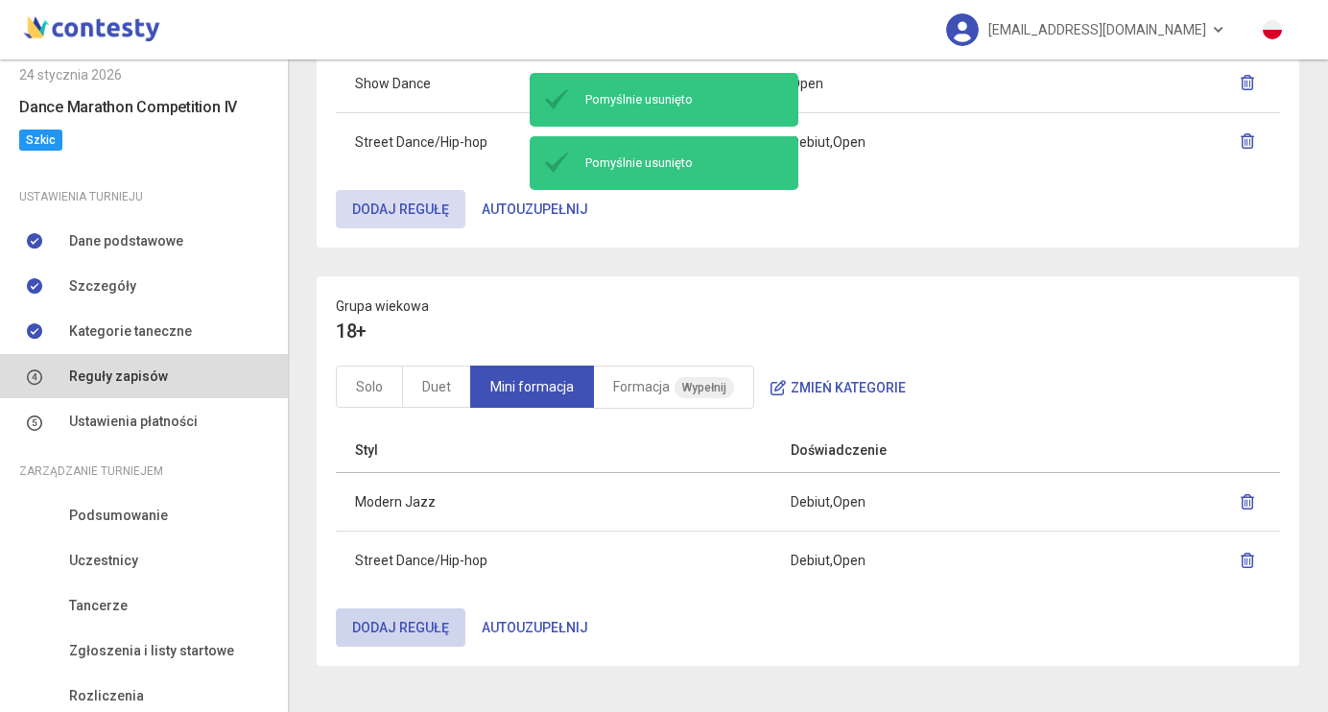
click at [388, 625] on button "Dodaj regułę" at bounding box center [401, 627] width 130 height 38
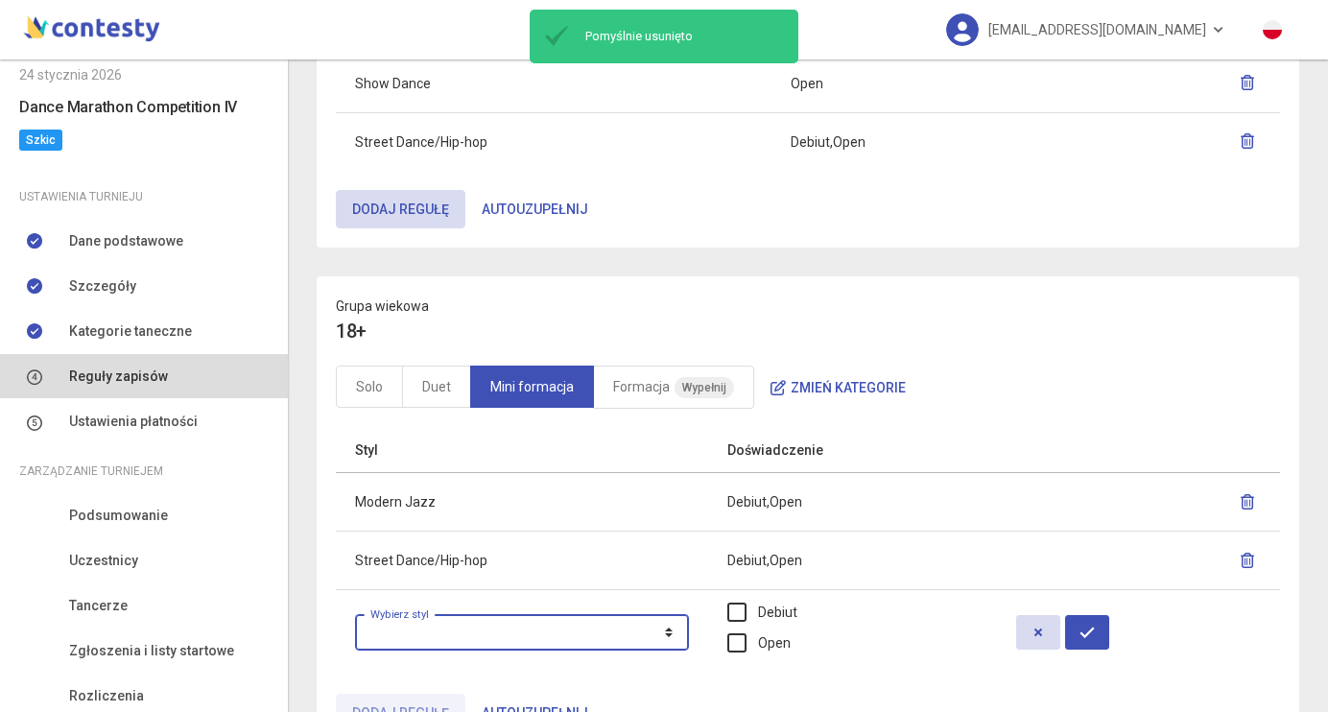
select select "**********"
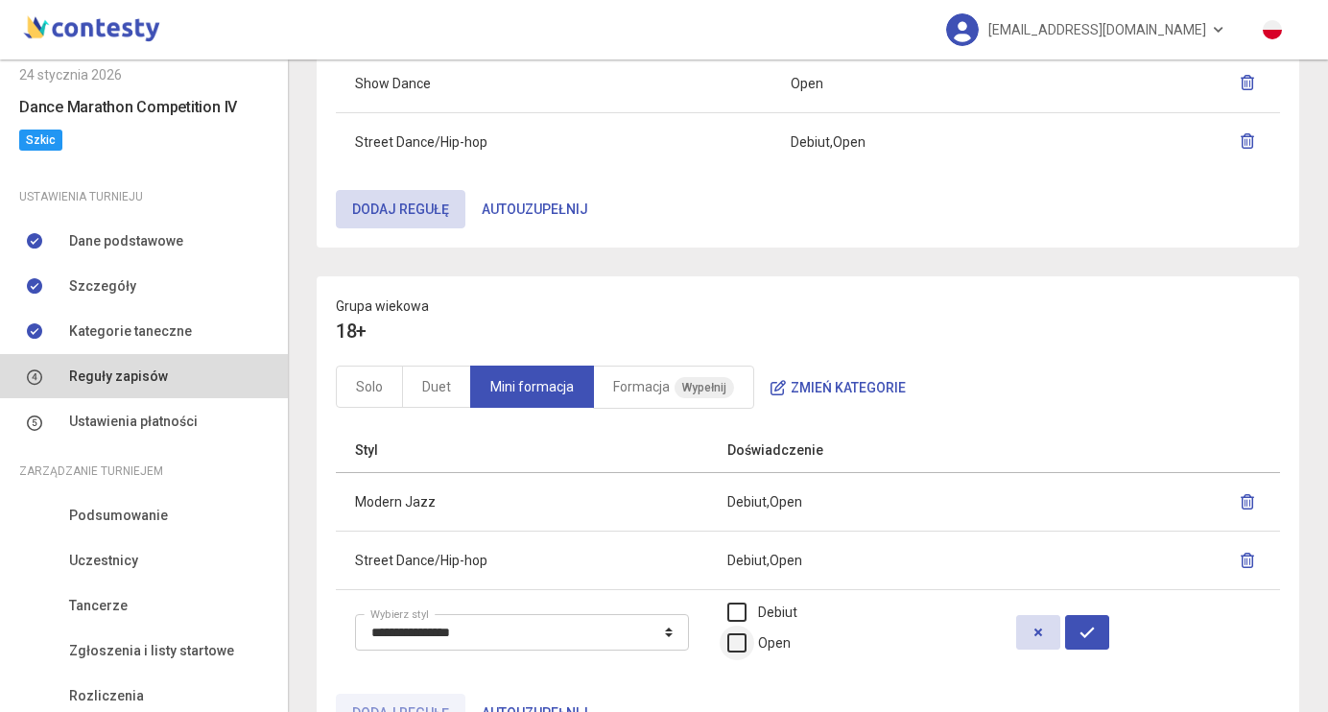
click at [785, 638] on label "Open" at bounding box center [758, 642] width 63 height 21
click at [1095, 637] on icon "button" at bounding box center [1087, 632] width 15 height 15
select select
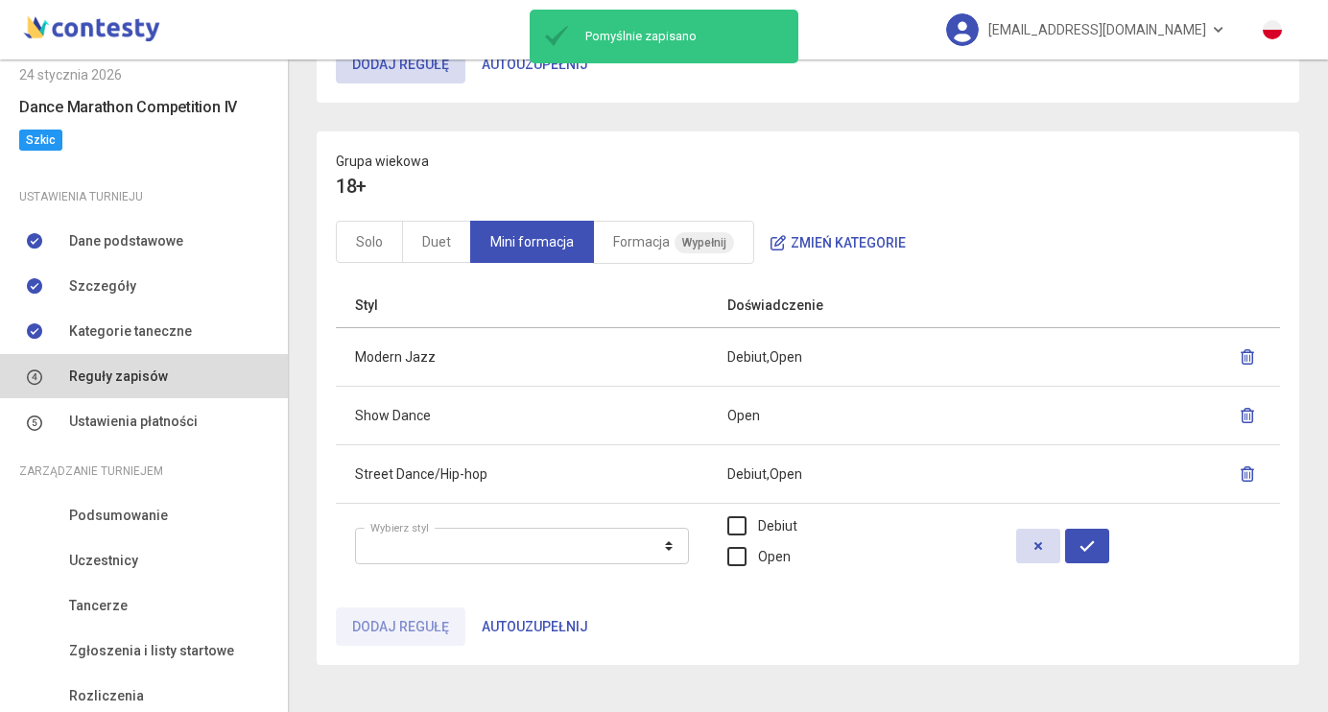
scroll to position [1571, 0]
click at [1043, 533] on button "button" at bounding box center [1038, 547] width 44 height 35
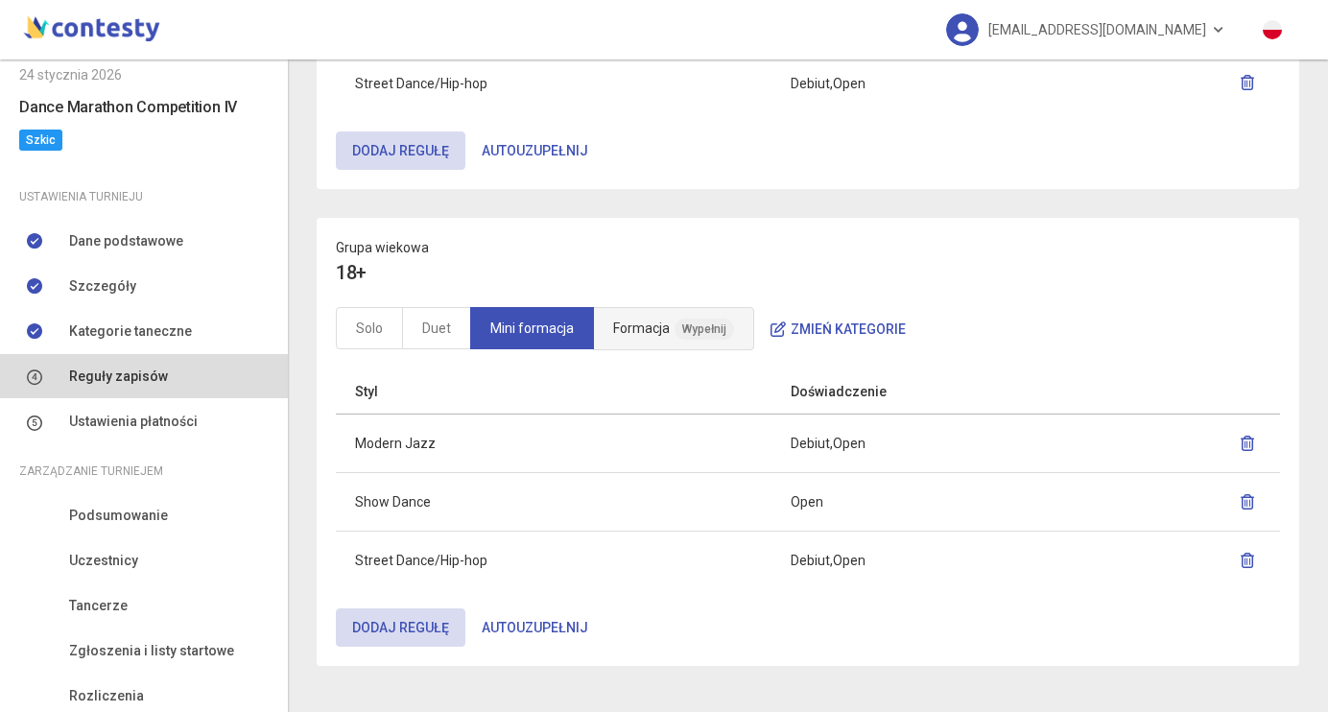
click at [675, 321] on link "Formacja Wypełnij" at bounding box center [673, 328] width 161 height 43
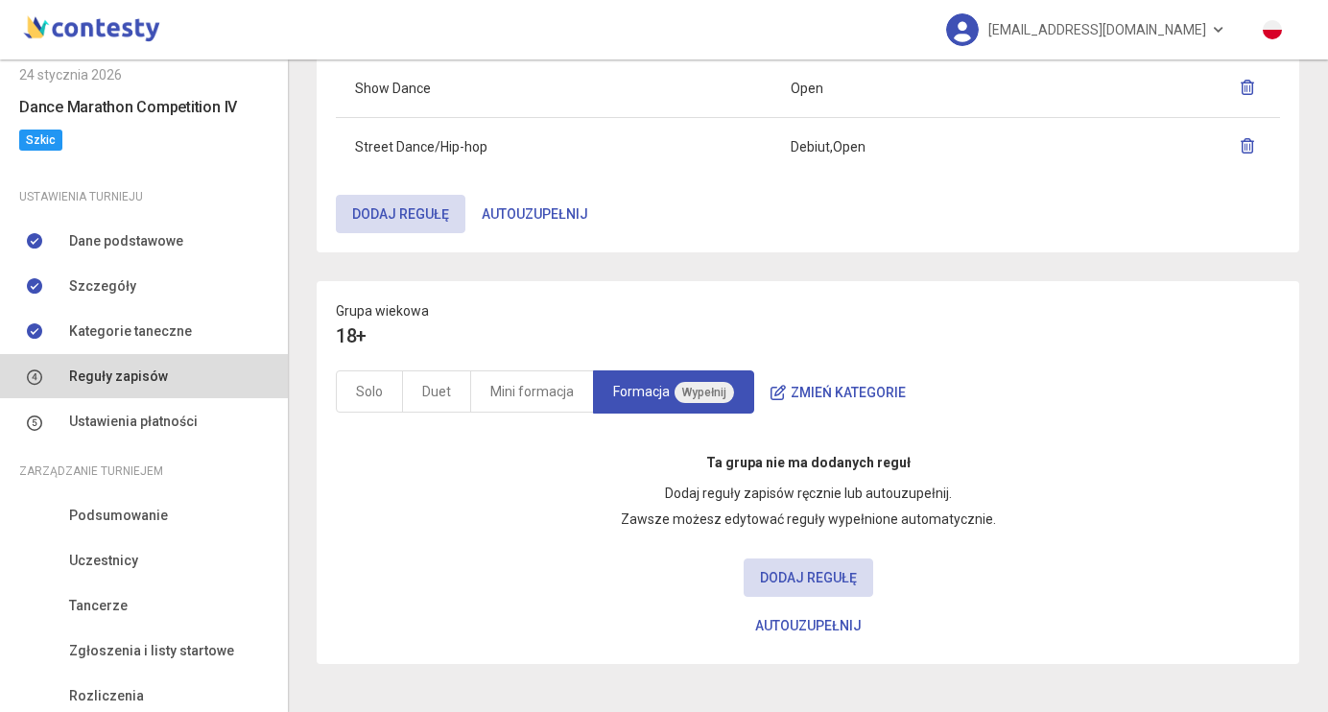
scroll to position [1420, 0]
click at [797, 585] on button "Dodaj regułę" at bounding box center [809, 579] width 130 height 38
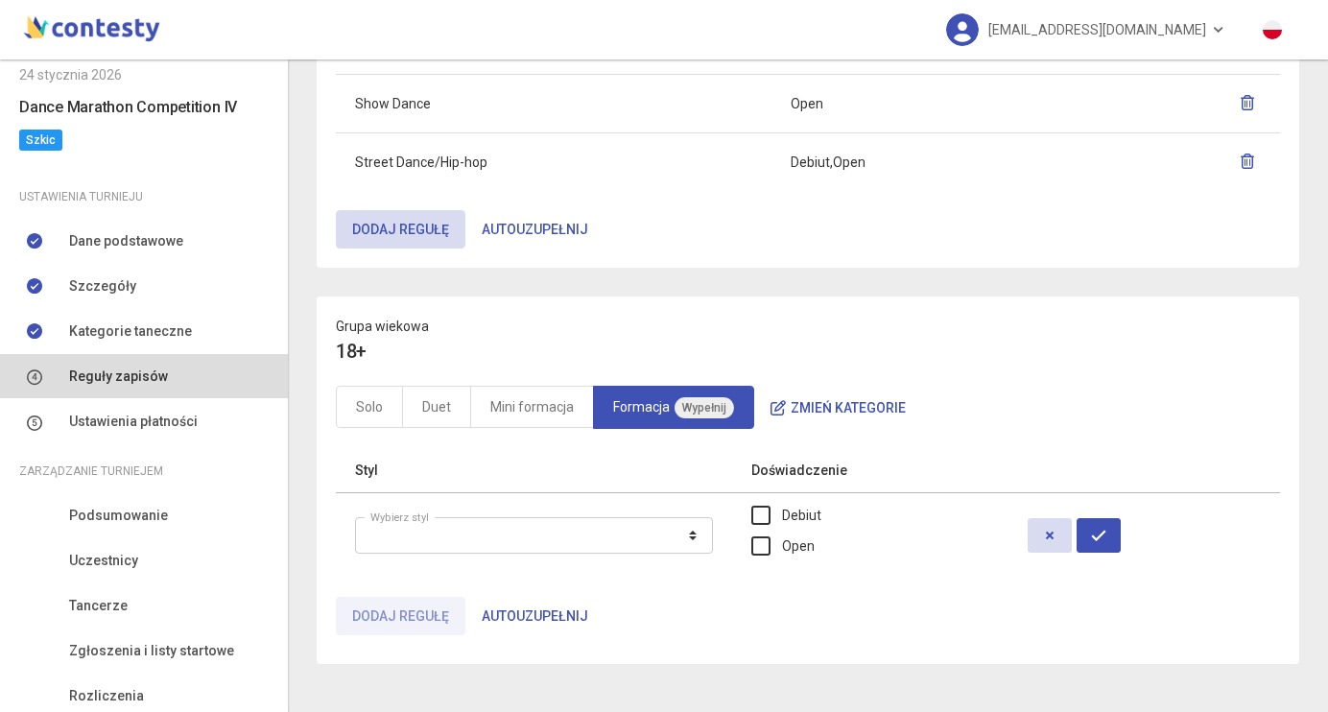
scroll to position [1405, 0]
click at [549, 622] on button "Autouzupełnij" at bounding box center [534, 618] width 139 height 38
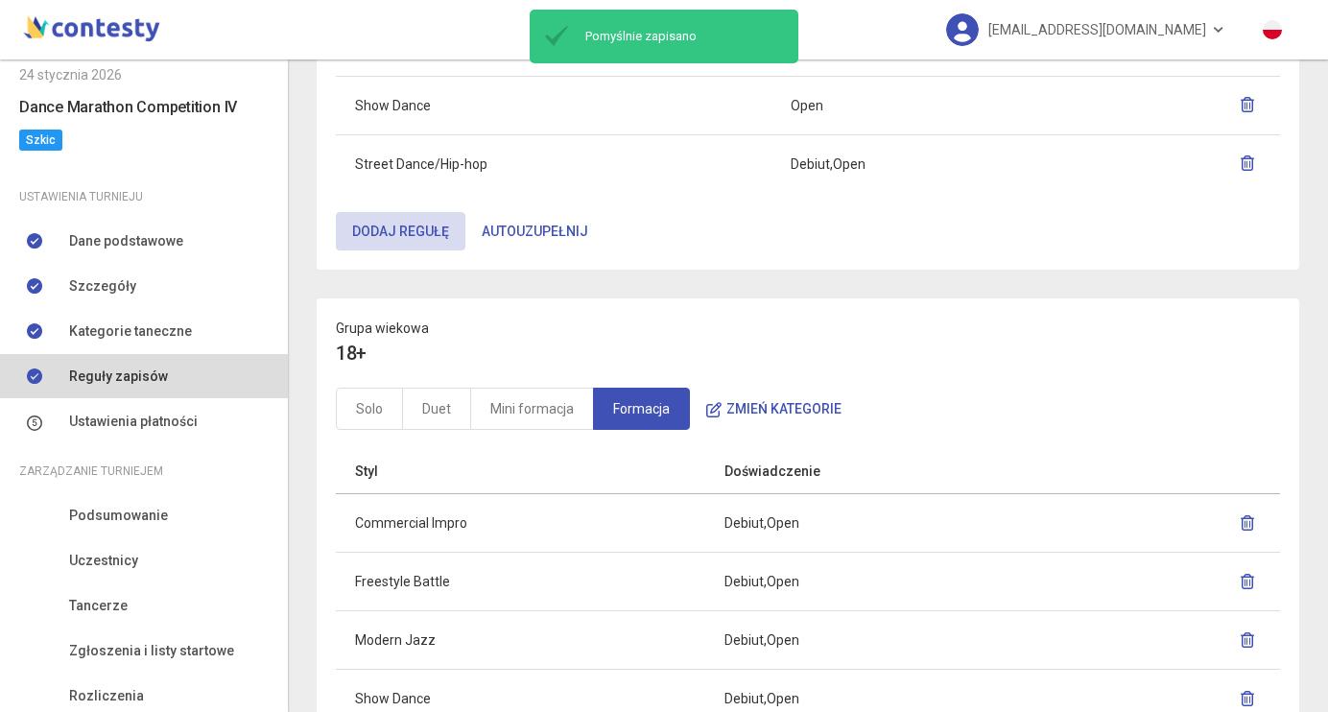
click at [1246, 520] on icon "button" at bounding box center [1247, 522] width 15 height 15
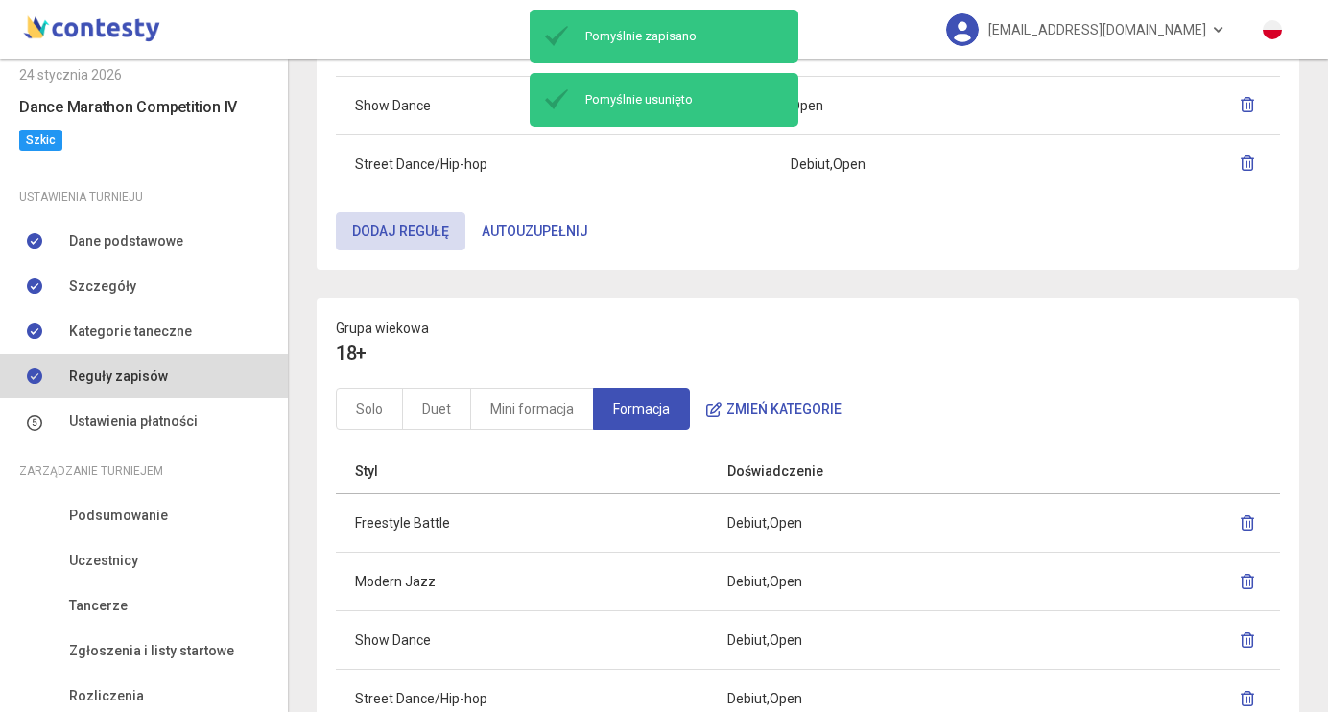
click at [1247, 522] on icon "button" at bounding box center [1247, 522] width 15 height 15
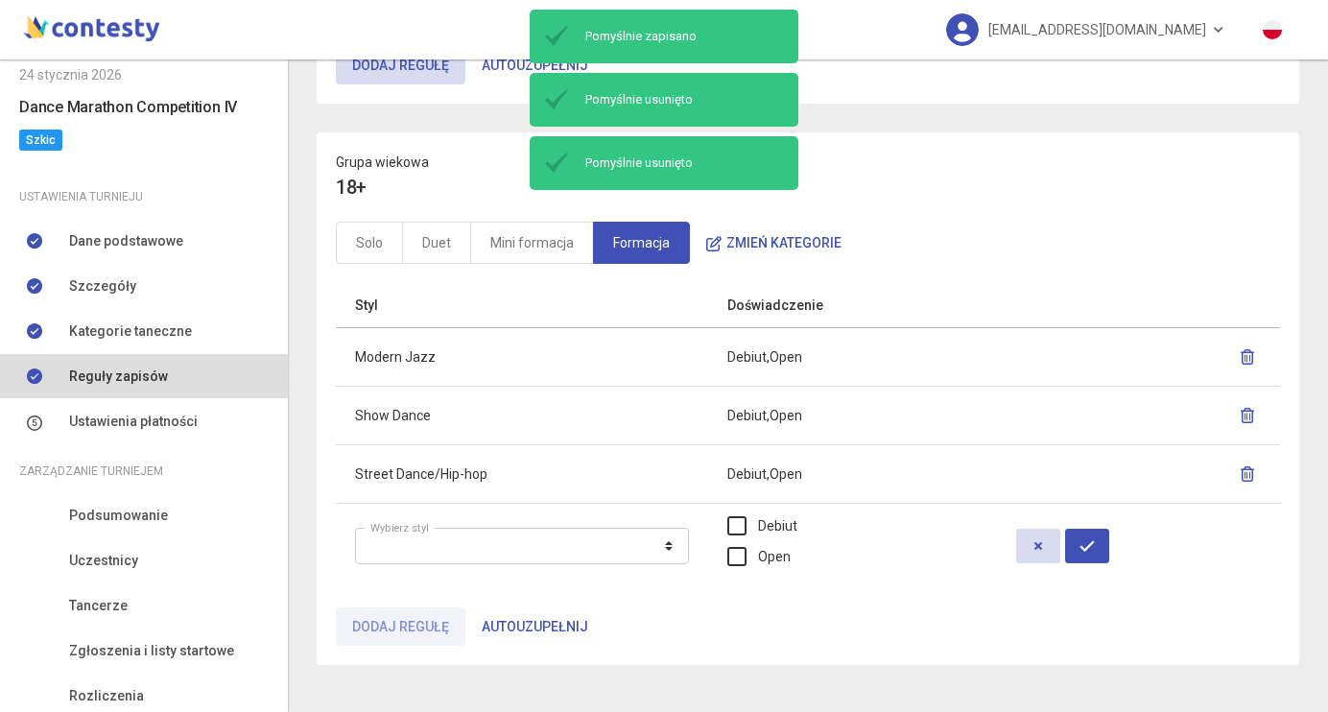
scroll to position [1570, 0]
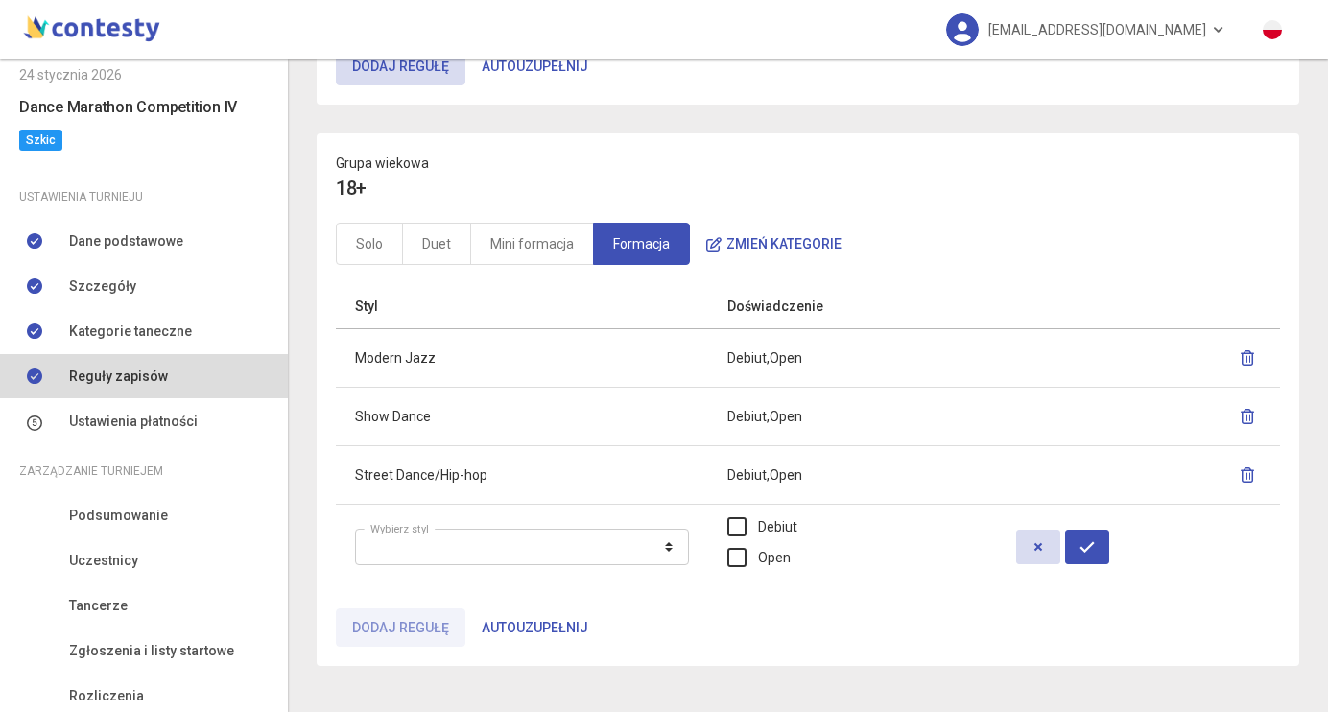
click at [1256, 404] on button "button" at bounding box center [1247, 416] width 27 height 35
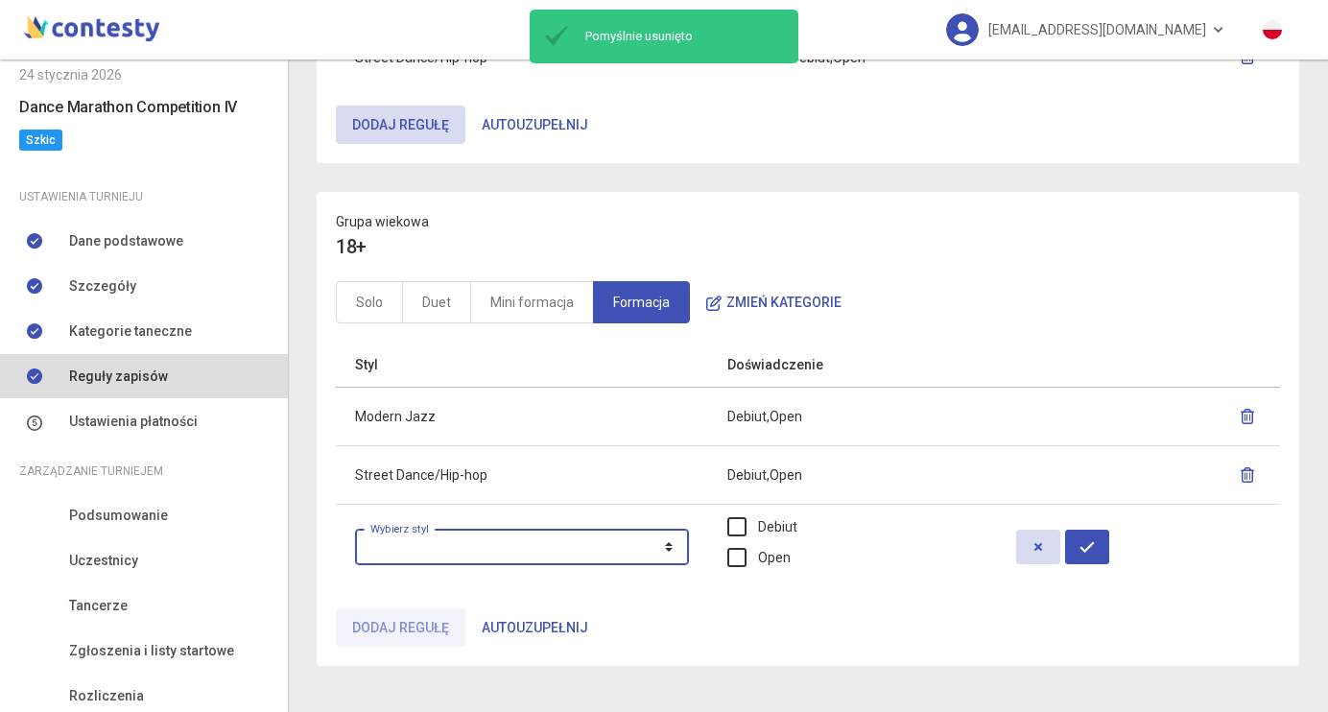
select select "**********"
click at [790, 551] on label "Open" at bounding box center [758, 557] width 63 height 21
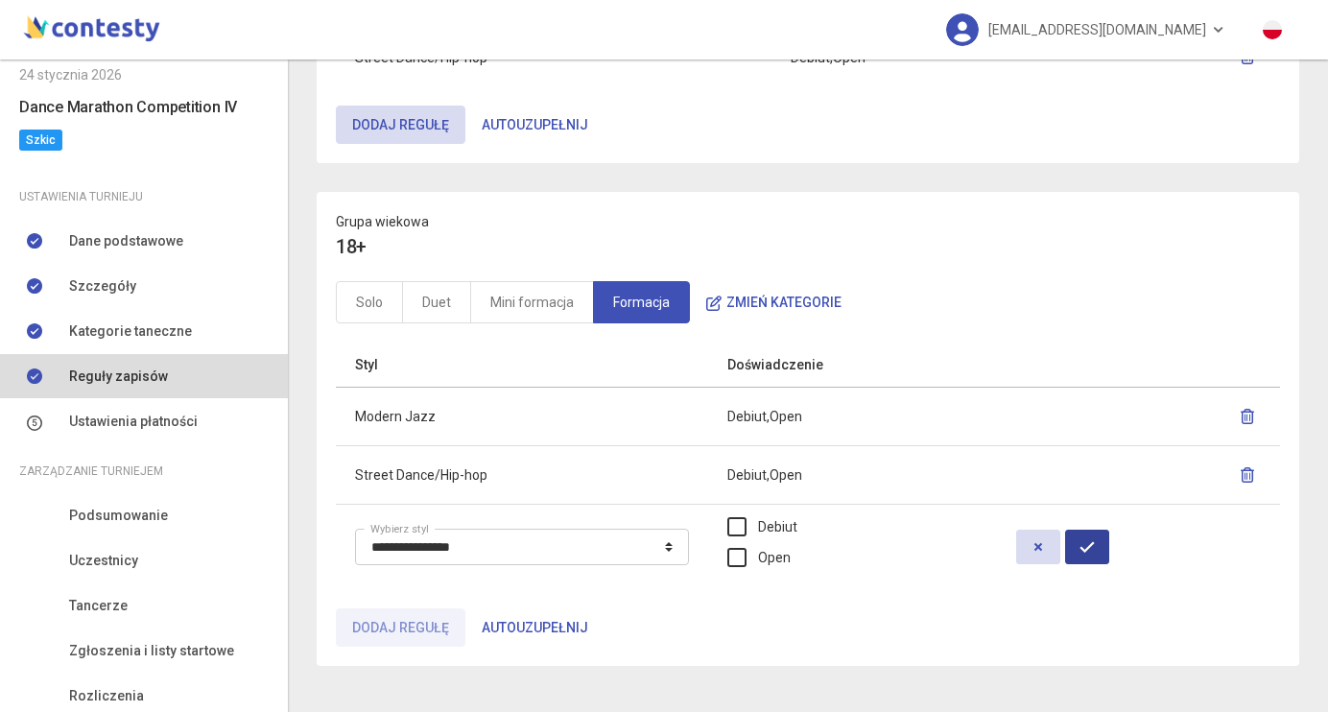
click at [1093, 548] on button "button" at bounding box center [1087, 547] width 44 height 35
select select
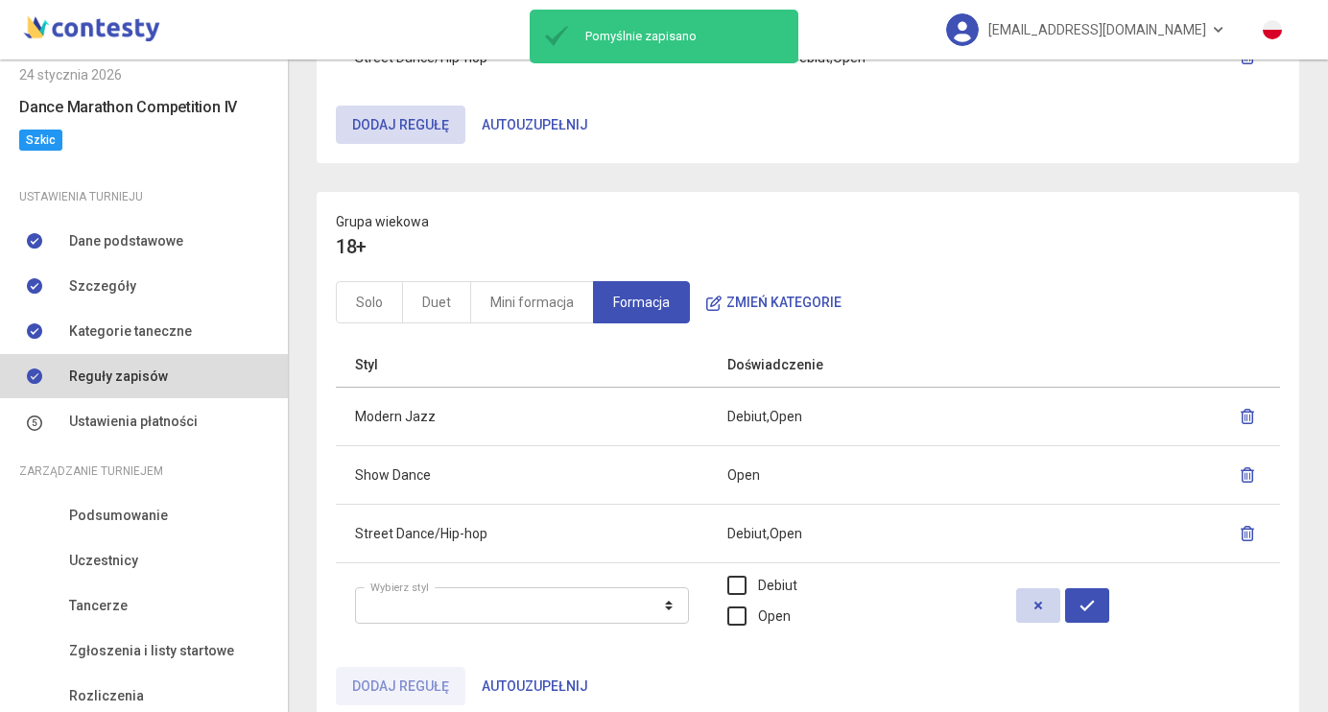
click at [1046, 606] on icon "button" at bounding box center [1038, 605] width 15 height 15
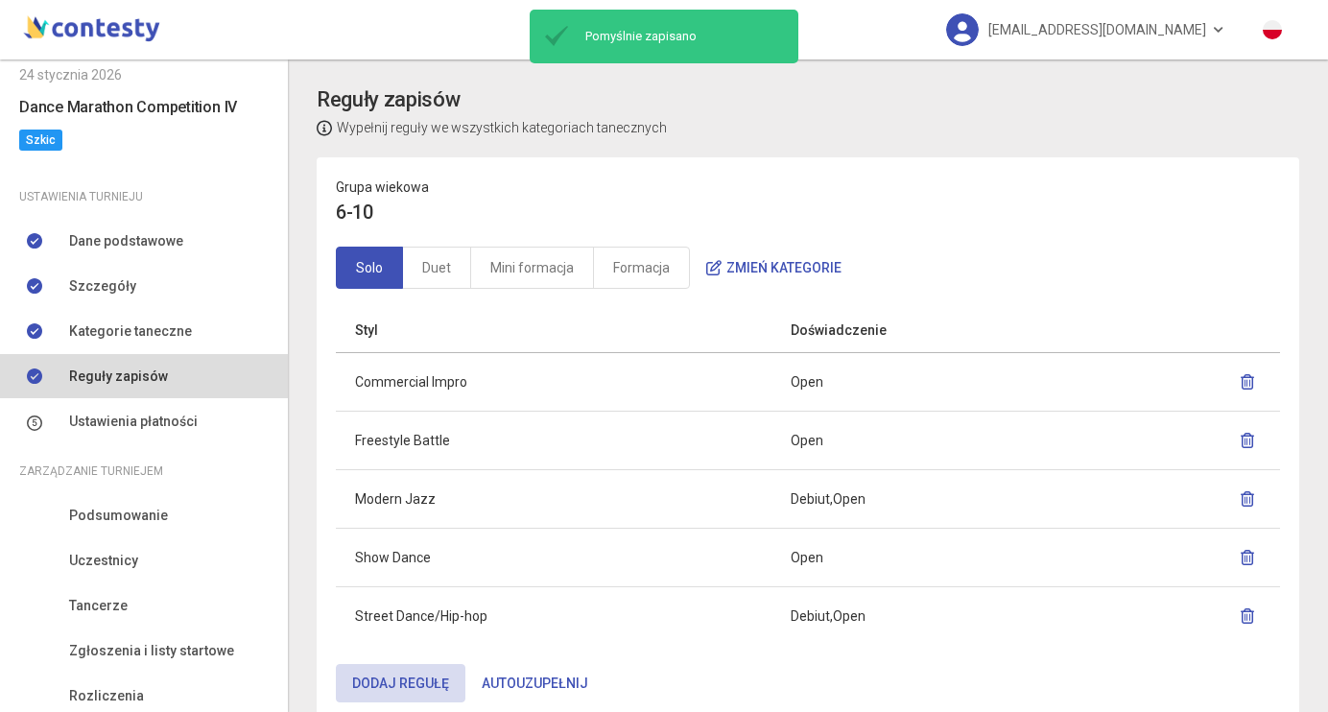
scroll to position [0, 0]
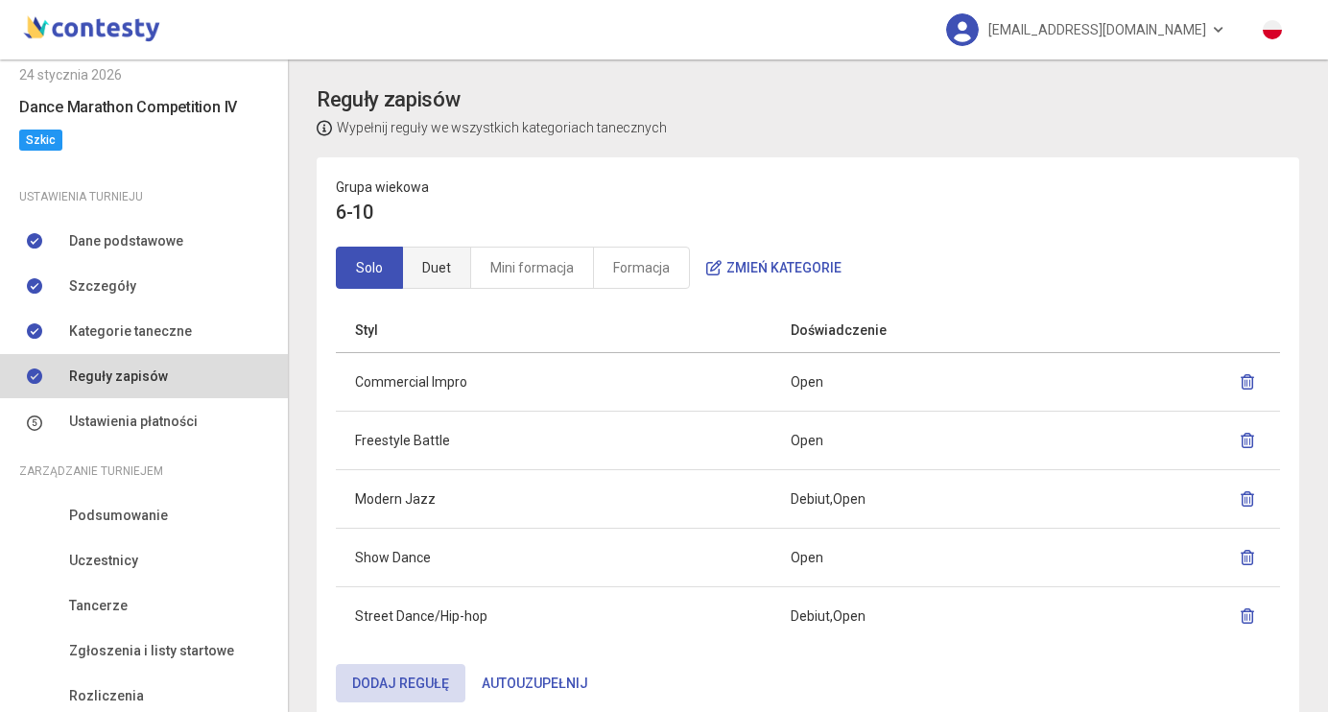
click at [445, 261] on link "Duet" at bounding box center [436, 268] width 69 height 42
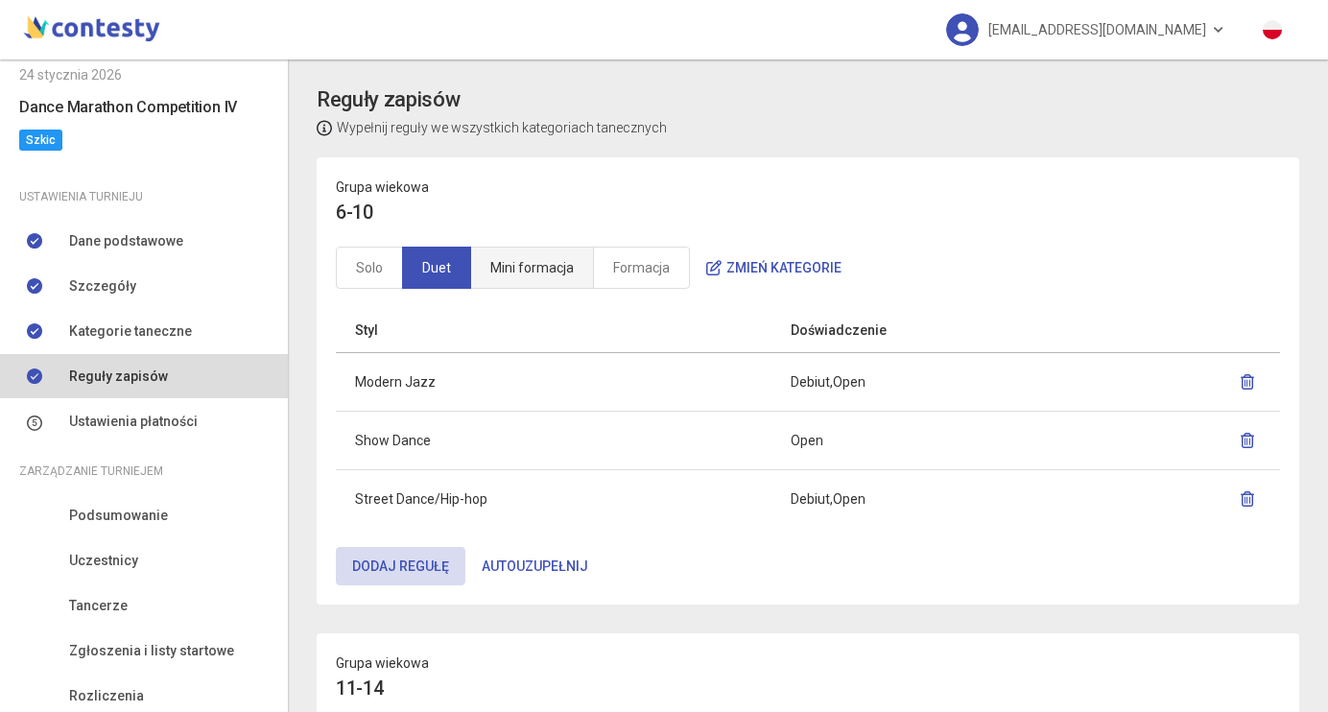
click at [533, 263] on link "Mini formacja" at bounding box center [532, 268] width 124 height 42
click at [625, 251] on link "Formacja" at bounding box center [641, 268] width 97 height 42
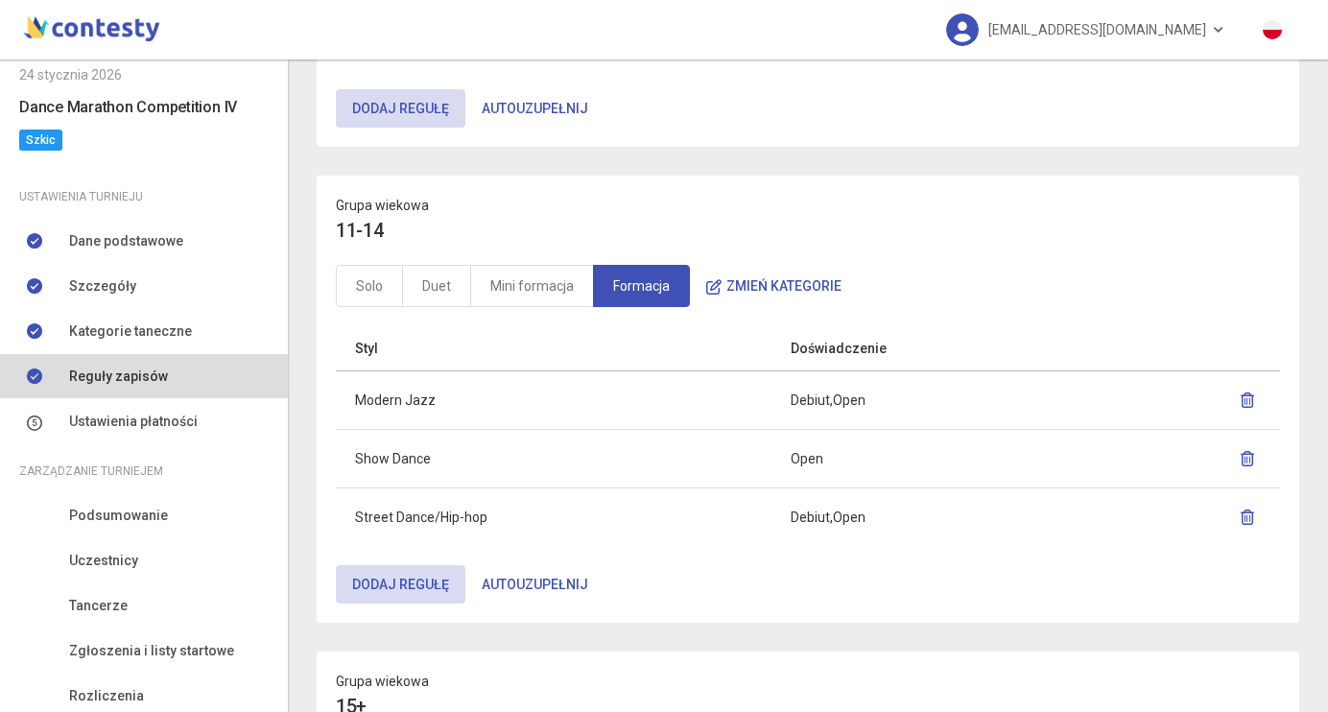
scroll to position [465, 0]
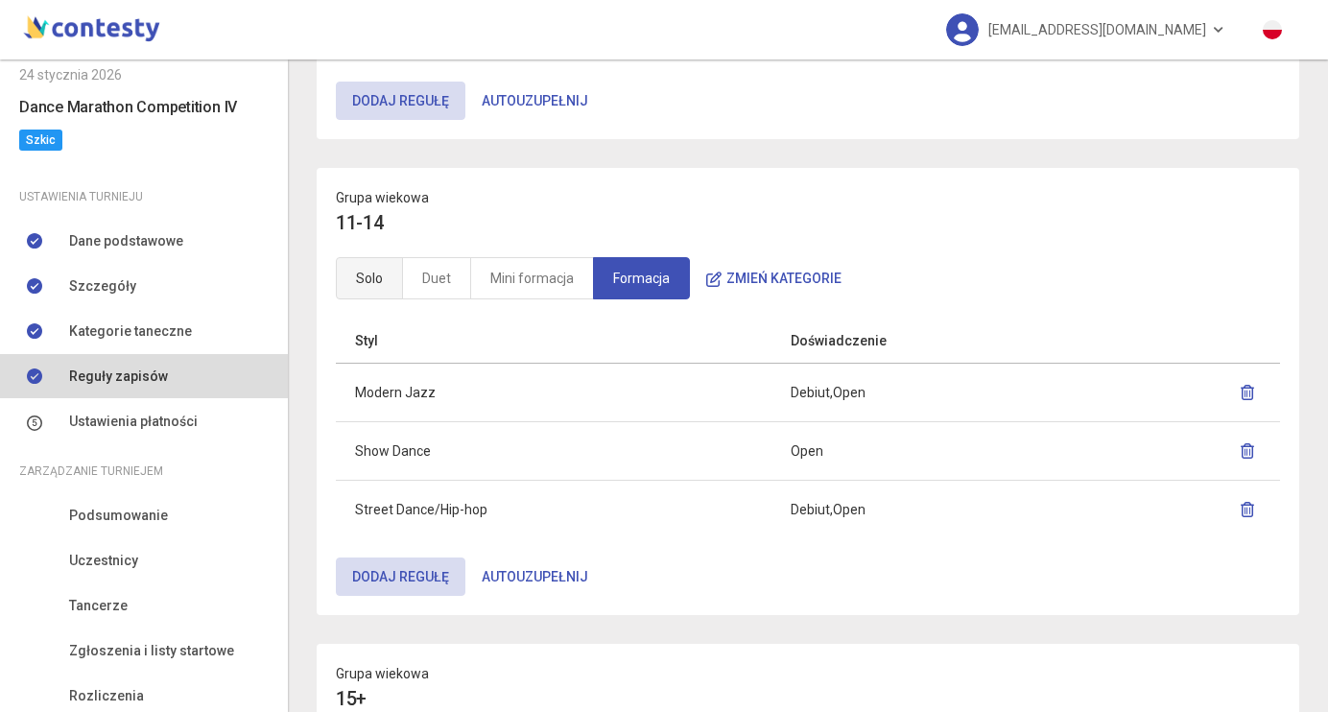
click at [361, 279] on link "Solo" at bounding box center [369, 278] width 67 height 42
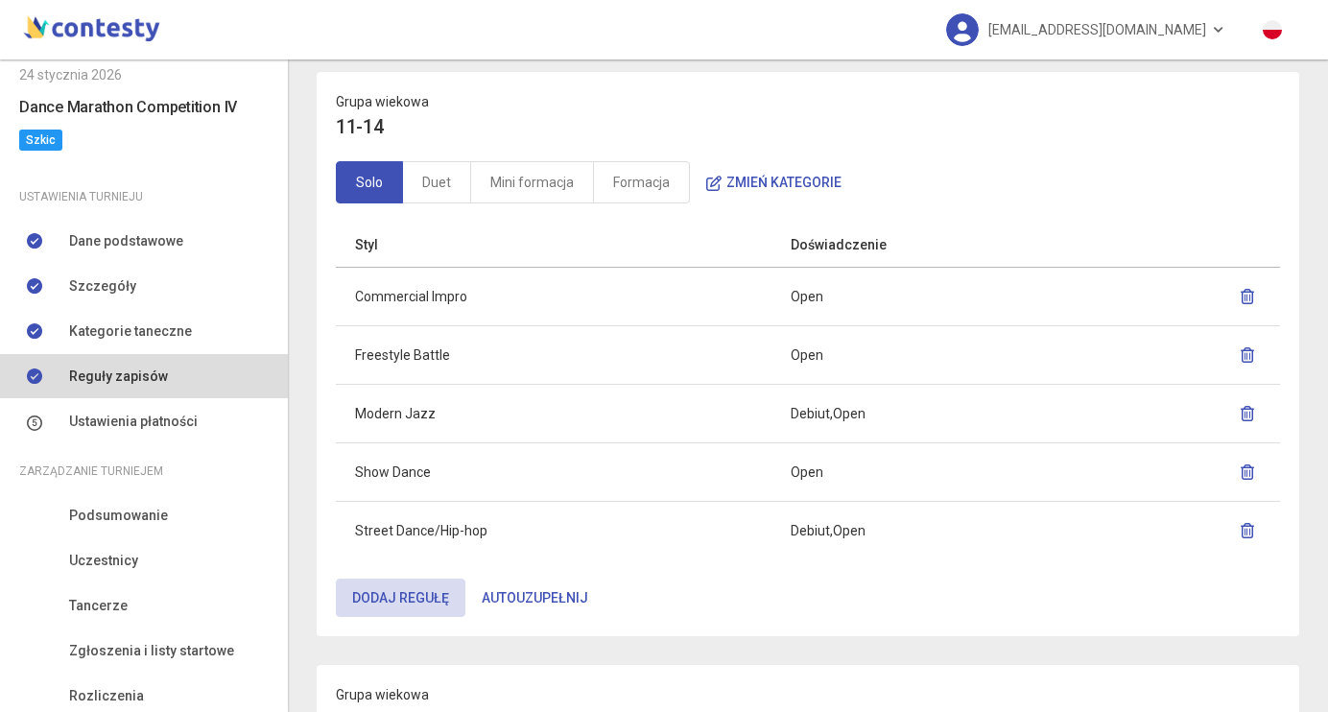
scroll to position [567, 0]
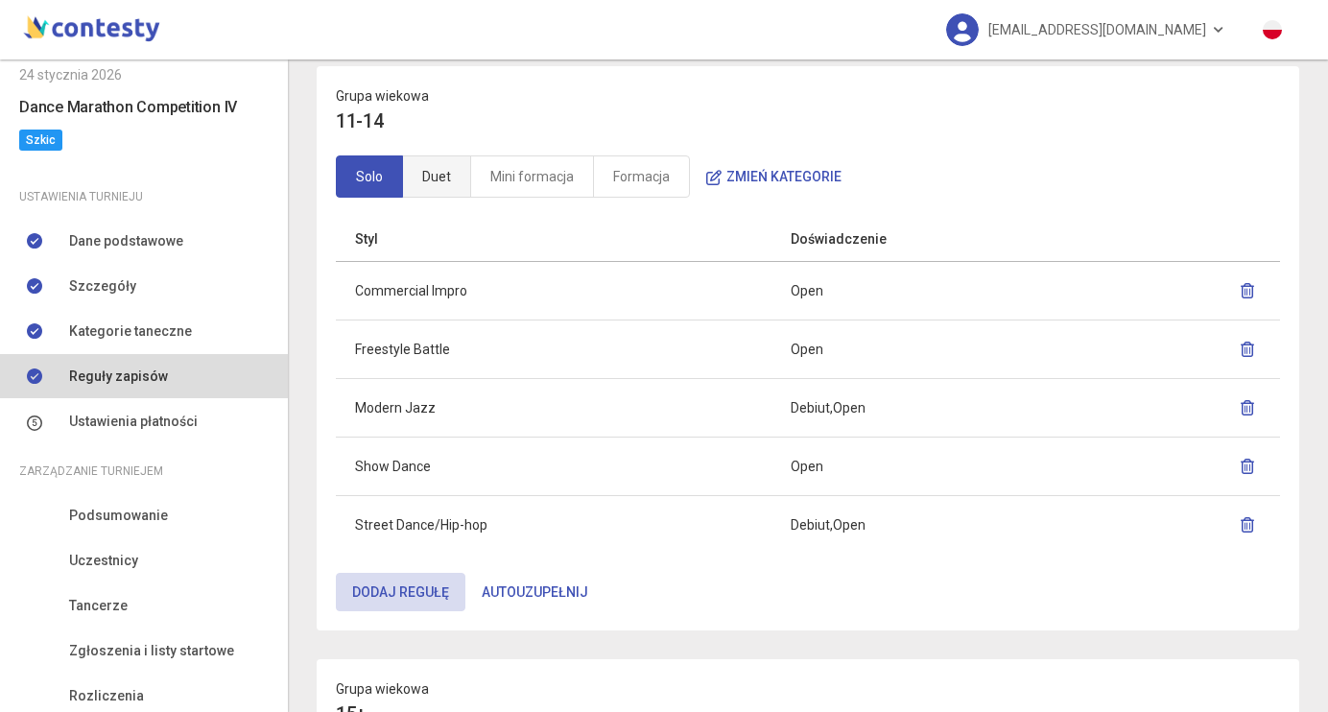
click at [450, 172] on link "Duet" at bounding box center [436, 176] width 69 height 42
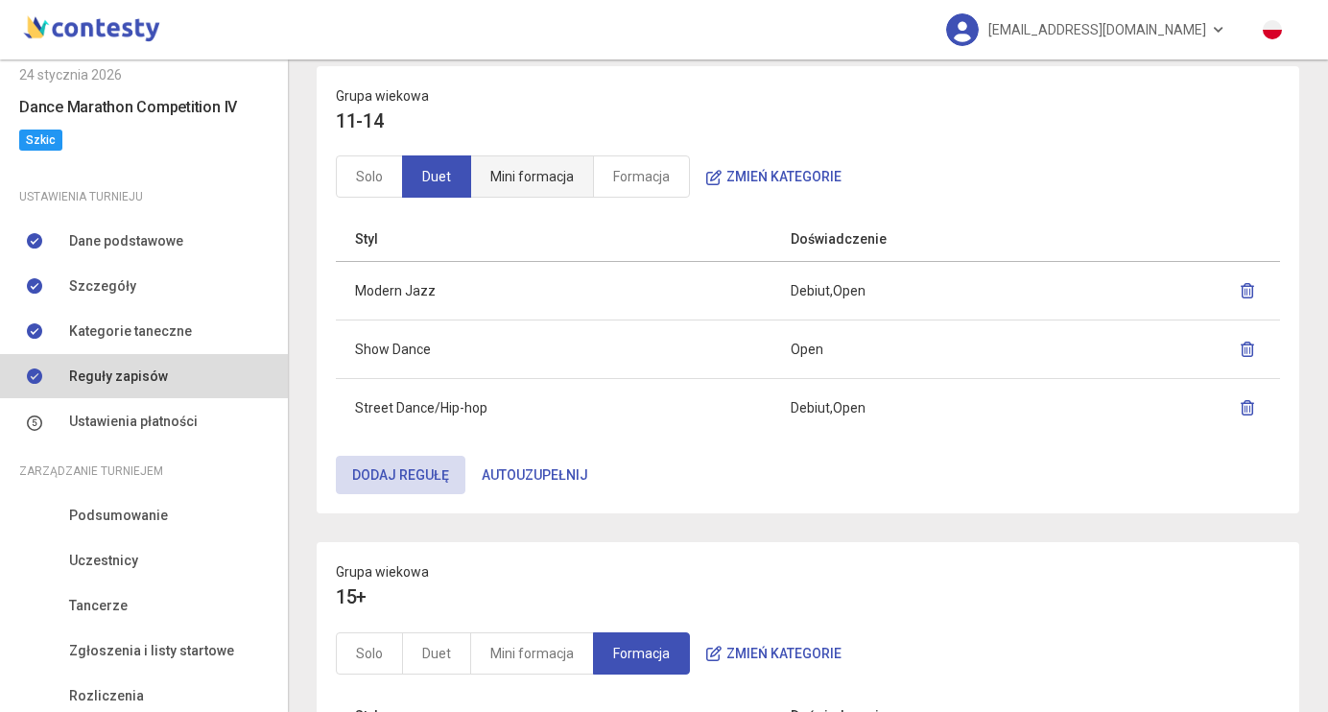
click at [526, 181] on link "Mini formacja" at bounding box center [532, 176] width 124 height 42
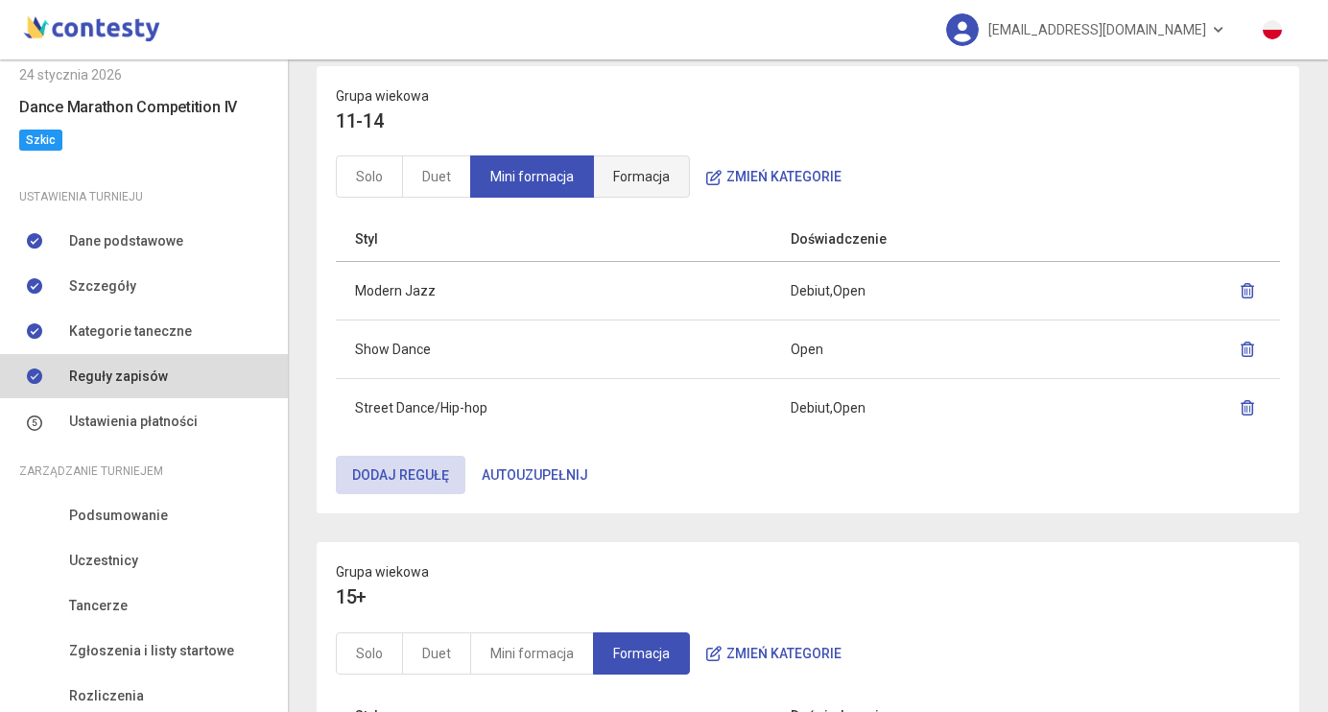
click at [627, 183] on link "Formacja" at bounding box center [641, 176] width 97 height 42
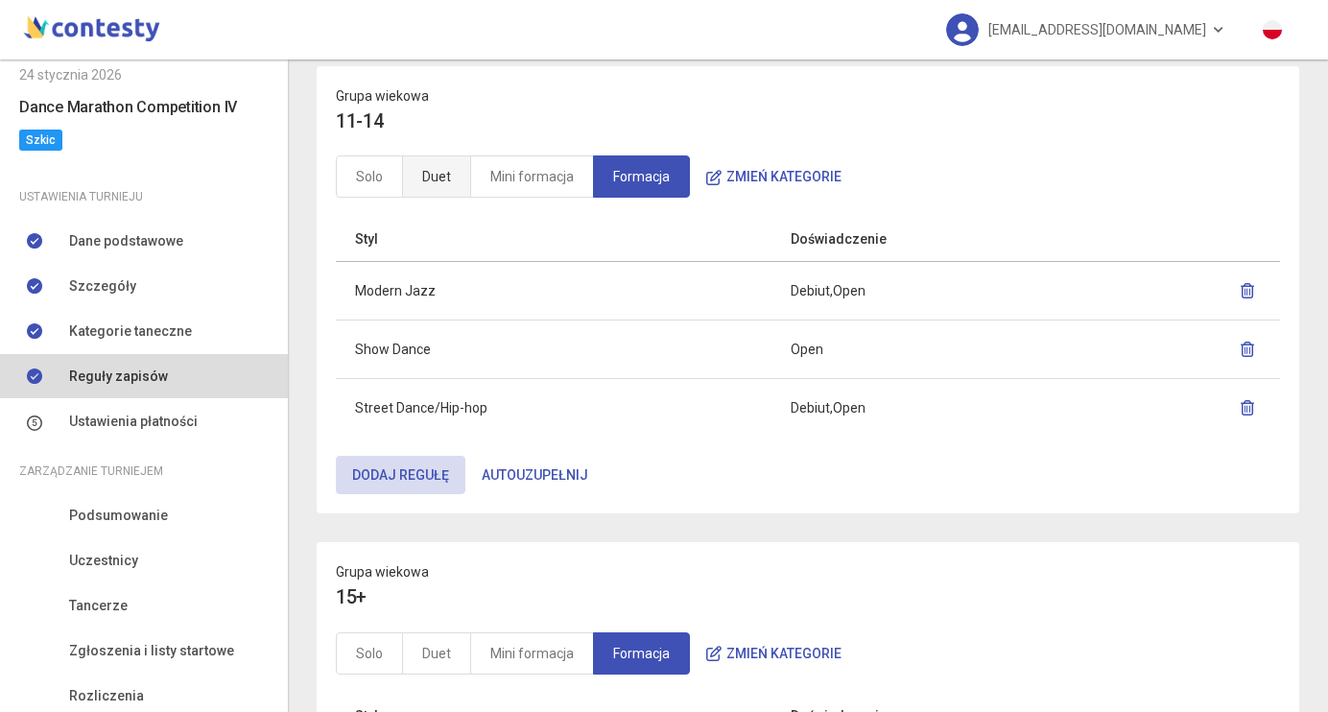
click at [429, 178] on link "Duet" at bounding box center [436, 176] width 69 height 42
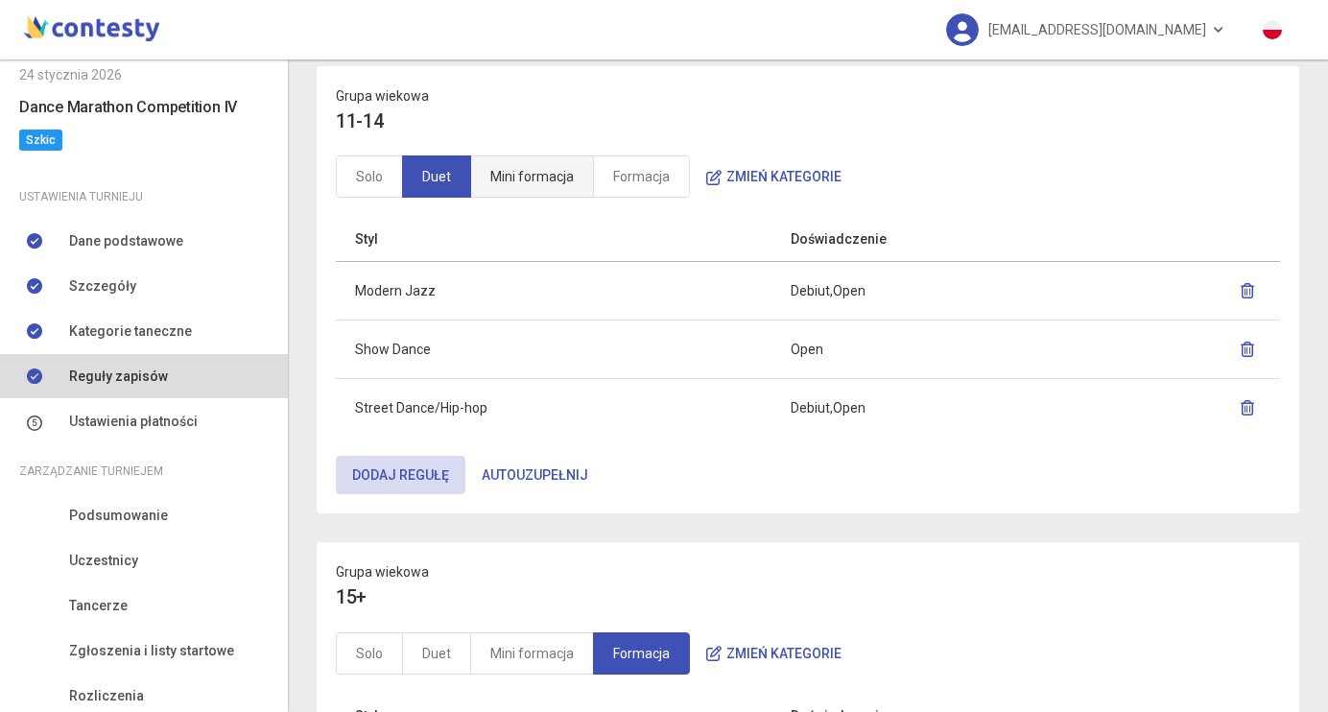
click at [515, 177] on link "Mini formacja" at bounding box center [532, 176] width 124 height 42
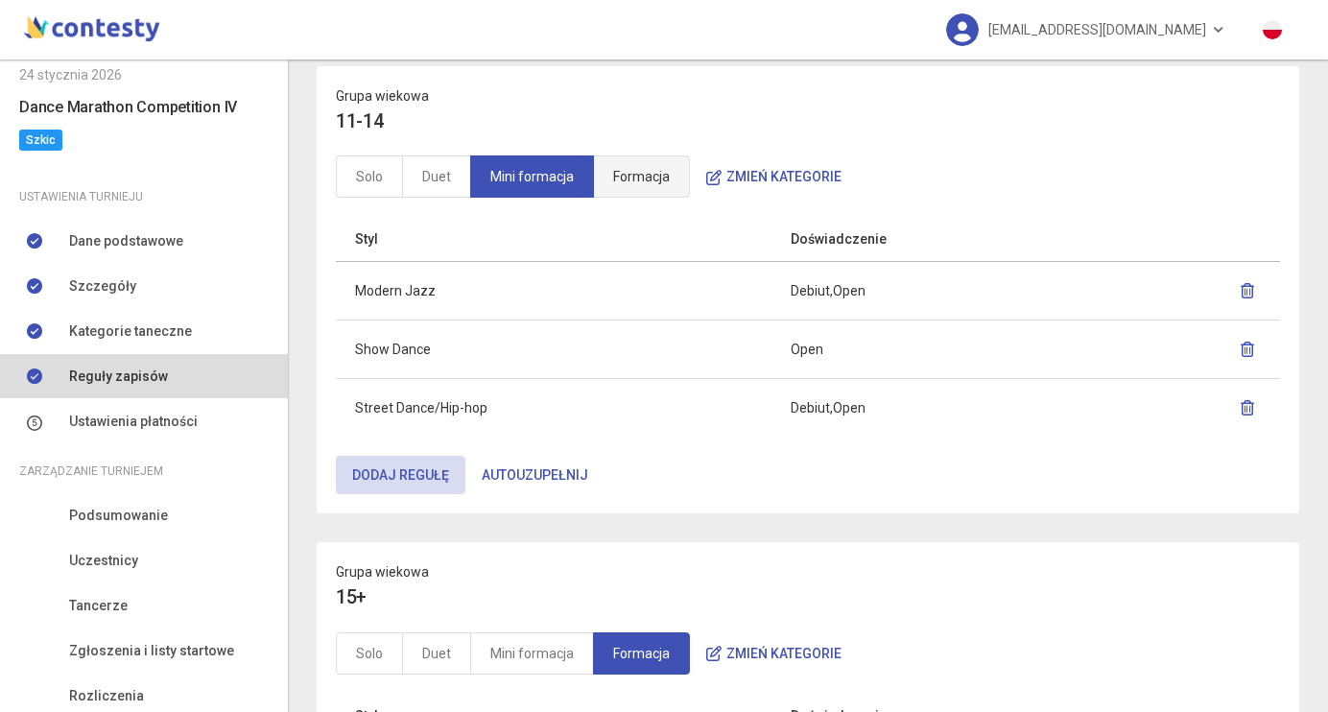
click at [630, 179] on link "Formacja" at bounding box center [641, 176] width 97 height 42
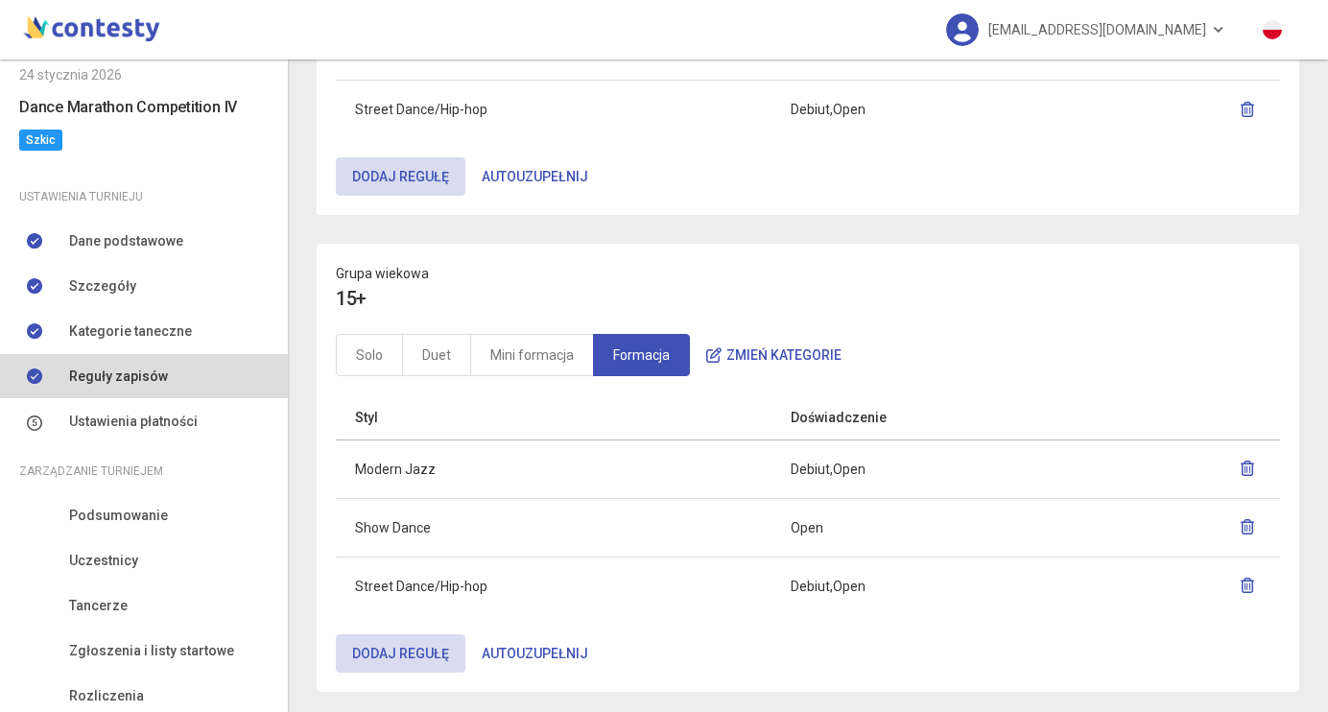
scroll to position [868, 0]
click at [371, 343] on link "Solo" at bounding box center [369, 352] width 67 height 42
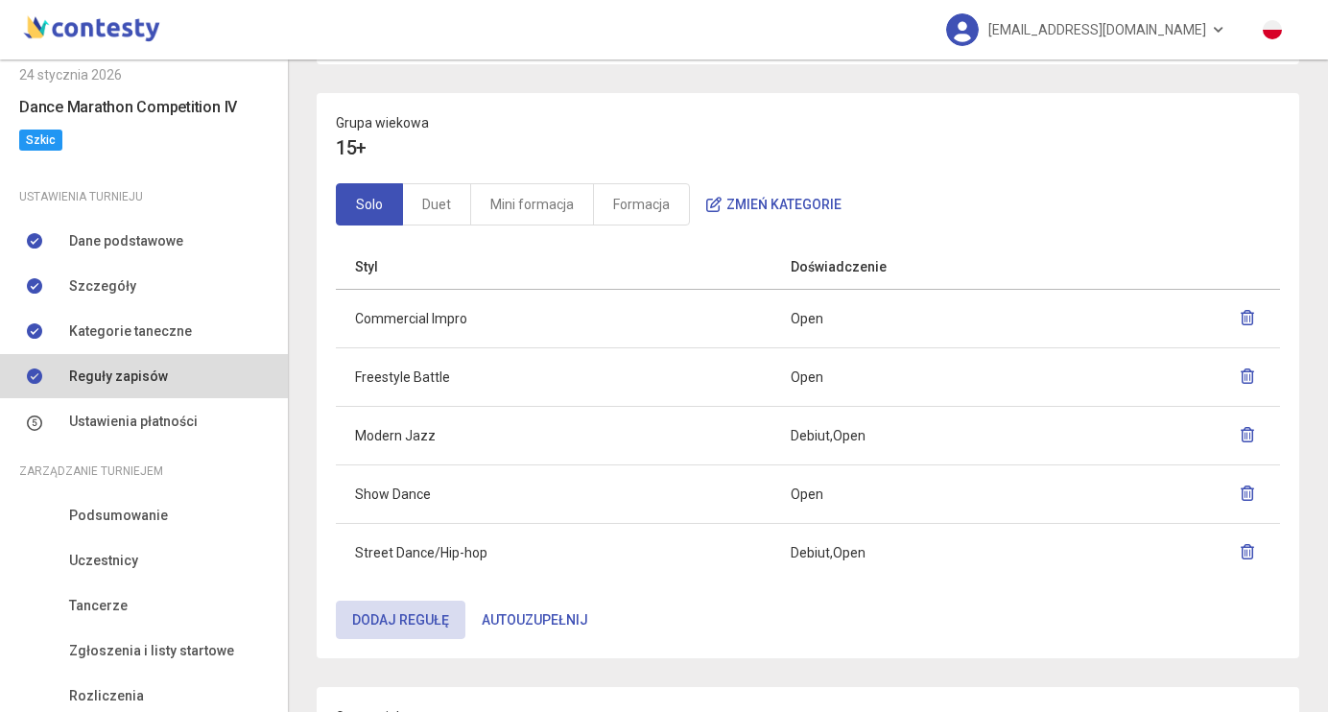
scroll to position [1017, 0]
click at [446, 182] on link "Duet" at bounding box center [436, 203] width 69 height 42
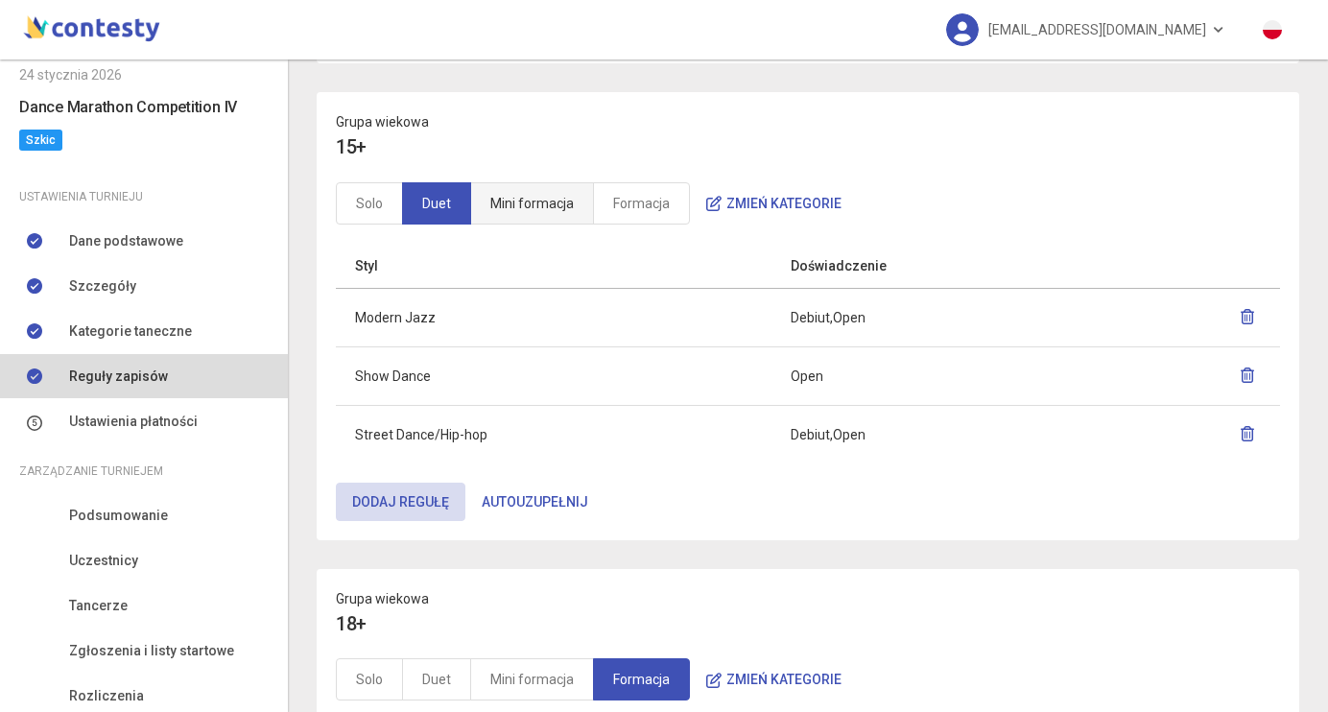
click at [545, 200] on link "Mini formacja" at bounding box center [532, 203] width 124 height 42
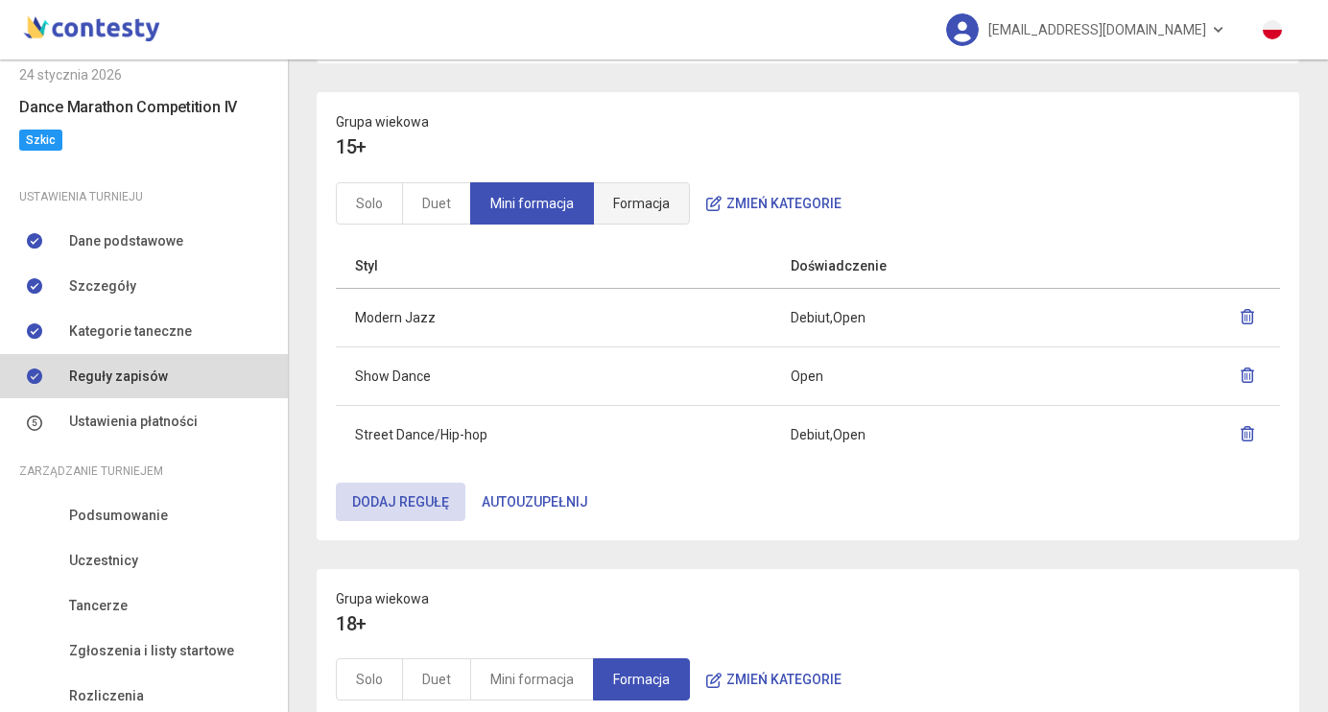
click at [630, 194] on link "Formacja" at bounding box center [641, 203] width 97 height 42
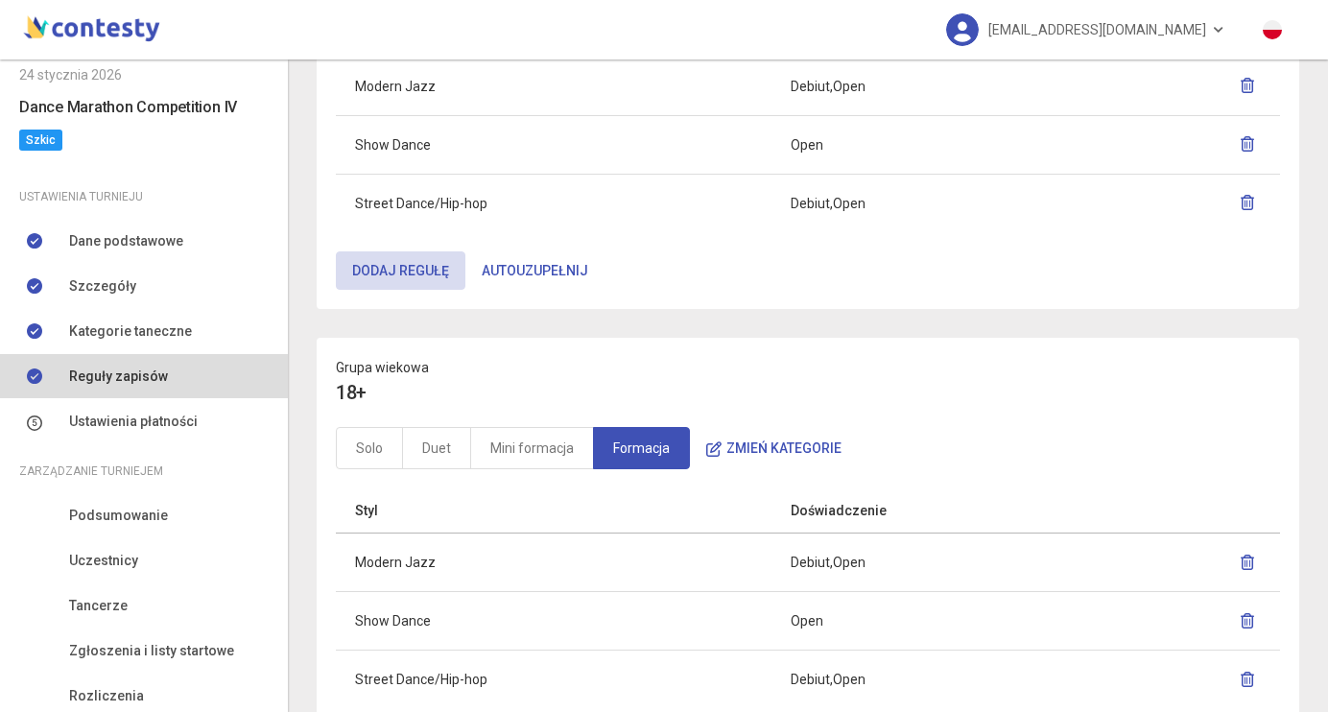
scroll to position [1256, 0]
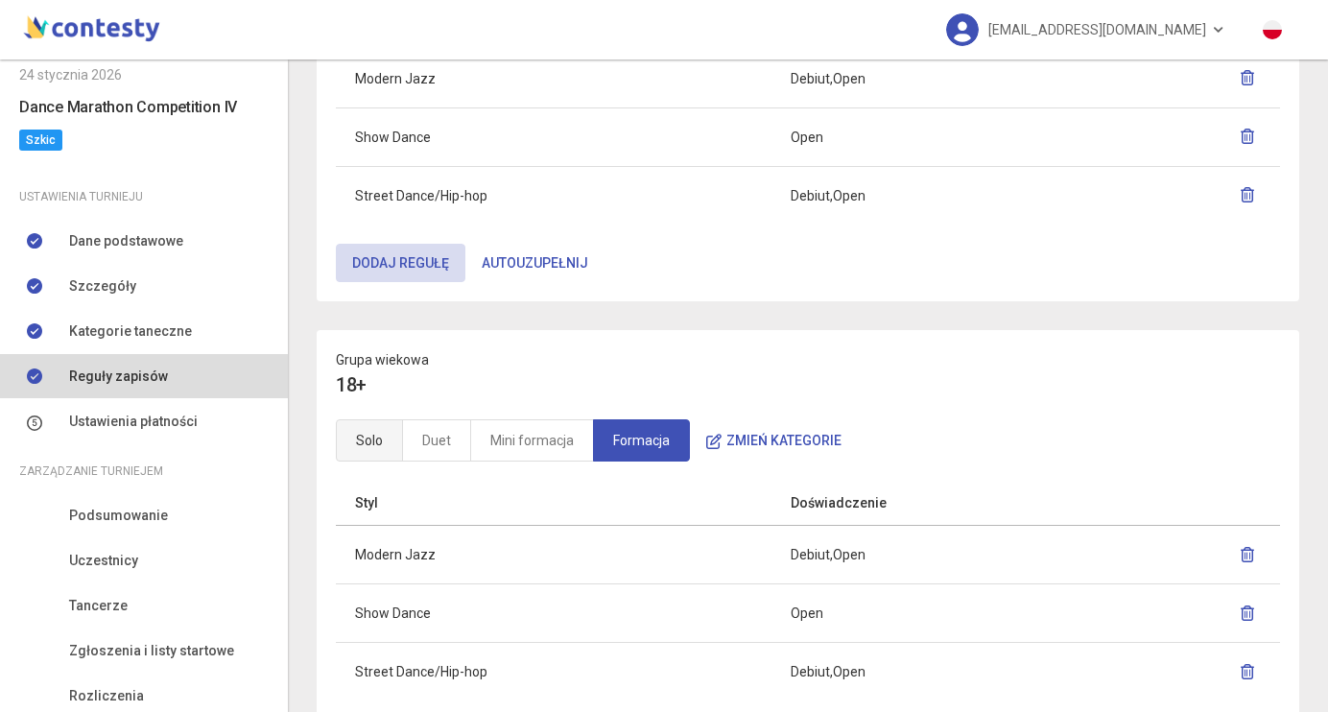
click at [368, 451] on link "Solo" at bounding box center [369, 440] width 67 height 42
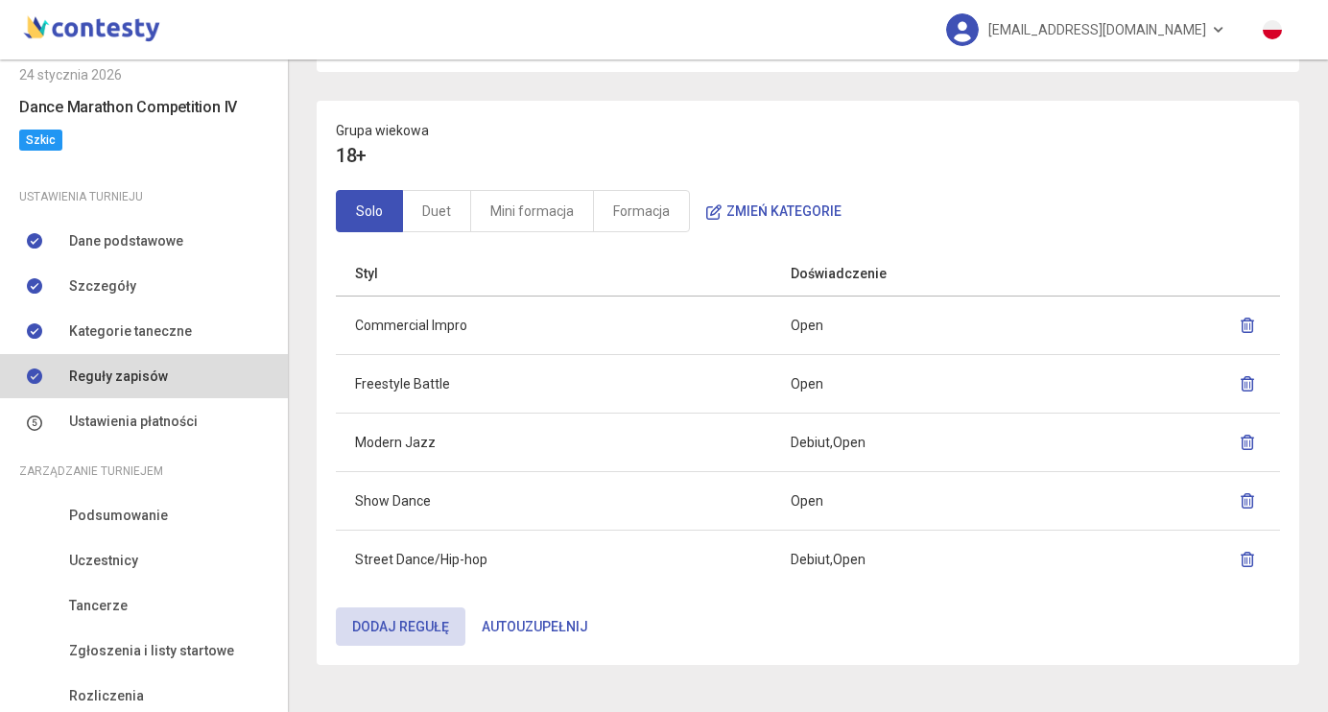
scroll to position [1485, 0]
click at [446, 213] on link "Duet" at bounding box center [436, 212] width 69 height 42
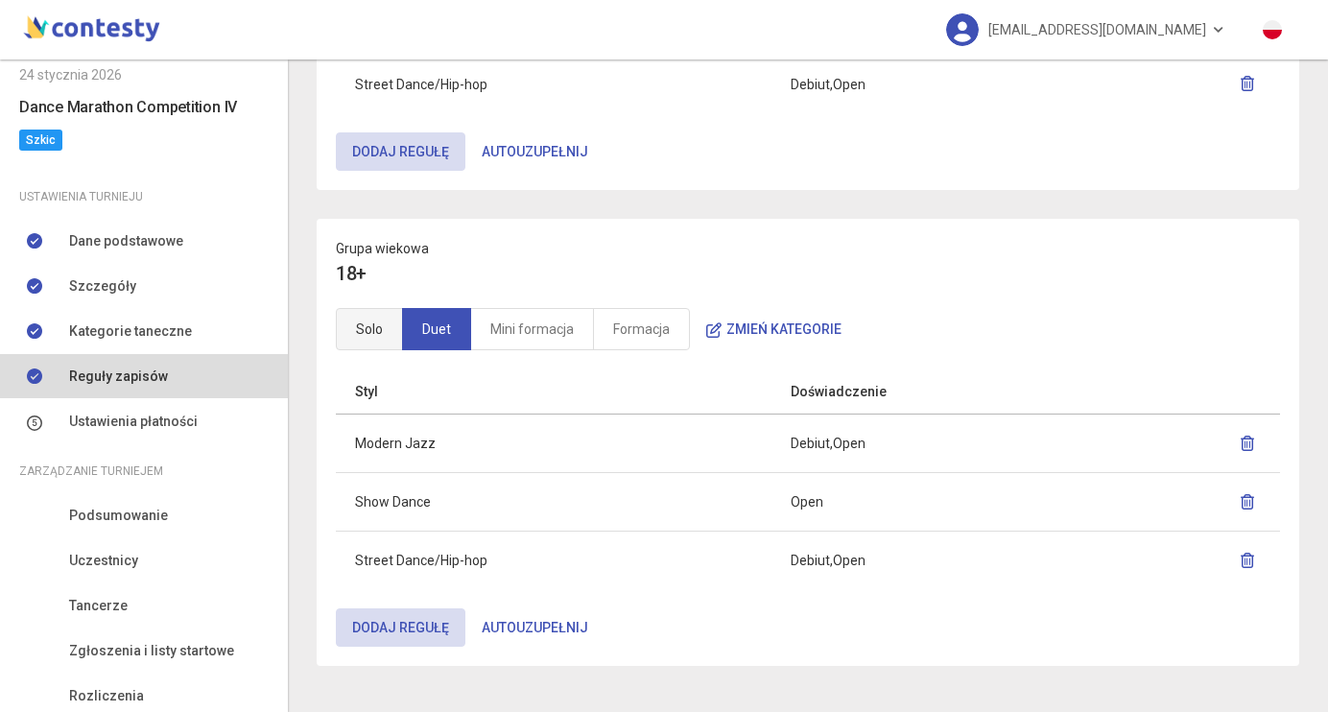
click at [378, 321] on link "Solo" at bounding box center [369, 329] width 67 height 42
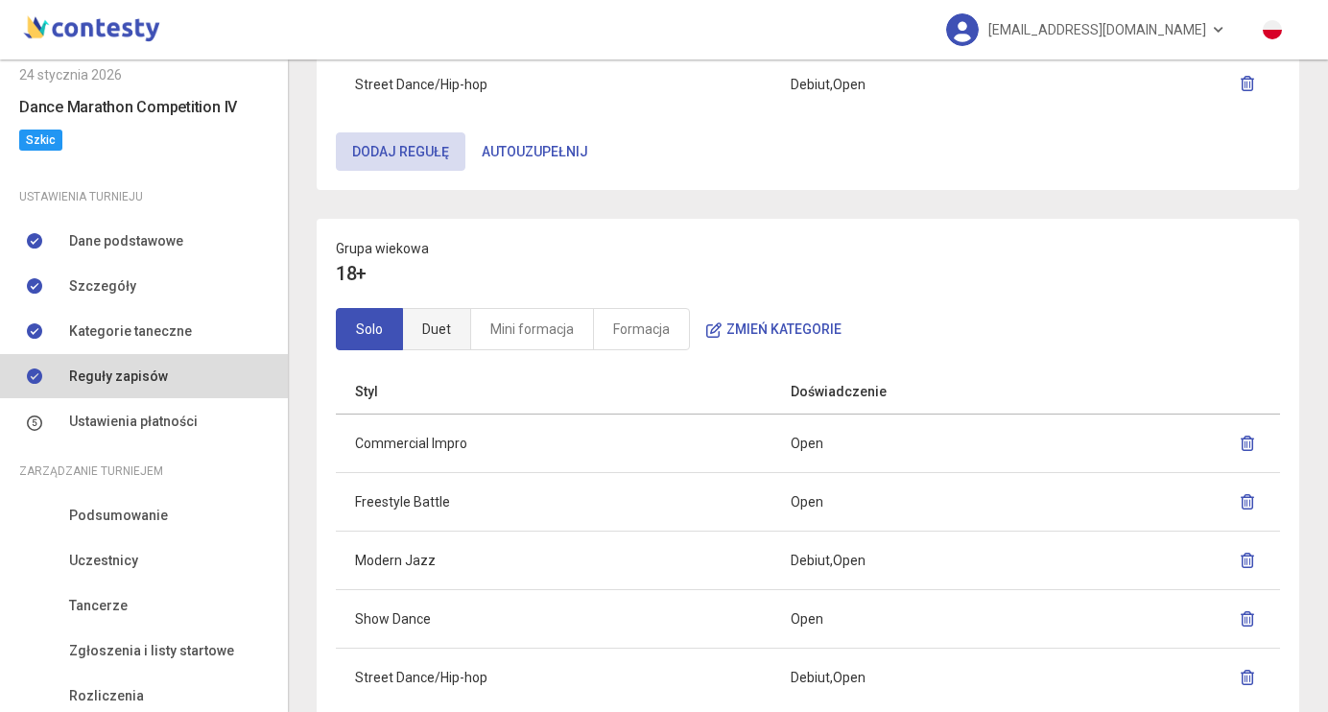
click at [438, 337] on link "Duet" at bounding box center [436, 329] width 69 height 42
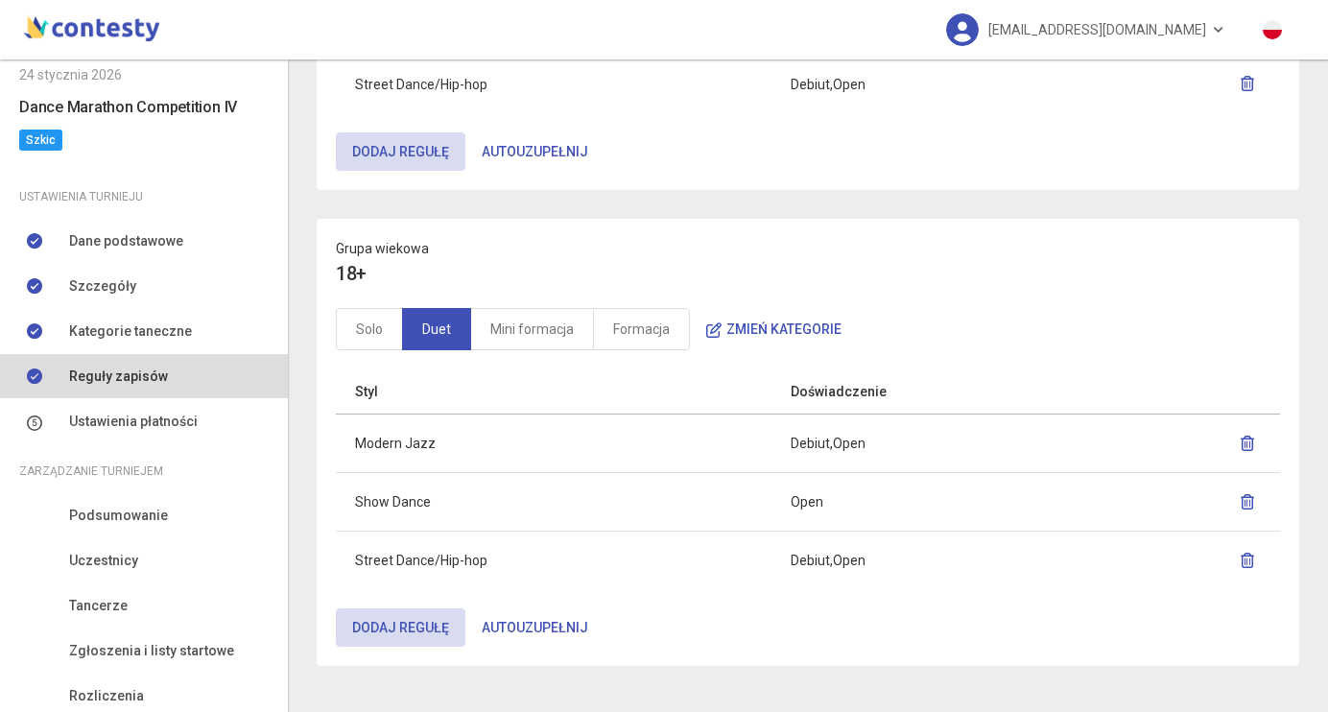
click at [543, 354] on div "Grupa wiekowa 18+ Solo Duet Mini formacja Formacja Zmień kategorie" at bounding box center [808, 294] width 983 height 151
click at [543, 334] on link "Mini formacja" at bounding box center [532, 329] width 124 height 42
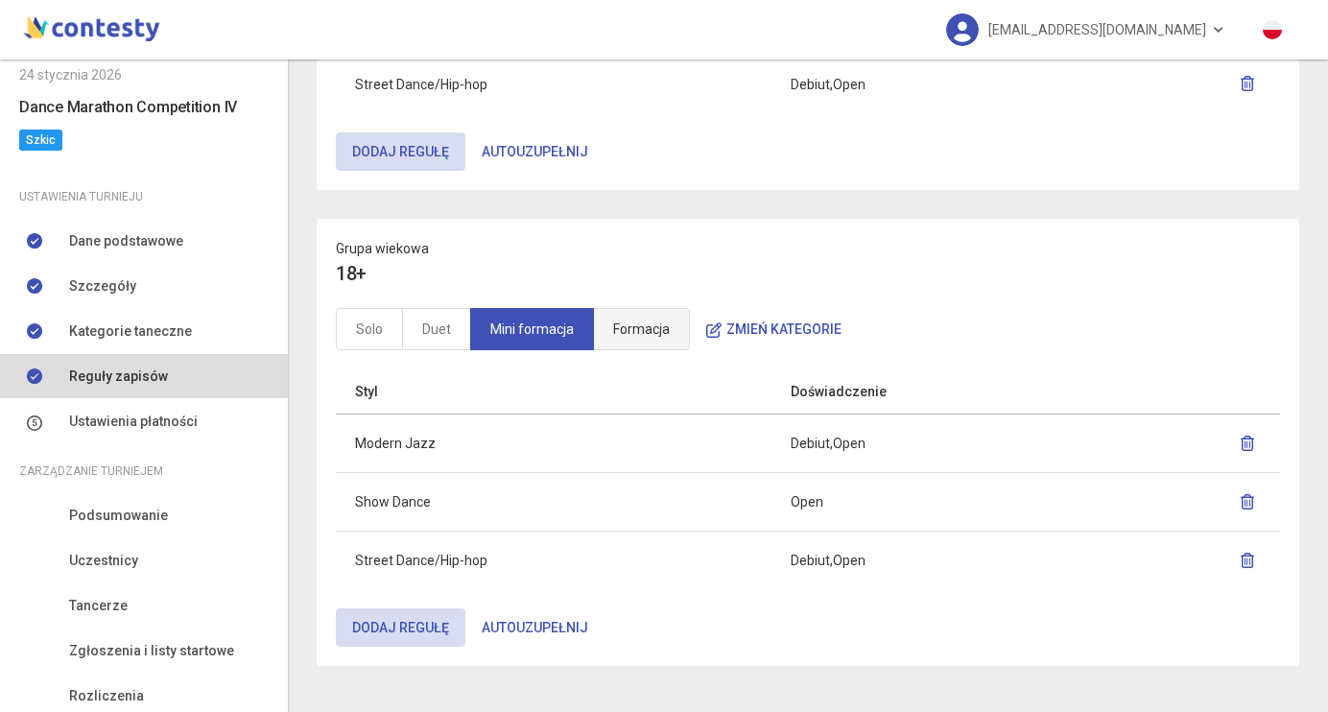
click at [635, 333] on link "Formacja" at bounding box center [641, 329] width 97 height 42
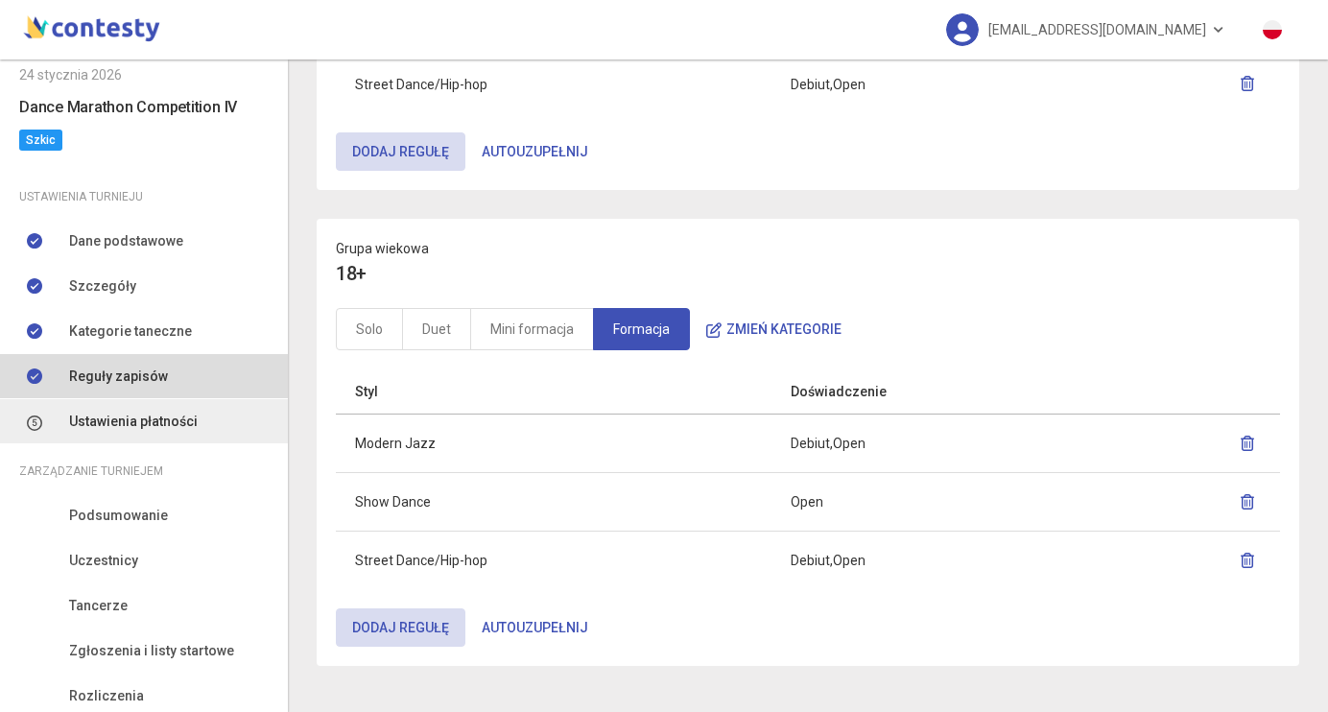
click at [188, 427] on span "Ustawienia płatności" at bounding box center [133, 421] width 129 height 21
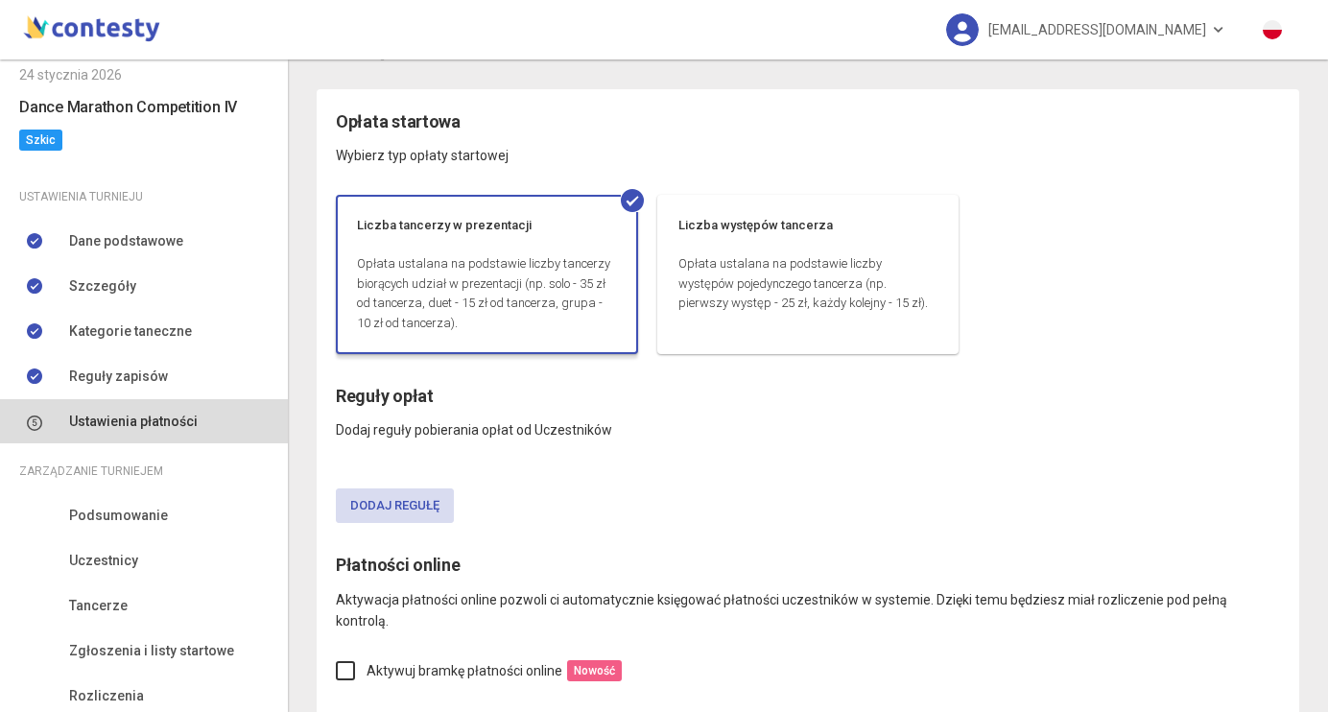
scroll to position [22, 0]
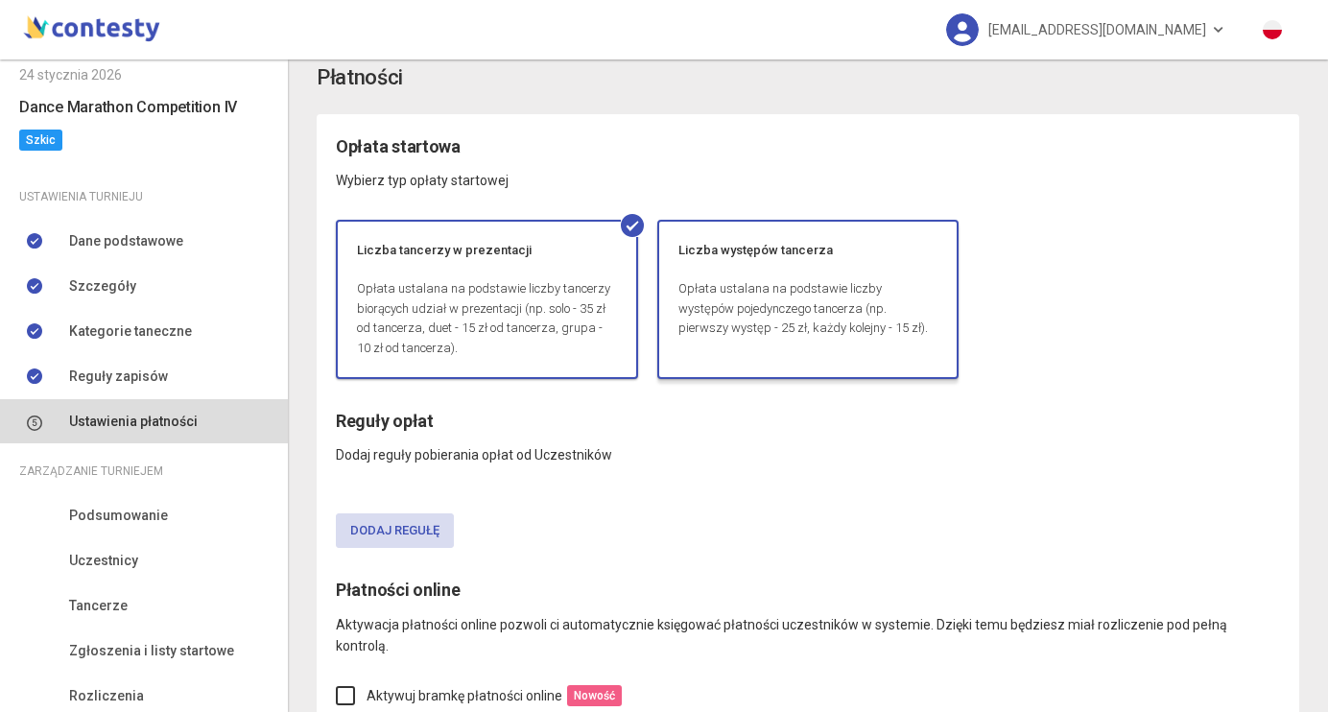
click at [749, 273] on div "Liczba występów tancerza" at bounding box center [808, 251] width 298 height 58
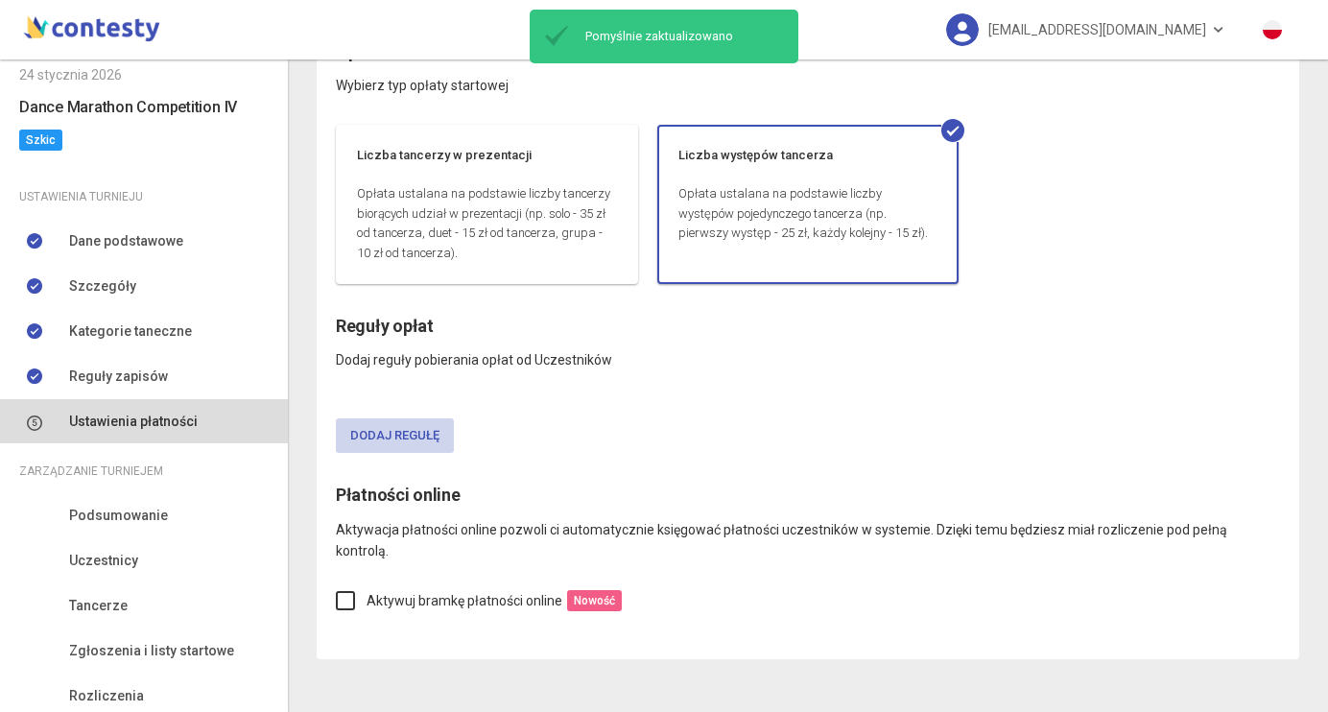
scroll to position [116, 0]
click at [420, 437] on button "Dodaj regułę" at bounding box center [395, 436] width 118 height 35
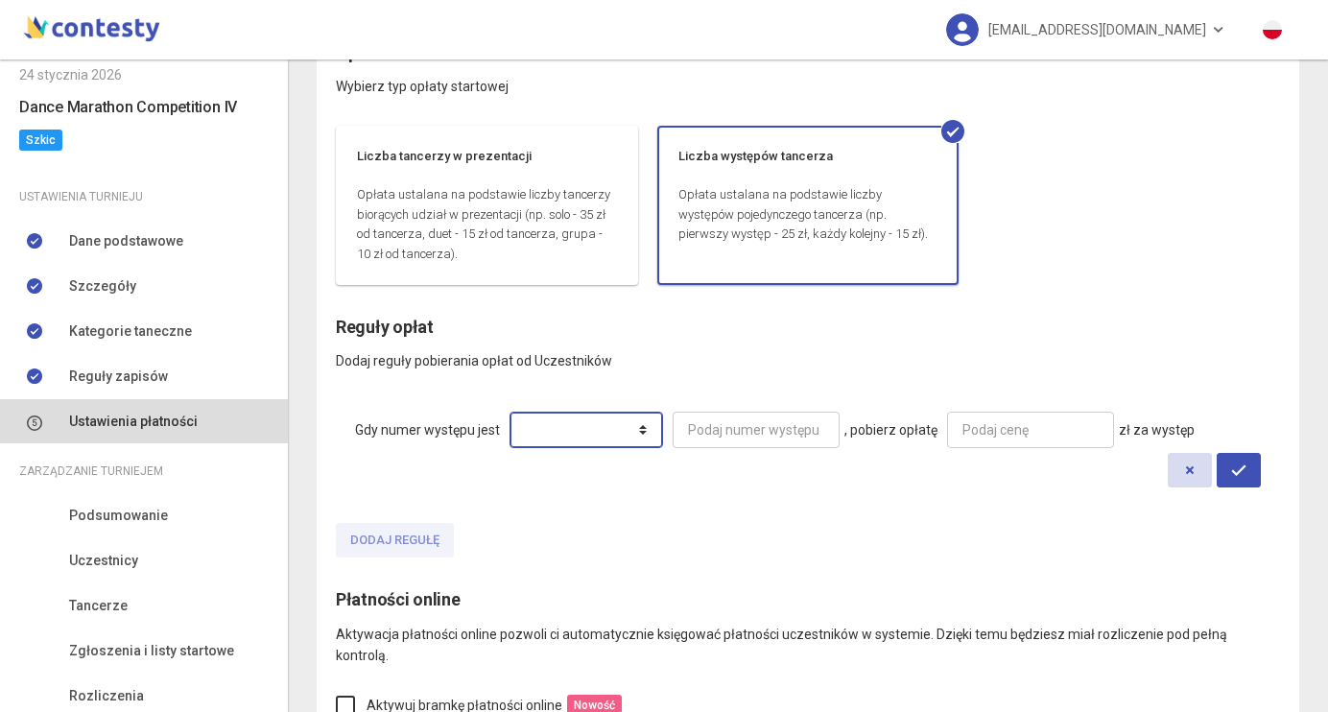
select select "*****"
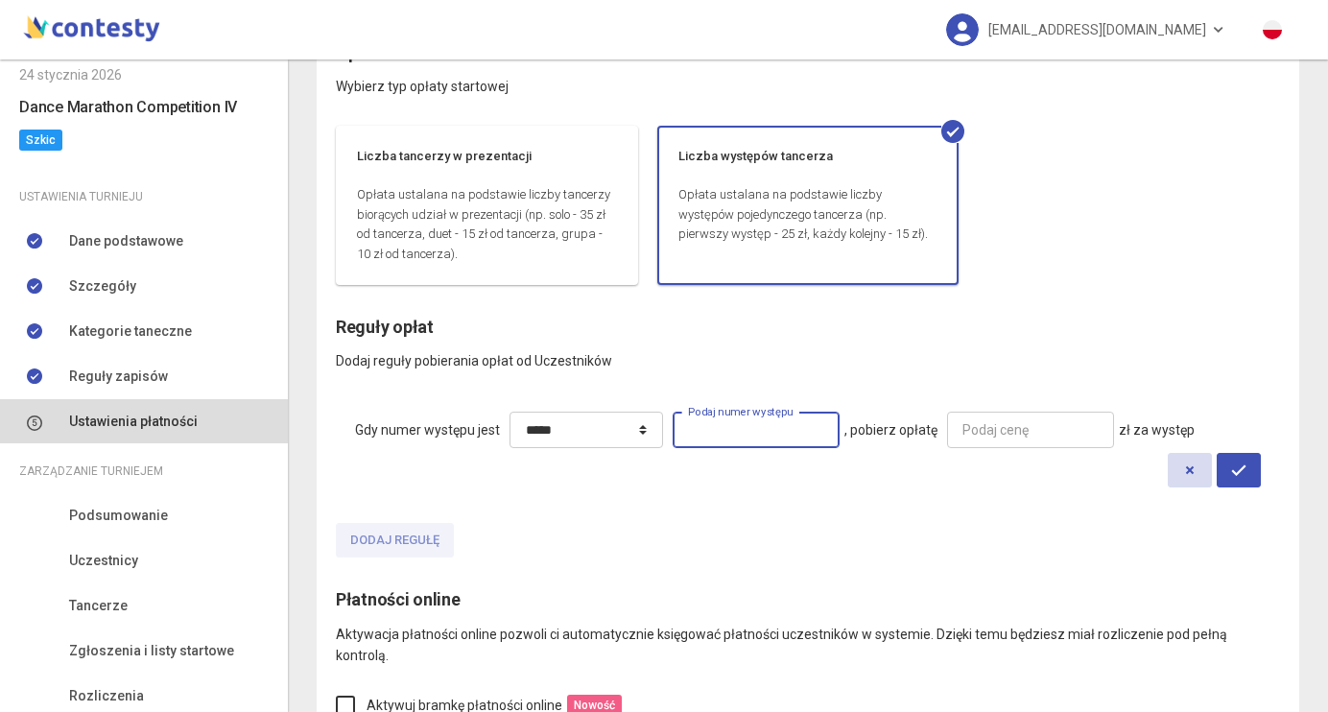
click at [749, 425] on input "number" at bounding box center [756, 430] width 167 height 36
type input "*"
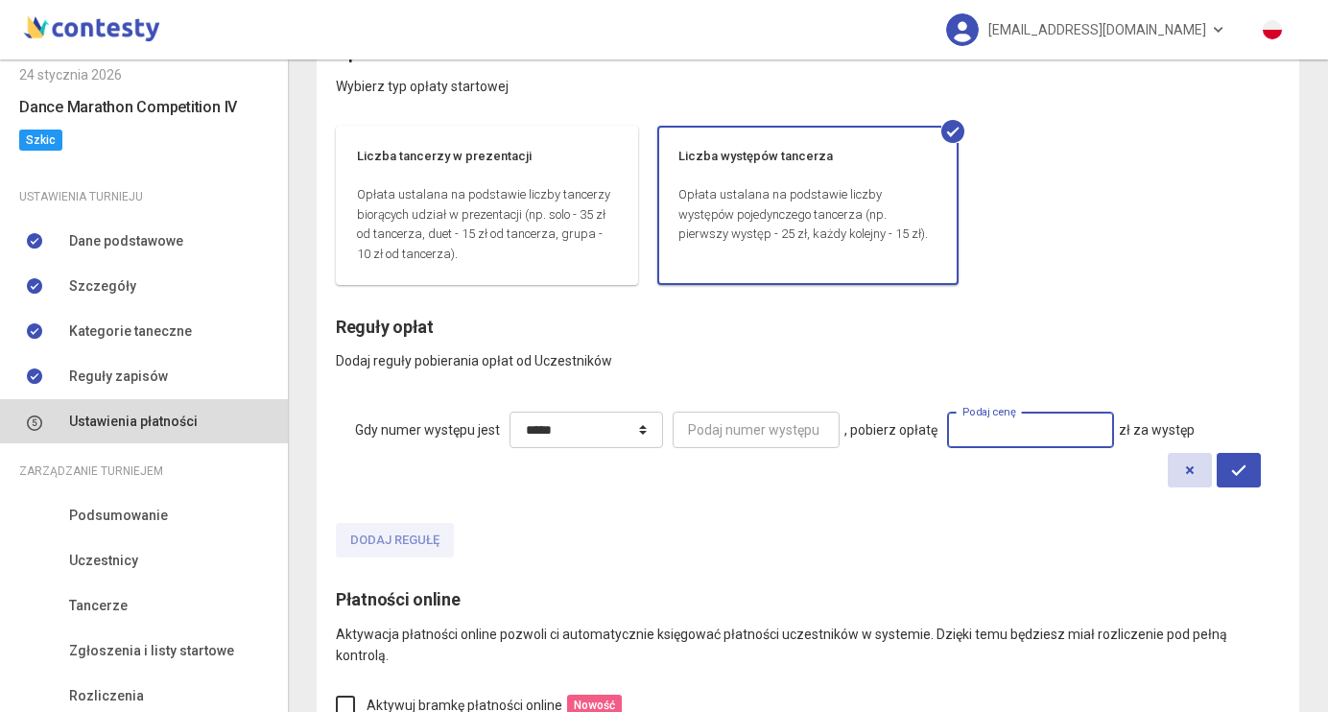
click at [1059, 430] on input "number" at bounding box center [1030, 430] width 167 height 36
type input "**"
click at [1245, 474] on icon "submit" at bounding box center [1238, 470] width 15 height 15
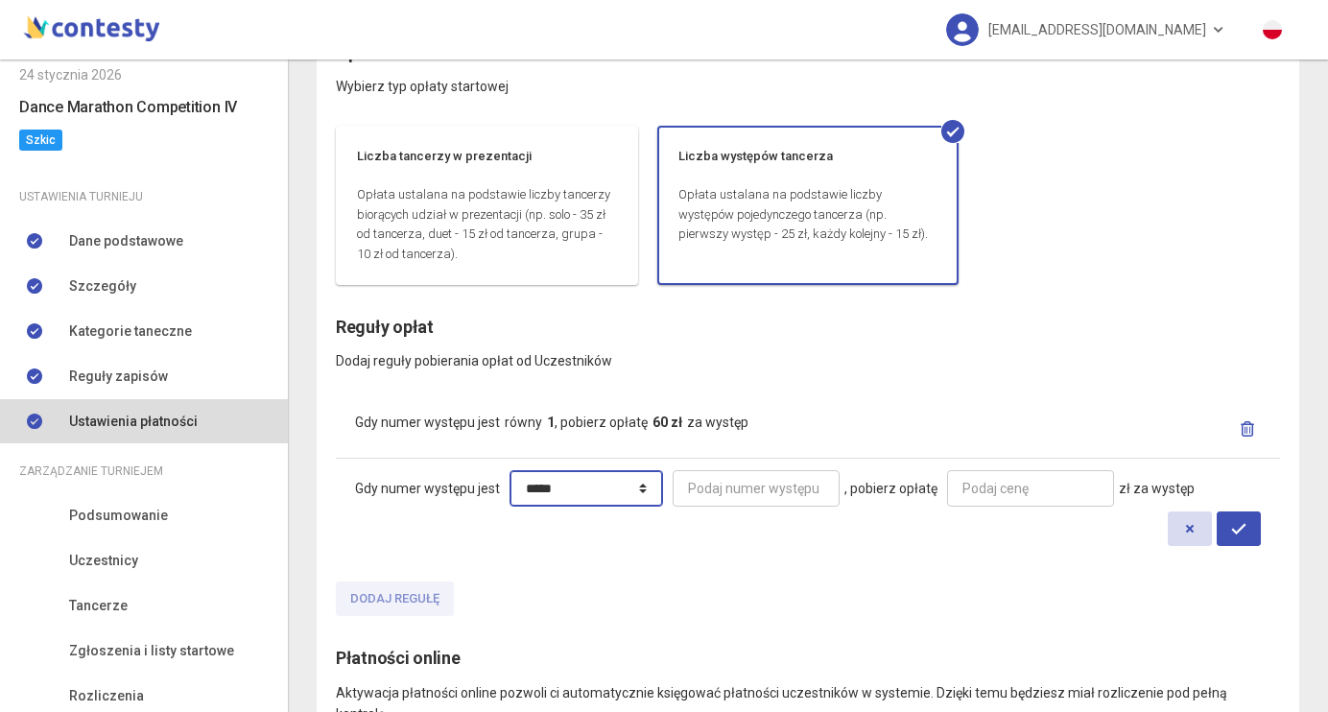
select select "**********"
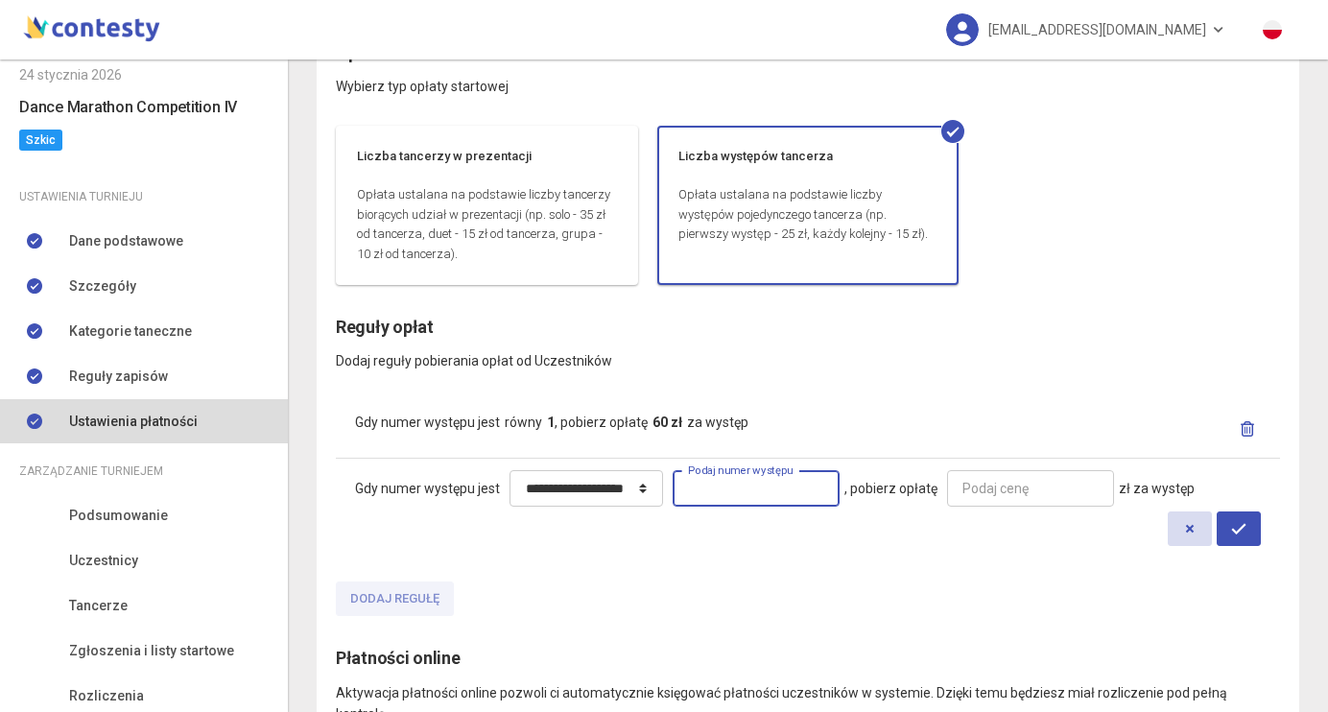
click at [746, 480] on input "number" at bounding box center [756, 488] width 167 height 36
type input "*"
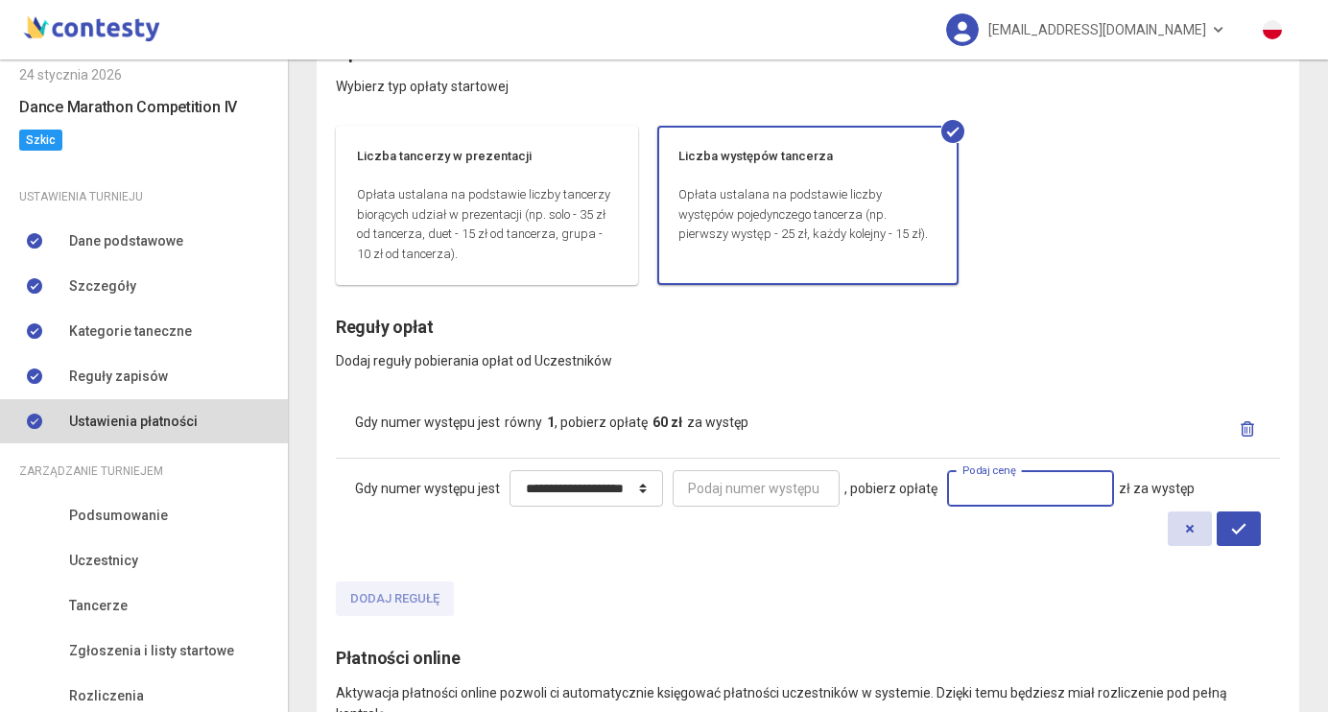
click at [1100, 494] on input "number" at bounding box center [1030, 488] width 167 height 36
type input "**"
click at [1245, 523] on icon "submit" at bounding box center [1238, 528] width 15 height 15
select select "*****"
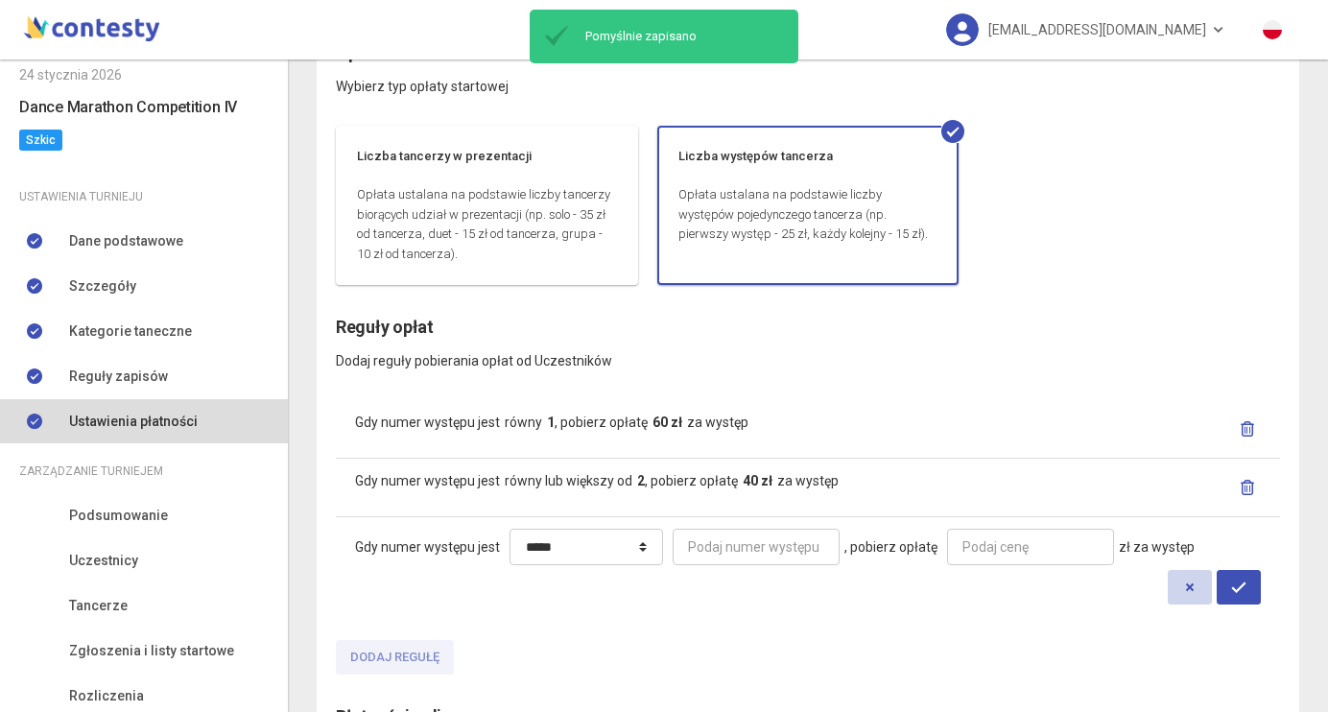
click at [1191, 581] on icon "button" at bounding box center [1189, 587] width 15 height 15
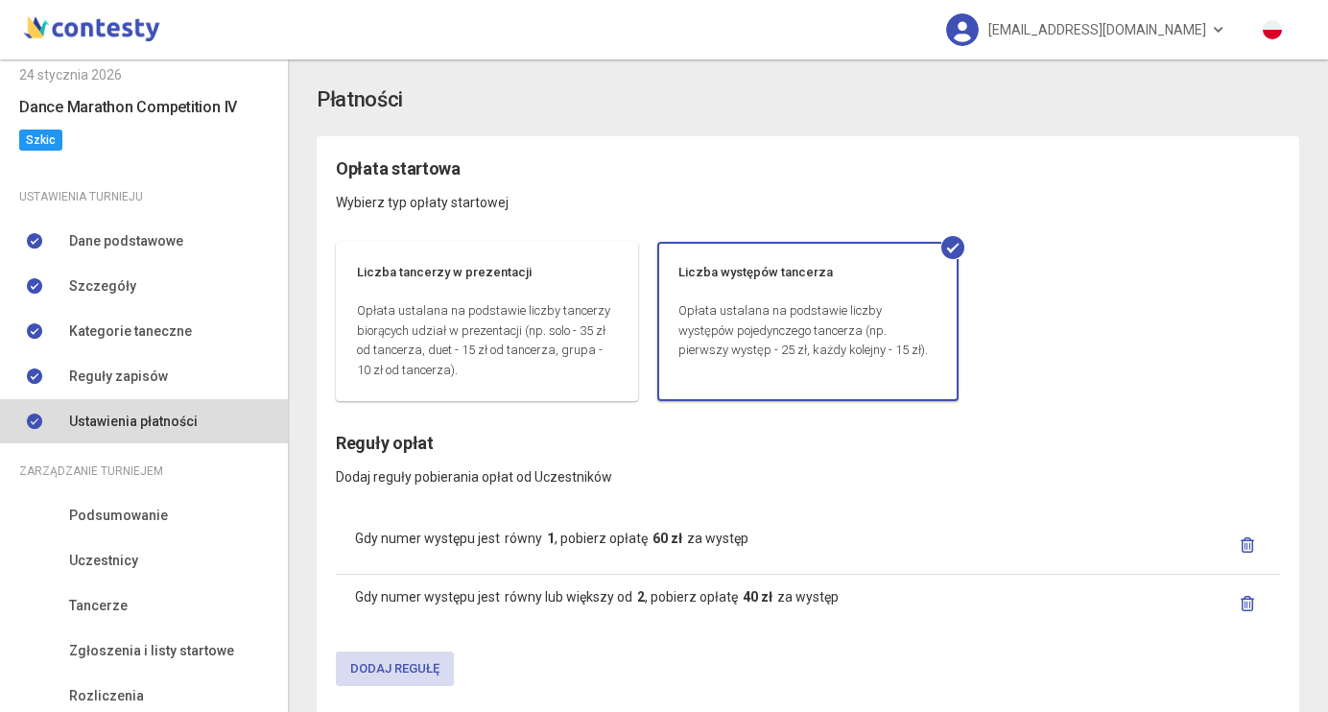
scroll to position [0, 0]
click at [198, 506] on link "Podsumowanie" at bounding box center [144, 515] width 288 height 44
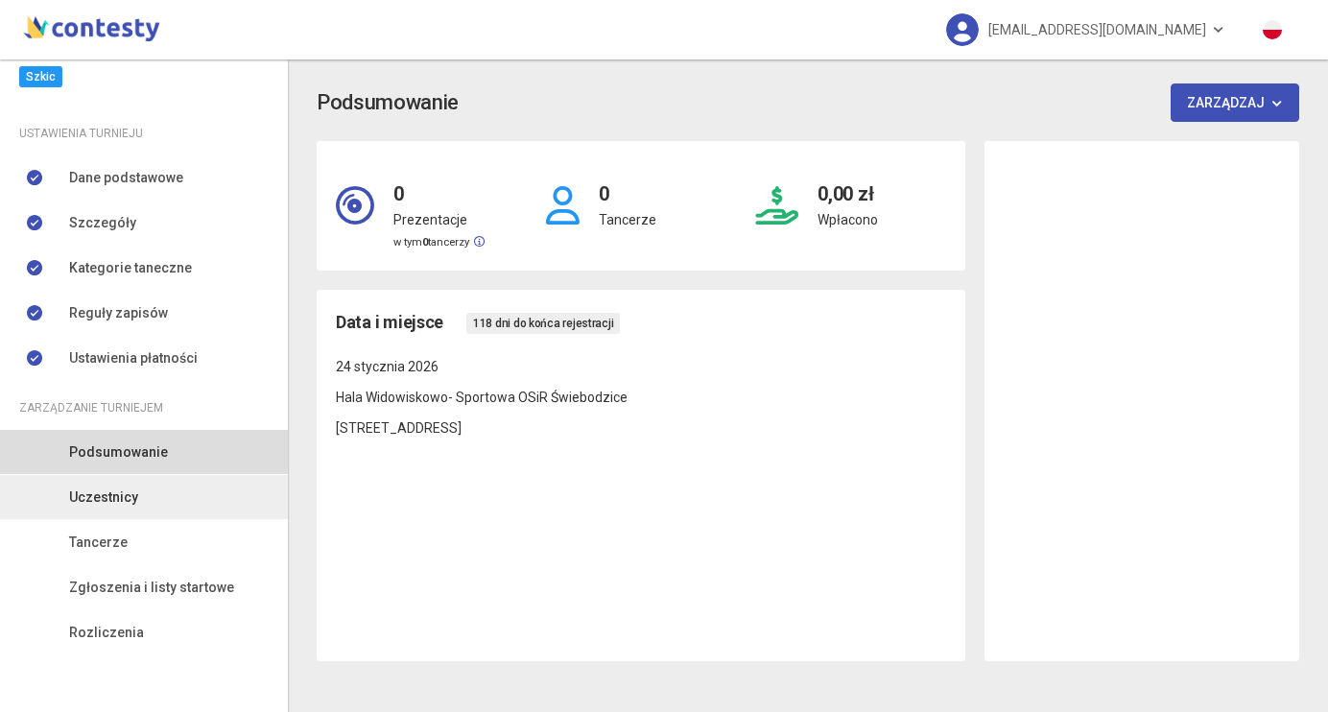
scroll to position [152, 0]
click at [150, 499] on link "Uczestnicy" at bounding box center [144, 497] width 288 height 44
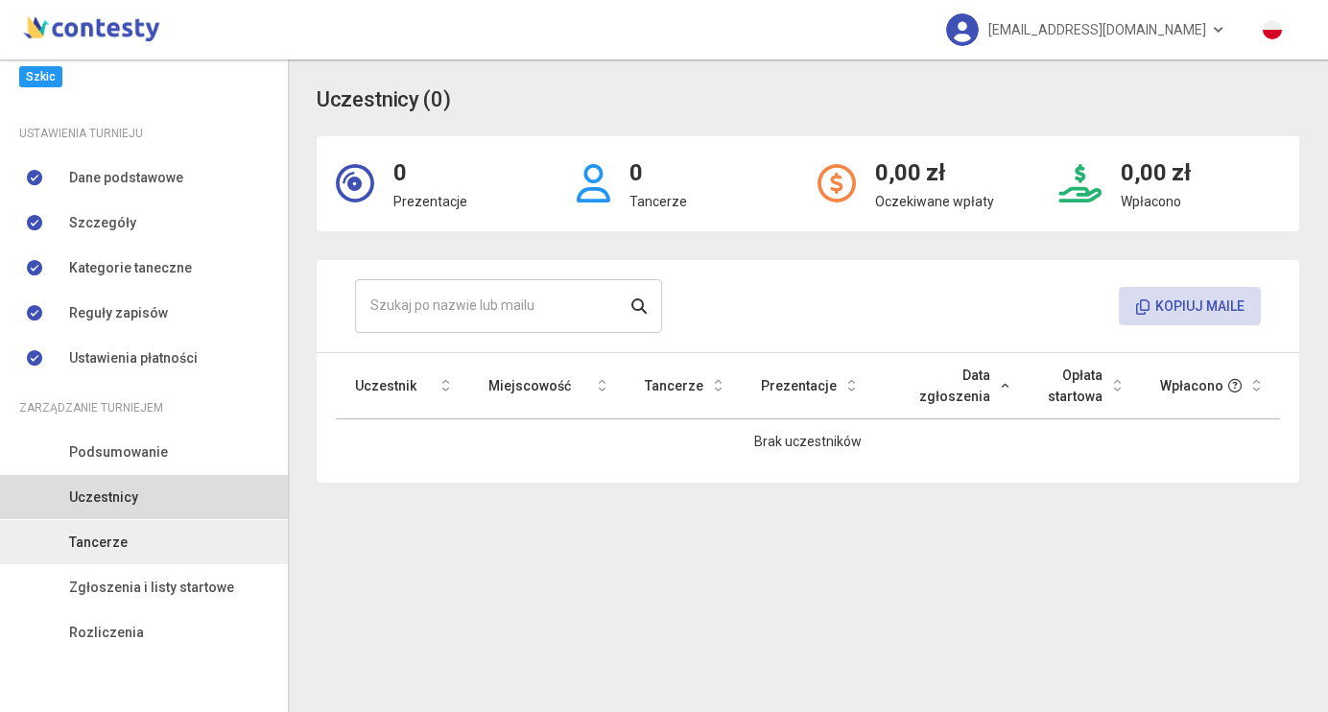
click at [150, 535] on link "Tancerze" at bounding box center [144, 542] width 288 height 44
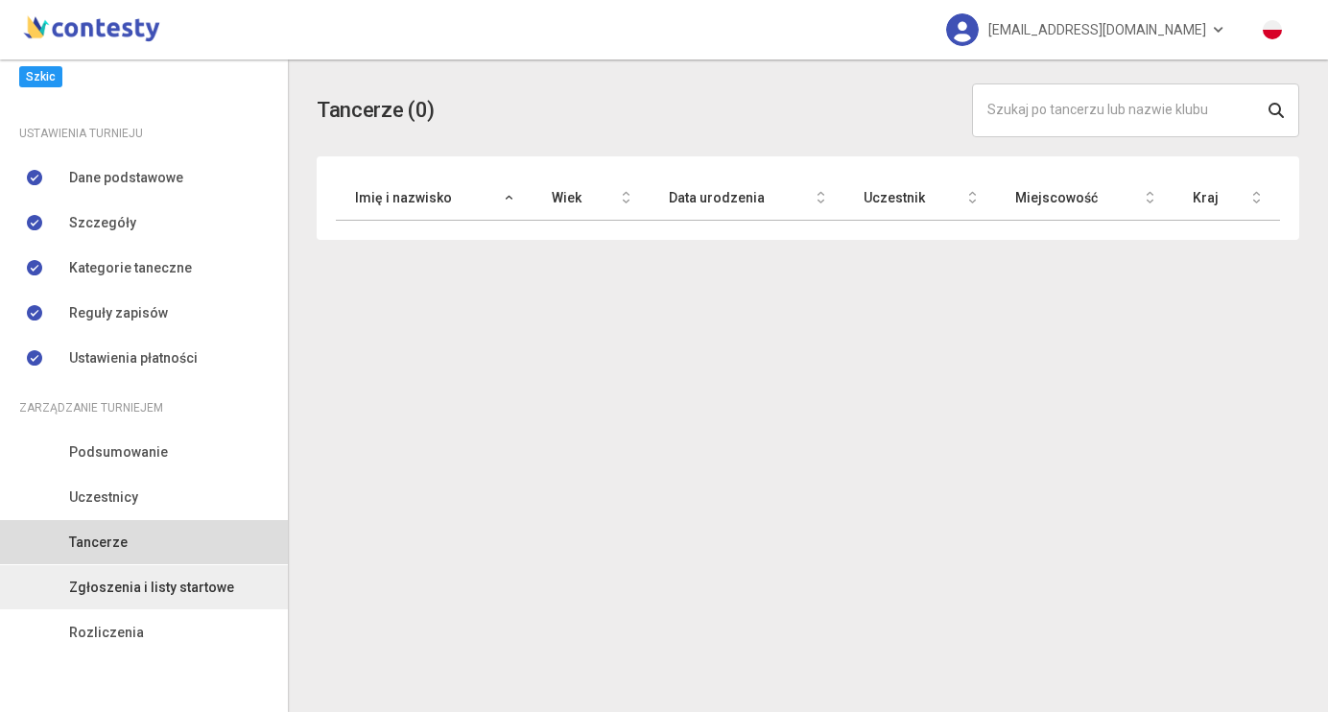
click at [155, 576] on link "Zgłoszenia i listy startowe" at bounding box center [144, 587] width 288 height 44
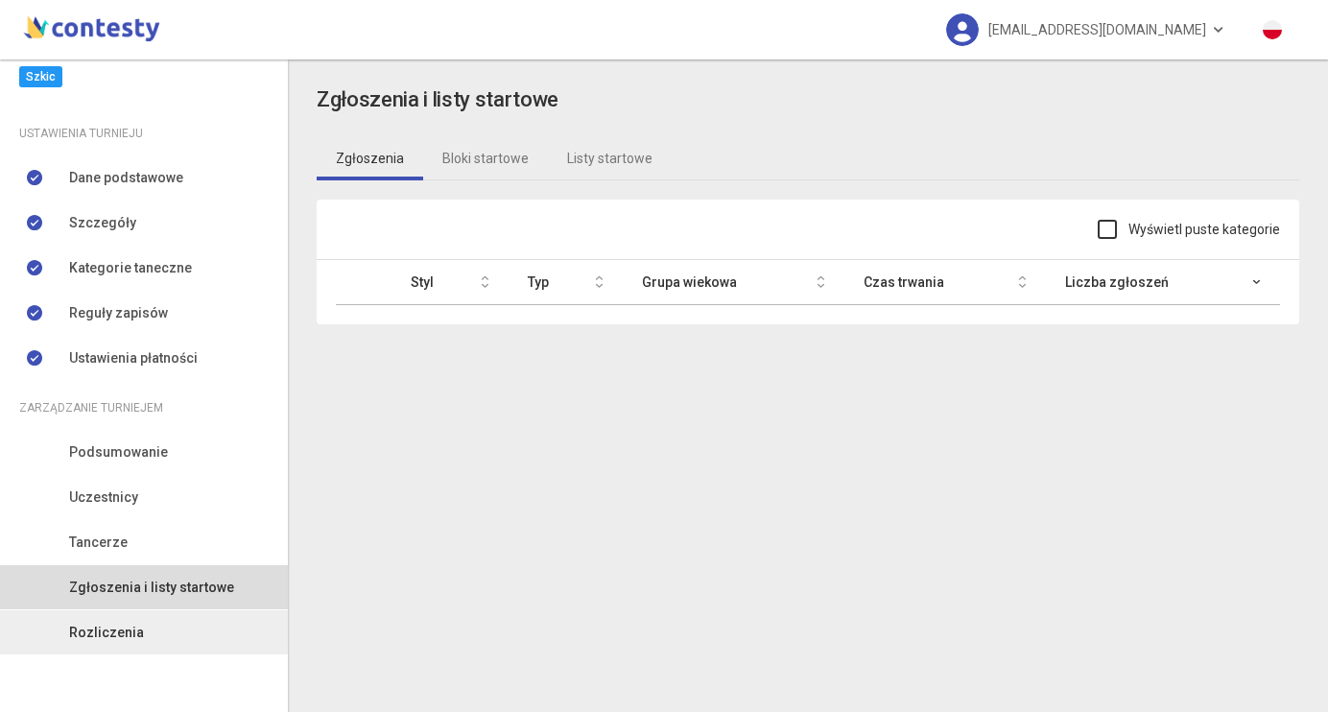
click at [145, 638] on link "Rozliczenia" at bounding box center [144, 632] width 288 height 44
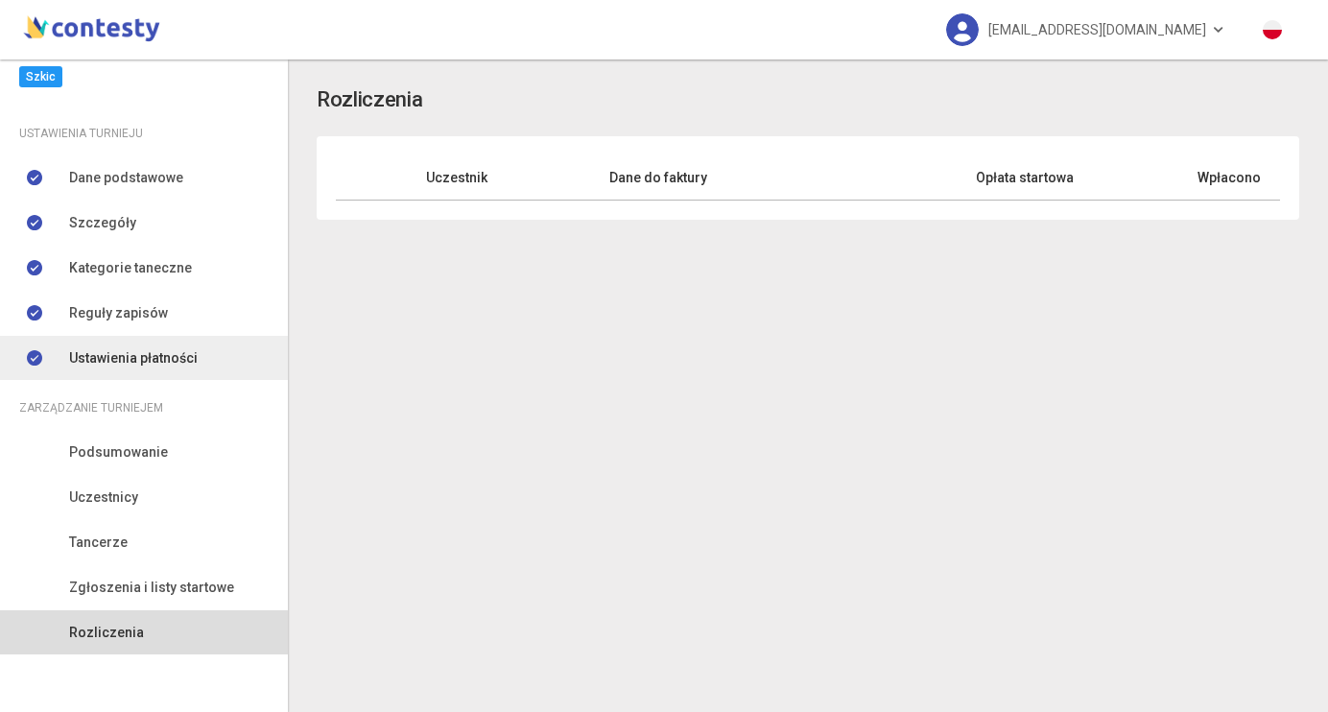
click at [155, 357] on span "Ustawienia płatności" at bounding box center [133, 357] width 129 height 21
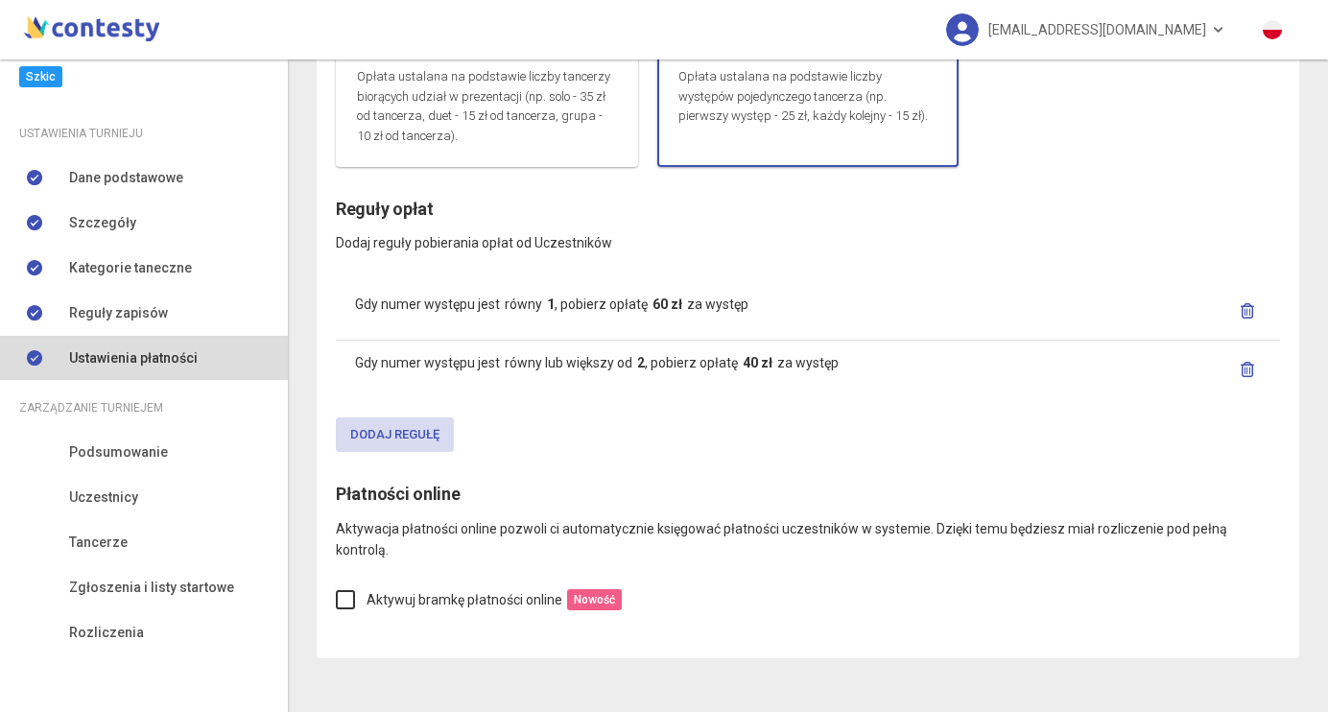
scroll to position [232, 0]
click at [339, 591] on label "Aktywuj bramkę płatności online" at bounding box center [449, 601] width 226 height 21
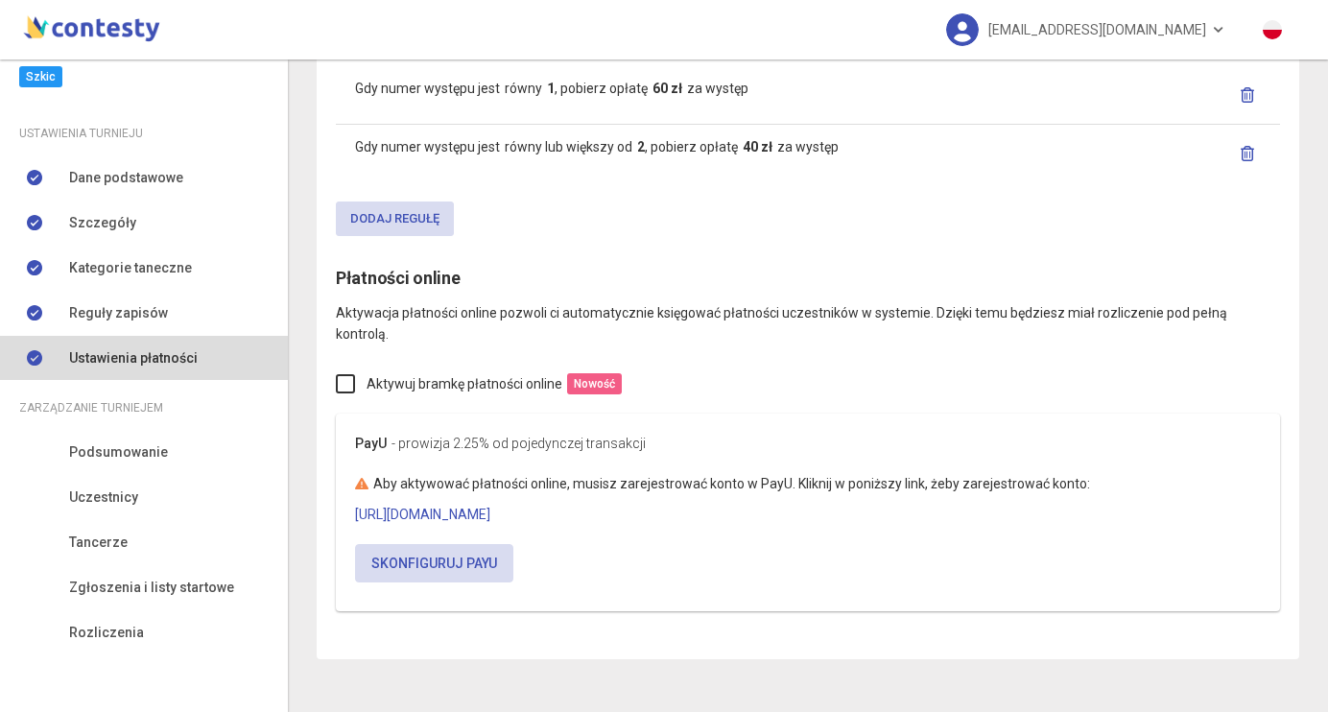
scroll to position [449, 0]
click at [346, 374] on label "Aktywuj bramkę płatności online" at bounding box center [449, 384] width 226 height 21
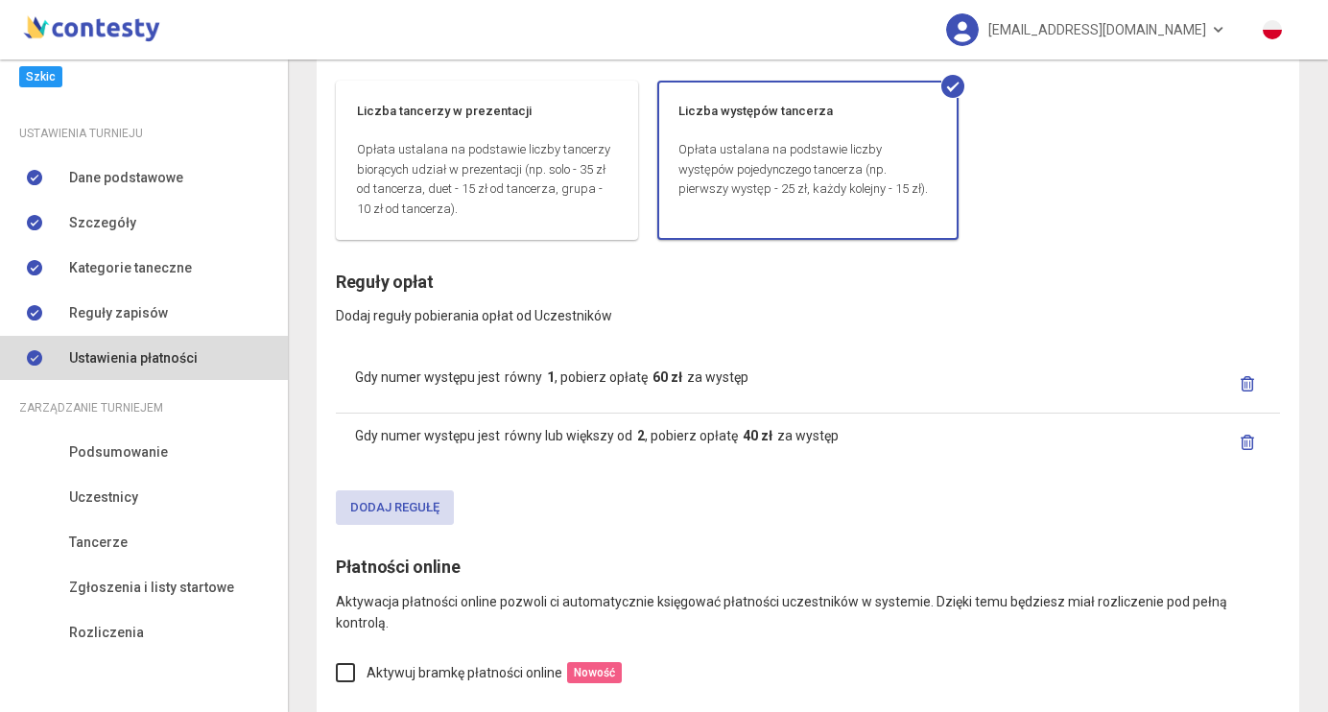
scroll to position [163, 0]
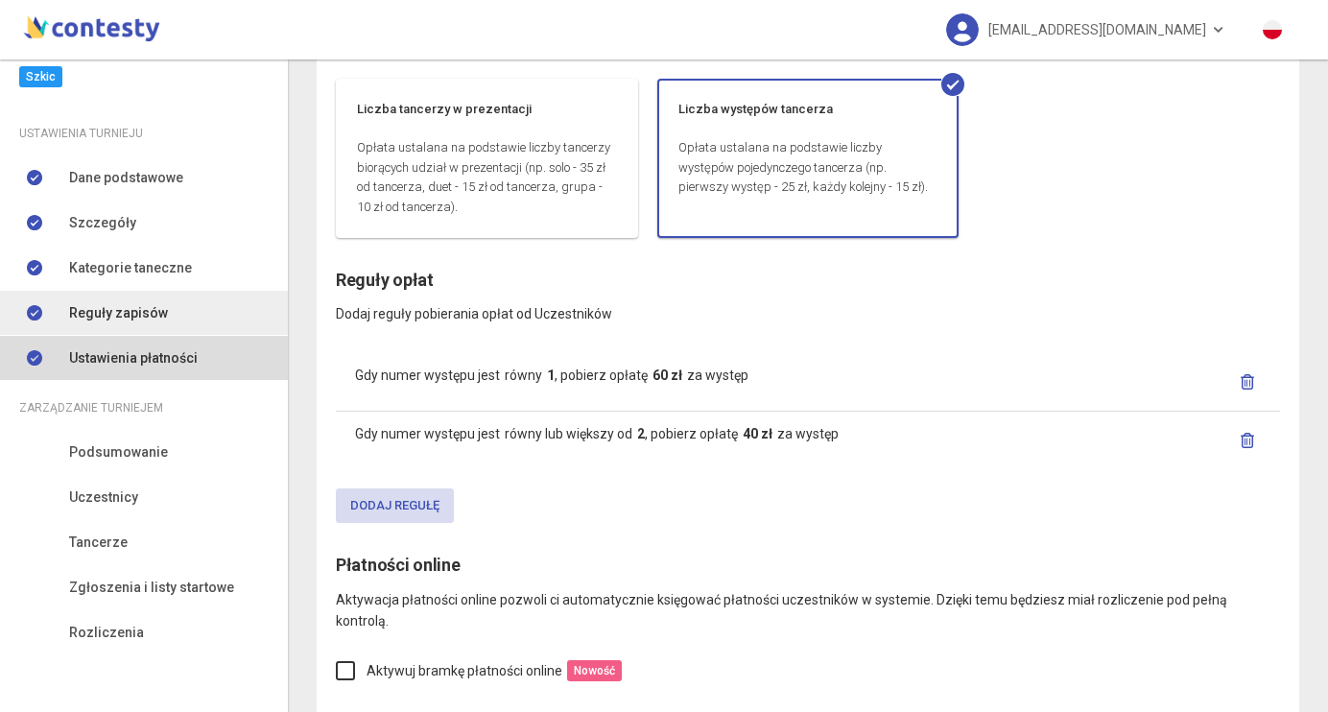
click at [142, 302] on span "Reguły zapisów" at bounding box center [118, 312] width 99 height 21
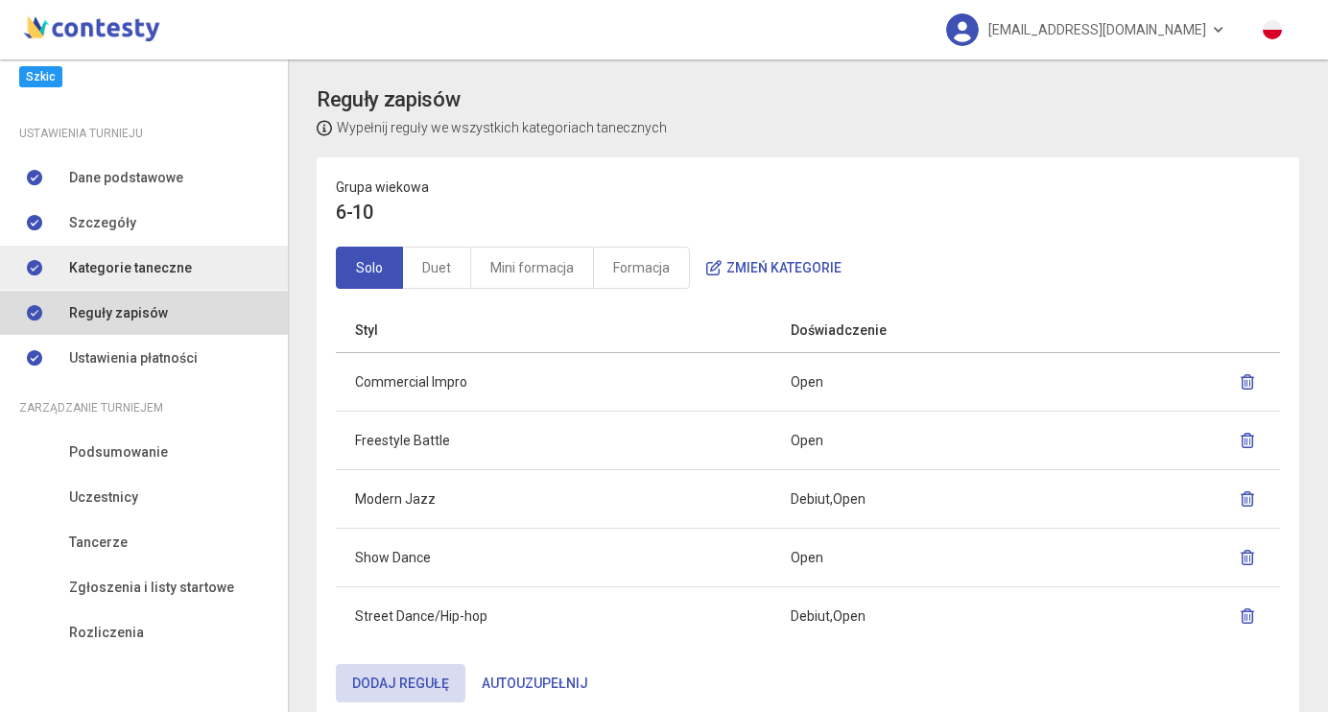
click at [110, 262] on span "Kategorie taneczne" at bounding box center [130, 267] width 123 height 21
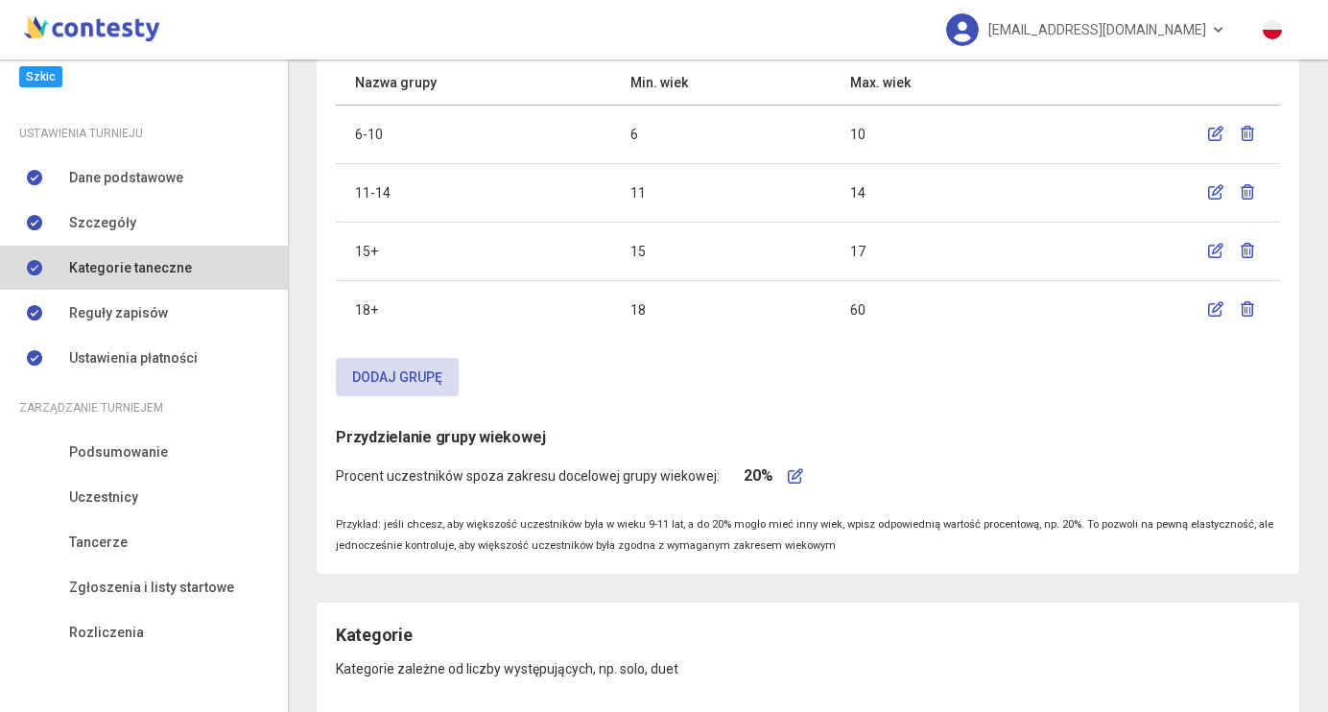
scroll to position [185, 0]
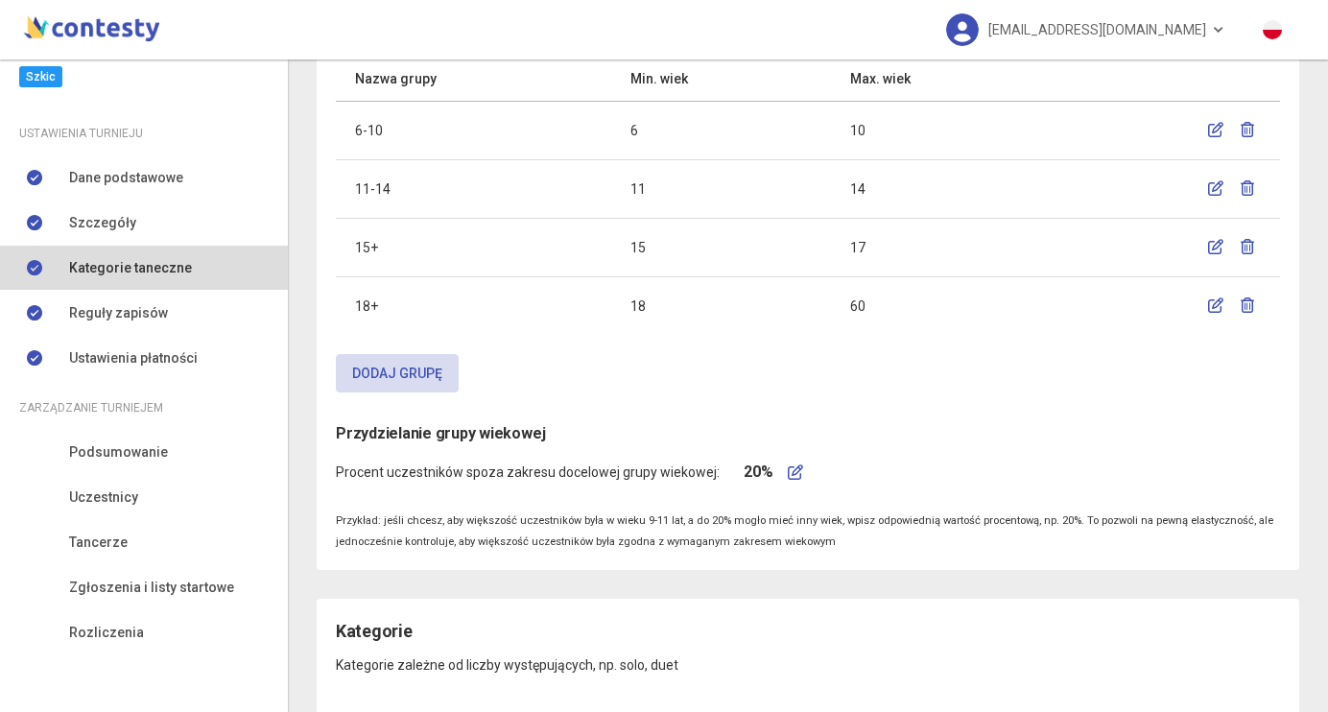
click at [788, 471] on icon "button" at bounding box center [795, 471] width 15 height 15
click at [785, 470] on input "**" at bounding box center [827, 473] width 167 height 36
type input "**"
click at [999, 477] on icon "submit" at bounding box center [991, 472] width 15 height 15
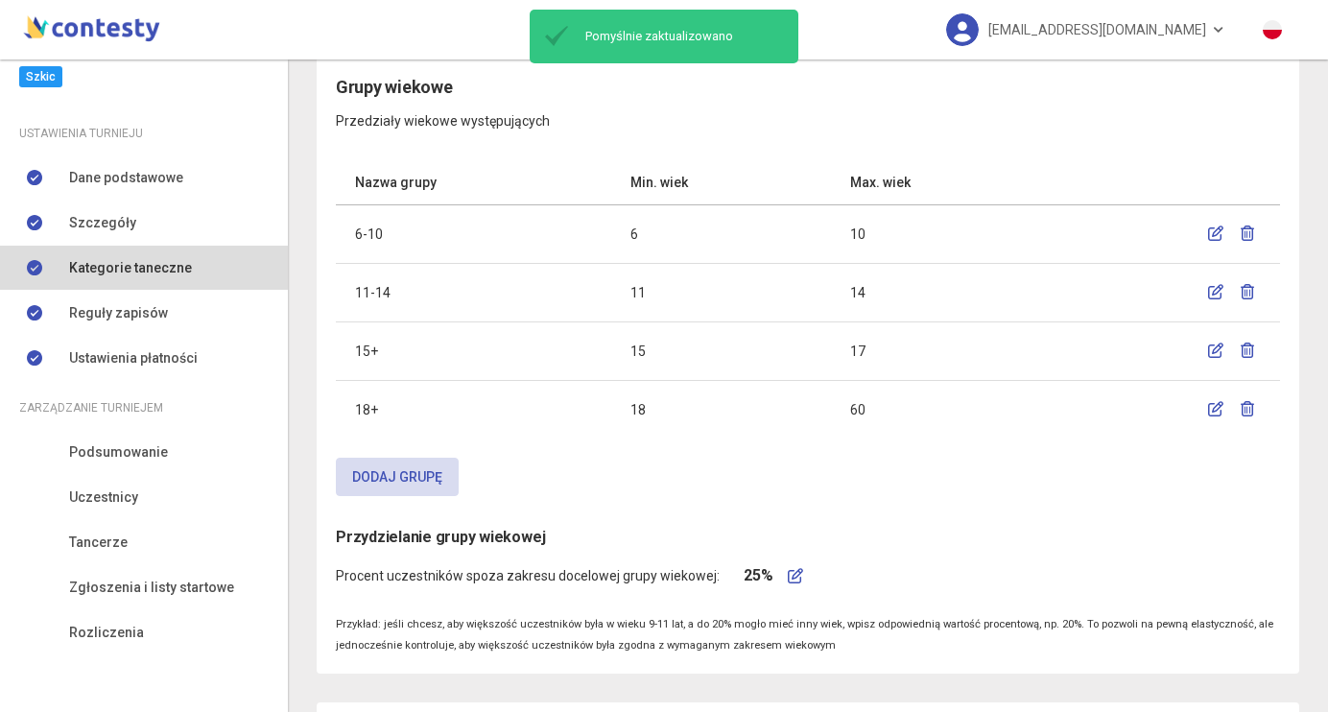
scroll to position [90, 0]
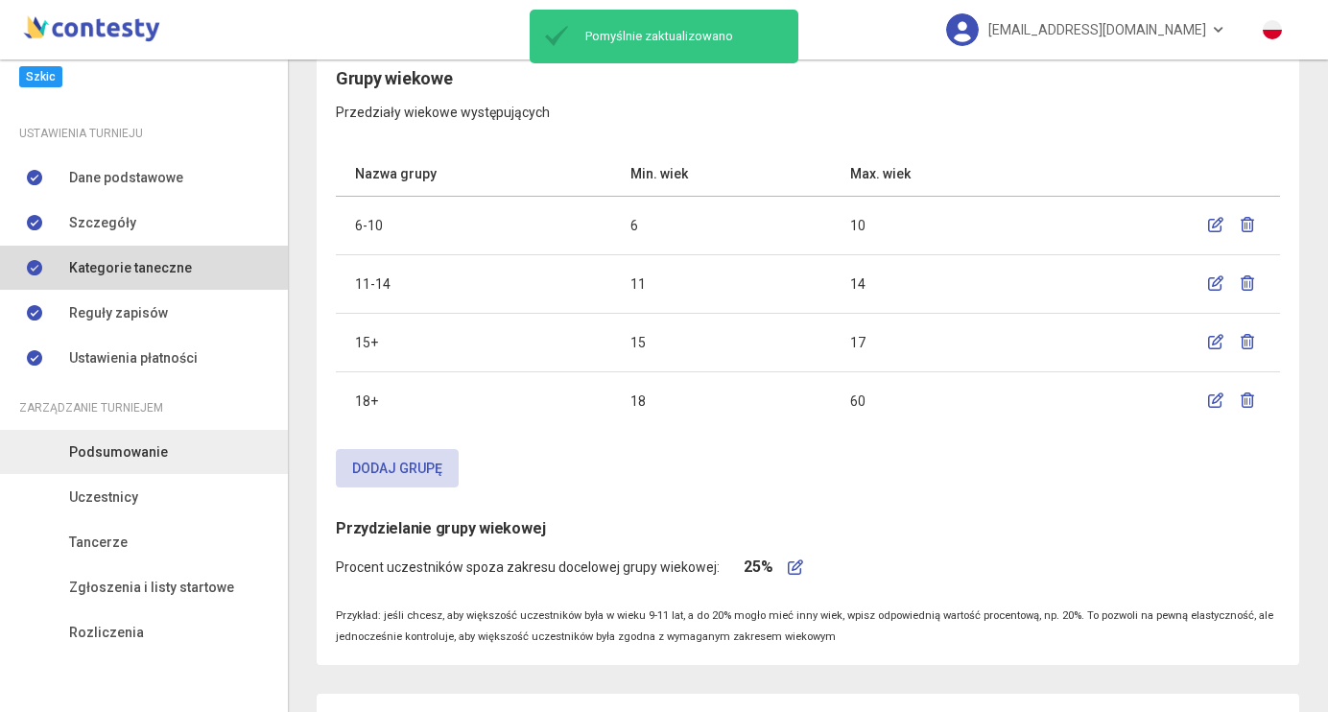
click at [147, 437] on link "Podsumowanie" at bounding box center [144, 452] width 288 height 44
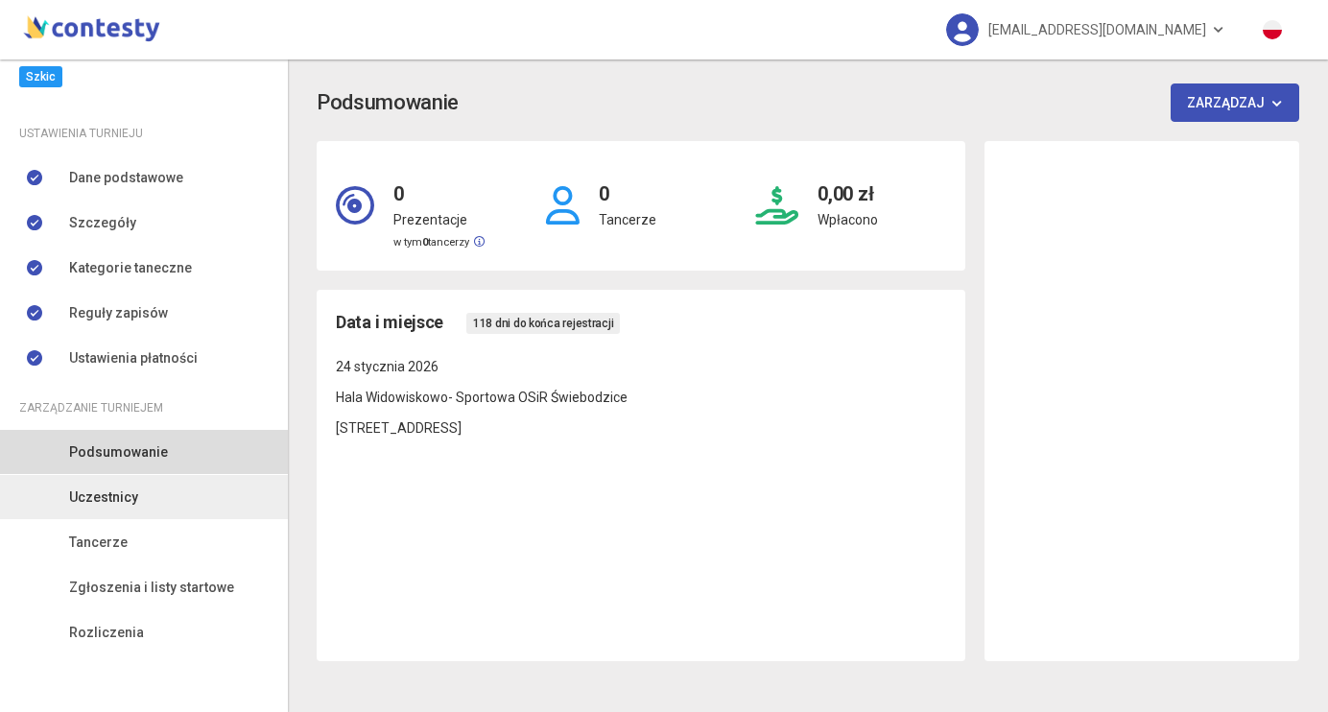
click at [131, 500] on span "Uczestnicy" at bounding box center [103, 497] width 69 height 21
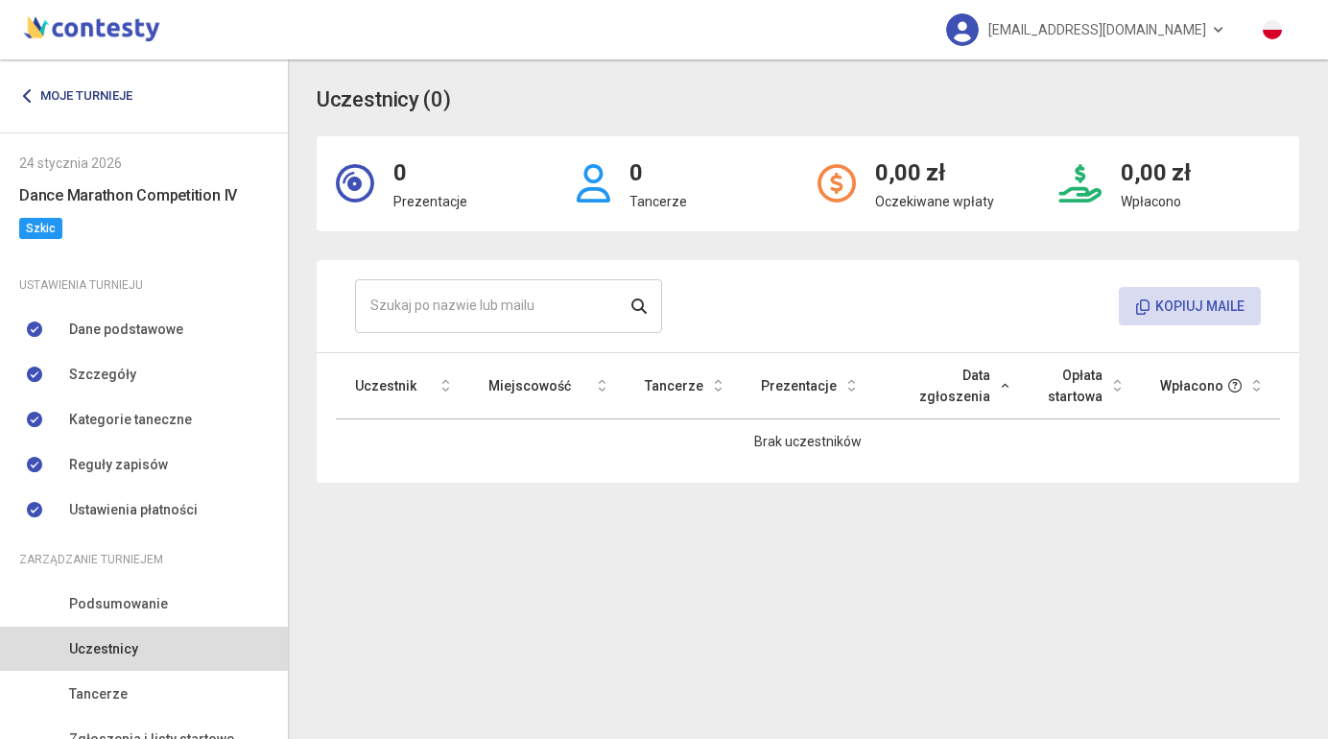
click at [89, 83] on link "Moje turnieje" at bounding box center [83, 96] width 128 height 35
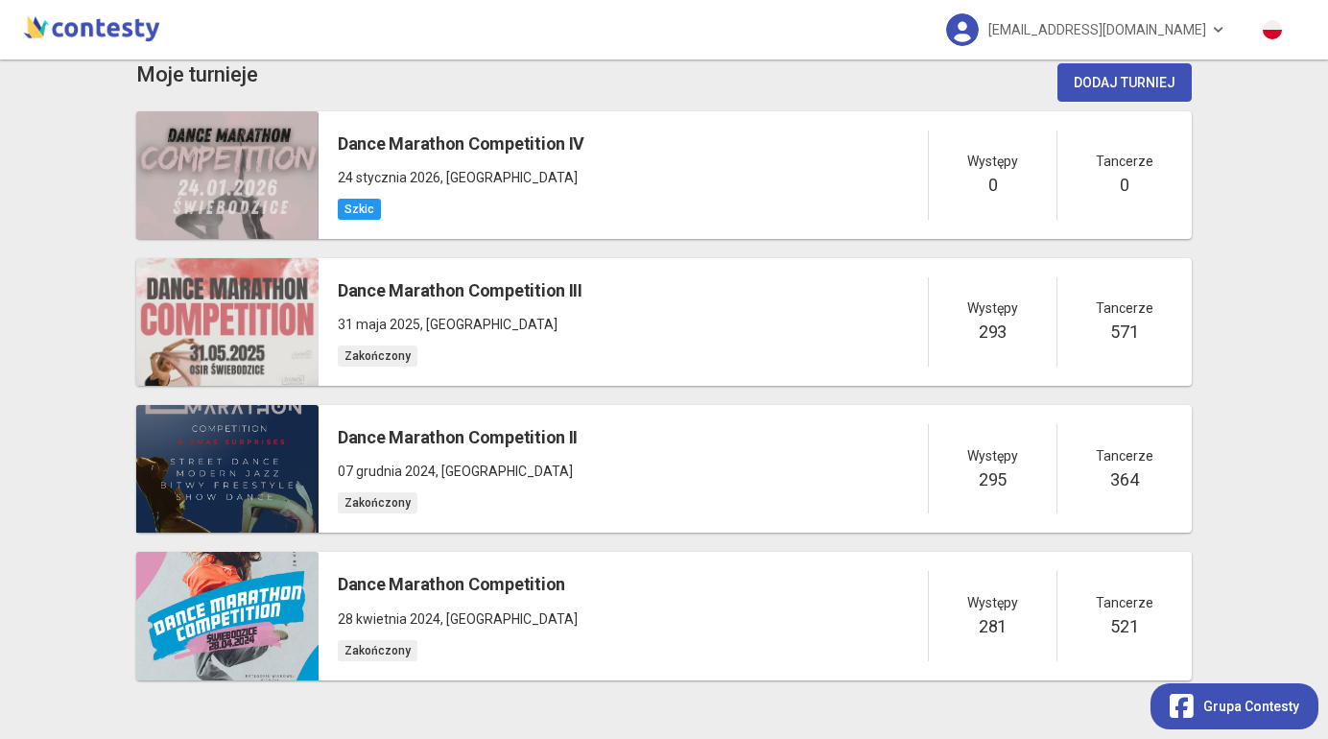
scroll to position [27, 0]
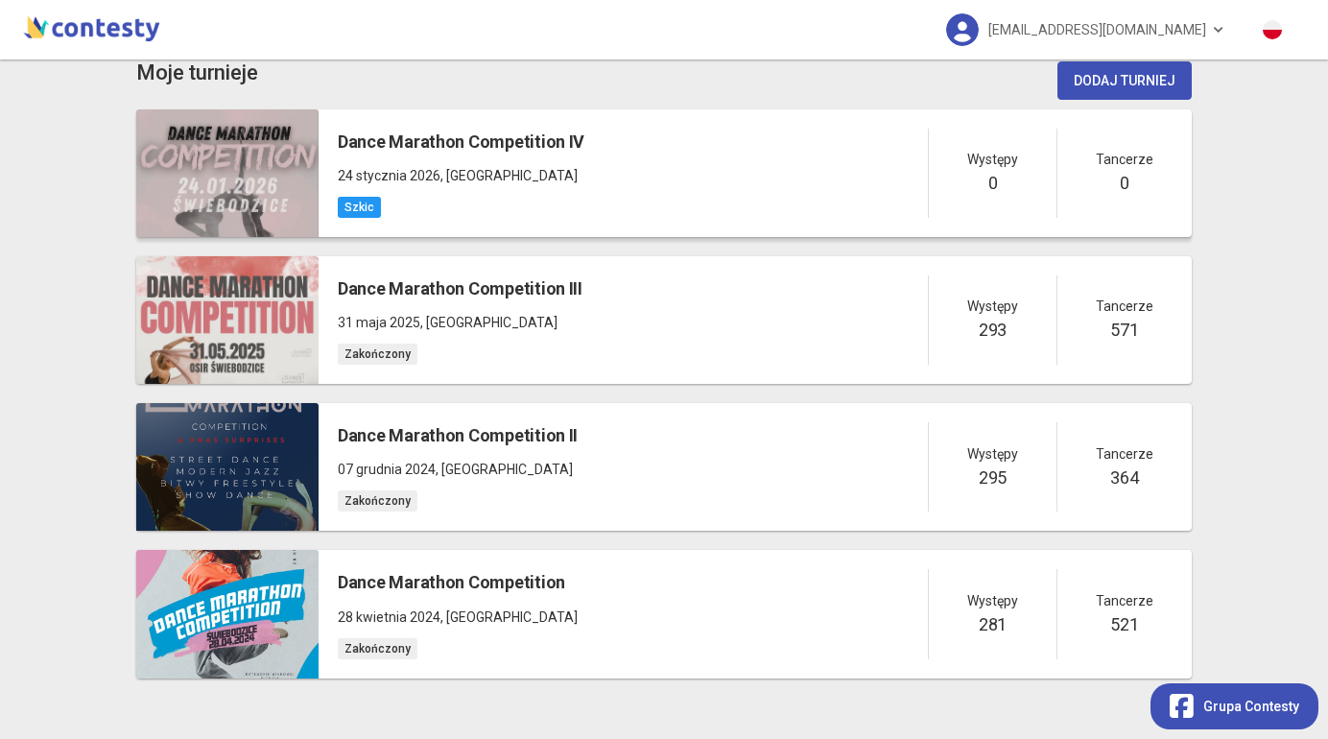
click at [522, 136] on h5 "Dance Marathon Competition IV" at bounding box center [461, 142] width 247 height 27
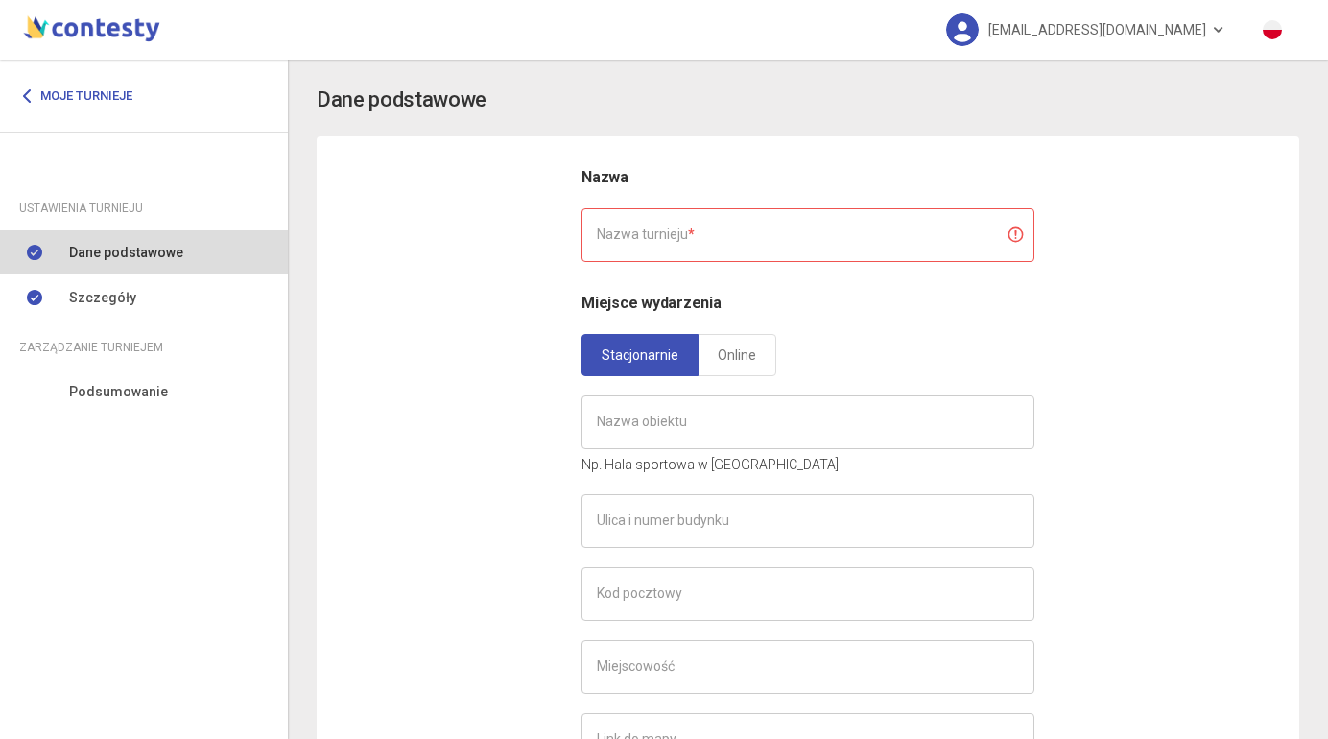
type input "**********"
type input "******"
type input "**********"
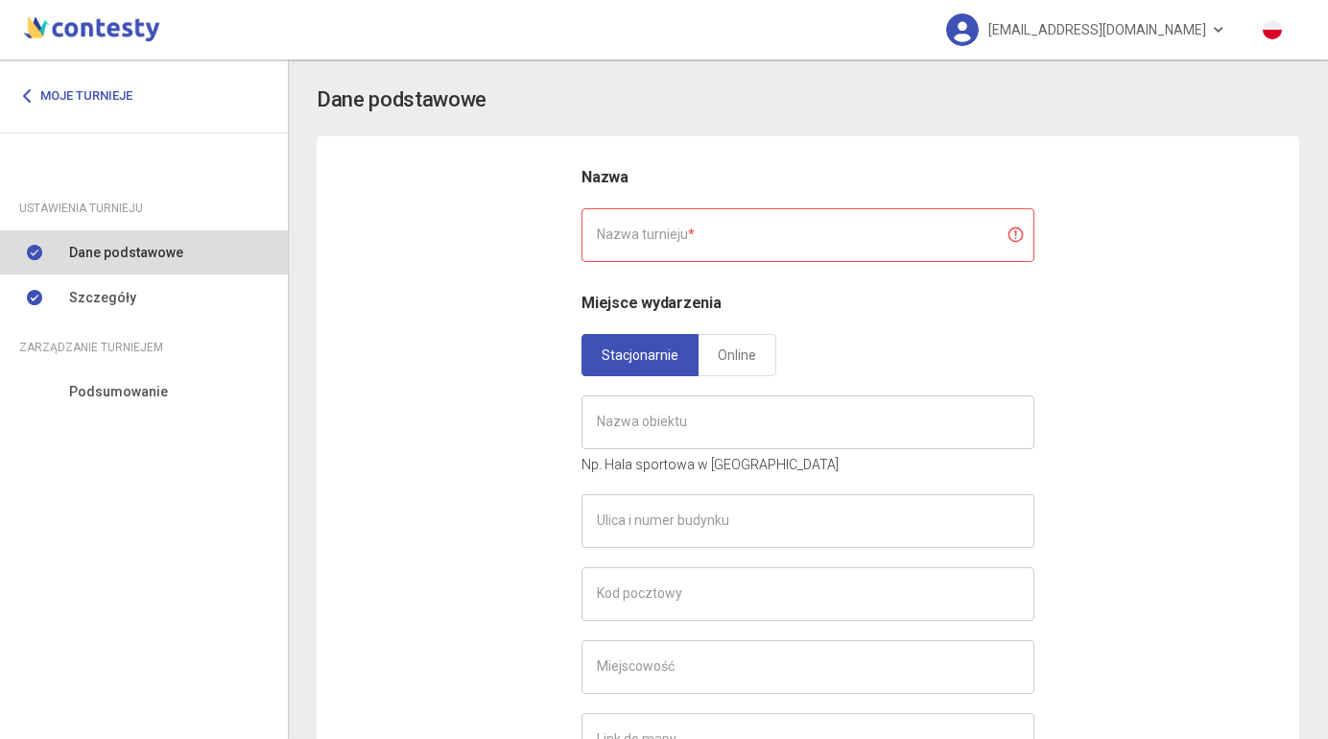
type input "**********"
type input "*"
type input "**********"
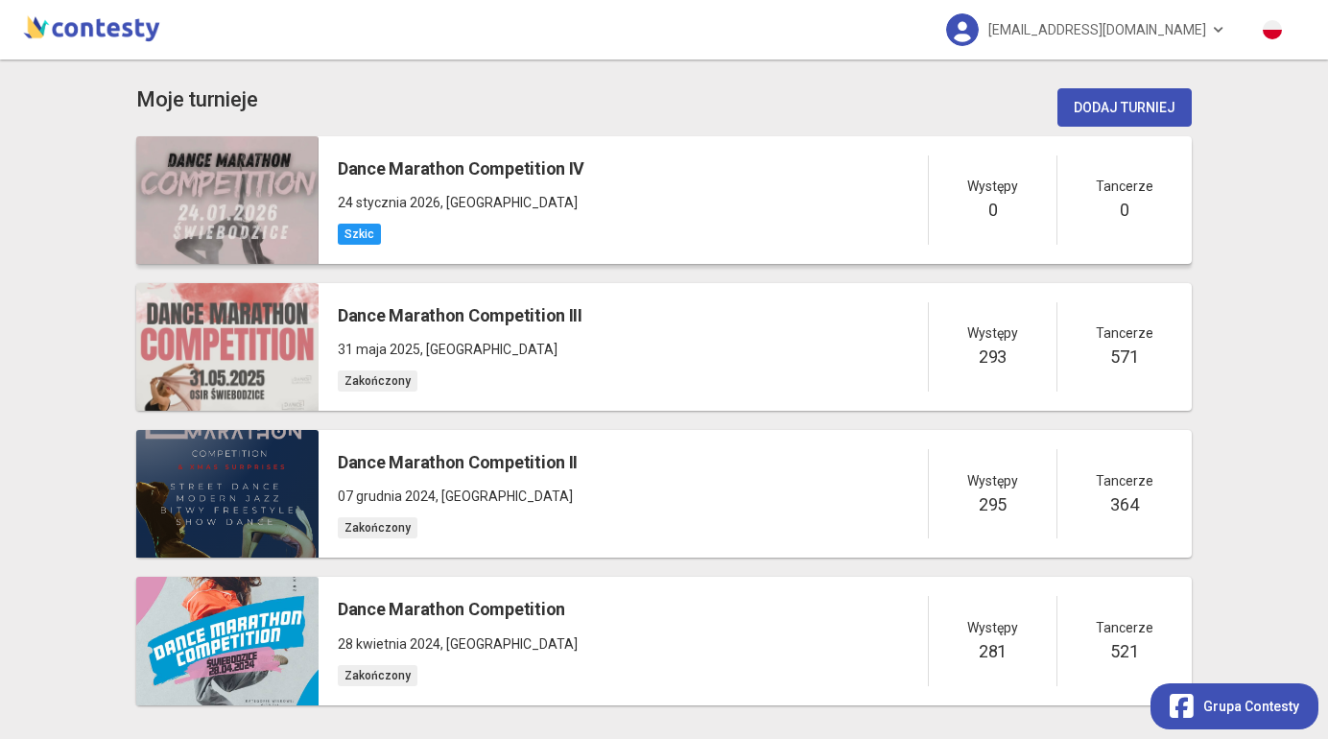
click at [415, 158] on h5 "Dance Marathon Competition IV" at bounding box center [461, 168] width 247 height 27
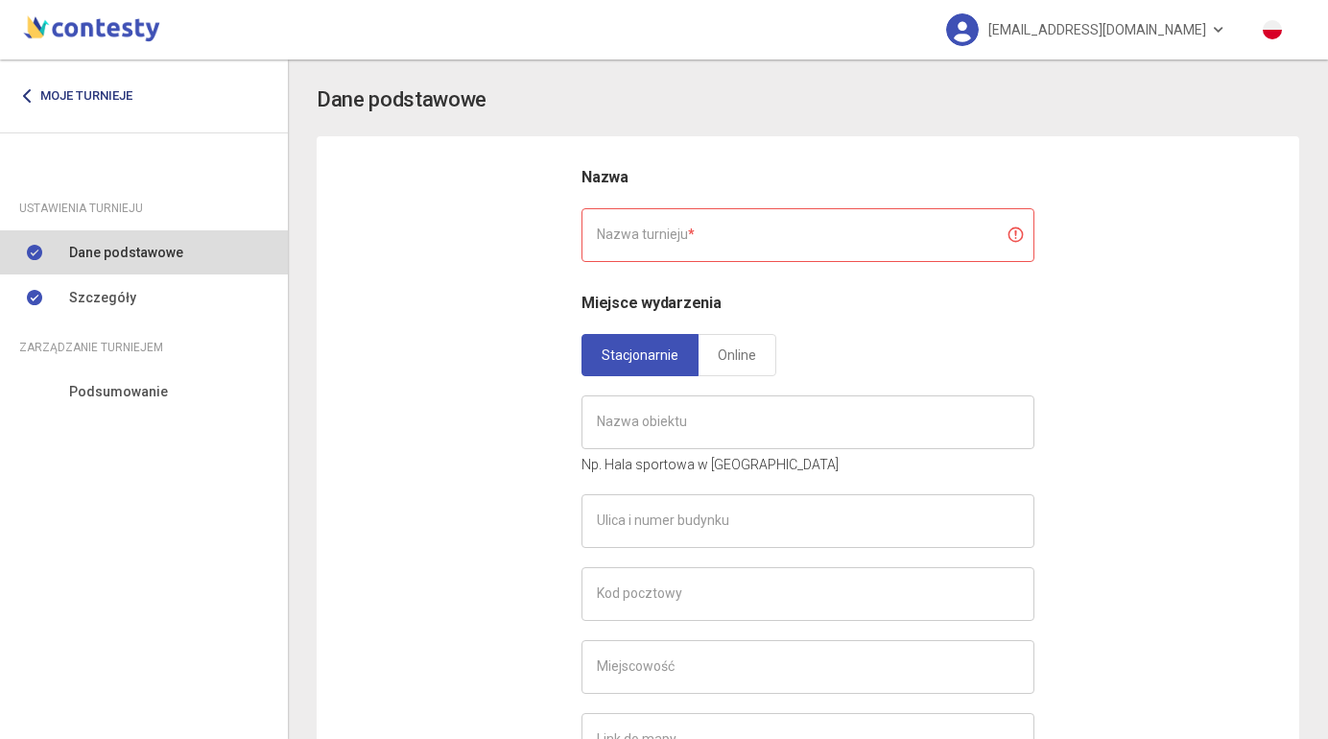
type input "**********"
type input "******"
type input "**********"
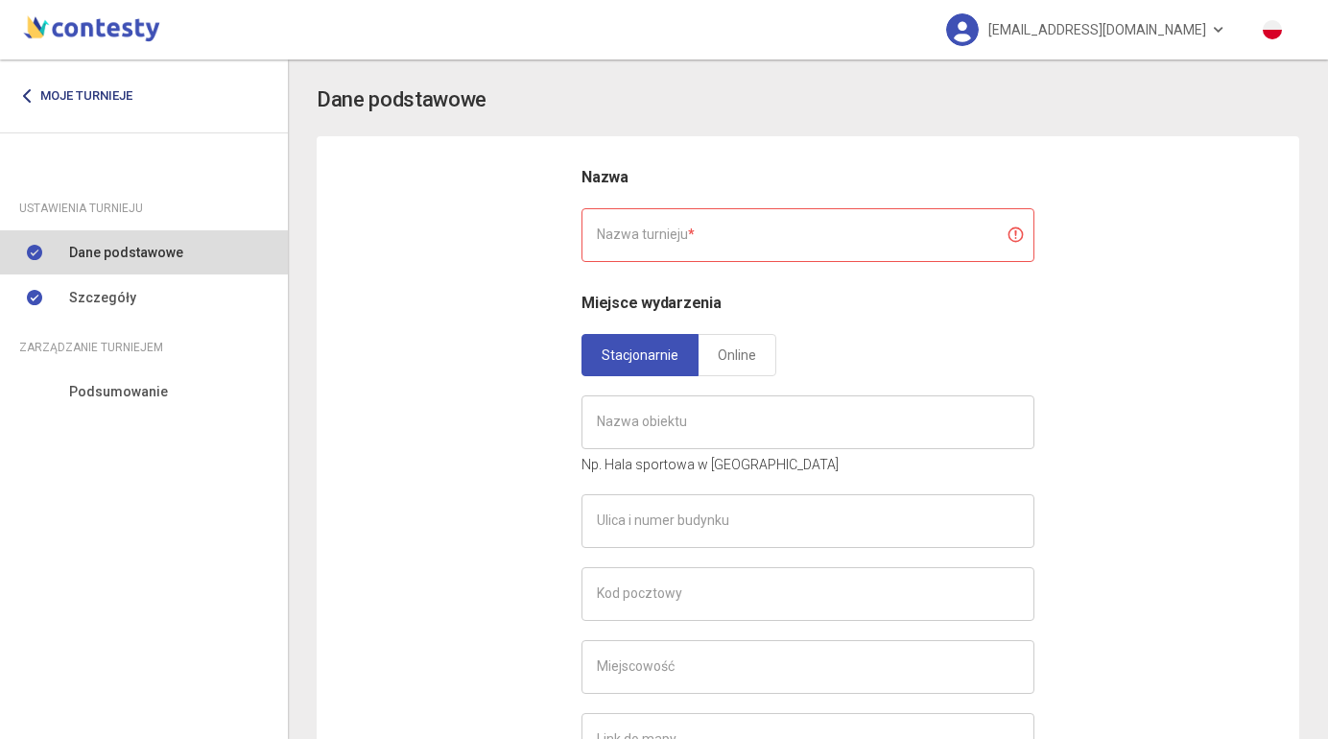
type input "**********"
type input "*"
type input "**********"
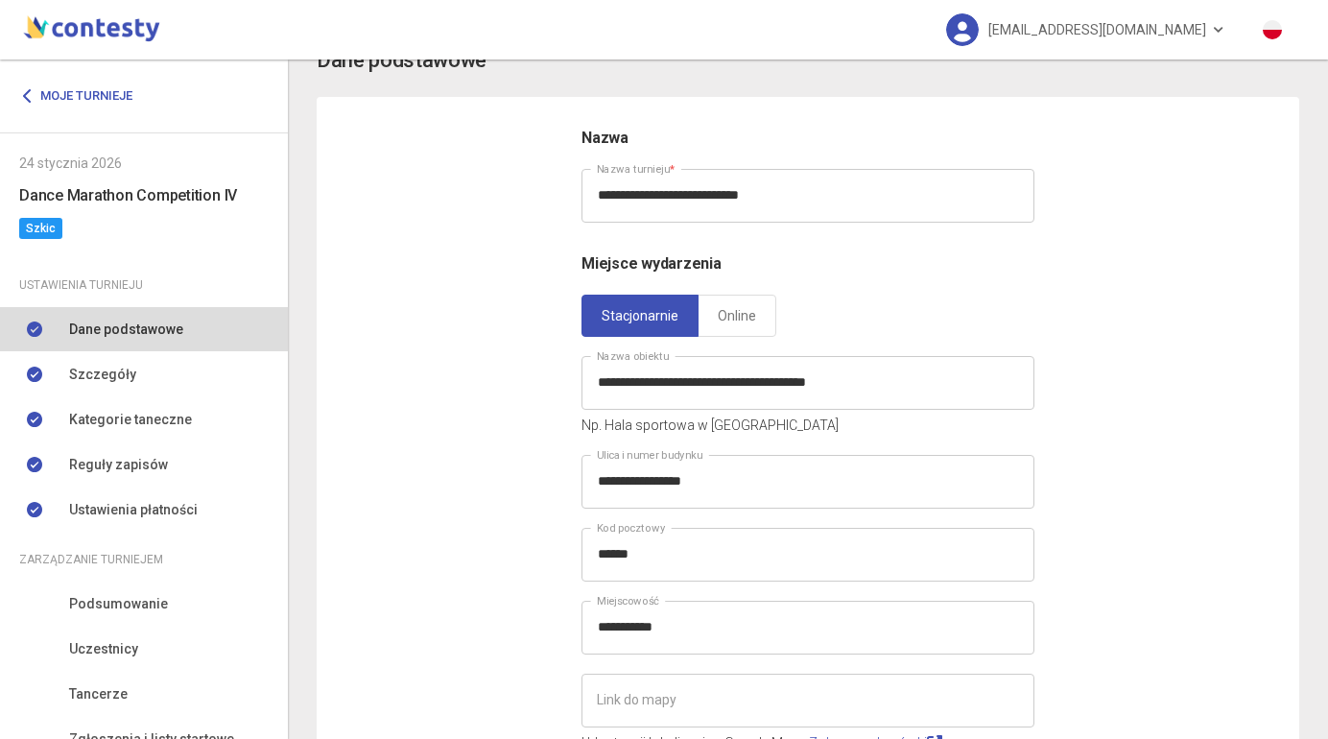
scroll to position [54, 0]
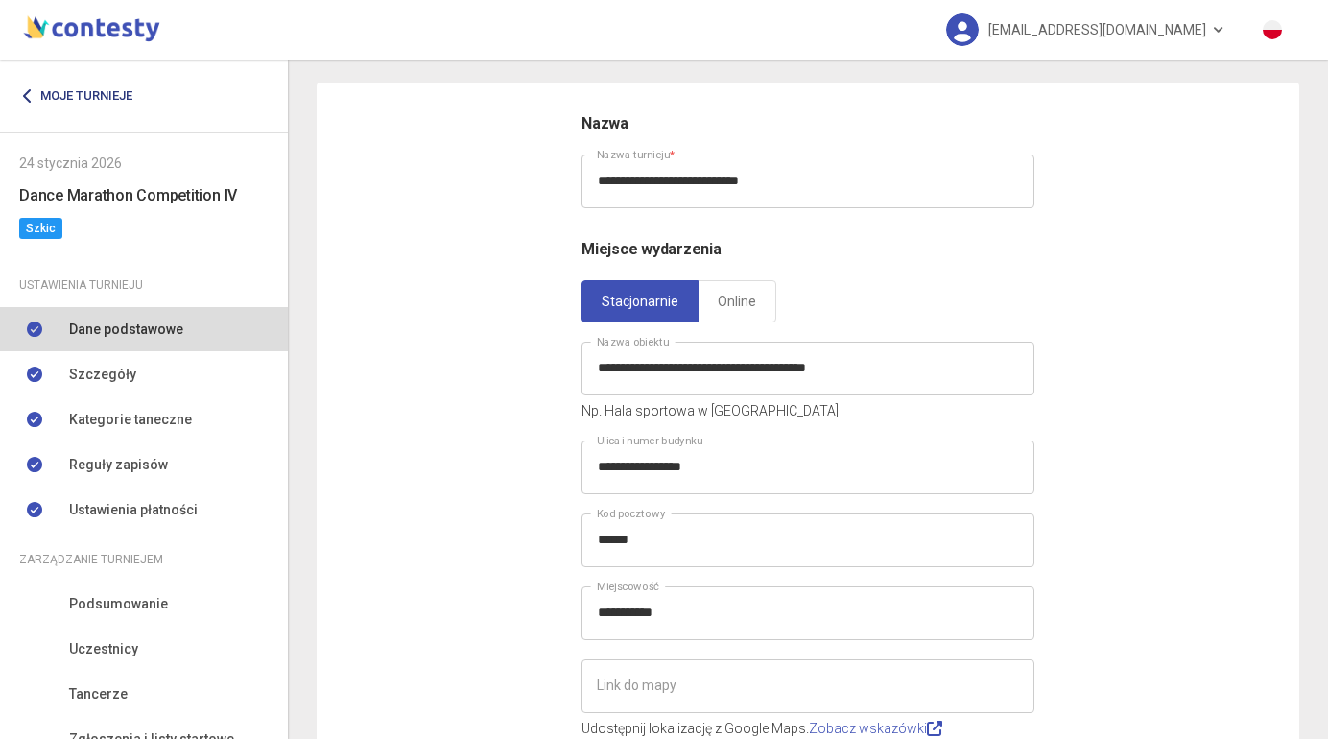
click at [36, 92] on link "Moje turnieje" at bounding box center [83, 96] width 128 height 35
